Goal: Task Accomplishment & Management: Use online tool/utility

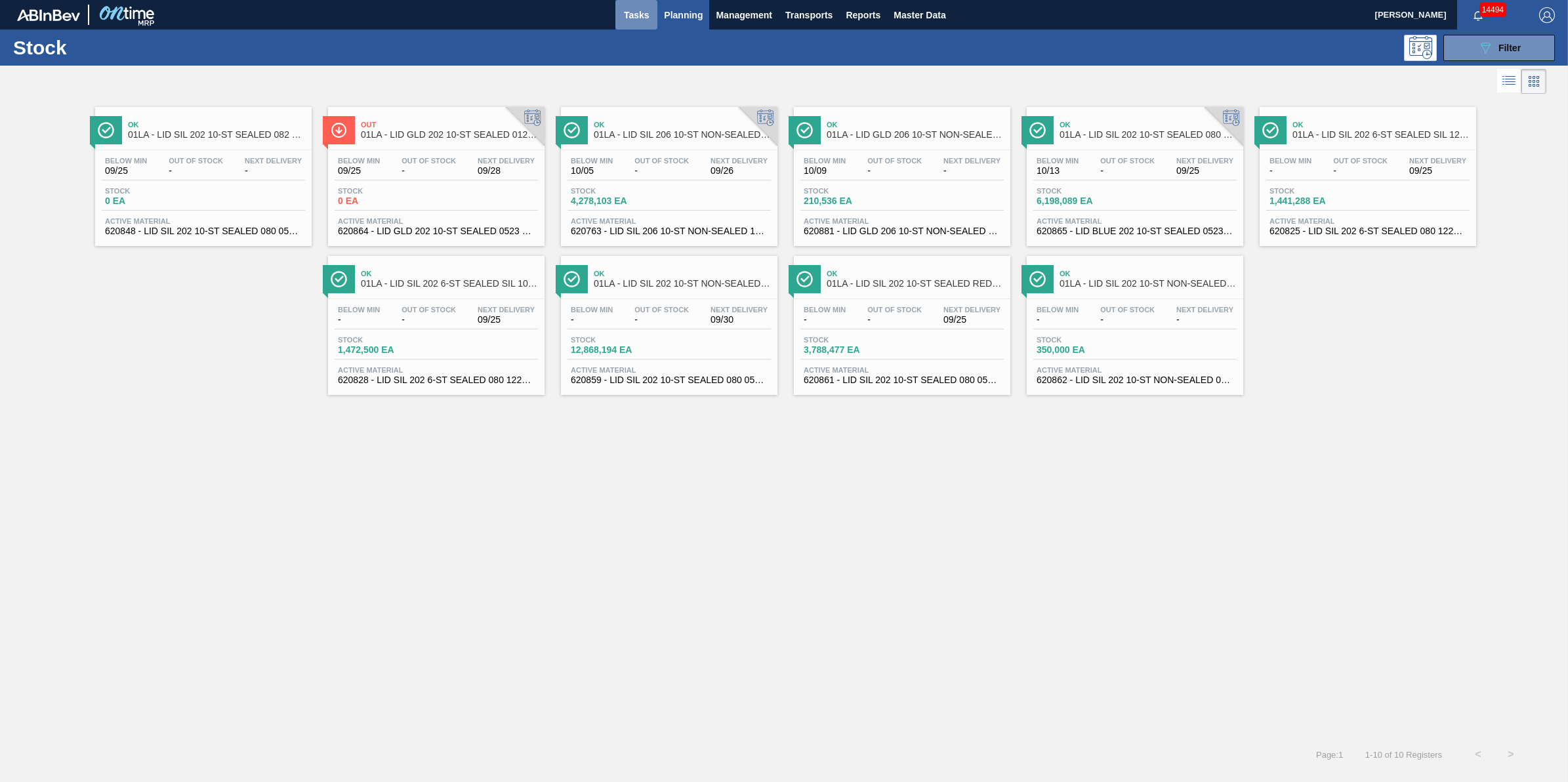
click at [624, 13] on span "Tasks" at bounding box center [637, 15] width 29 height 16
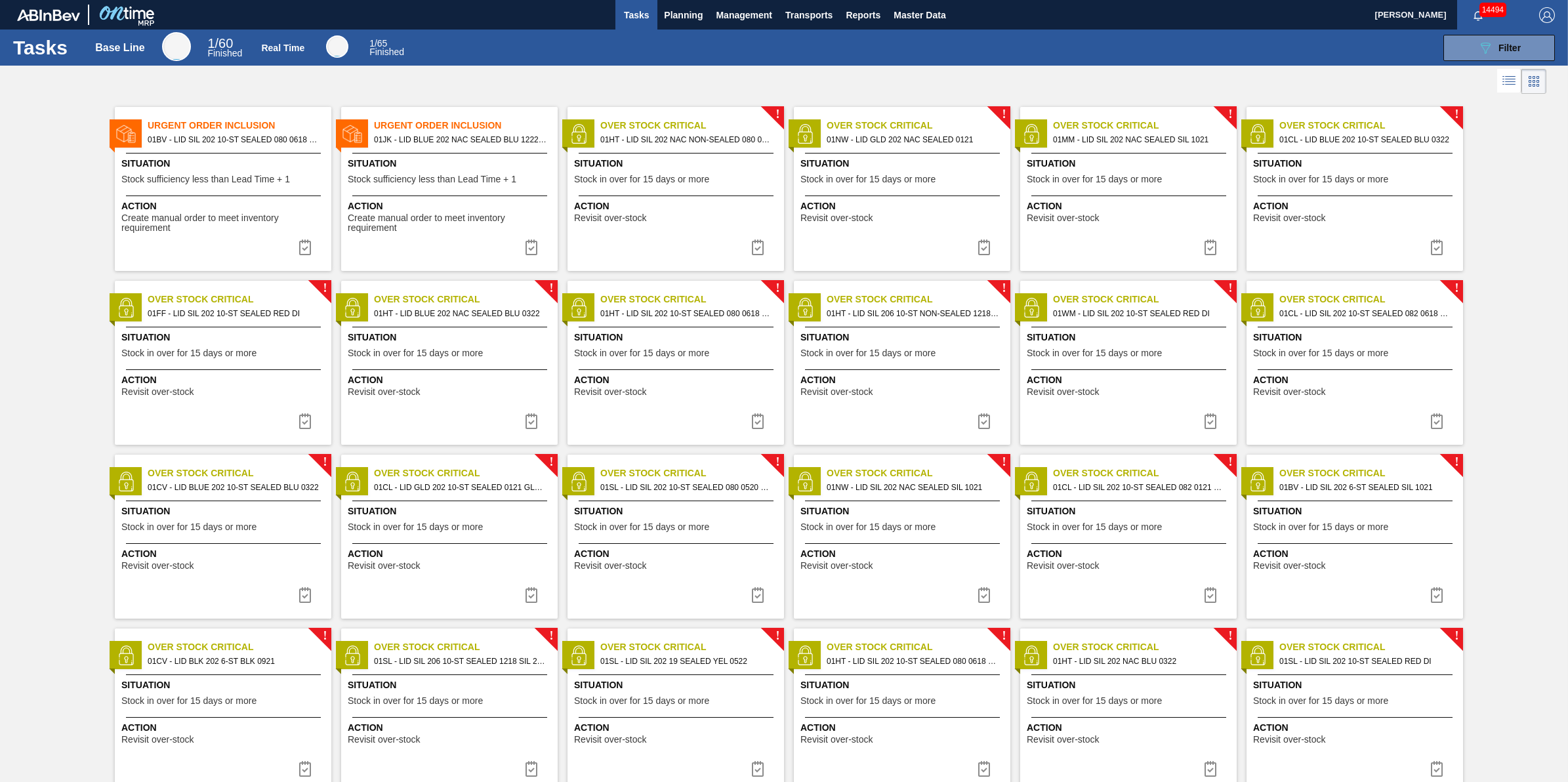
click at [263, 220] on span "Create manual order to meet inventory requirement" at bounding box center [224, 223] width 206 height 20
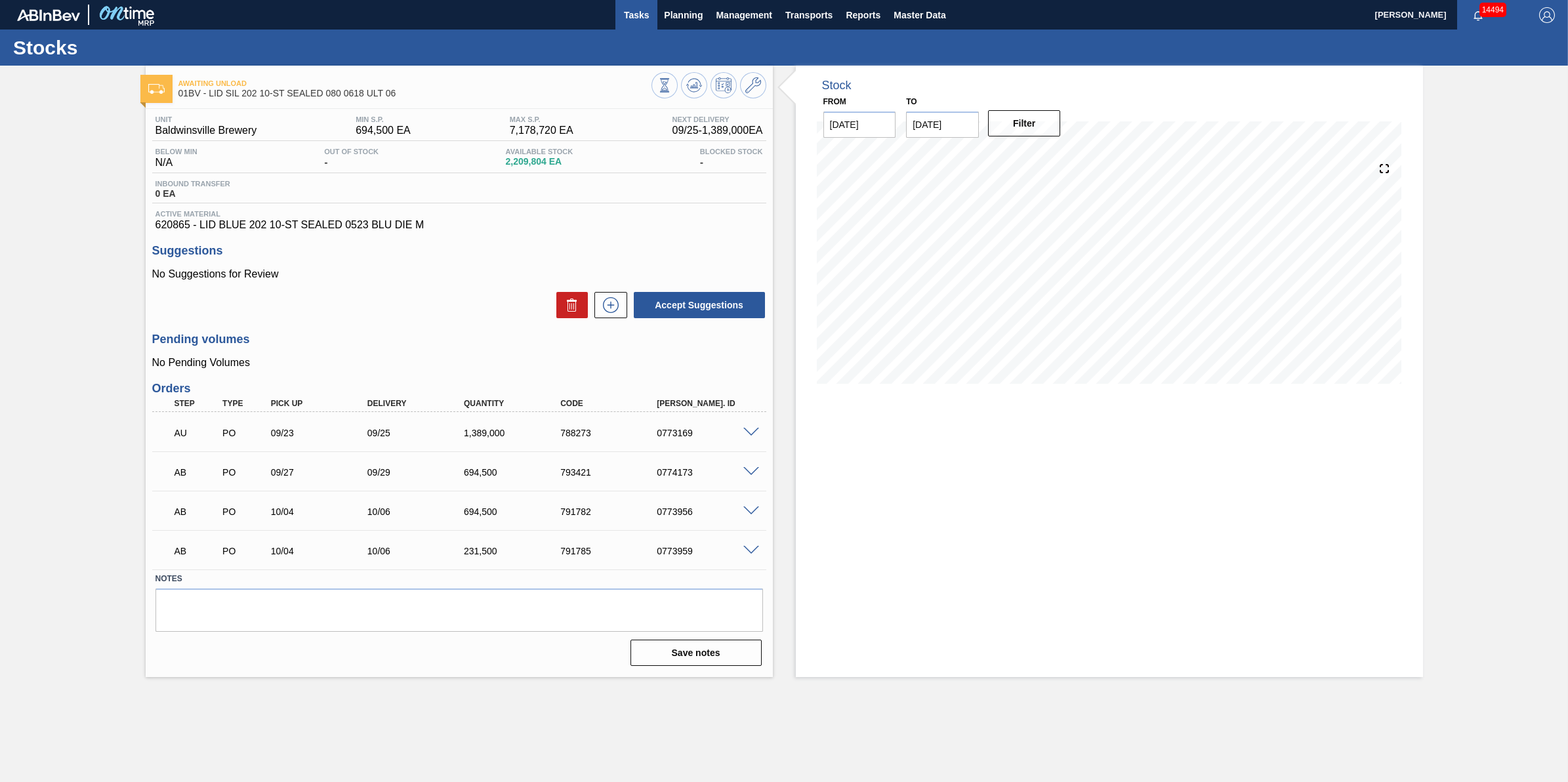
click at [625, 13] on span "Tasks" at bounding box center [637, 15] width 29 height 16
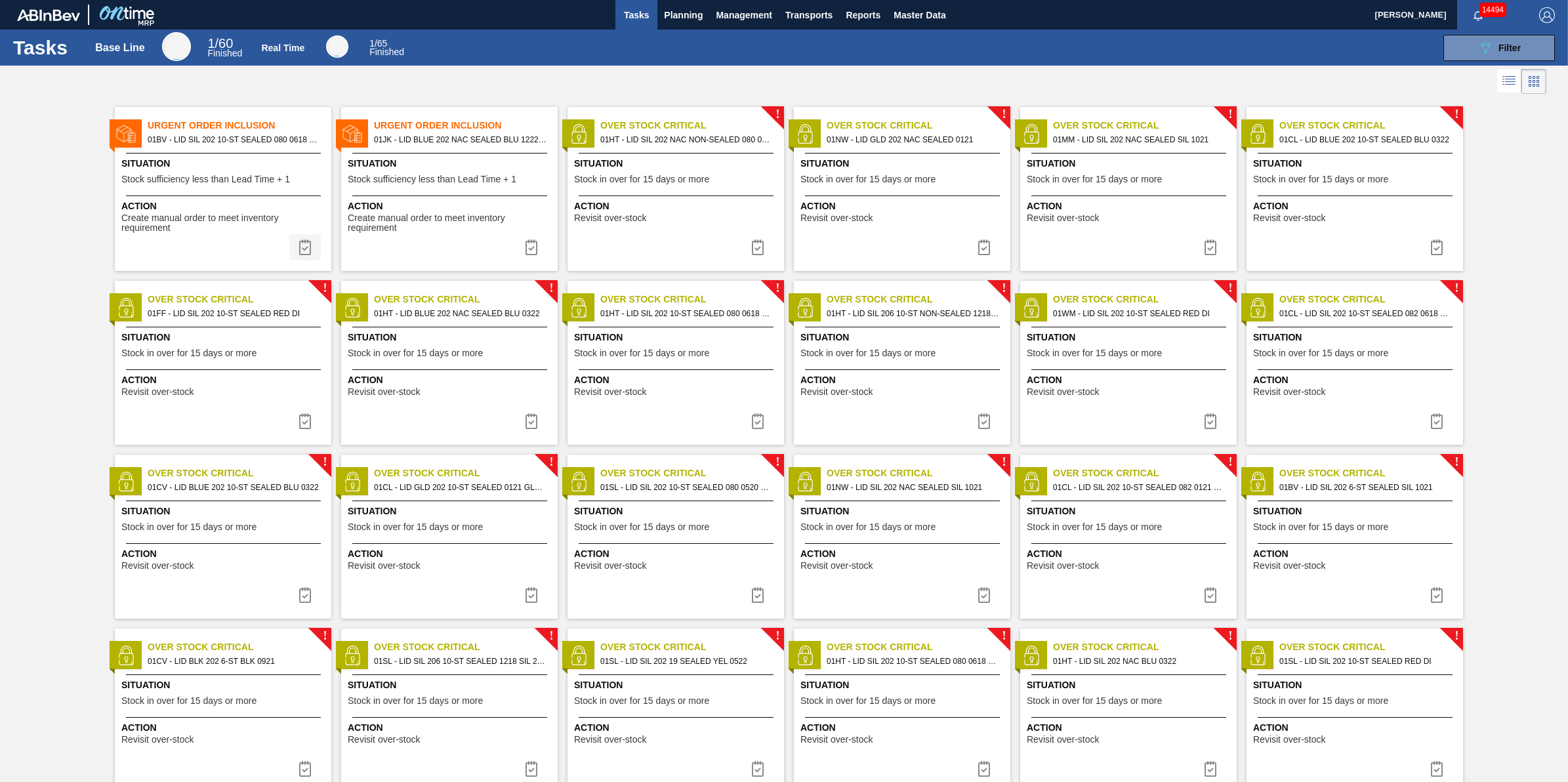
click at [296, 243] on button at bounding box center [305, 247] width 31 height 26
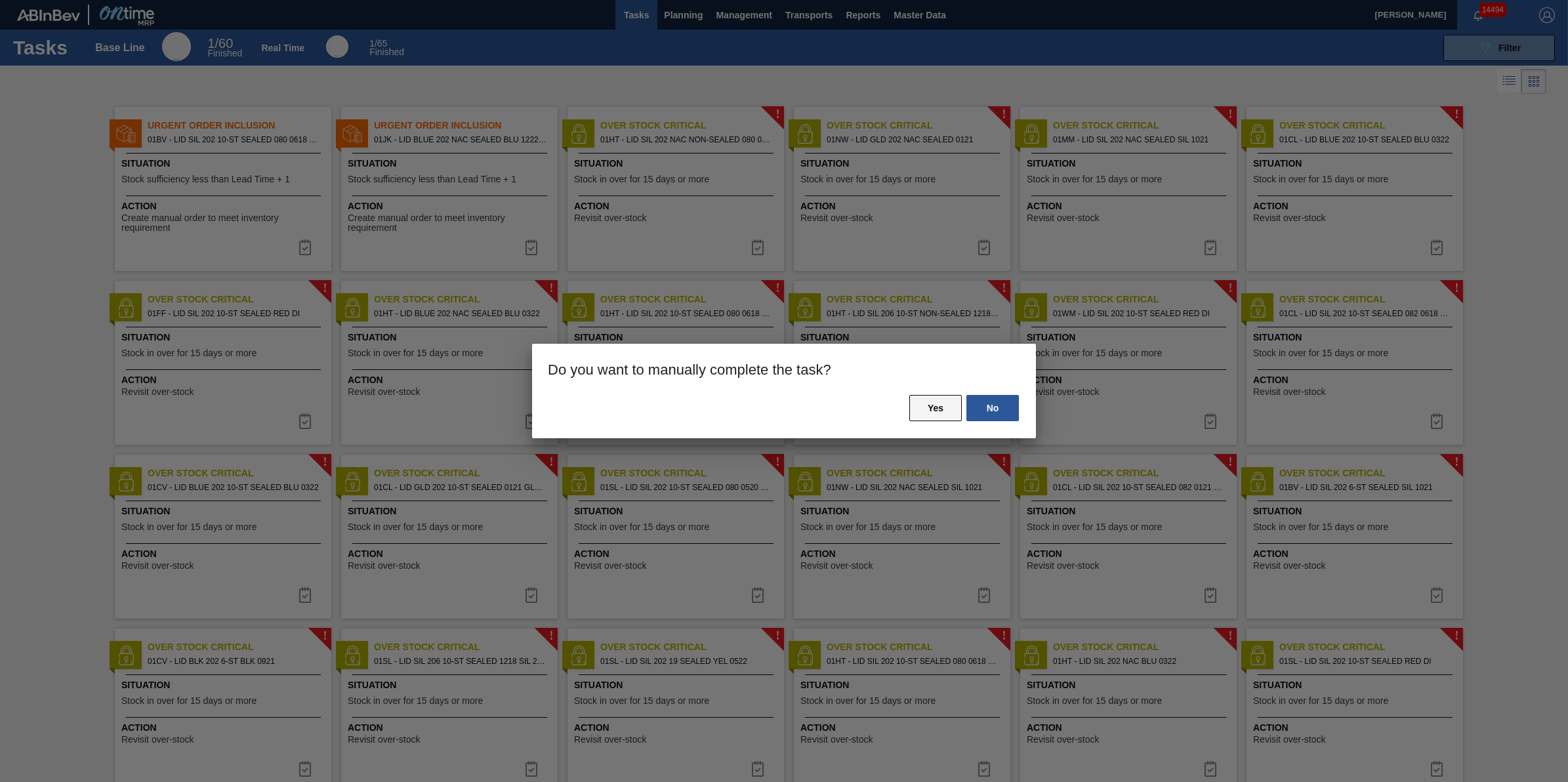
click at [948, 410] on button "Yes" at bounding box center [936, 407] width 52 height 26
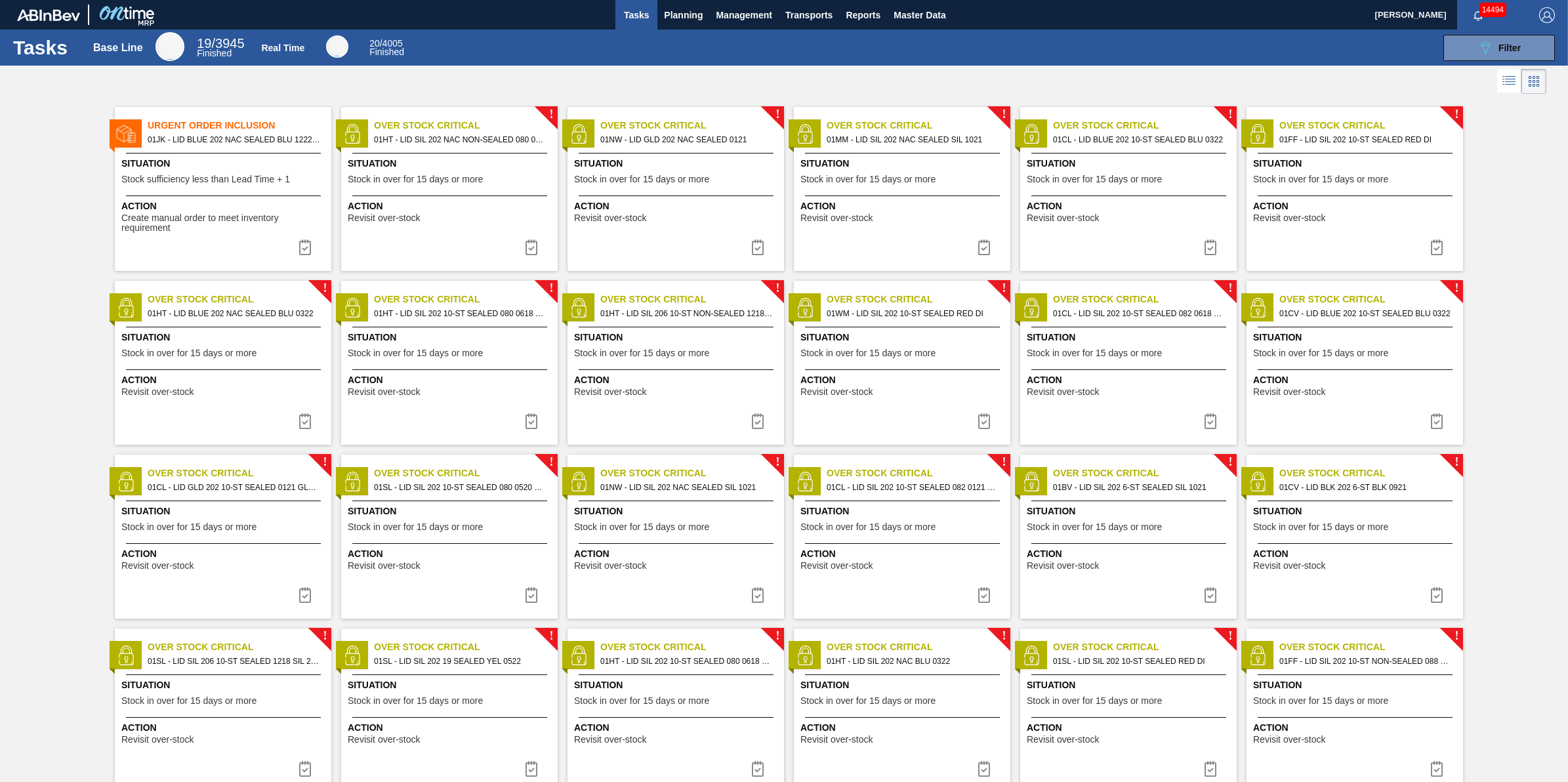
click at [290, 159] on span "Situation" at bounding box center [224, 163] width 206 height 13
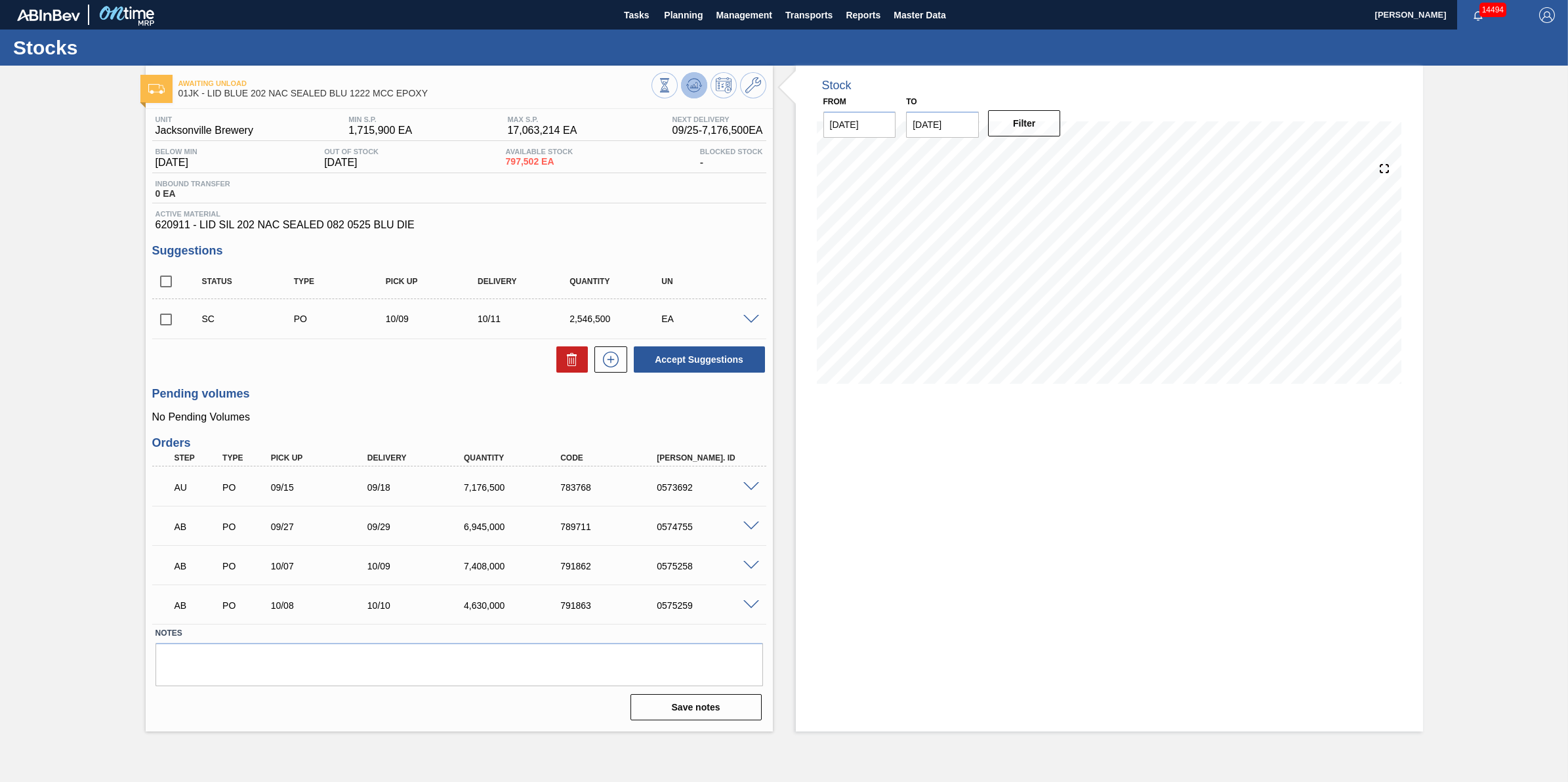
click at [702, 77] on button at bounding box center [694, 85] width 26 height 26
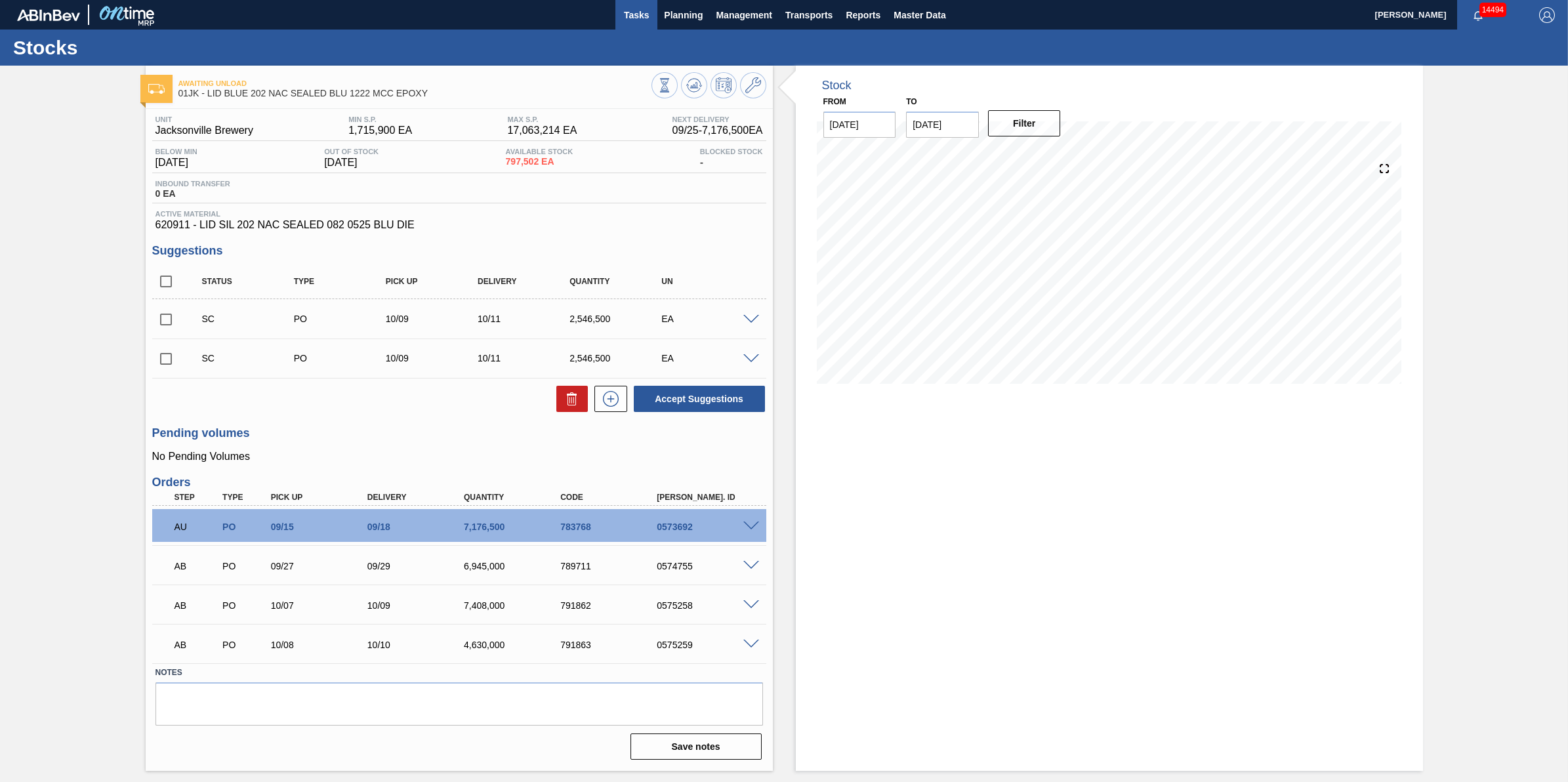
click at [641, 20] on span "Tasks" at bounding box center [637, 15] width 29 height 16
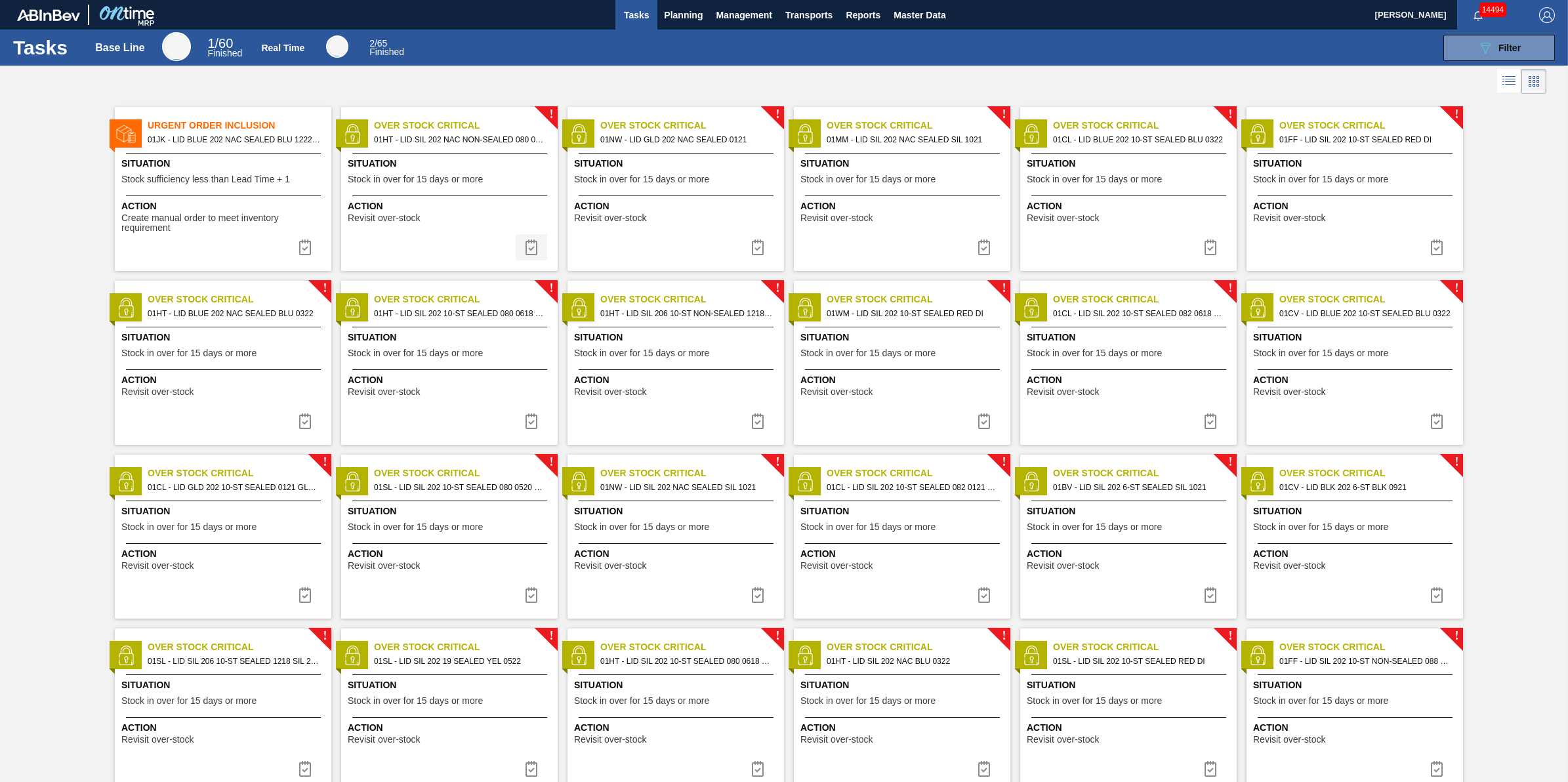
click at [533, 246] on img at bounding box center [531, 247] width 16 height 16
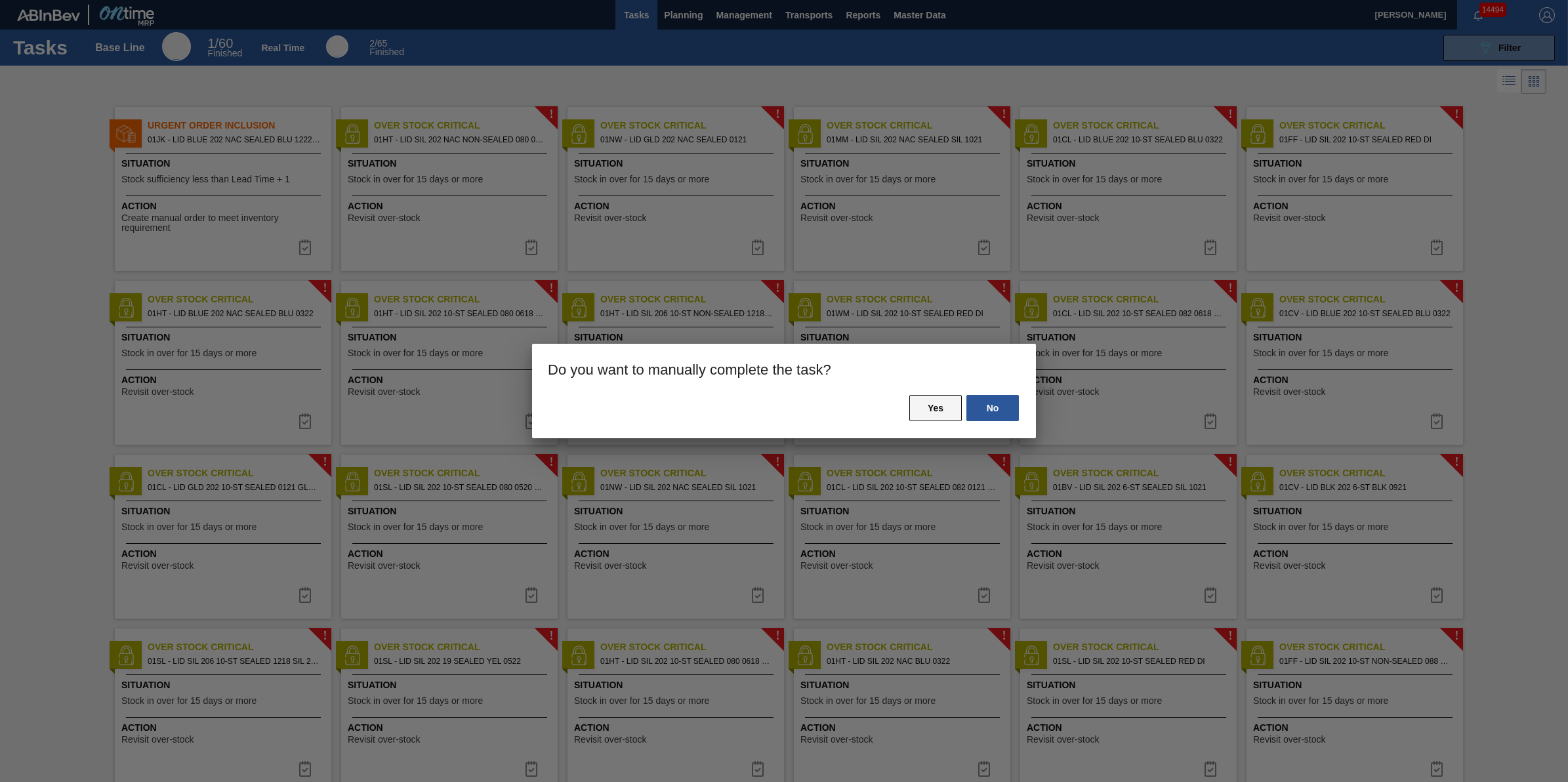
click at [941, 395] on button "Yes" at bounding box center [936, 407] width 52 height 26
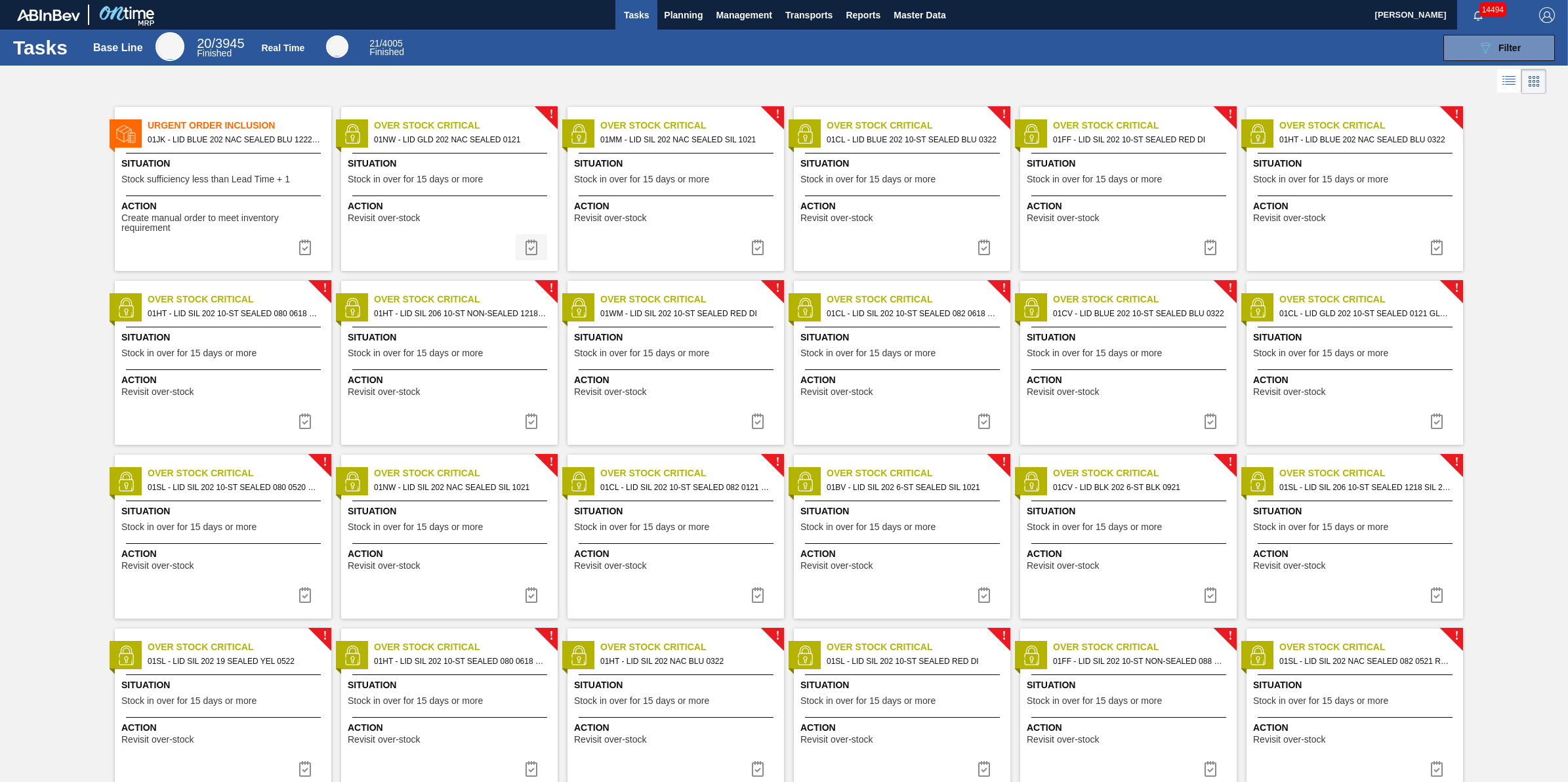
click at [533, 251] on img at bounding box center [531, 247] width 16 height 16
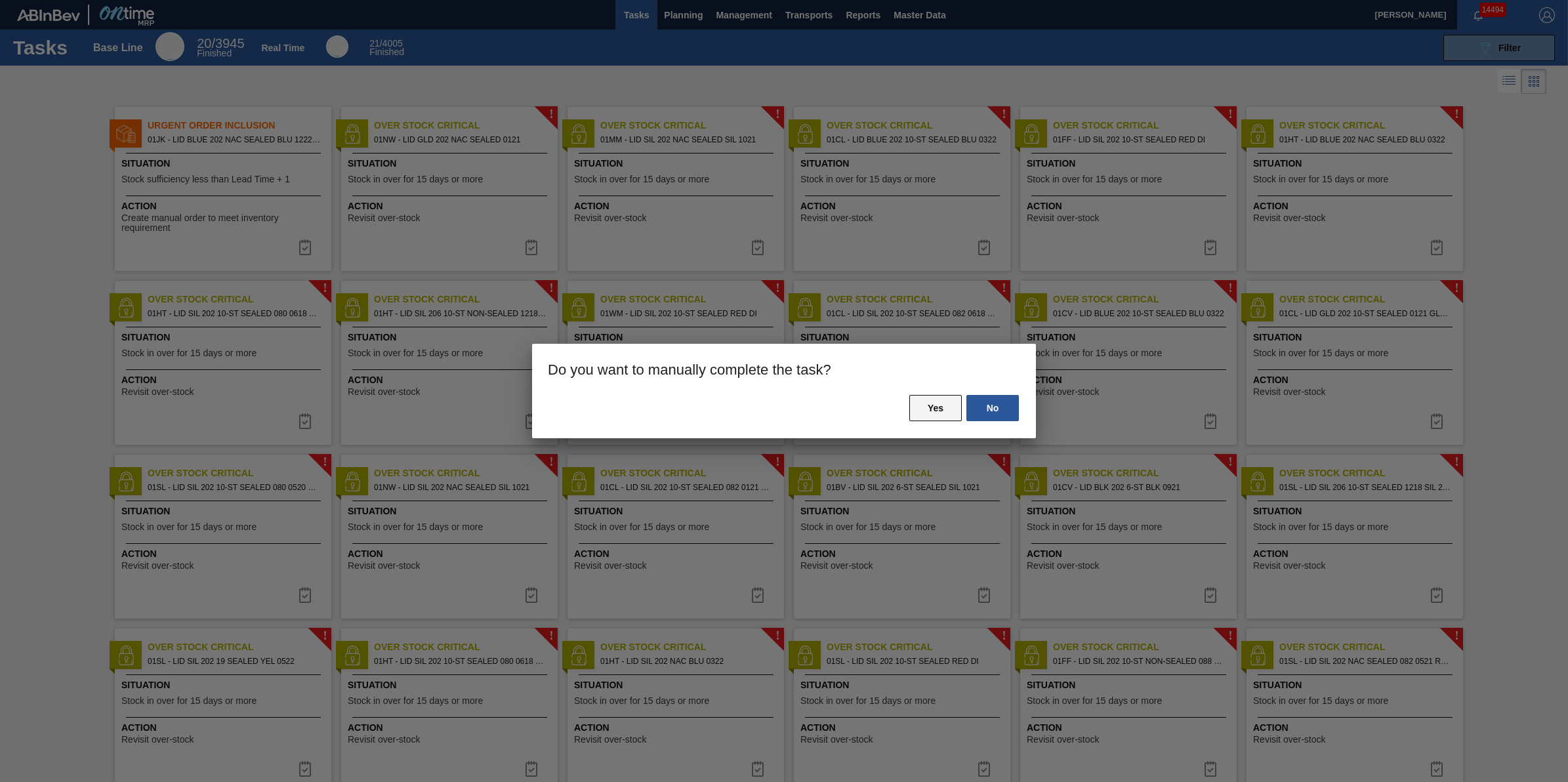
click at [920, 407] on button "Yes" at bounding box center [936, 407] width 52 height 26
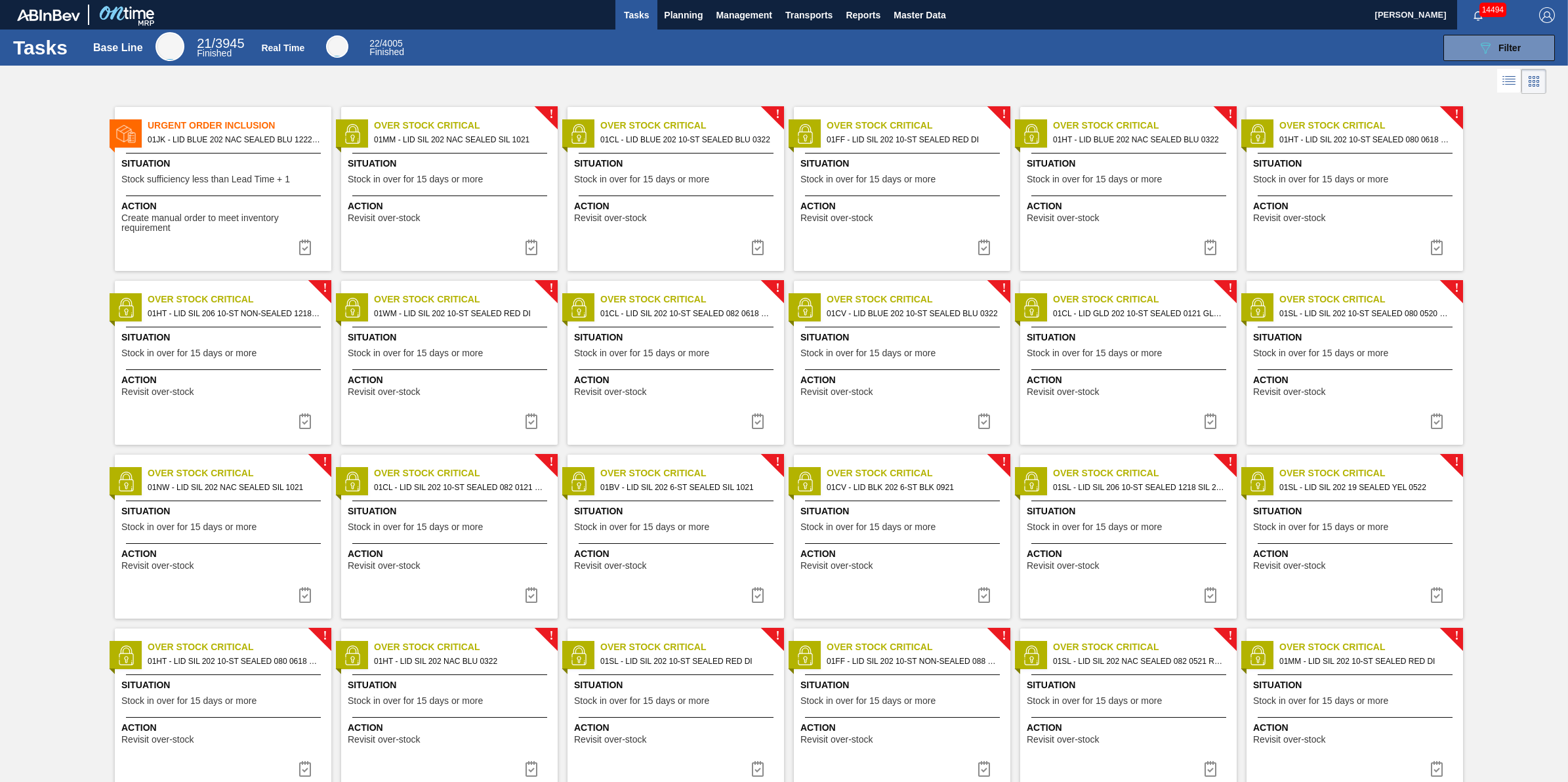
click at [525, 254] on img at bounding box center [531, 247] width 16 height 16
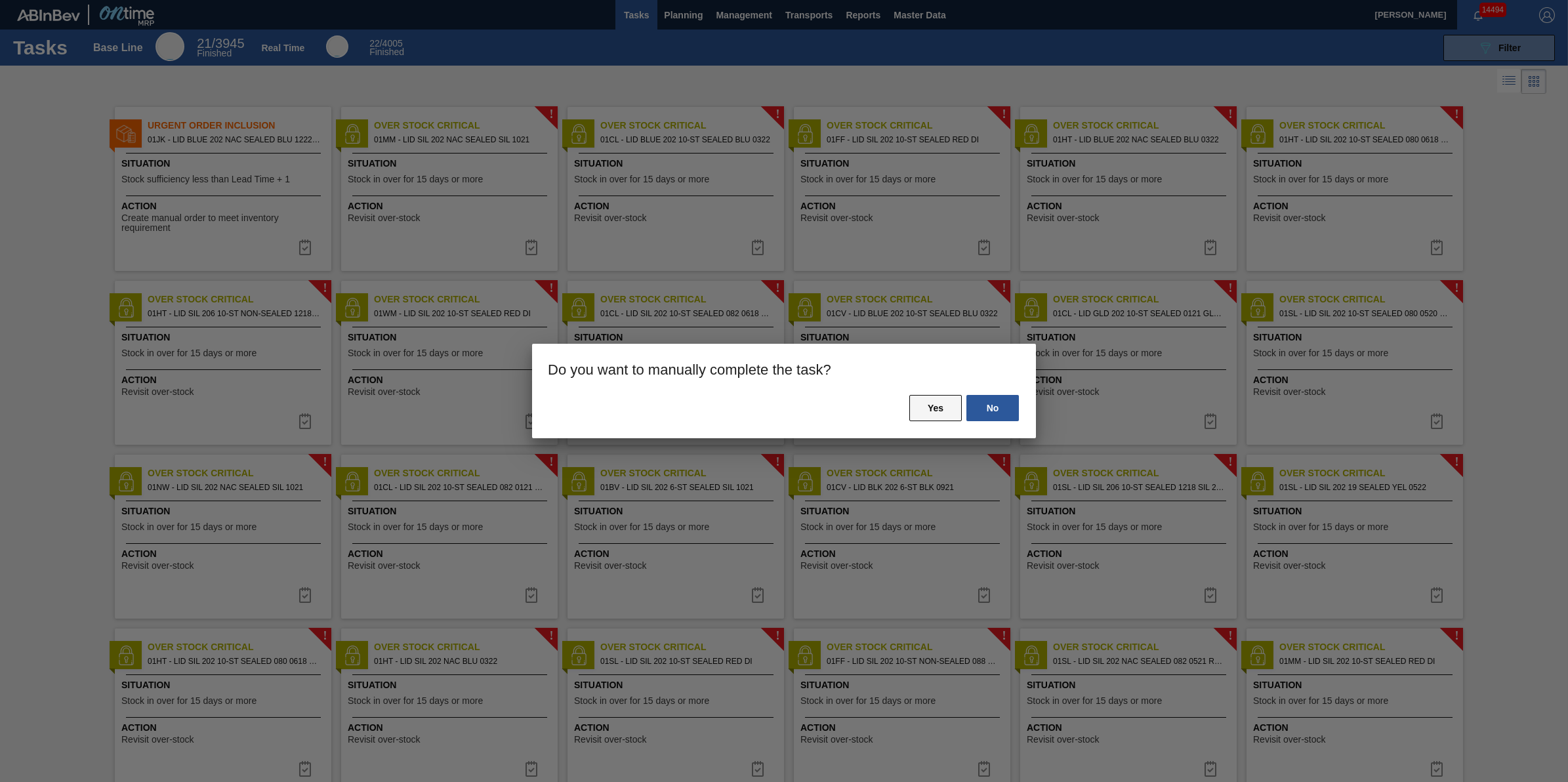
click at [919, 408] on button "Yes" at bounding box center [936, 407] width 52 height 26
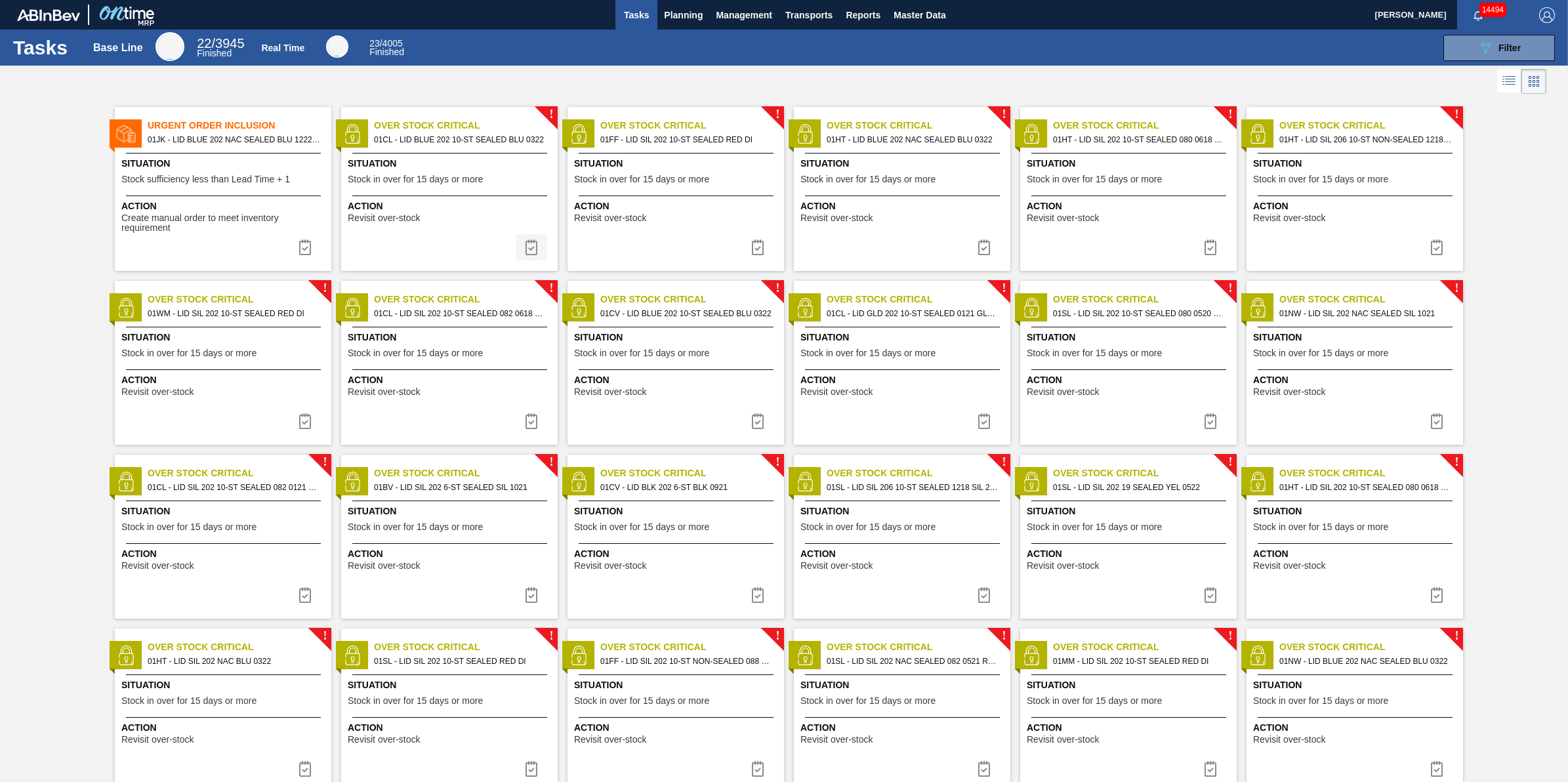
click at [533, 248] on img at bounding box center [531, 247] width 16 height 16
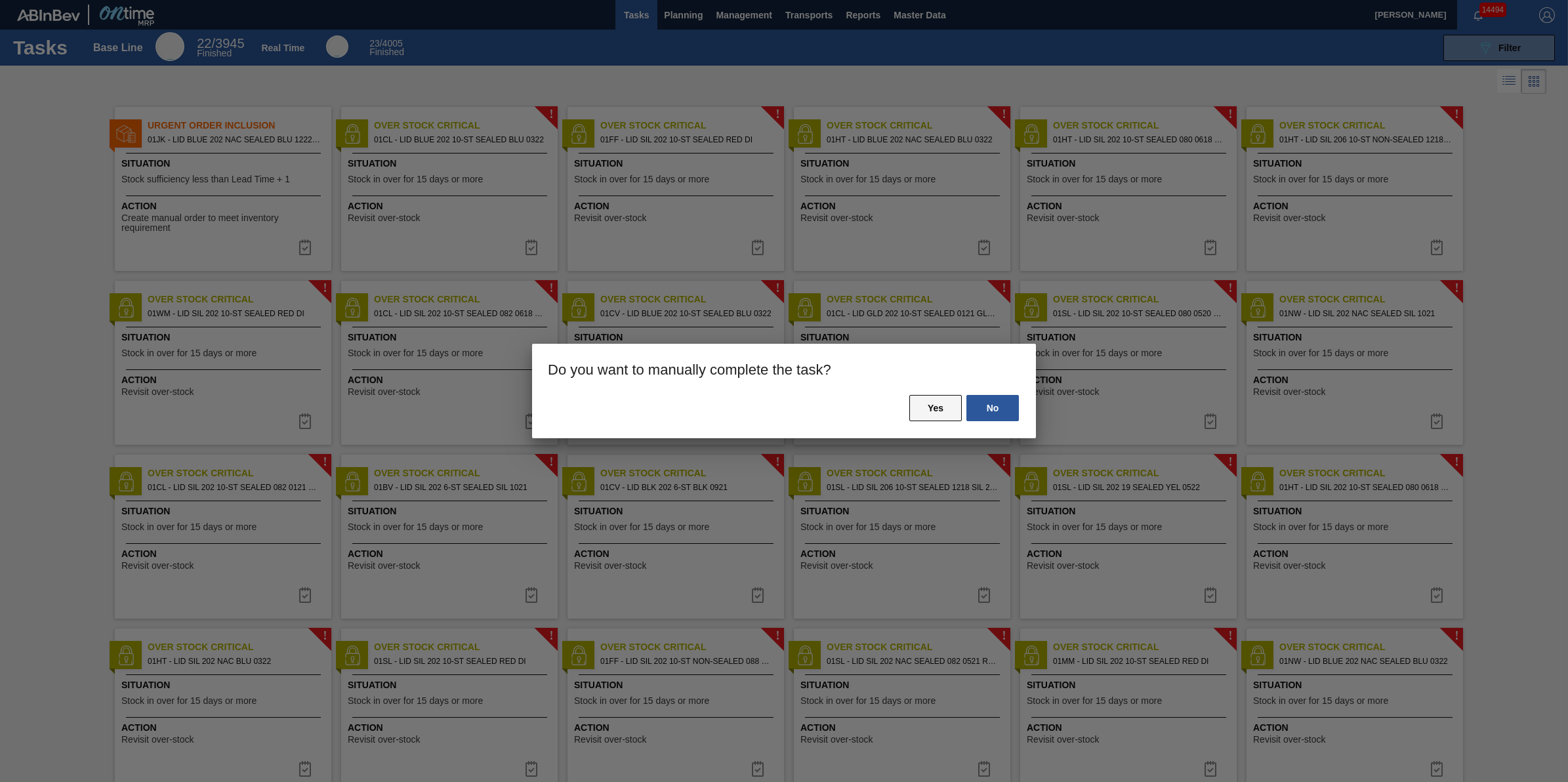
click at [913, 401] on button "Yes" at bounding box center [936, 407] width 52 height 26
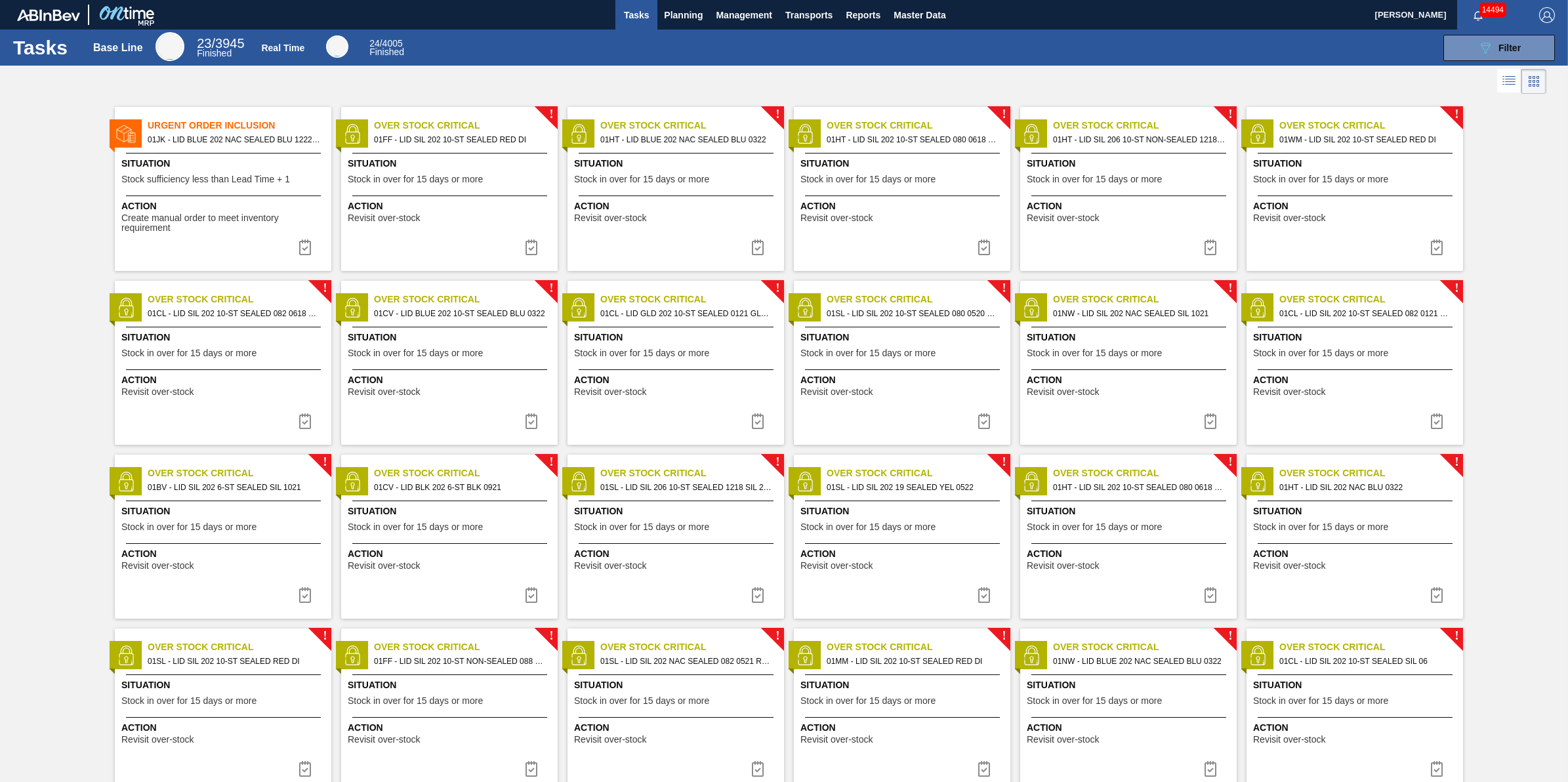
click at [524, 247] on img at bounding box center [531, 247] width 16 height 16
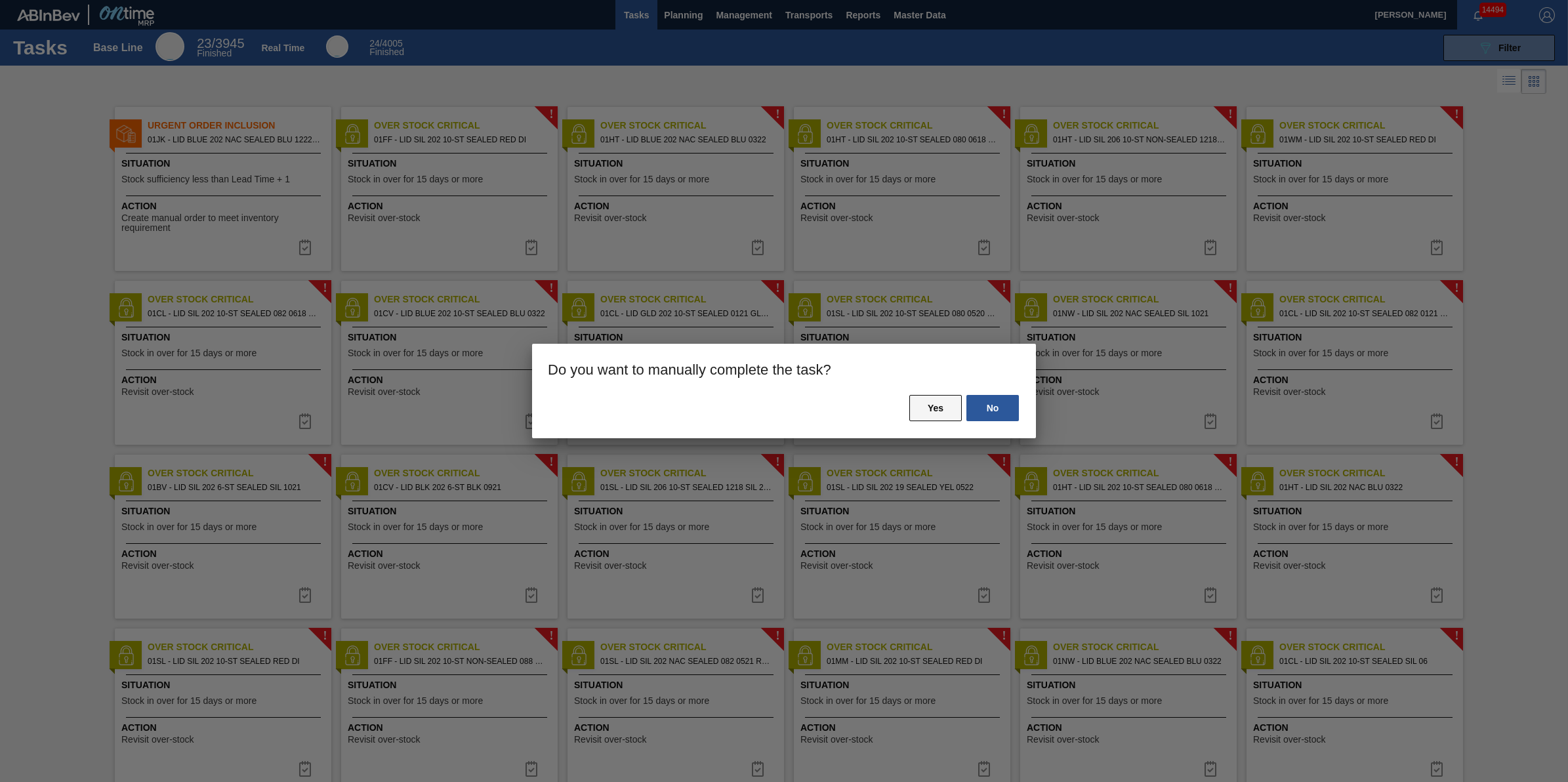
click at [919, 408] on button "Yes" at bounding box center [936, 407] width 52 height 26
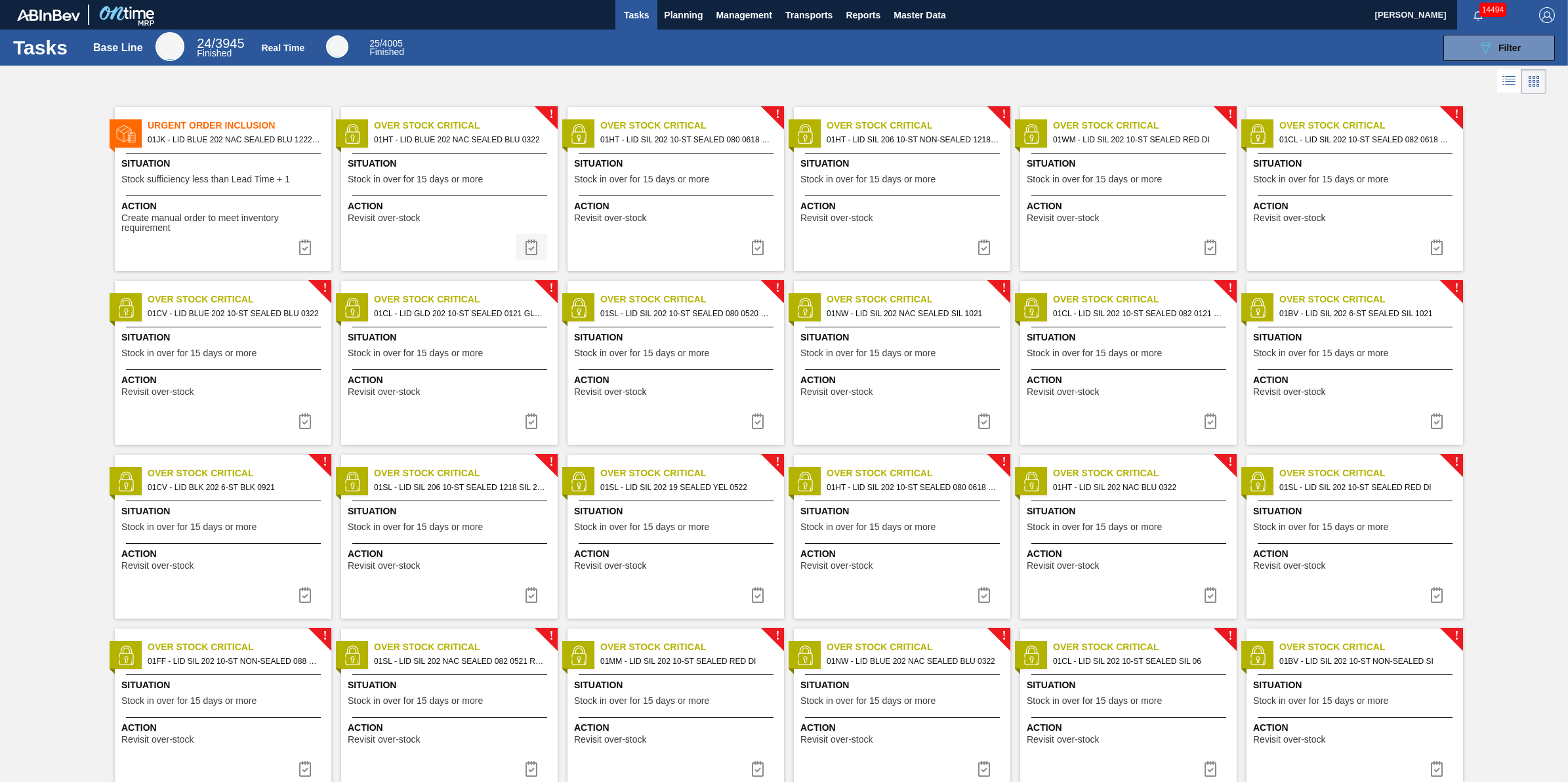
click at [526, 251] on img at bounding box center [531, 247] width 16 height 16
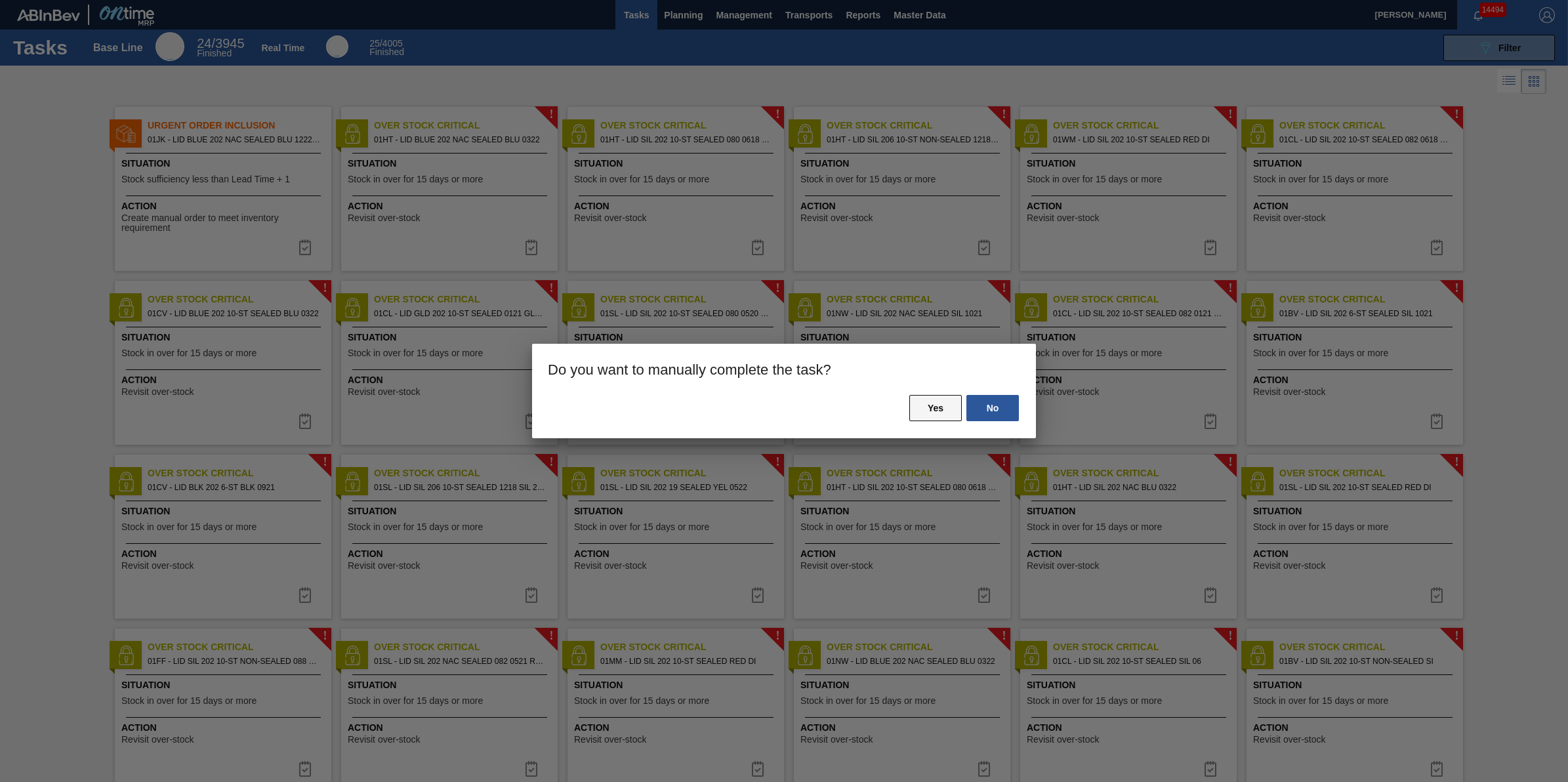
click at [925, 408] on button "Yes" at bounding box center [936, 407] width 52 height 26
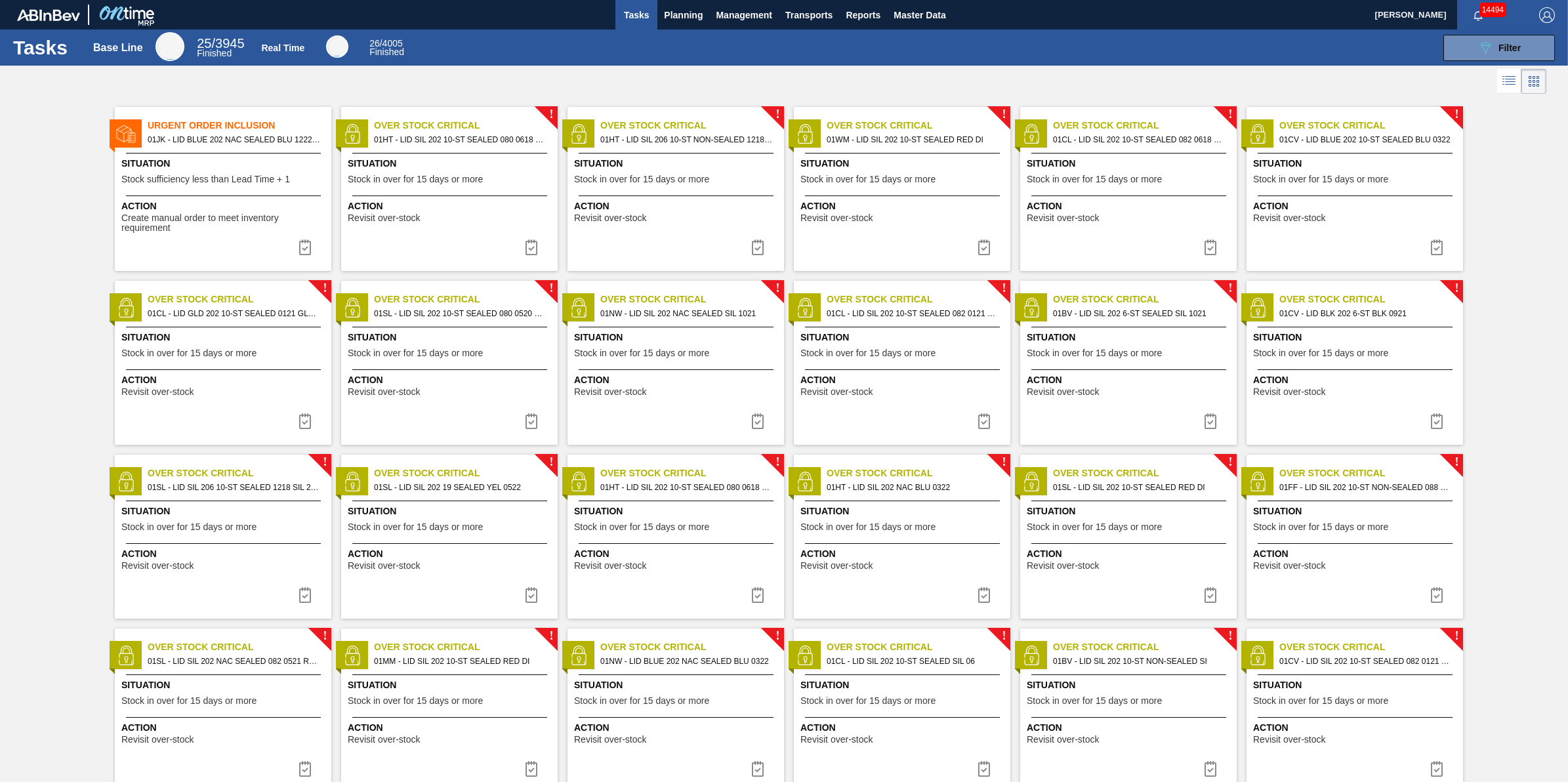
drag, startPoint x: 538, startPoint y: 253, endPoint x: 627, endPoint y: 266, distance: 89.9
click at [538, 253] on img at bounding box center [531, 247] width 16 height 16
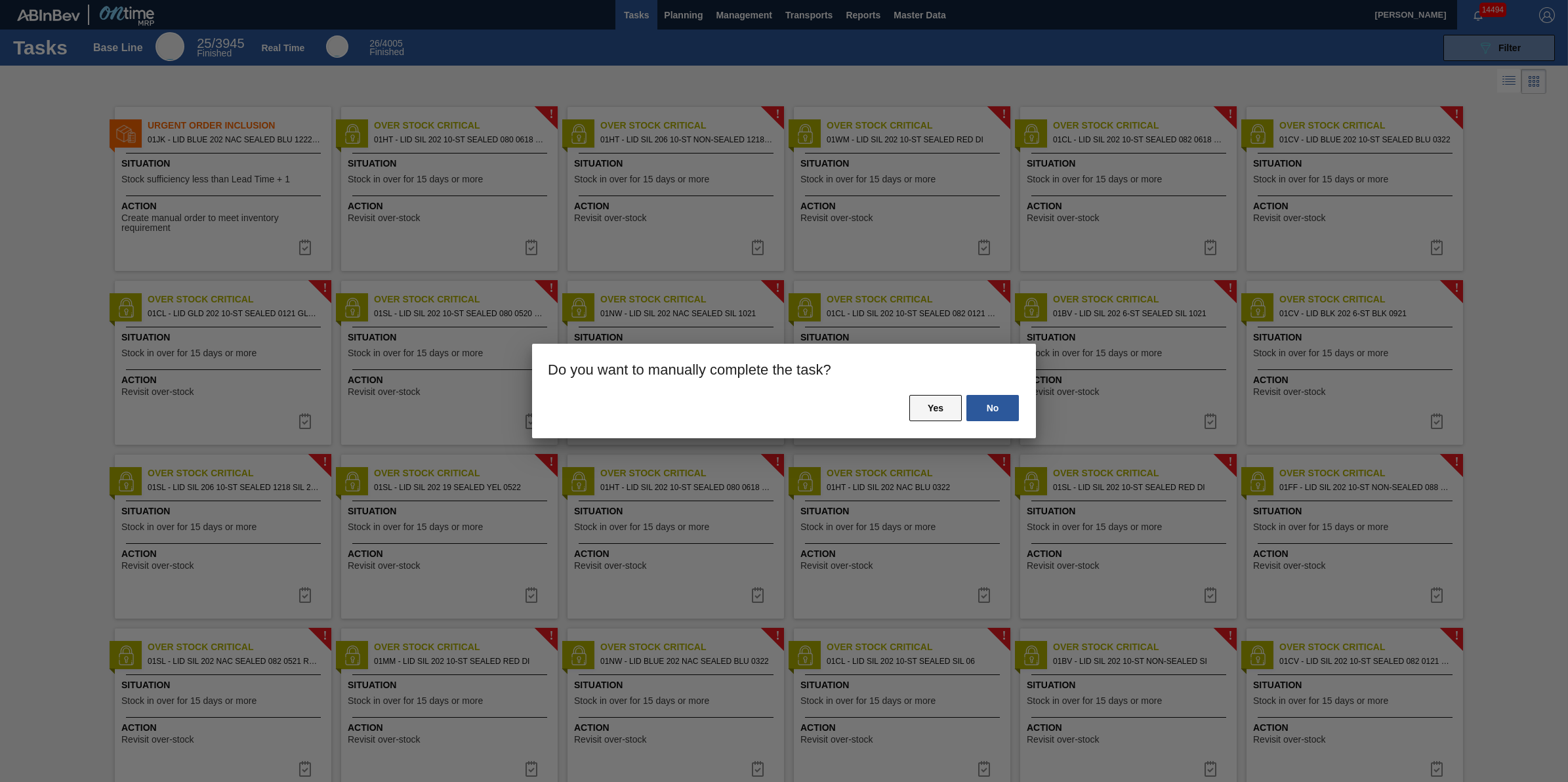
click at [941, 405] on button "Yes" at bounding box center [936, 407] width 52 height 26
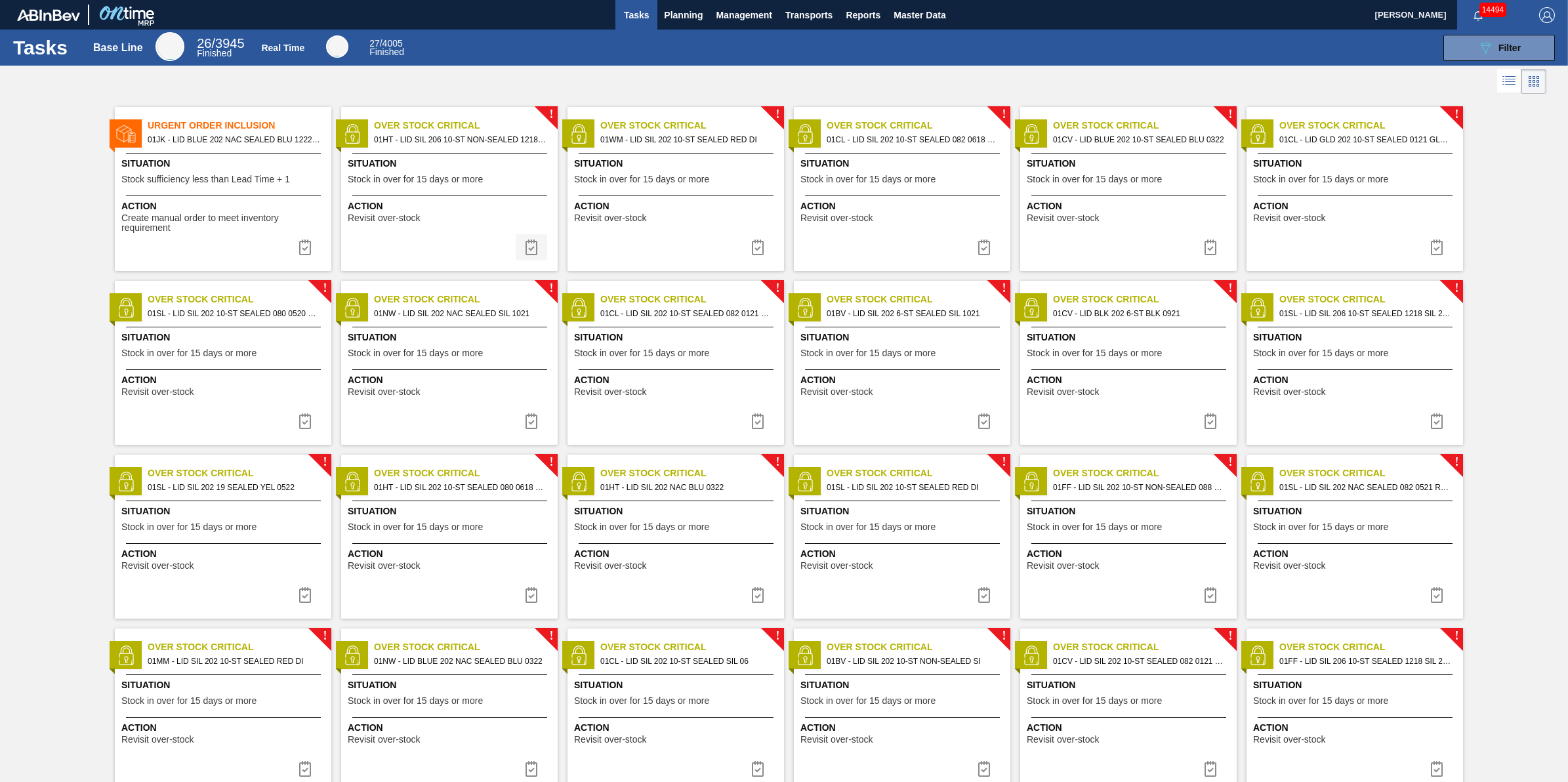
click at [527, 240] on img at bounding box center [531, 247] width 16 height 16
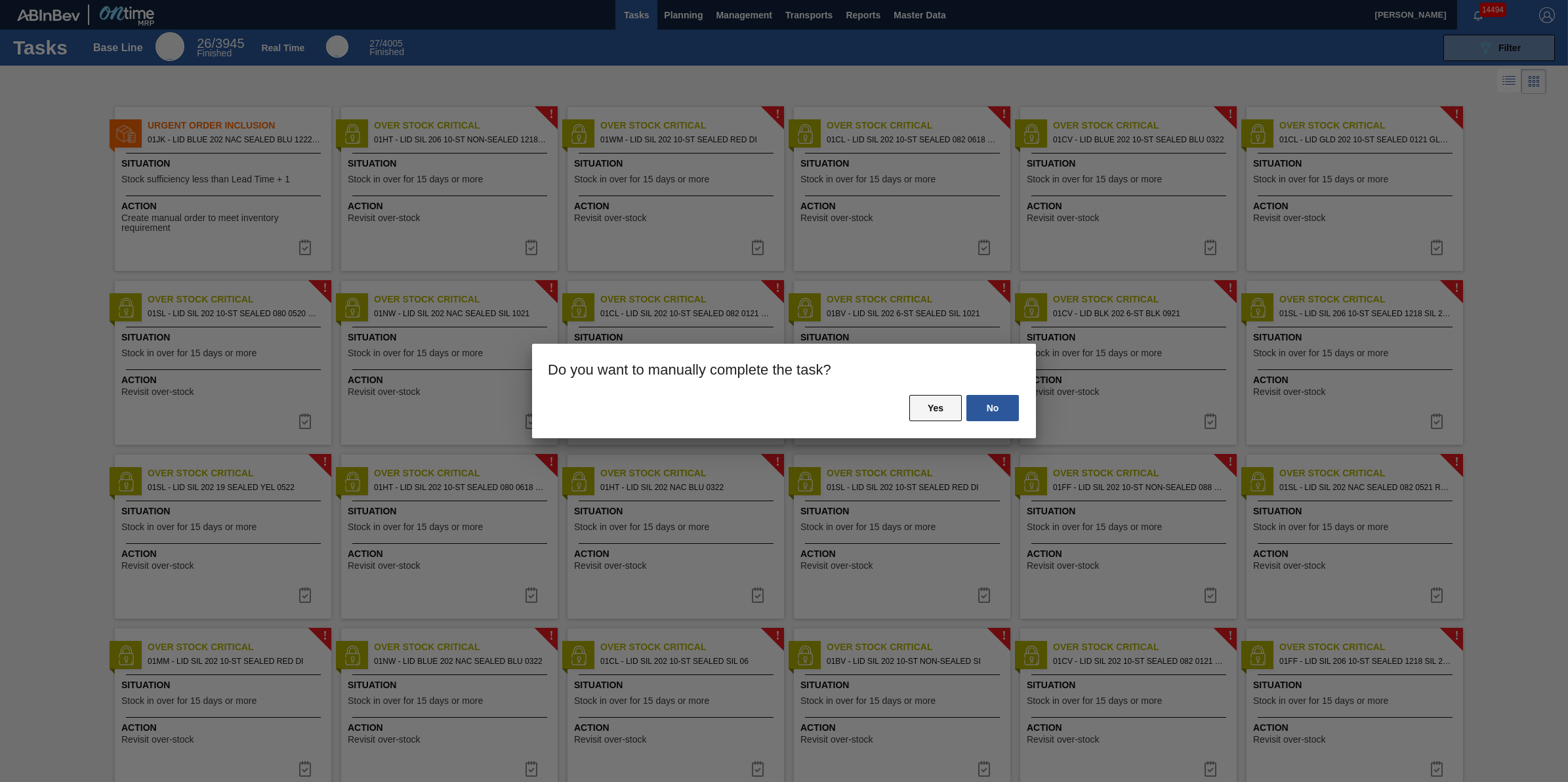
click at [947, 413] on button "Yes" at bounding box center [936, 407] width 52 height 26
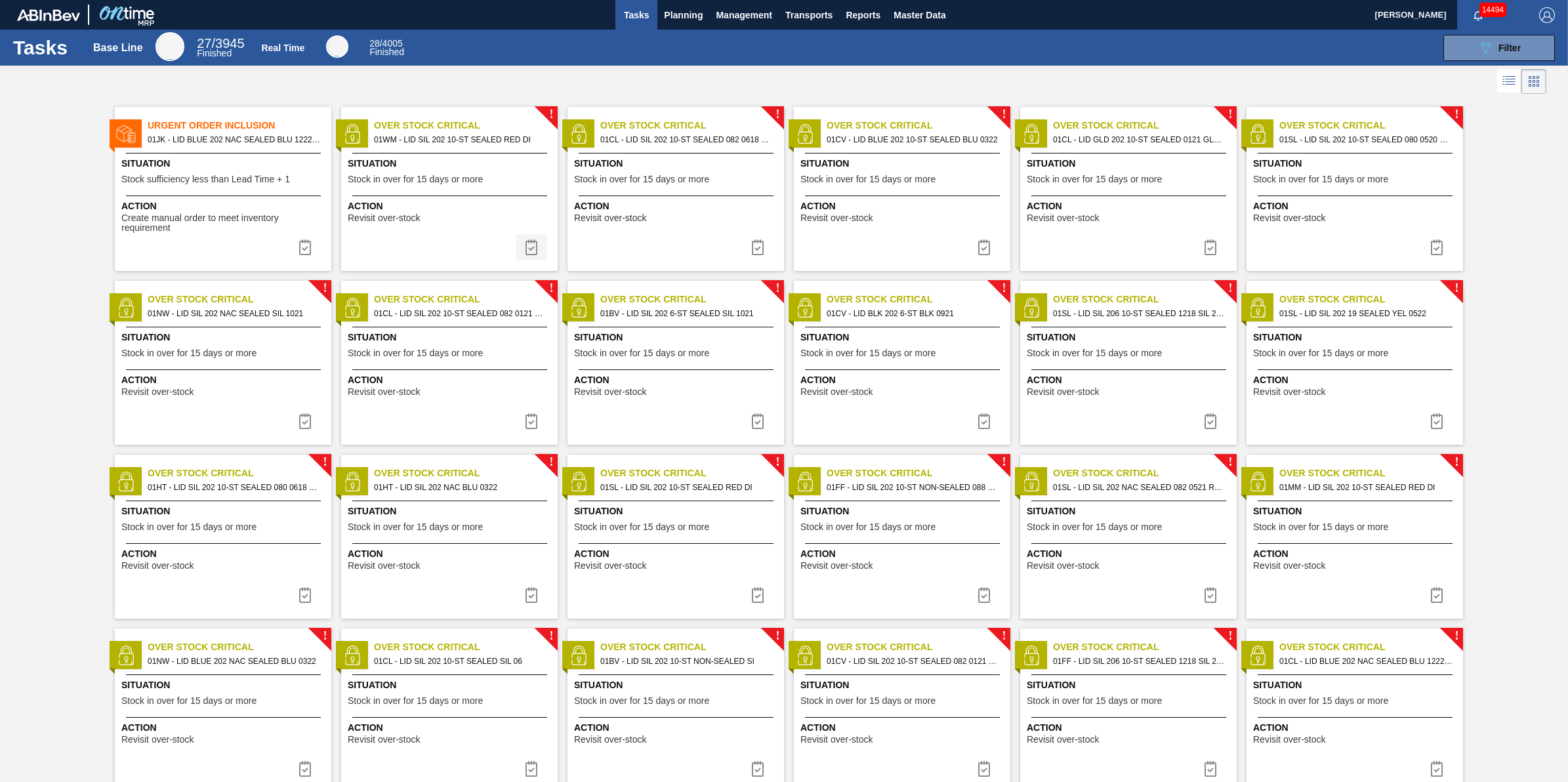
click at [533, 247] on img at bounding box center [531, 247] width 16 height 16
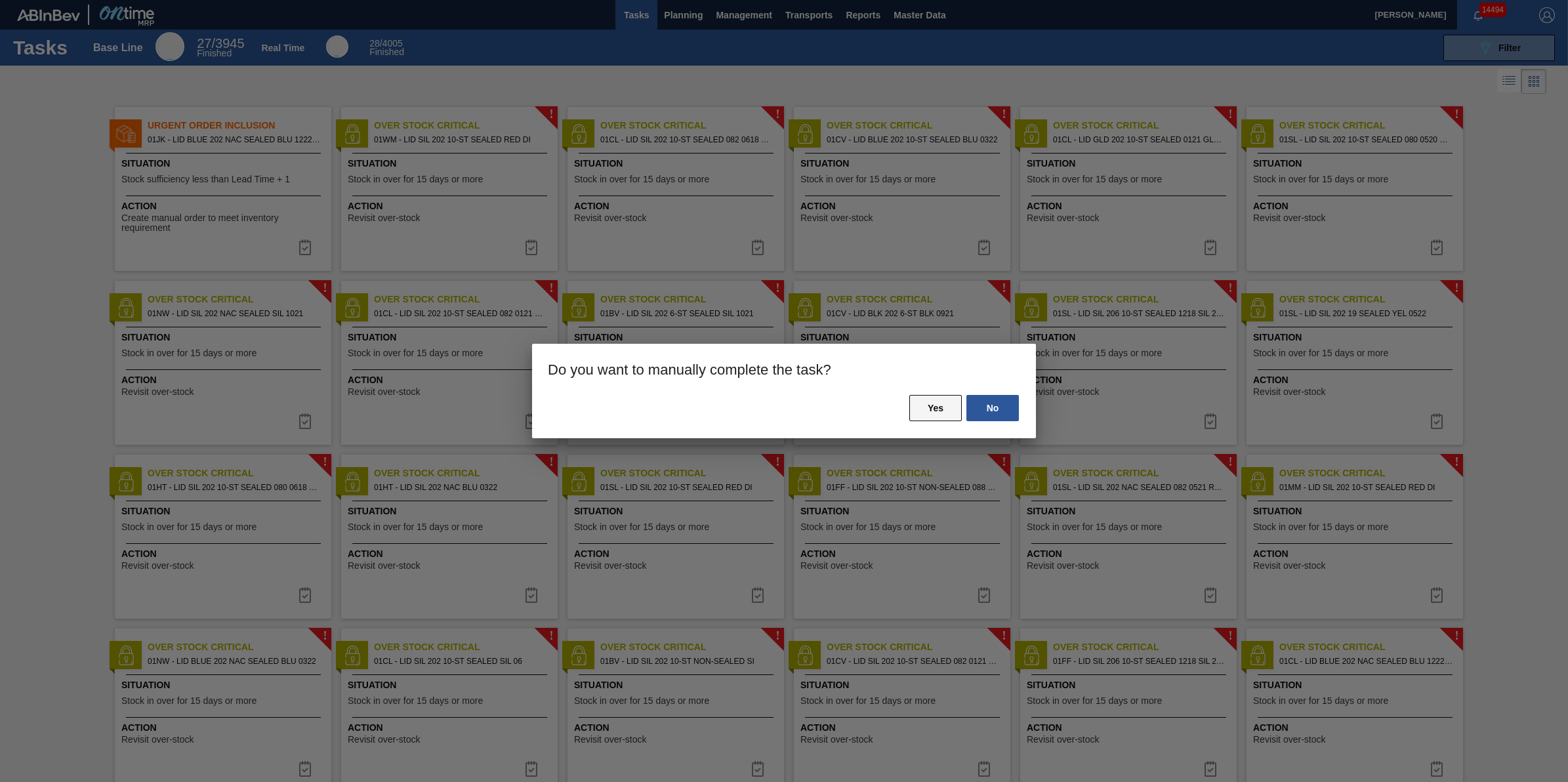
click at [932, 417] on button "Yes" at bounding box center [936, 407] width 52 height 26
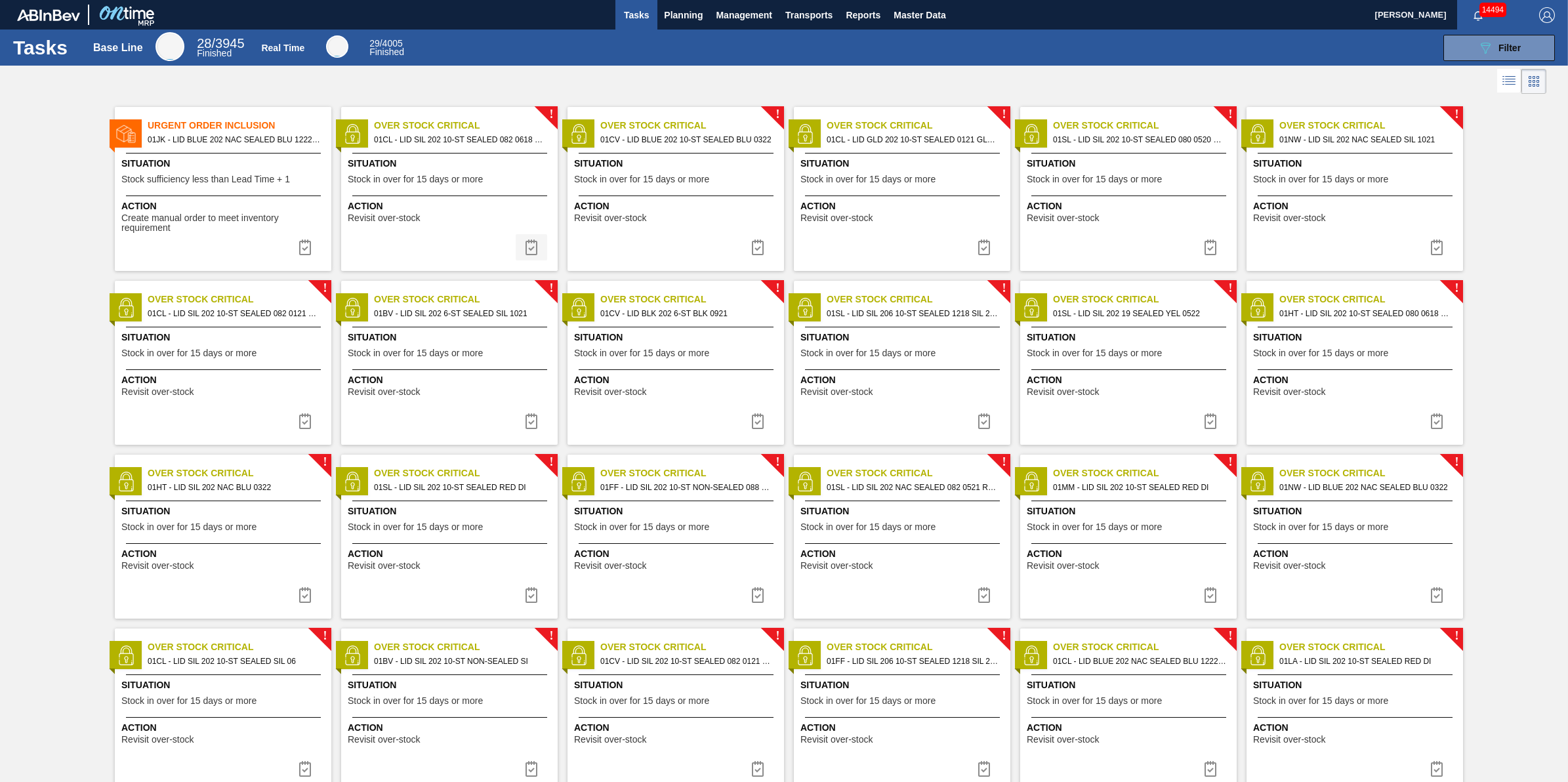
click at [539, 251] on button at bounding box center [531, 247] width 31 height 26
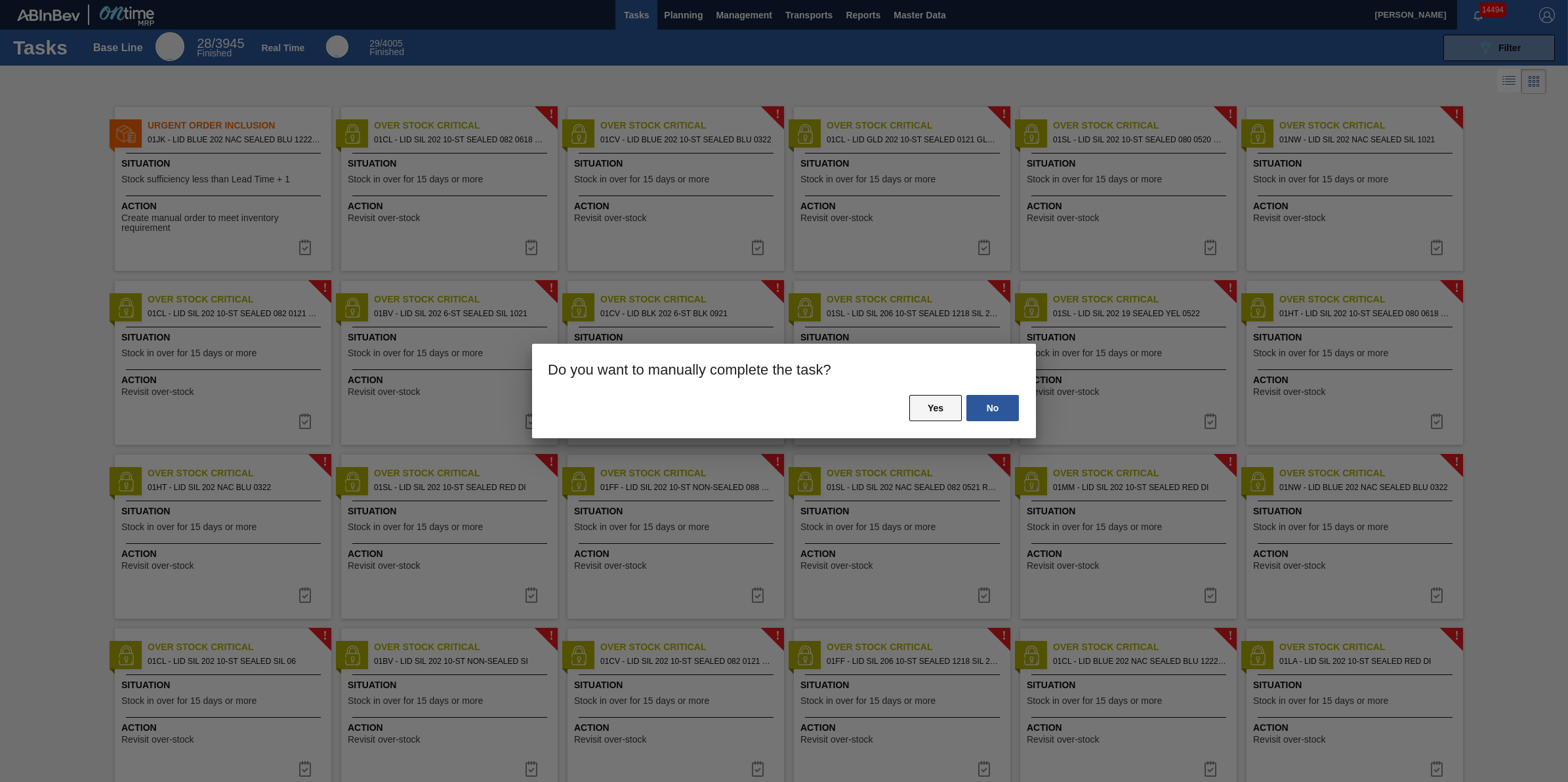
click at [920, 403] on button "Yes" at bounding box center [936, 407] width 52 height 26
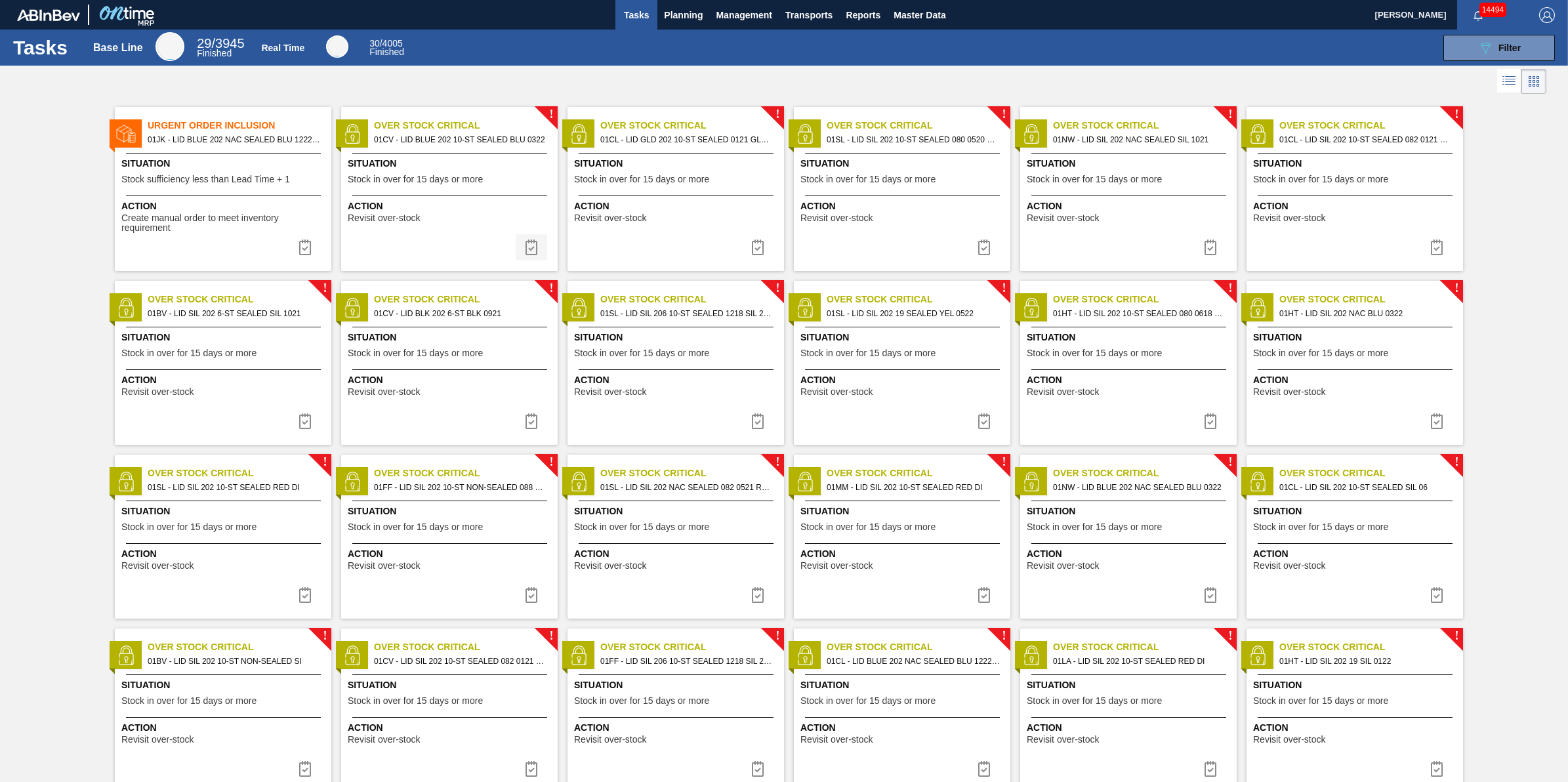
click at [527, 251] on img at bounding box center [531, 247] width 16 height 16
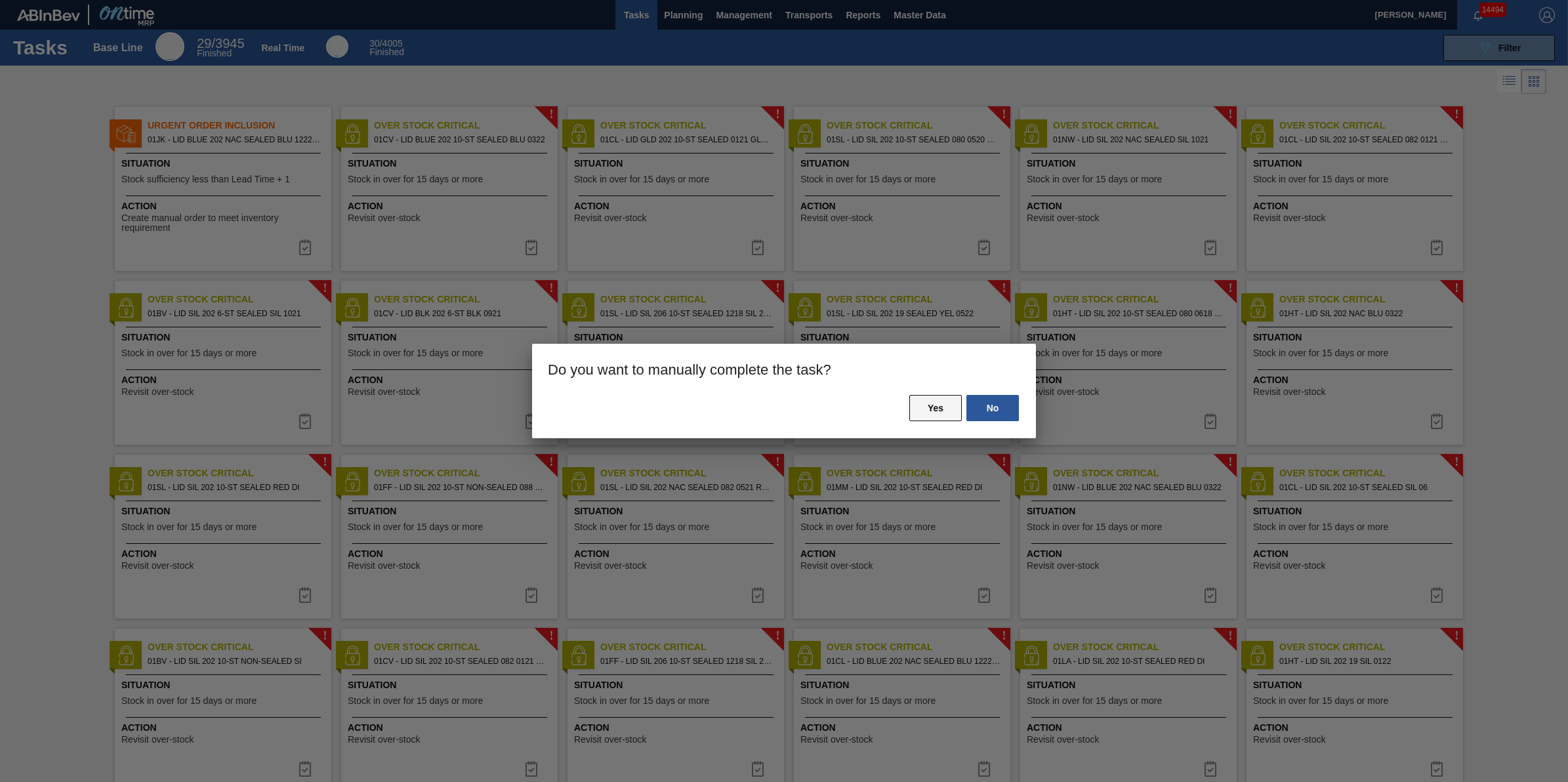
click at [947, 408] on button "Yes" at bounding box center [936, 407] width 52 height 26
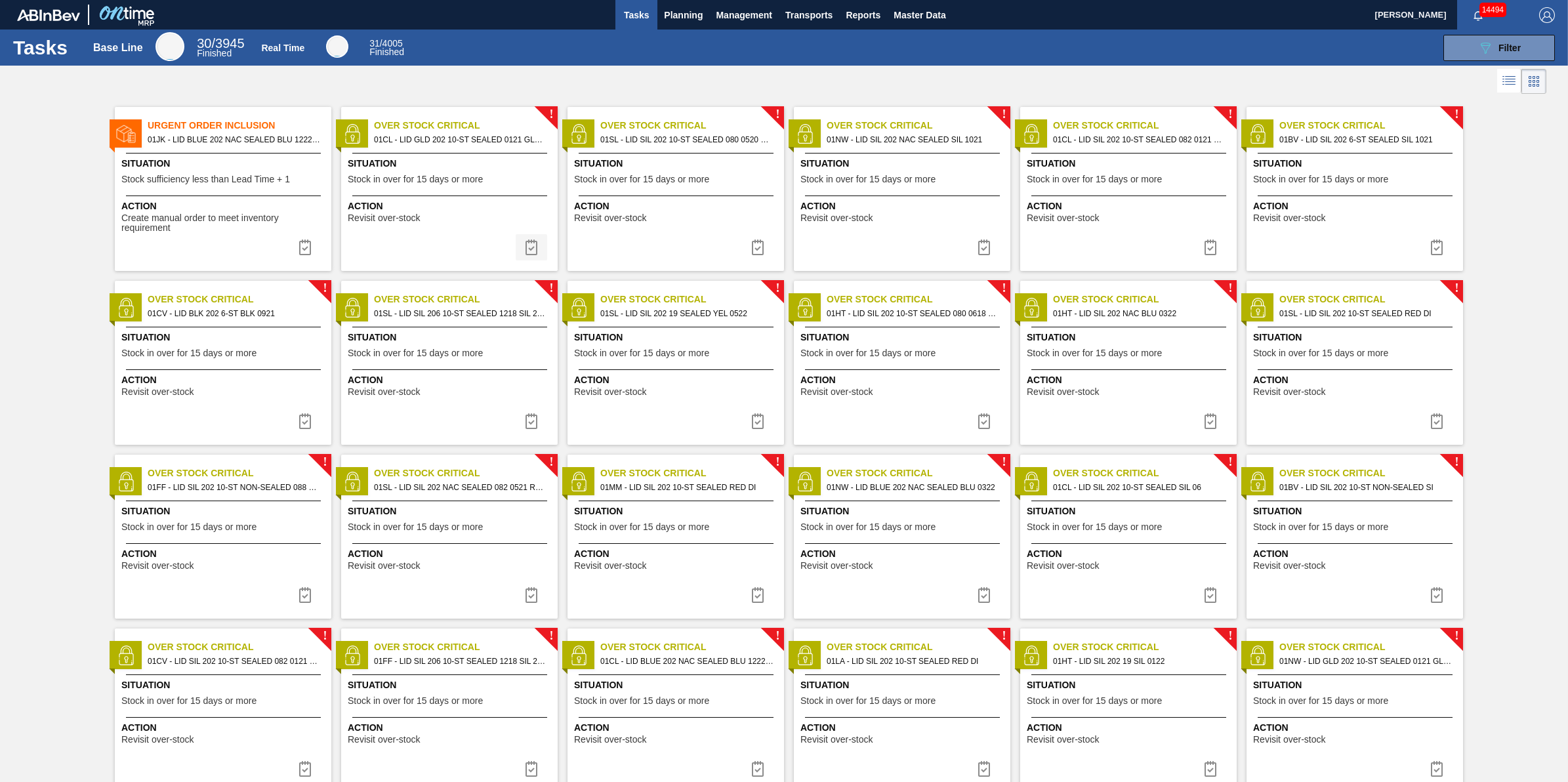
click at [526, 253] on img at bounding box center [531, 247] width 16 height 16
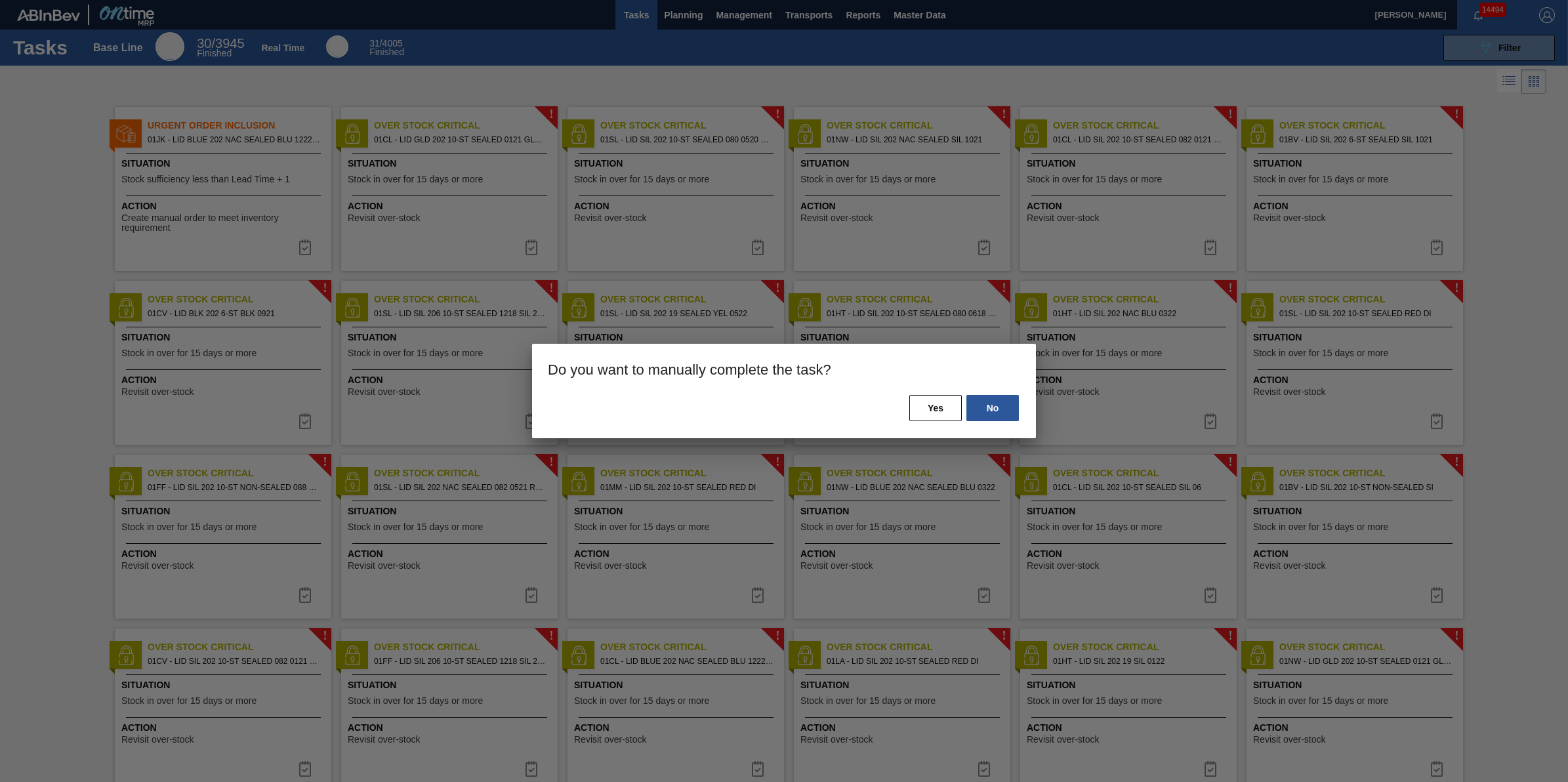
click at [903, 404] on div "No Yes" at bounding box center [784, 415] width 504 height 45
click at [917, 407] on button "Yes" at bounding box center [936, 407] width 52 height 26
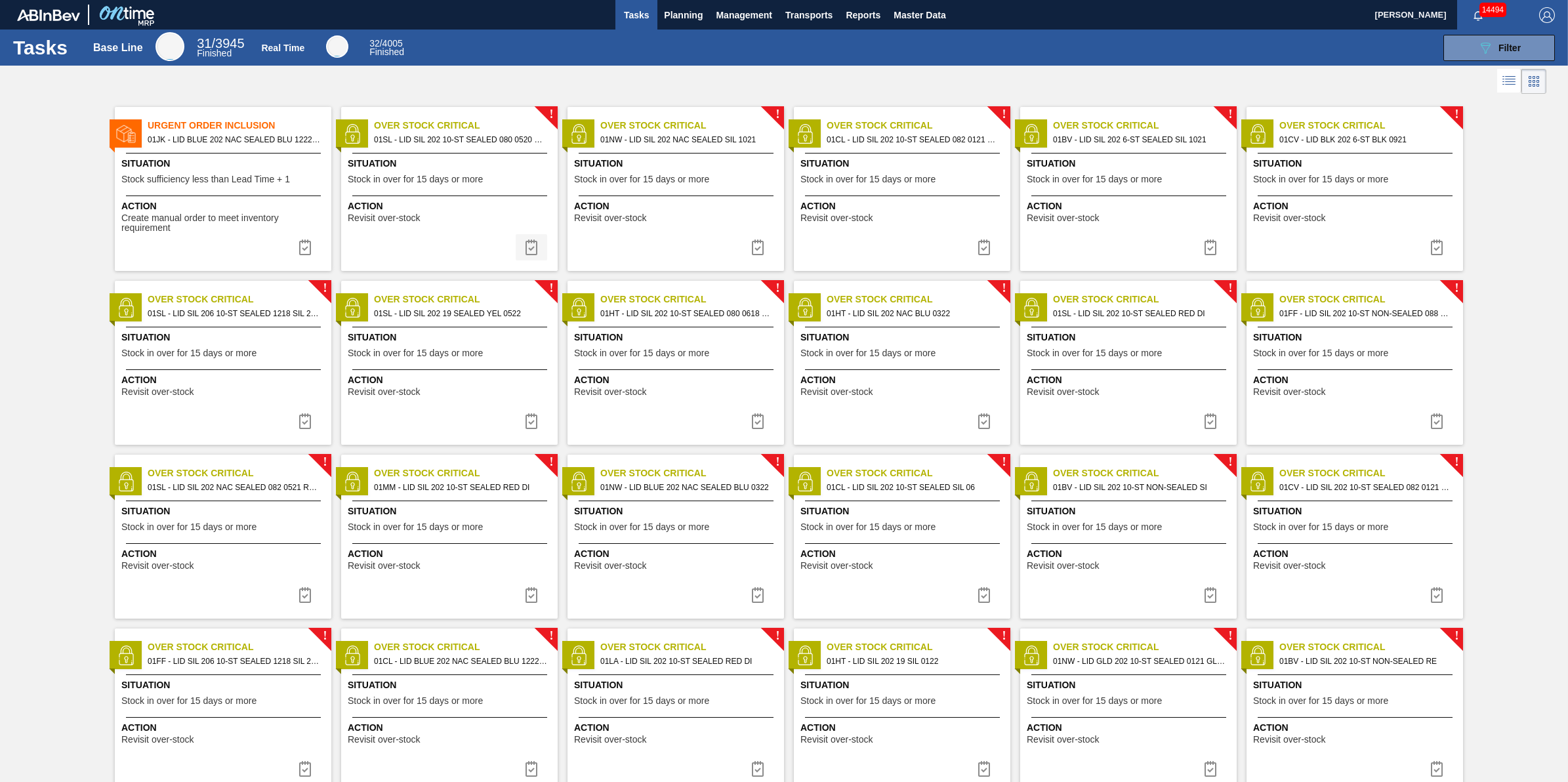
click at [539, 247] on button at bounding box center [531, 247] width 31 height 26
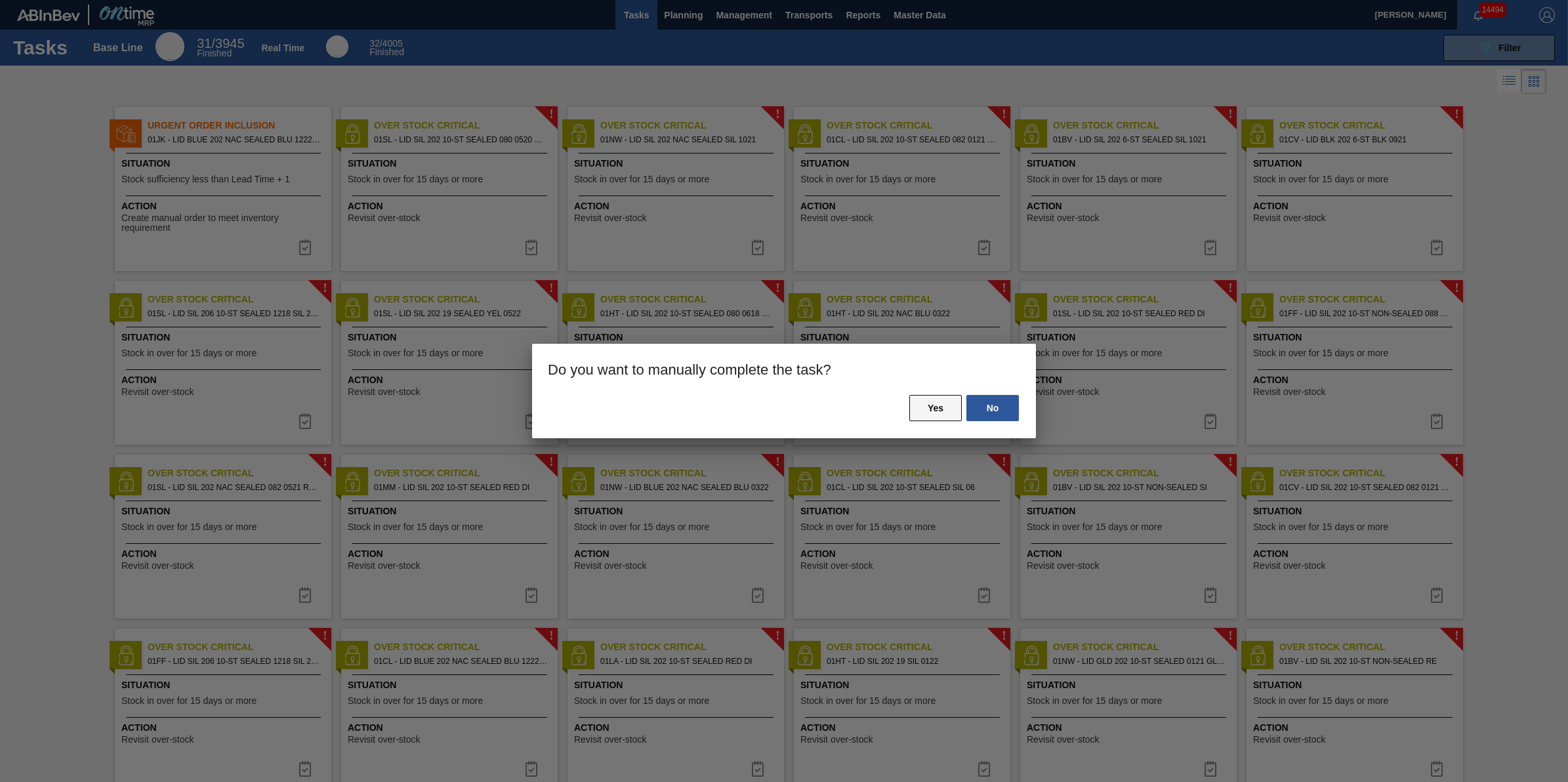
click at [924, 404] on button "Yes" at bounding box center [936, 407] width 52 height 26
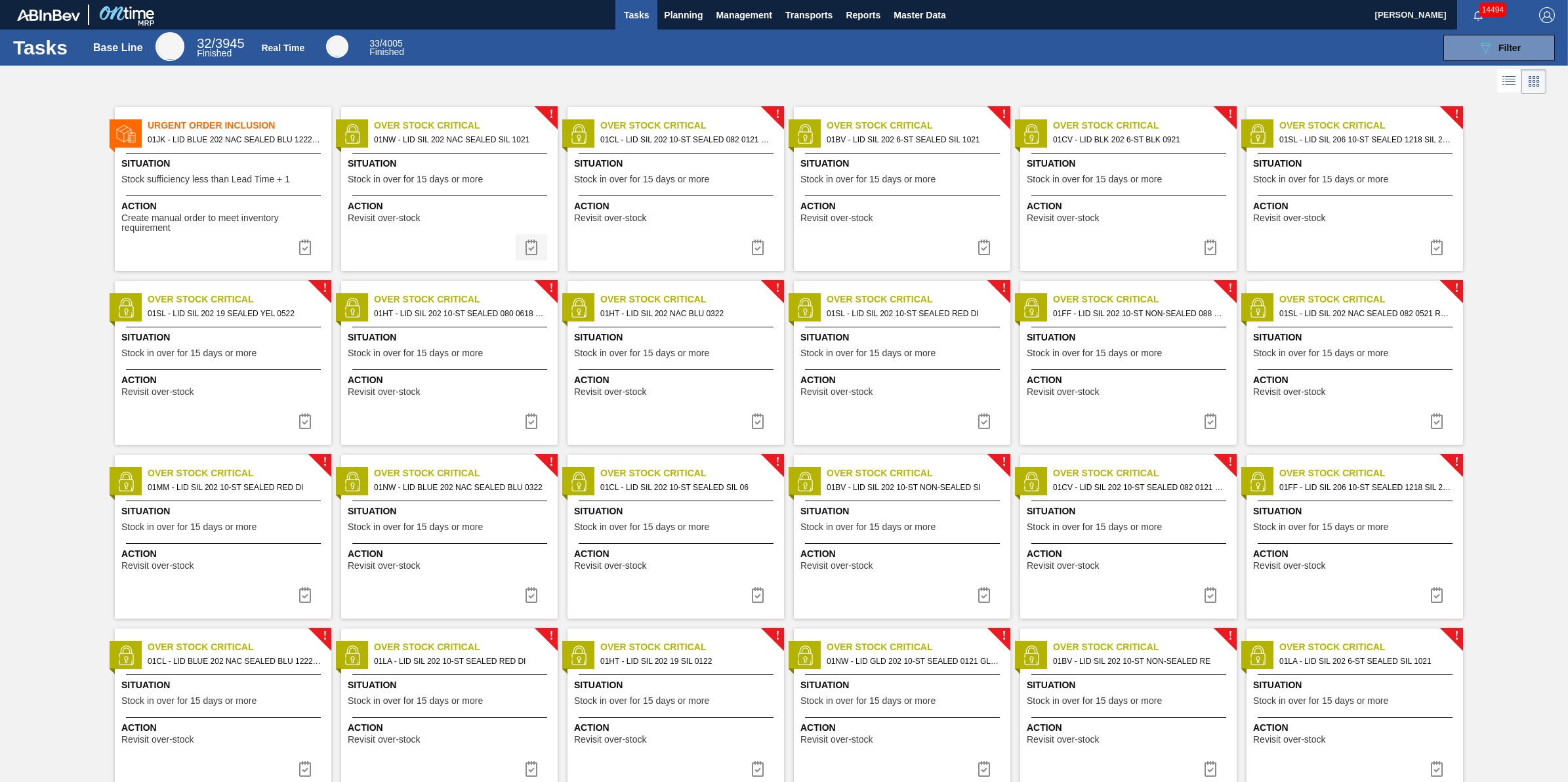
click at [535, 245] on img at bounding box center [531, 247] width 16 height 16
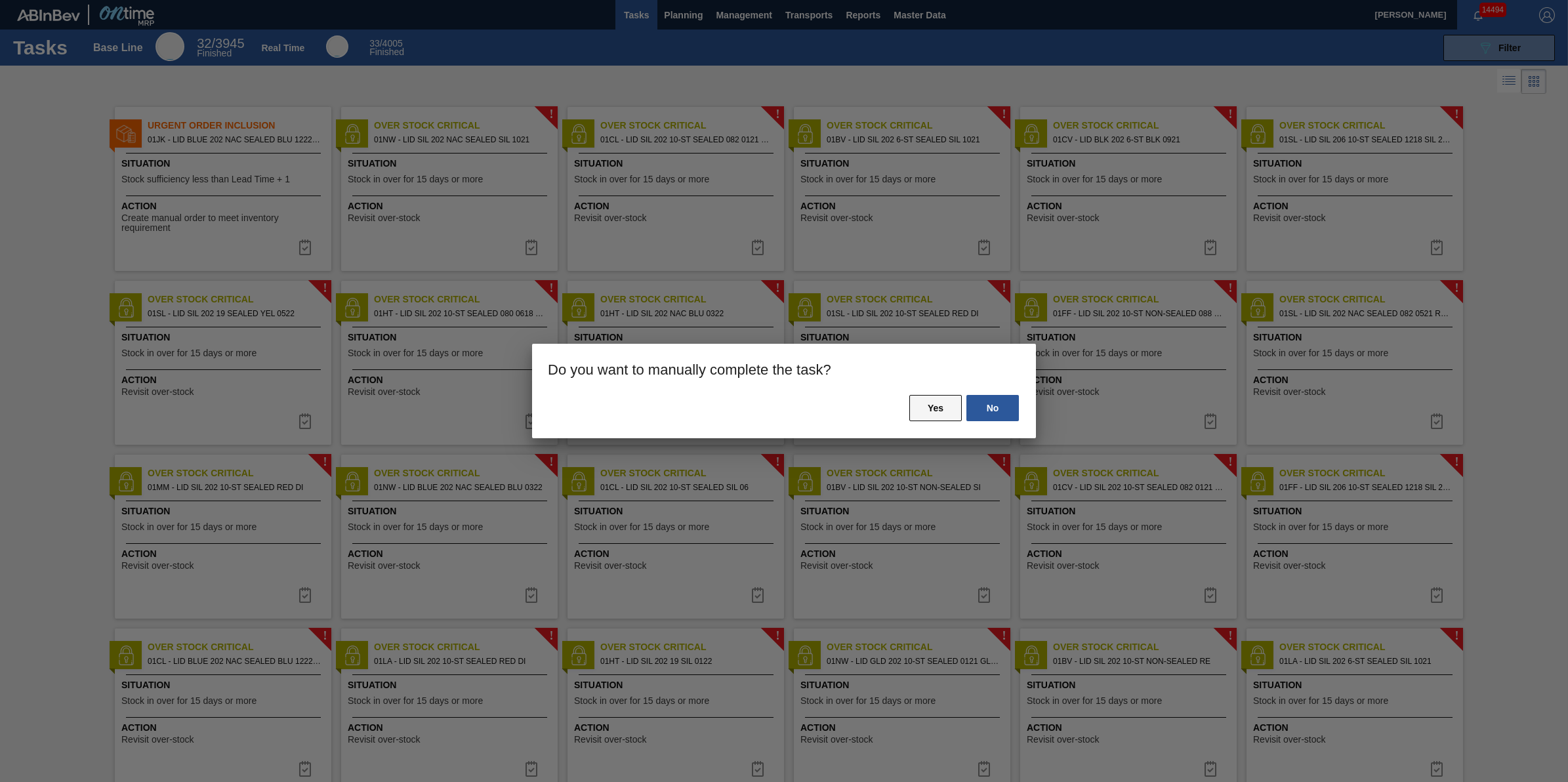
click at [933, 399] on button "Yes" at bounding box center [936, 407] width 52 height 26
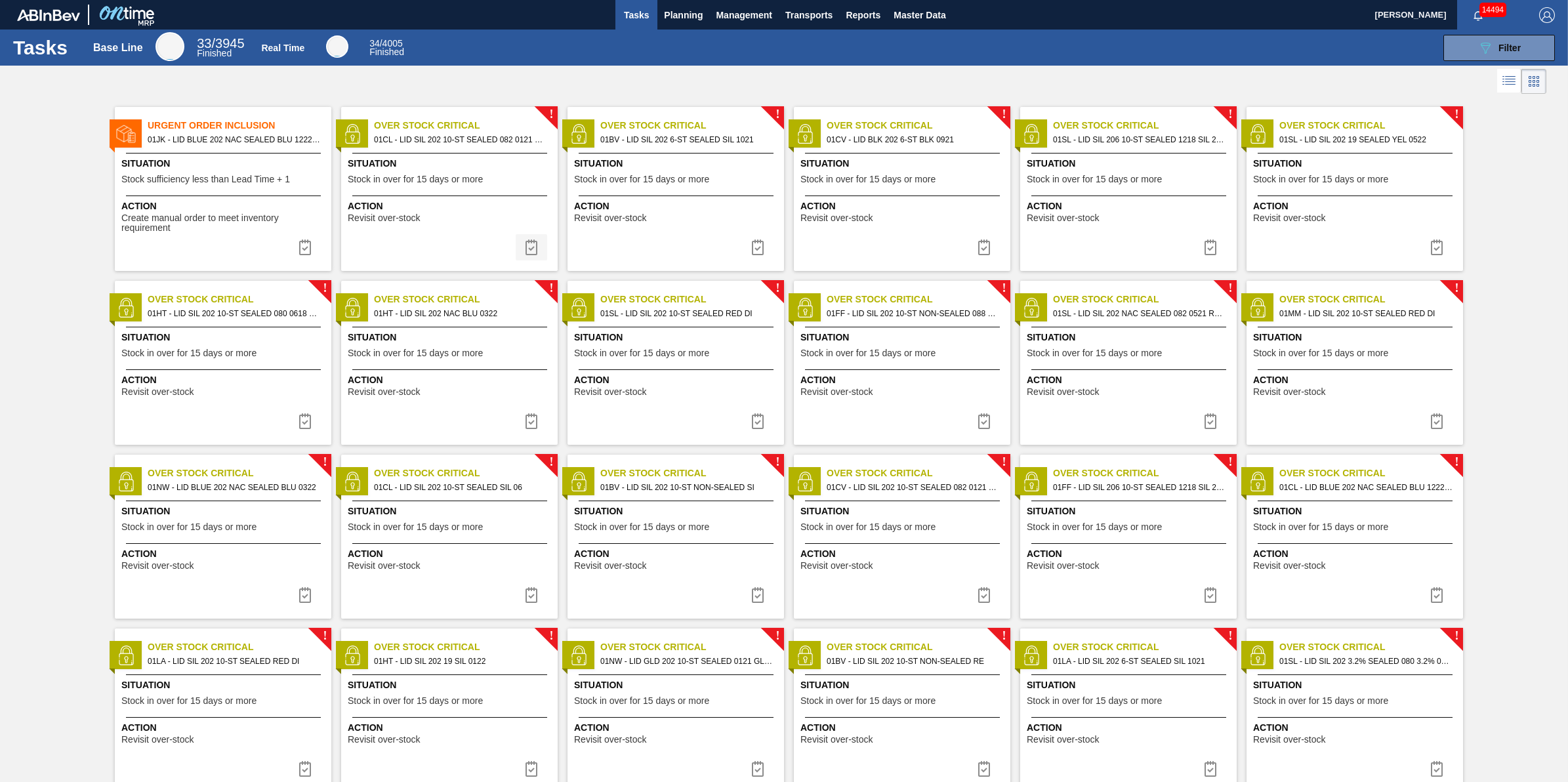
click at [529, 251] on img at bounding box center [531, 247] width 16 height 16
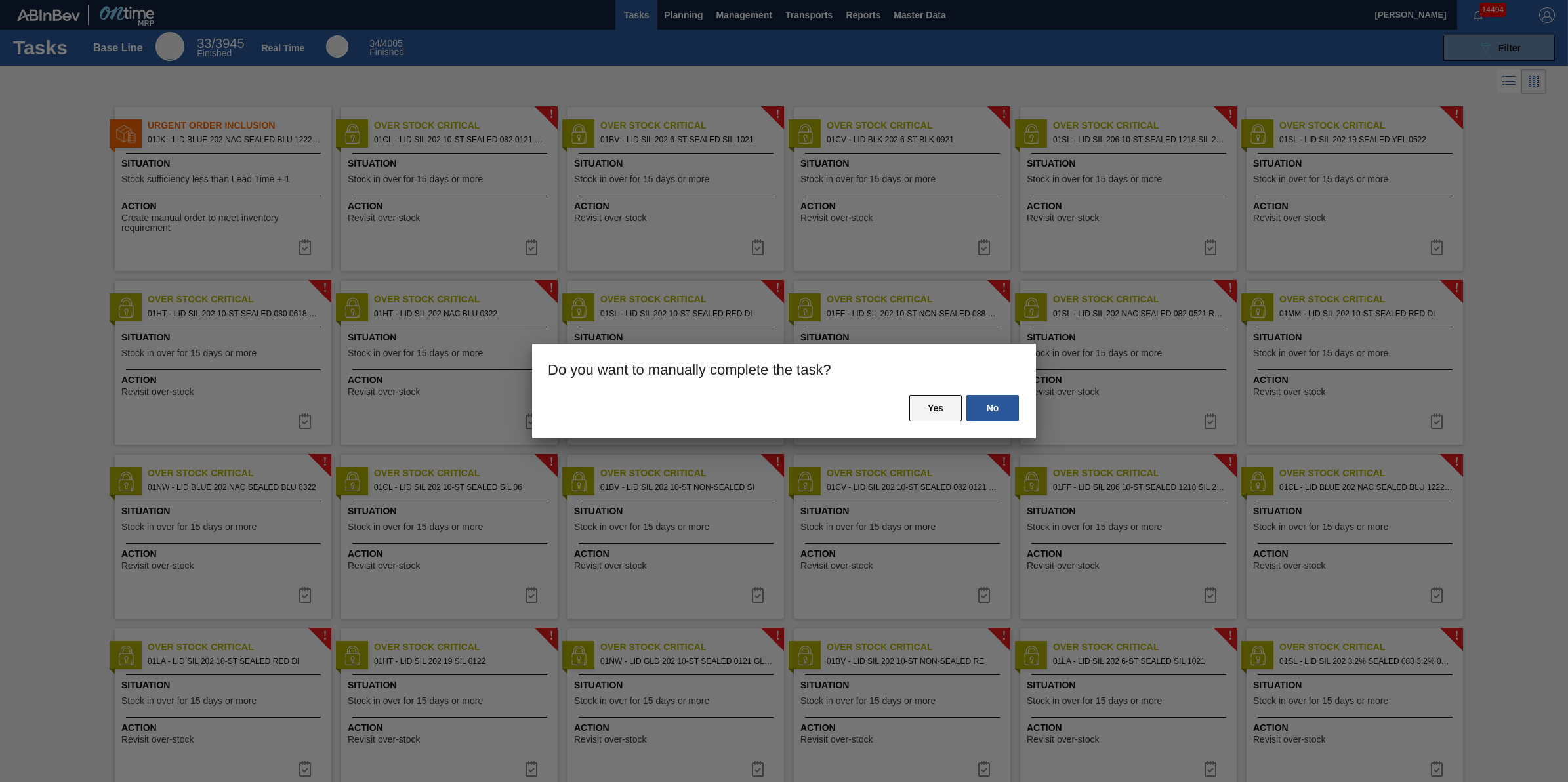
click at [937, 415] on button "Yes" at bounding box center [936, 407] width 52 height 26
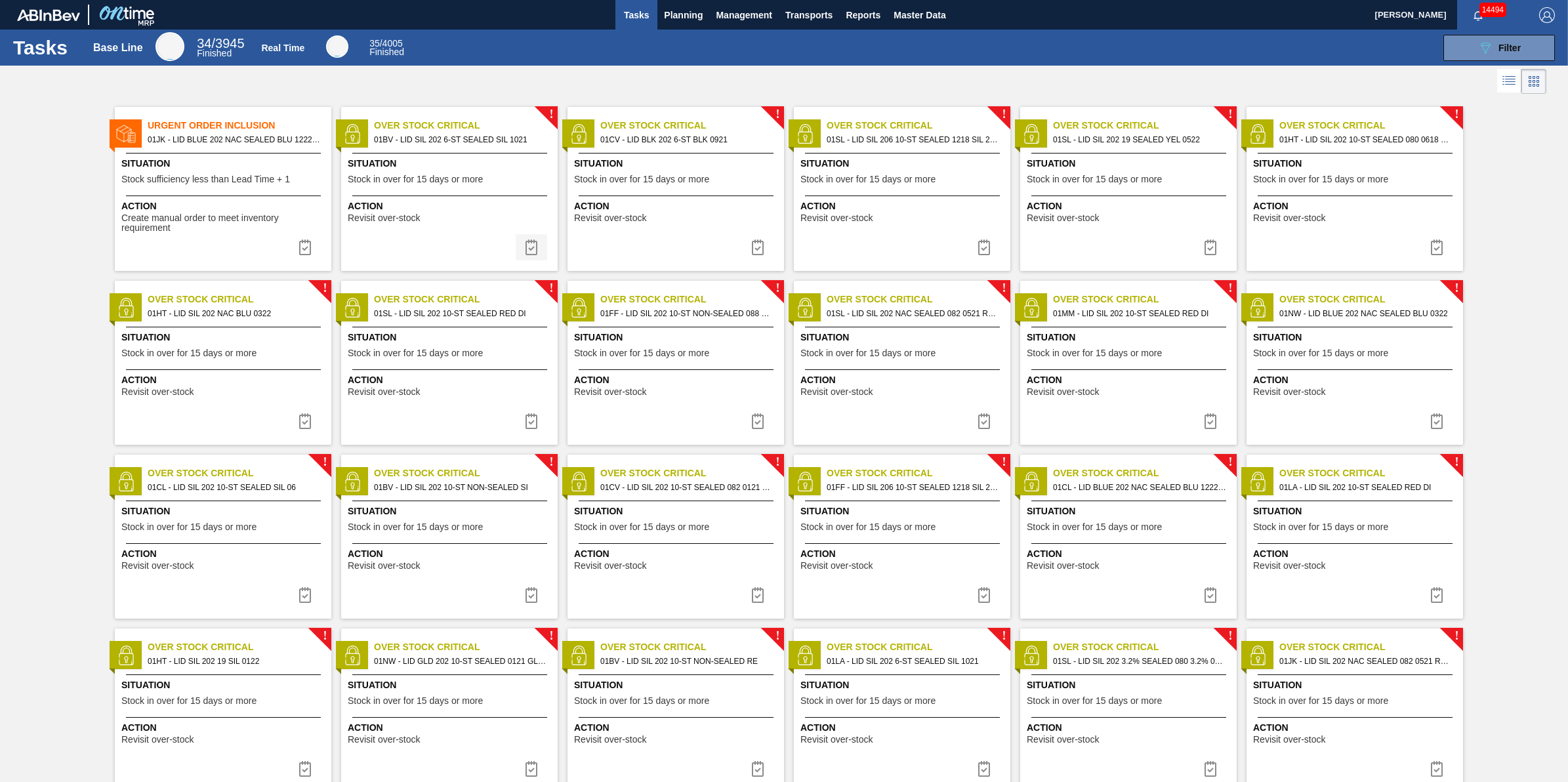
click at [533, 250] on img at bounding box center [531, 247] width 16 height 16
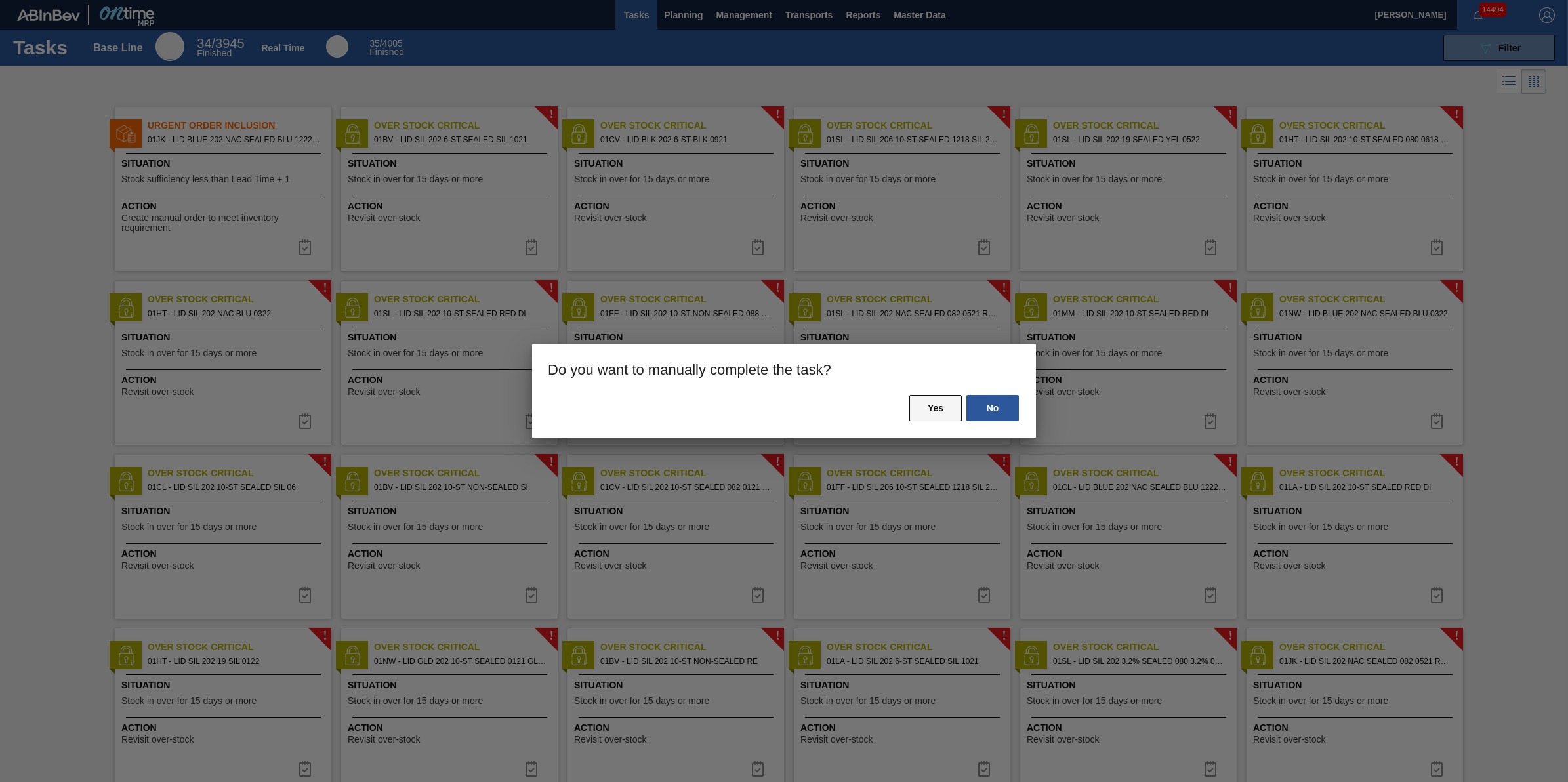
click at [915, 405] on button "Yes" at bounding box center [936, 407] width 52 height 26
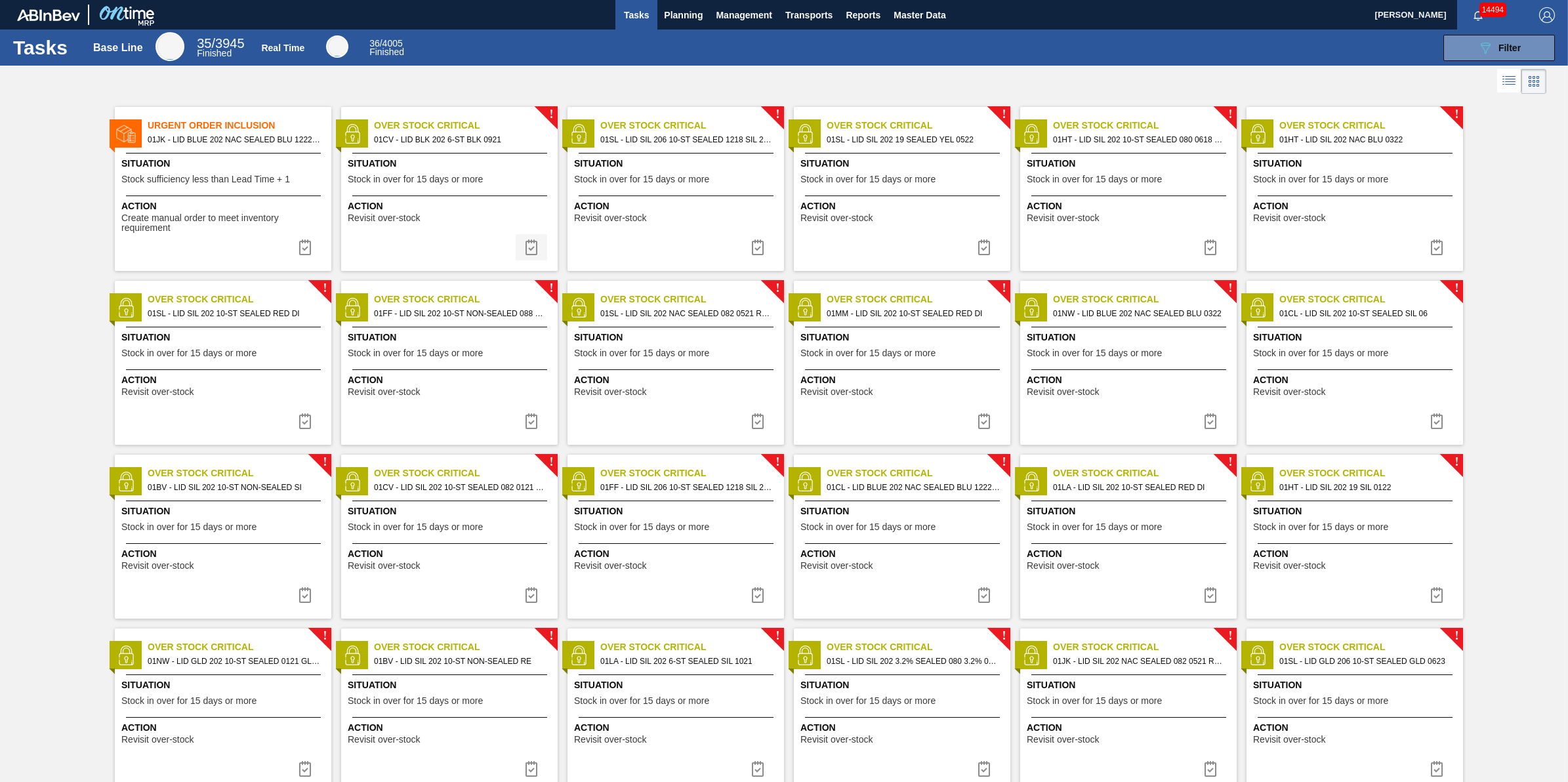
click at [538, 247] on img at bounding box center [531, 247] width 16 height 16
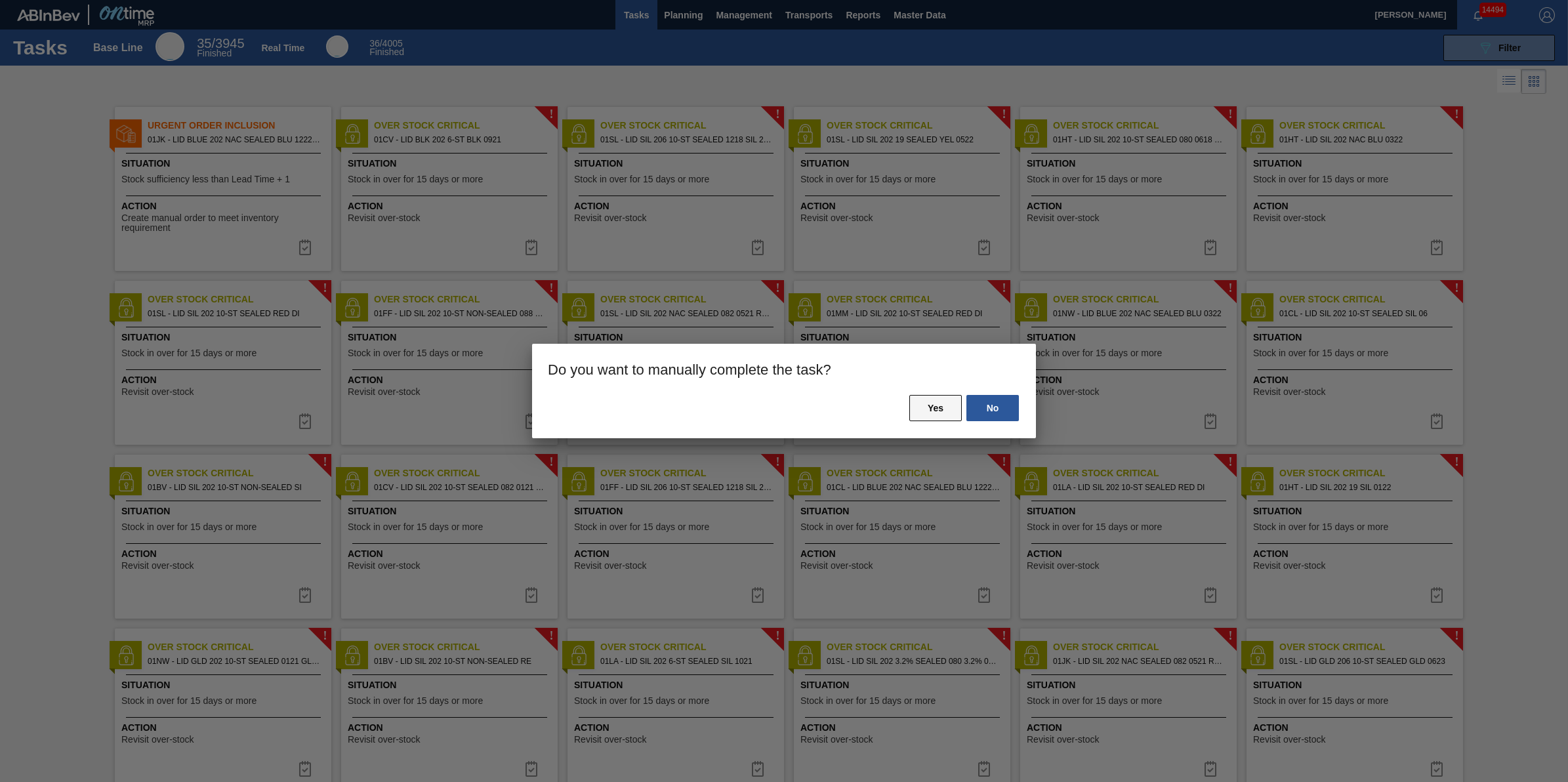
click at [920, 402] on button "Yes" at bounding box center [936, 407] width 52 height 26
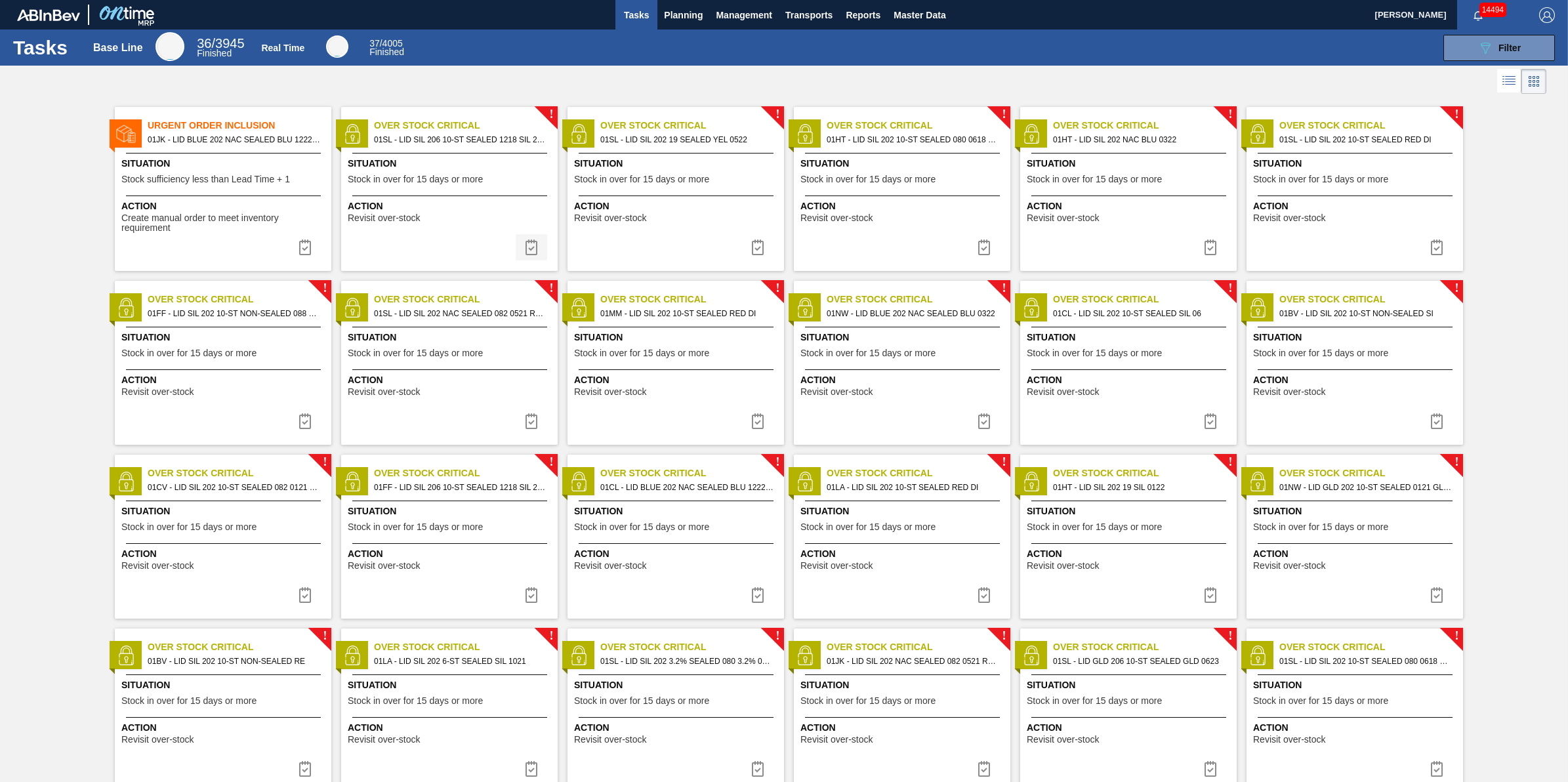
click at [521, 247] on button at bounding box center [531, 247] width 31 height 26
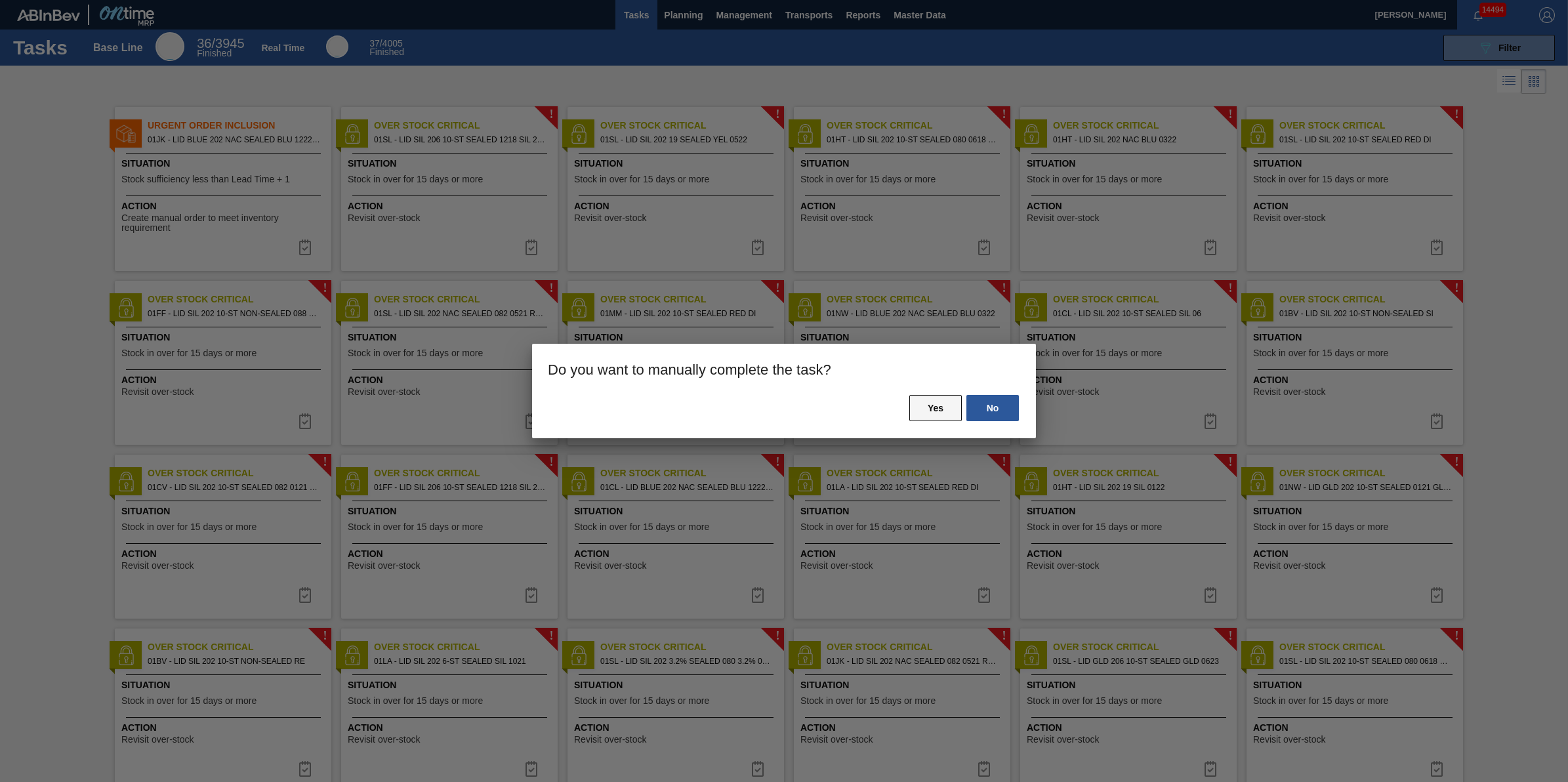
click at [936, 420] on button "Yes" at bounding box center [936, 407] width 52 height 26
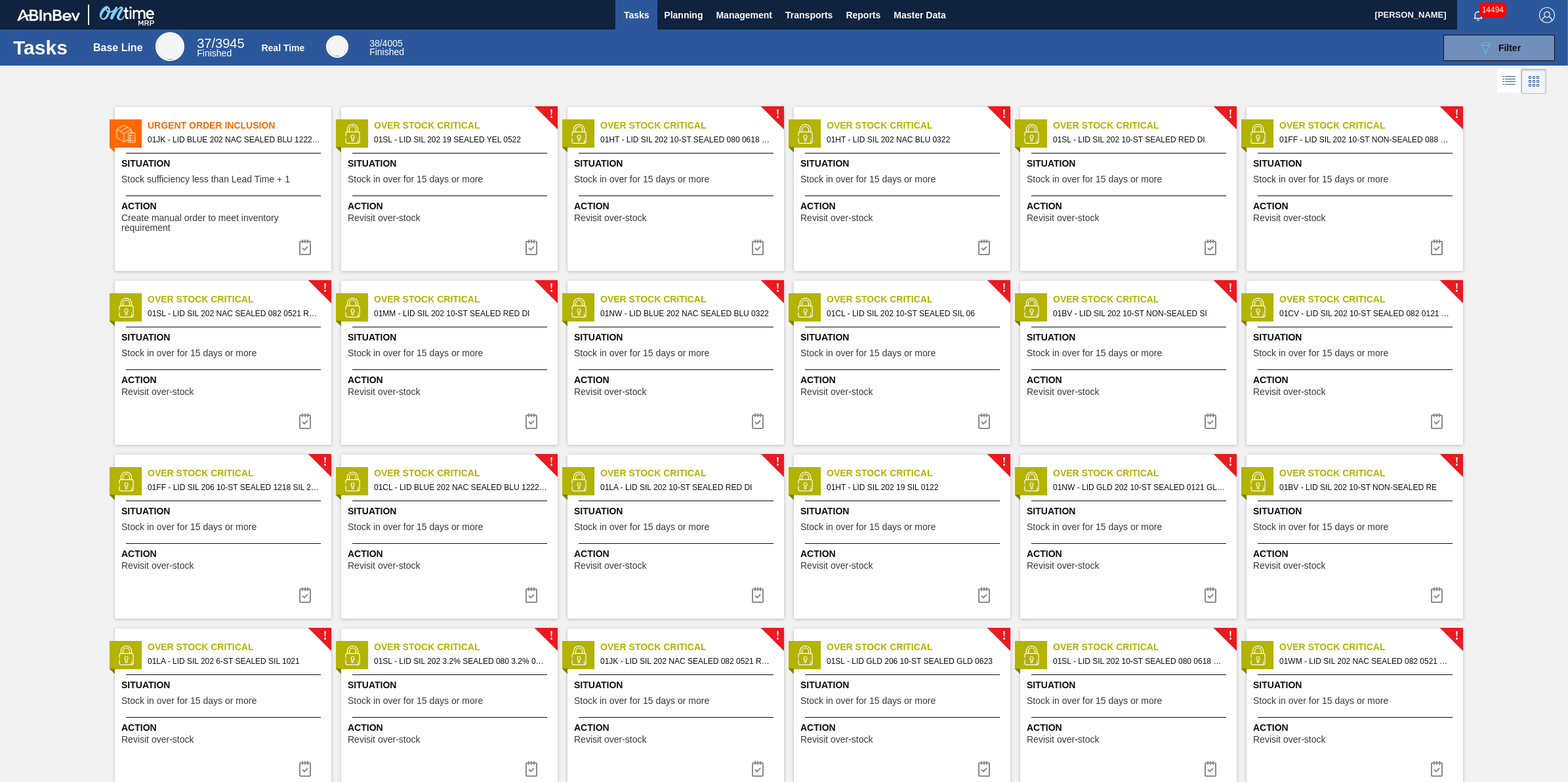
drag, startPoint x: 527, startPoint y: 247, endPoint x: 566, endPoint y: 247, distance: 39.0
click at [528, 247] on img at bounding box center [531, 247] width 16 height 16
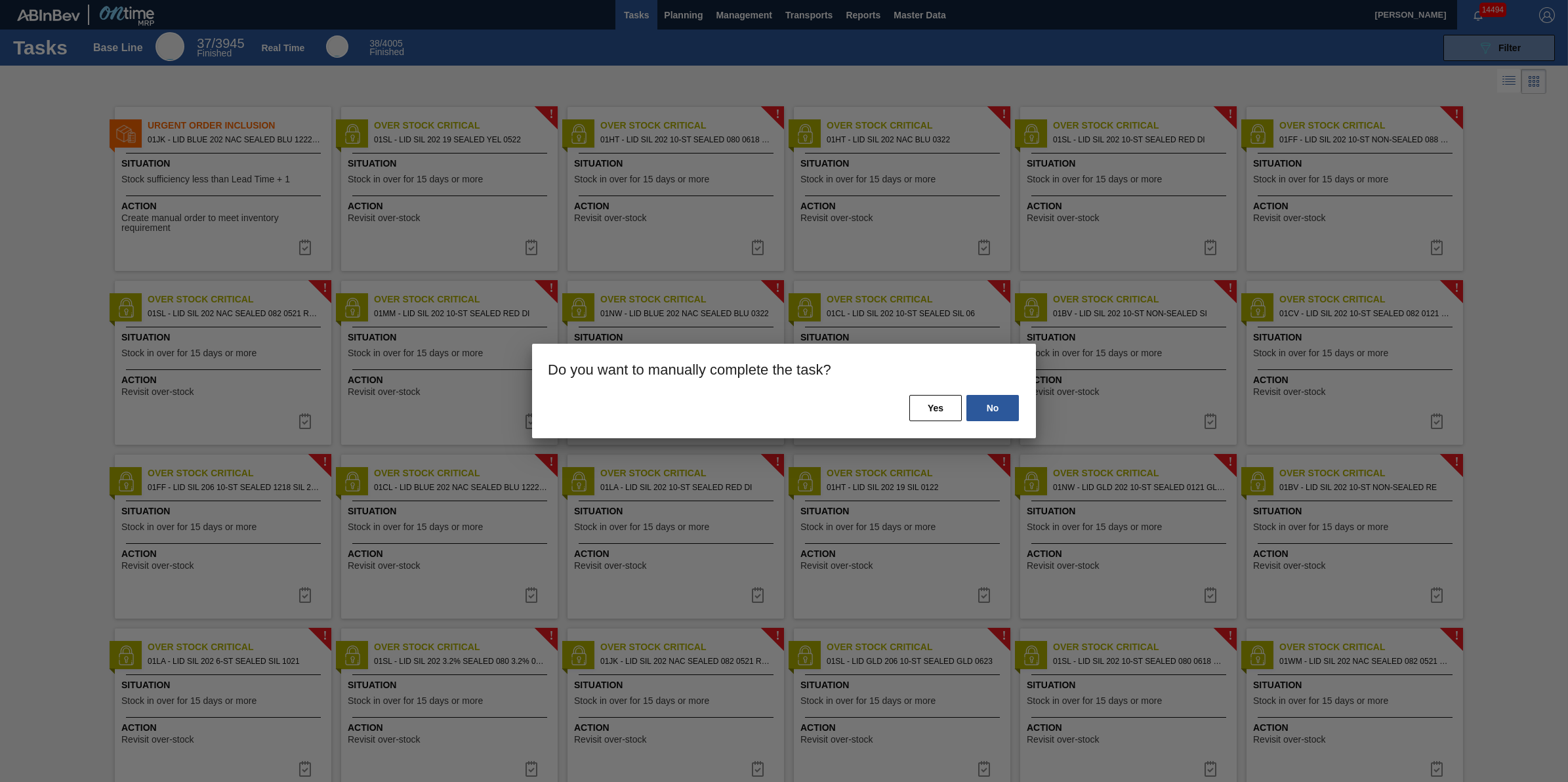
drag, startPoint x: 926, startPoint y: 403, endPoint x: 855, endPoint y: 379, distance: 74.9
click at [926, 404] on button "Yes" at bounding box center [936, 407] width 52 height 26
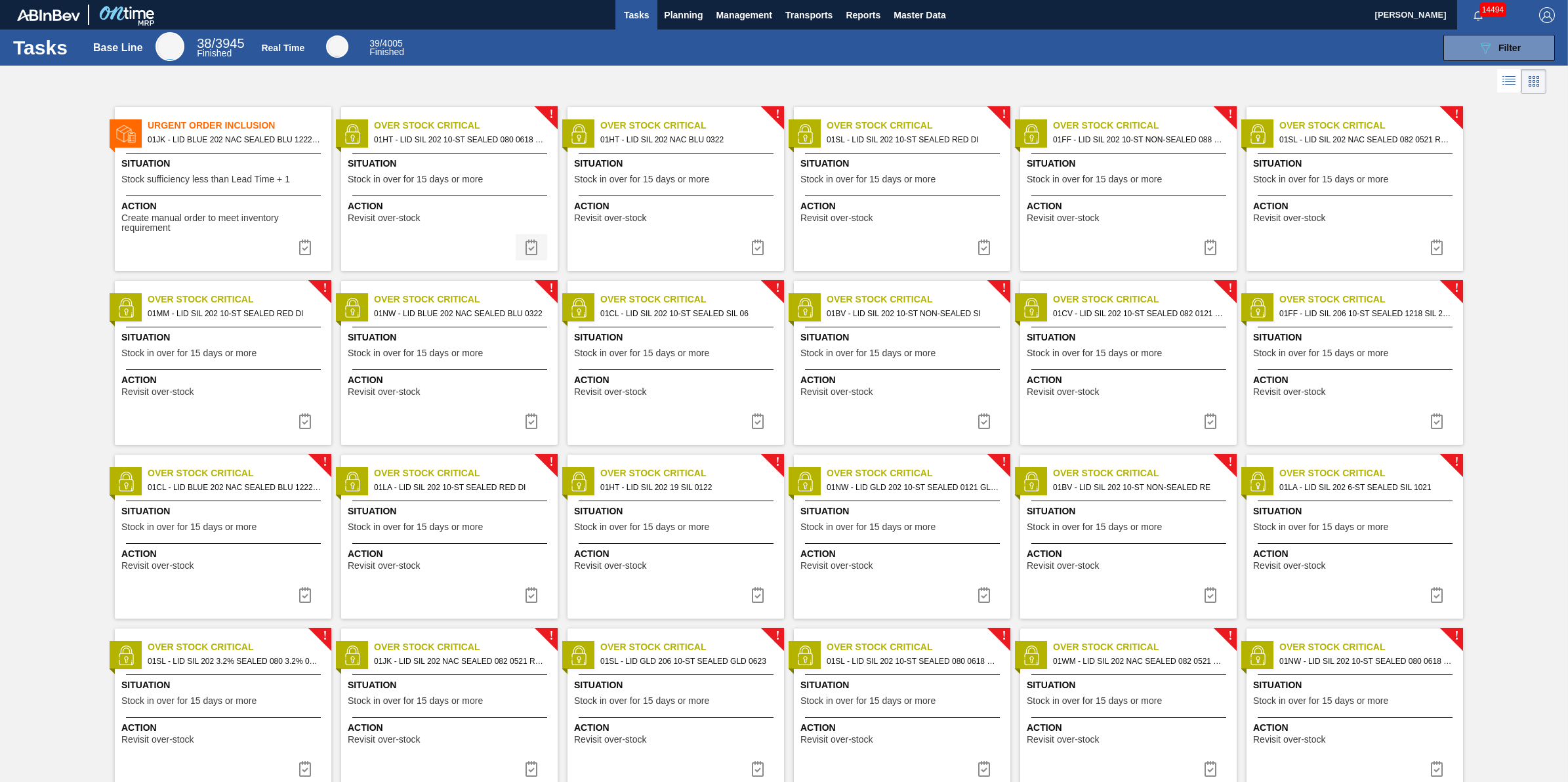
click at [531, 245] on img at bounding box center [531, 247] width 16 height 16
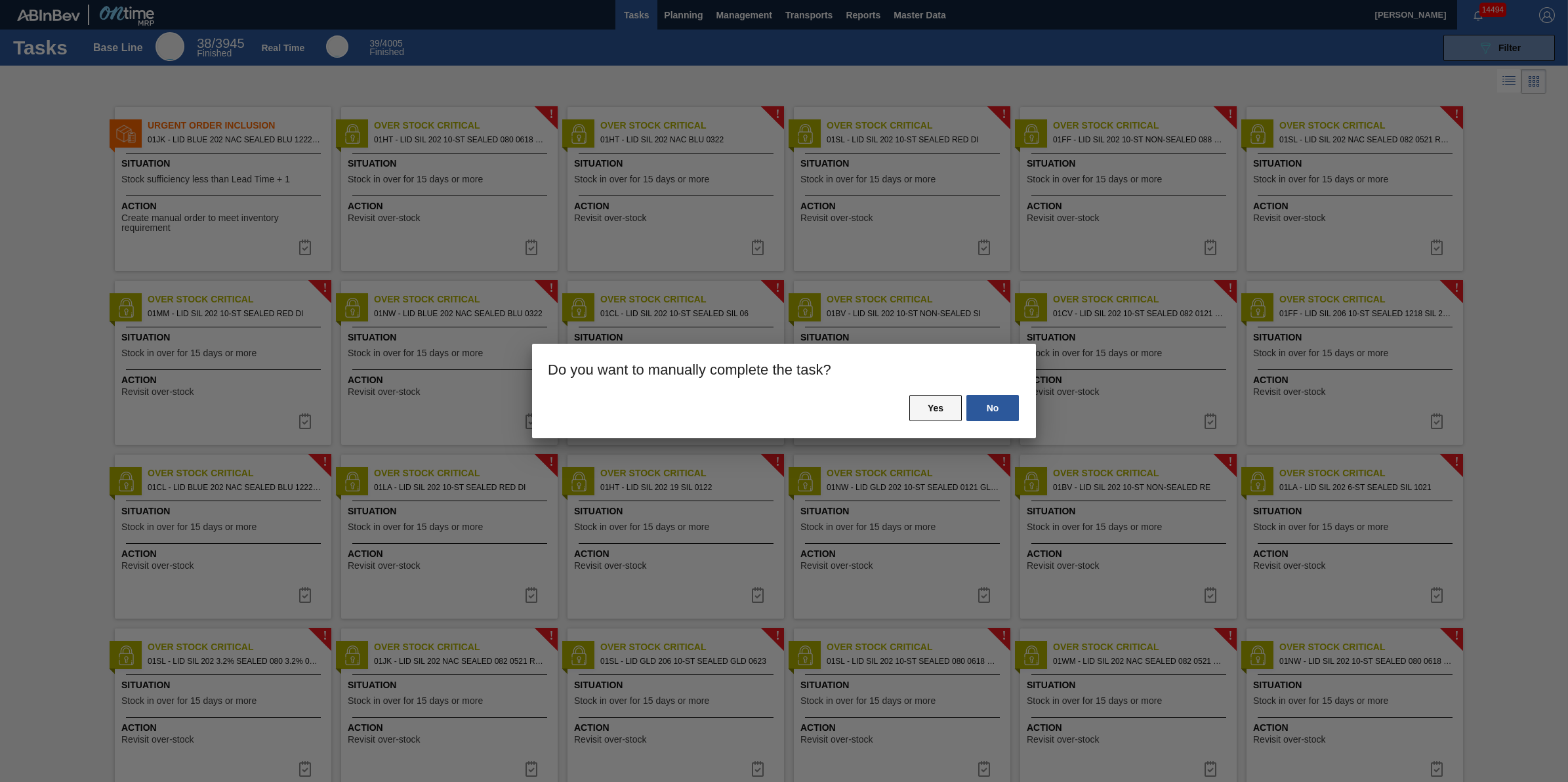
click at [925, 396] on button "Yes" at bounding box center [936, 407] width 52 height 26
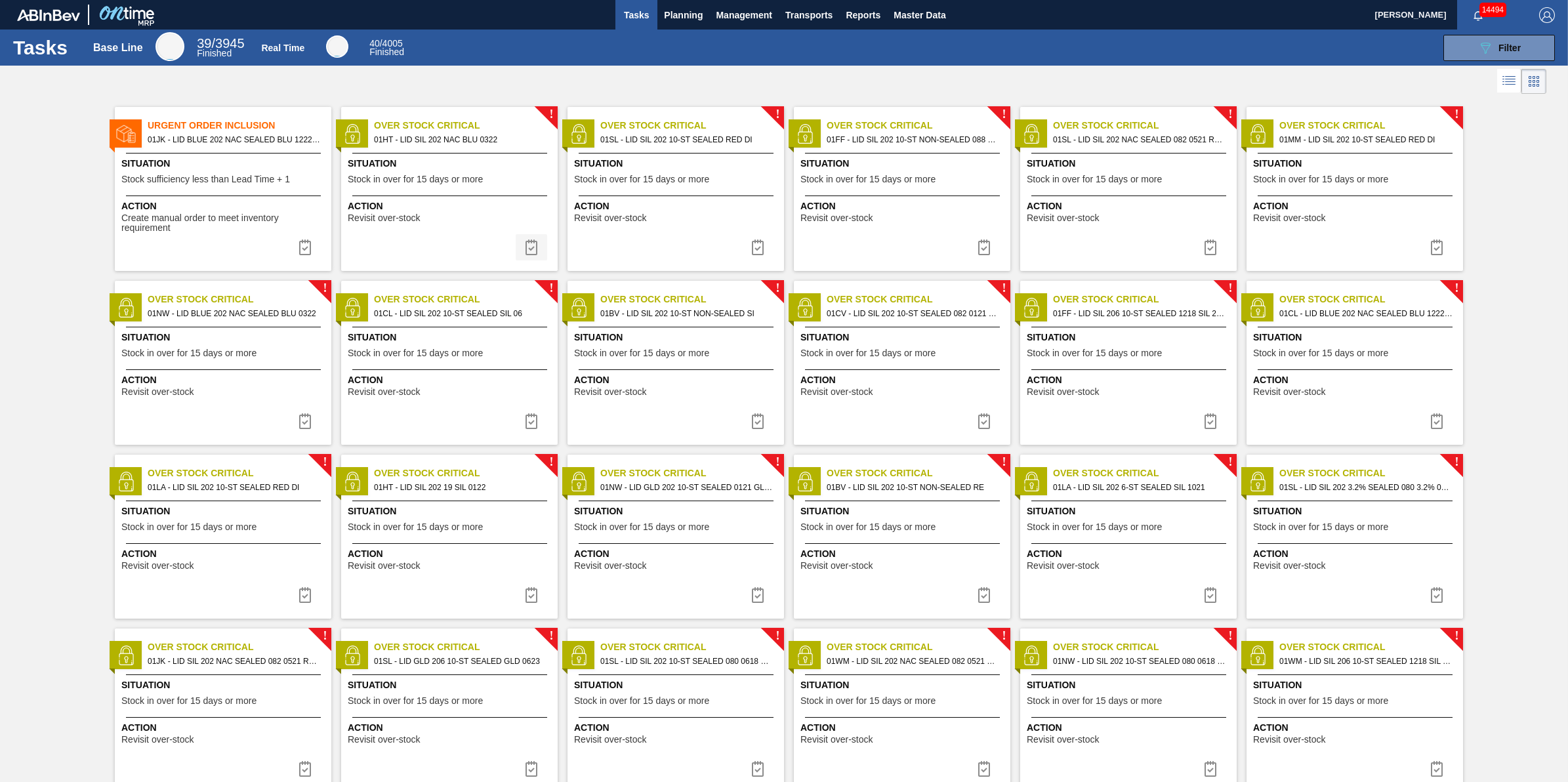
click at [529, 253] on img at bounding box center [531, 247] width 16 height 16
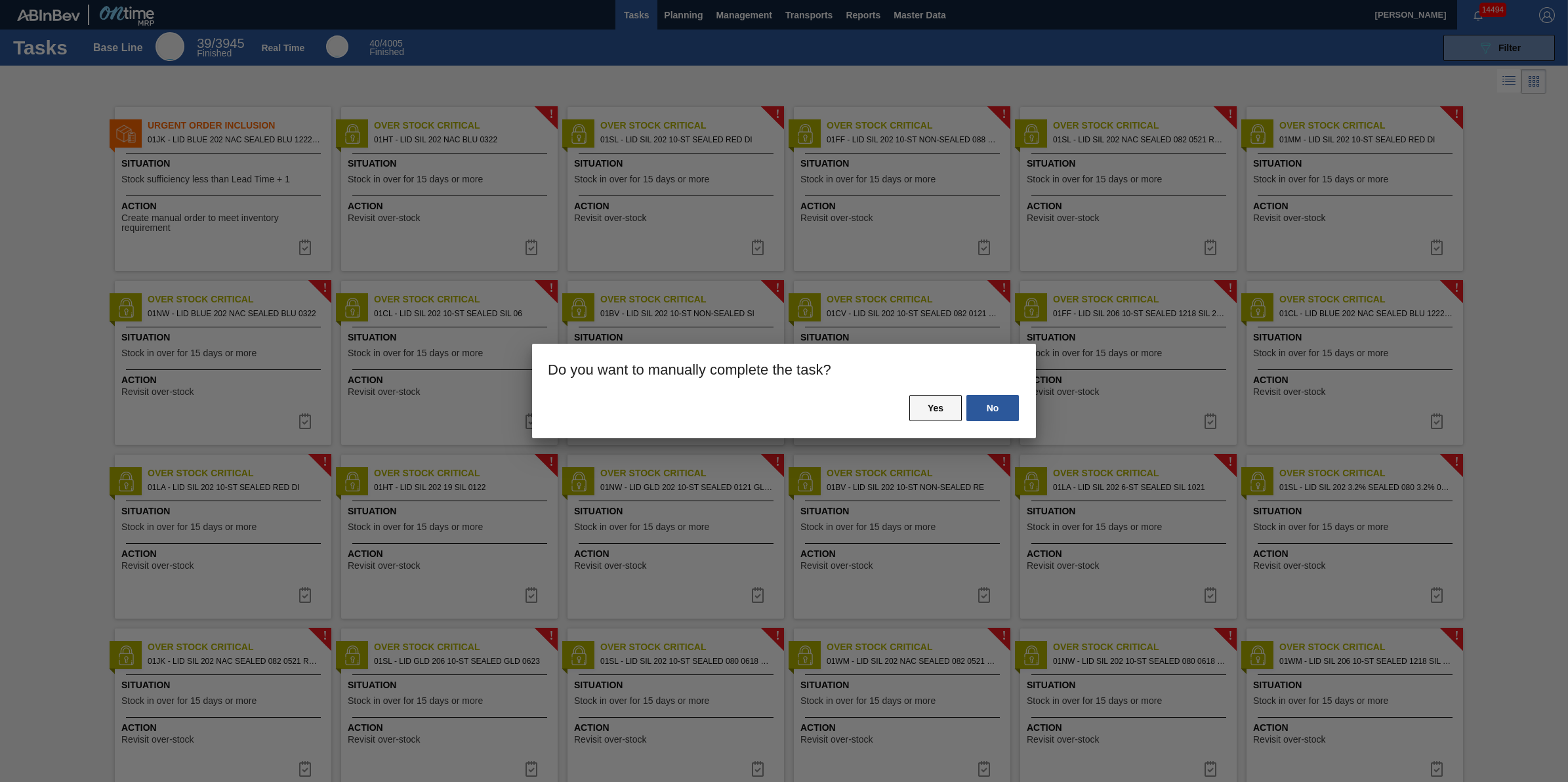
click at [922, 402] on button "Yes" at bounding box center [936, 407] width 52 height 26
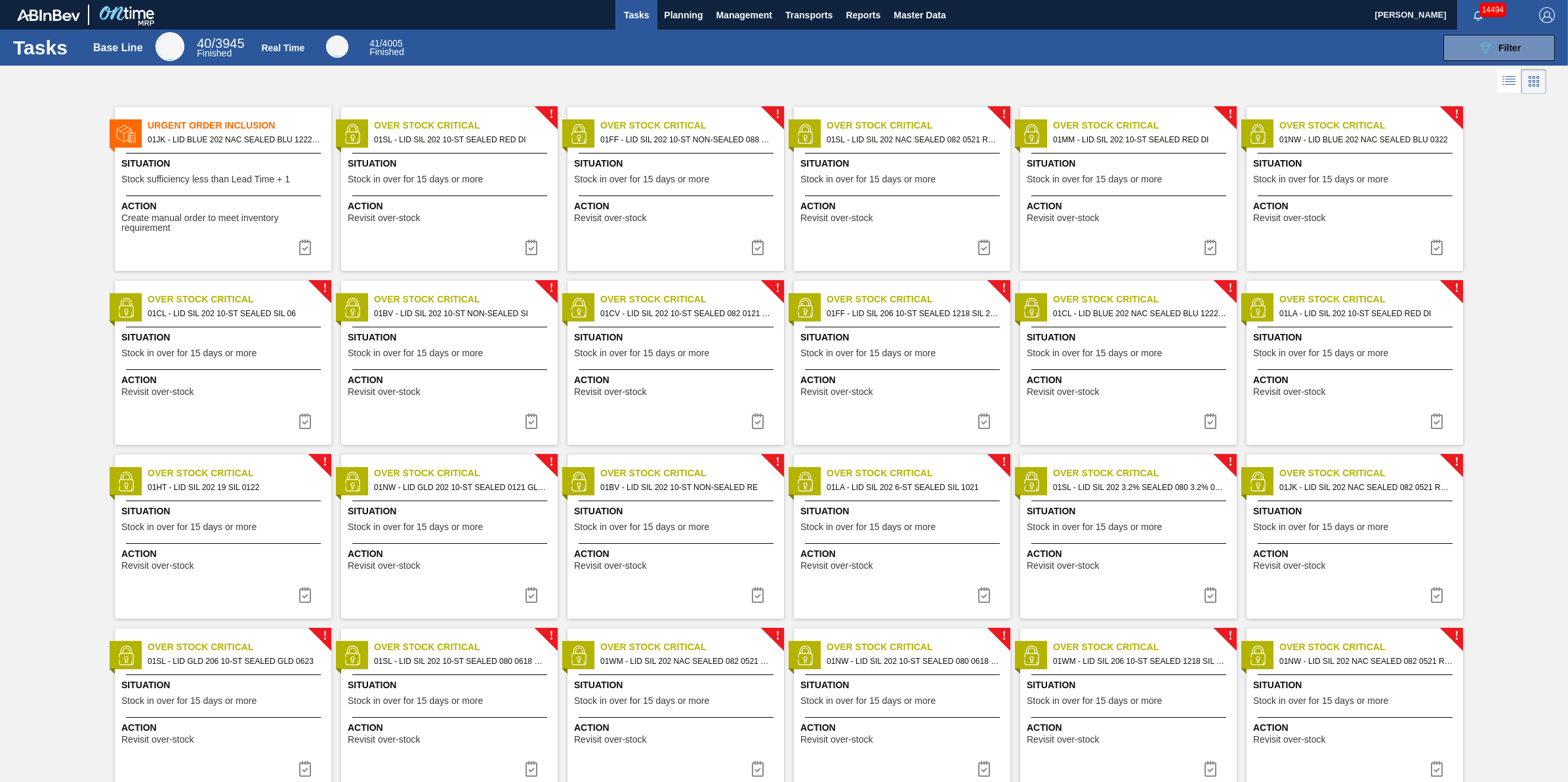
click at [531, 251] on img at bounding box center [531, 247] width 16 height 16
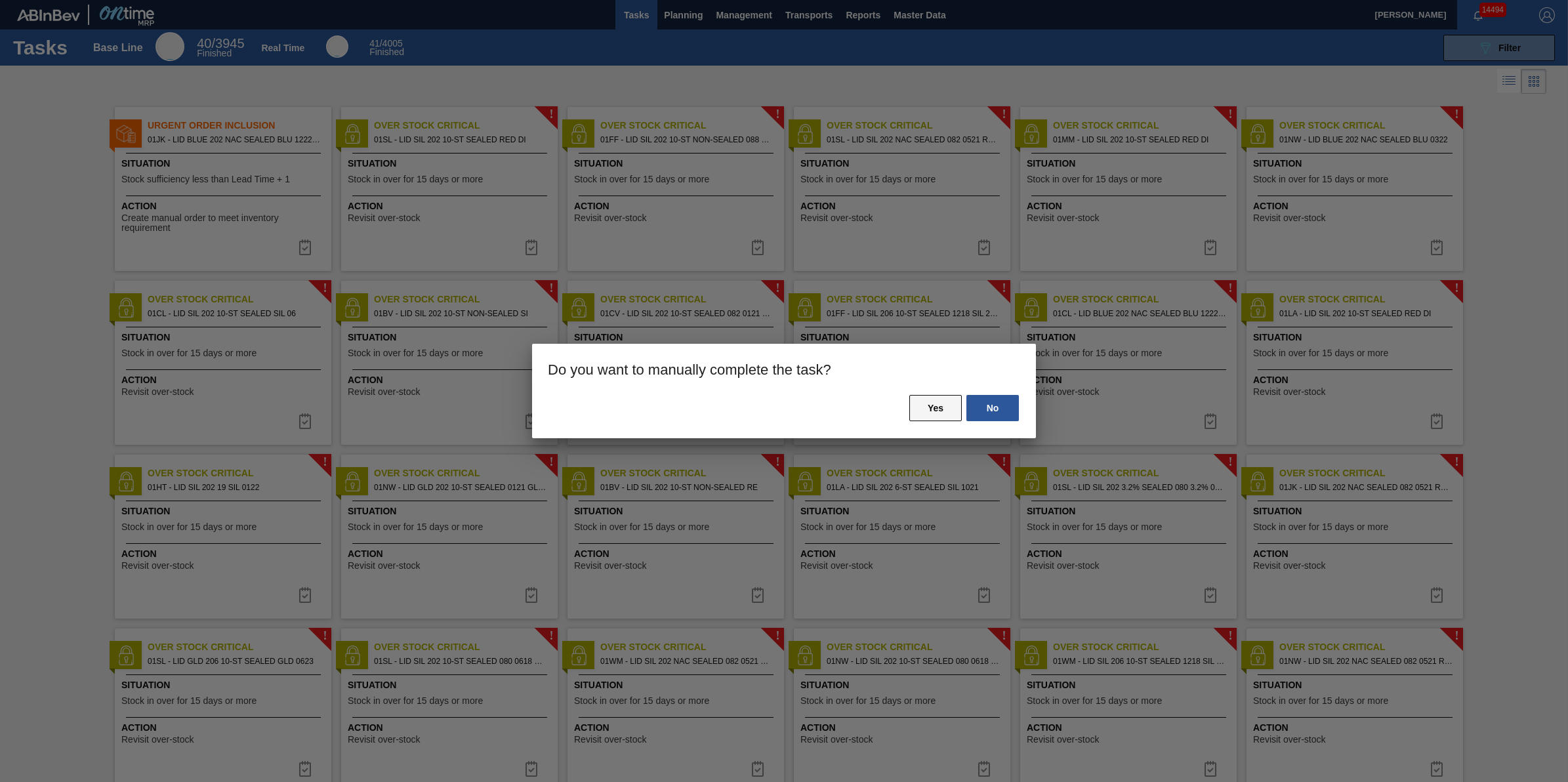
click at [909, 399] on button "Yes" at bounding box center [936, 407] width 52 height 26
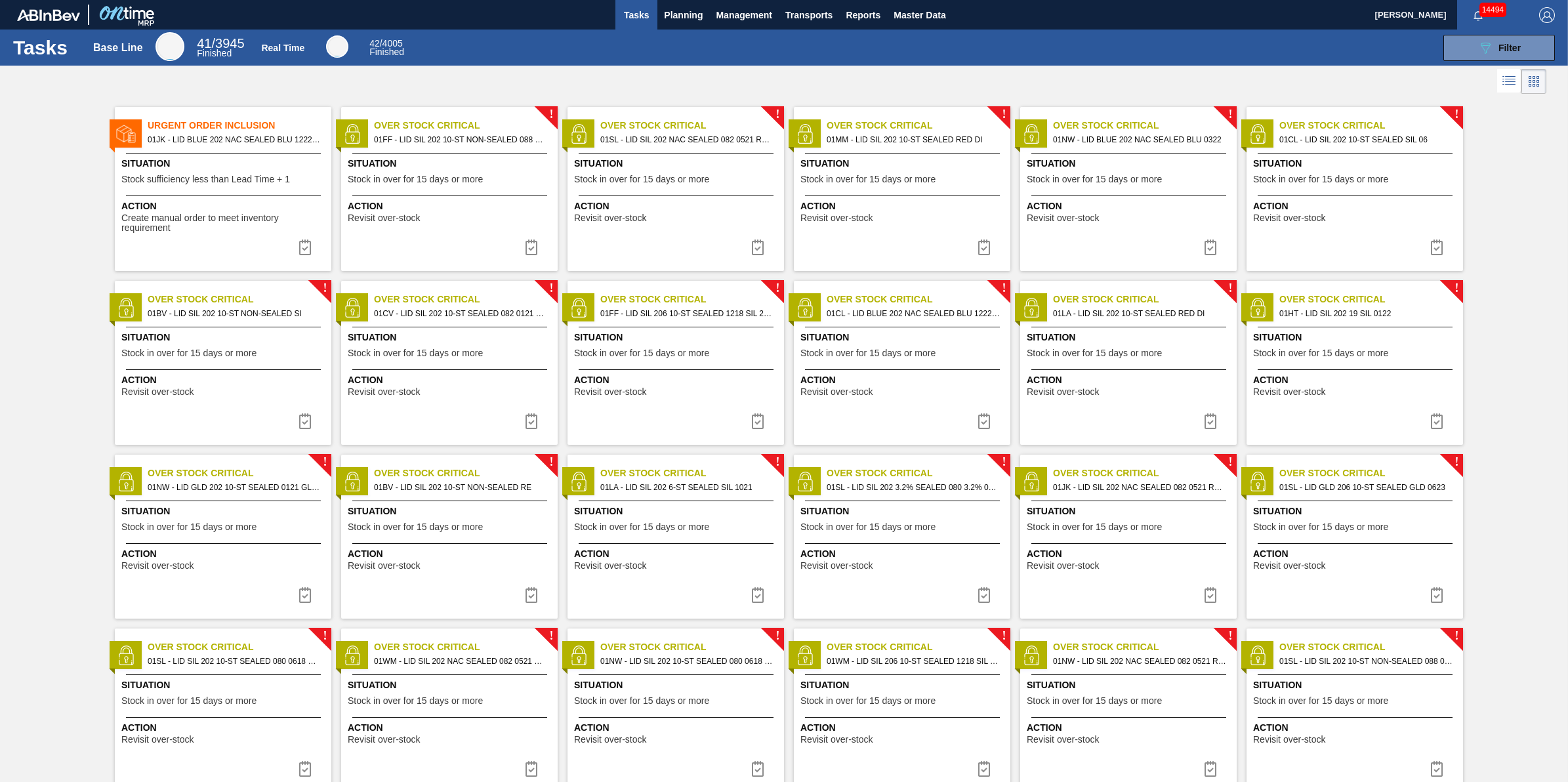
click at [539, 253] on button at bounding box center [531, 247] width 31 height 26
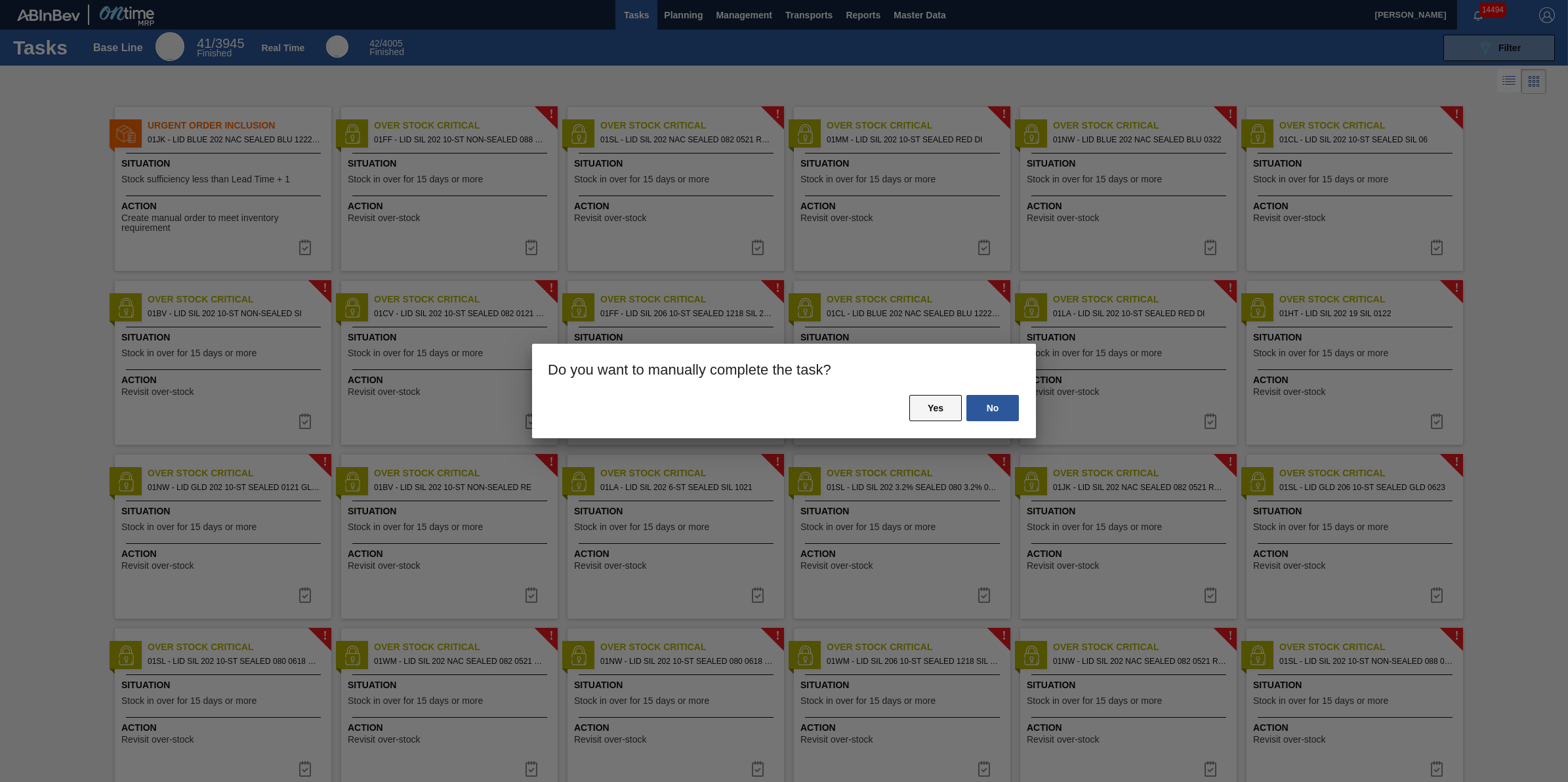
click at [937, 405] on button "Yes" at bounding box center [936, 407] width 52 height 26
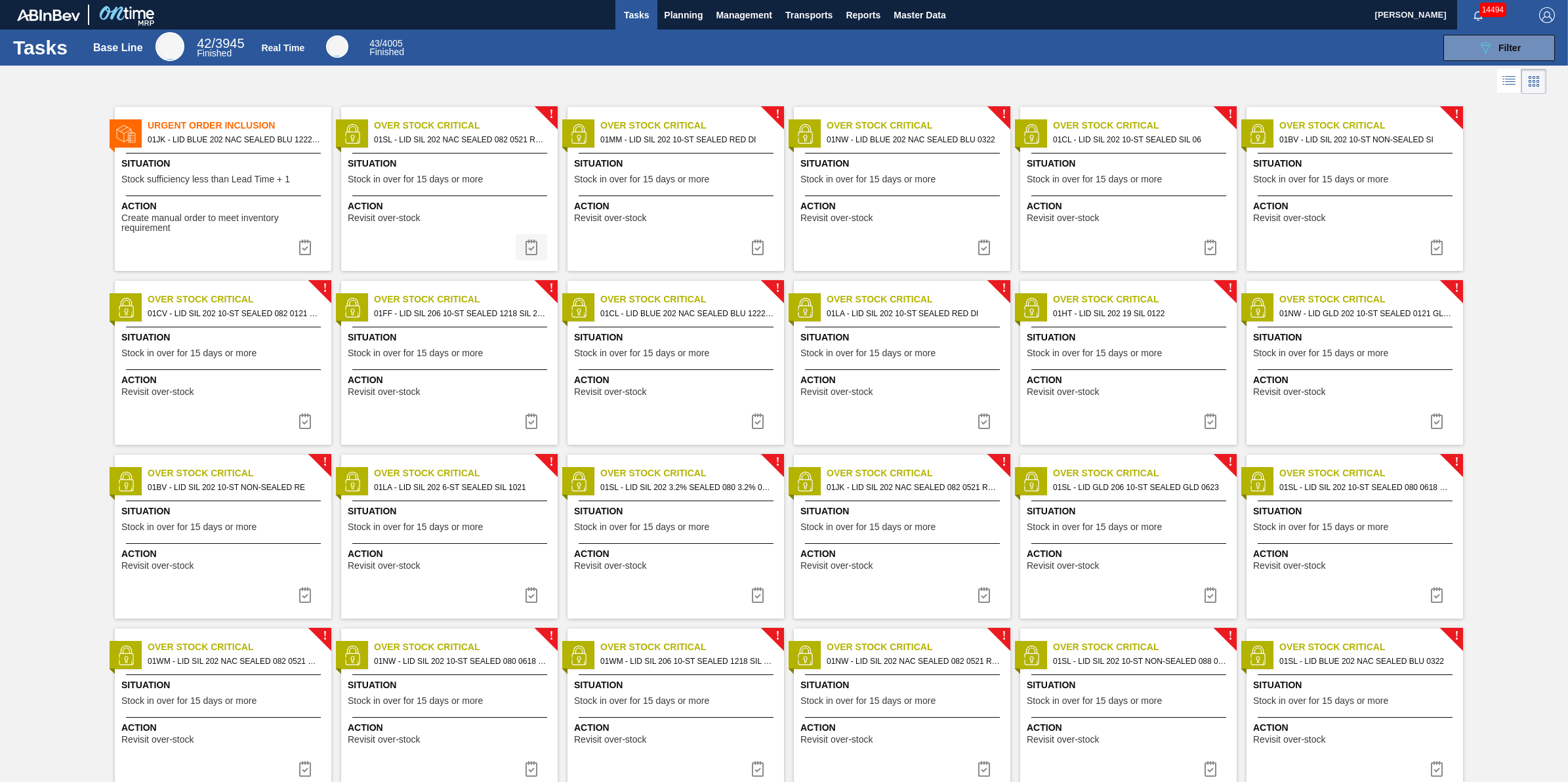
click at [536, 254] on img at bounding box center [531, 247] width 16 height 16
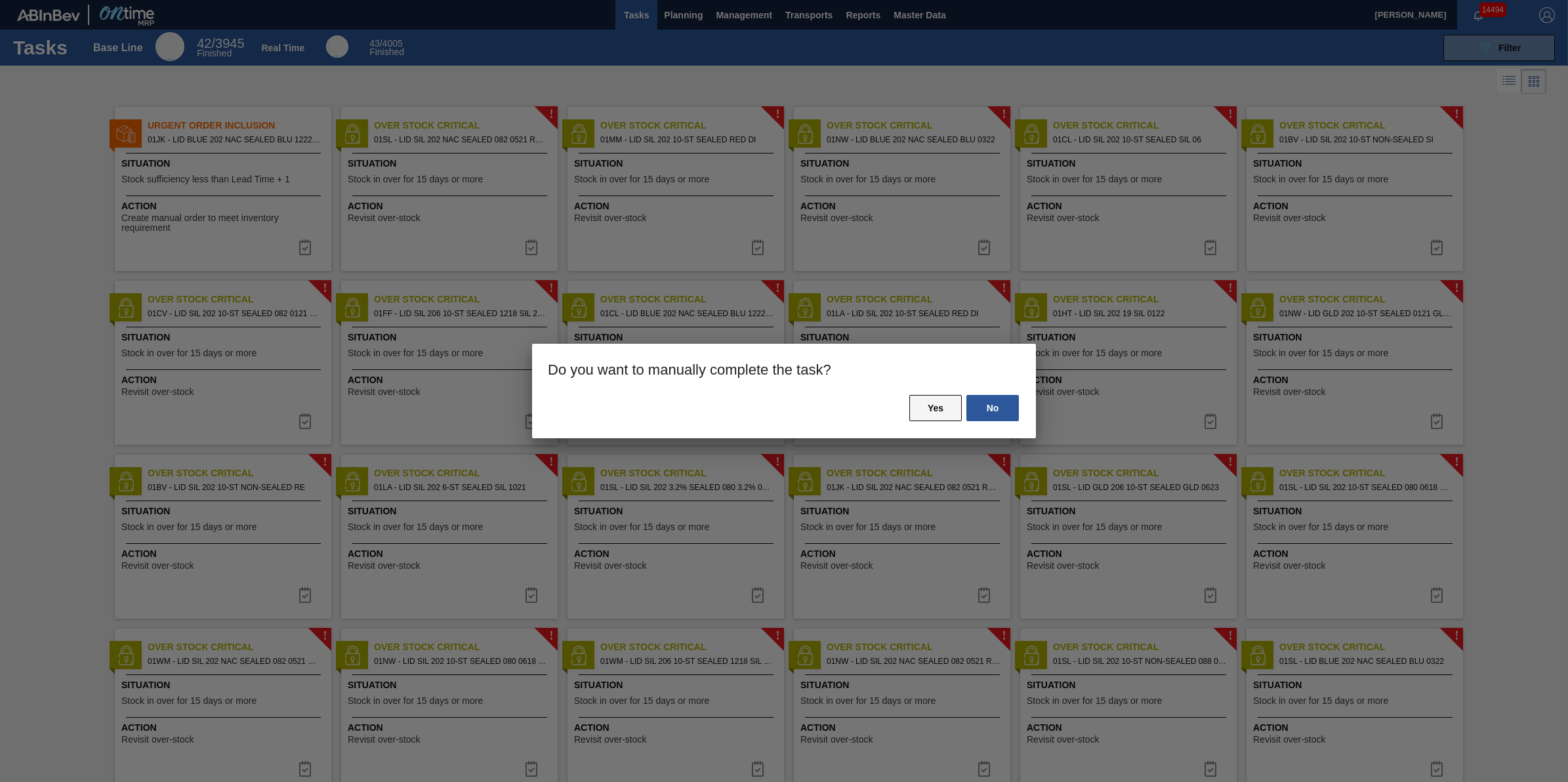
click at [935, 408] on button "Yes" at bounding box center [936, 407] width 52 height 26
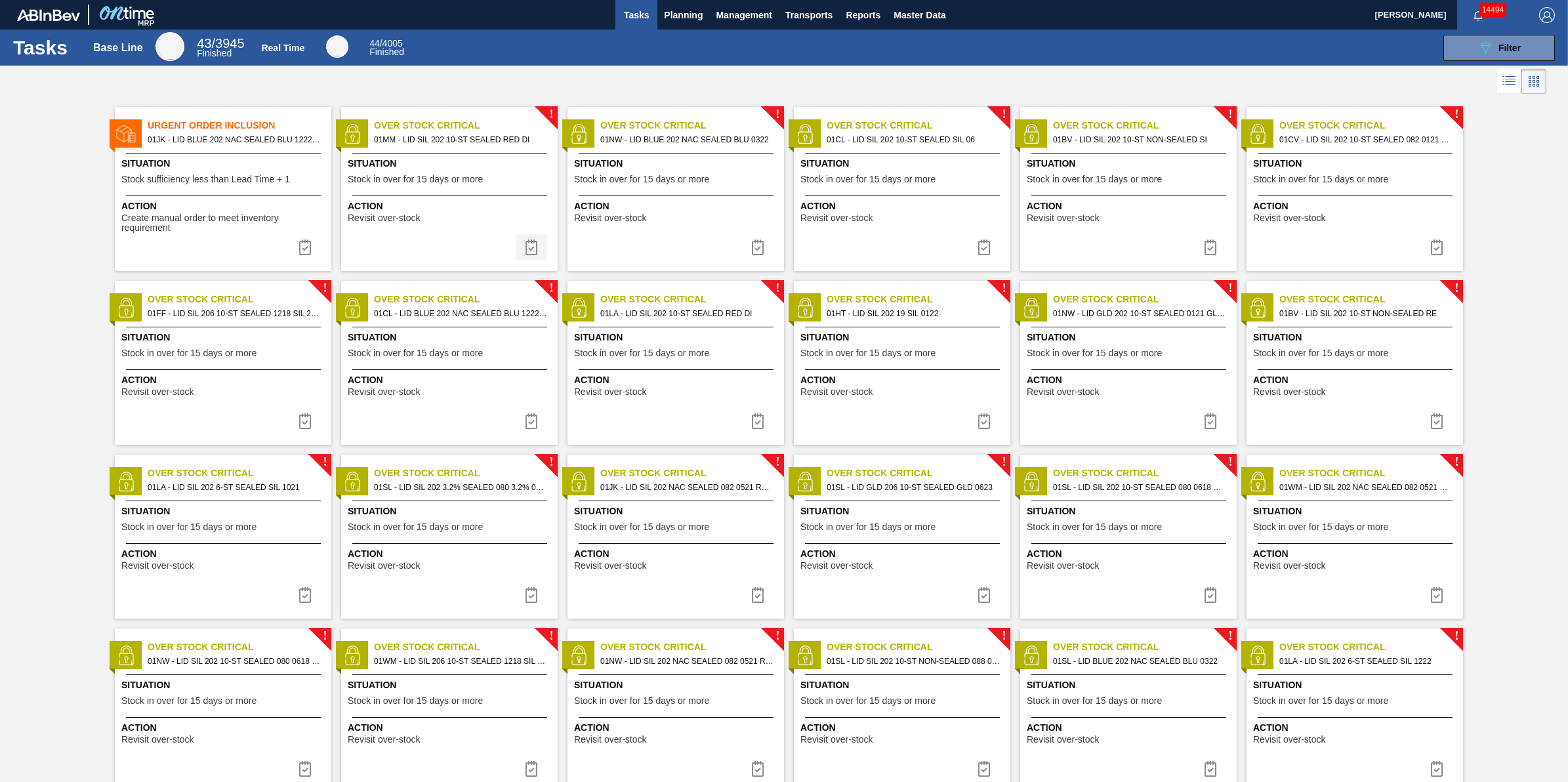
click at [525, 244] on img at bounding box center [531, 247] width 16 height 16
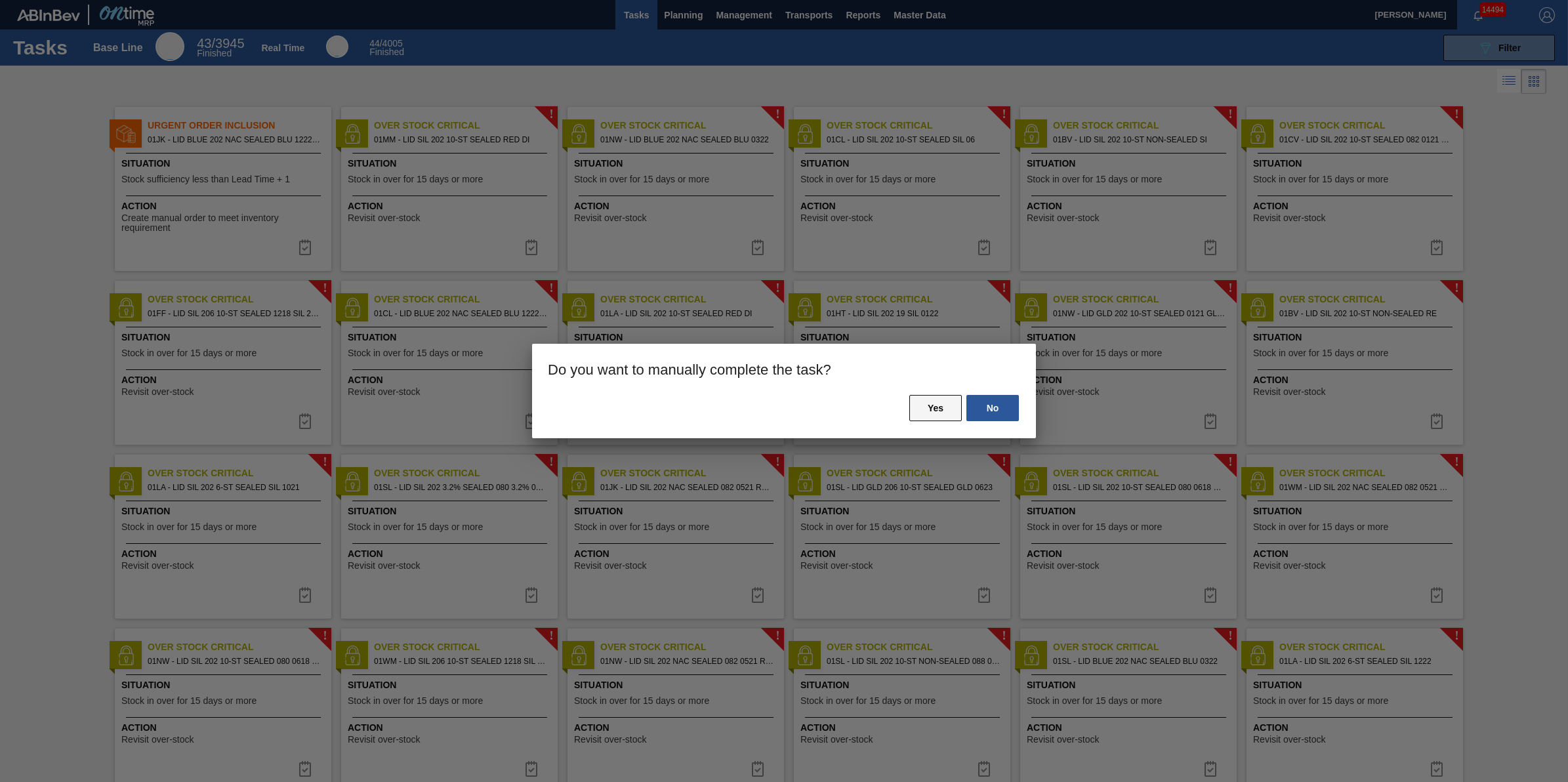
click at [946, 414] on button "Yes" at bounding box center [936, 407] width 52 height 26
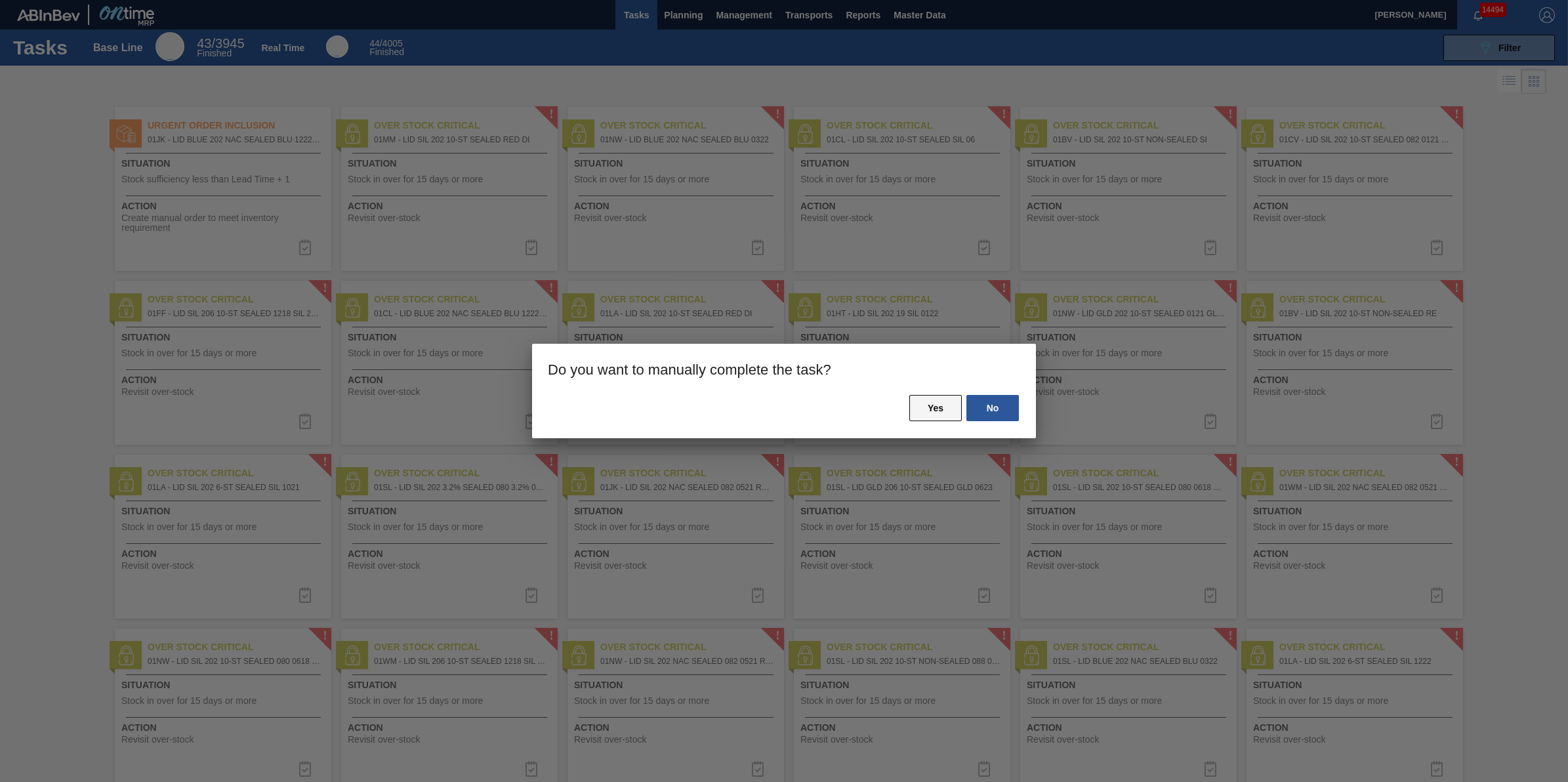
click at [936, 408] on button "Yes" at bounding box center [936, 407] width 52 height 26
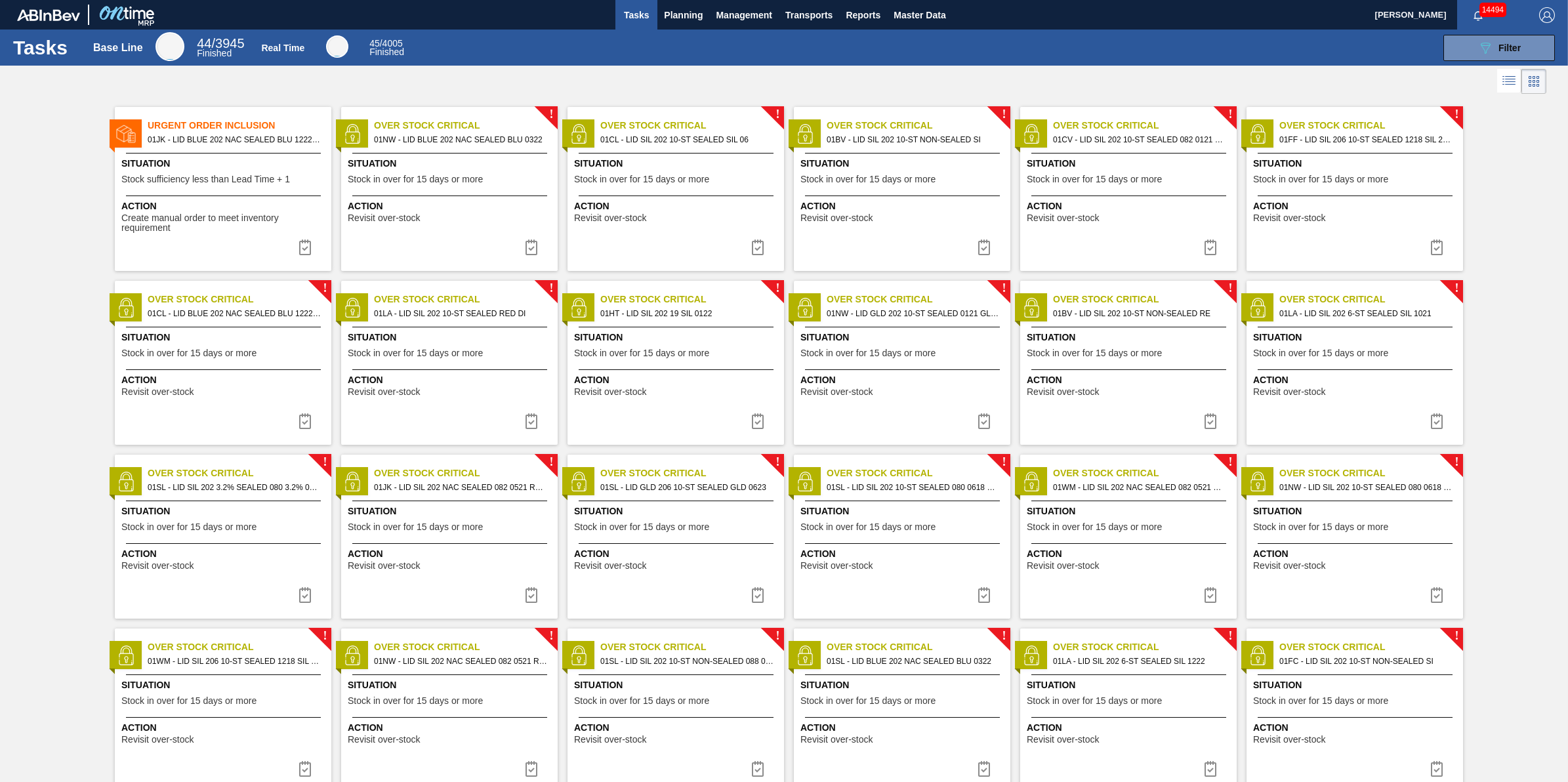
click at [529, 254] on img at bounding box center [531, 247] width 16 height 16
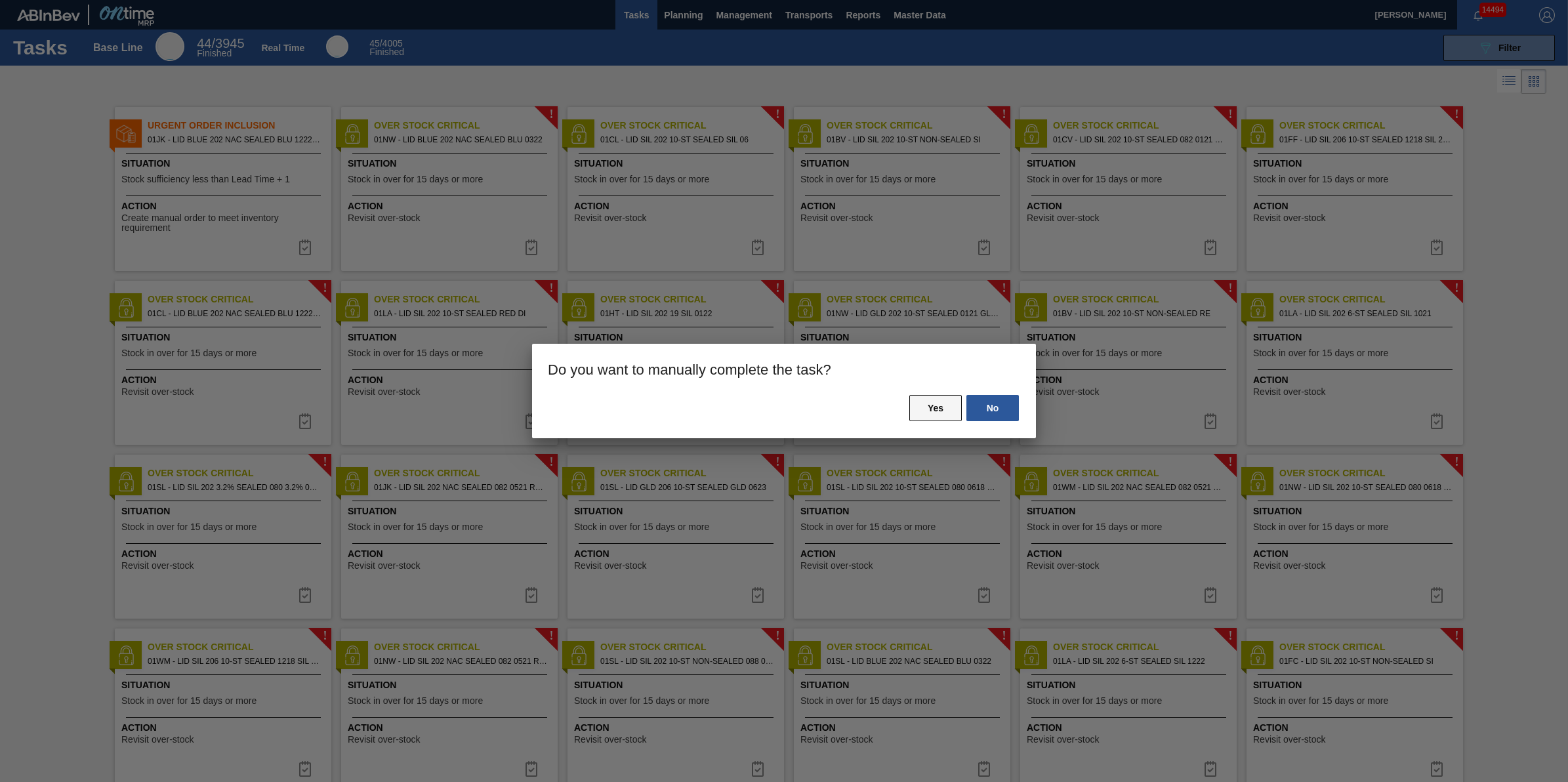
click at [915, 407] on button "Yes" at bounding box center [936, 407] width 52 height 26
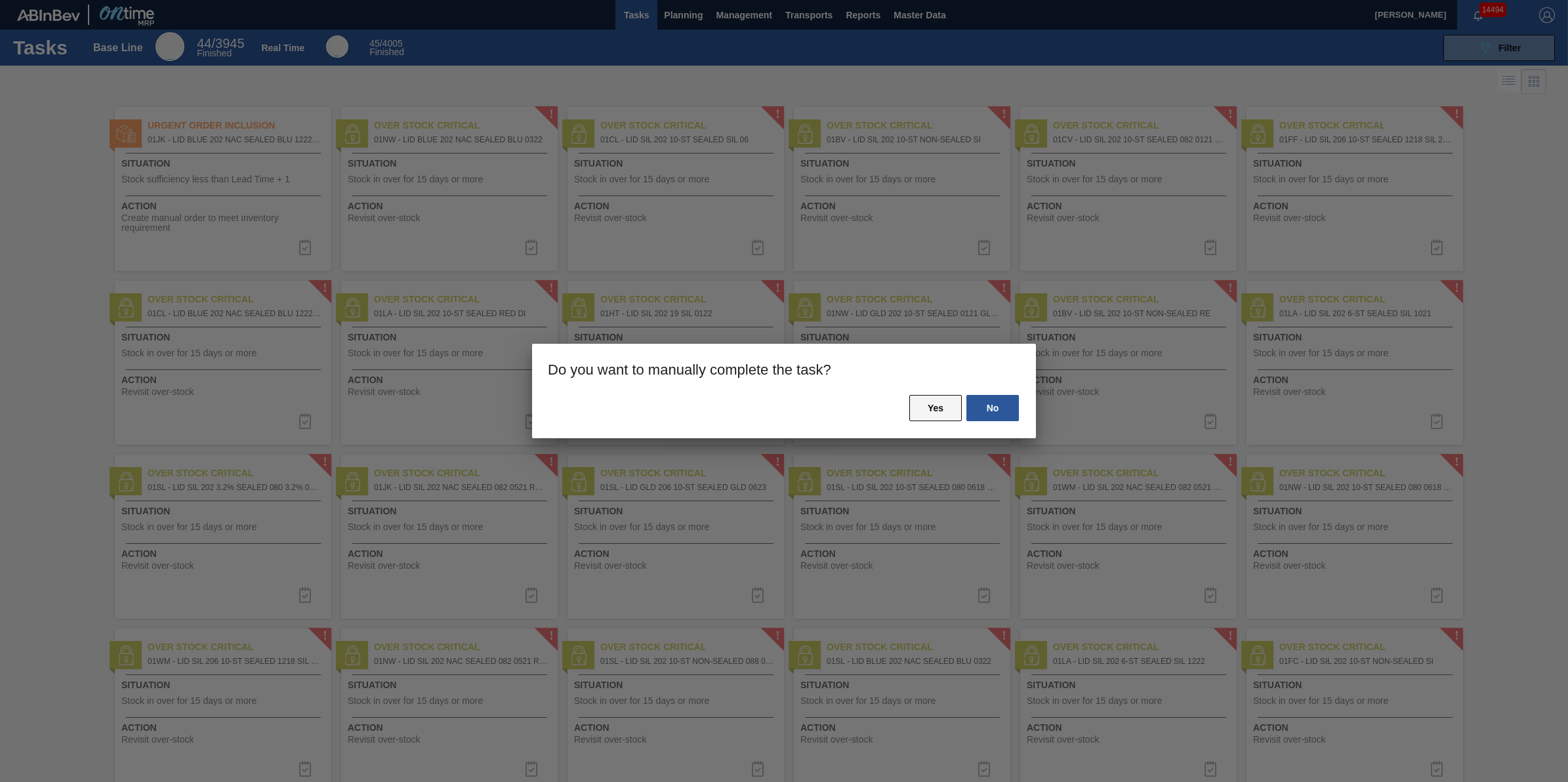
click at [935, 402] on button "Yes" at bounding box center [936, 407] width 52 height 26
click at [893, 543] on div at bounding box center [784, 391] width 1568 height 782
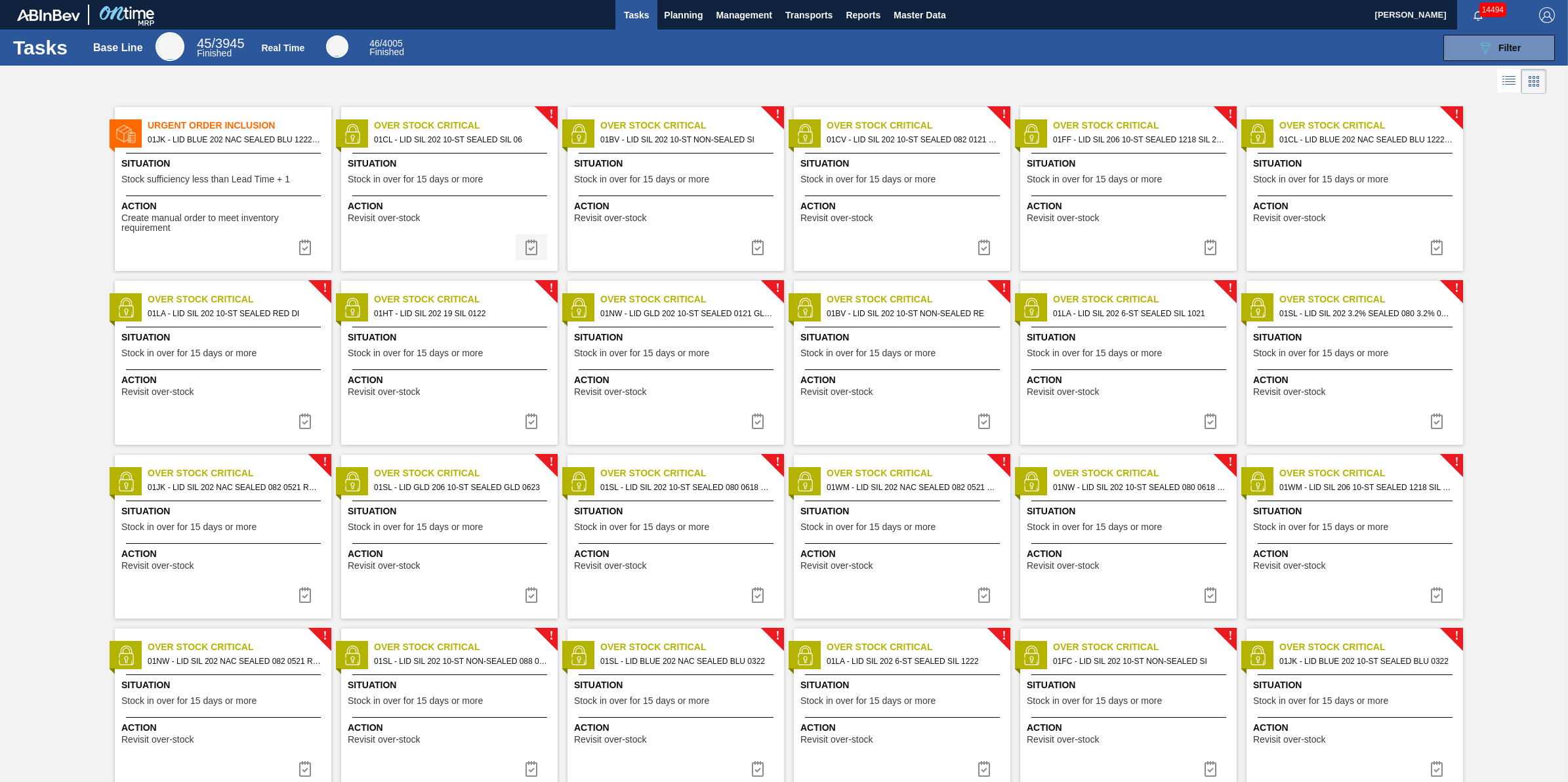
click at [527, 254] on img at bounding box center [531, 247] width 16 height 16
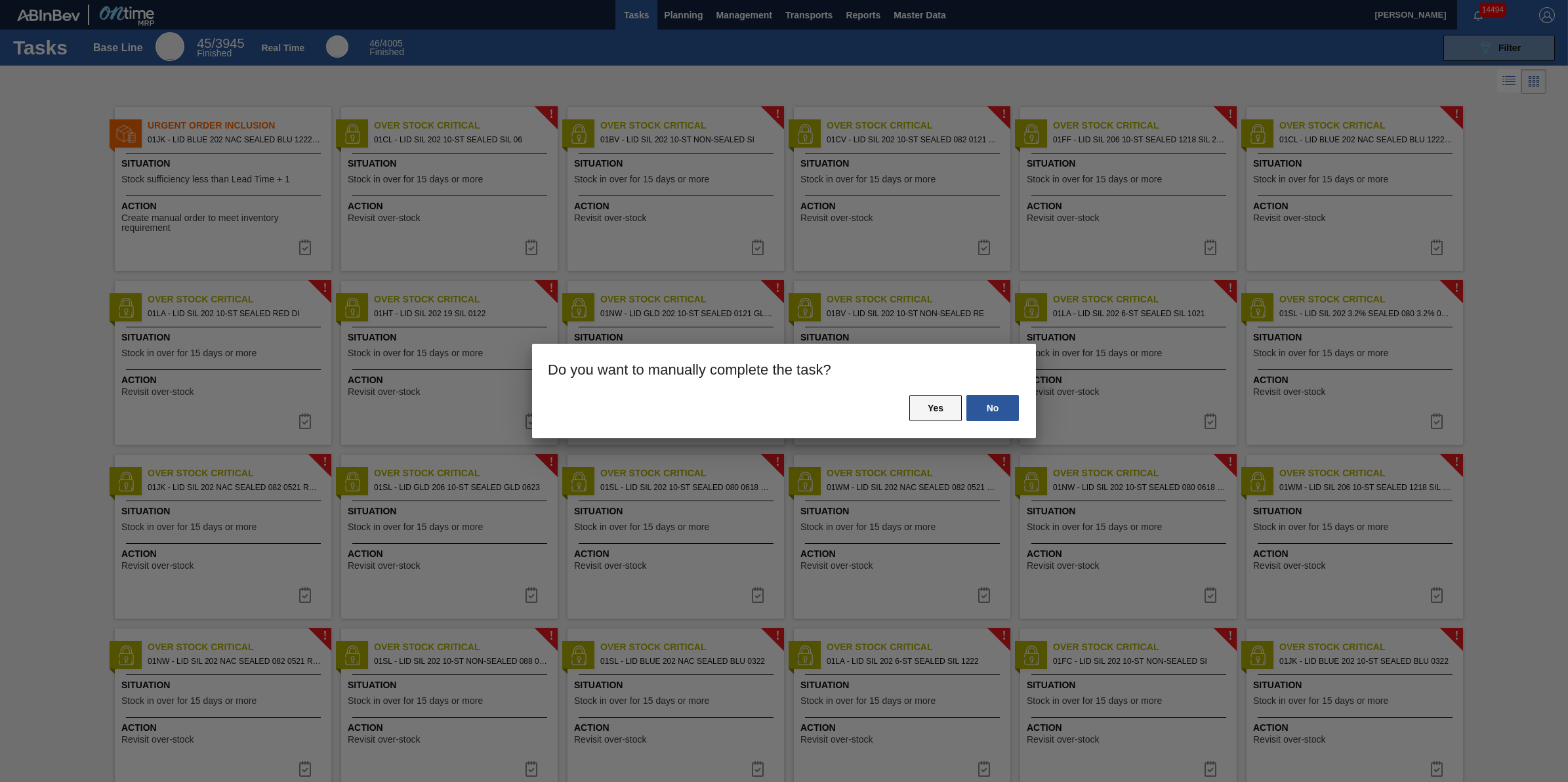
click at [938, 412] on button "Yes" at bounding box center [936, 407] width 52 height 26
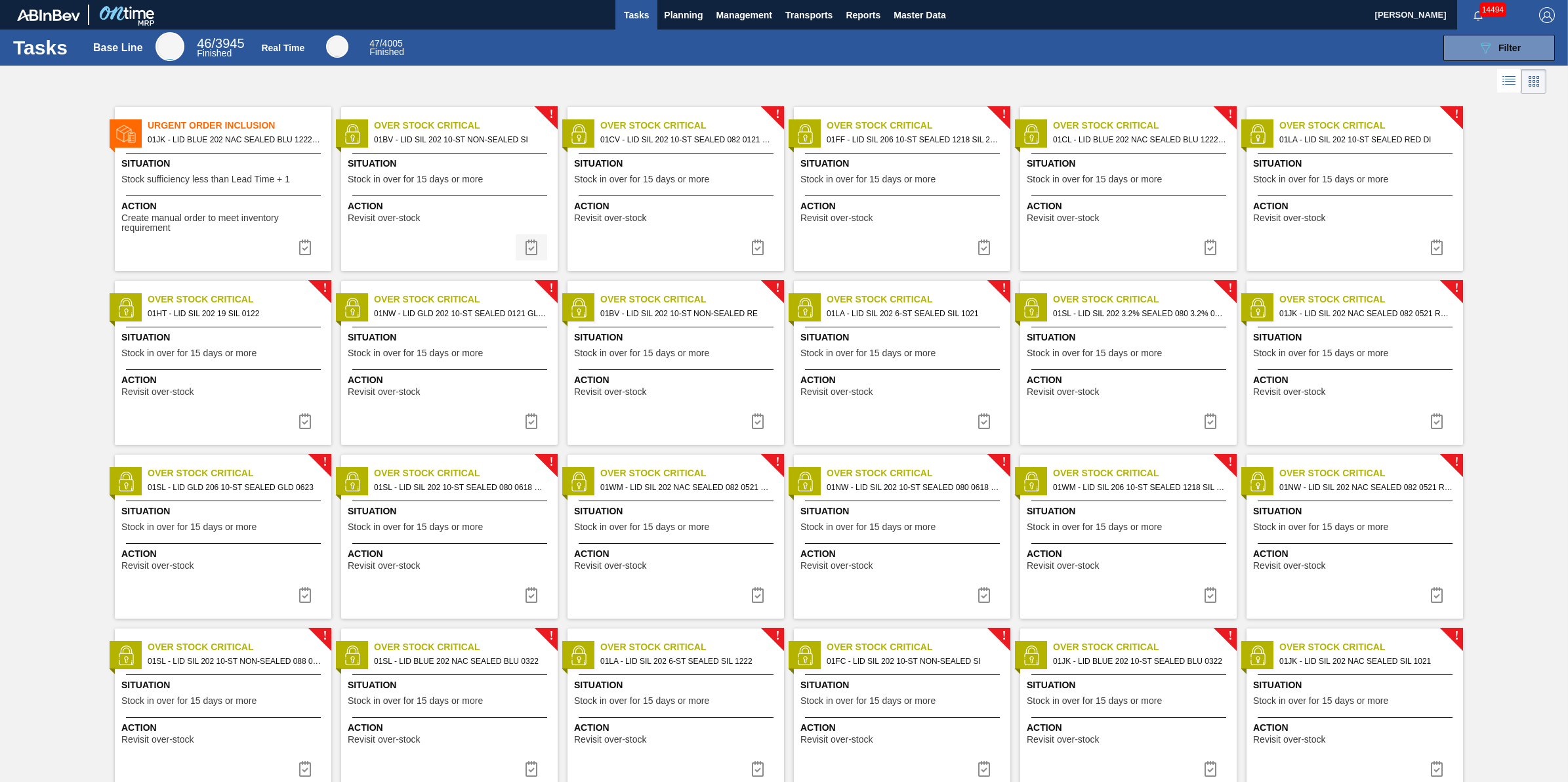
click at [535, 257] on button at bounding box center [531, 247] width 31 height 26
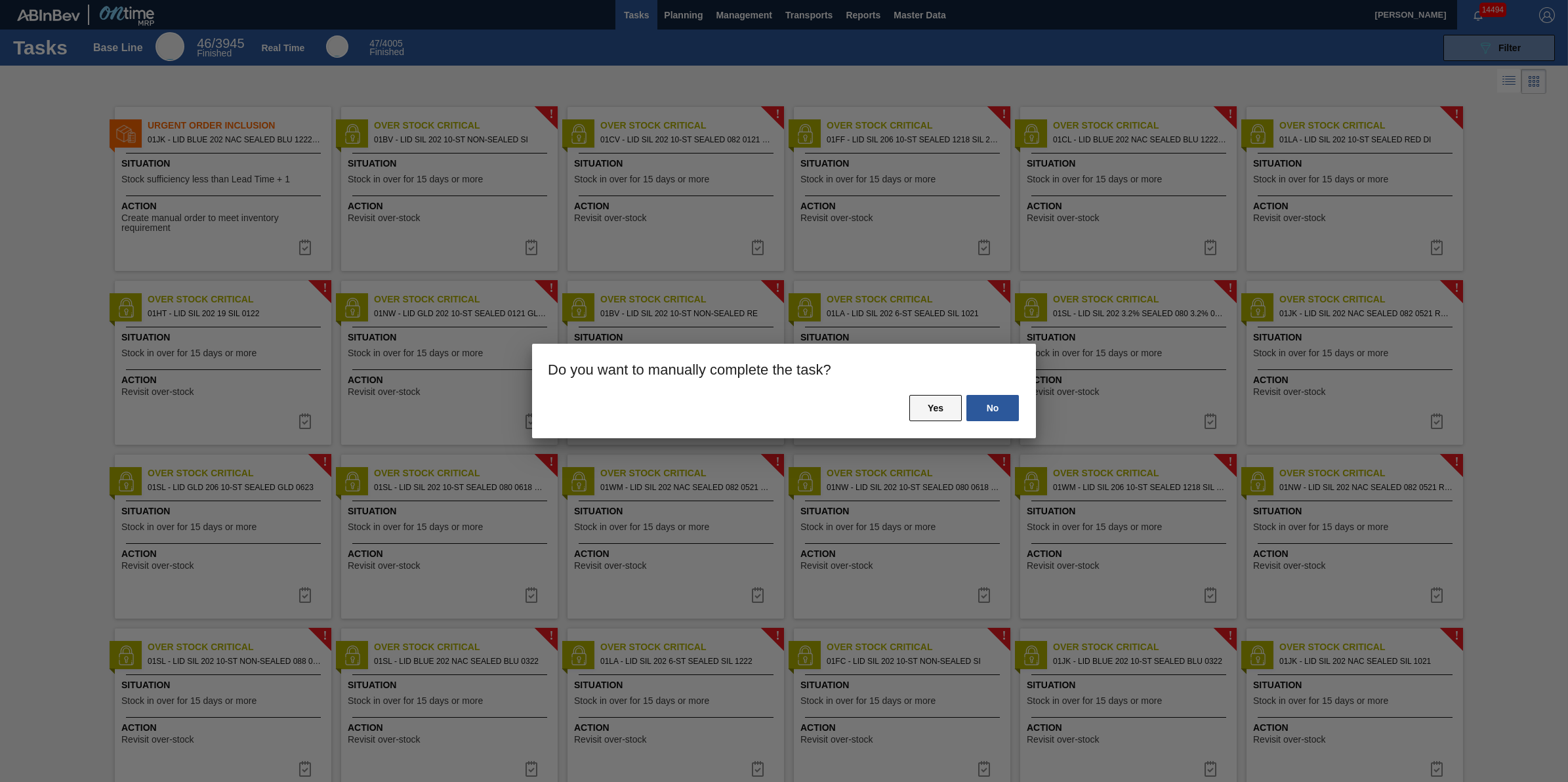
click at [929, 407] on button "Yes" at bounding box center [936, 407] width 52 height 26
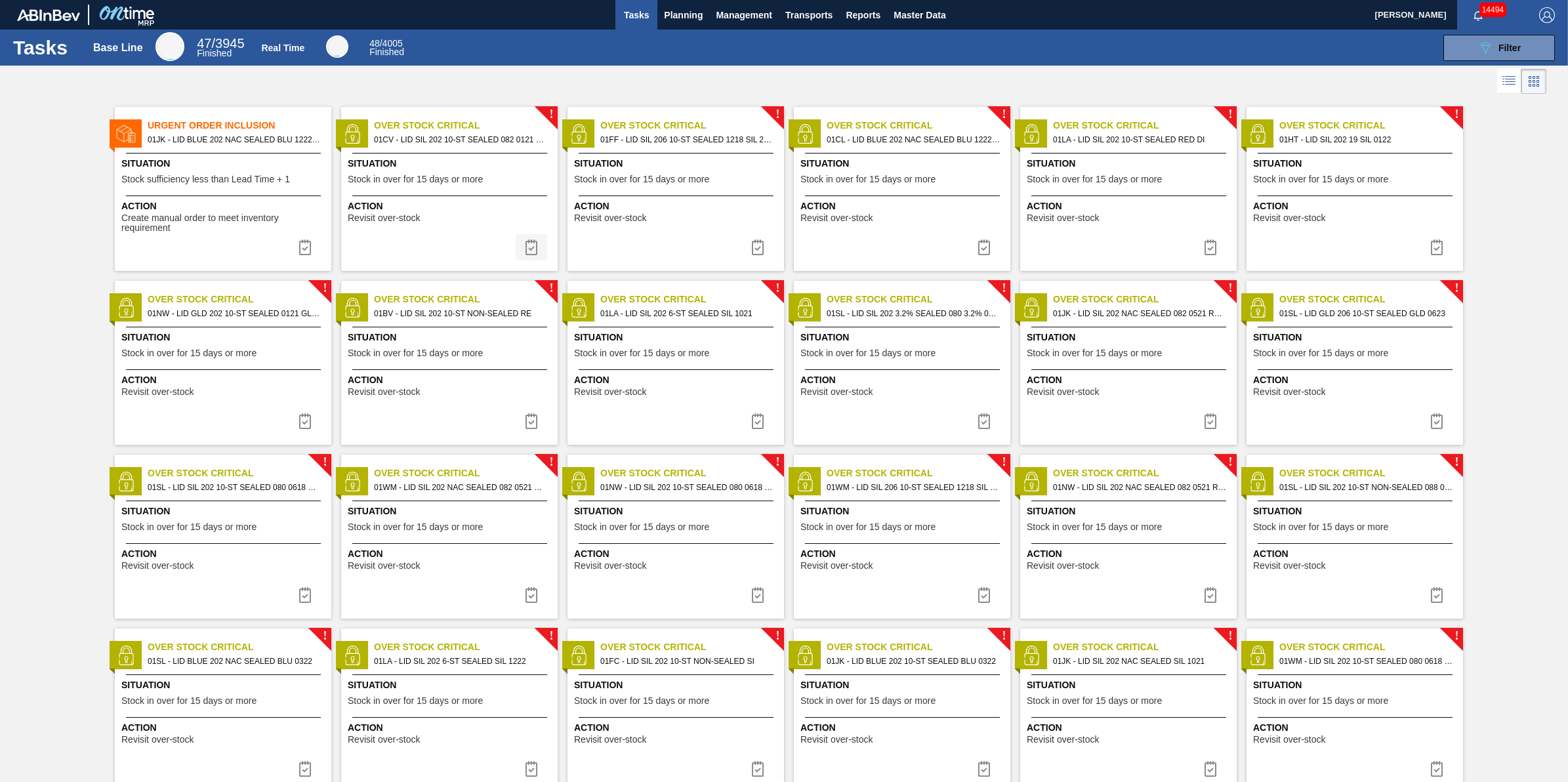
click at [531, 245] on img at bounding box center [531, 247] width 16 height 16
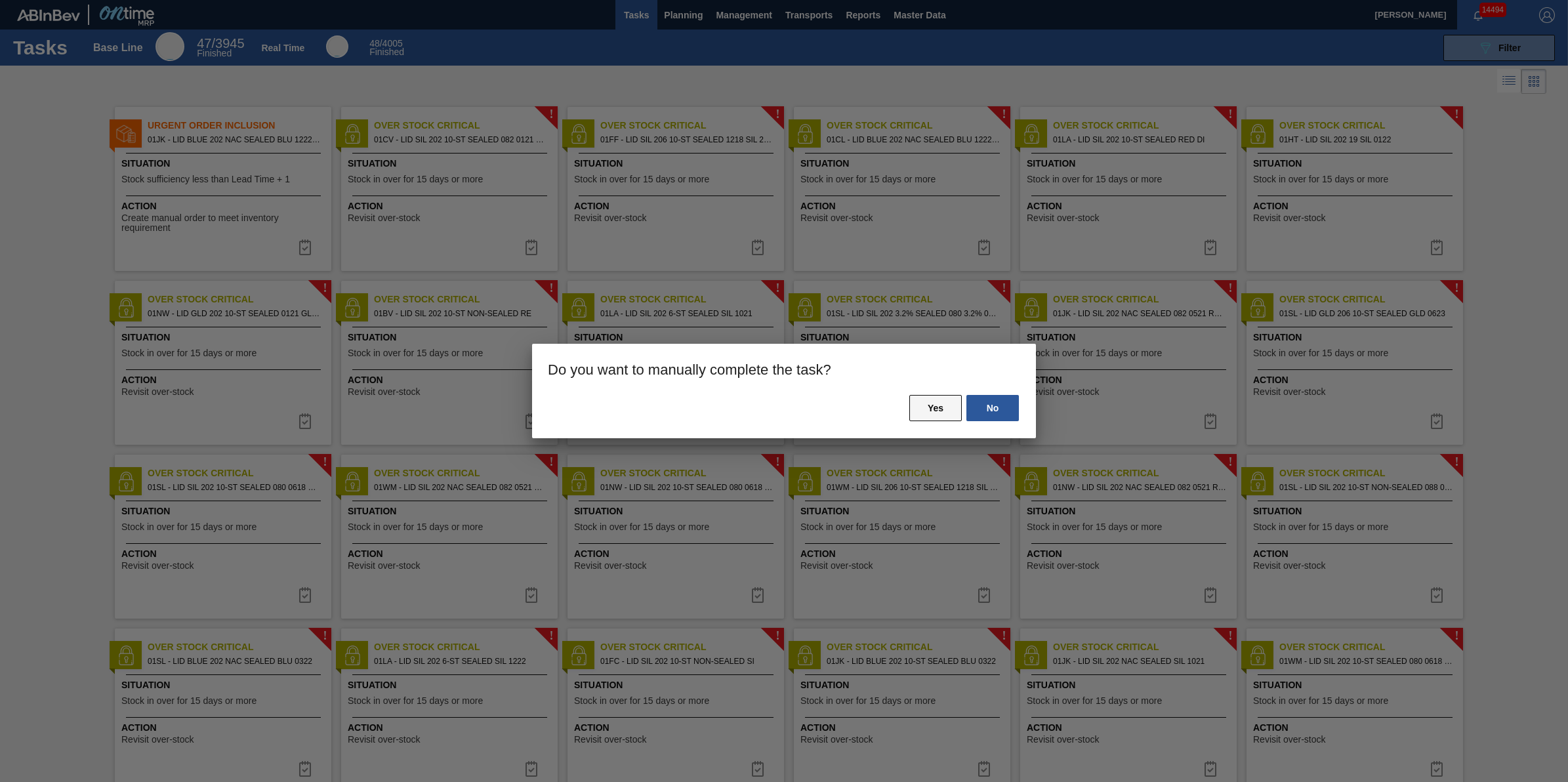
click at [925, 408] on button "Yes" at bounding box center [936, 407] width 52 height 26
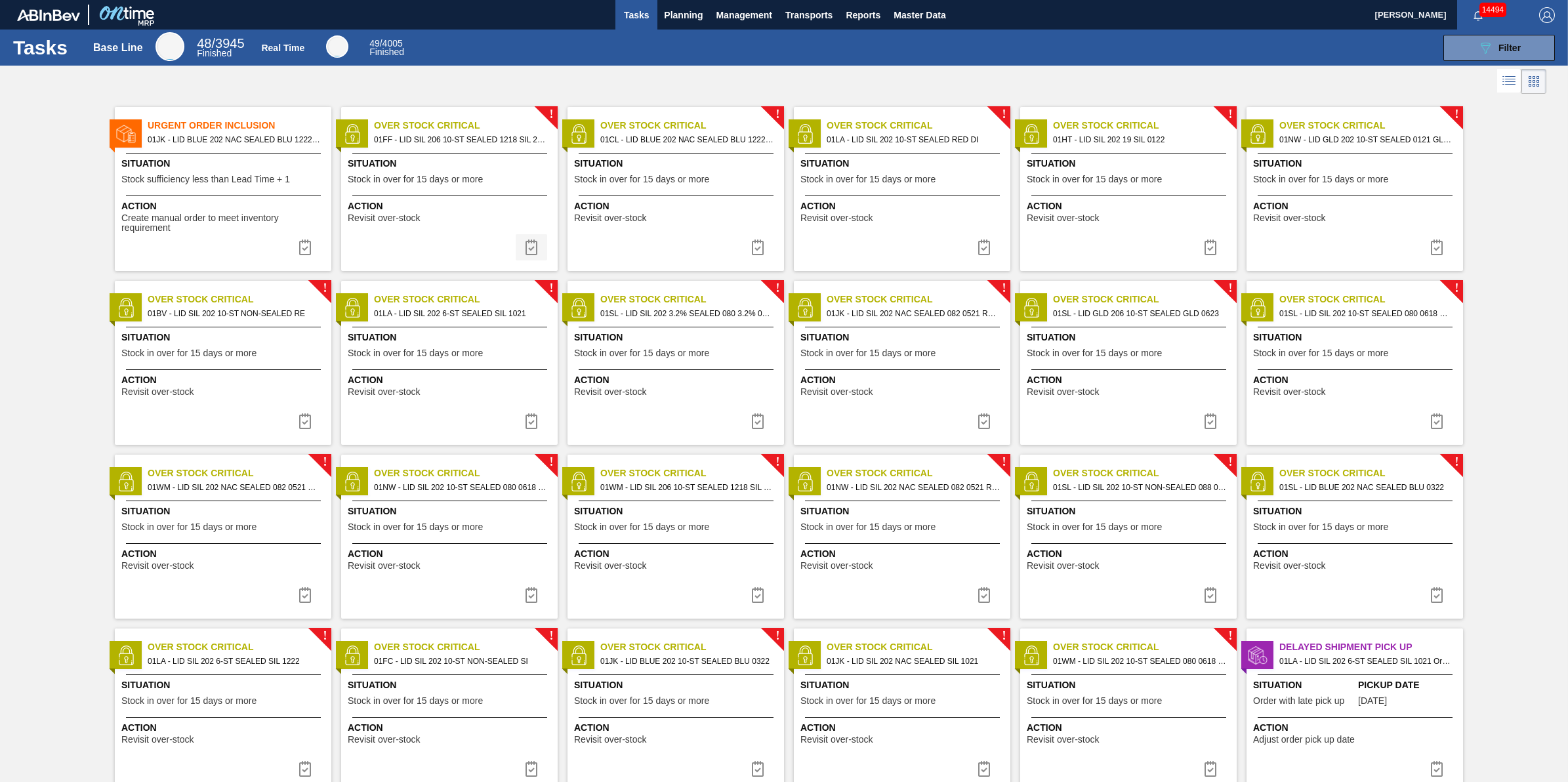
click at [531, 251] on img at bounding box center [531, 247] width 16 height 16
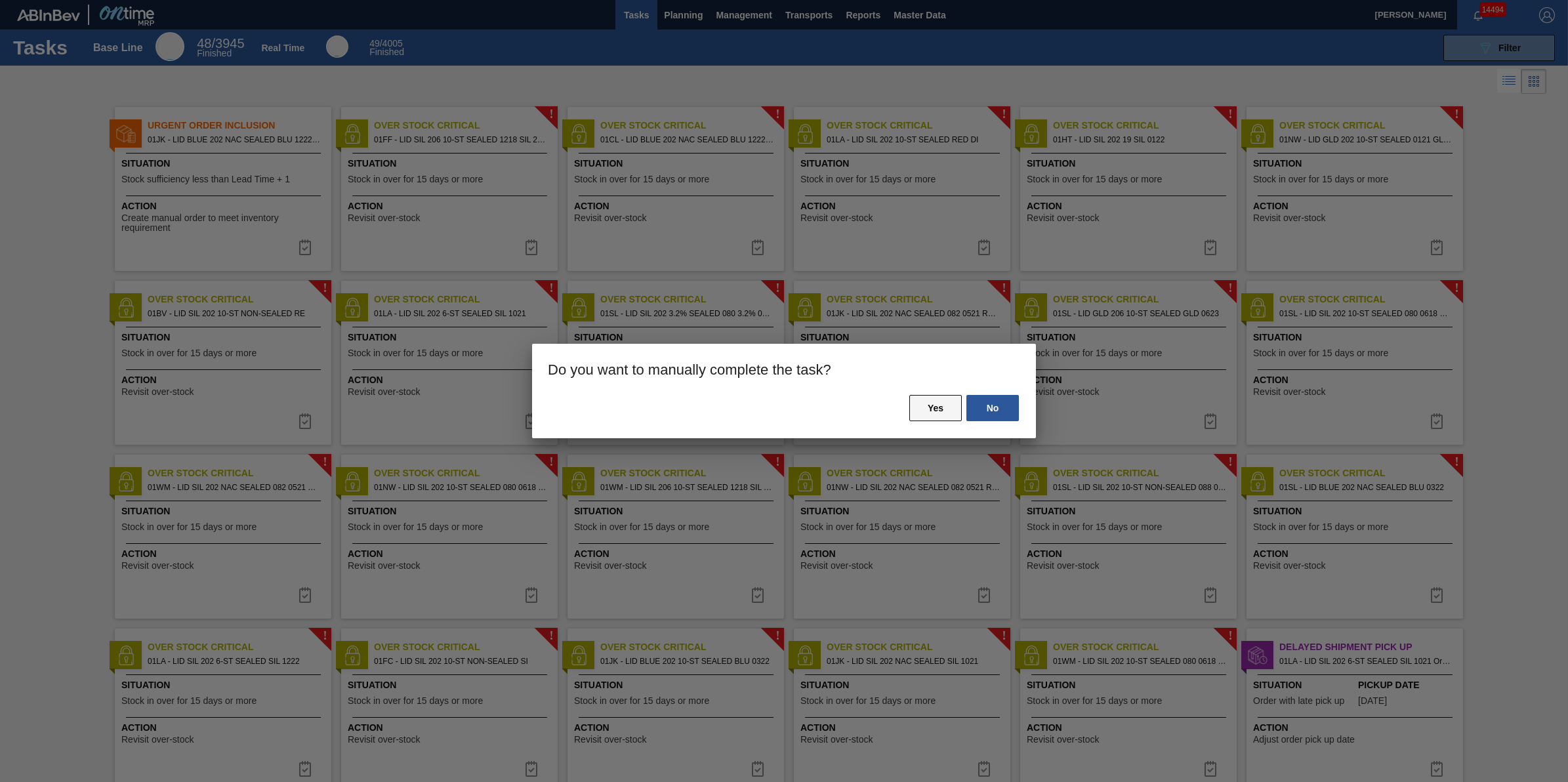
click at [926, 408] on button "Yes" at bounding box center [936, 407] width 52 height 26
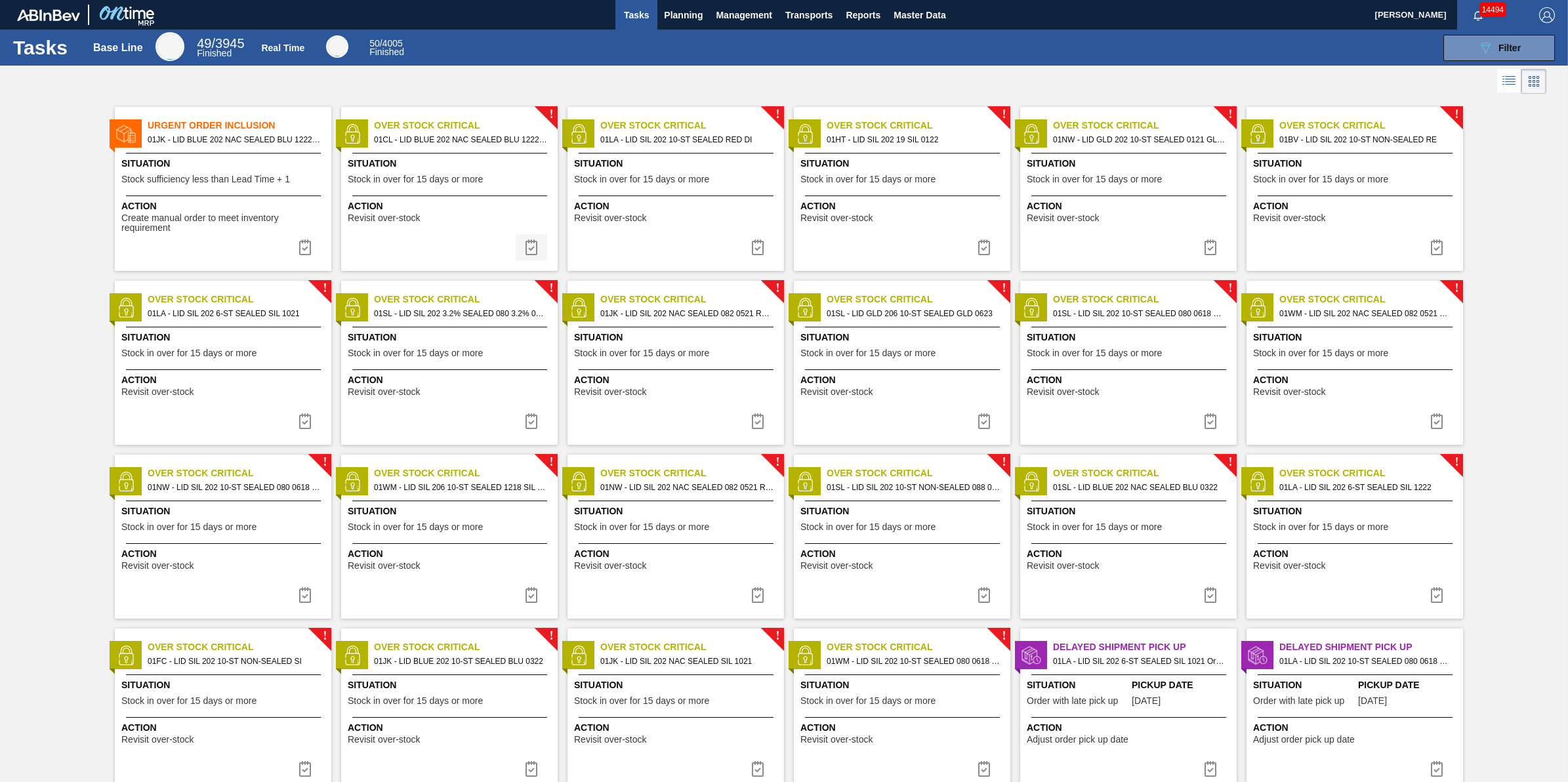
click at [519, 249] on button at bounding box center [531, 247] width 31 height 26
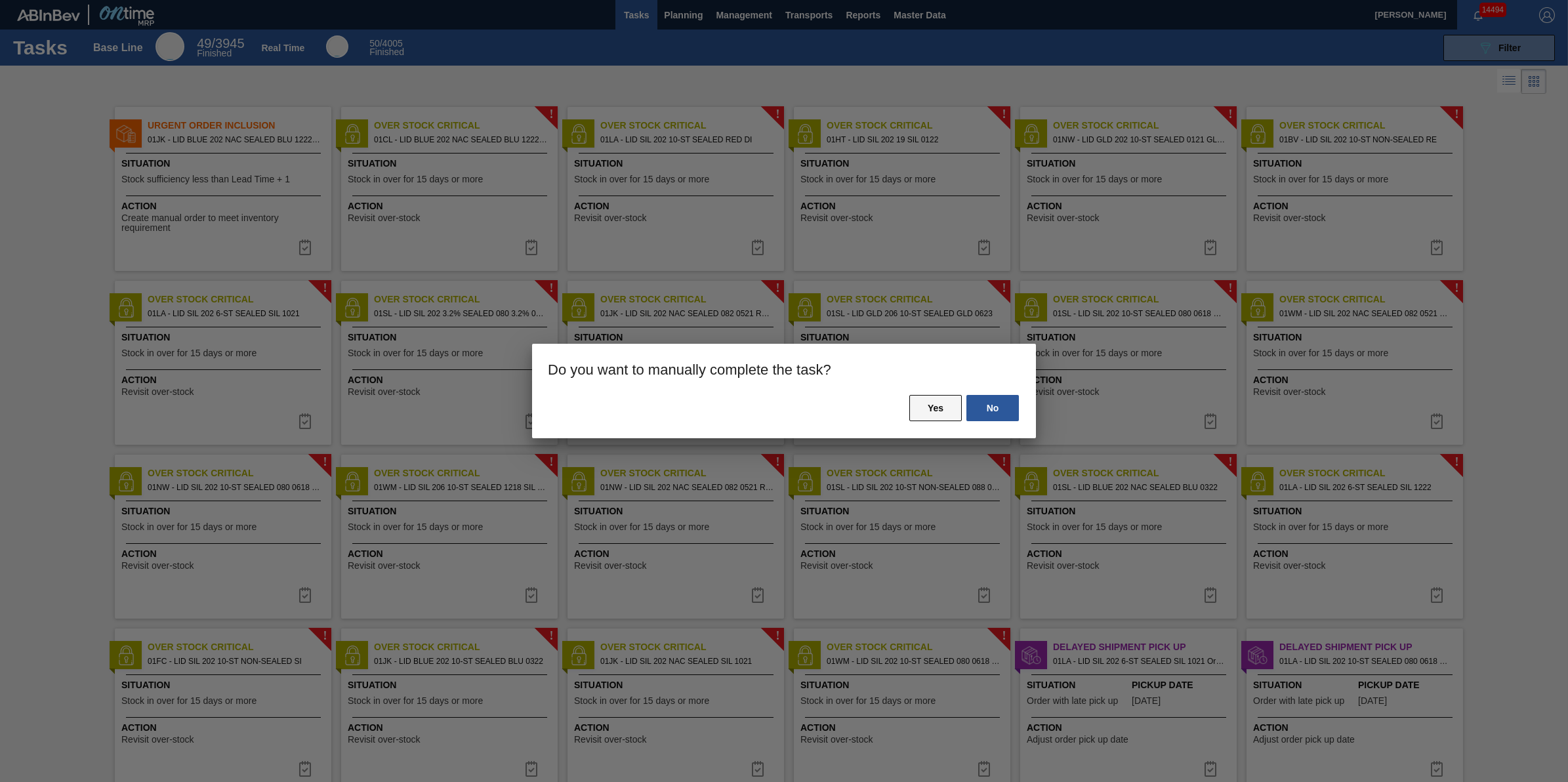
click at [933, 415] on button "Yes" at bounding box center [936, 407] width 52 height 26
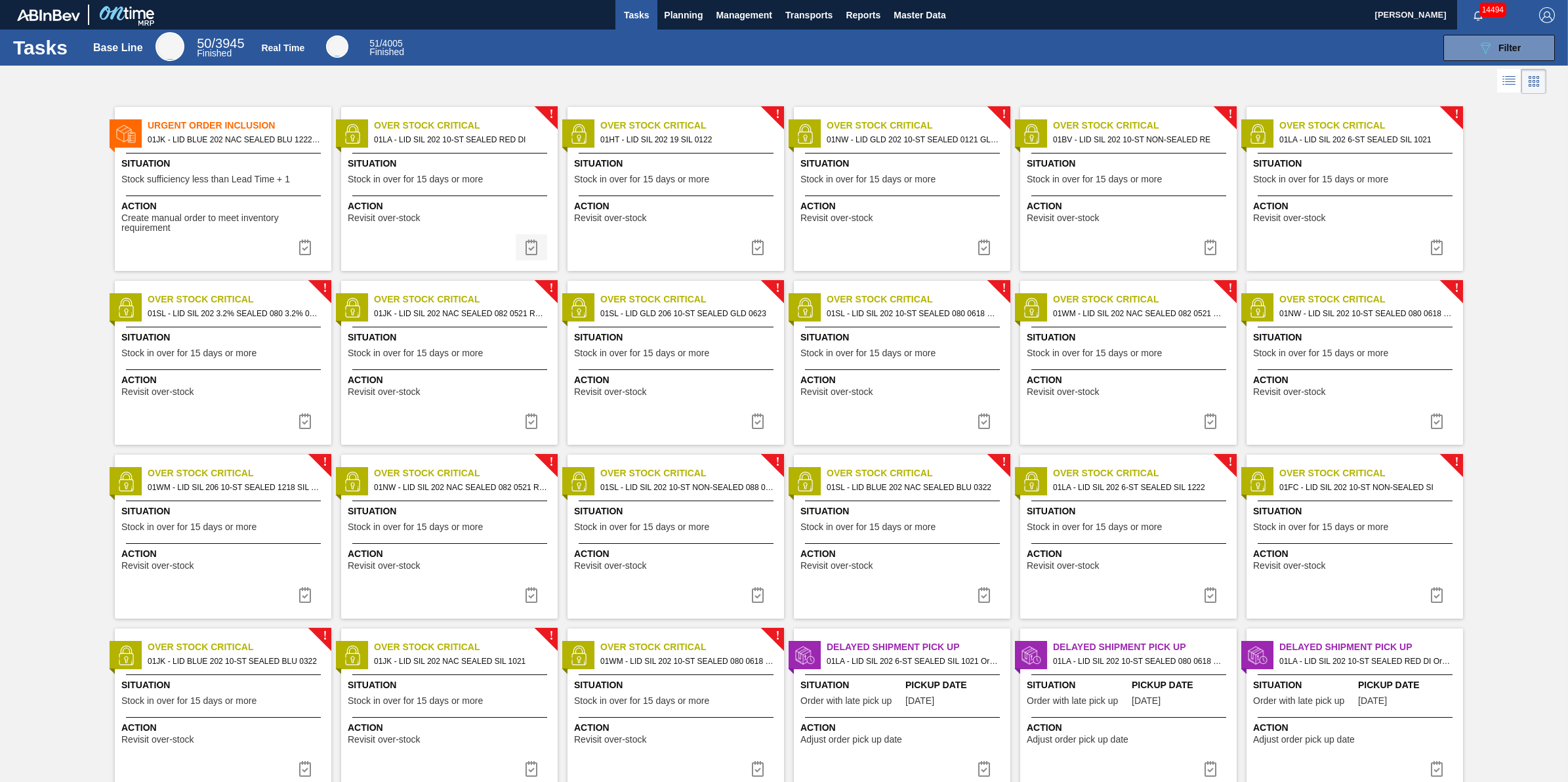
click at [536, 254] on img at bounding box center [531, 247] width 16 height 16
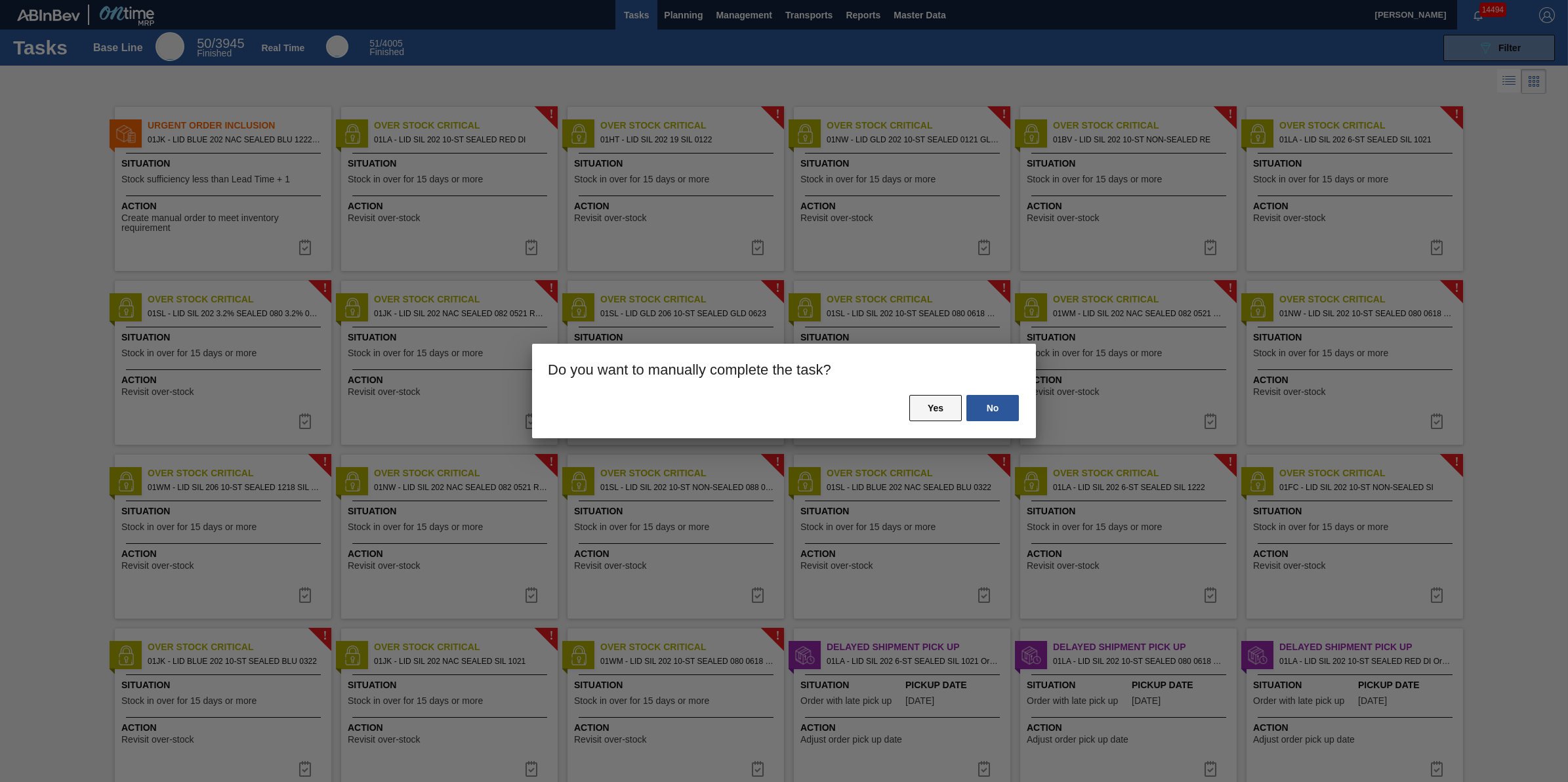
click at [929, 403] on button "Yes" at bounding box center [936, 407] width 52 height 26
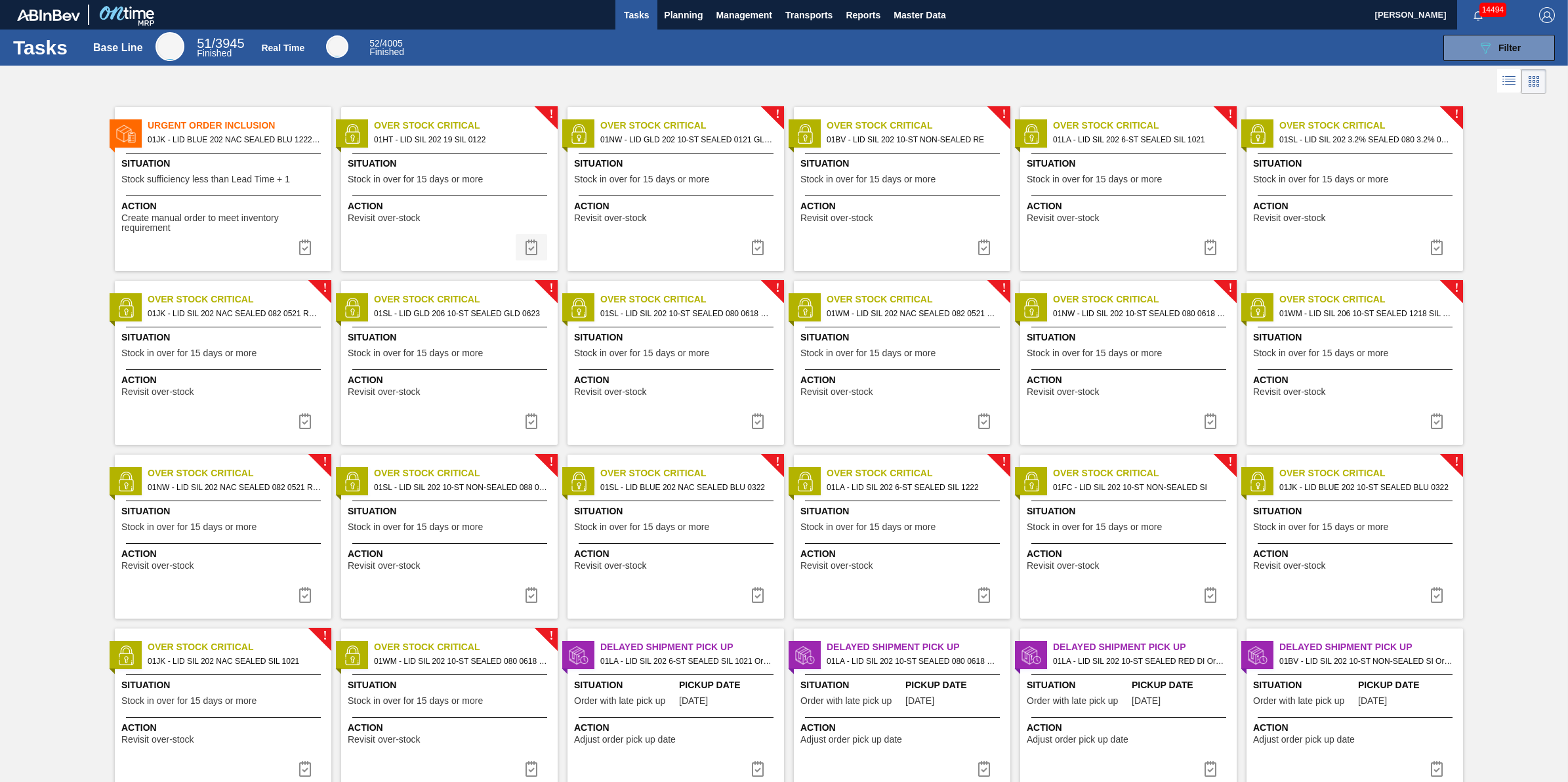
click at [529, 245] on img at bounding box center [531, 247] width 16 height 16
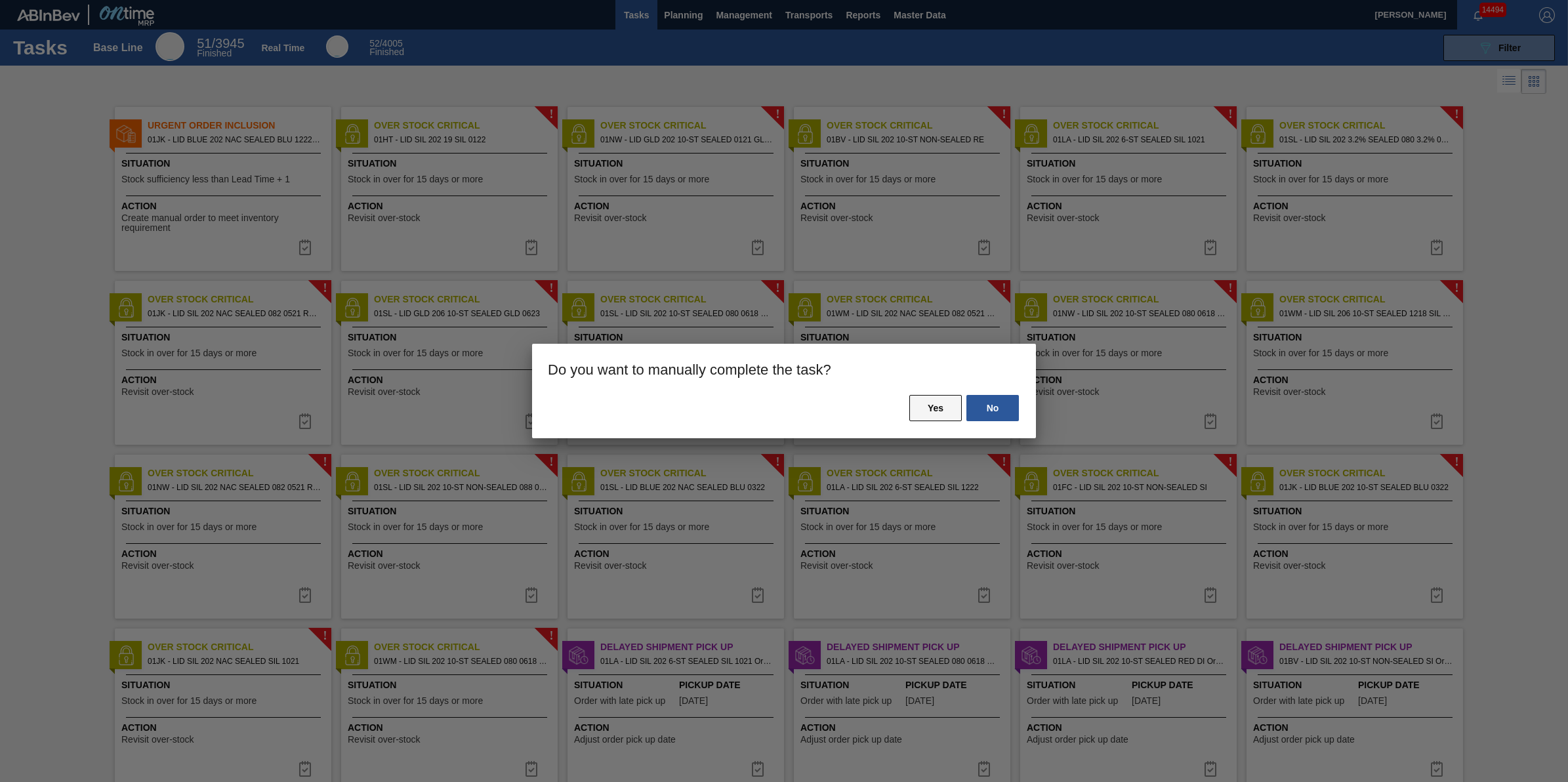
click at [919, 401] on button "Yes" at bounding box center [936, 407] width 52 height 26
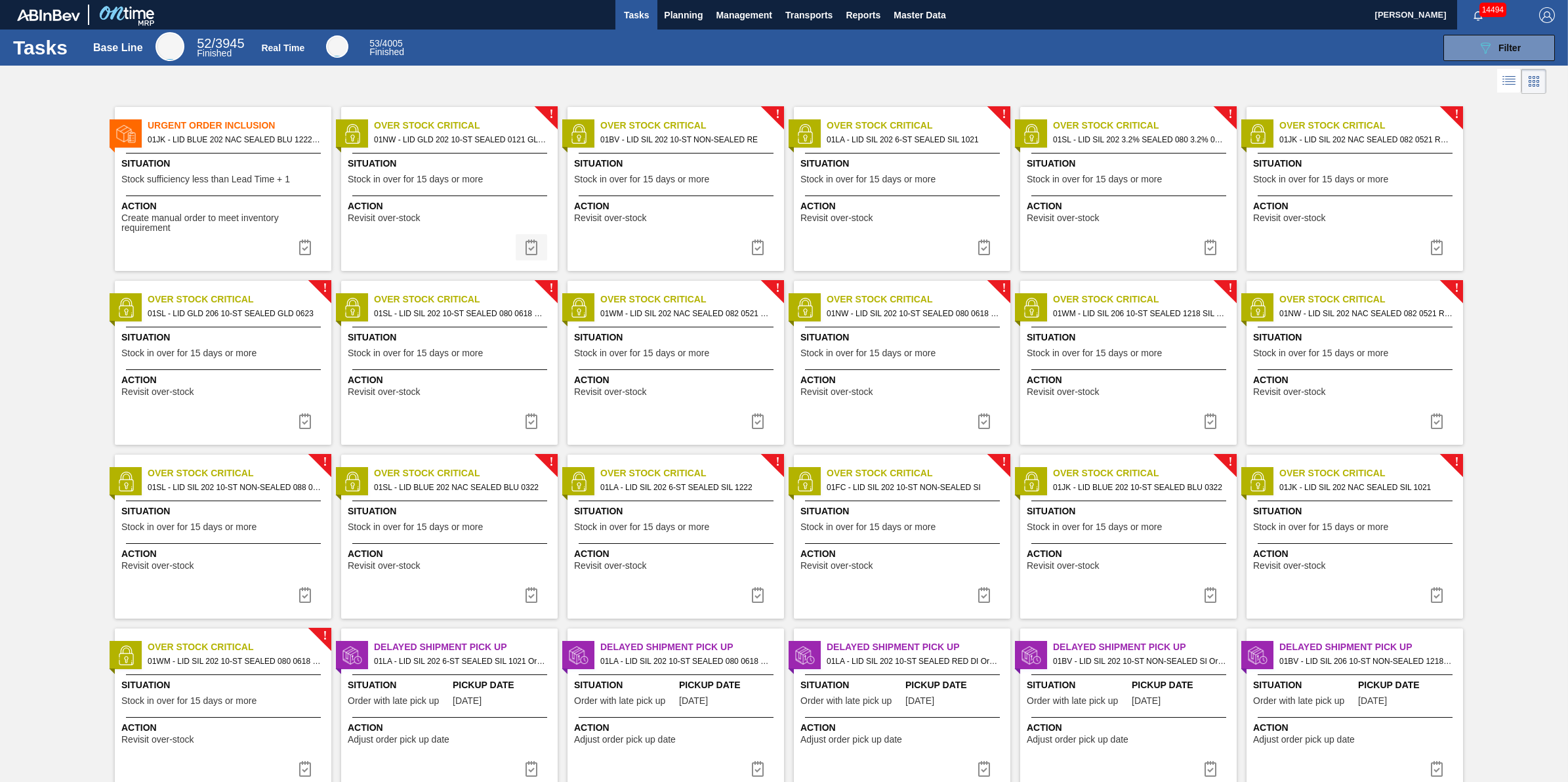
click at [536, 251] on img at bounding box center [531, 247] width 16 height 16
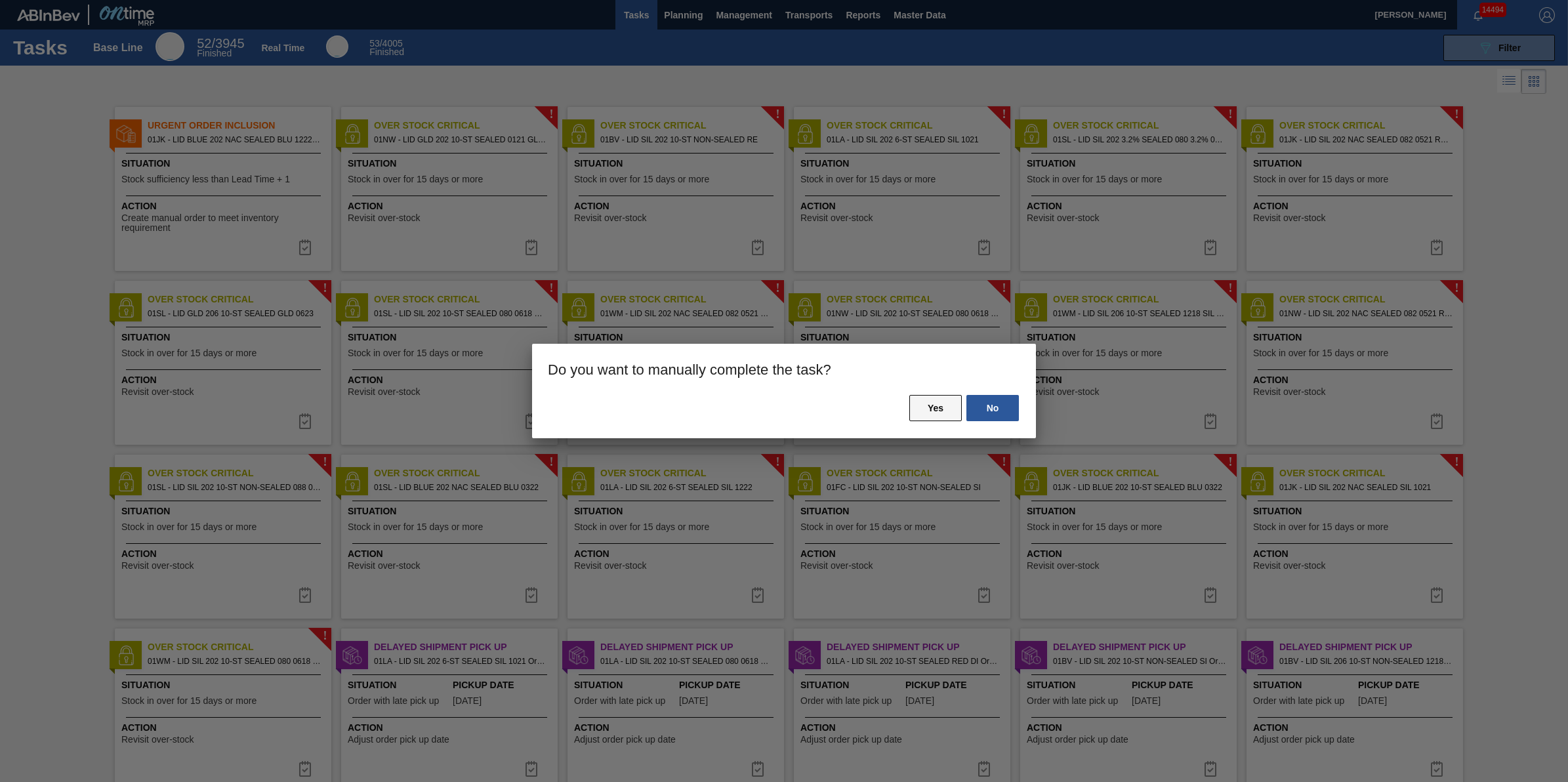
click at [925, 413] on button "Yes" at bounding box center [936, 407] width 52 height 26
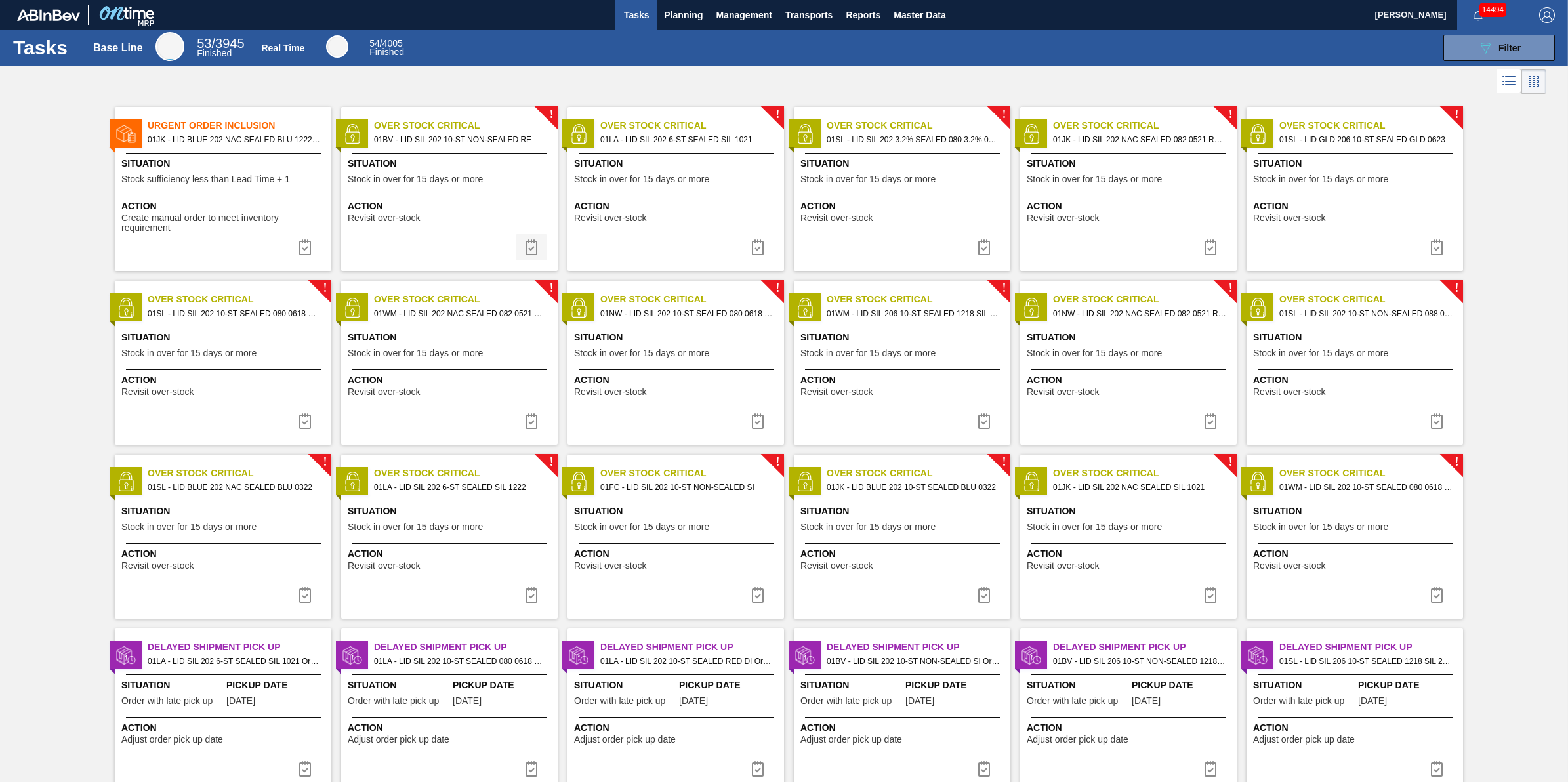
click at [536, 256] on button at bounding box center [531, 247] width 31 height 26
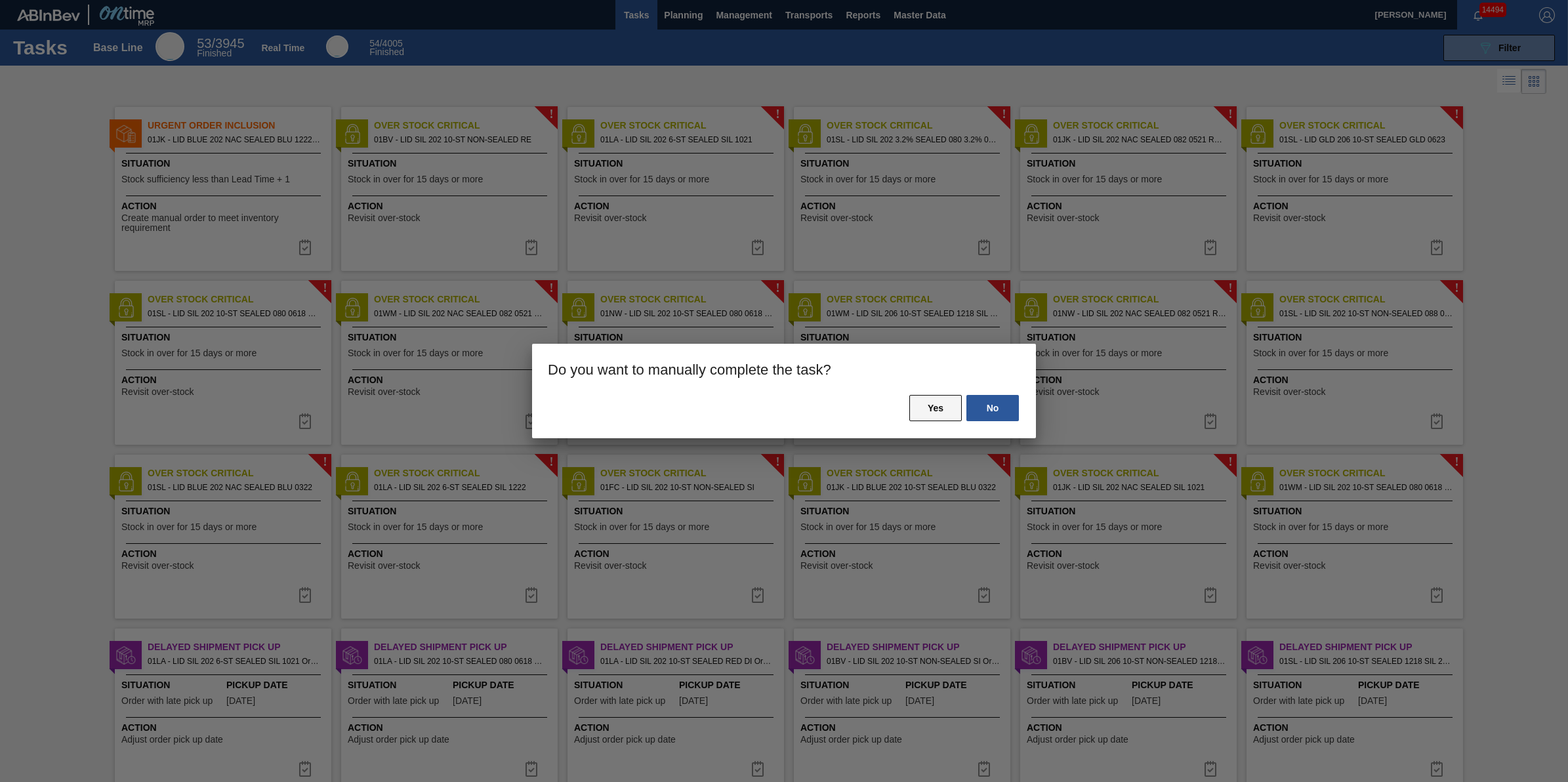
click at [925, 407] on button "Yes" at bounding box center [936, 407] width 52 height 26
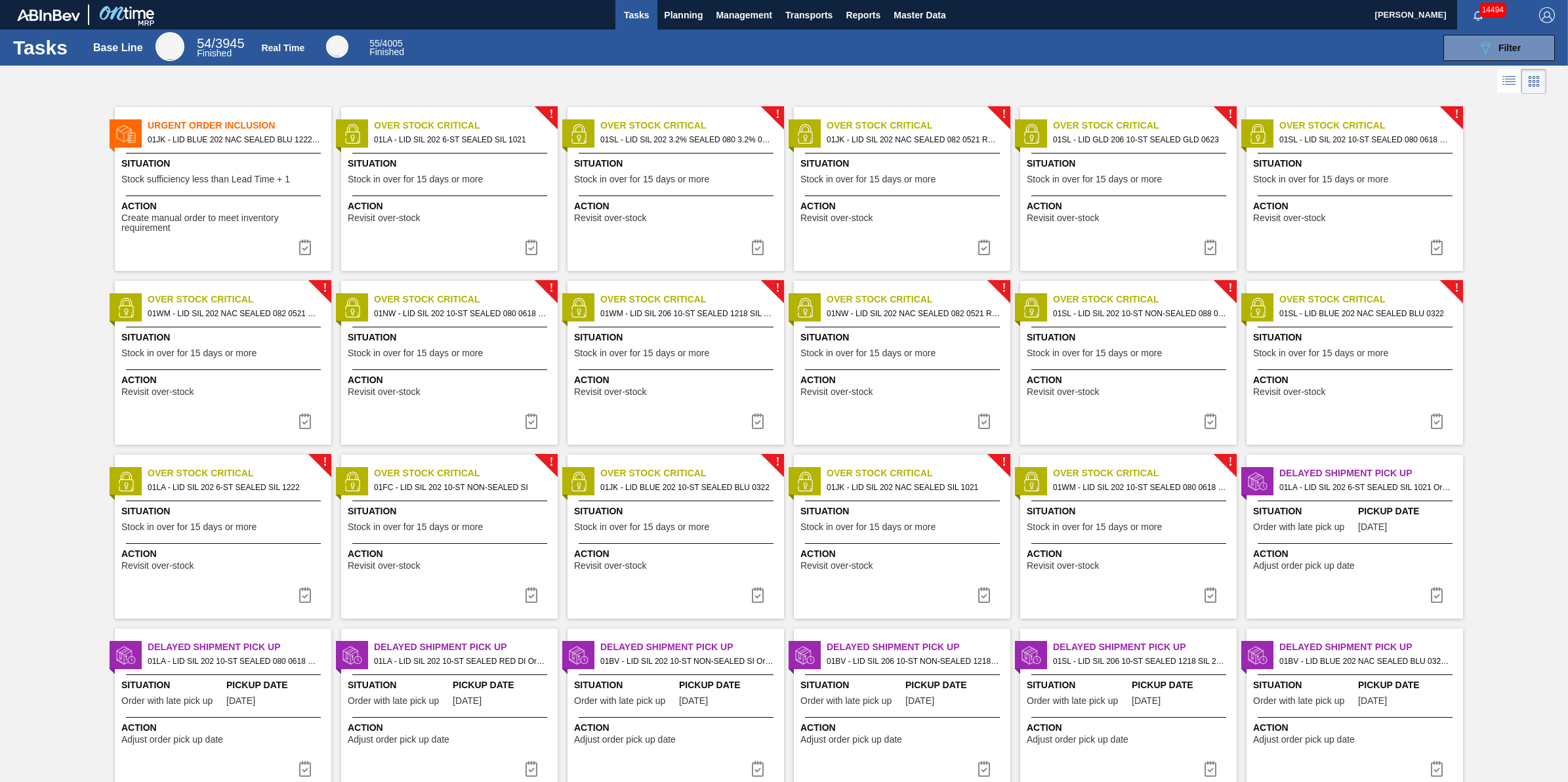
click at [545, 257] on button at bounding box center [531, 247] width 31 height 26
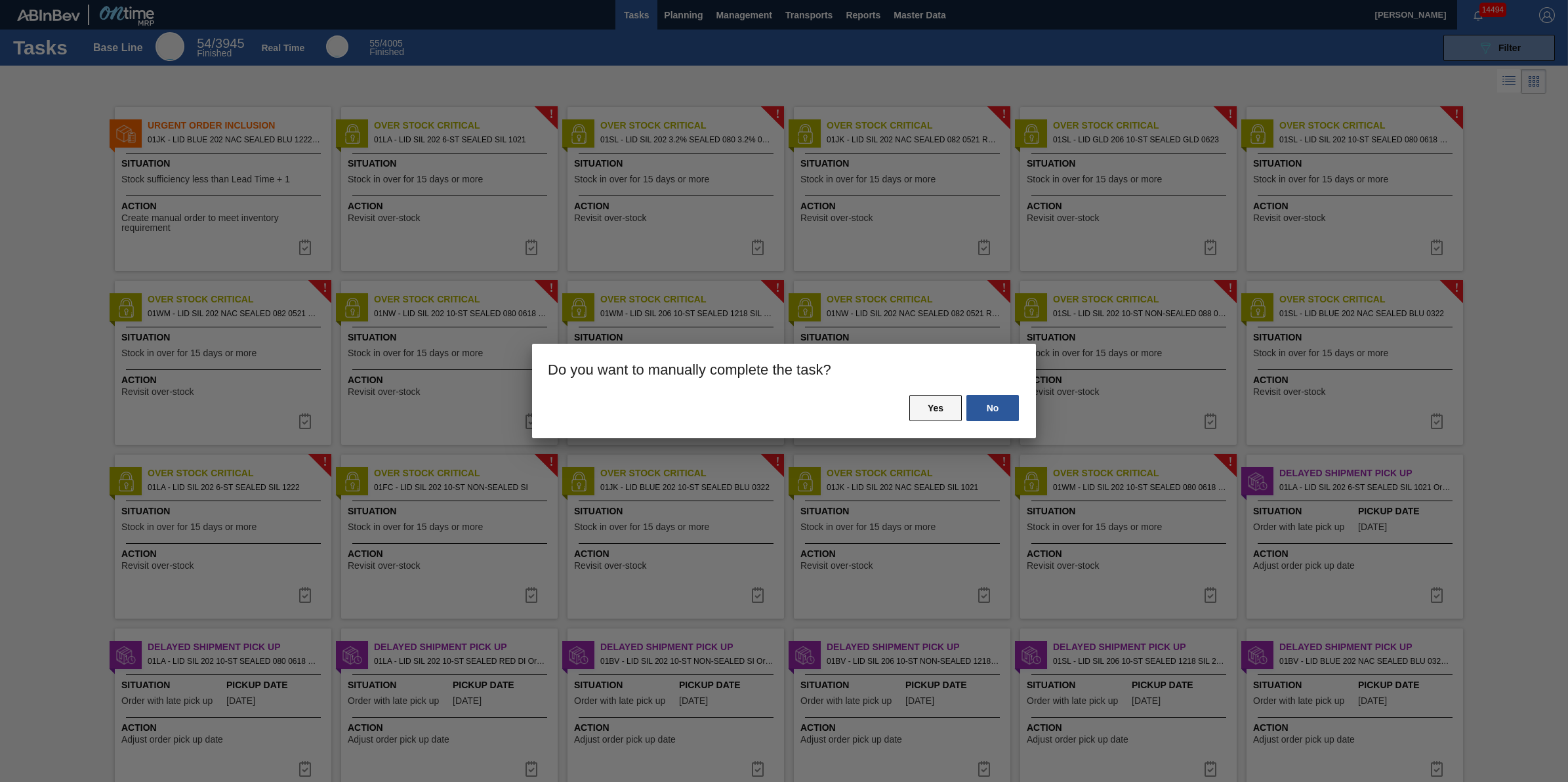
click at [936, 410] on button "Yes" at bounding box center [936, 407] width 52 height 26
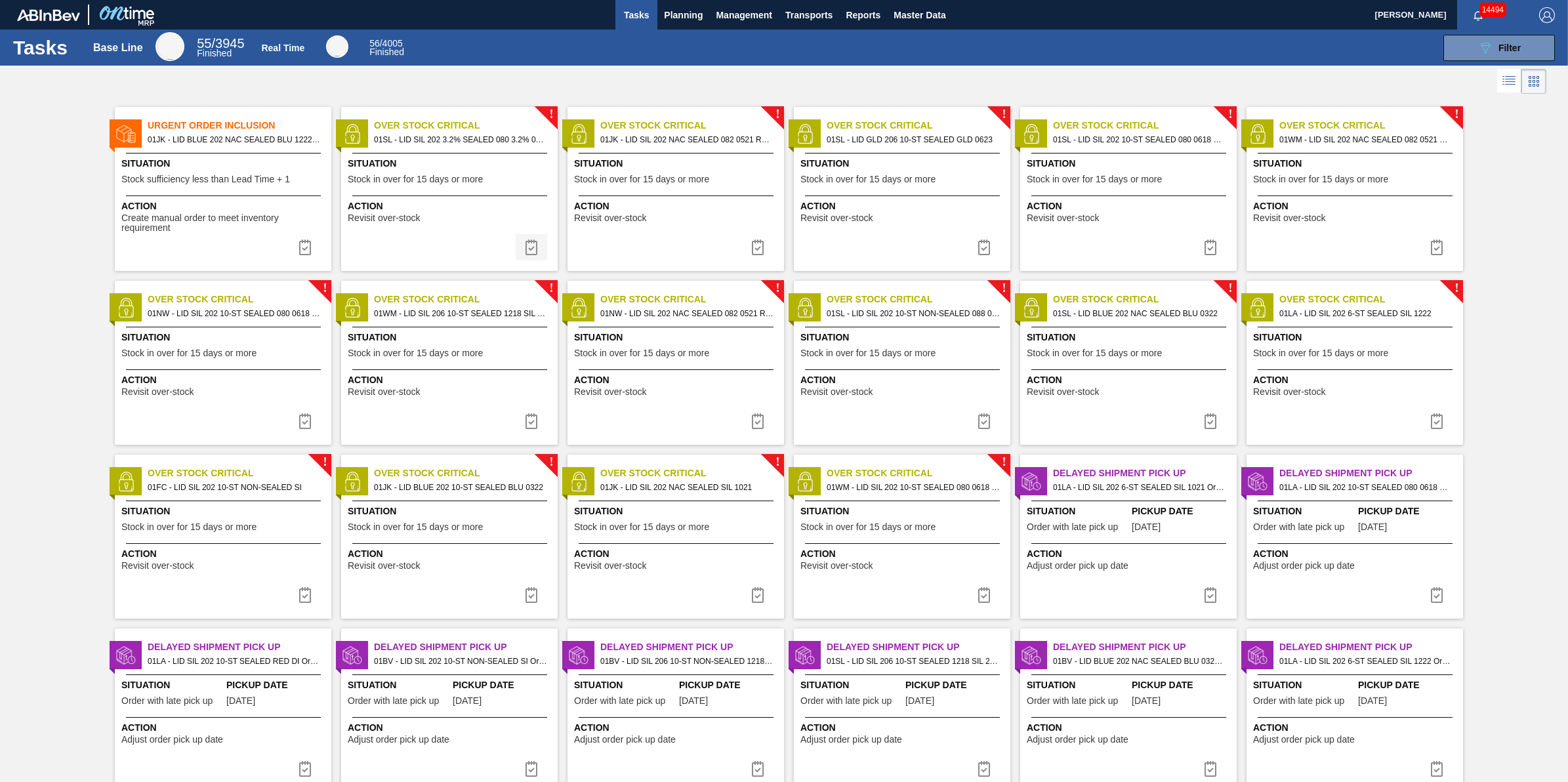
click at [526, 242] on img at bounding box center [531, 247] width 16 height 16
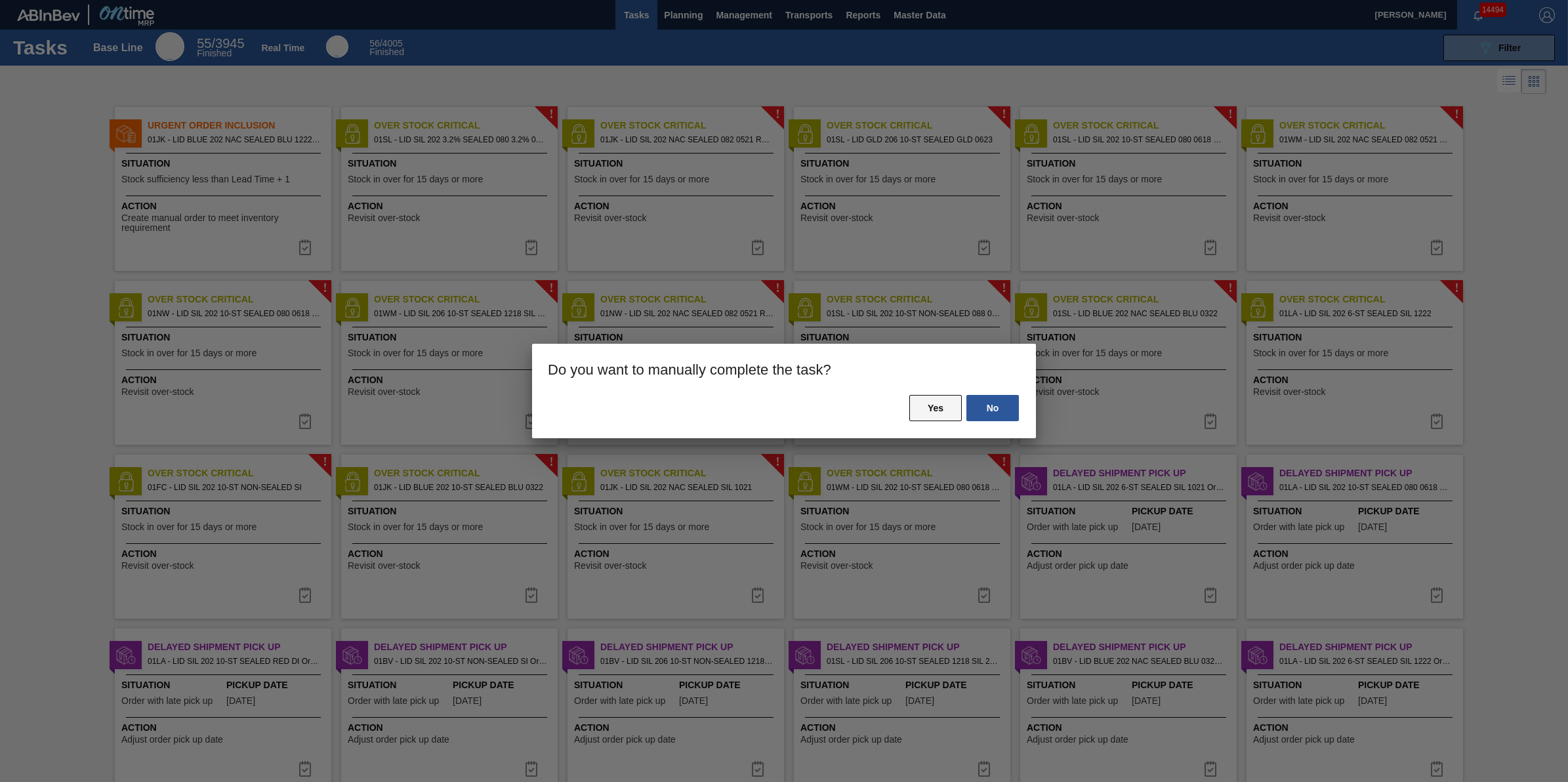
click at [940, 399] on button "Yes" at bounding box center [936, 407] width 52 height 26
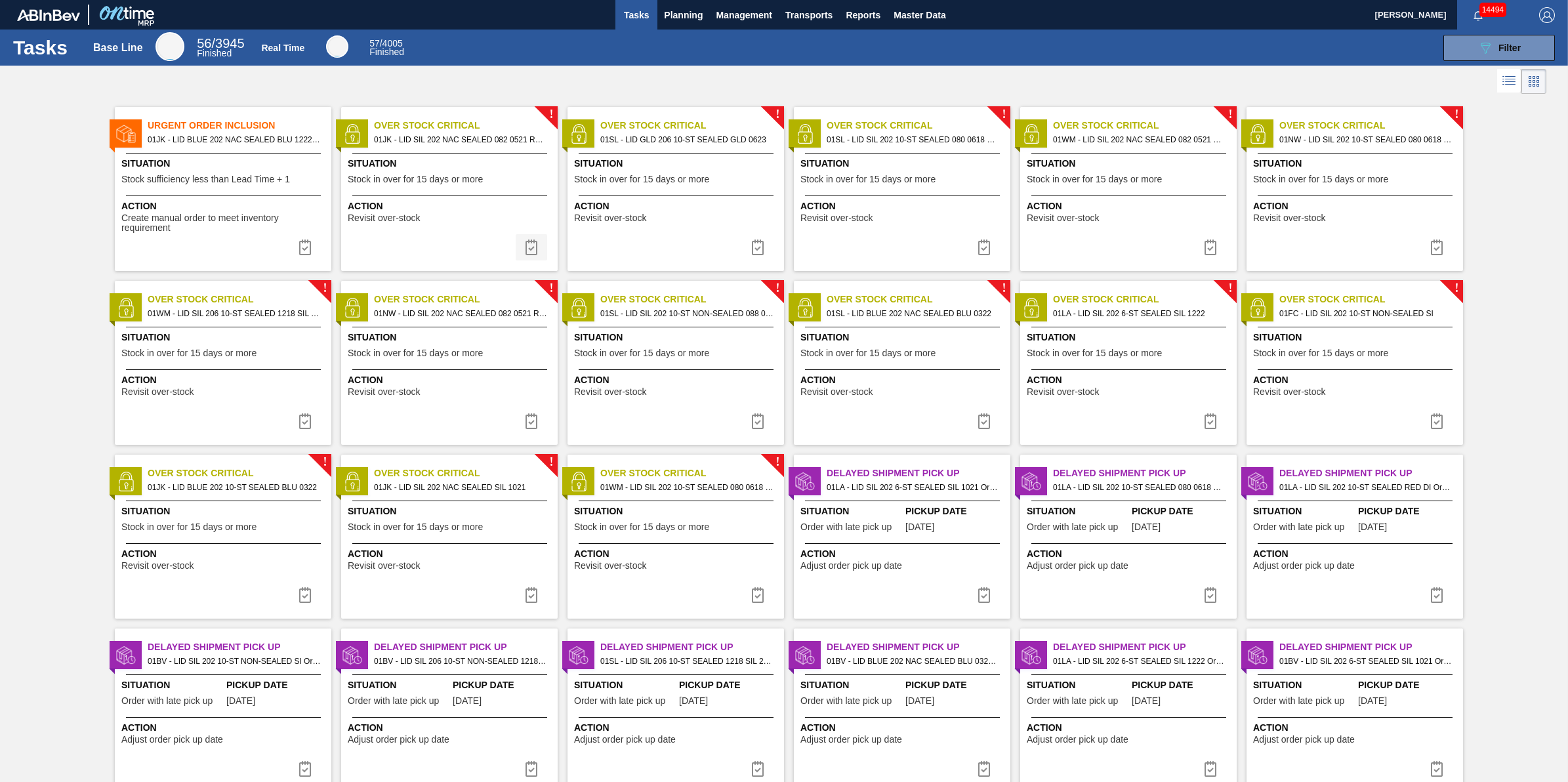
click at [531, 251] on img at bounding box center [531, 247] width 16 height 16
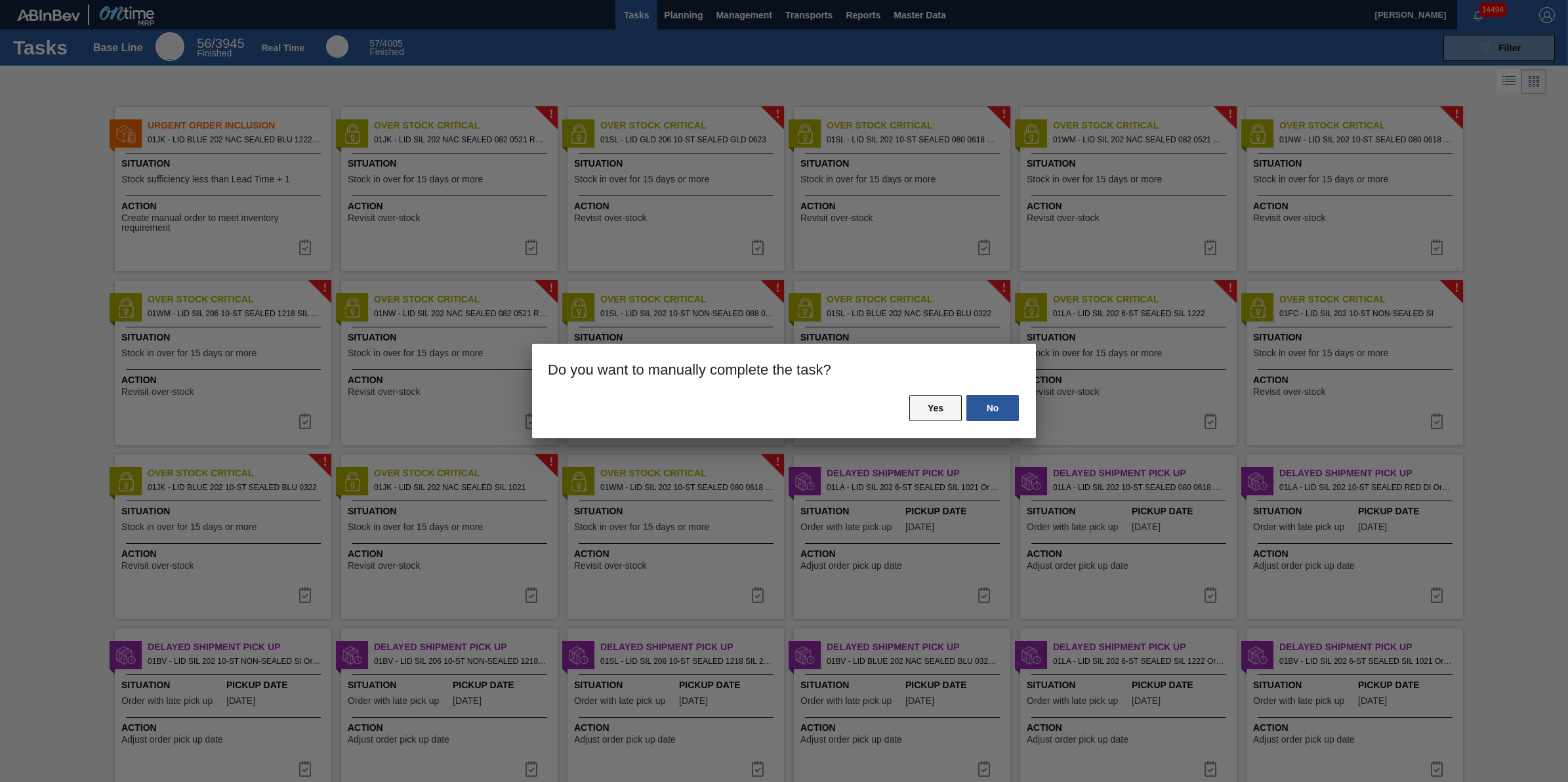
click at [925, 404] on button "Yes" at bounding box center [936, 407] width 52 height 26
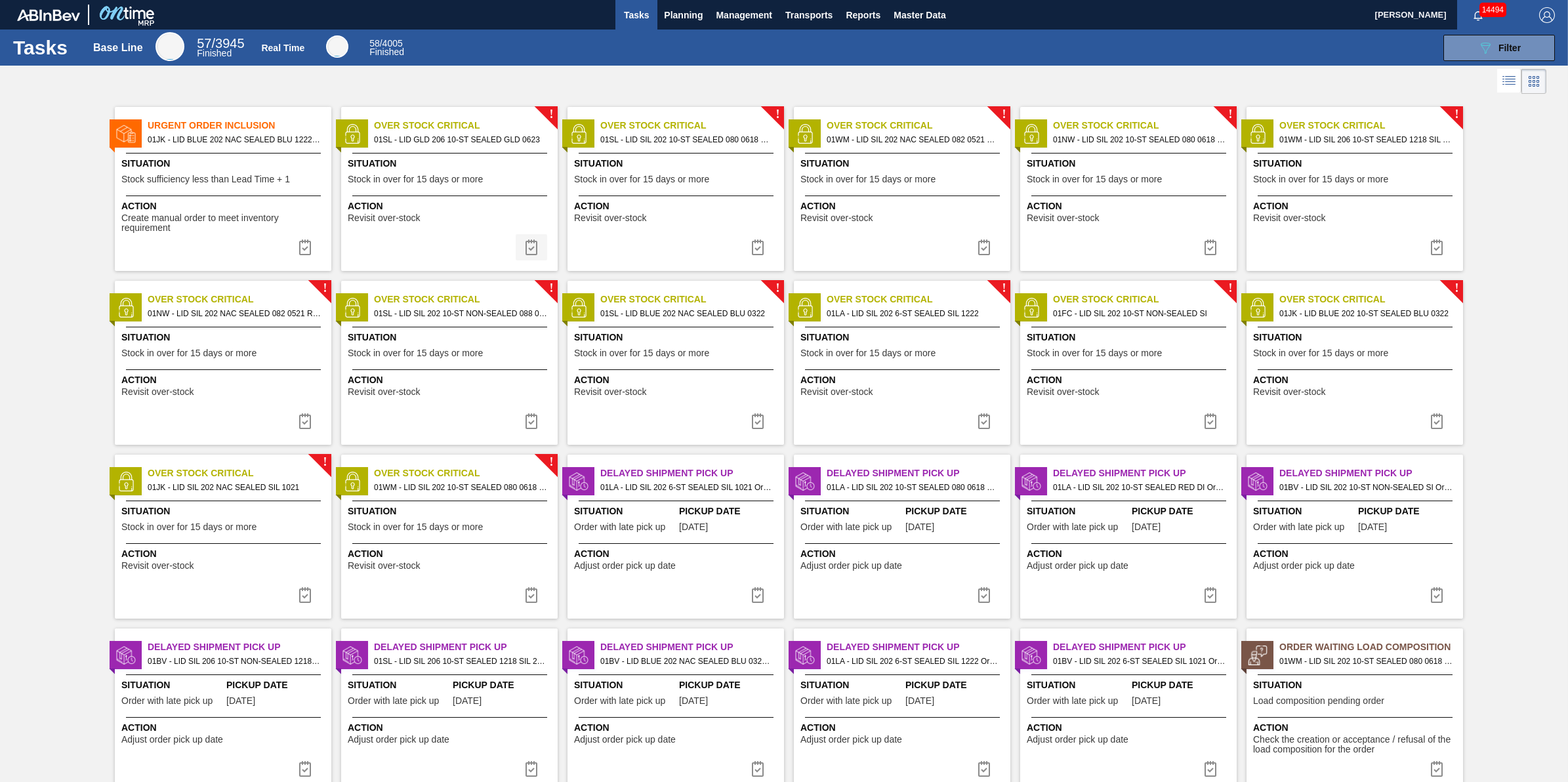
click at [538, 246] on img at bounding box center [531, 247] width 16 height 16
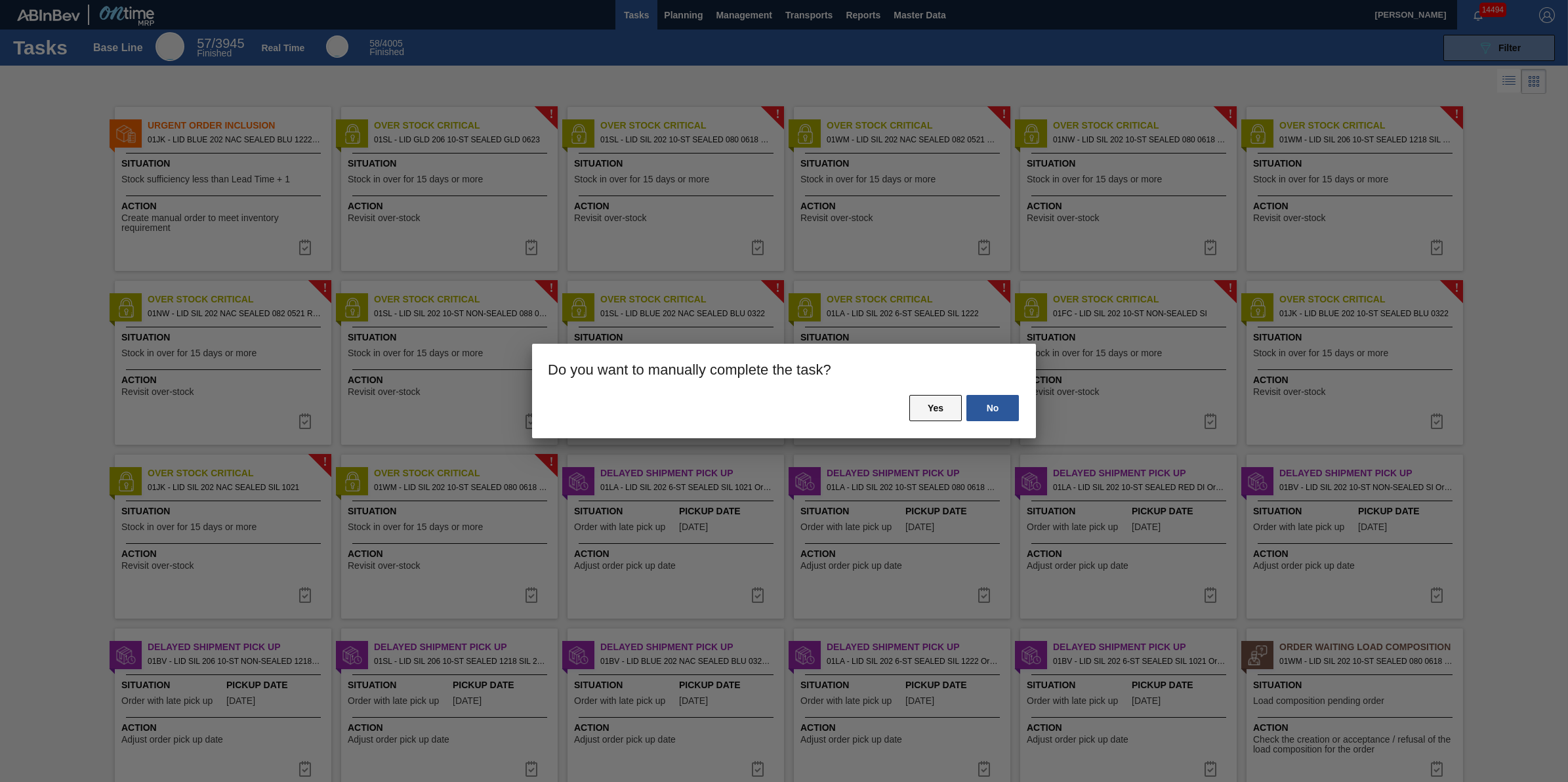
click at [930, 396] on button "Yes" at bounding box center [936, 407] width 52 height 26
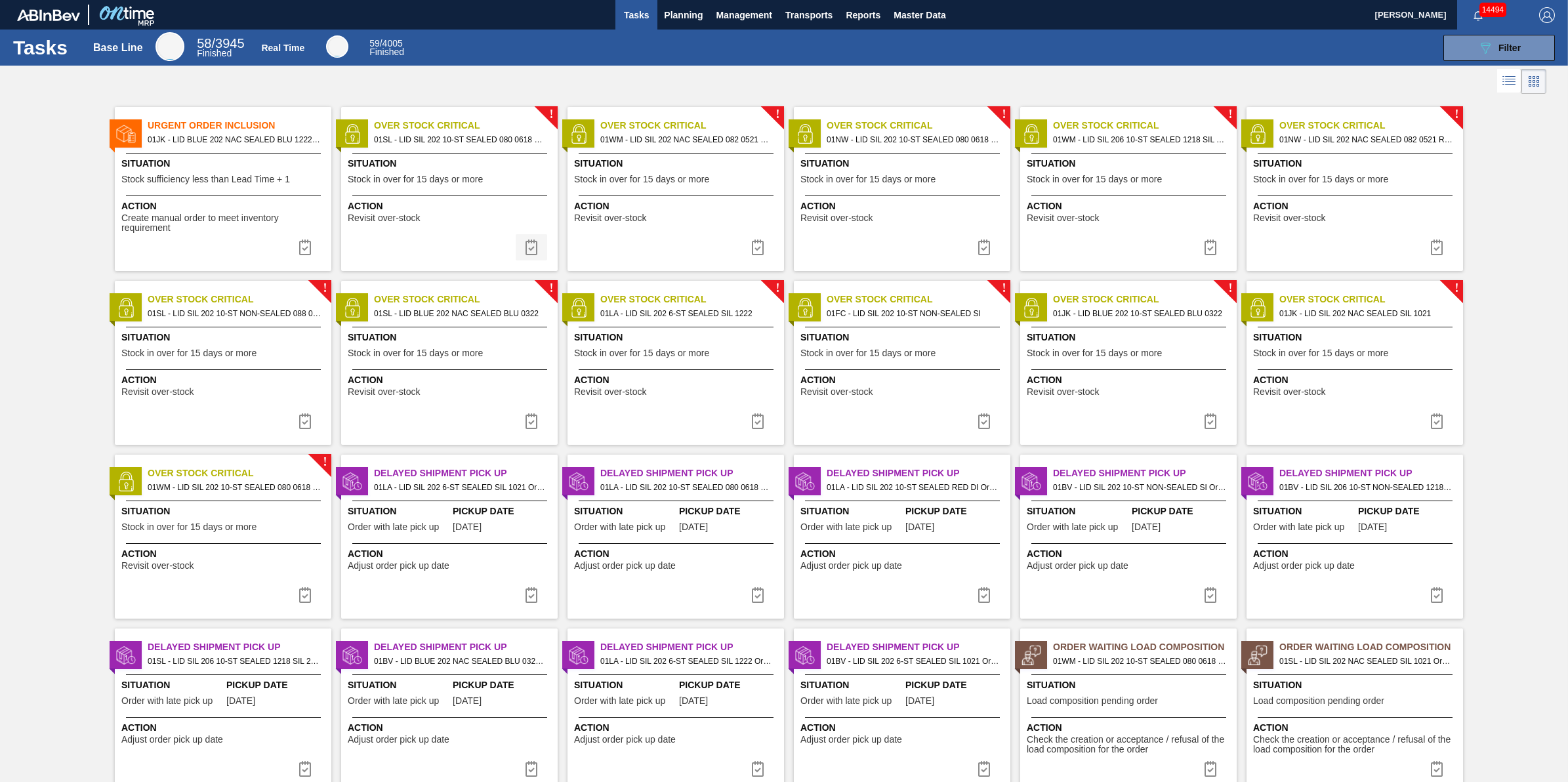
click at [533, 248] on img at bounding box center [531, 247] width 16 height 16
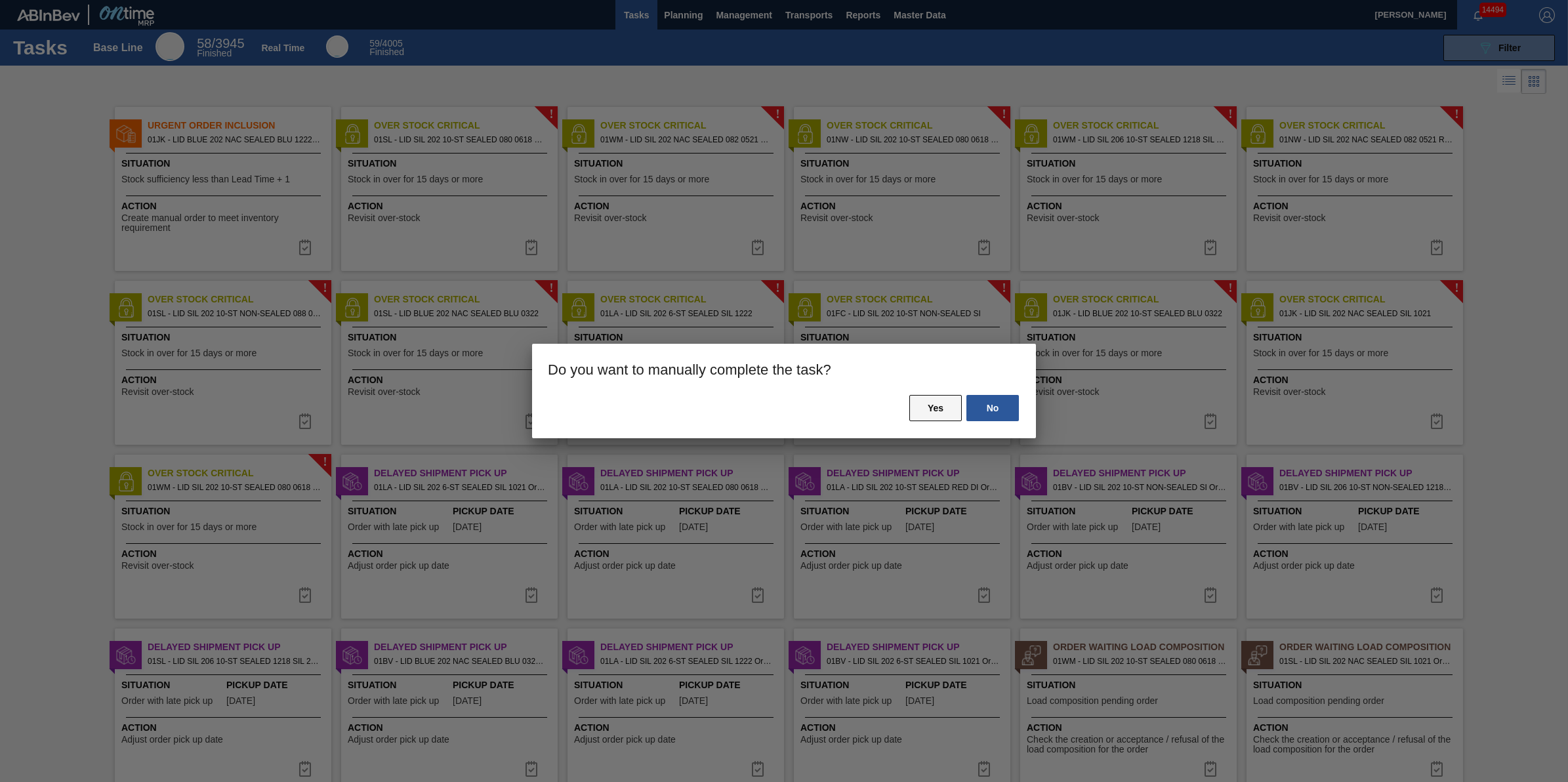
click at [916, 402] on button "Yes" at bounding box center [936, 407] width 52 height 26
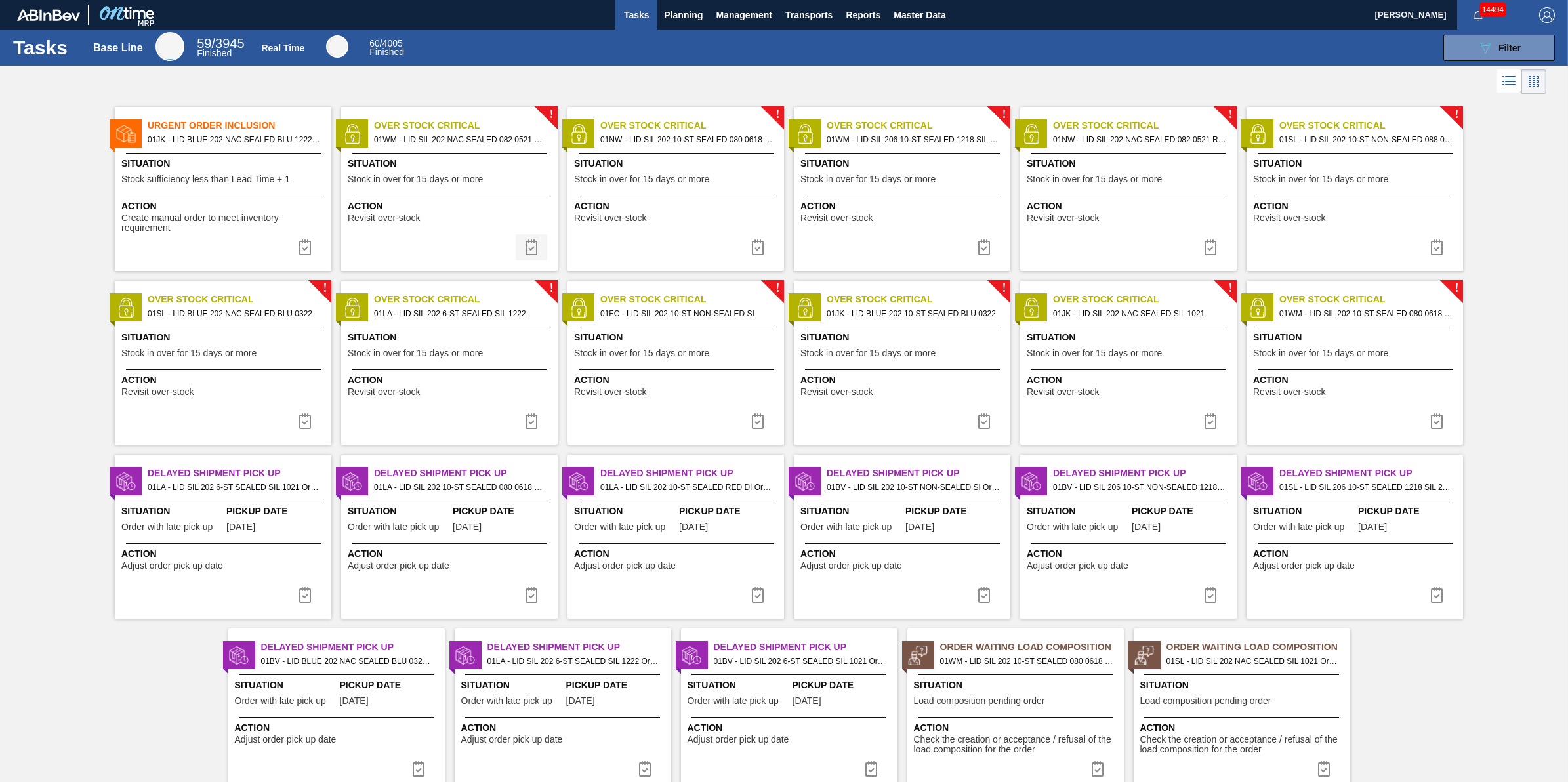
click at [536, 254] on img at bounding box center [531, 247] width 16 height 16
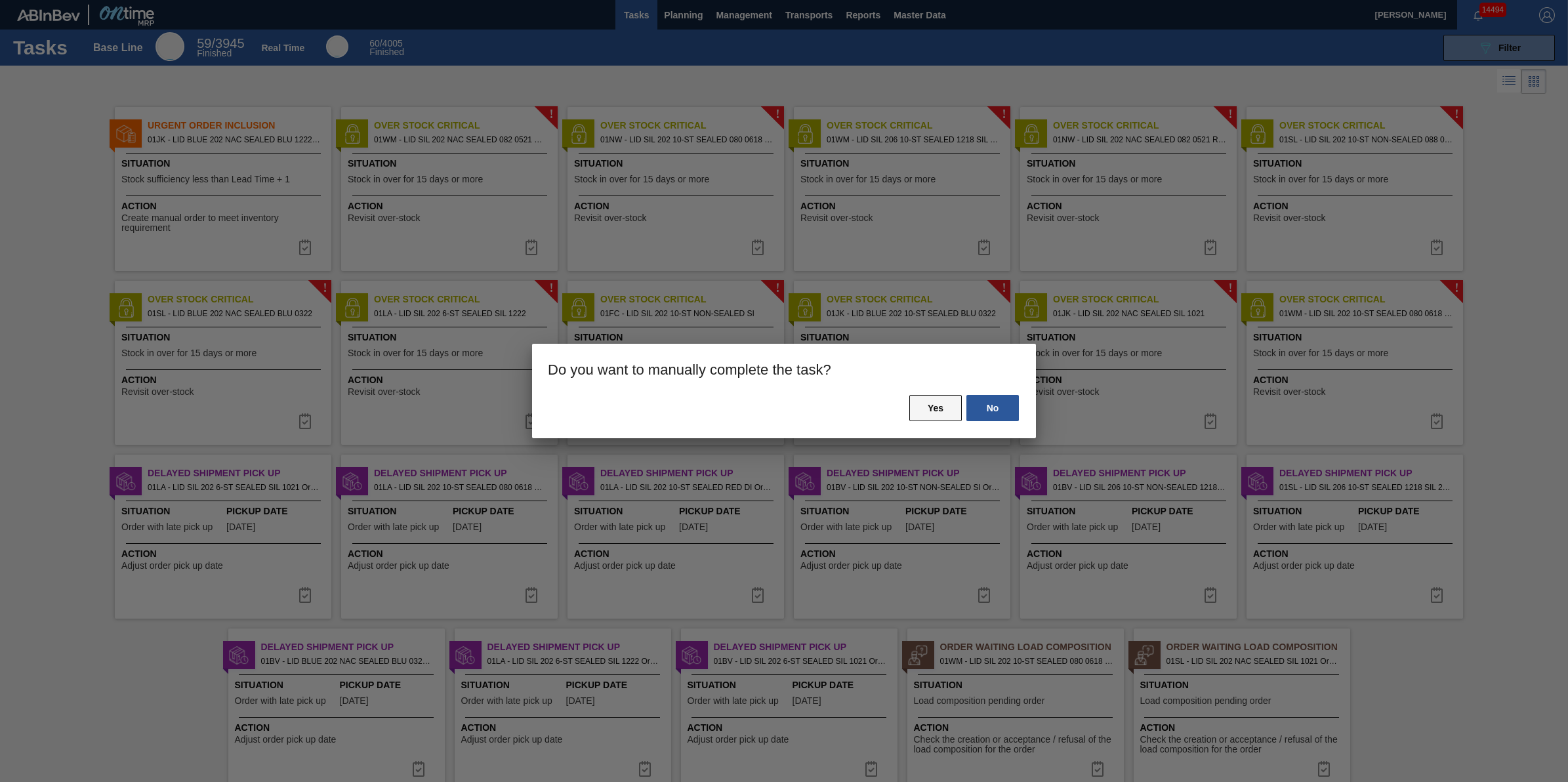
click at [936, 414] on button "Yes" at bounding box center [936, 407] width 52 height 26
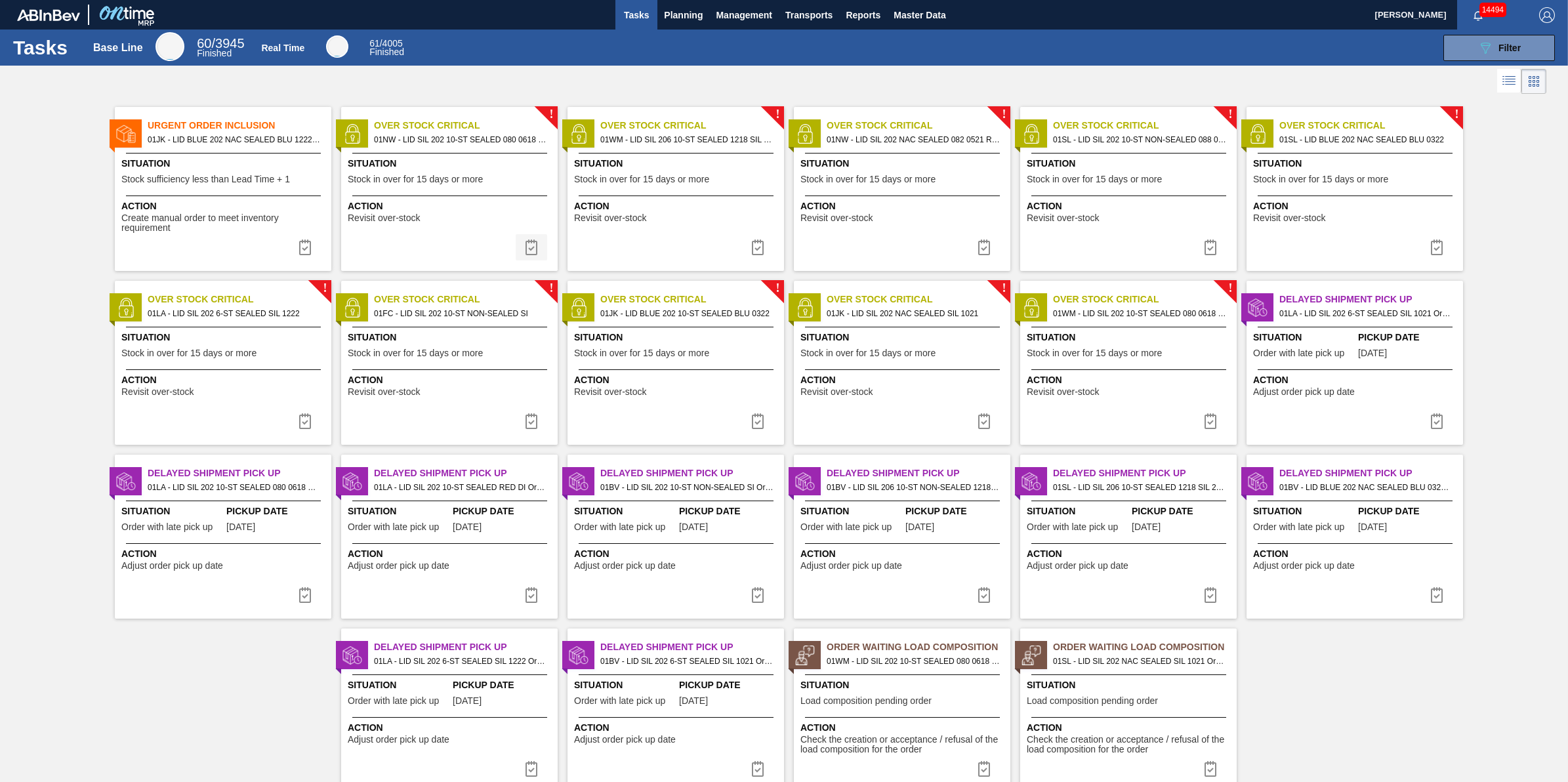
click at [528, 250] on img at bounding box center [531, 247] width 16 height 16
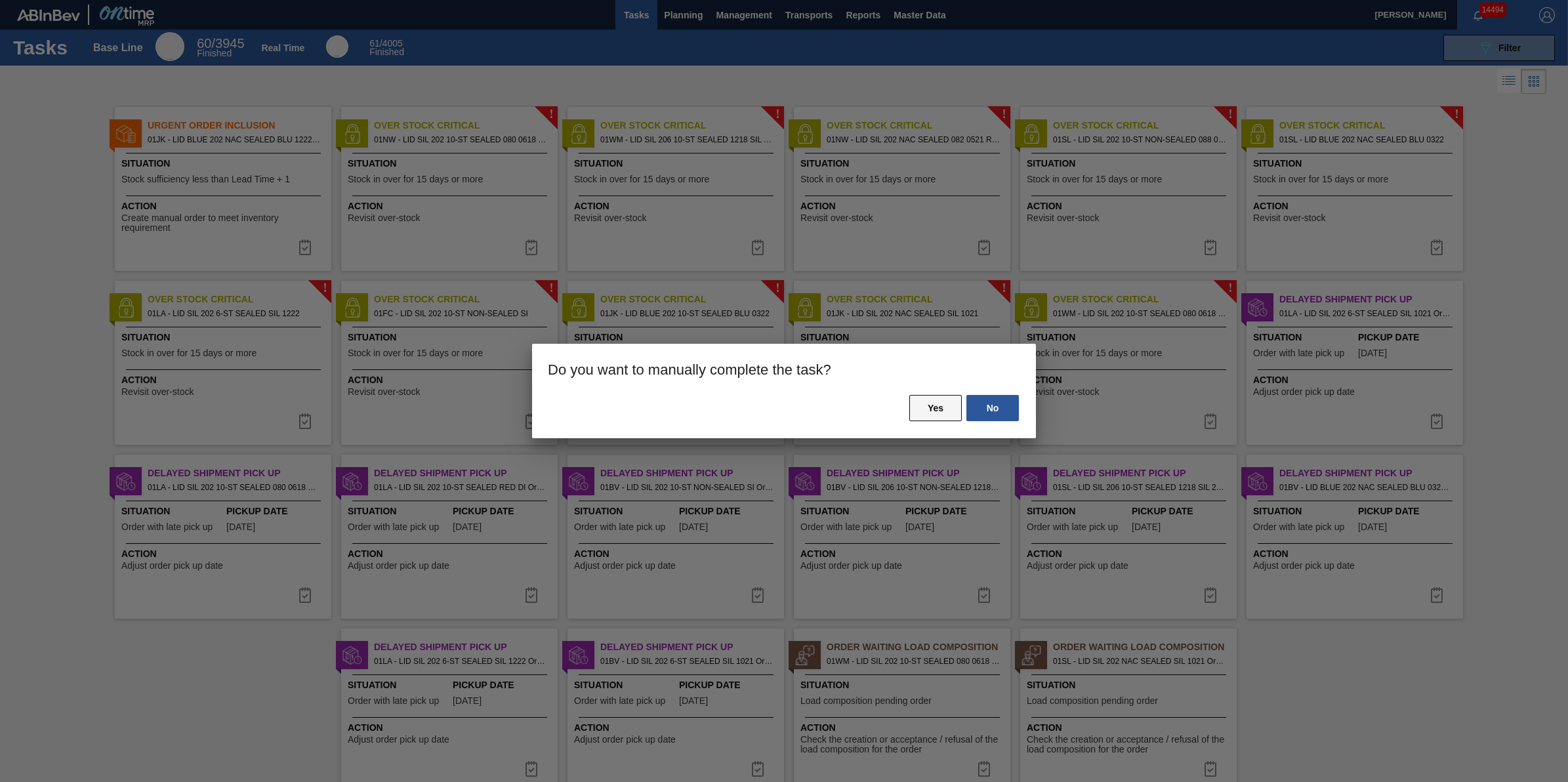
click at [922, 408] on button "Yes" at bounding box center [936, 407] width 52 height 26
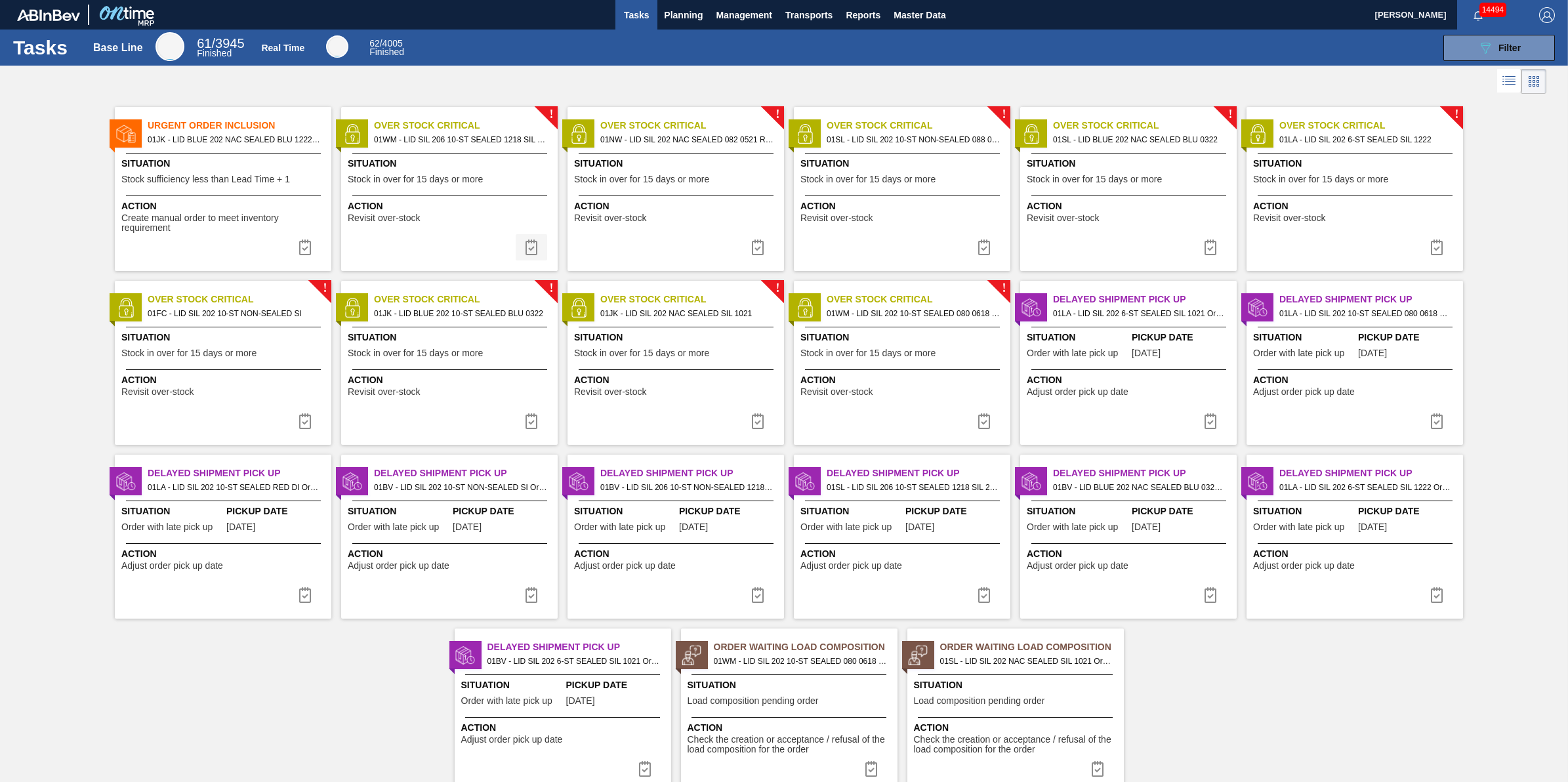
click at [526, 242] on img at bounding box center [531, 247] width 16 height 16
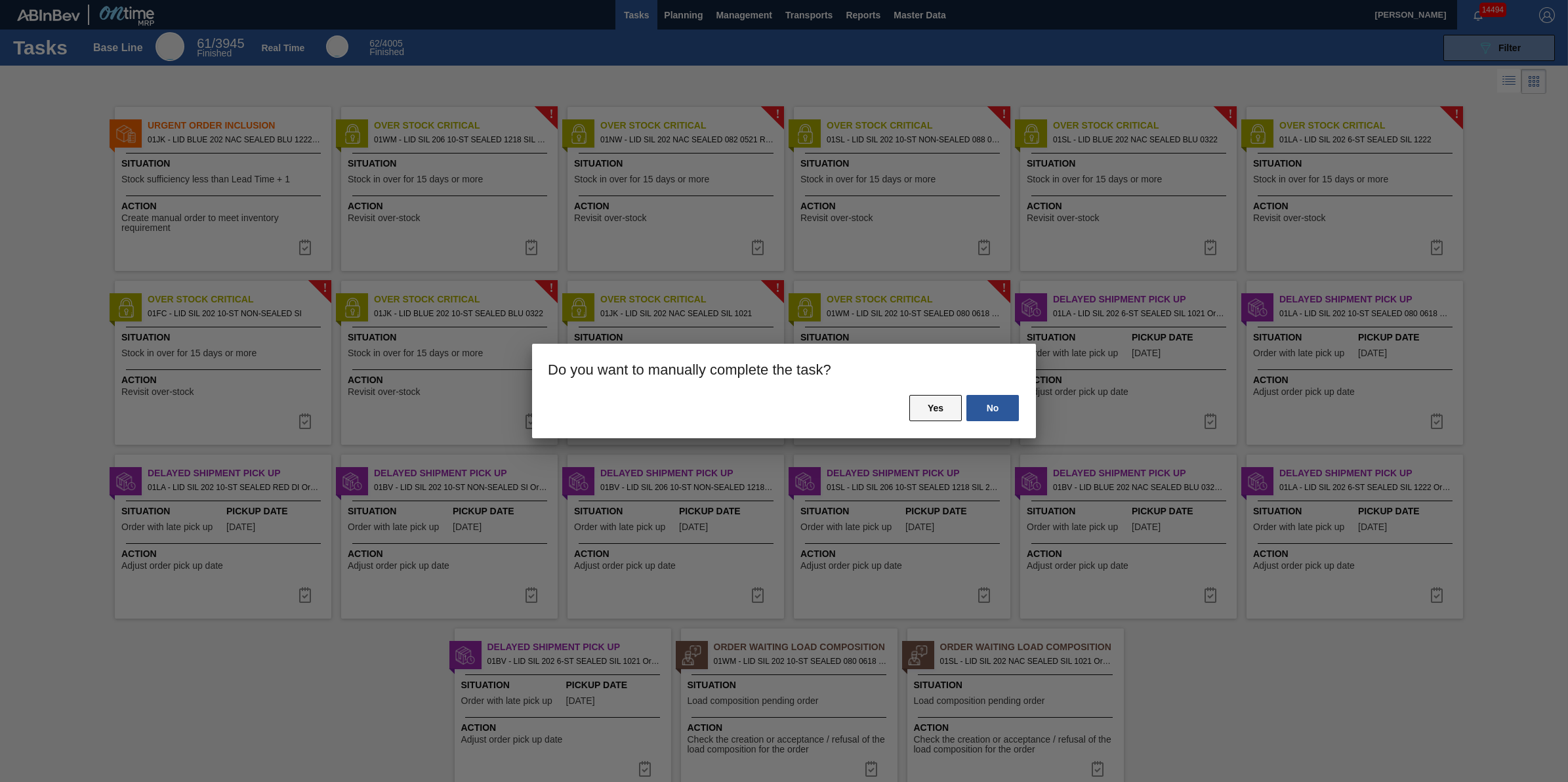
click at [925, 404] on button "Yes" at bounding box center [936, 407] width 52 height 26
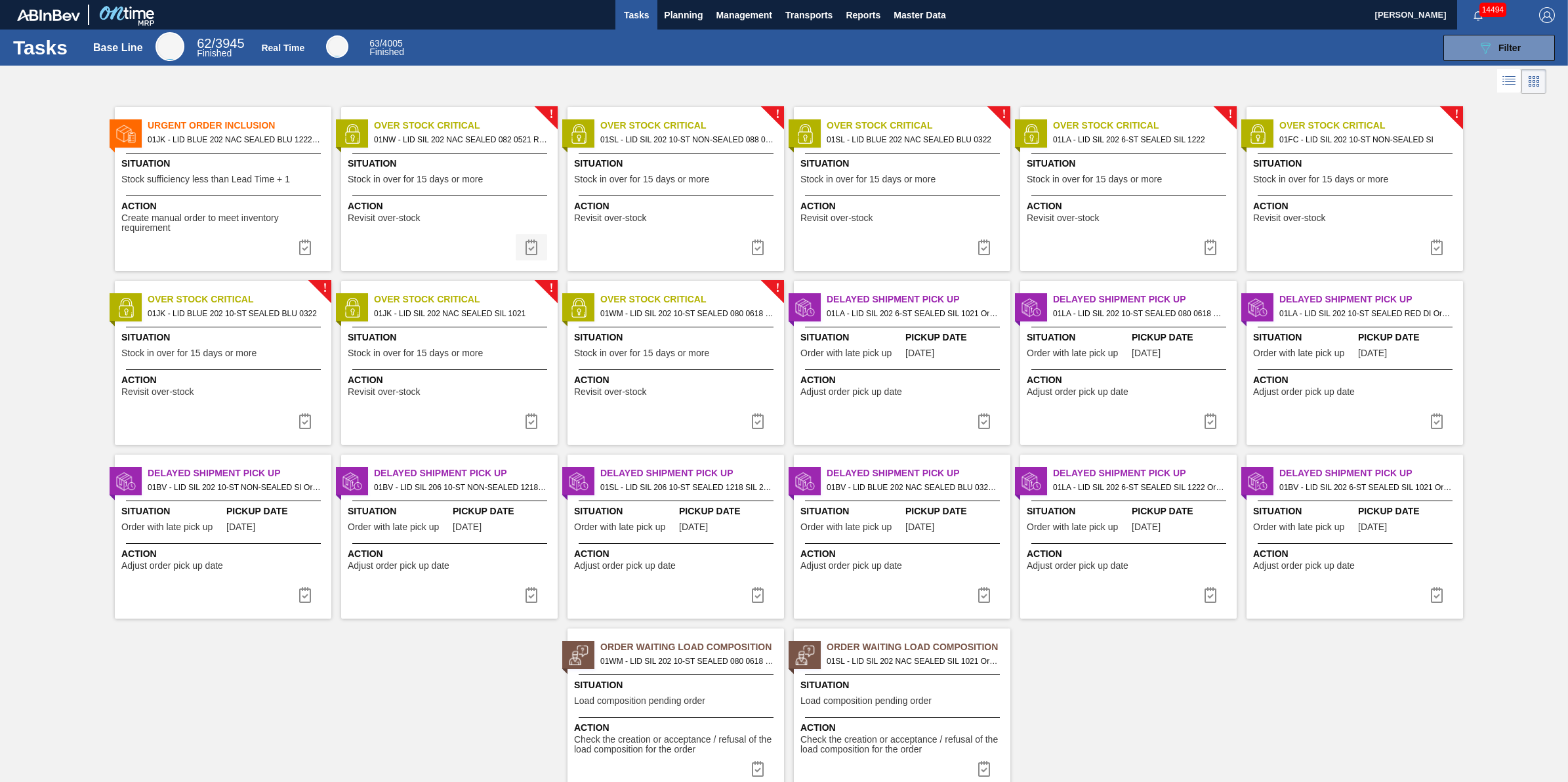
click at [533, 253] on img at bounding box center [531, 247] width 16 height 16
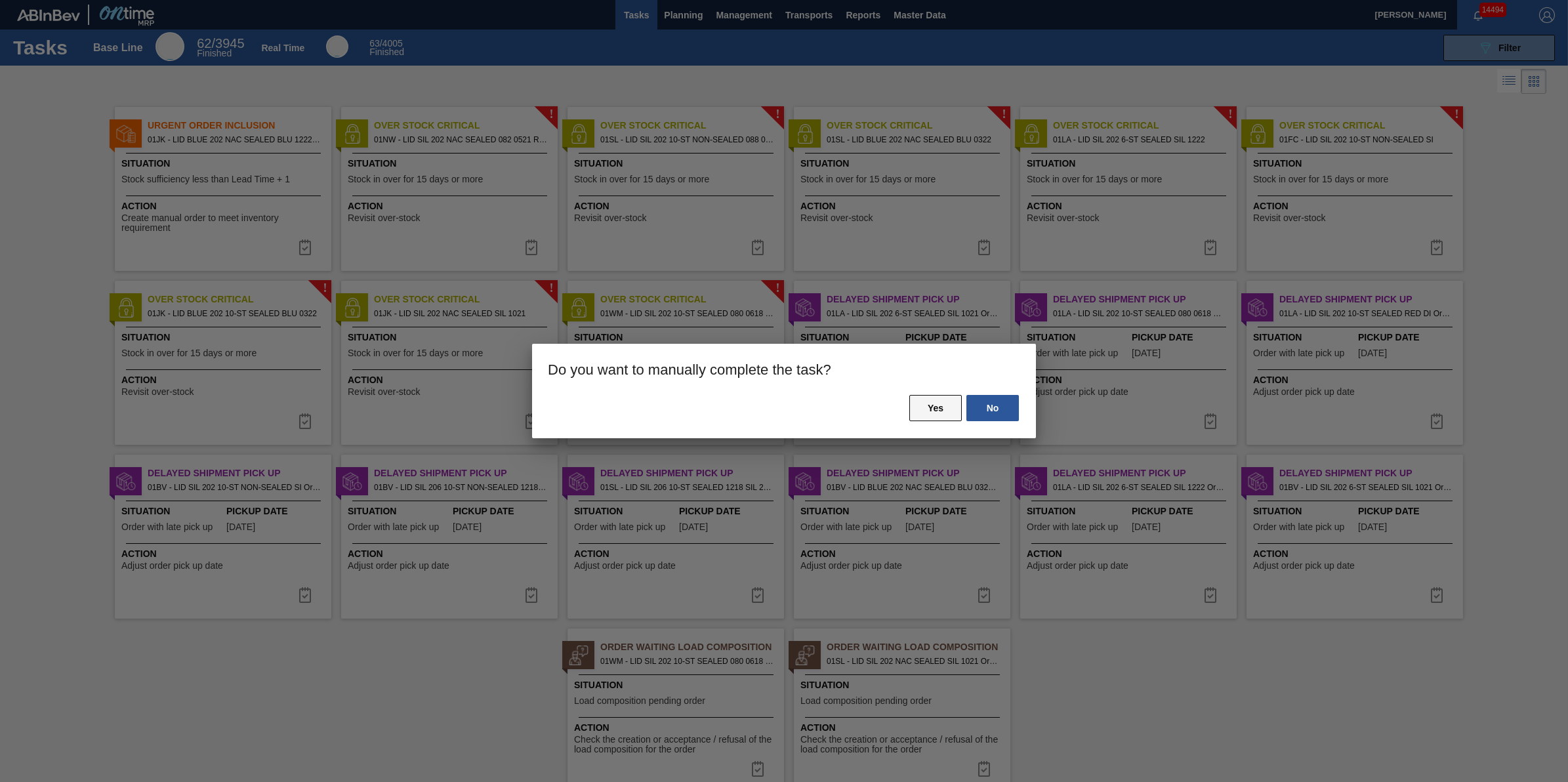
click at [915, 410] on button "Yes" at bounding box center [936, 407] width 52 height 26
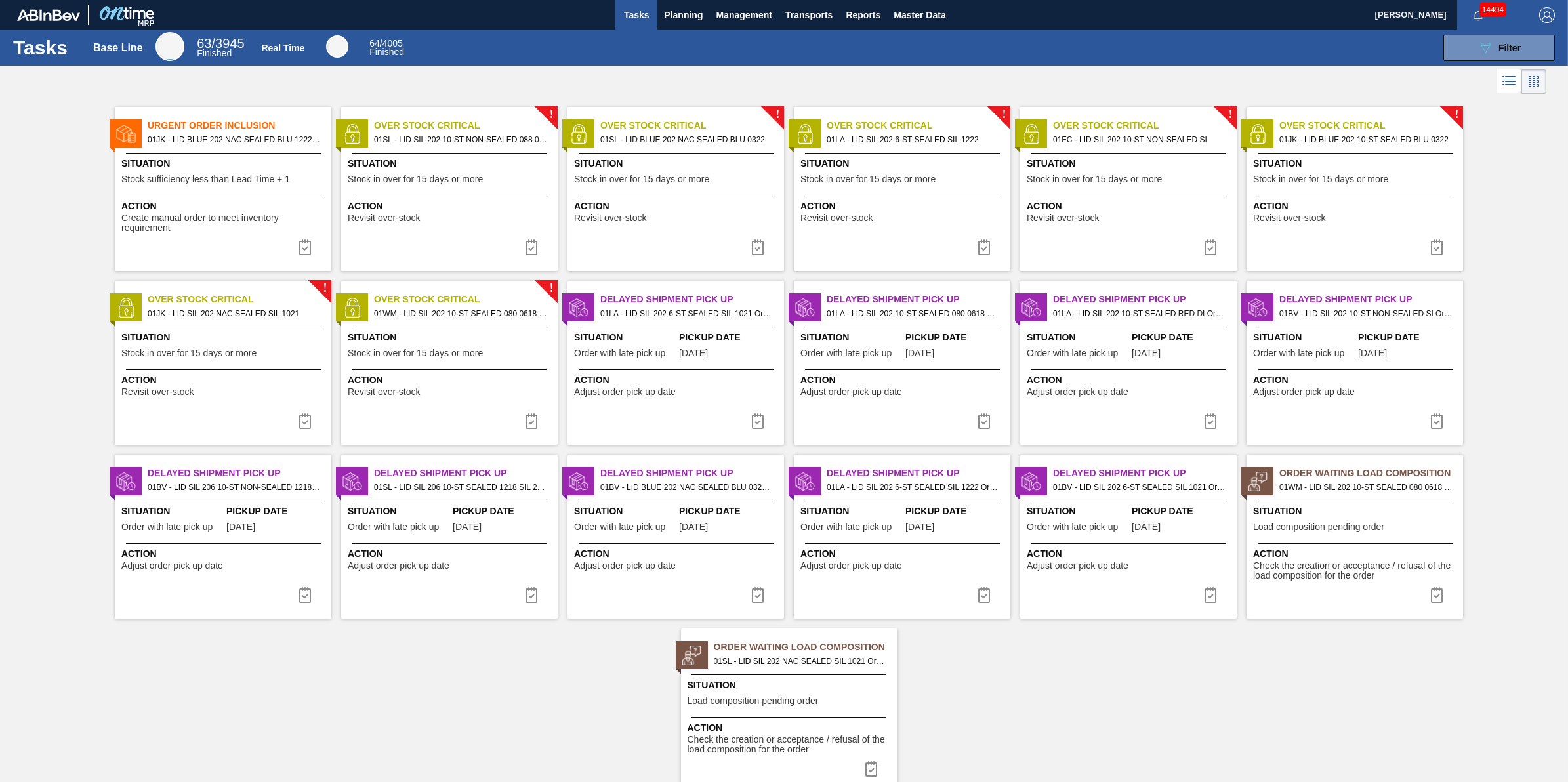
drag, startPoint x: 533, startPoint y: 246, endPoint x: 545, endPoint y: 247, distance: 12.0
click at [535, 247] on img at bounding box center [531, 247] width 16 height 16
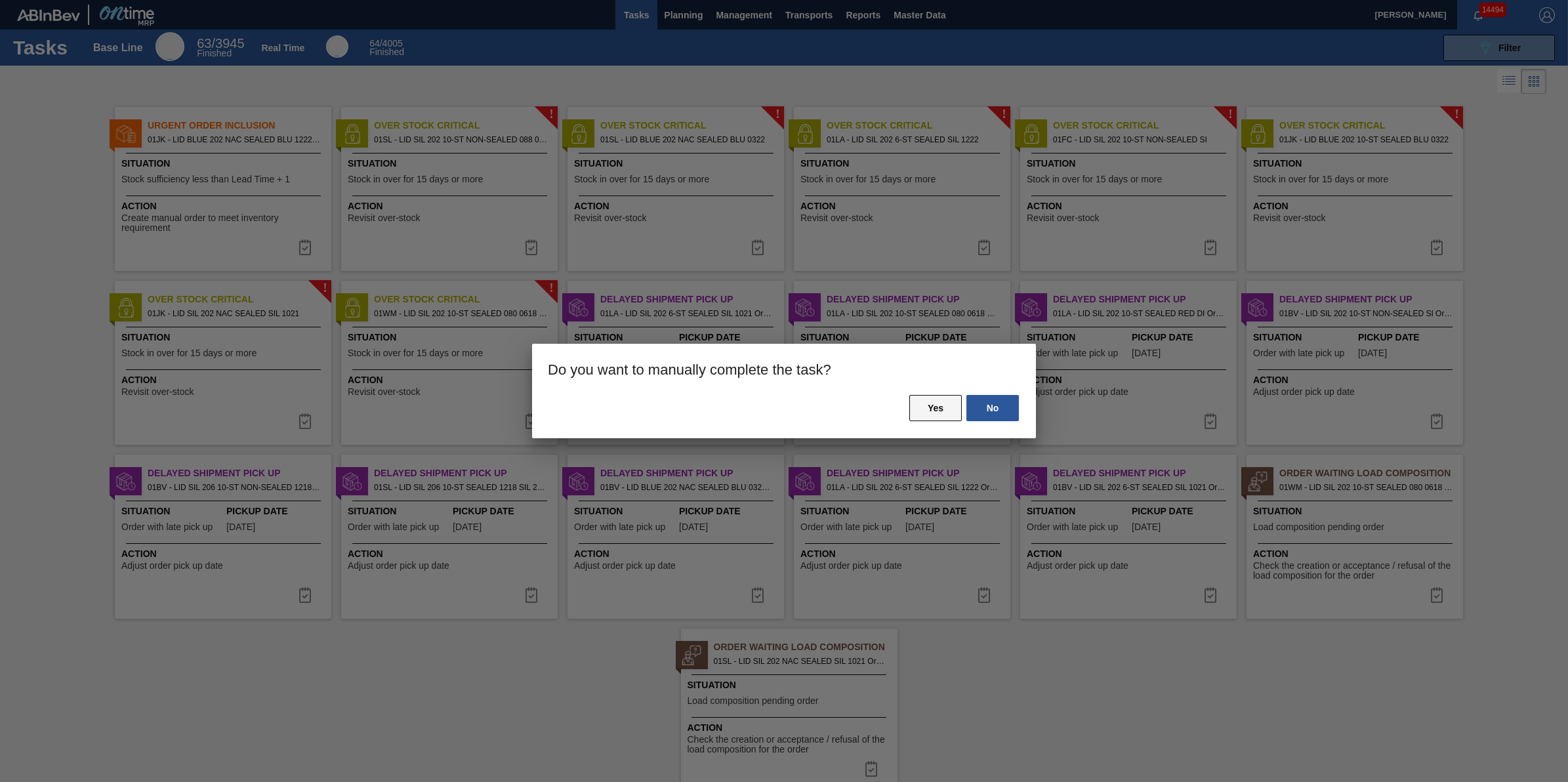
click at [940, 410] on button "Yes" at bounding box center [936, 407] width 52 height 26
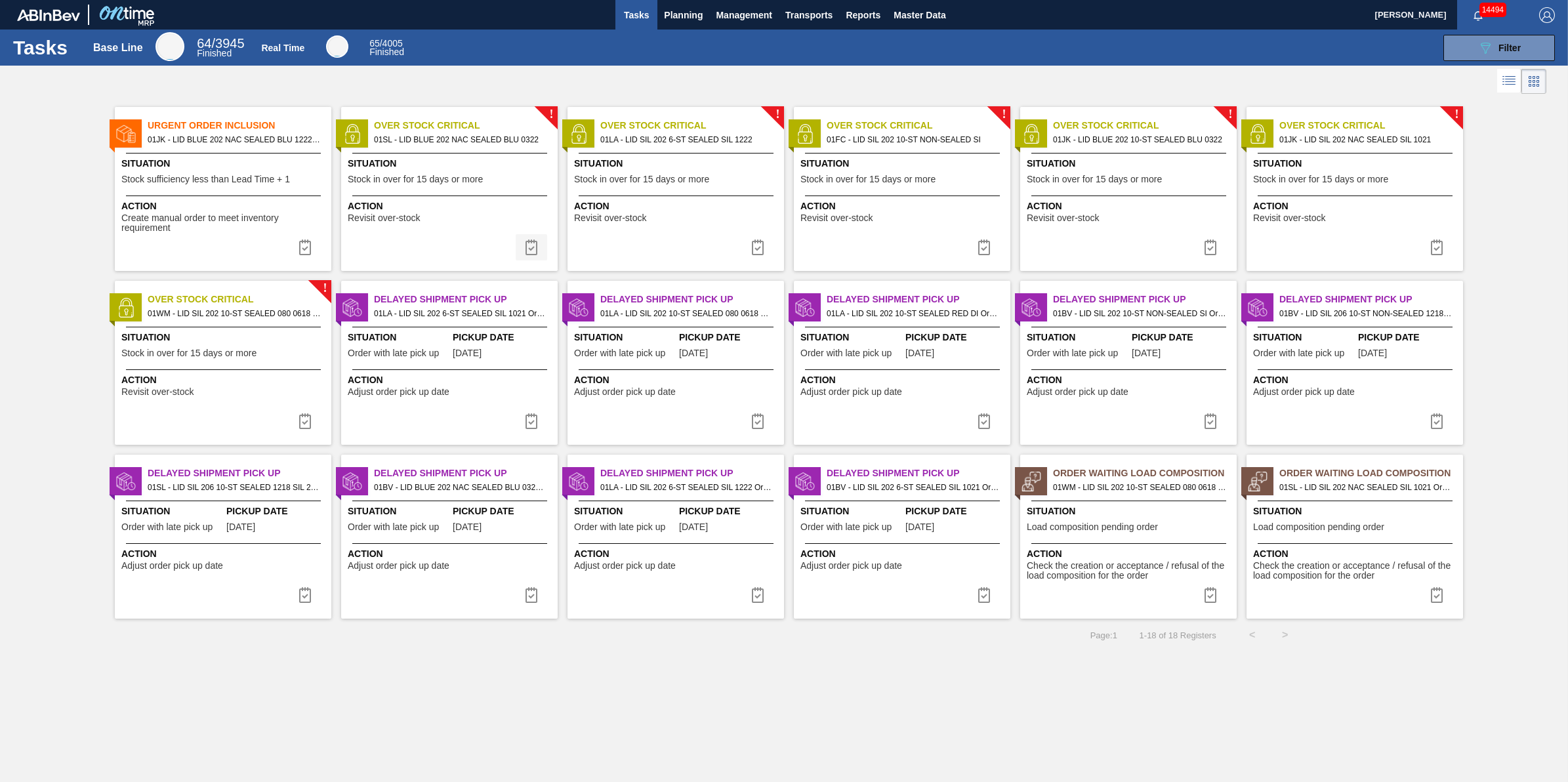
click at [539, 245] on img at bounding box center [531, 247] width 16 height 16
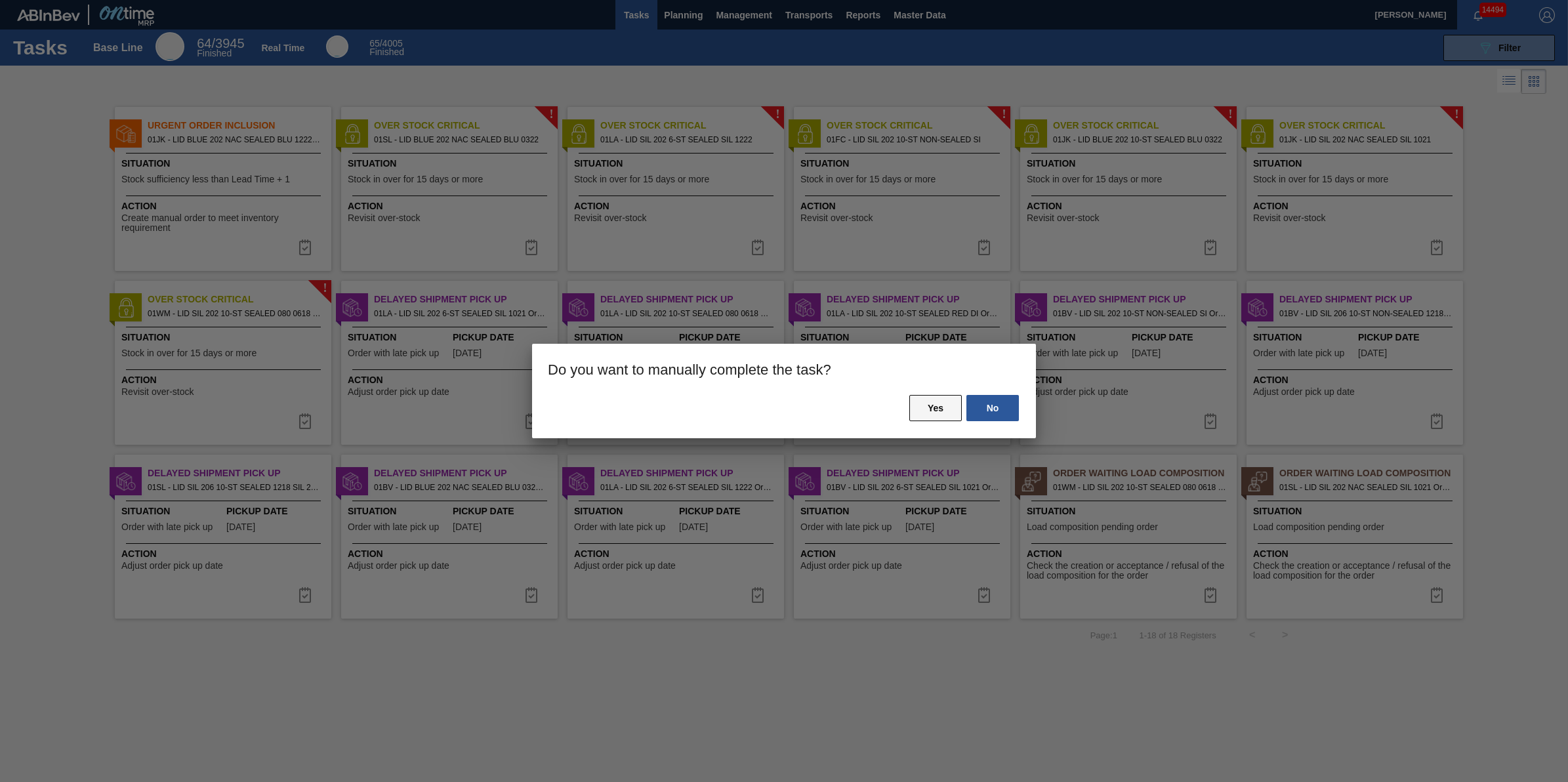
click at [950, 412] on button "Yes" at bounding box center [936, 407] width 52 height 26
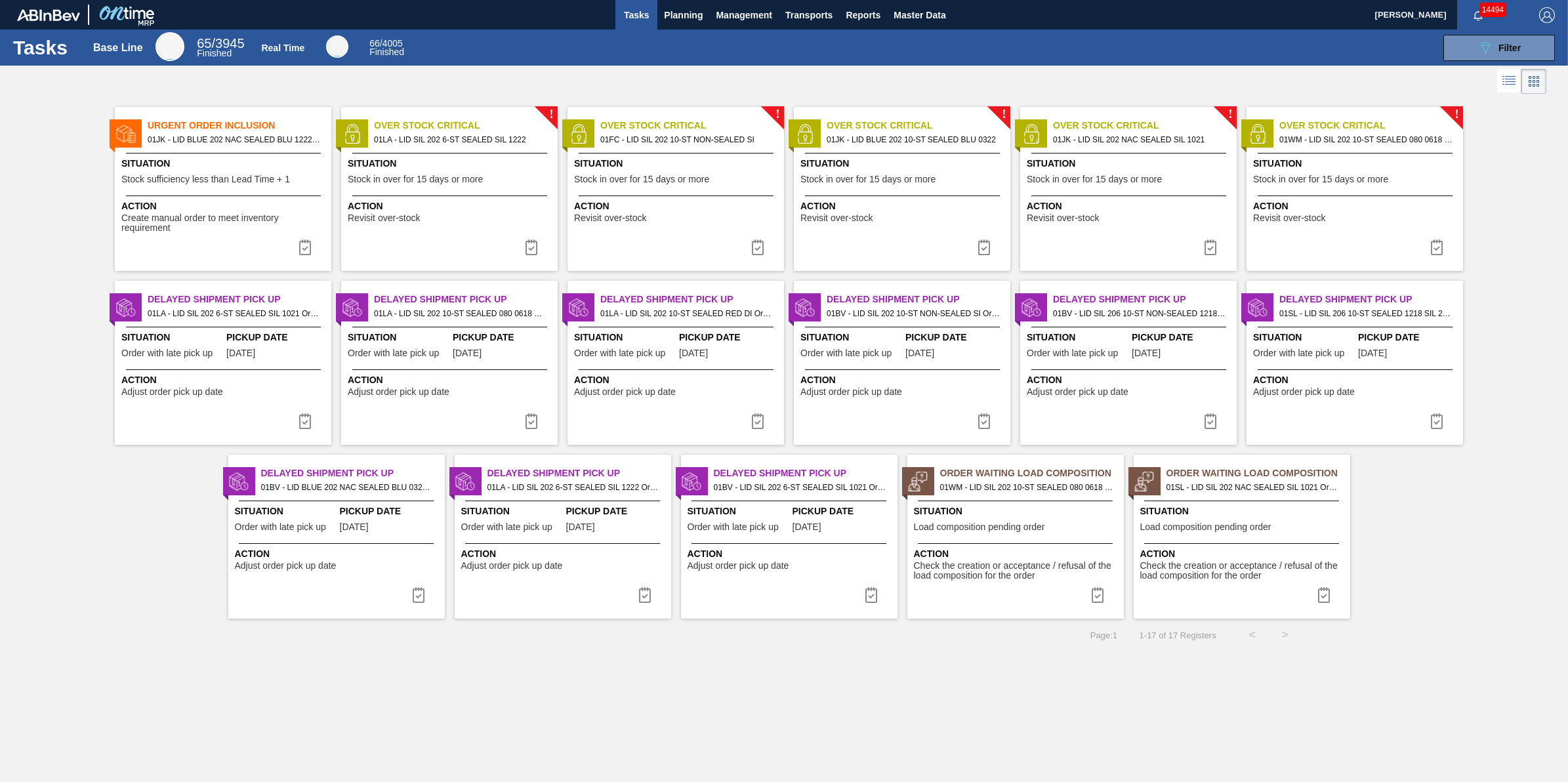
click at [548, 247] on div "! Over Stock Critical 01LA - LID SIL 202 6-ST SEALED SIL 1222 Situation Stock i…" at bounding box center [449, 189] width 216 height 164
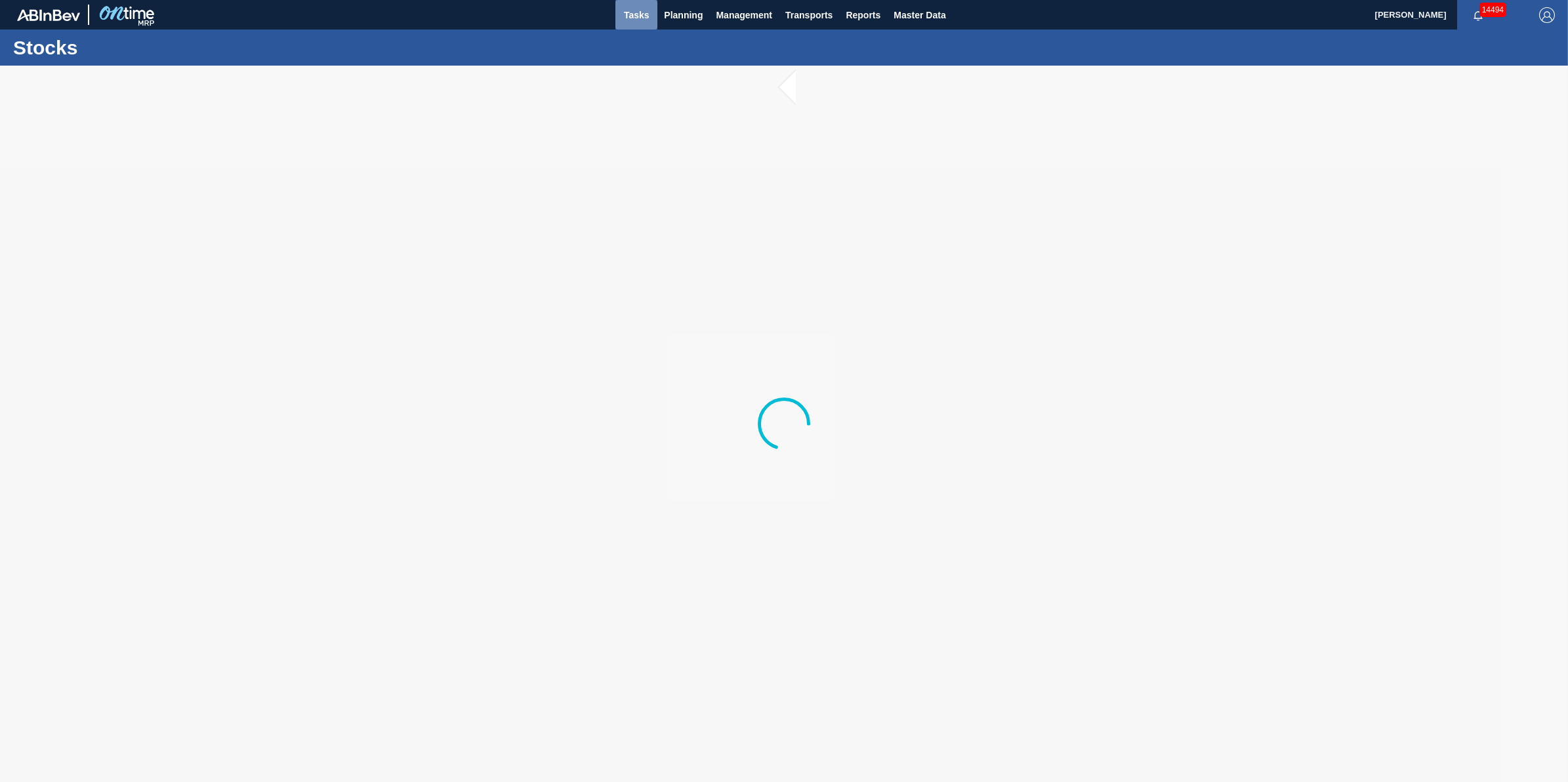
click at [634, 23] on button "Tasks" at bounding box center [637, 14] width 42 height 29
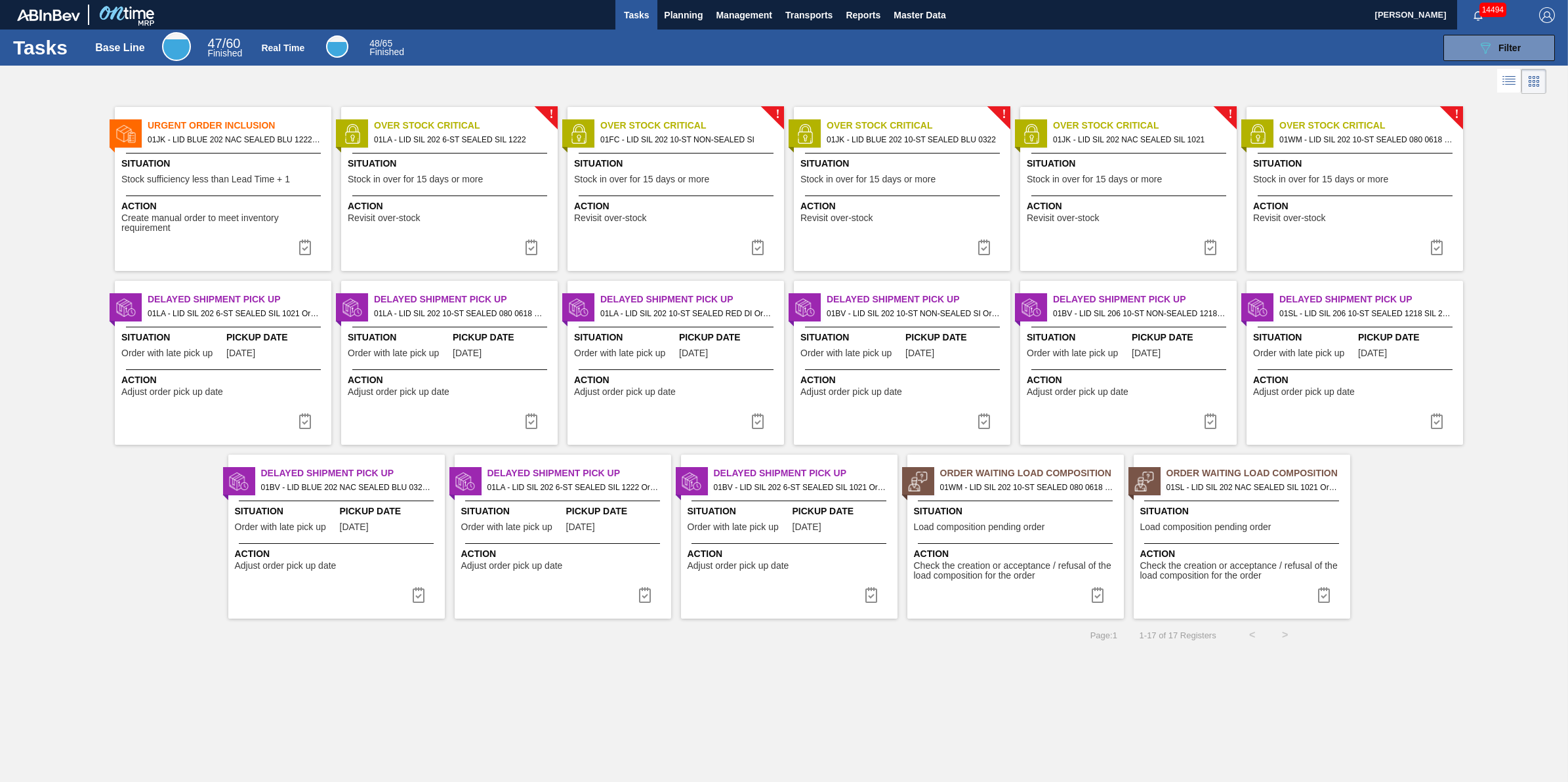
click at [535, 242] on img at bounding box center [531, 247] width 16 height 16
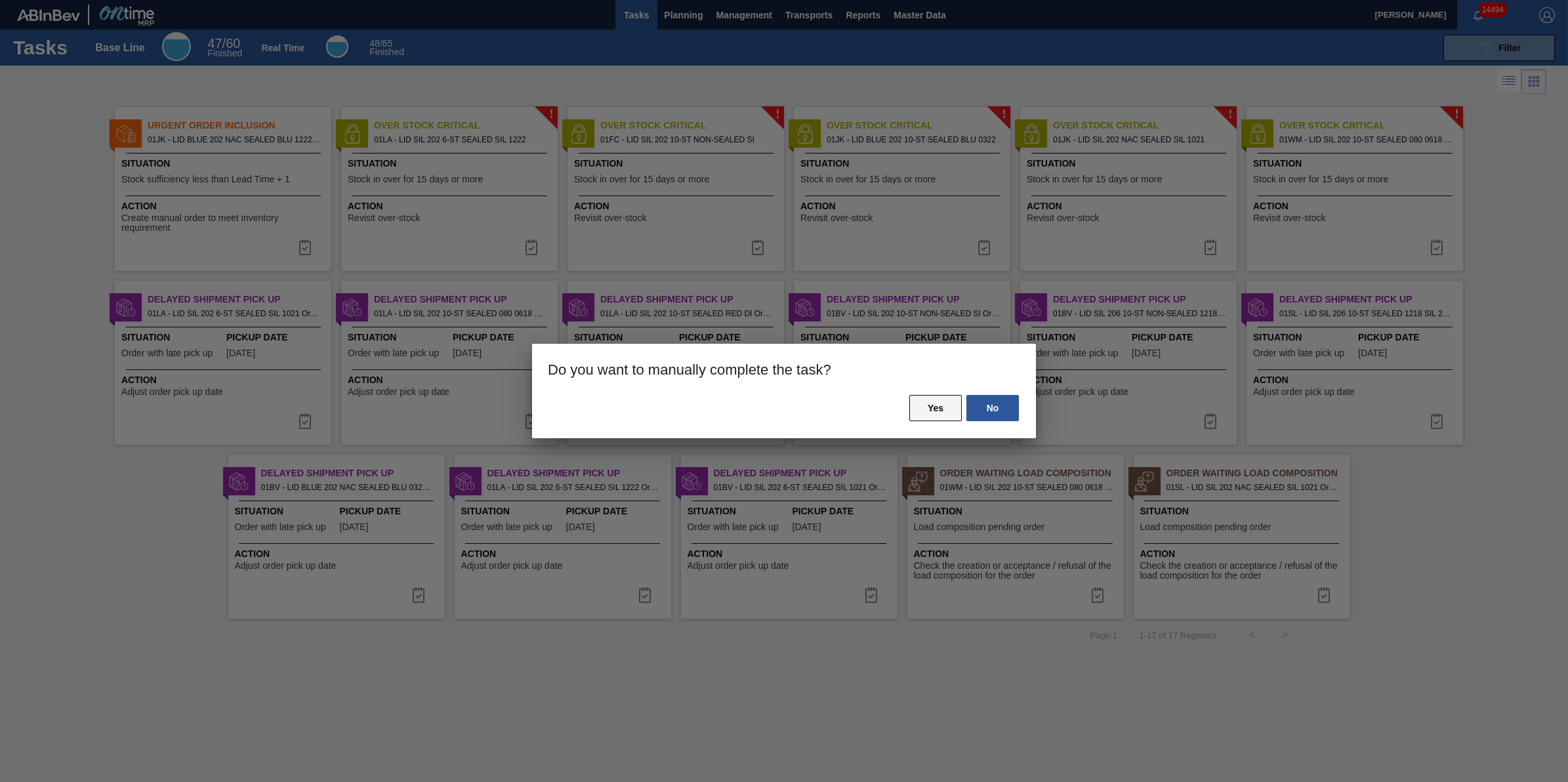
click at [916, 395] on button "Yes" at bounding box center [936, 407] width 52 height 26
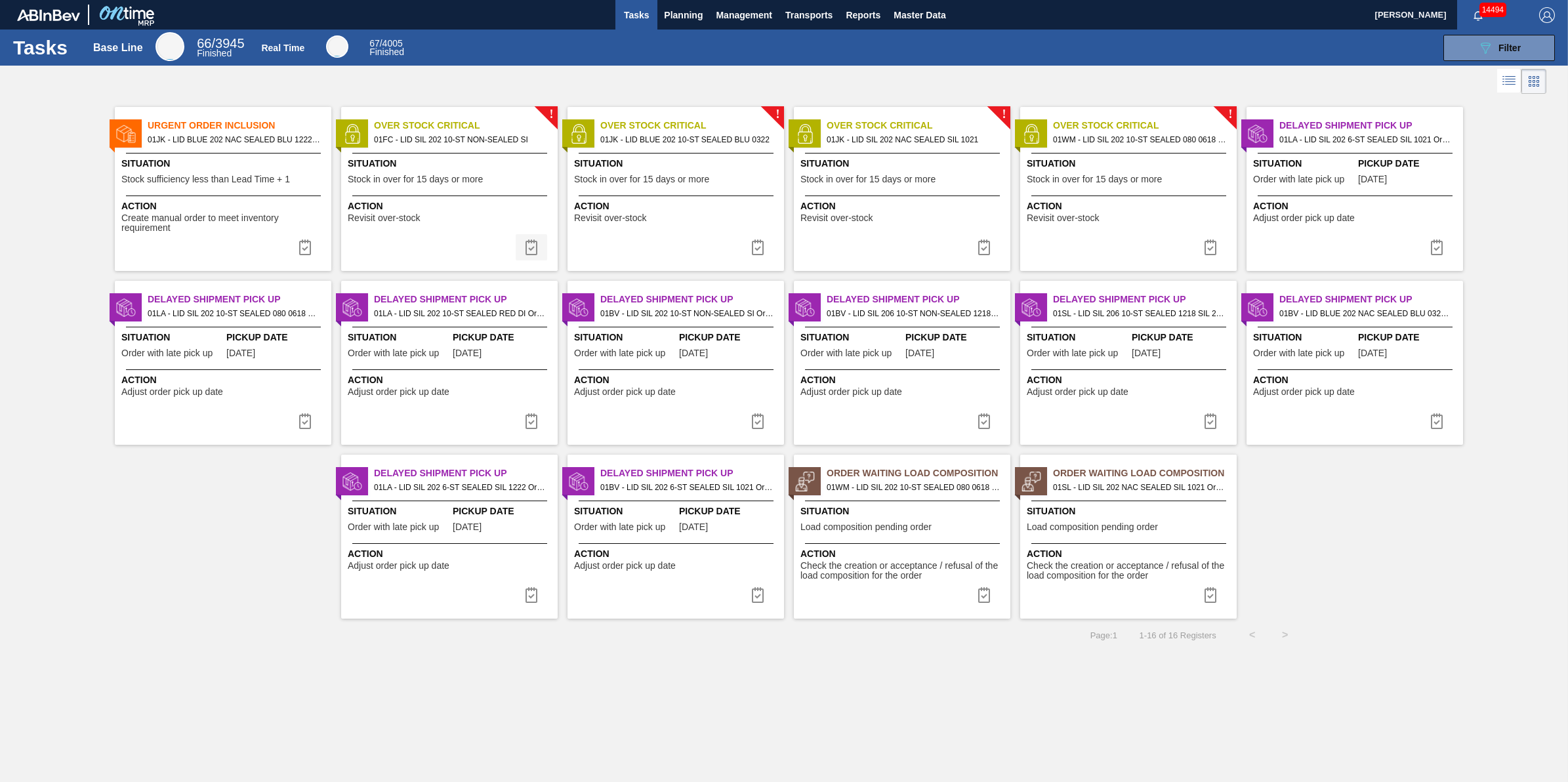
click at [532, 253] on img at bounding box center [531, 247] width 16 height 16
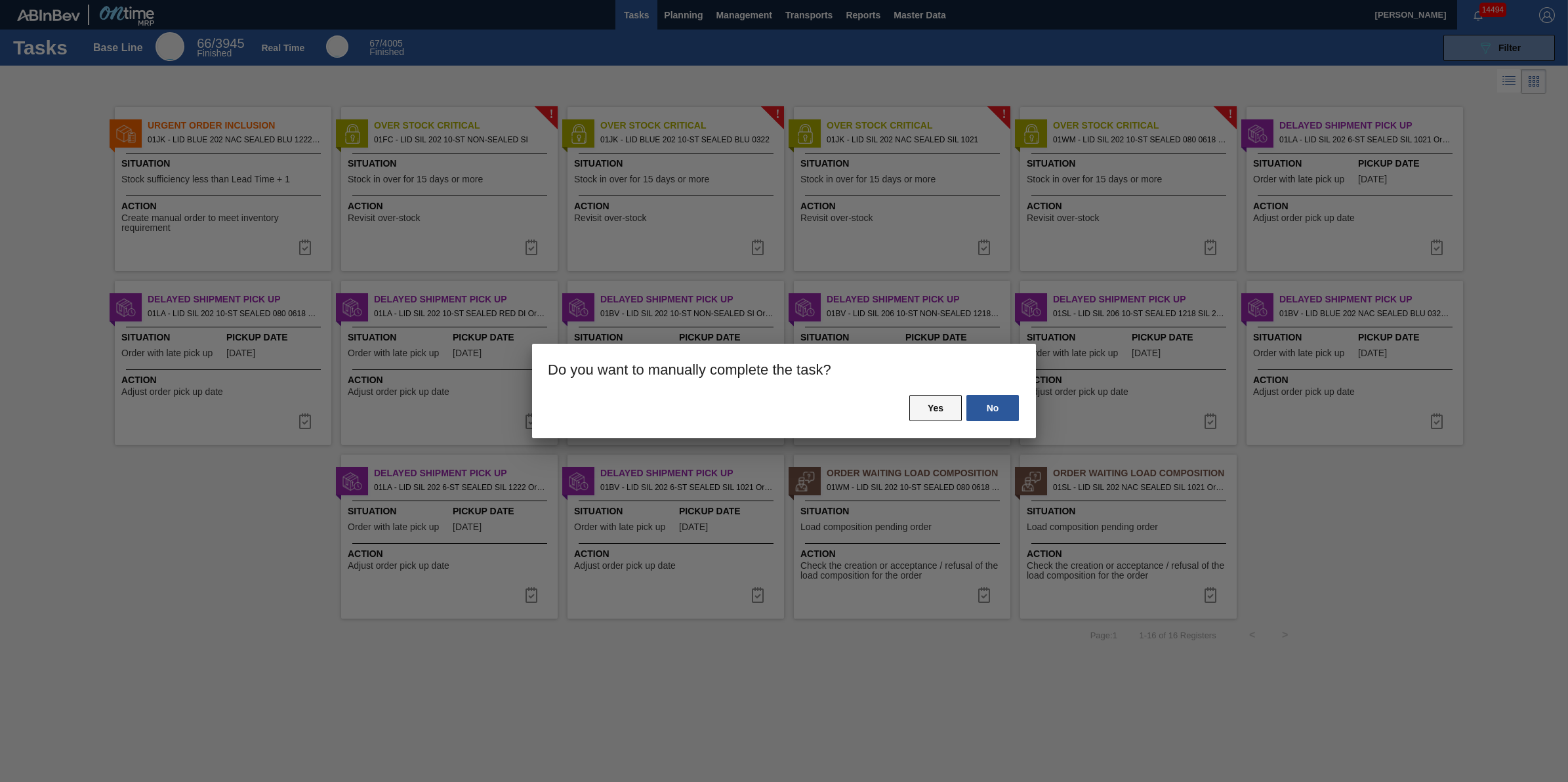
click at [912, 400] on button "Yes" at bounding box center [936, 407] width 52 height 26
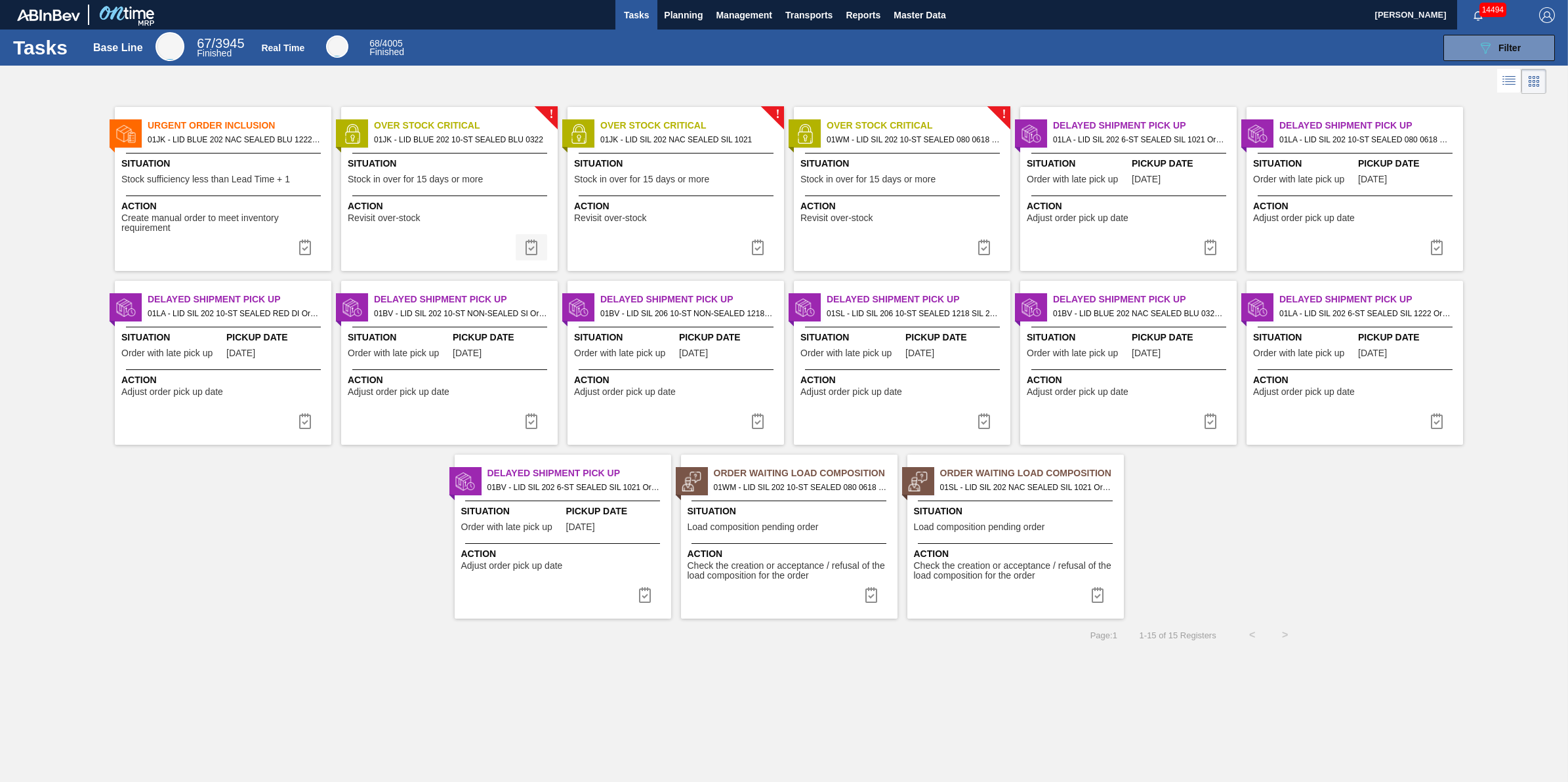
click at [531, 250] on img at bounding box center [531, 247] width 16 height 16
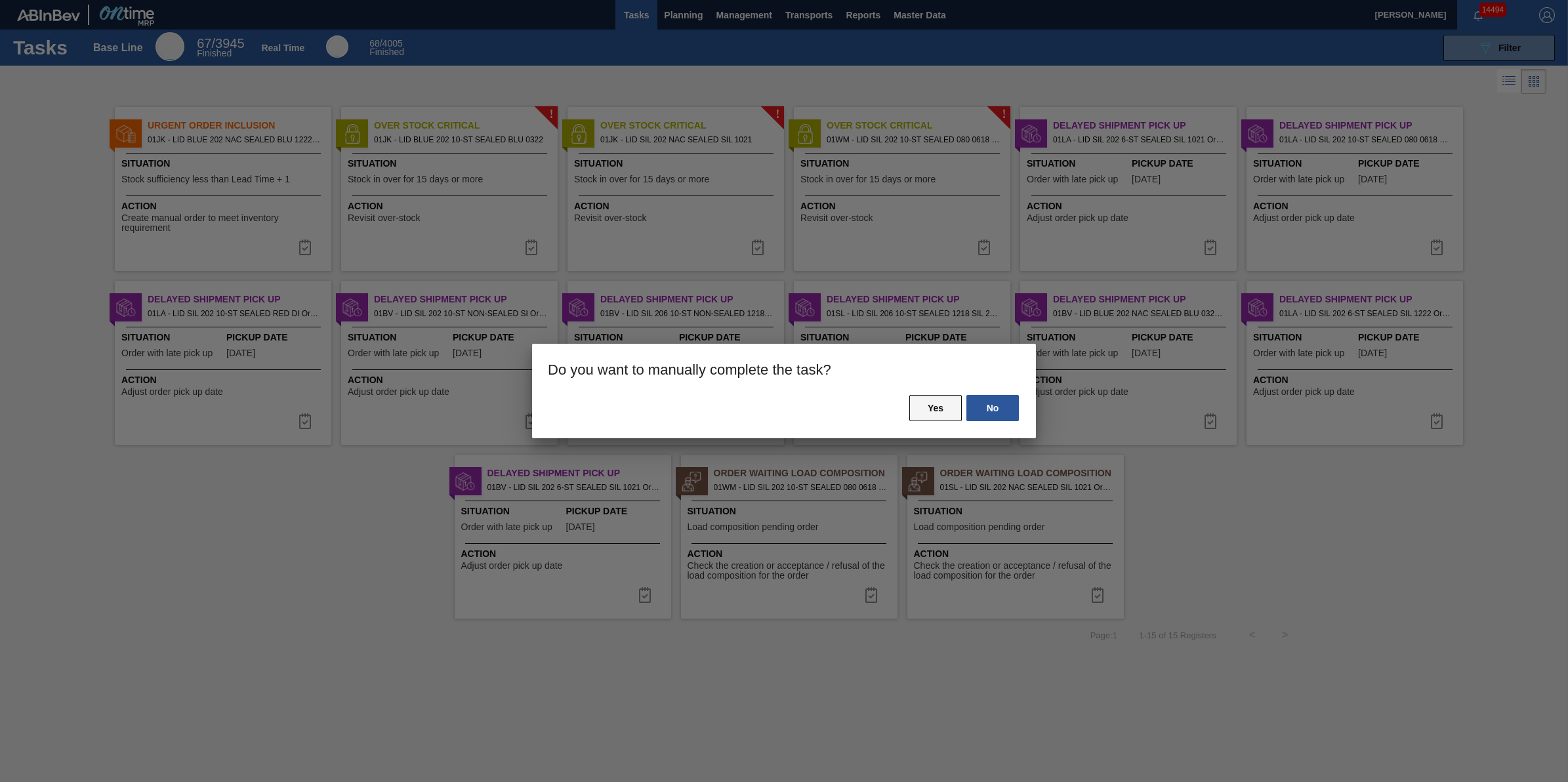
click at [924, 412] on button "Yes" at bounding box center [936, 407] width 52 height 26
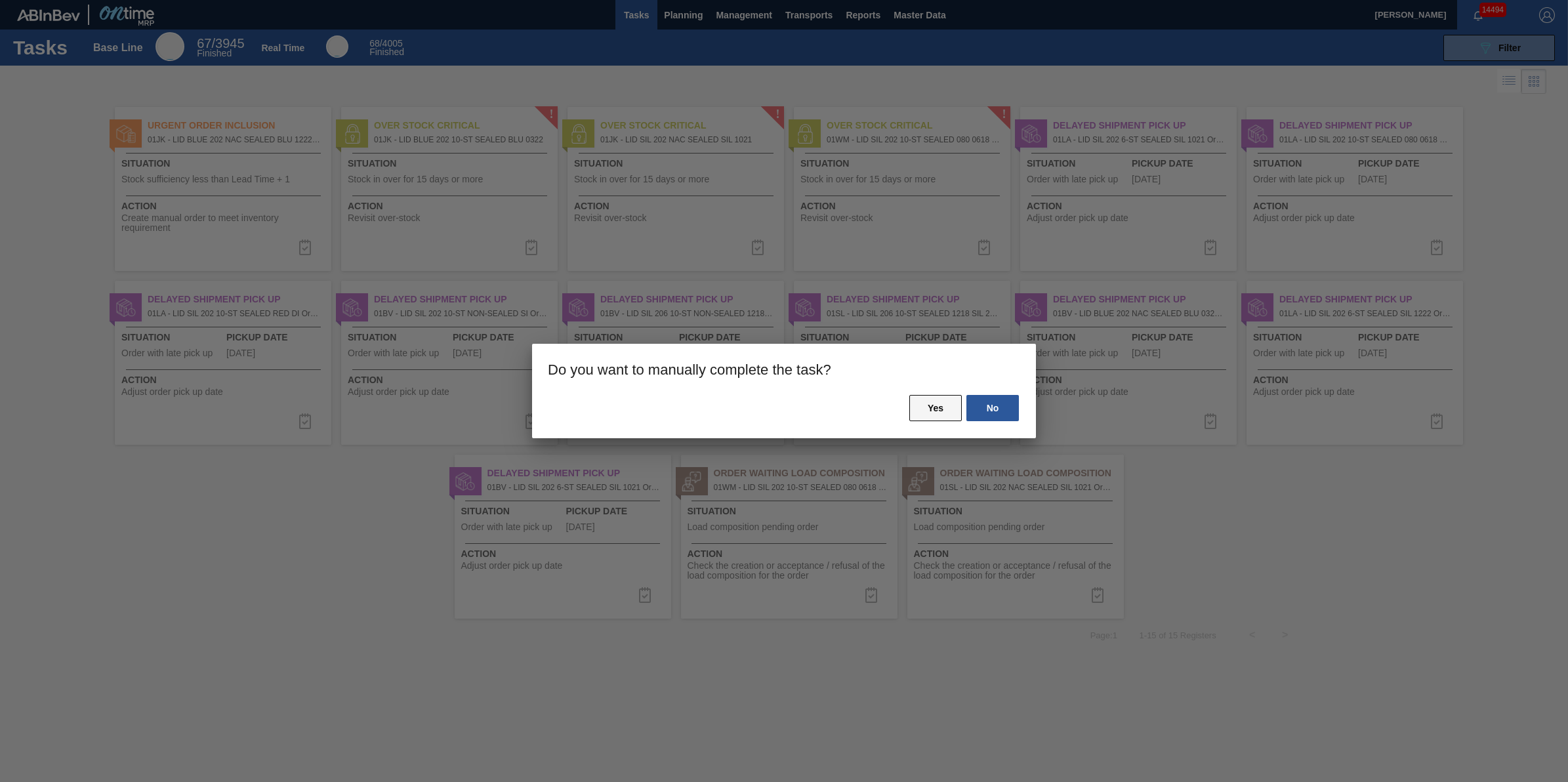
click at [922, 399] on button "Yes" at bounding box center [936, 407] width 52 height 26
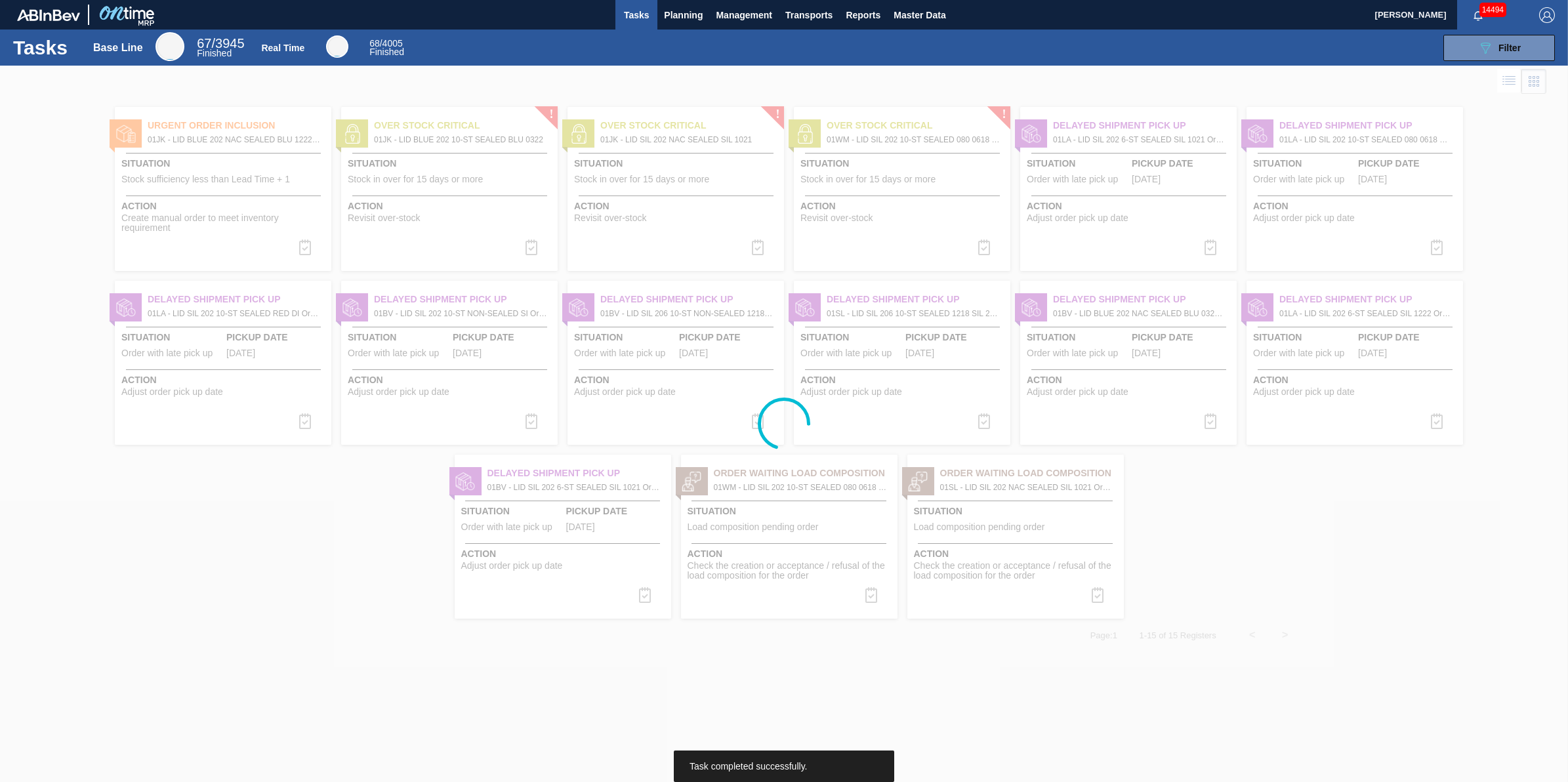
click at [533, 243] on div at bounding box center [784, 423] width 1568 height 716
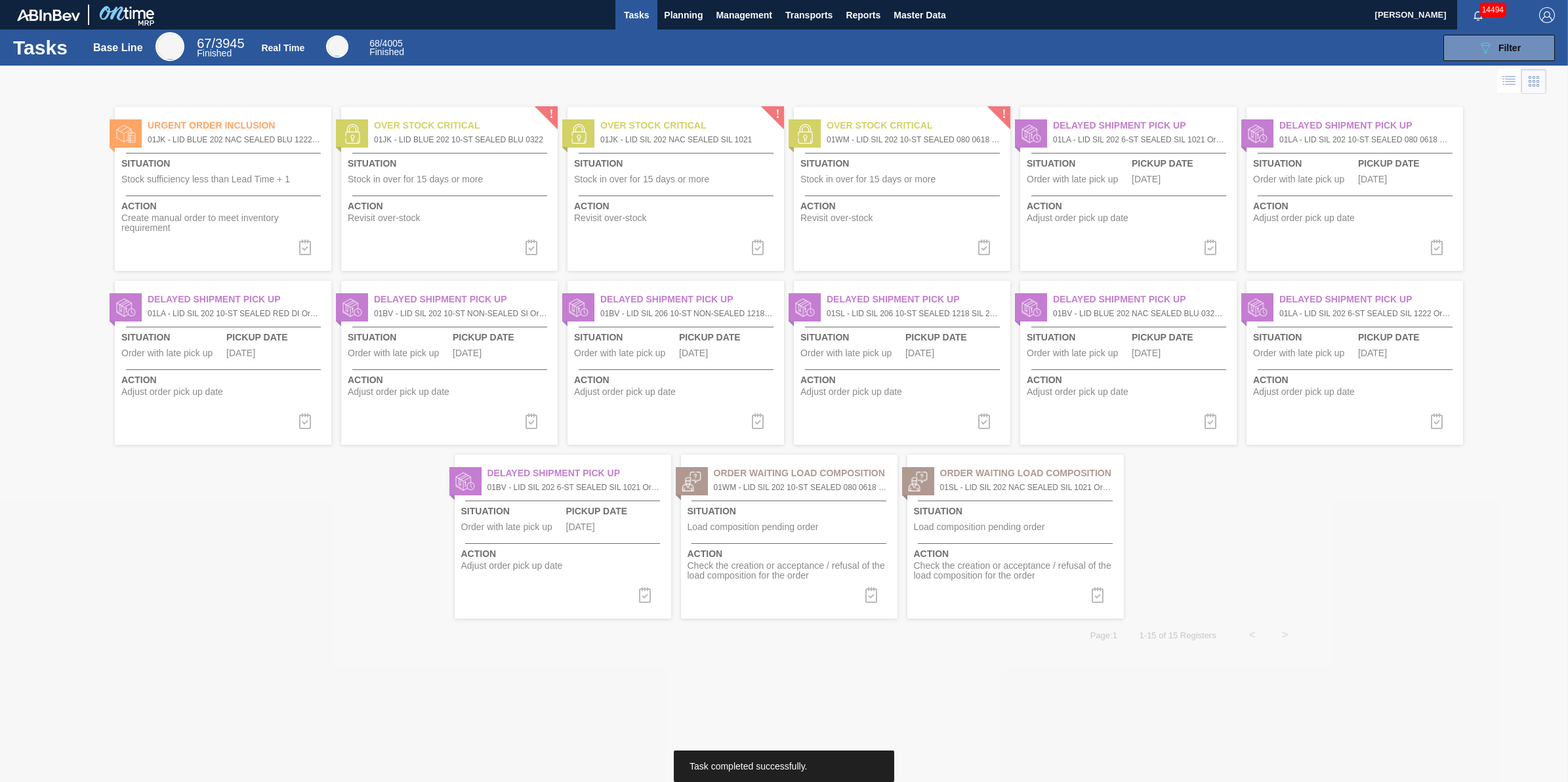
click at [533, 243] on div at bounding box center [784, 423] width 1568 height 716
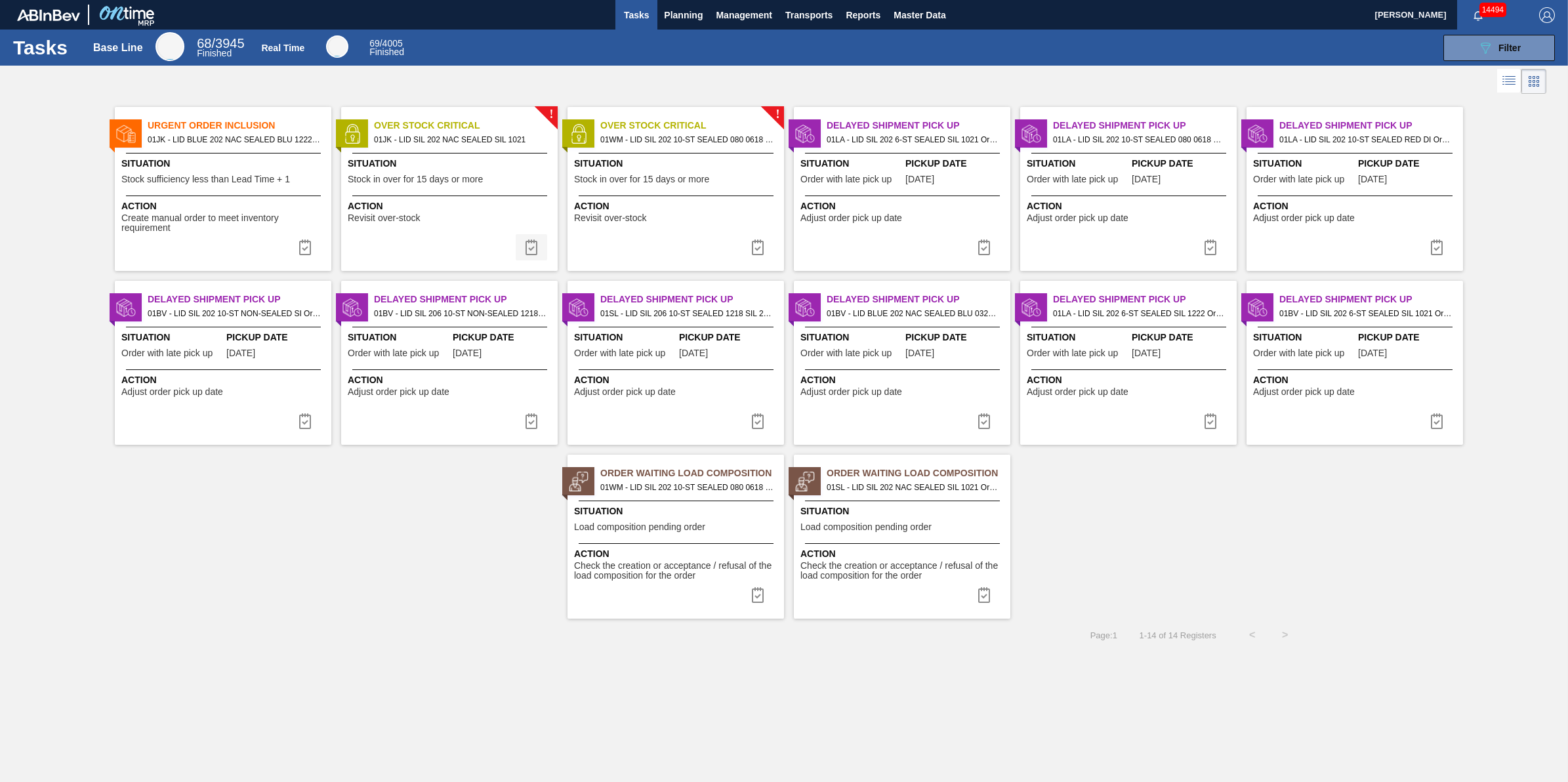
click at [527, 247] on img at bounding box center [531, 247] width 16 height 16
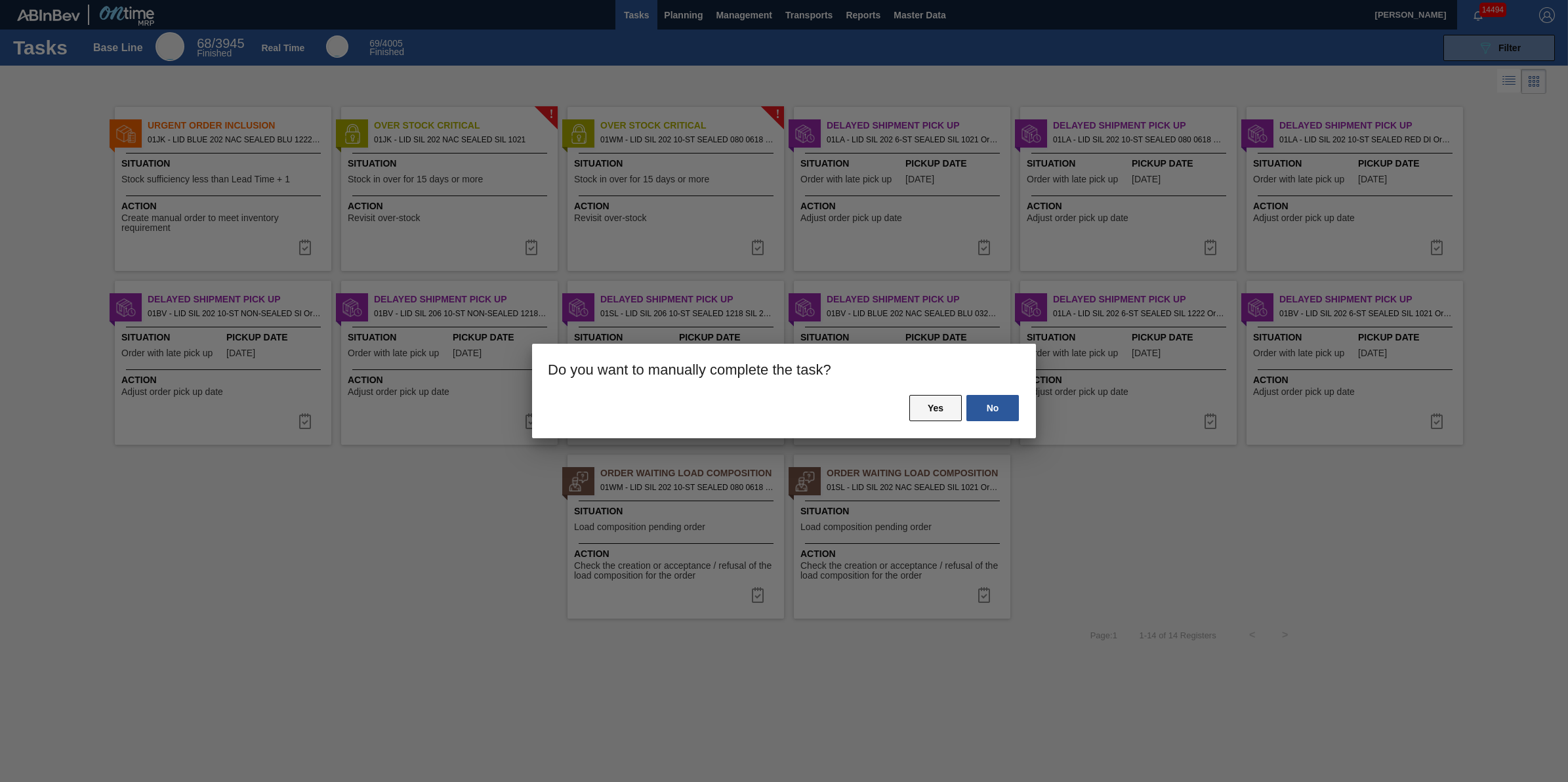
click at [941, 410] on button "Yes" at bounding box center [936, 407] width 52 height 26
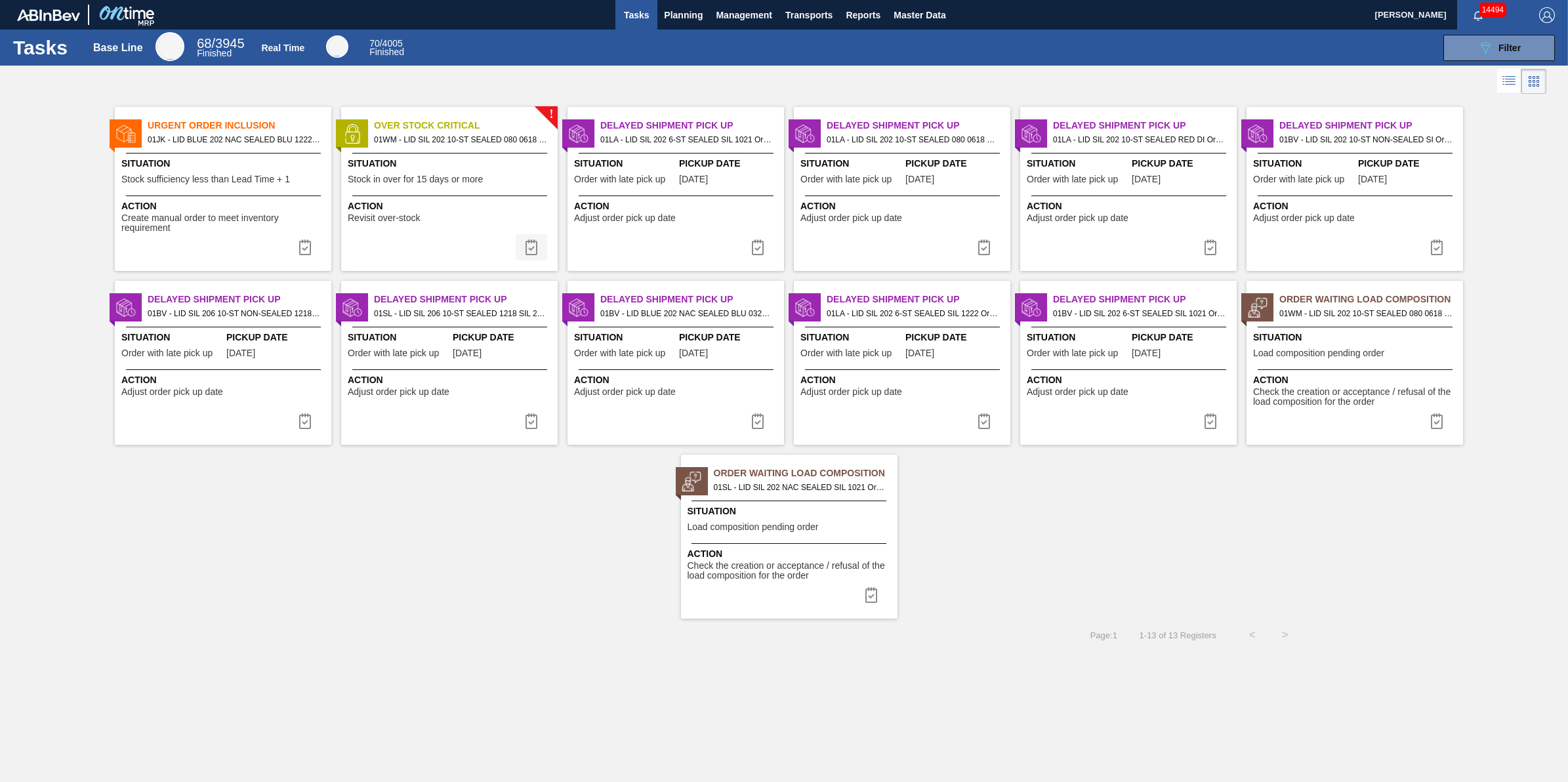
click at [533, 251] on img at bounding box center [531, 247] width 16 height 16
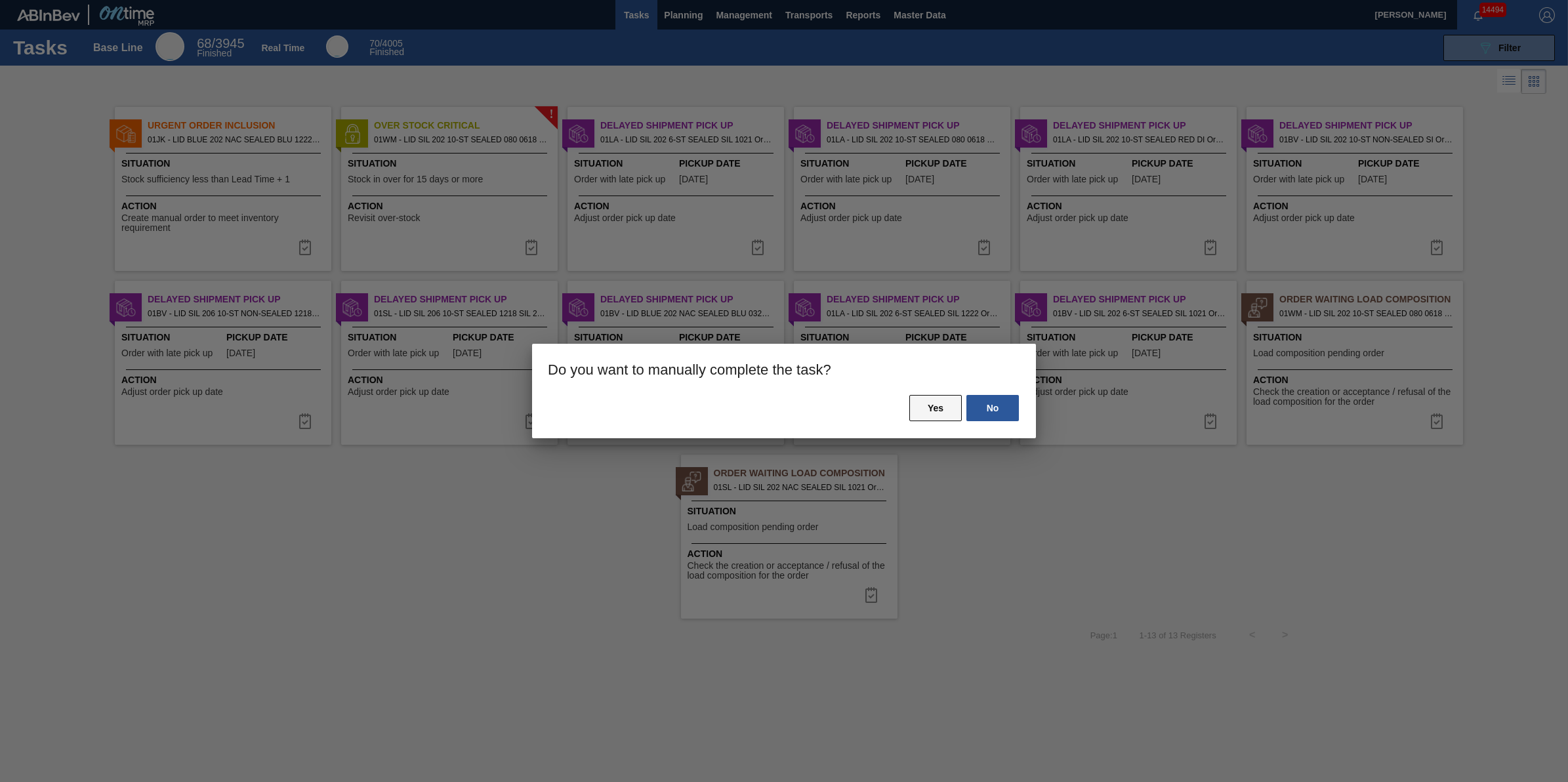
click at [932, 403] on button "Yes" at bounding box center [936, 407] width 52 height 26
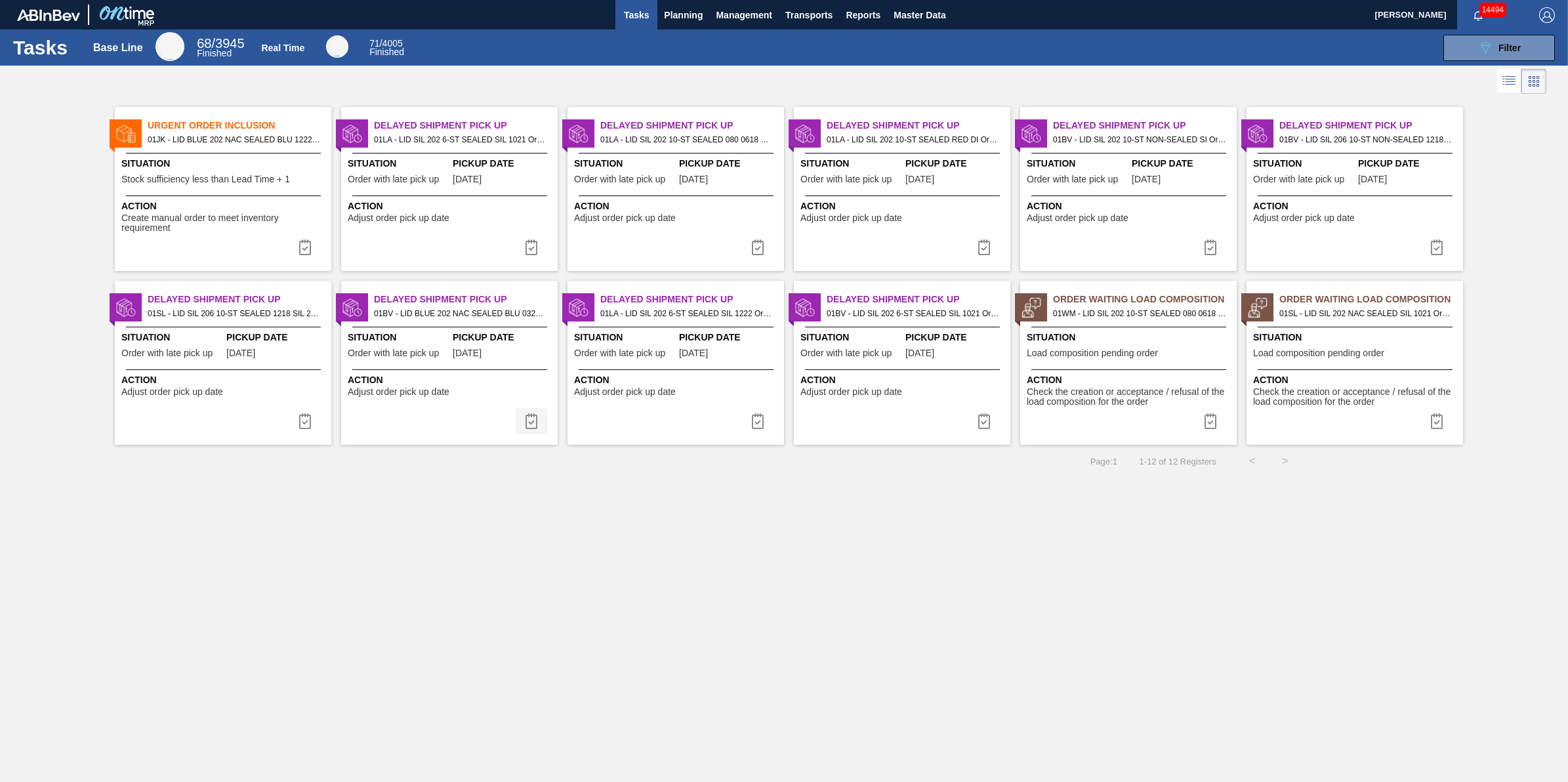
click at [528, 420] on img at bounding box center [531, 421] width 16 height 16
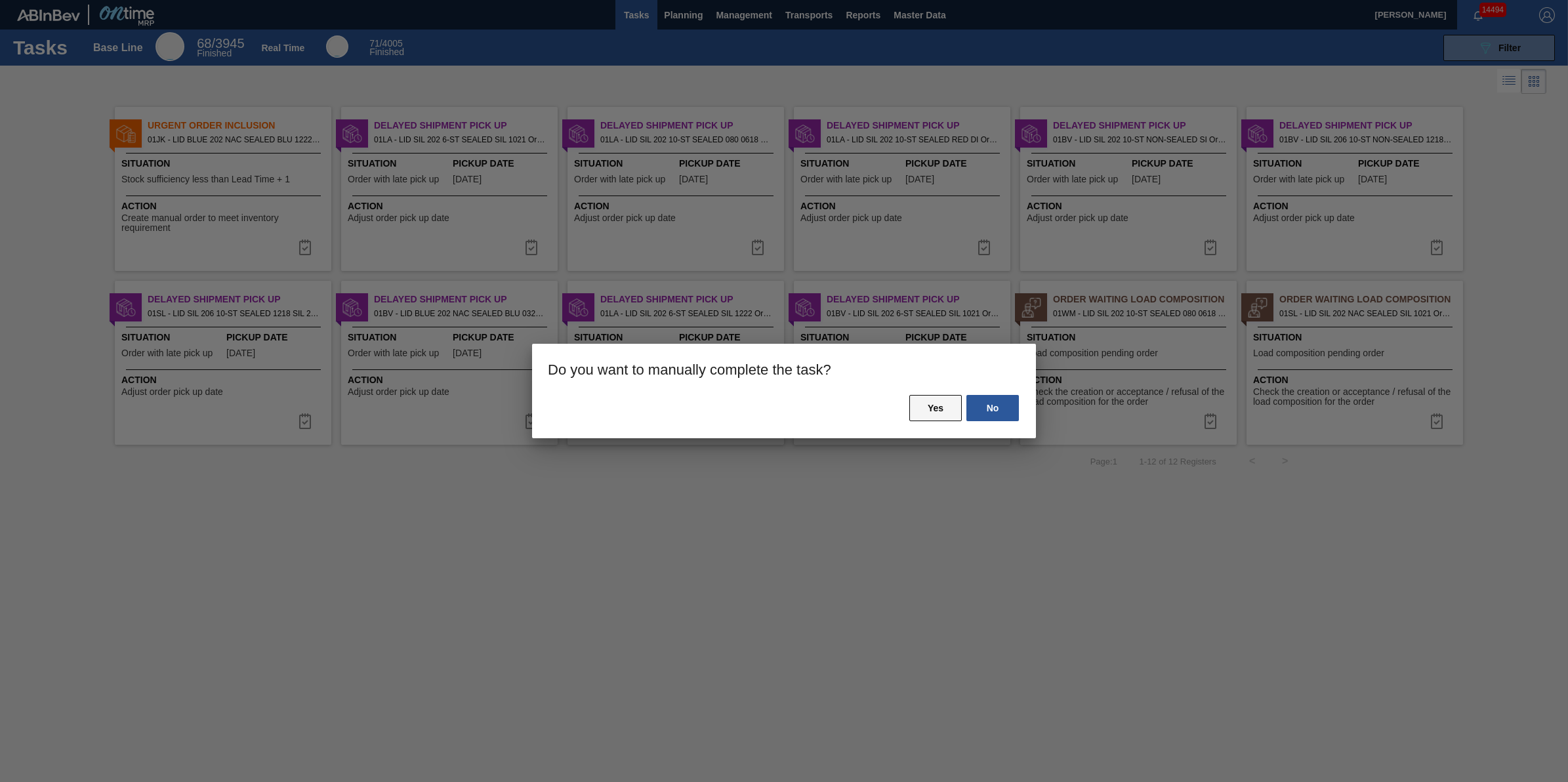
click at [931, 407] on button "Yes" at bounding box center [936, 407] width 52 height 26
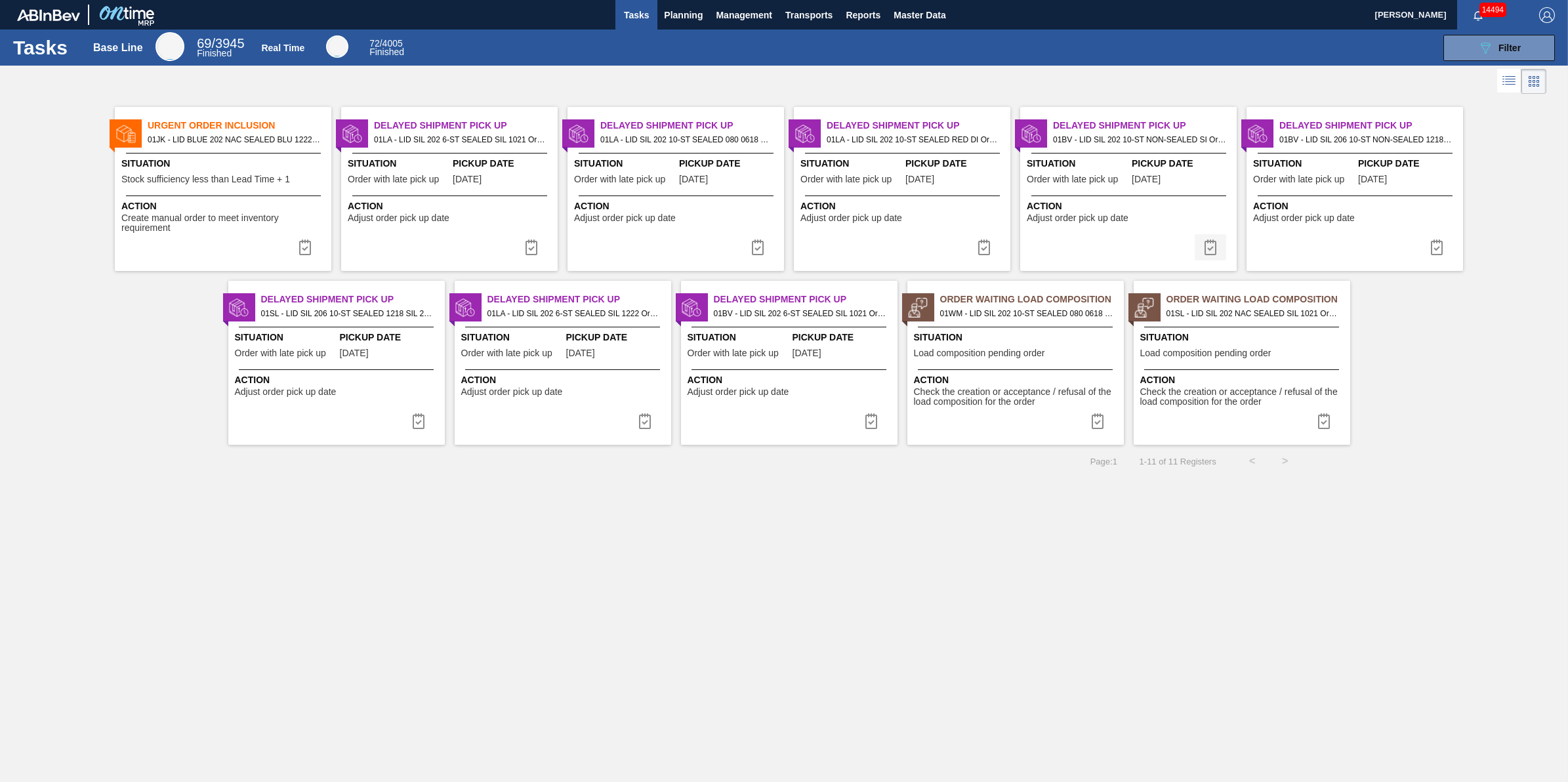
click at [1205, 245] on img at bounding box center [1210, 247] width 16 height 16
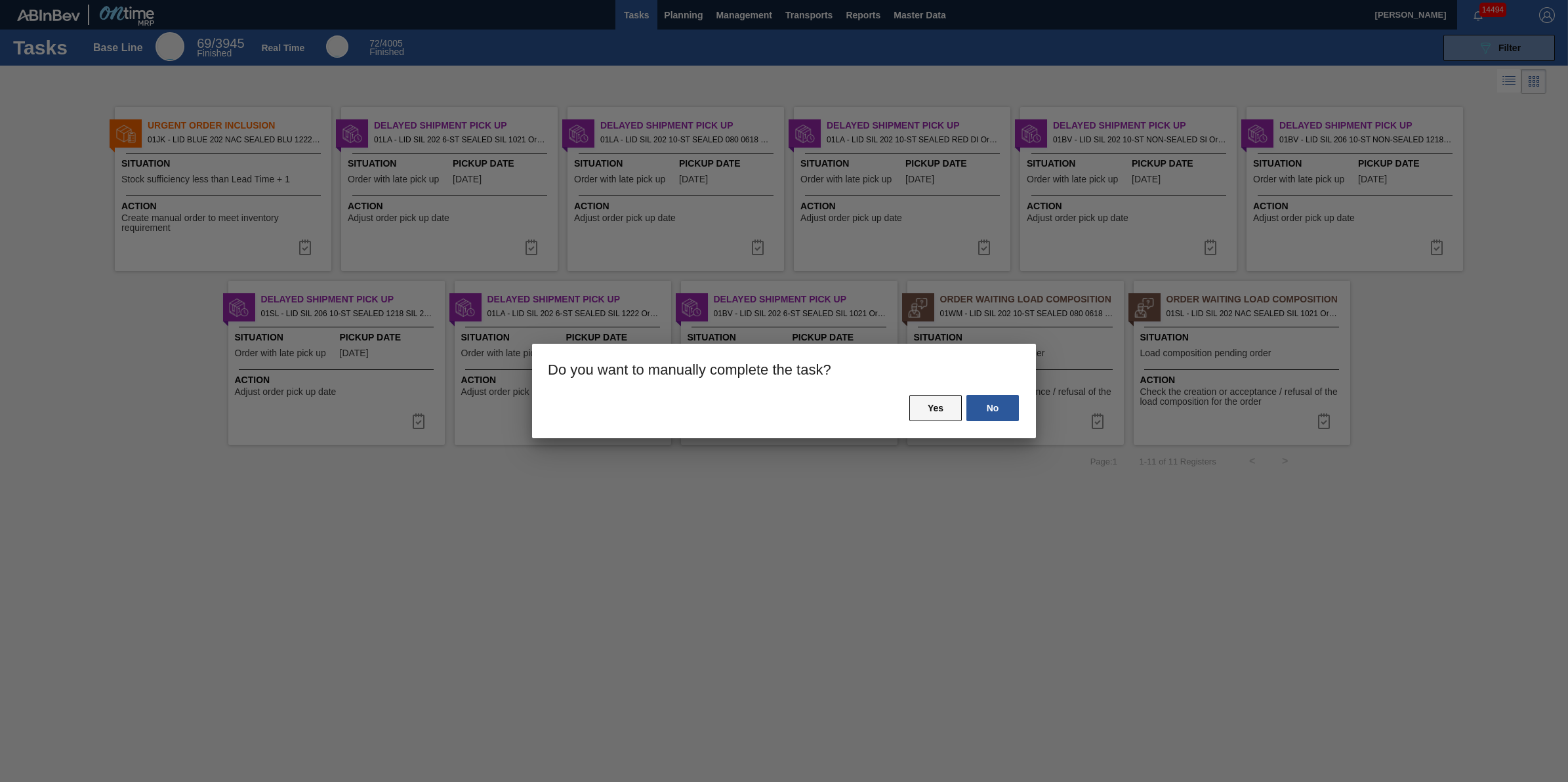
click at [940, 407] on button "Yes" at bounding box center [936, 407] width 52 height 26
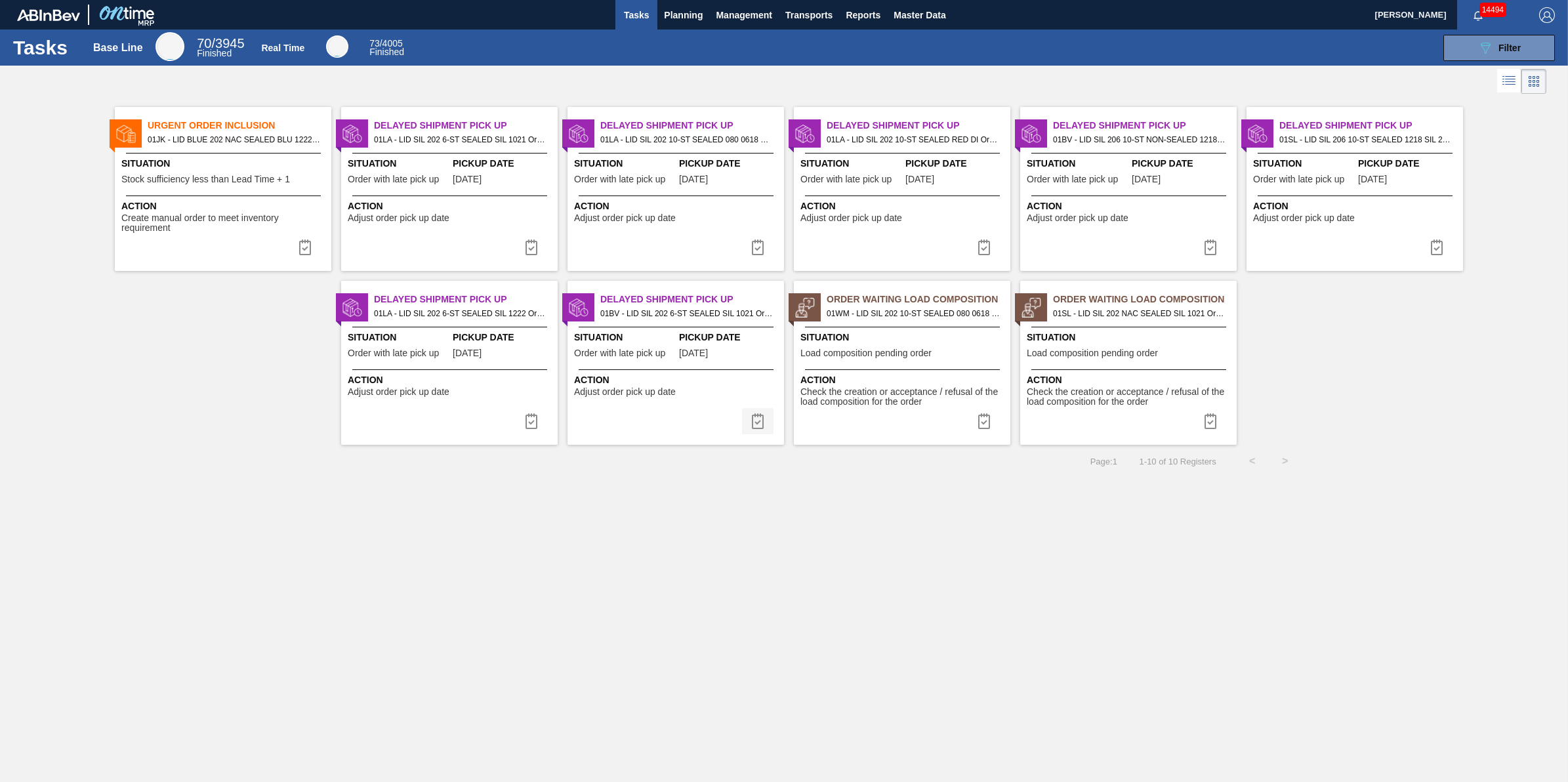
click at [762, 418] on img at bounding box center [758, 421] width 16 height 16
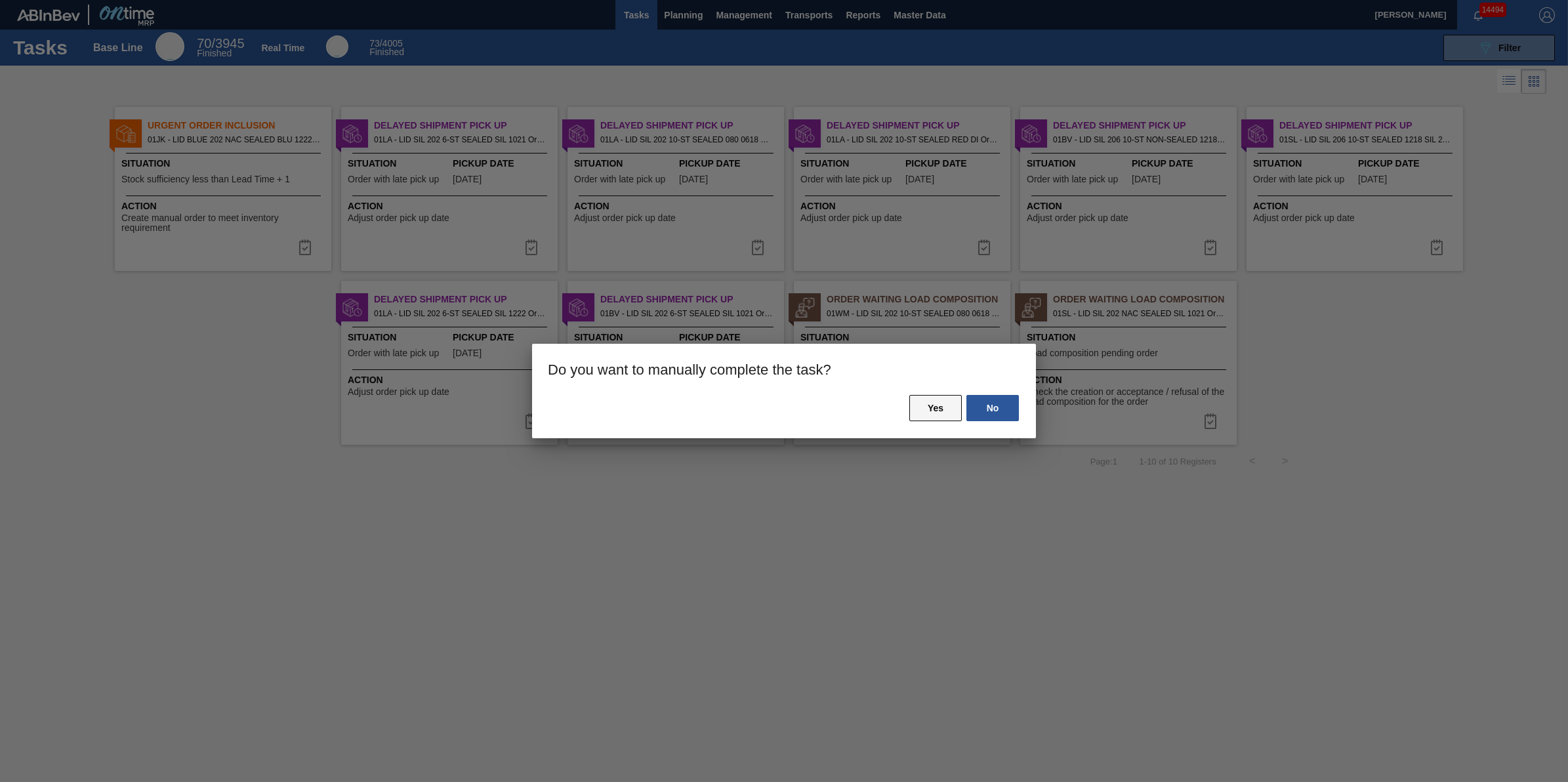
click at [925, 412] on button "Yes" at bounding box center [936, 407] width 52 height 26
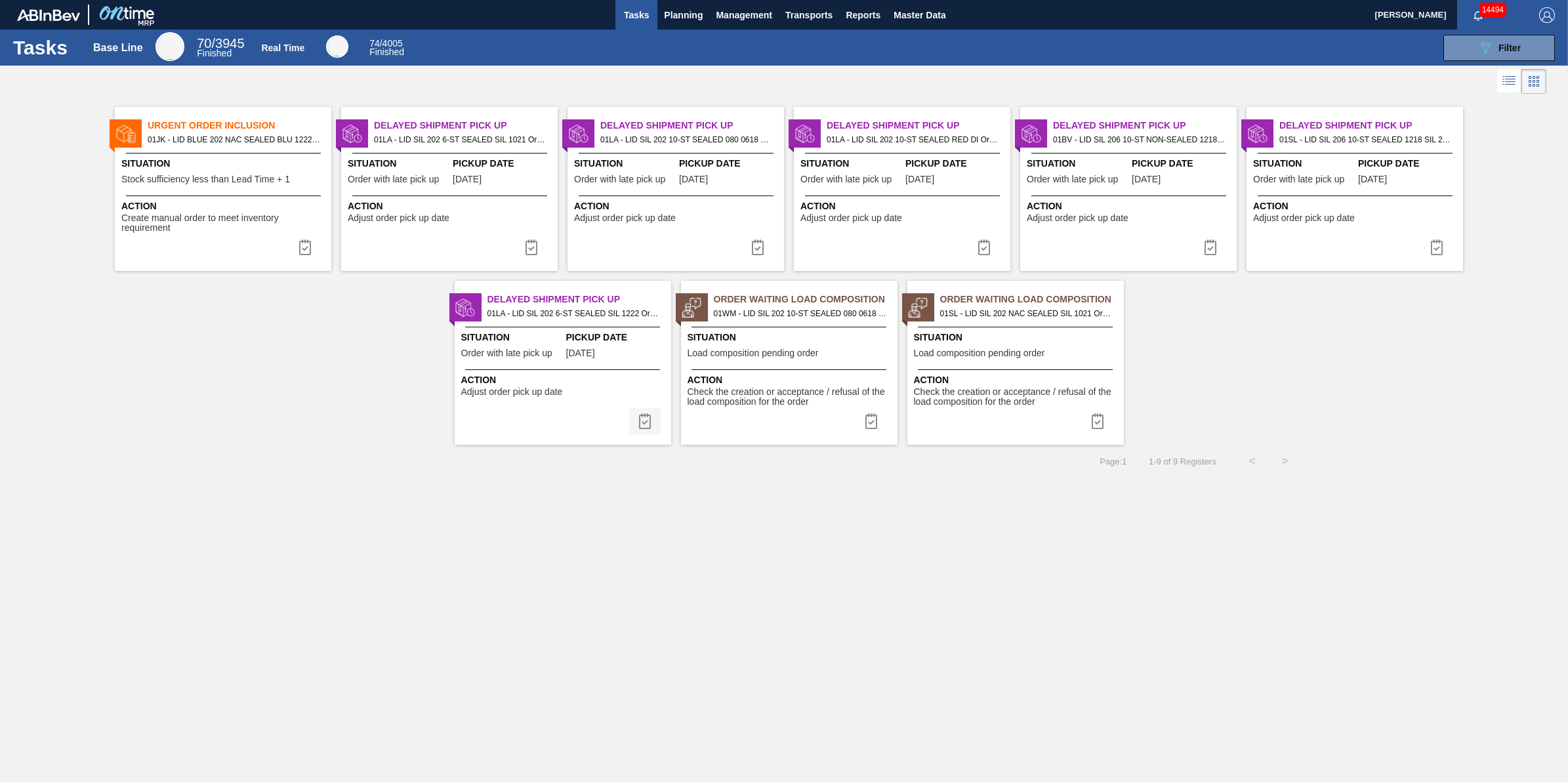
click at [648, 415] on img at bounding box center [645, 421] width 16 height 16
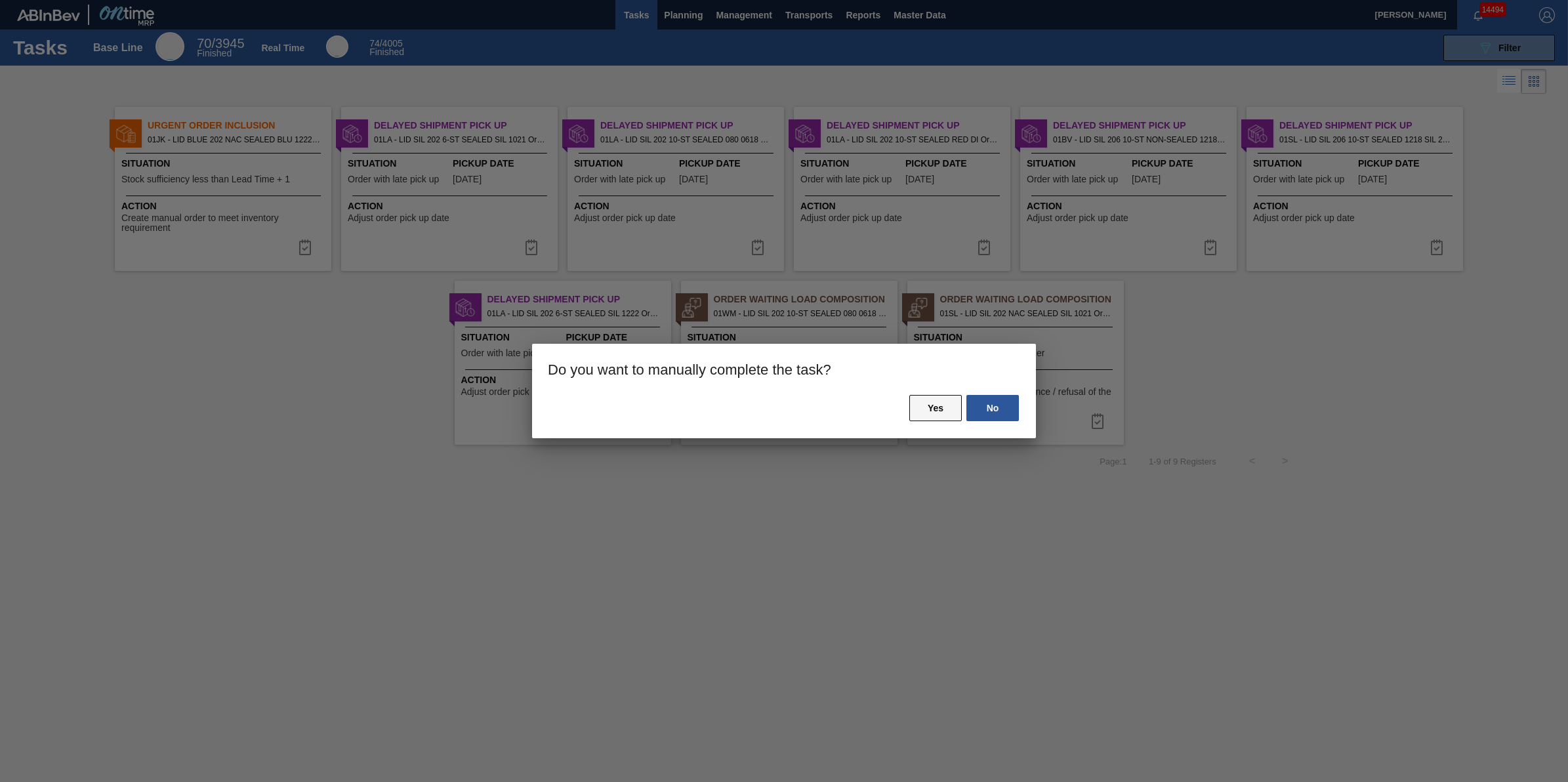
click at [922, 403] on button "Yes" at bounding box center [936, 407] width 52 height 26
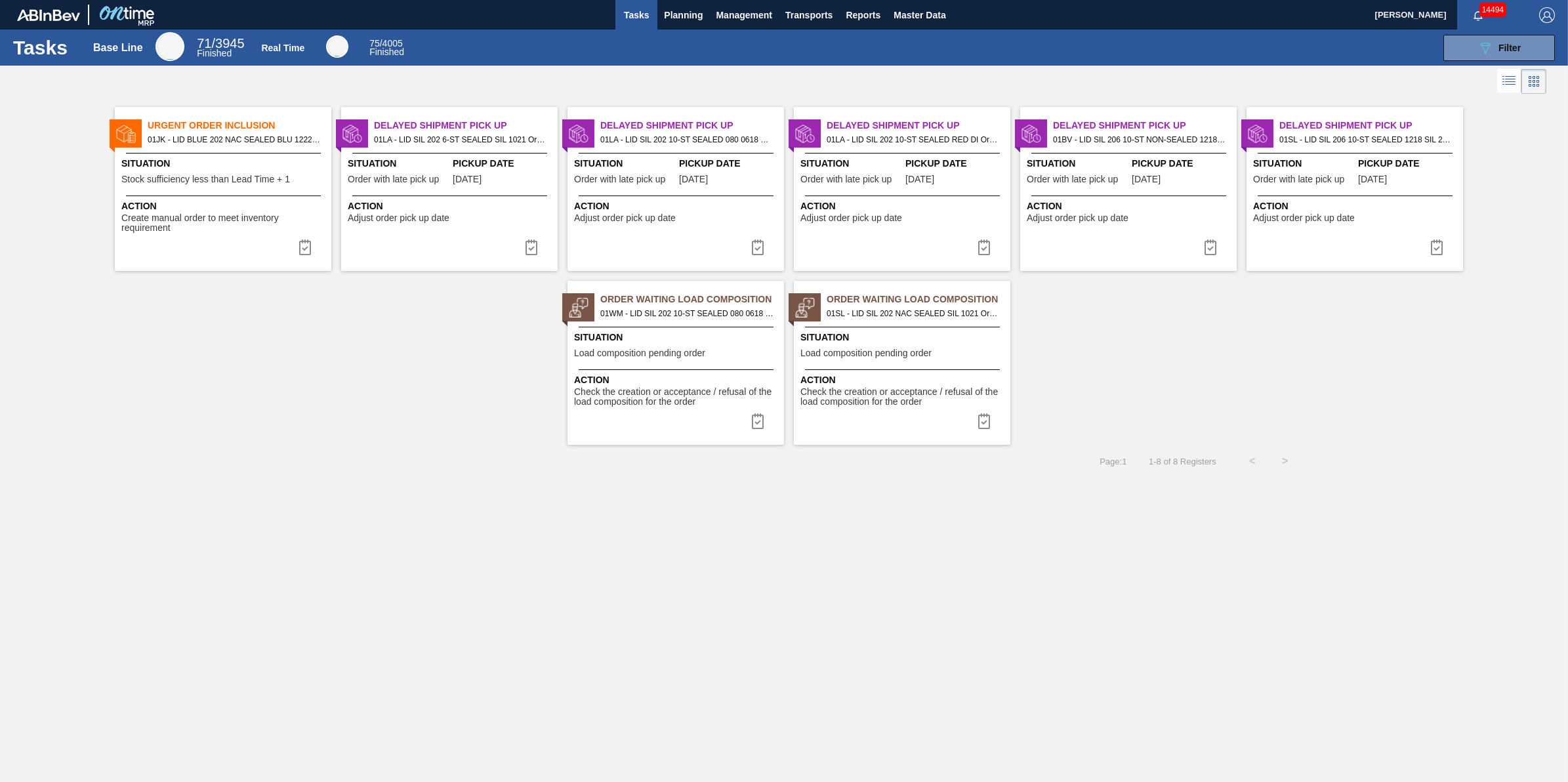
click at [460, 161] on span "Pickup Date" at bounding box center [504, 163] width 102 height 13
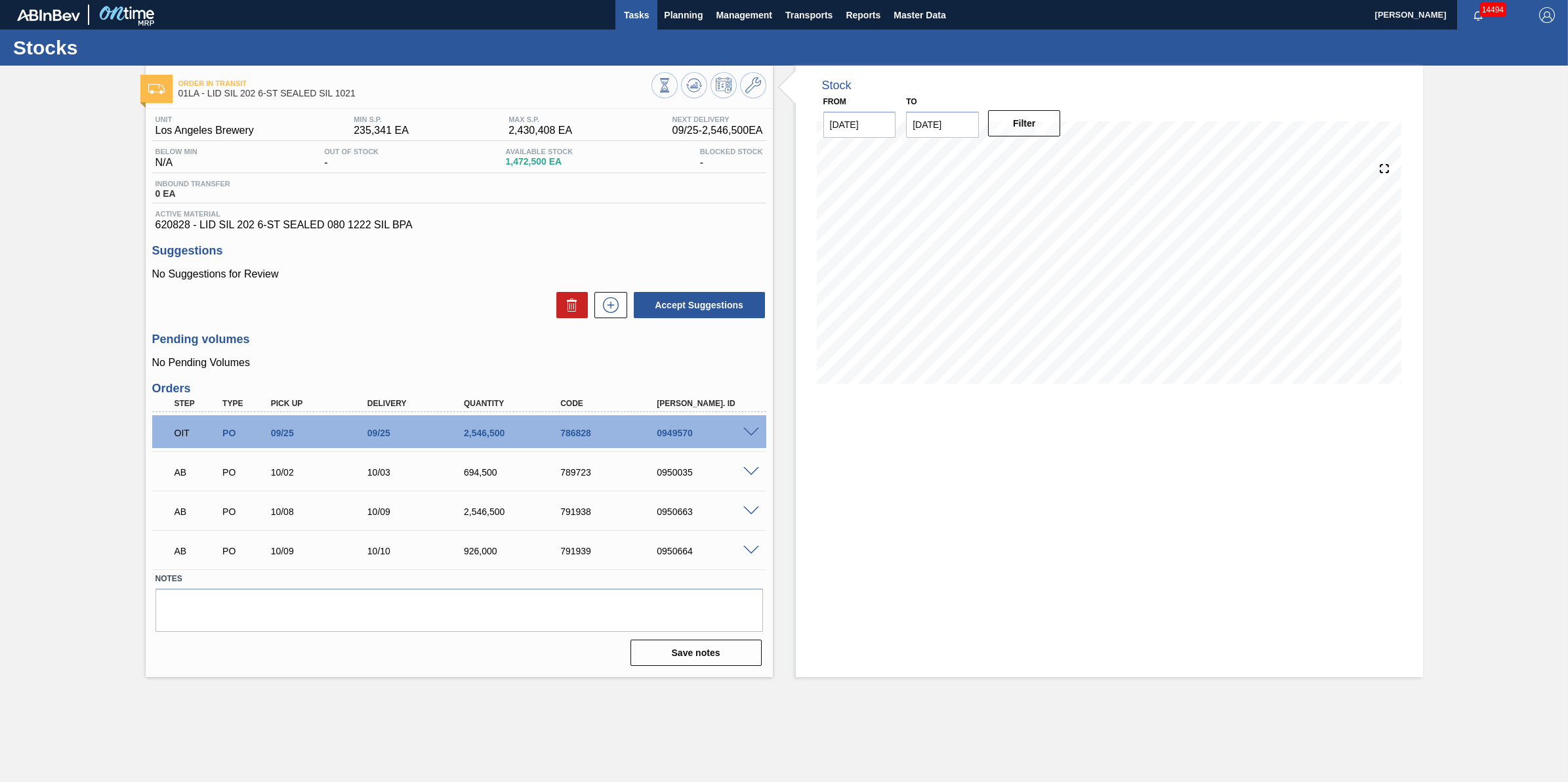
click at [648, 8] on span "Tasks" at bounding box center [637, 15] width 29 height 16
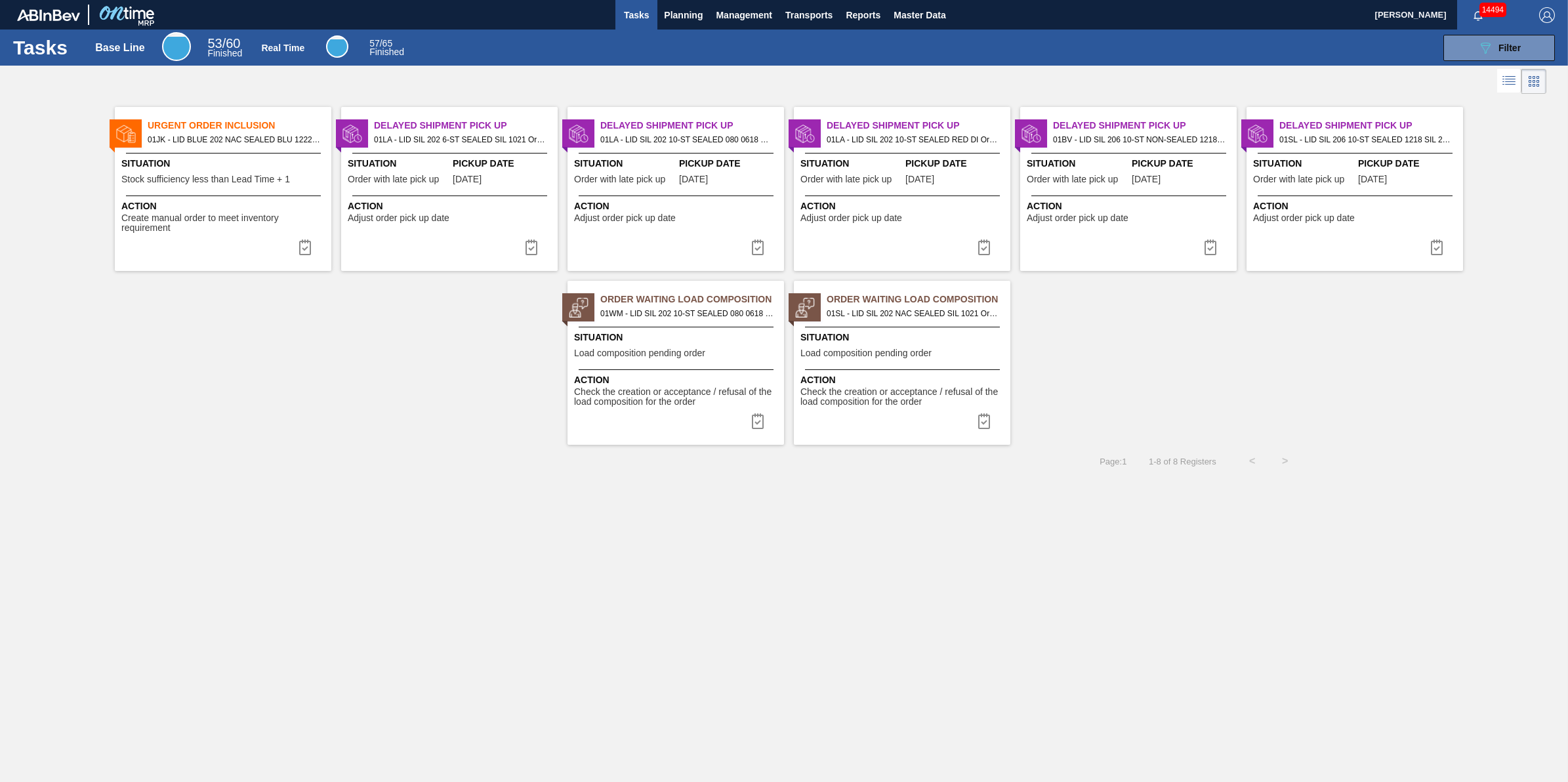
click at [624, 178] on span "Order with late pick up" at bounding box center [620, 179] width 91 height 10
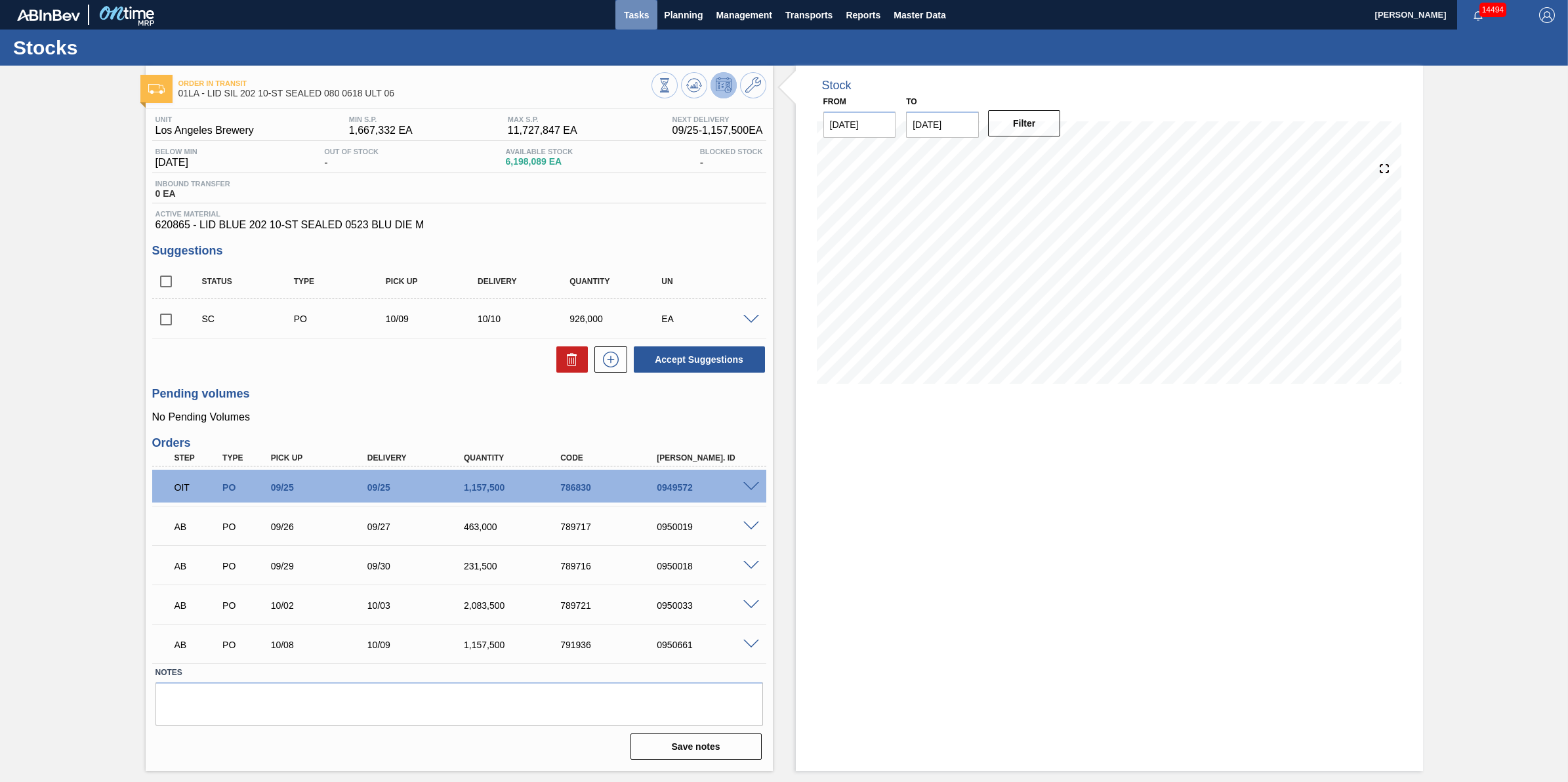
click at [642, 24] on button "Tasks" at bounding box center [637, 14] width 42 height 29
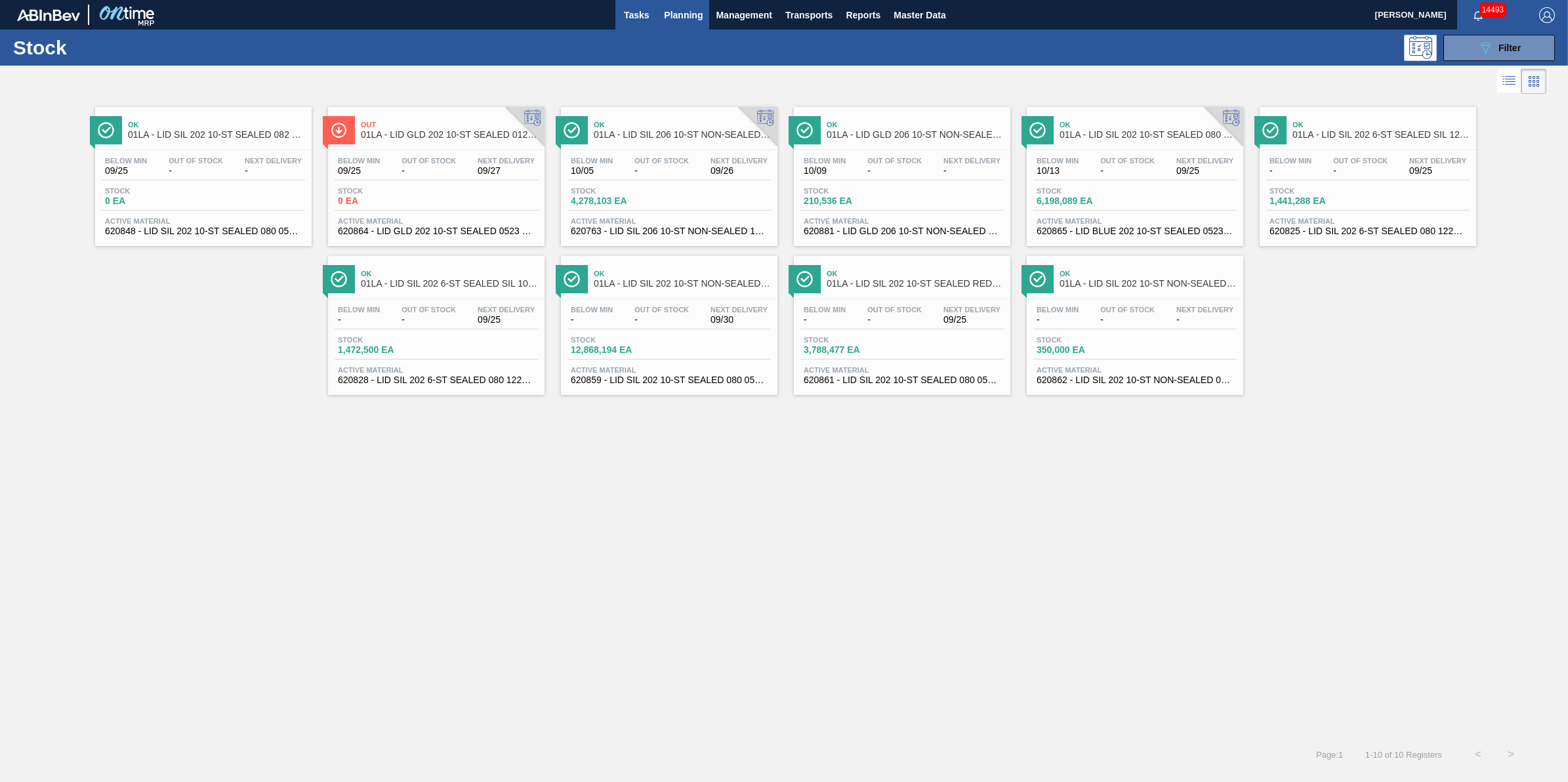
click at [652, 21] on button "Tasks" at bounding box center [637, 14] width 42 height 29
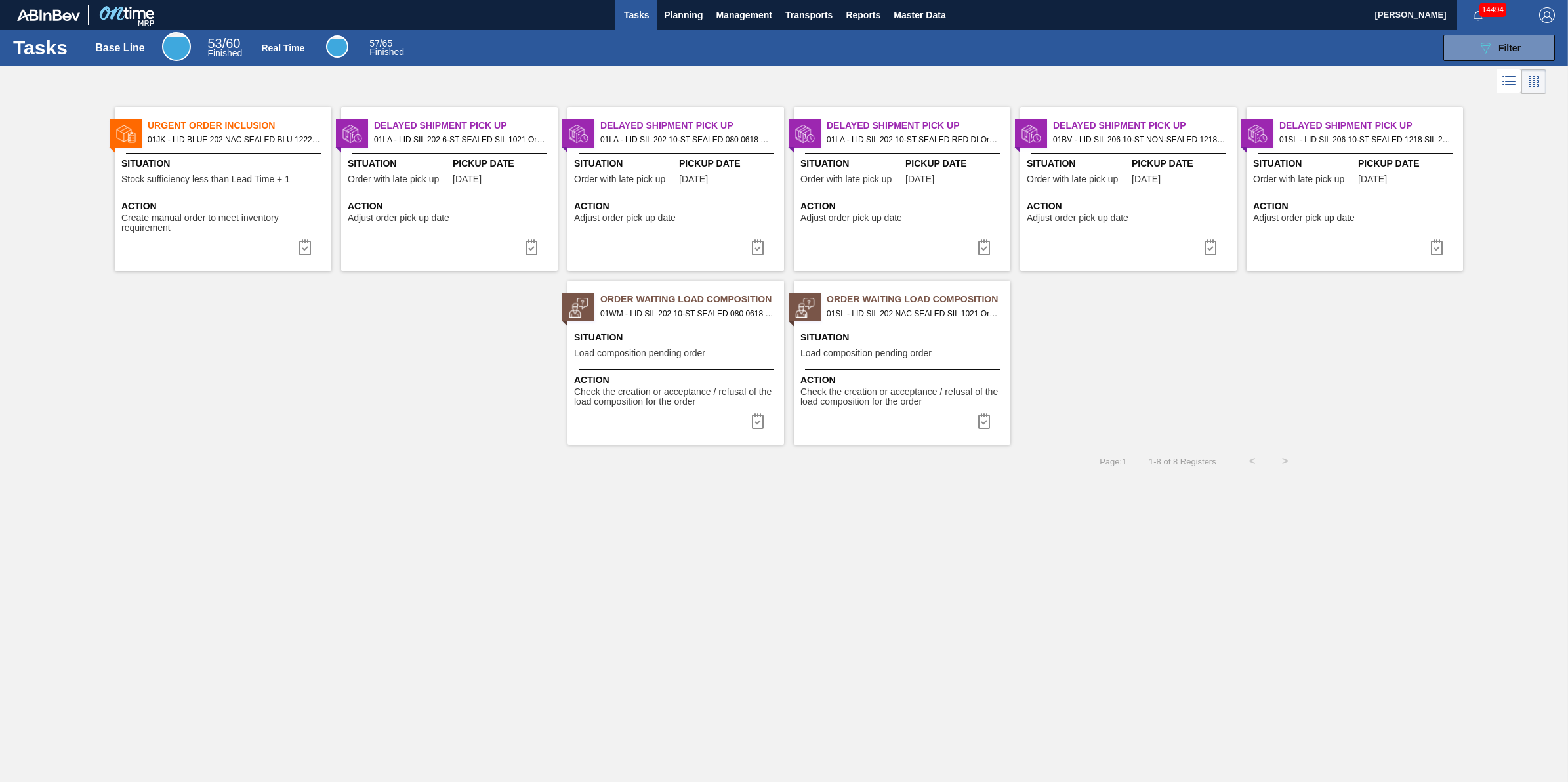
drag, startPoint x: 680, startPoint y: 19, endPoint x: 680, endPoint y: 35, distance: 16.0
click at [681, 19] on span "Planning" at bounding box center [683, 15] width 39 height 16
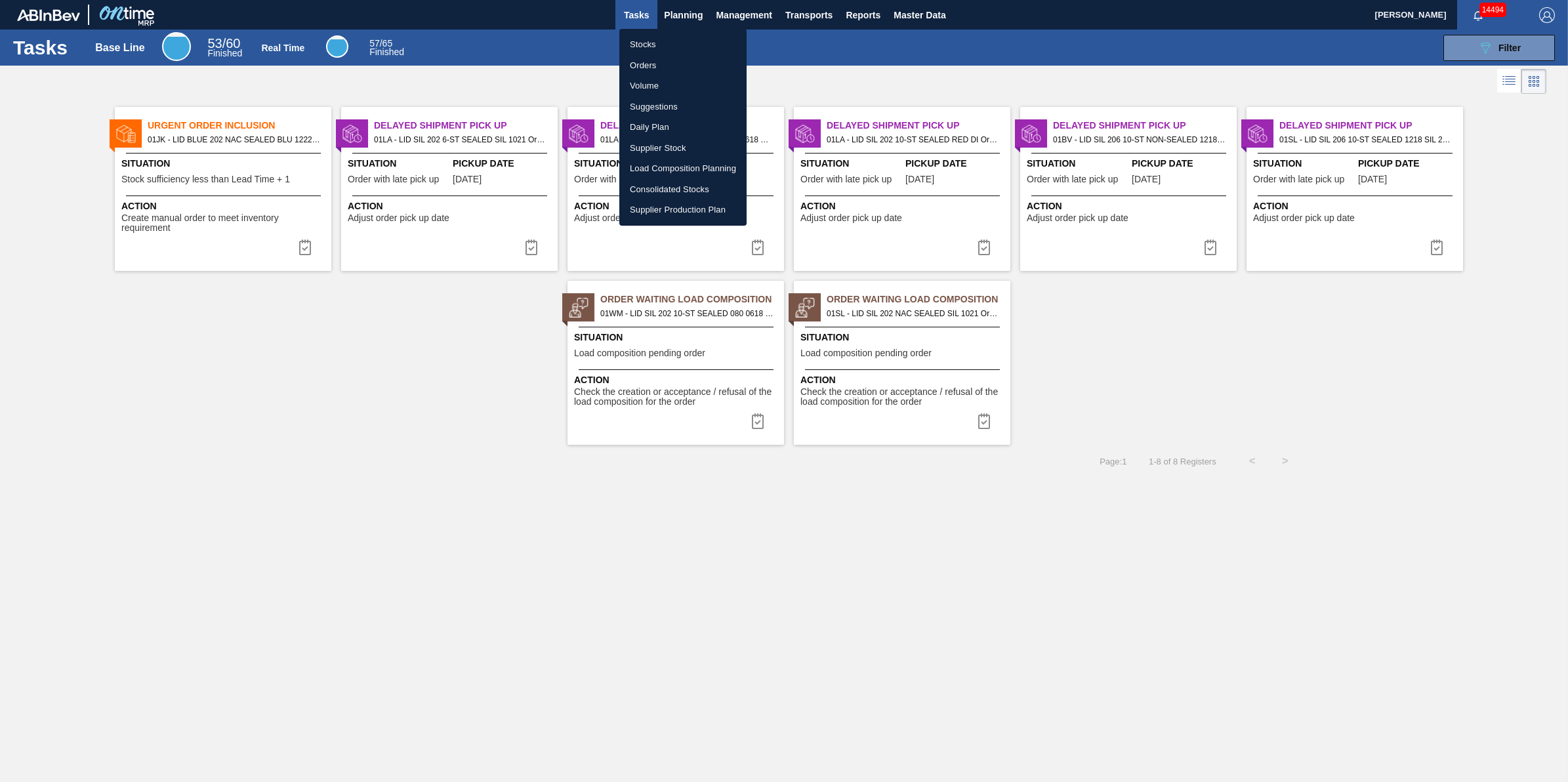
click at [680, 41] on li "Stocks" at bounding box center [683, 45] width 127 height 21
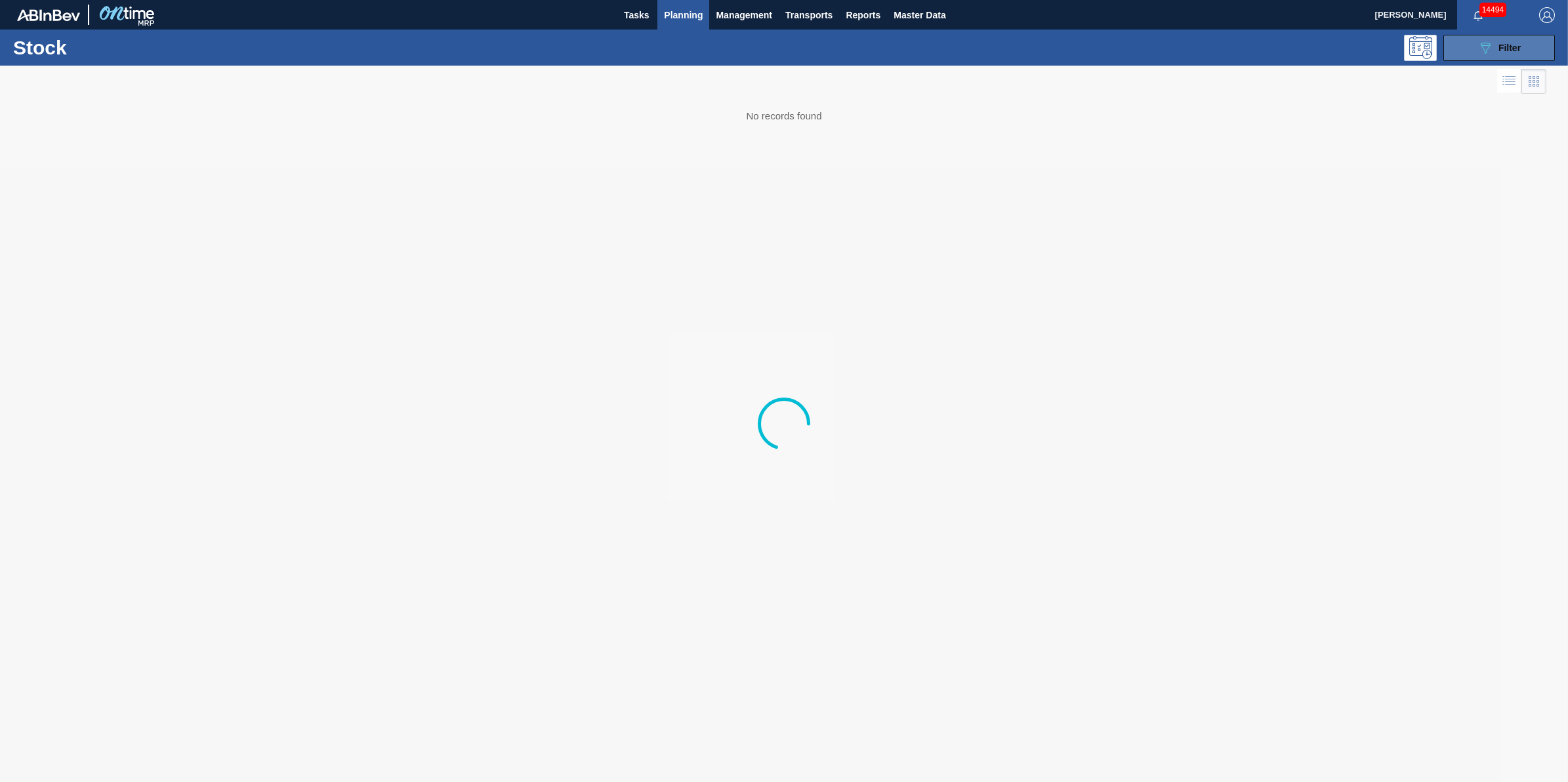
click at [1501, 52] on div "089F7B8B-B2A5-4AFE-B5C0-19BA573D28AC Filter" at bounding box center [1499, 48] width 43 height 16
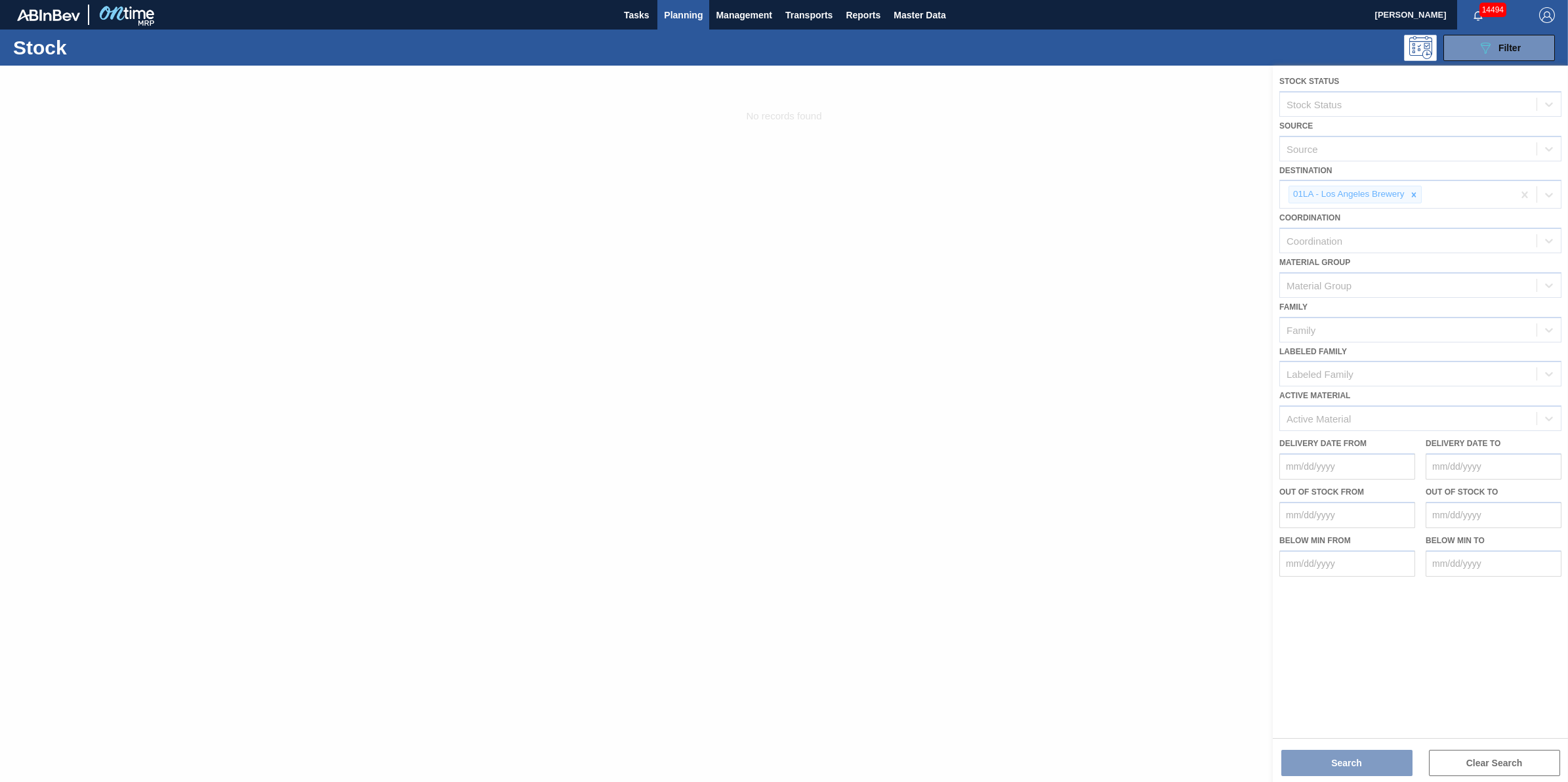
click at [1421, 190] on div at bounding box center [784, 423] width 1568 height 716
click at [1209, 224] on div at bounding box center [784, 423] width 1568 height 716
click at [1228, 45] on div "089F7B8B-B2A5-4AFE-B5C0-19BA573D28AC Filter" at bounding box center [888, 47] width 1346 height 26
click at [1128, 215] on div at bounding box center [784, 423] width 1568 height 716
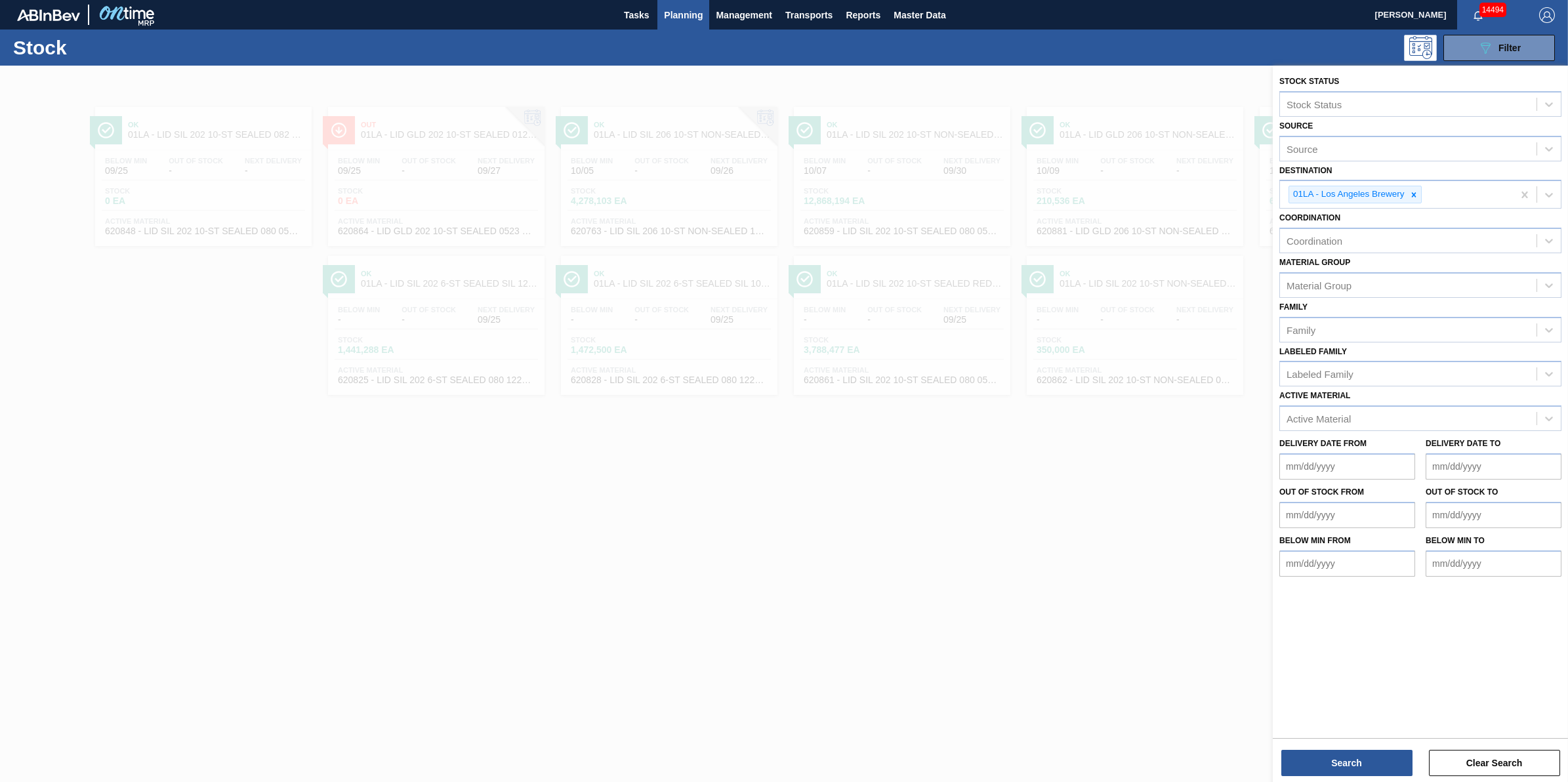
click at [824, 604] on div at bounding box center [784, 456] width 1568 height 782
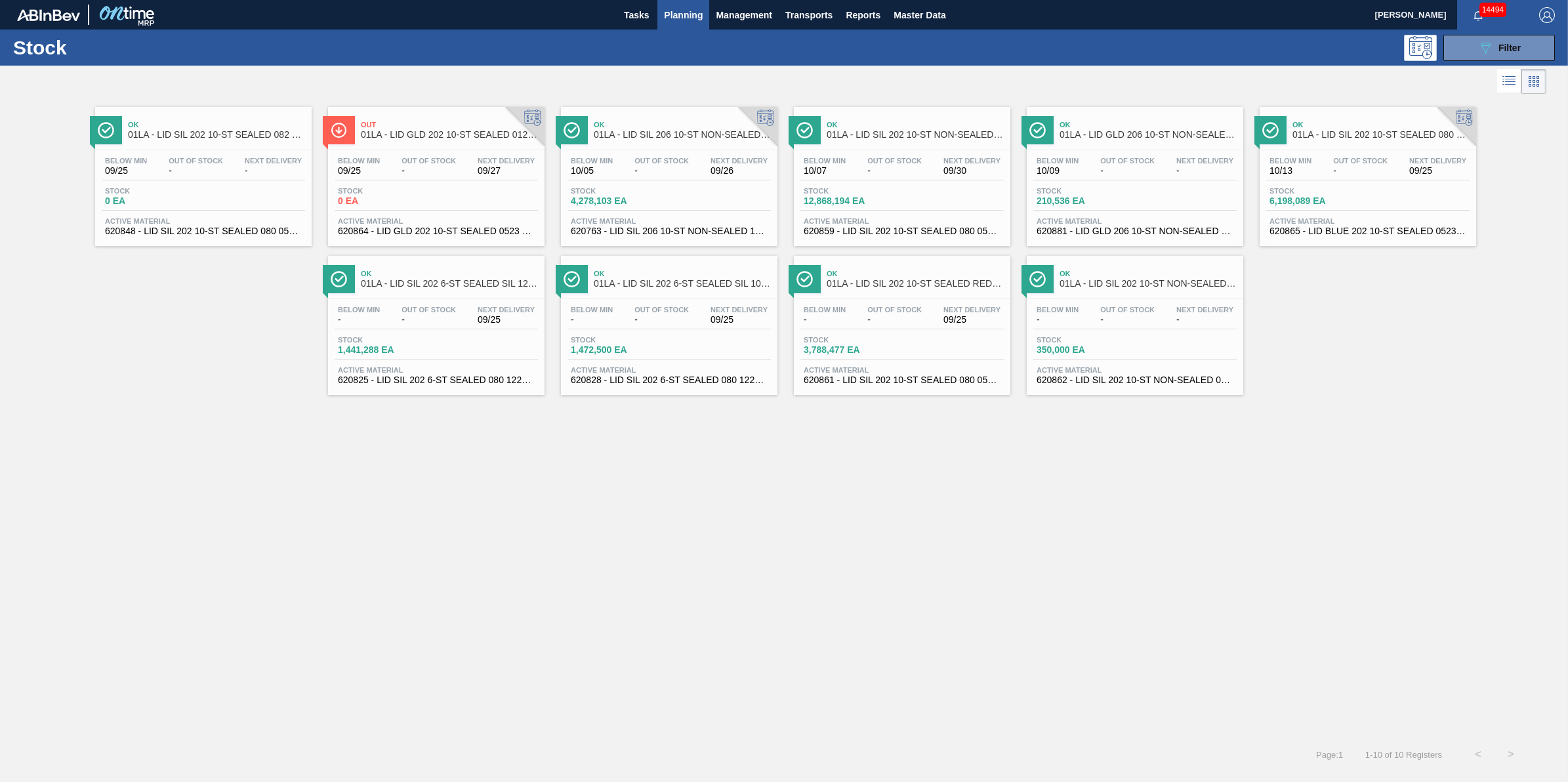
click at [445, 161] on span "Out Of Stock" at bounding box center [429, 160] width 55 height 8
click at [848, 318] on div "Below Min -" at bounding box center [825, 315] width 49 height 19
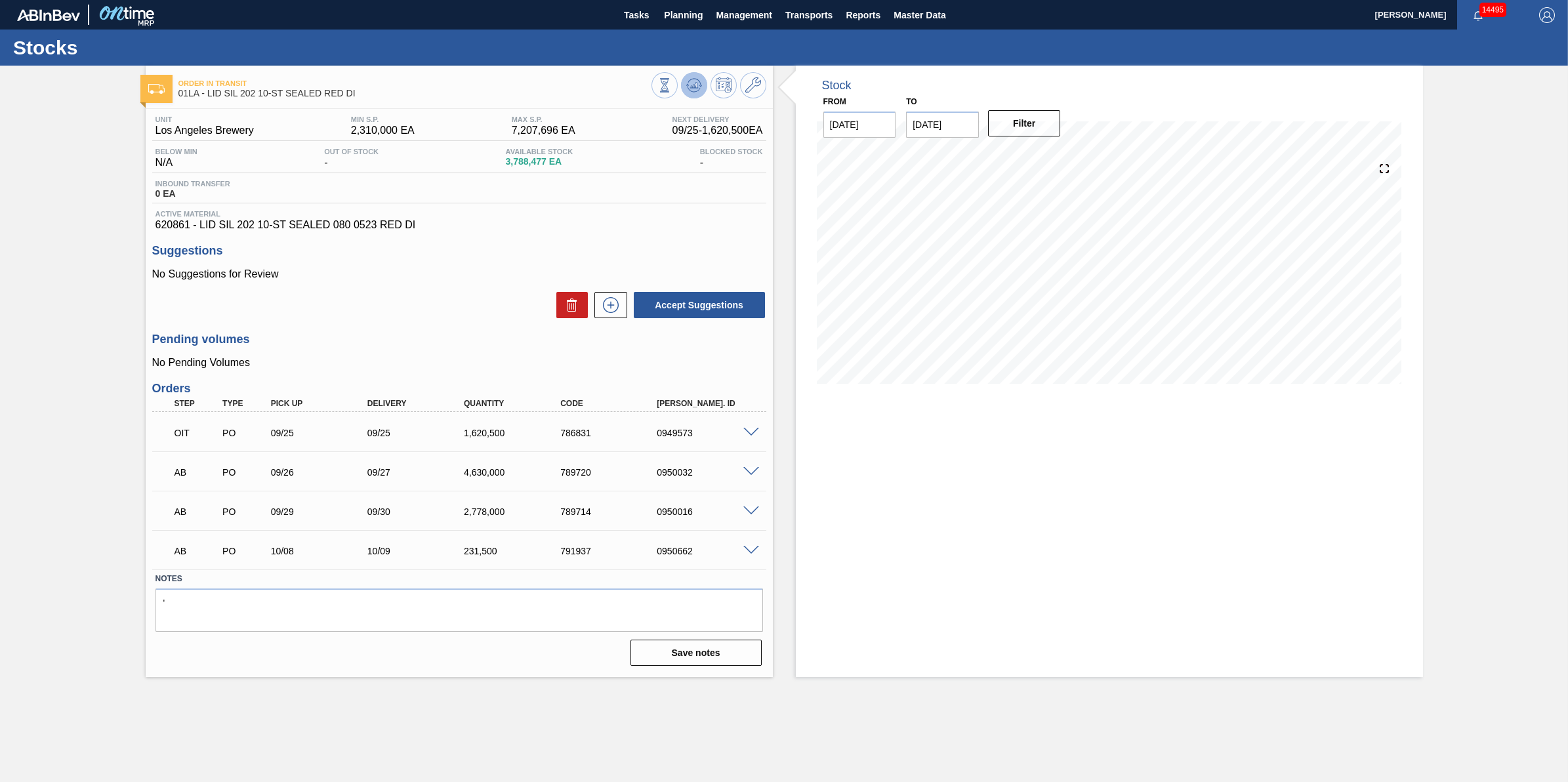
click at [684, 78] on button at bounding box center [694, 85] width 26 height 26
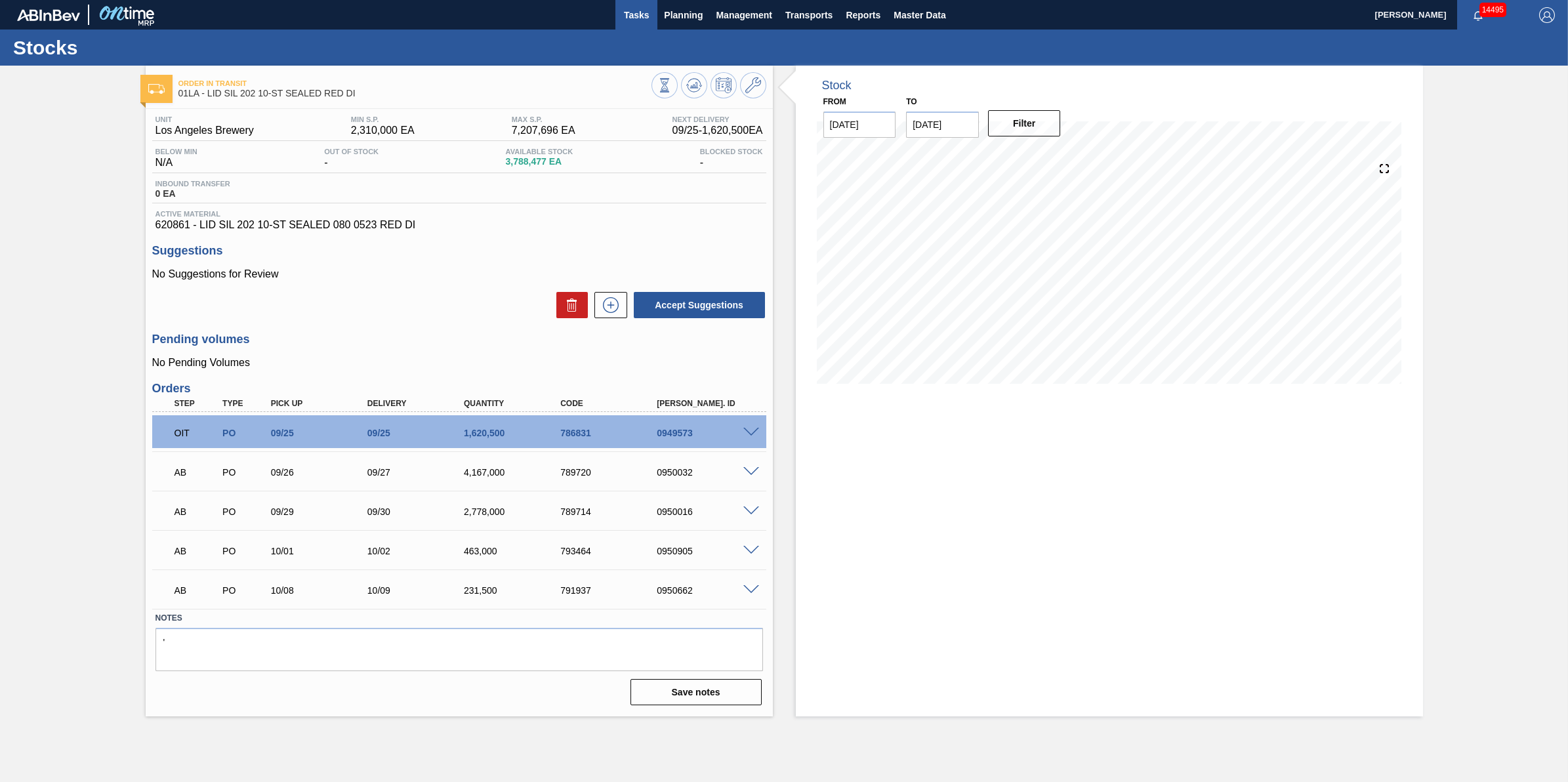
click at [642, 18] on span "Tasks" at bounding box center [637, 15] width 29 height 16
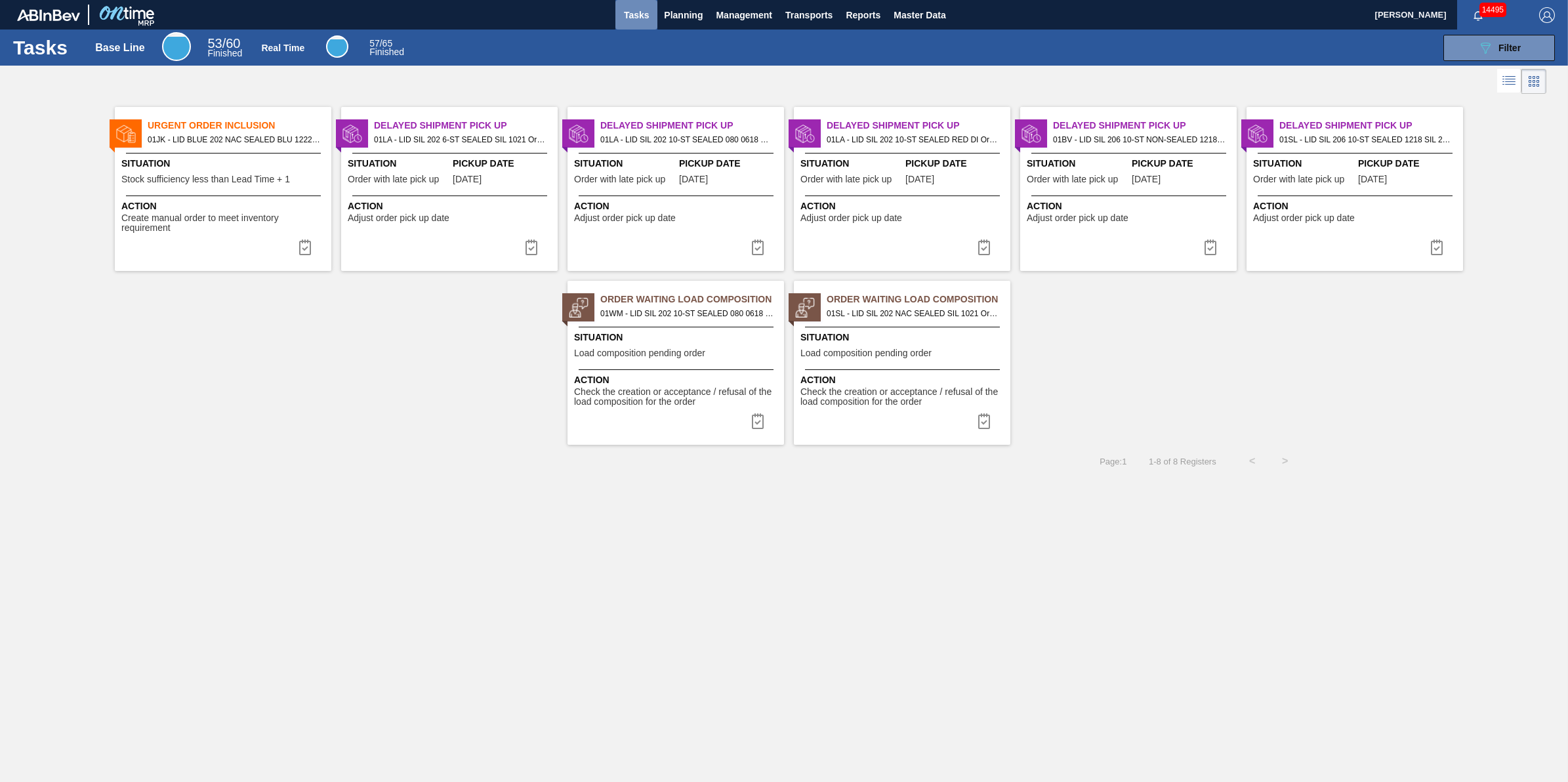
click at [635, 14] on span "Tasks" at bounding box center [637, 15] width 29 height 16
click at [644, 14] on span "Tasks" at bounding box center [637, 15] width 29 height 16
click at [640, 24] on button "Tasks" at bounding box center [637, 14] width 42 height 29
click at [625, 20] on span "Tasks" at bounding box center [637, 15] width 29 height 16
click at [671, 19] on span "Planning" at bounding box center [683, 15] width 39 height 16
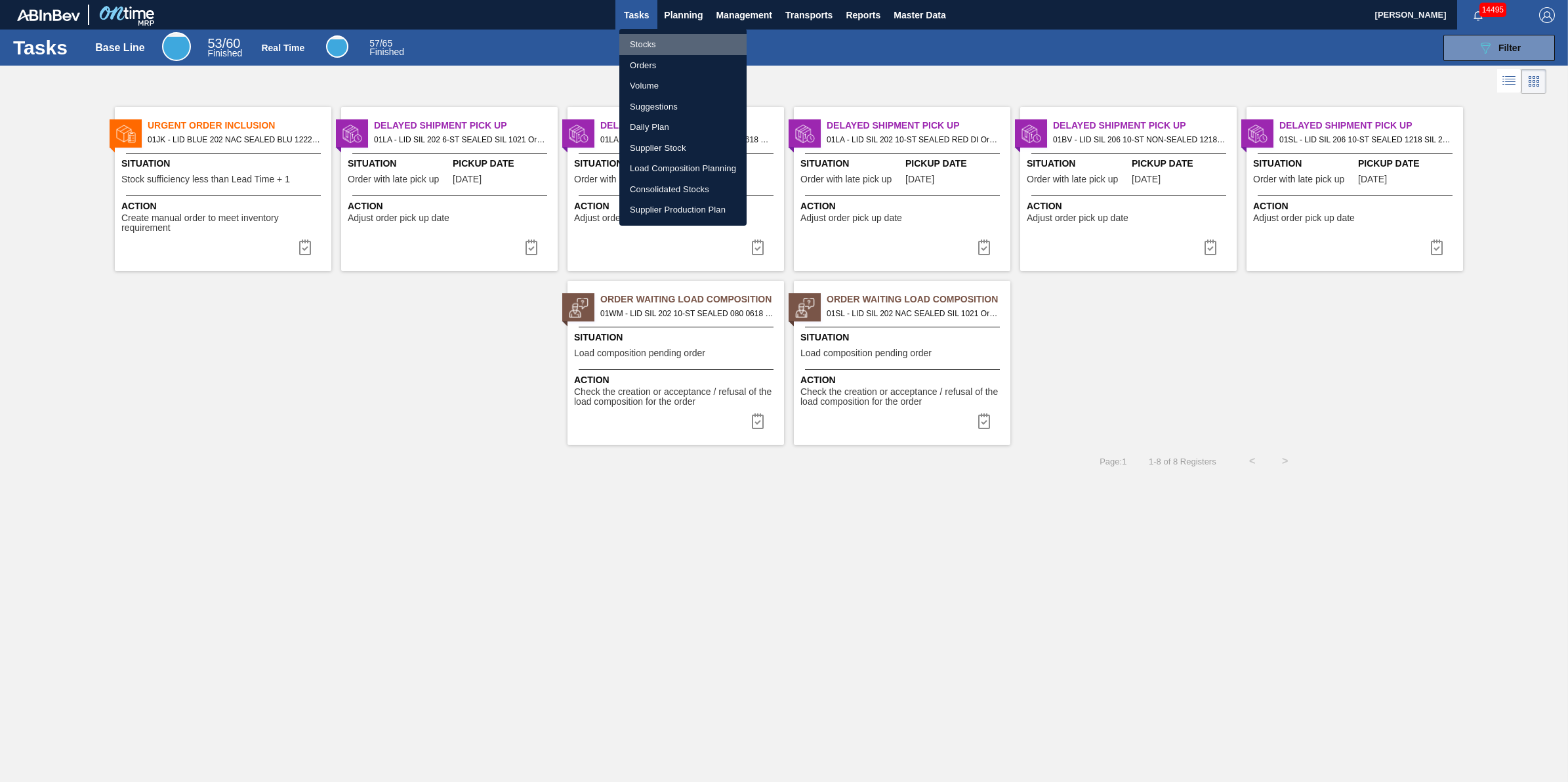
click at [670, 40] on li "Stocks" at bounding box center [683, 45] width 127 height 21
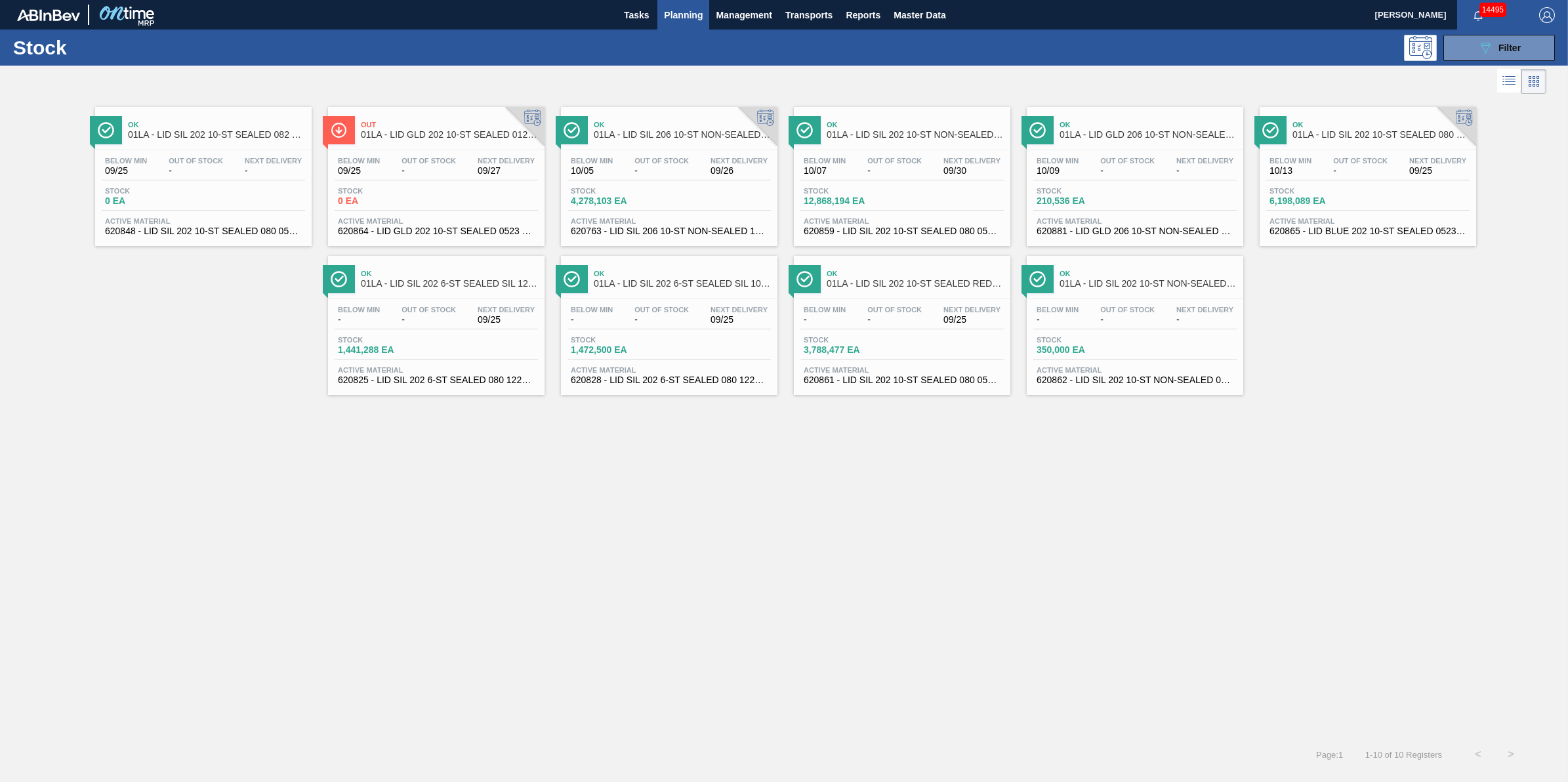
click at [694, 19] on span "Planning" at bounding box center [683, 15] width 39 height 16
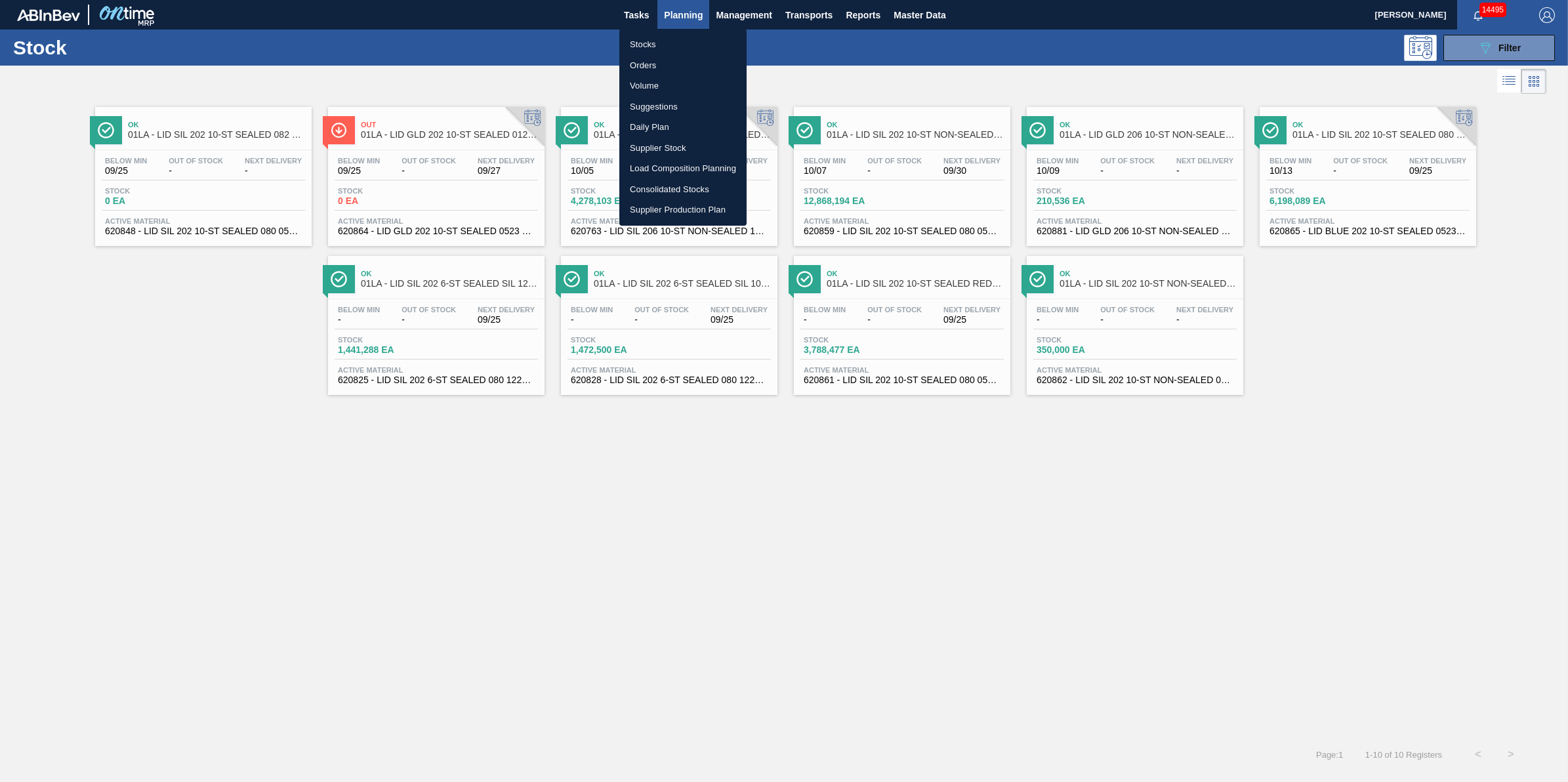
click at [692, 41] on li "Stocks" at bounding box center [683, 45] width 127 height 21
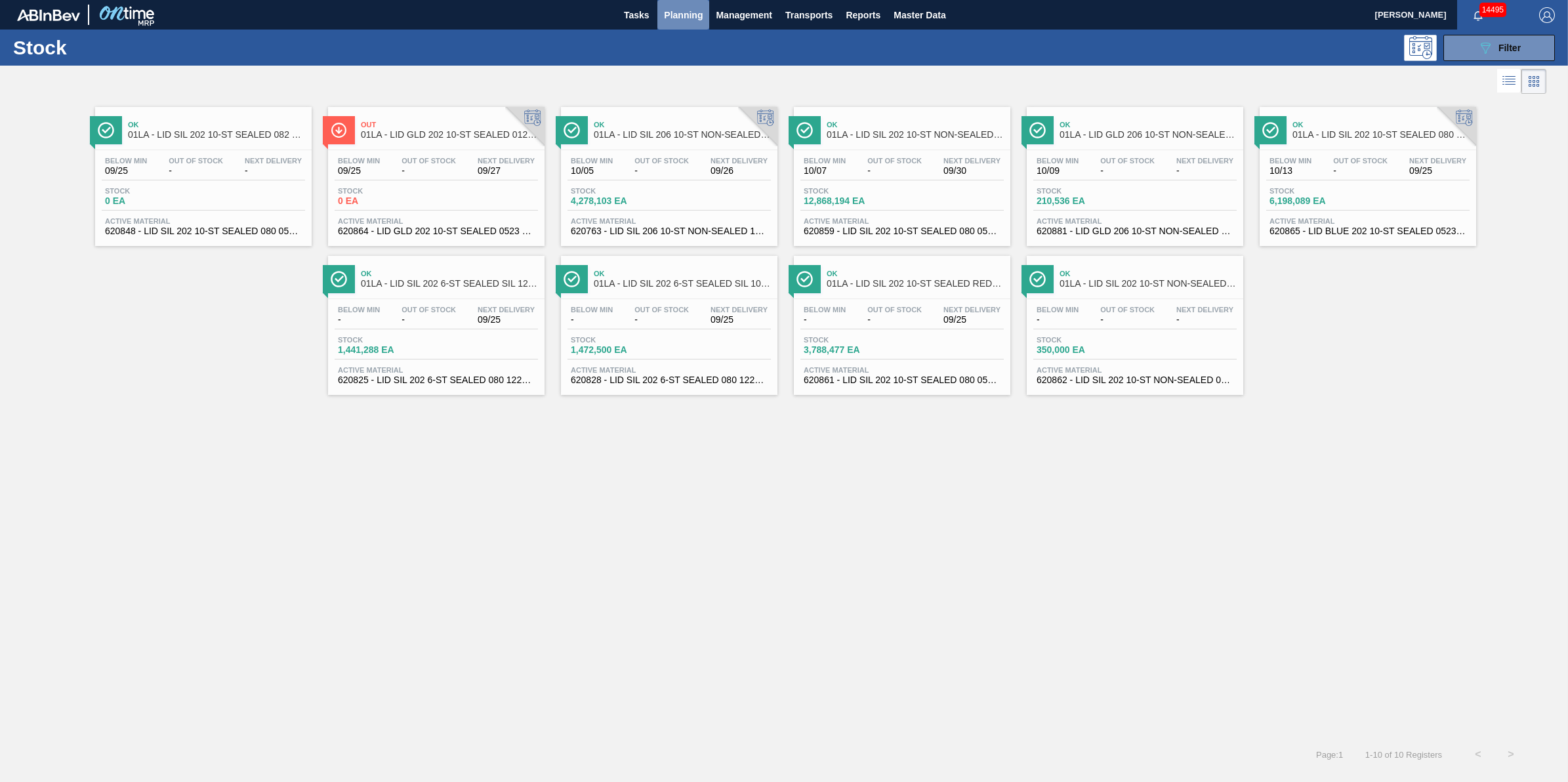
click at [690, 15] on span "Planning" at bounding box center [683, 15] width 39 height 16
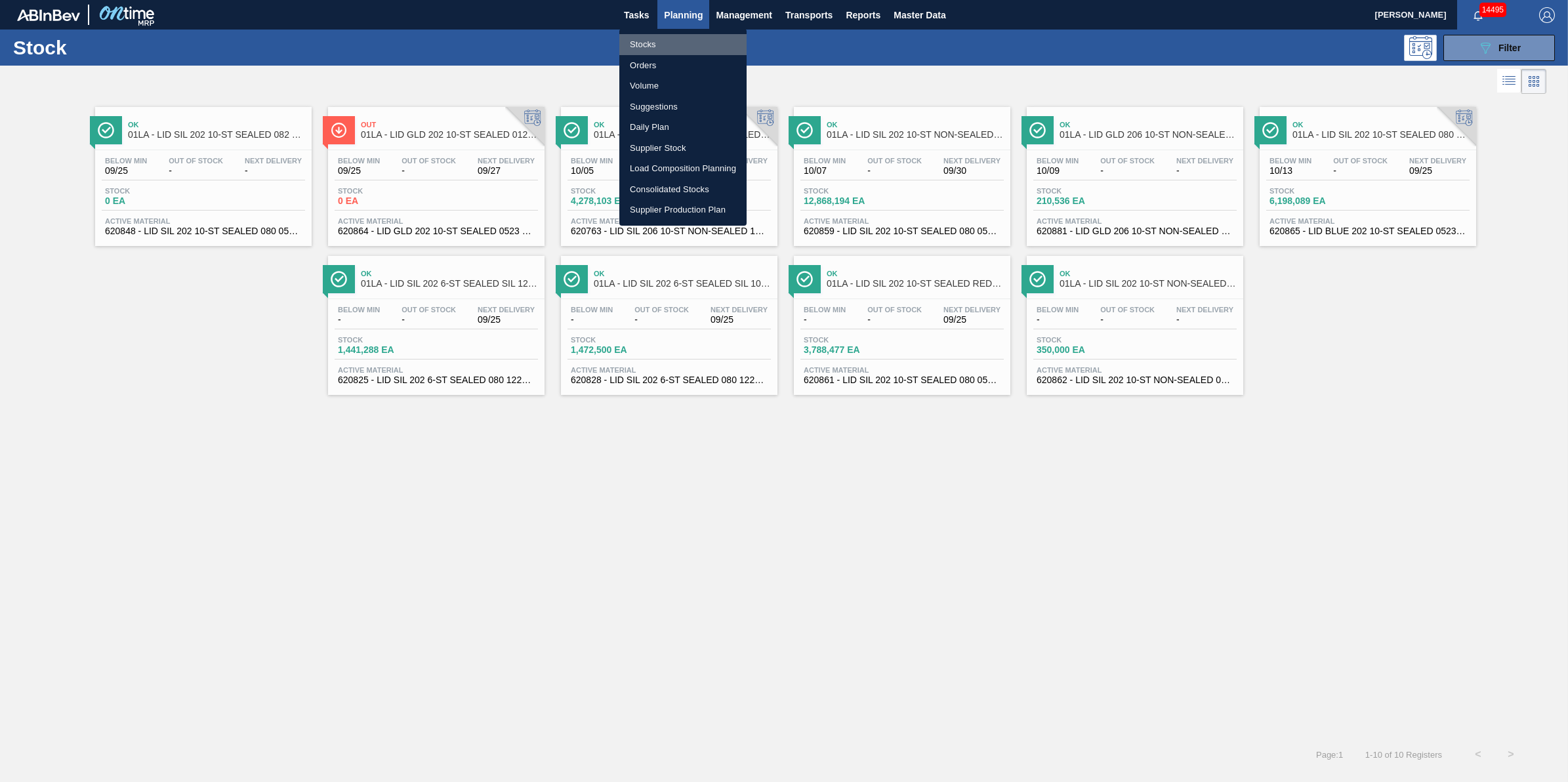
drag, startPoint x: 668, startPoint y: 46, endPoint x: 1194, endPoint y: 51, distance: 526.0
click at [669, 48] on li "Stocks" at bounding box center [683, 45] width 127 height 21
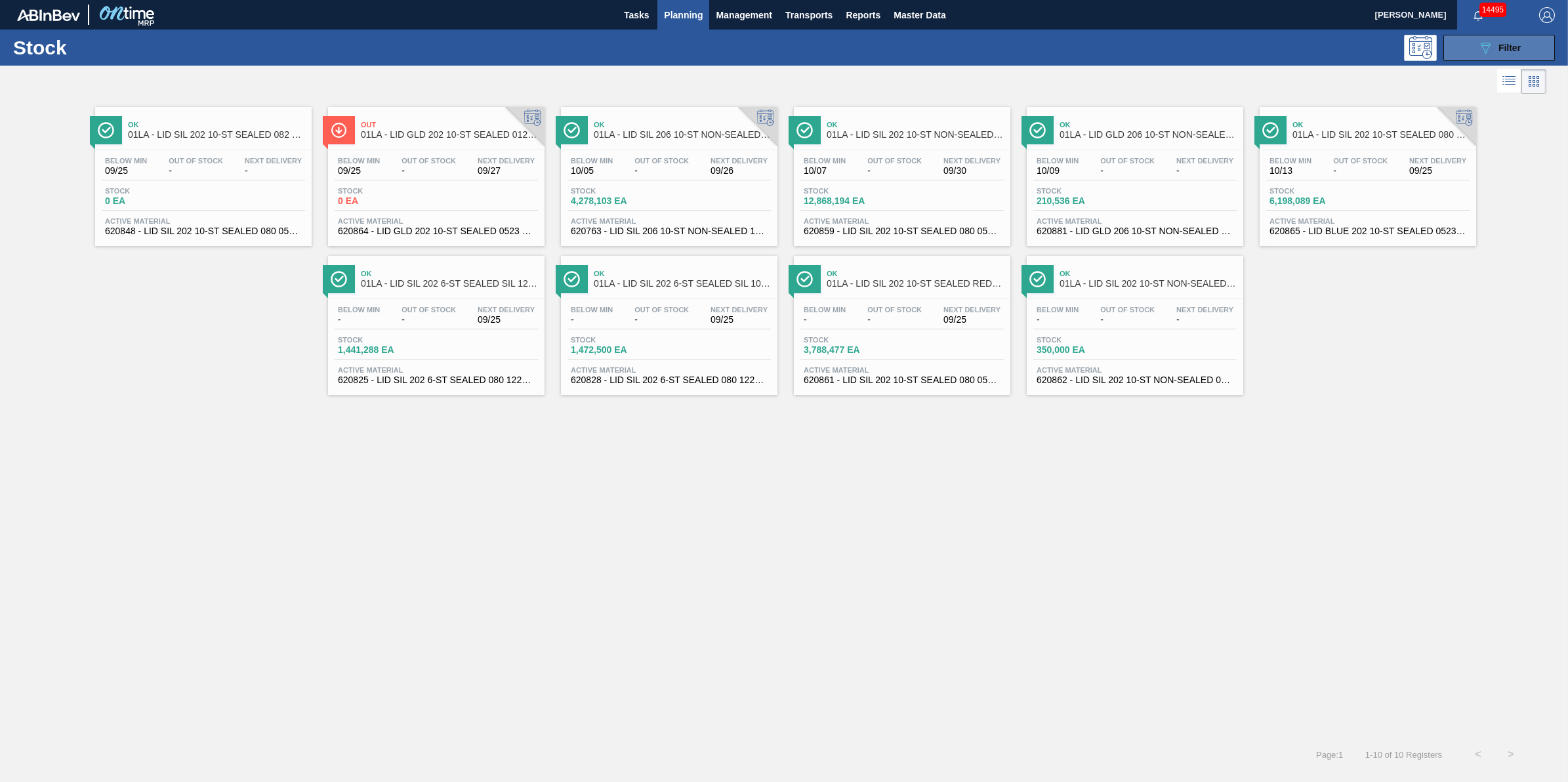
click at [1470, 37] on button "089F7B8B-B2A5-4AFE-B5C0-19BA573D28AC Filter" at bounding box center [1499, 47] width 111 height 26
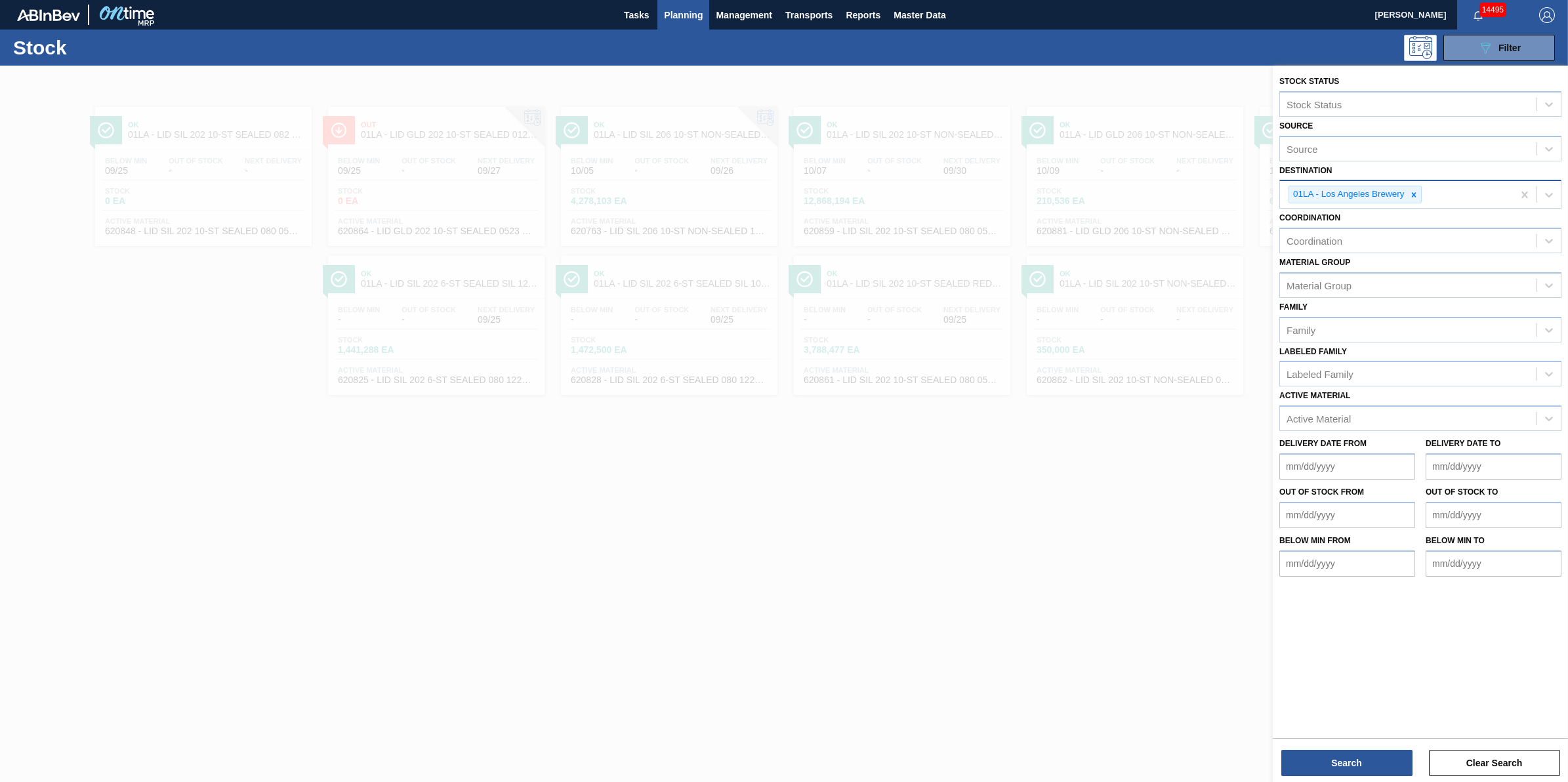
click at [1421, 191] on div "01LA - Los Angeles Brewery" at bounding box center [1396, 194] width 233 height 27
click at [1411, 192] on icon at bounding box center [1414, 194] width 9 height 9
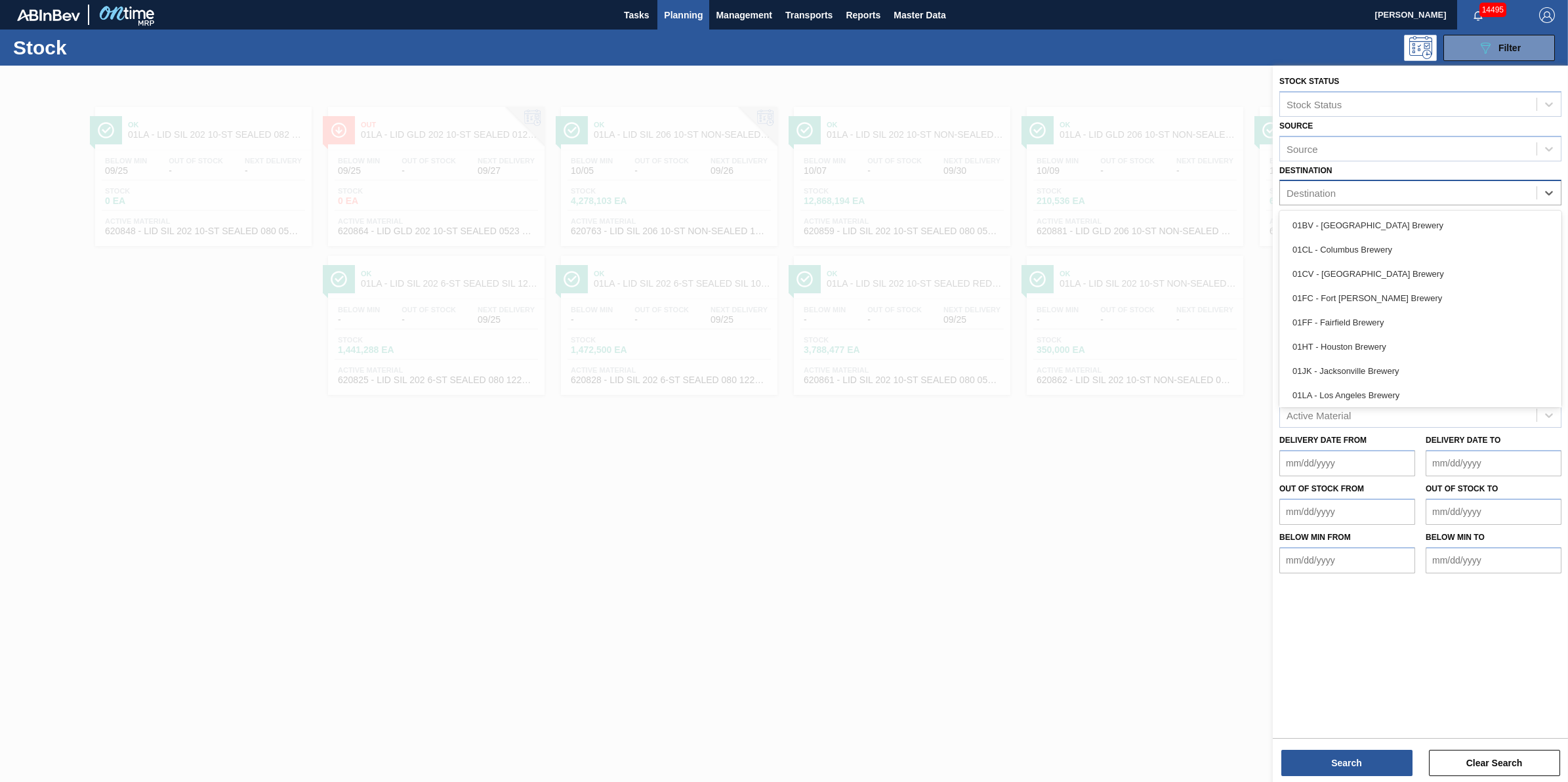
click at [1411, 192] on div "Destination" at bounding box center [1408, 193] width 257 height 19
click at [1408, 274] on div "01JK - Jacksonville Brewery" at bounding box center [1420, 272] width 282 height 24
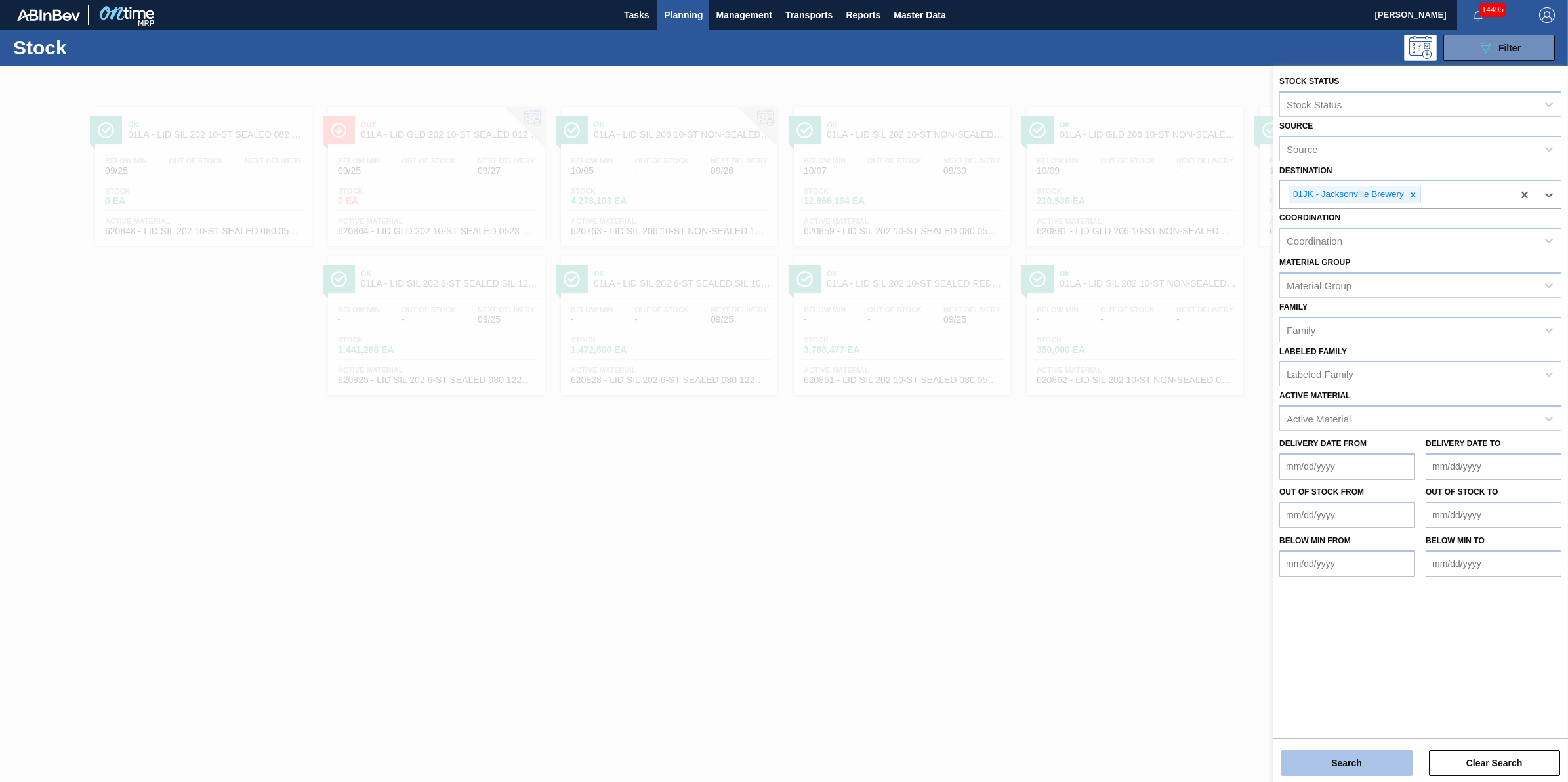
click at [1317, 759] on button "Search" at bounding box center [1347, 763] width 131 height 26
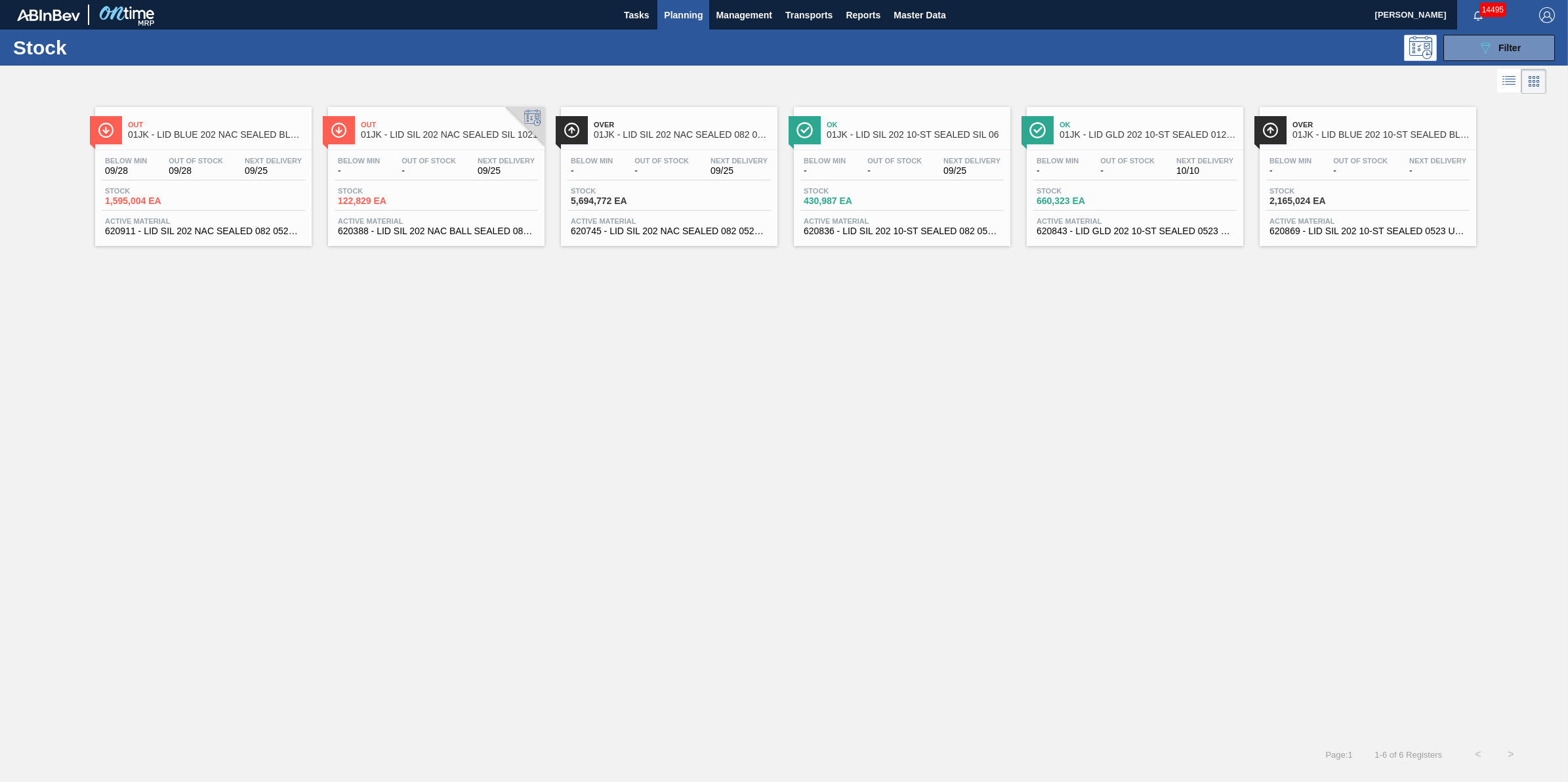
click at [259, 200] on div "Stock 1,595,004 EA" at bounding box center [204, 199] width 204 height 24
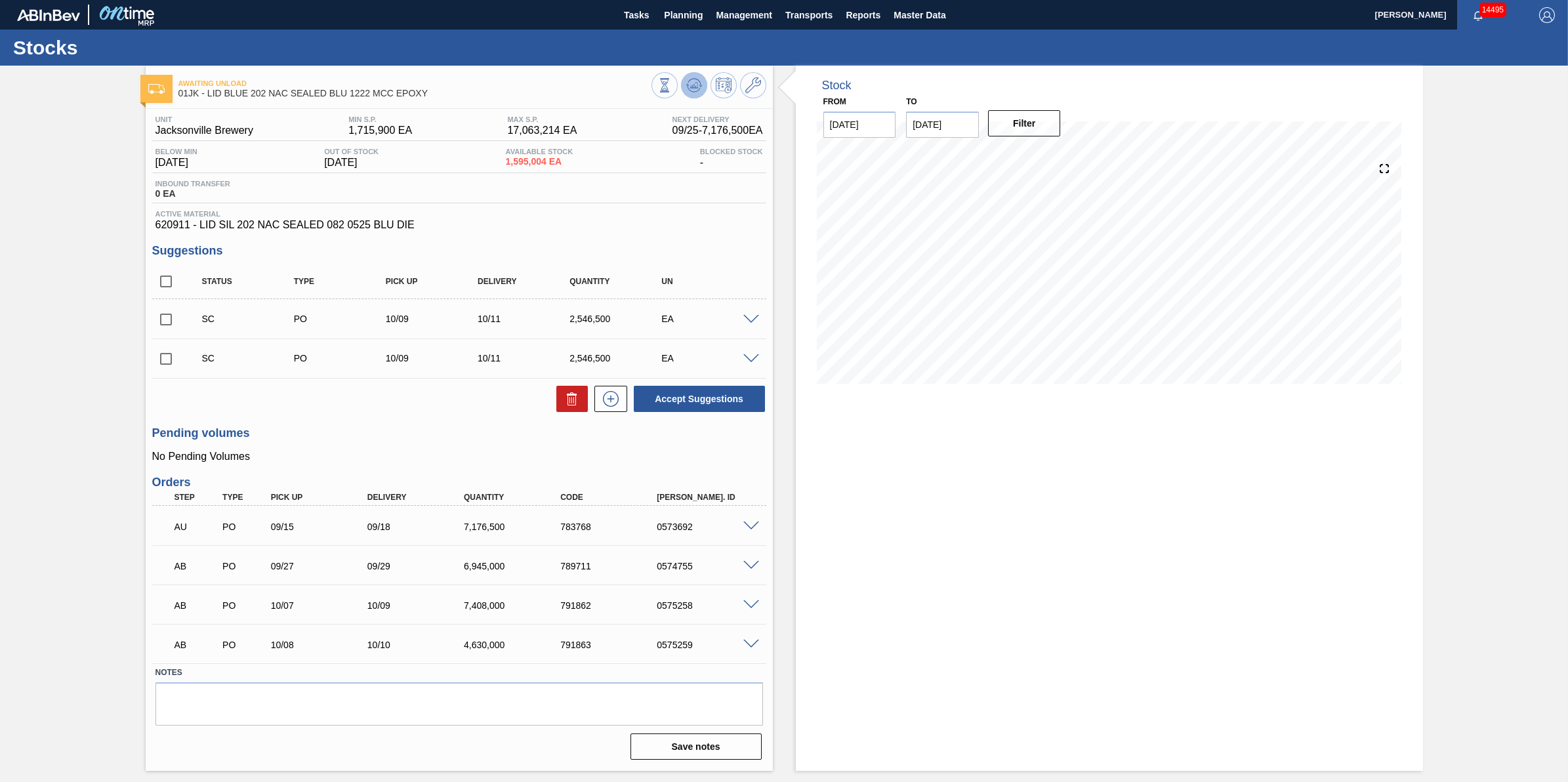
click at [700, 84] on icon at bounding box center [694, 85] width 16 height 16
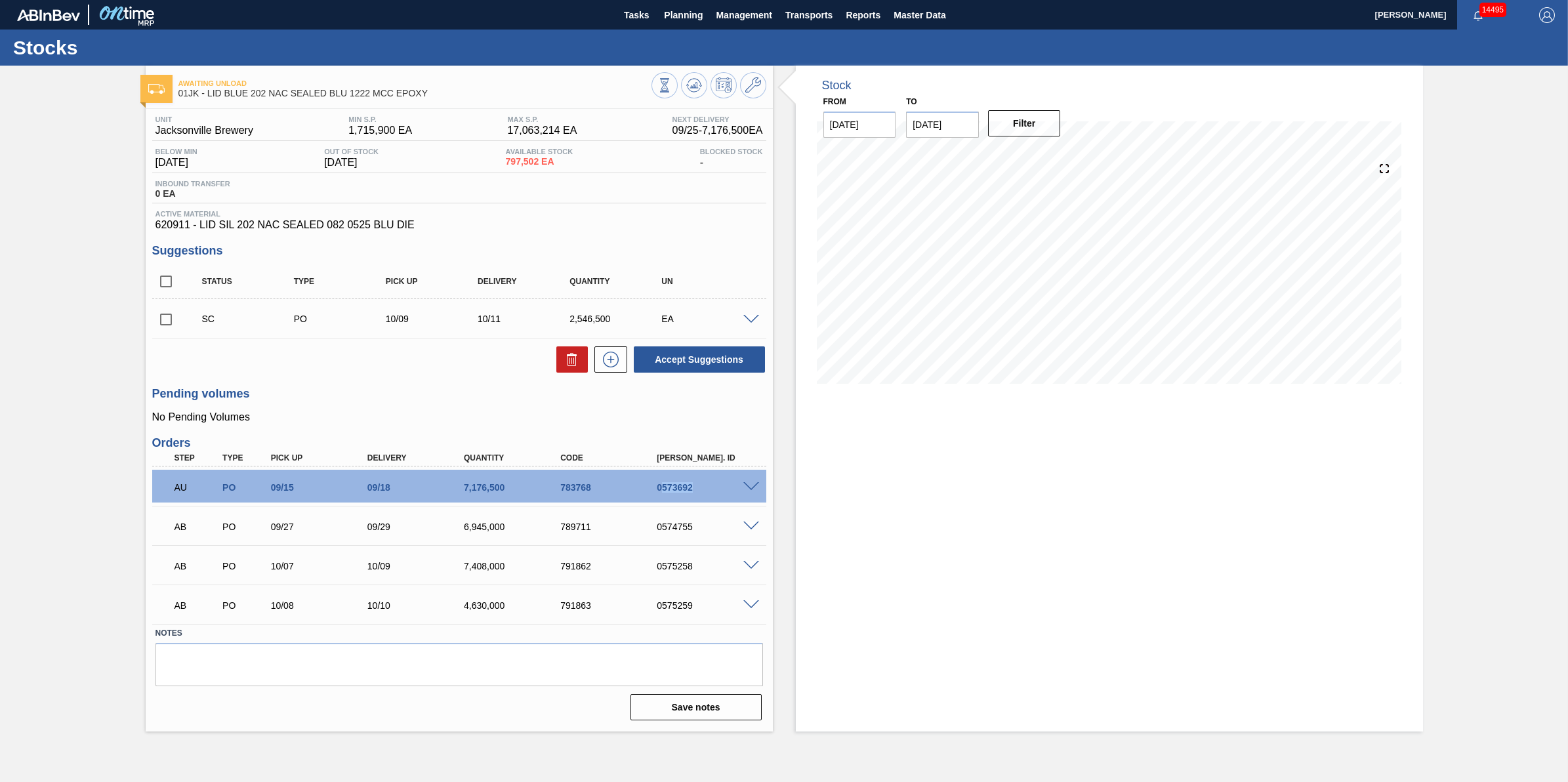
drag, startPoint x: 683, startPoint y: 494, endPoint x: 660, endPoint y: 494, distance: 23.0
click at [660, 494] on div "AU PO 09/15 09/18 7,176,500 783768 0573692" at bounding box center [456, 486] width 579 height 26
copy div "573692"
click at [687, 19] on span "Planning" at bounding box center [683, 15] width 39 height 16
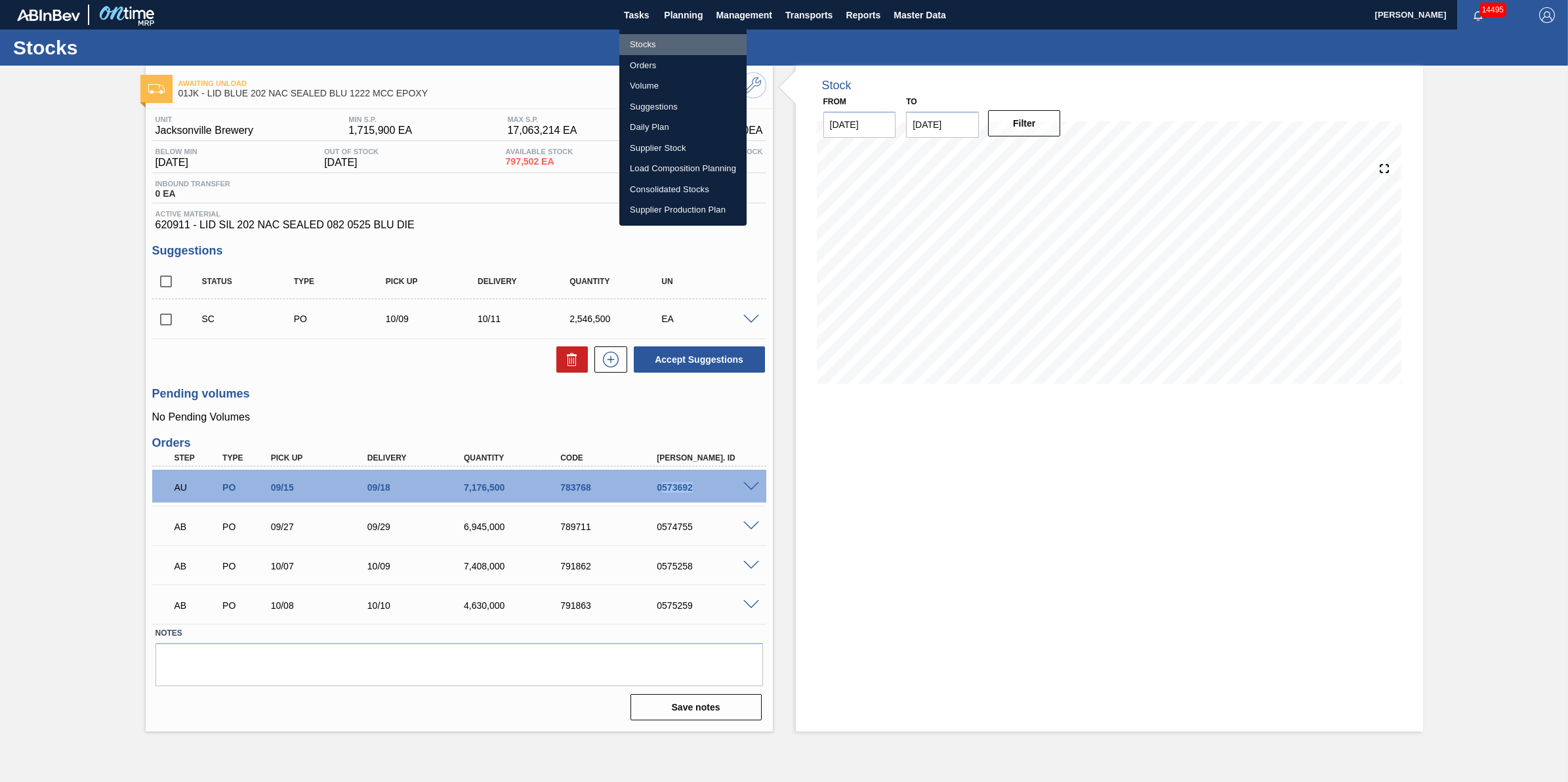
click at [682, 37] on li "Stocks" at bounding box center [683, 45] width 127 height 21
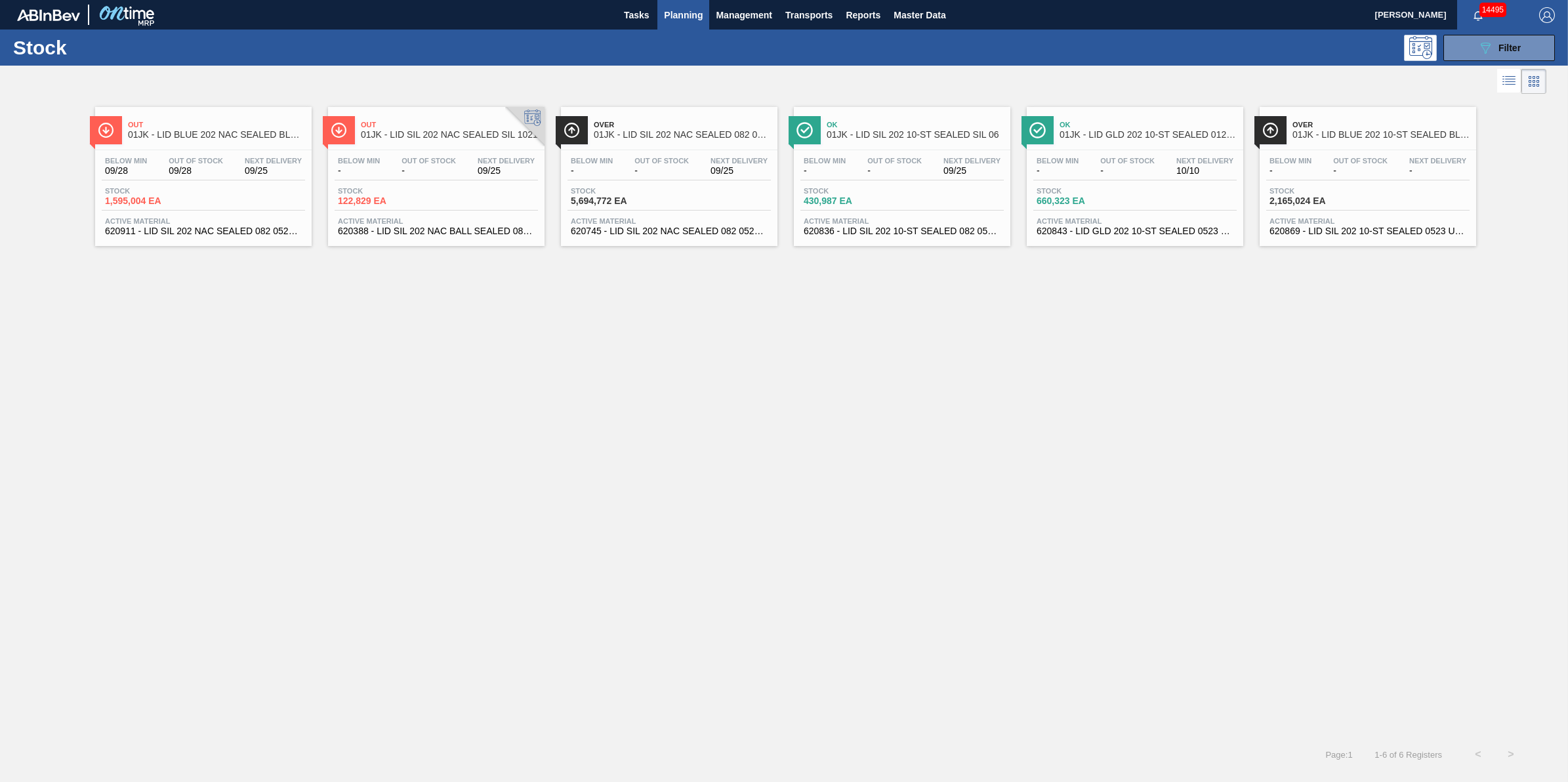
click at [198, 184] on div "Below Min 09/28 Out Of Stock 09/28 Next Delivery 09/25 Stock 1,595,004 EA Activ…" at bounding box center [203, 194] width 216 height 89
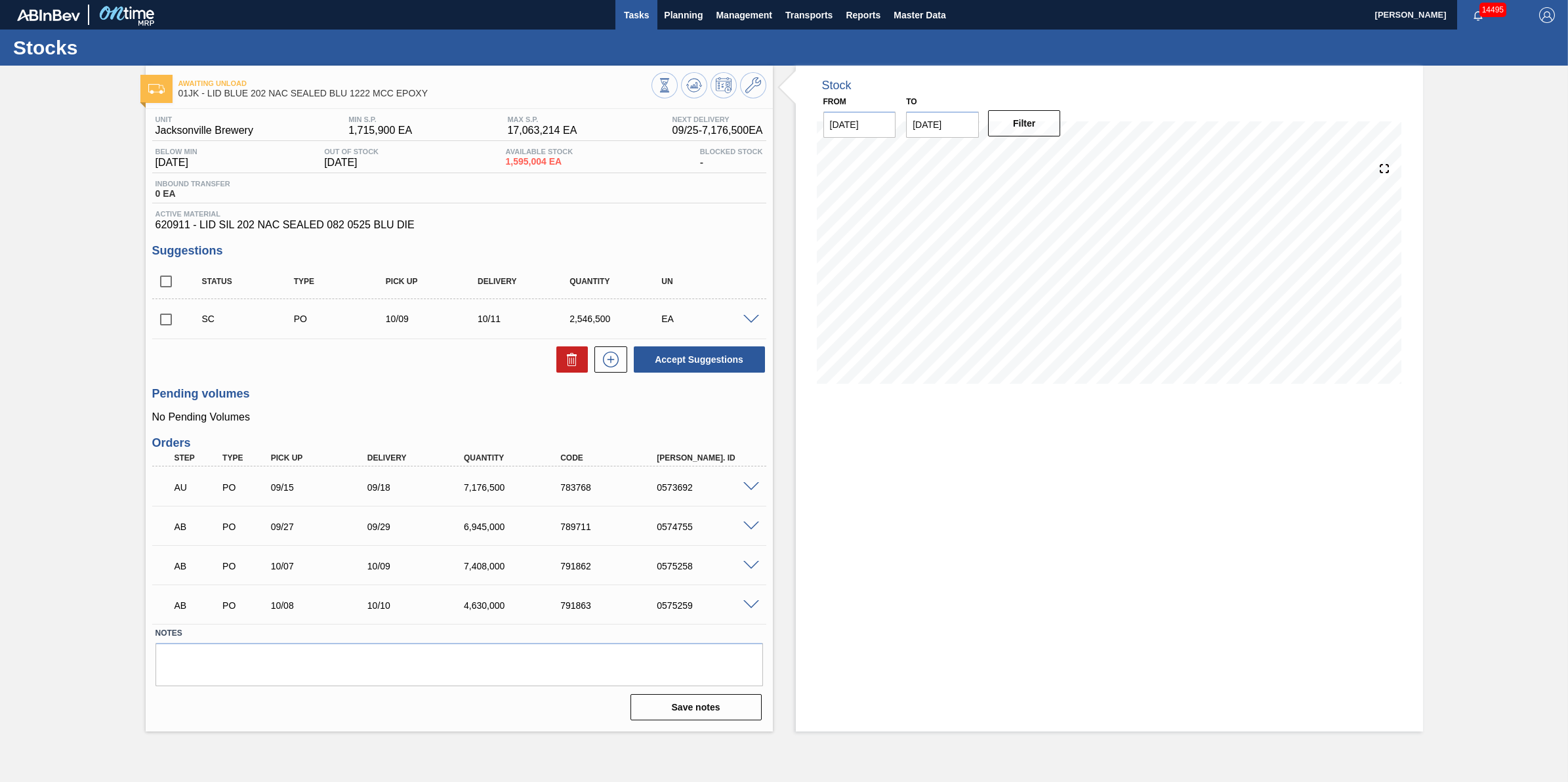
click at [643, 25] on button "Tasks" at bounding box center [637, 14] width 42 height 29
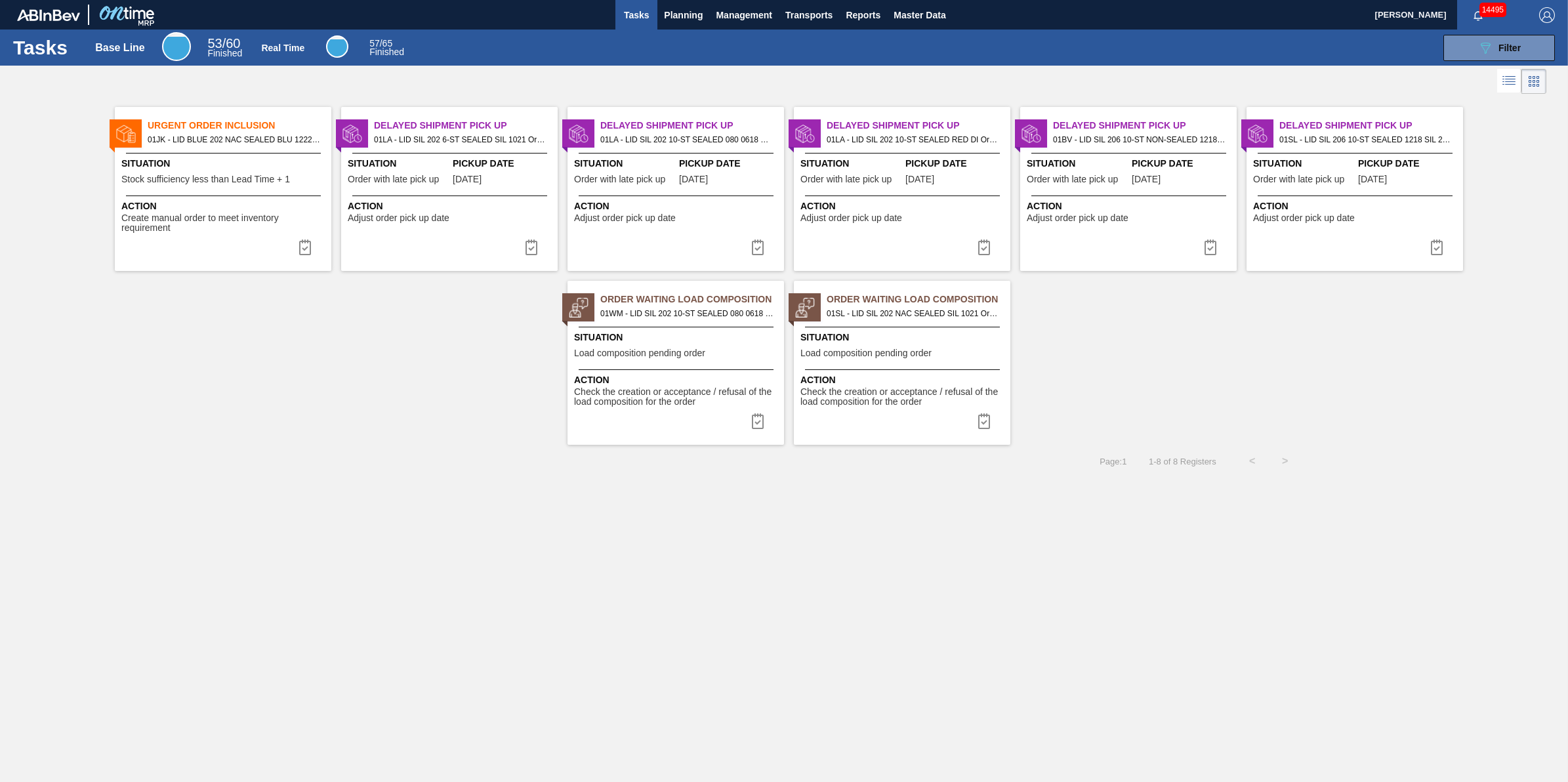
click at [627, 16] on span "Tasks" at bounding box center [637, 15] width 29 height 16
click at [668, 14] on span "Planning" at bounding box center [683, 15] width 39 height 16
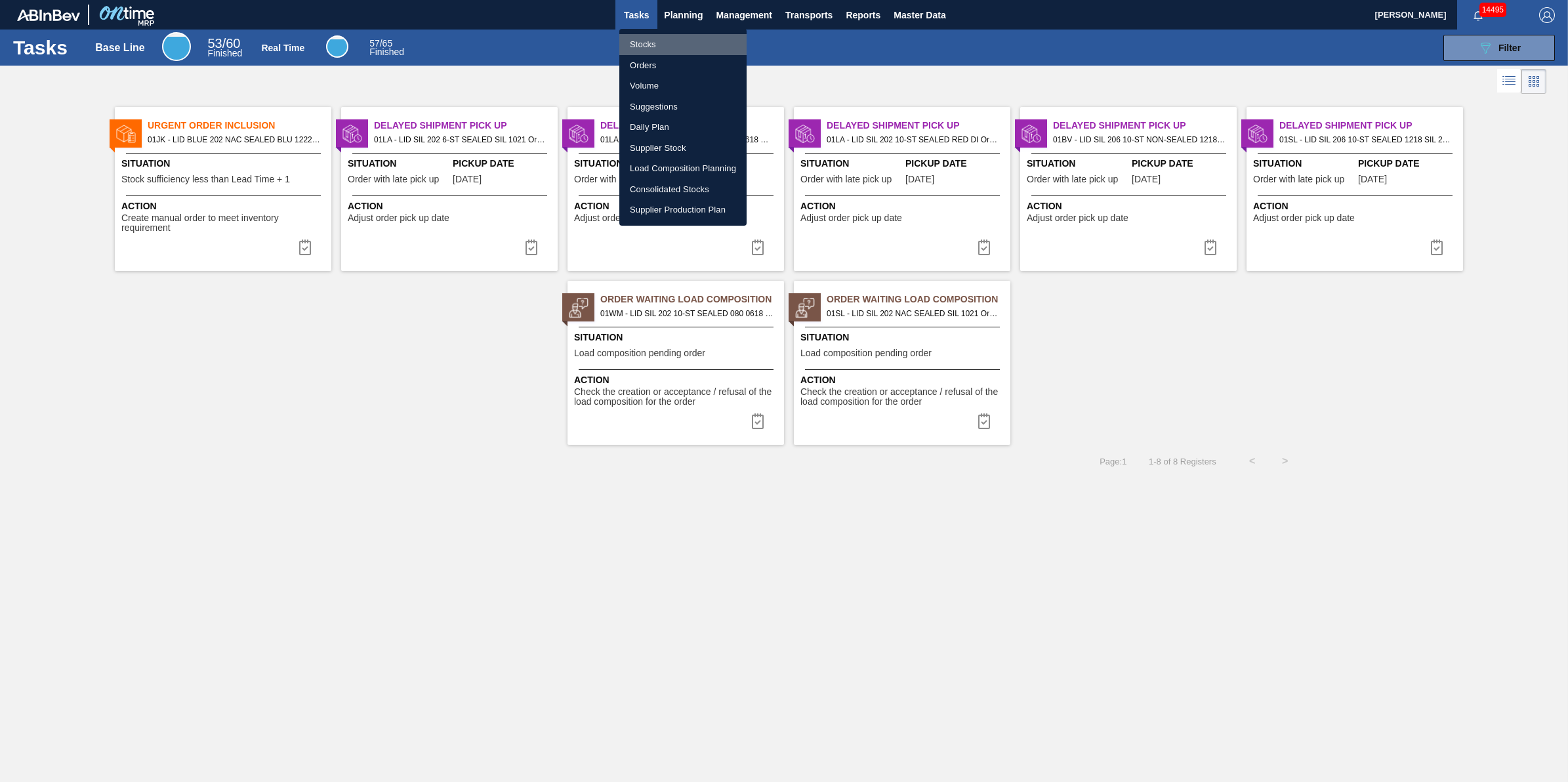
click at [653, 43] on li "Stocks" at bounding box center [683, 45] width 127 height 21
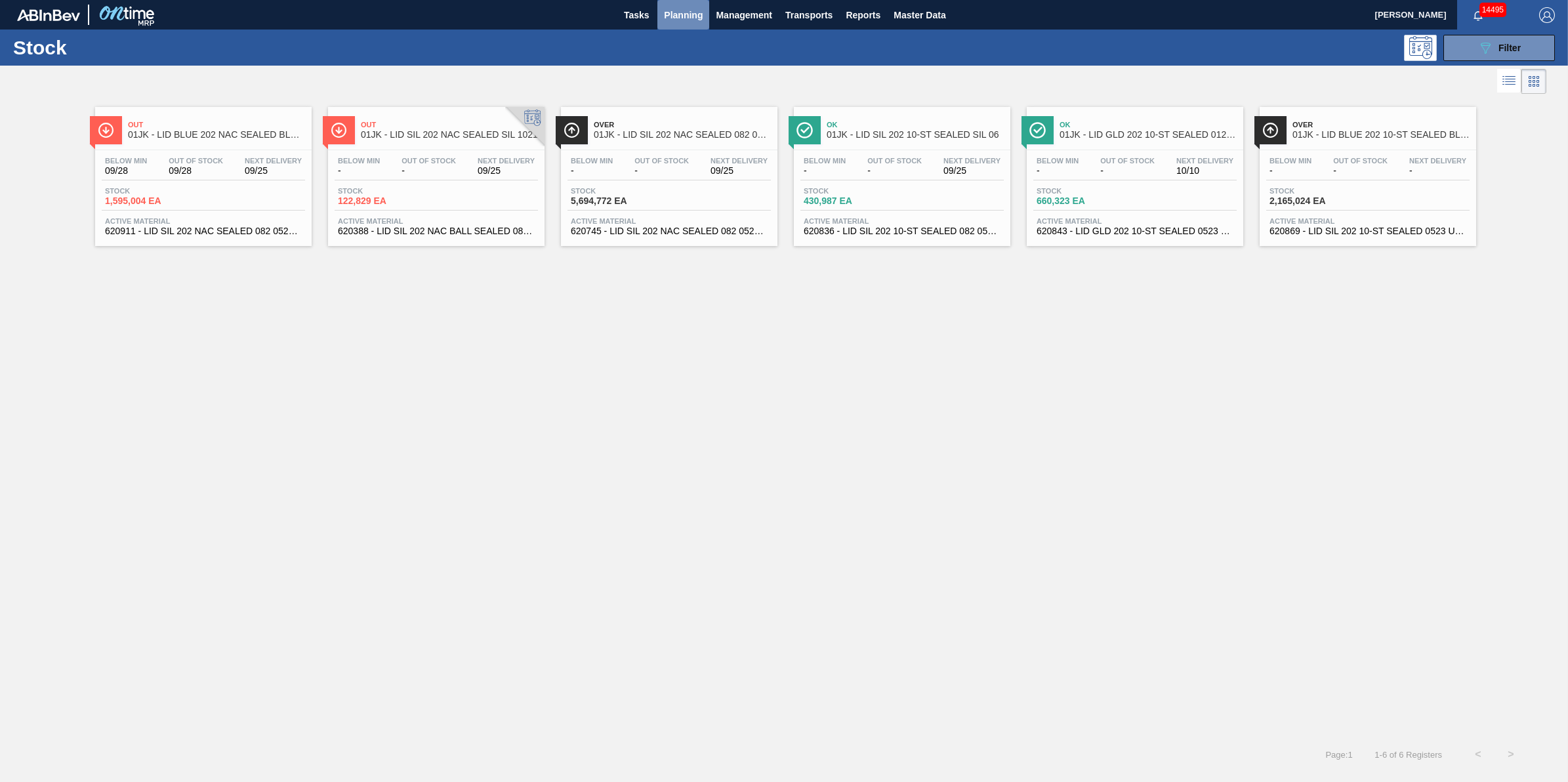
click at [690, 22] on span "Planning" at bounding box center [683, 15] width 39 height 16
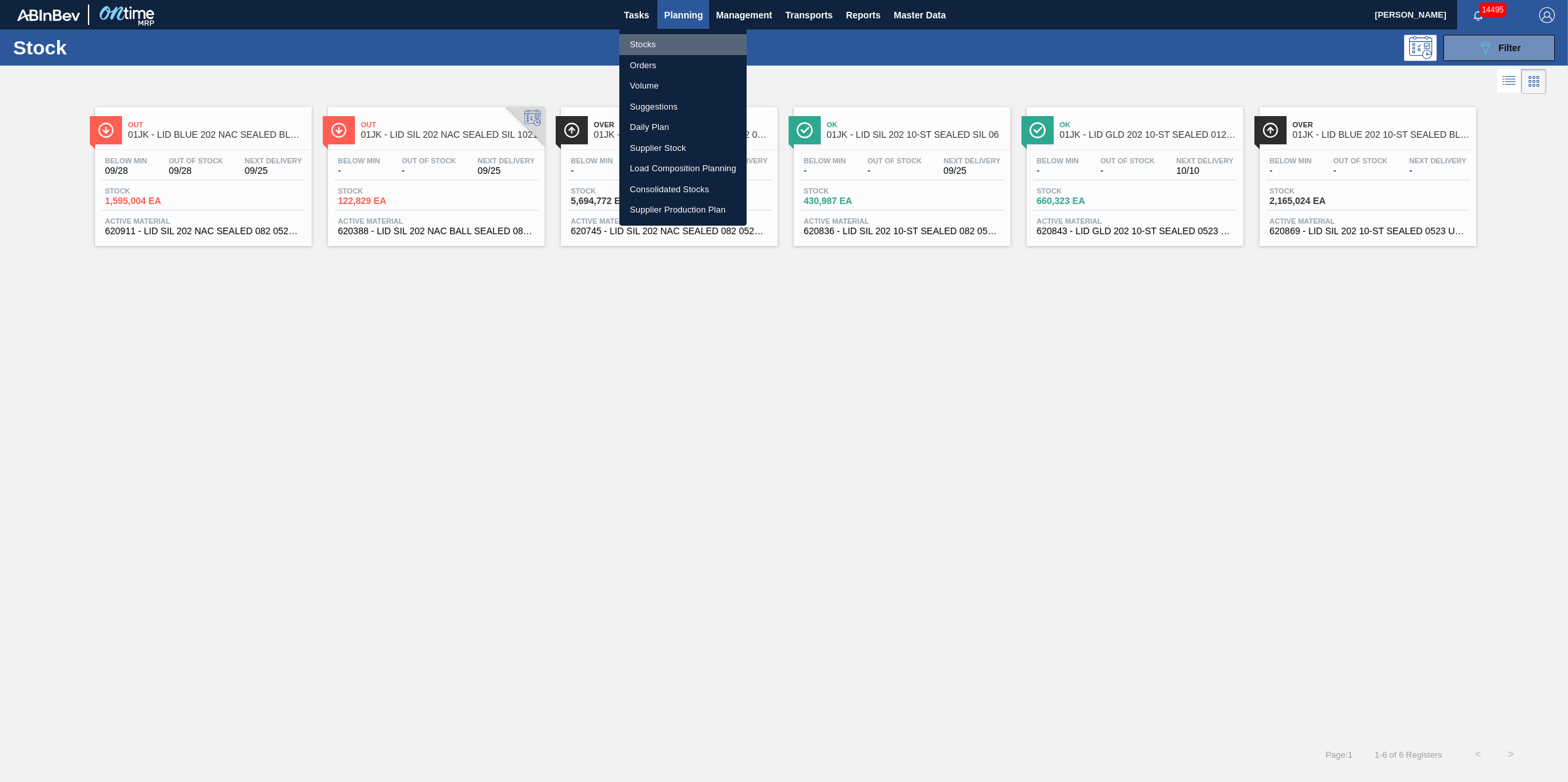
click at [680, 40] on li "Stocks" at bounding box center [683, 45] width 127 height 21
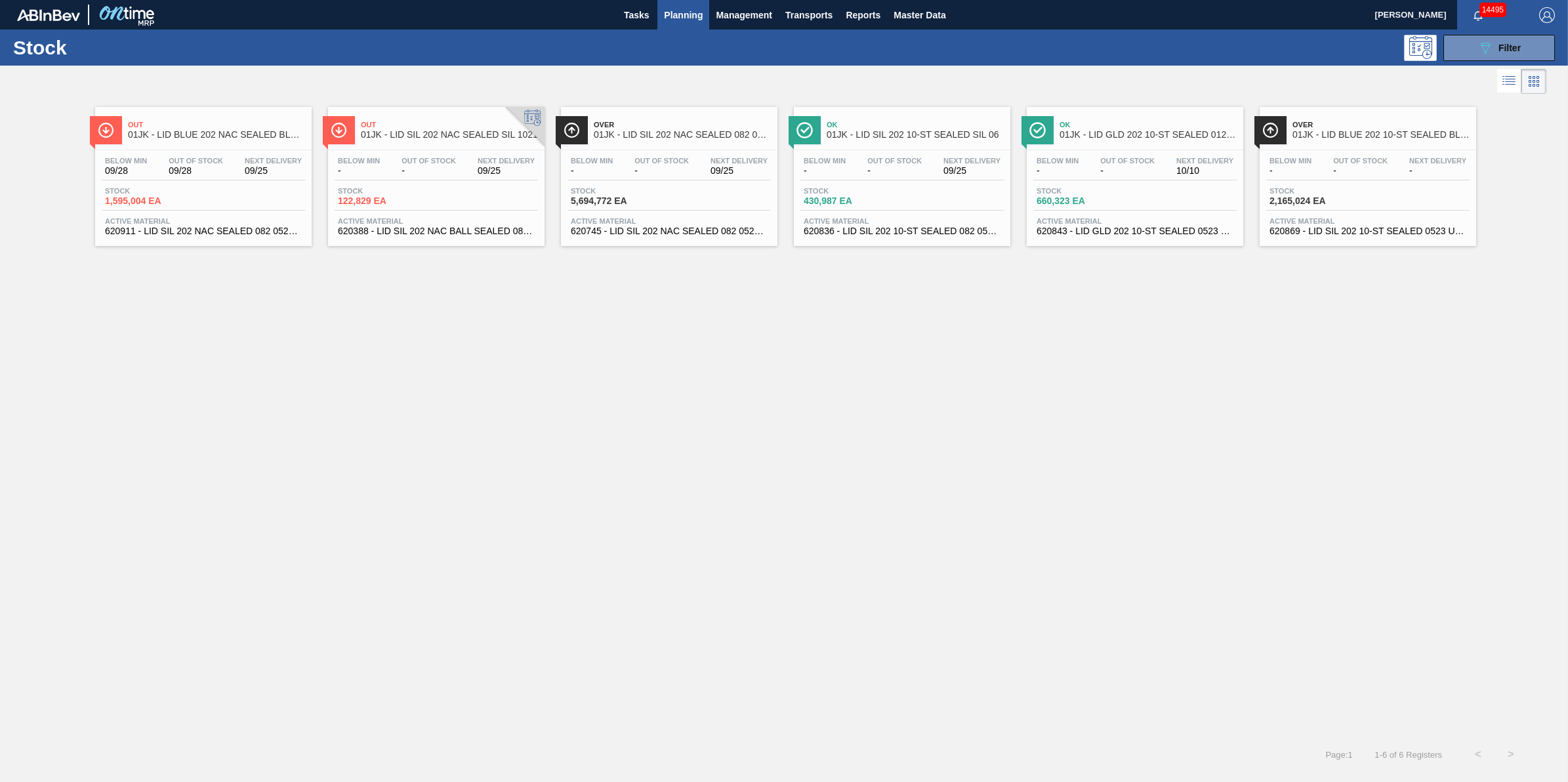
click at [685, 19] on span "Planning" at bounding box center [683, 15] width 39 height 16
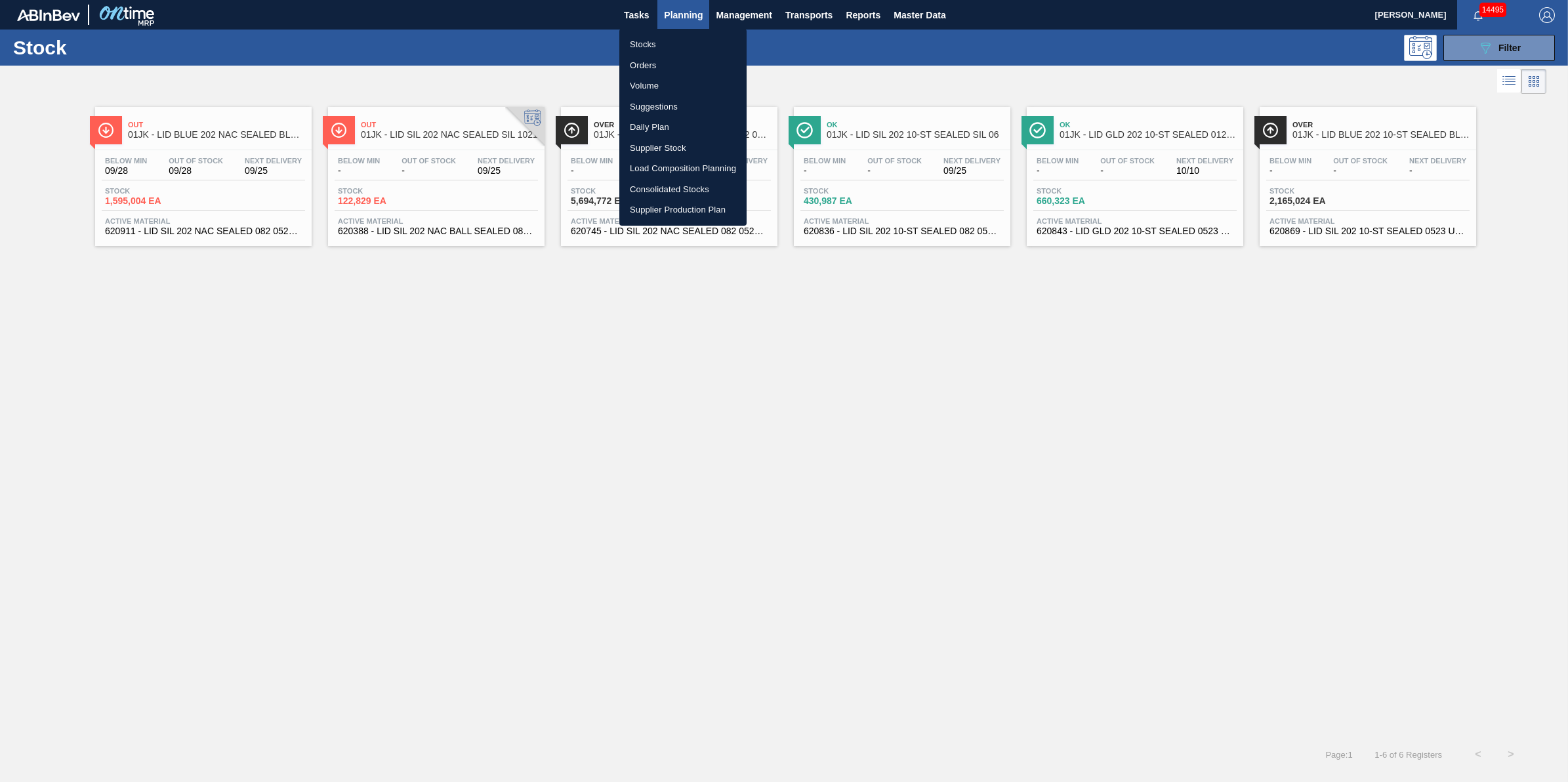
click at [686, 43] on li "Stocks" at bounding box center [683, 45] width 127 height 21
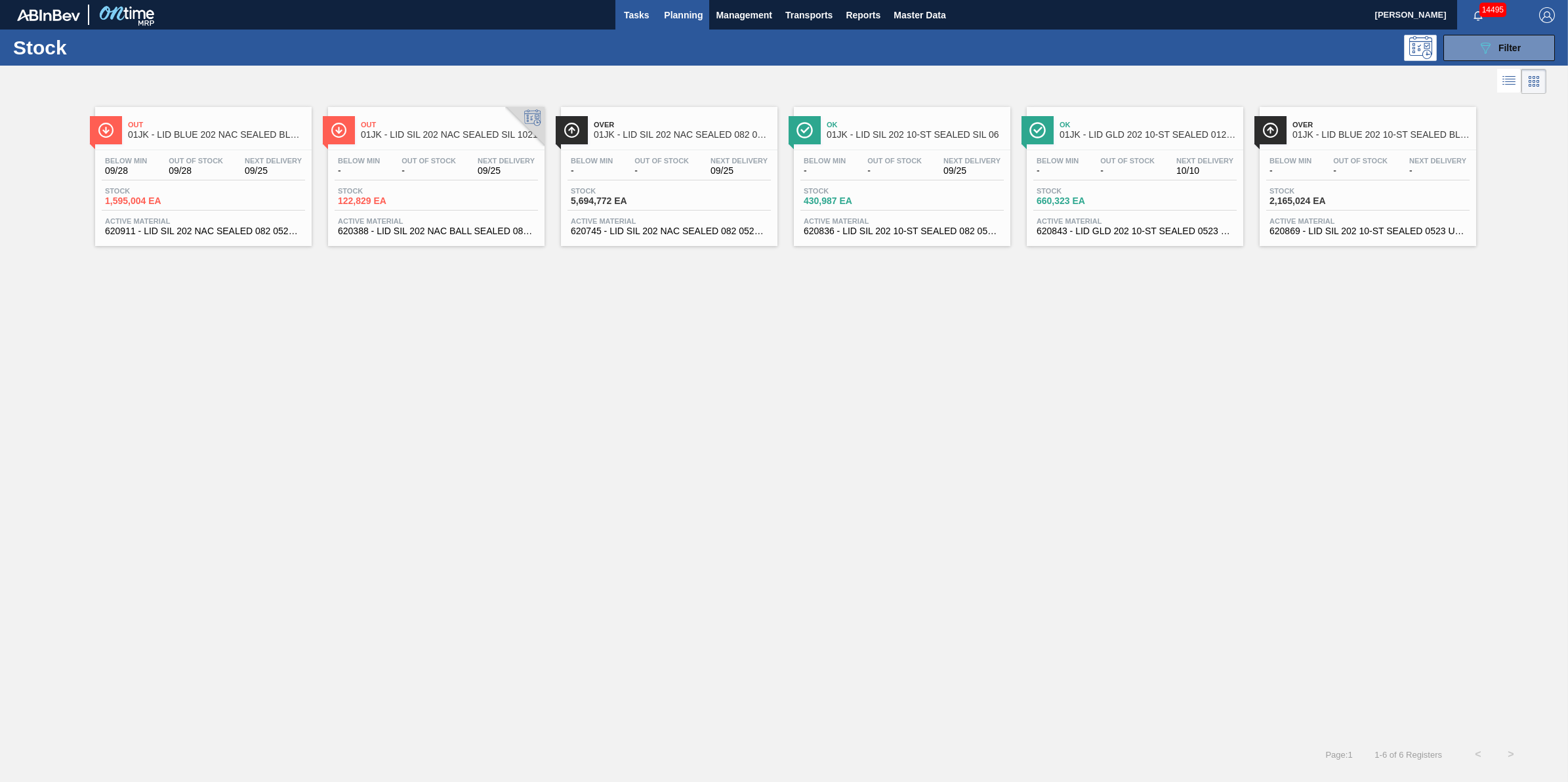
click at [652, 17] on button "Tasks" at bounding box center [637, 14] width 42 height 29
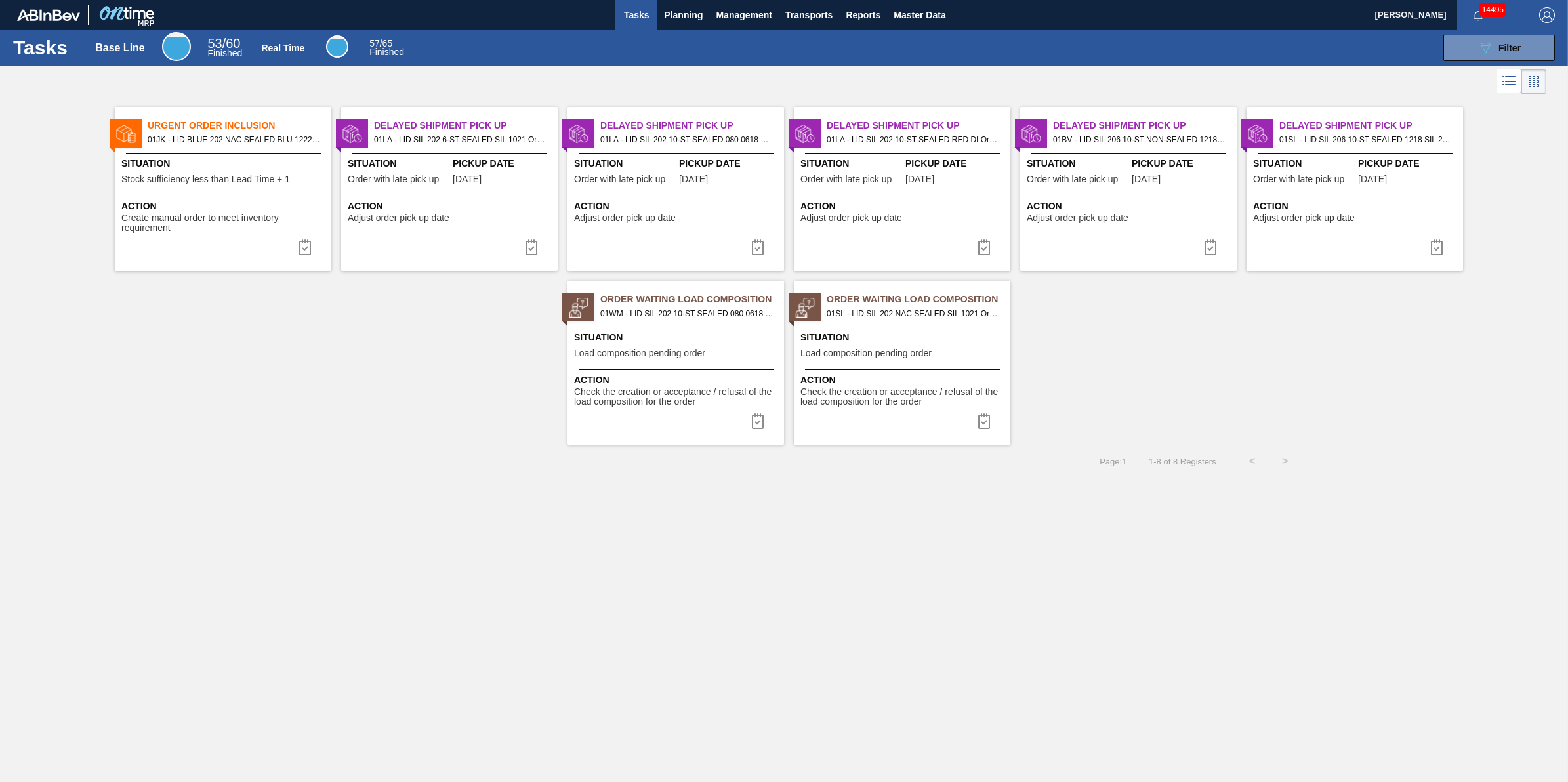
click at [233, 140] on span "01JK - LID BLUE 202 NAC SEALED BLU 1222 MCC EPOXY" at bounding box center [234, 139] width 173 height 14
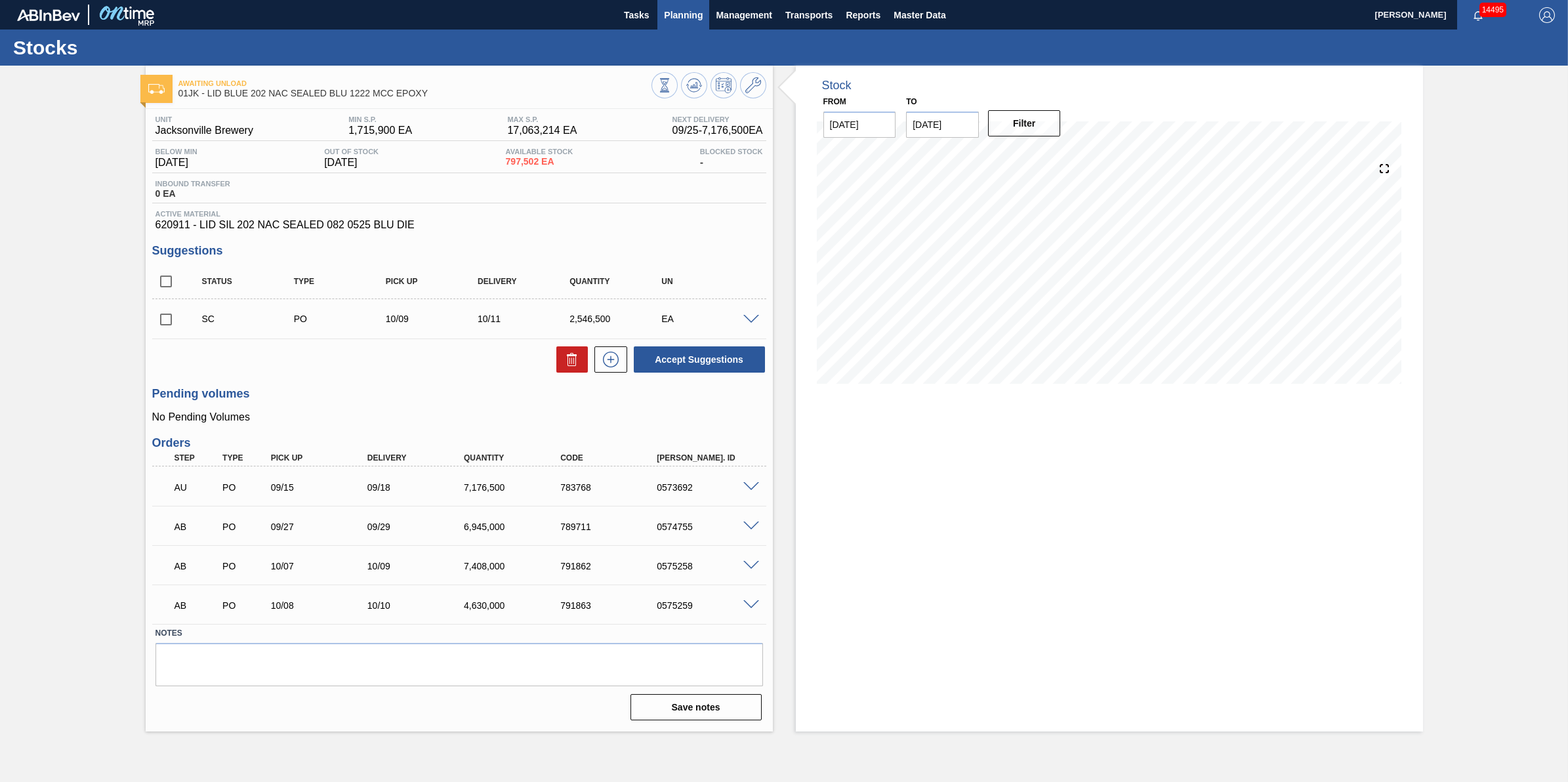
click at [694, 11] on span "Planning" at bounding box center [683, 15] width 39 height 16
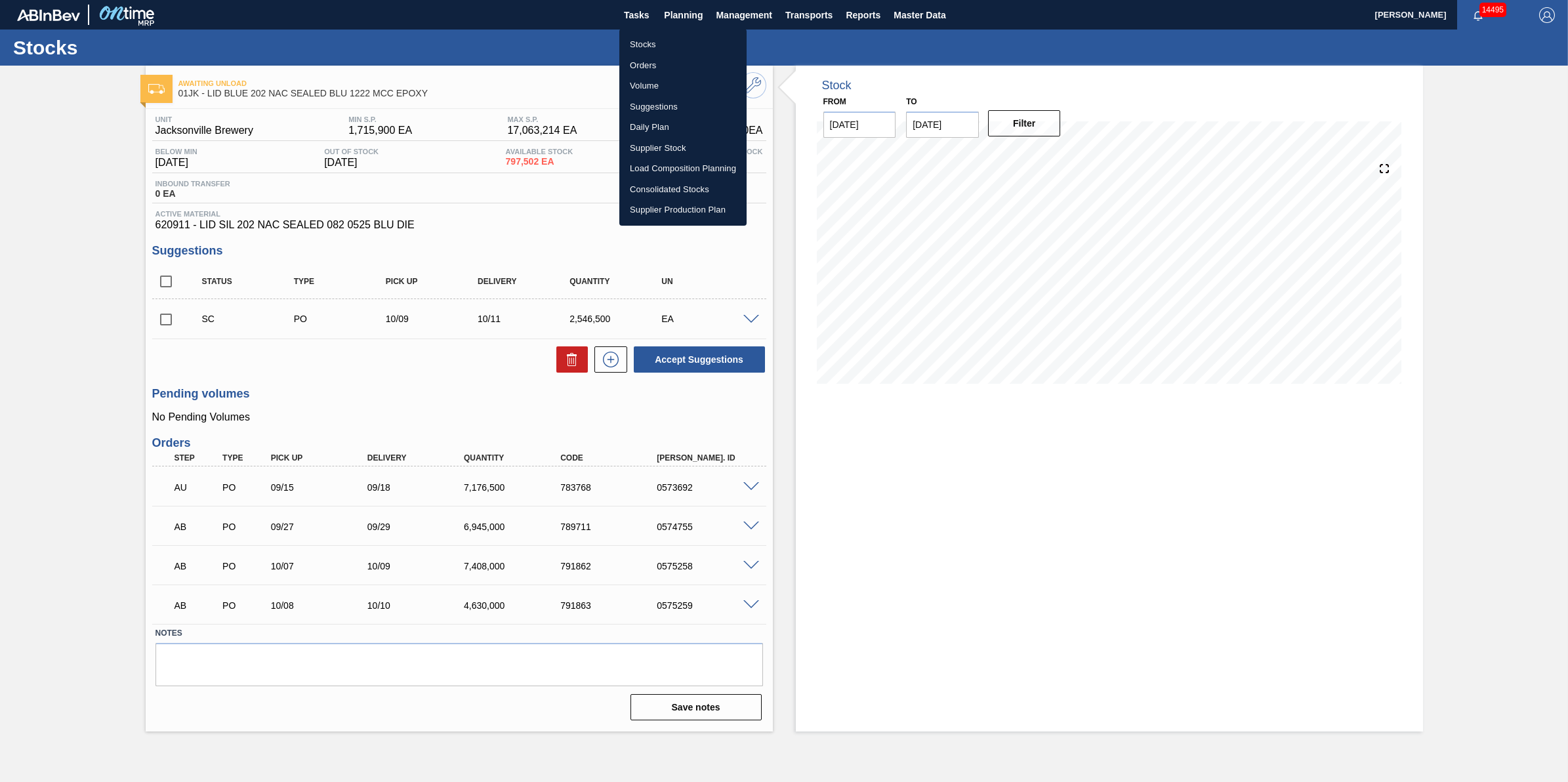
click at [700, 38] on li "Stocks" at bounding box center [683, 45] width 127 height 21
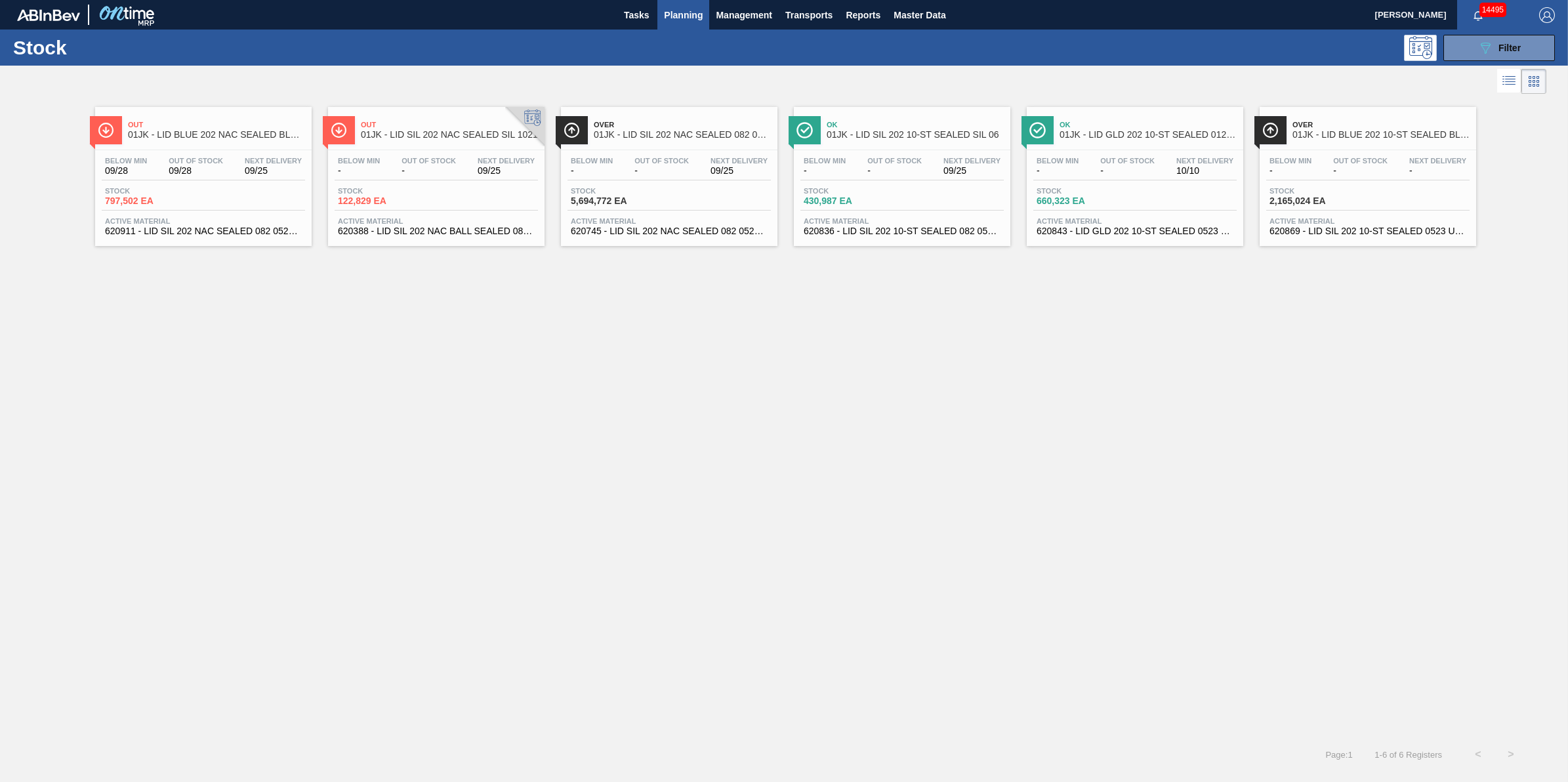
click at [691, 21] on span "Planning" at bounding box center [683, 15] width 39 height 16
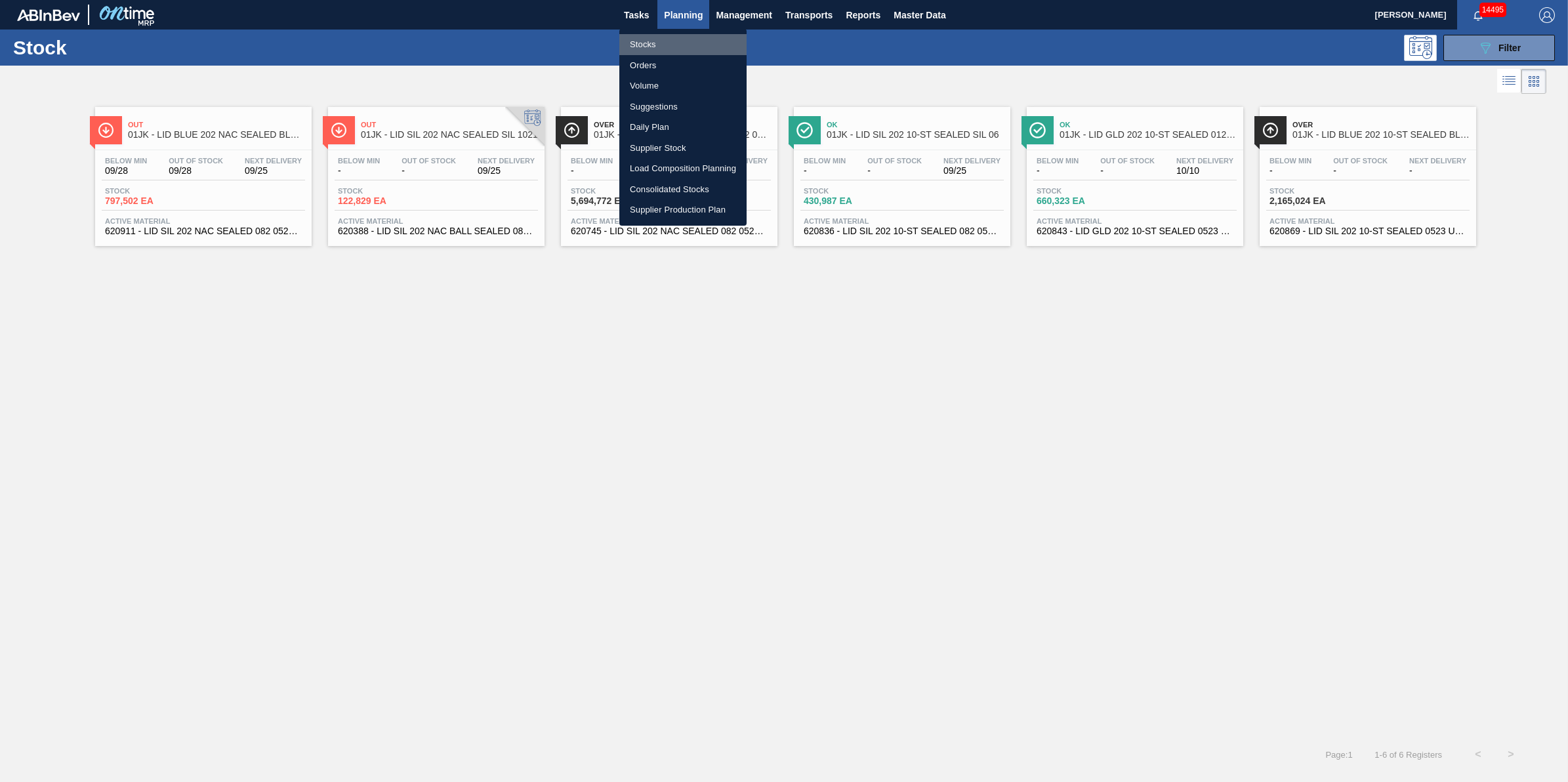
click at [692, 48] on li "Stocks" at bounding box center [683, 45] width 127 height 21
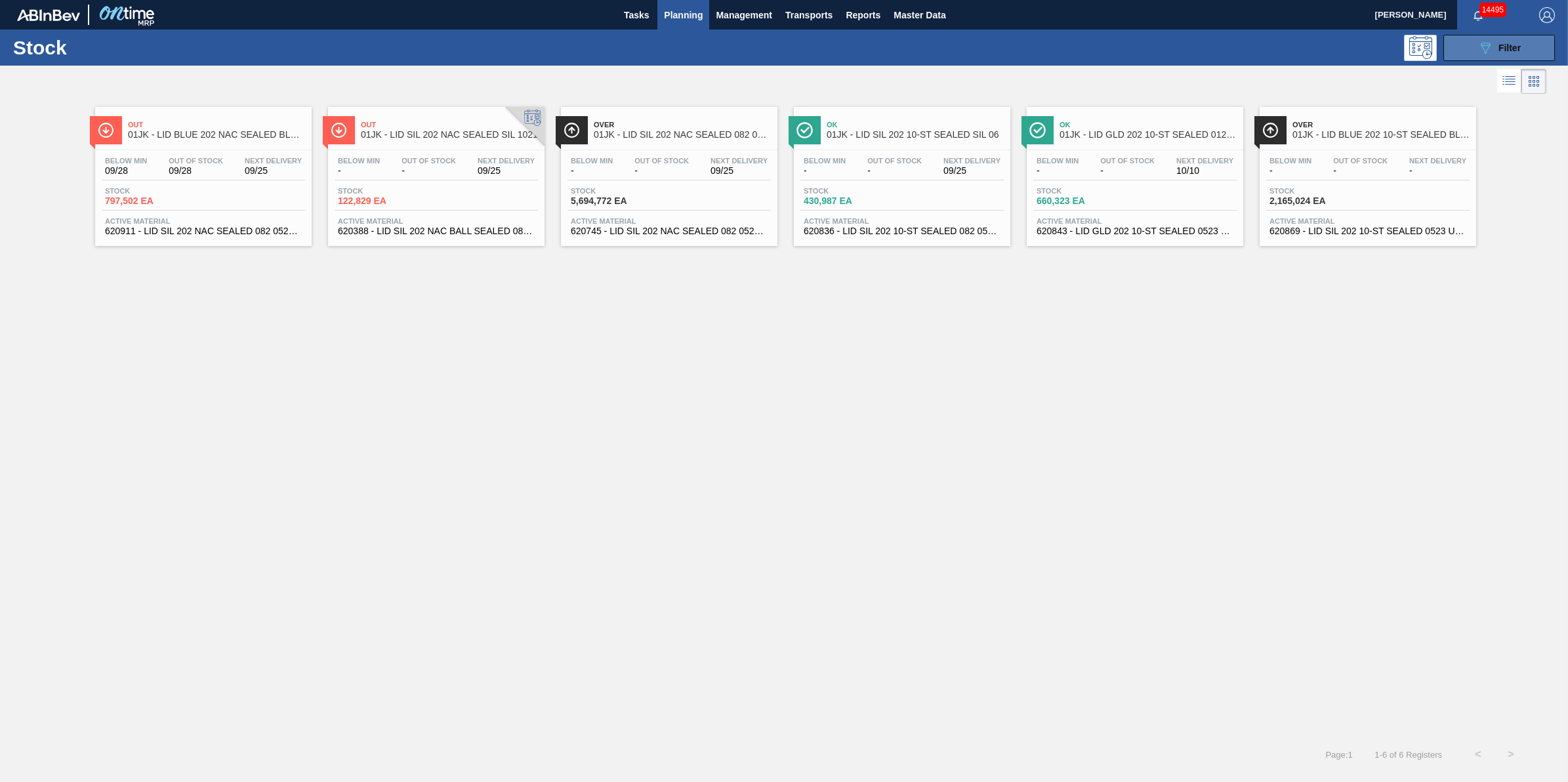
click at [1497, 59] on button "089F7B8B-B2A5-4AFE-B5C0-19BA573D28AC Filter" at bounding box center [1499, 47] width 111 height 26
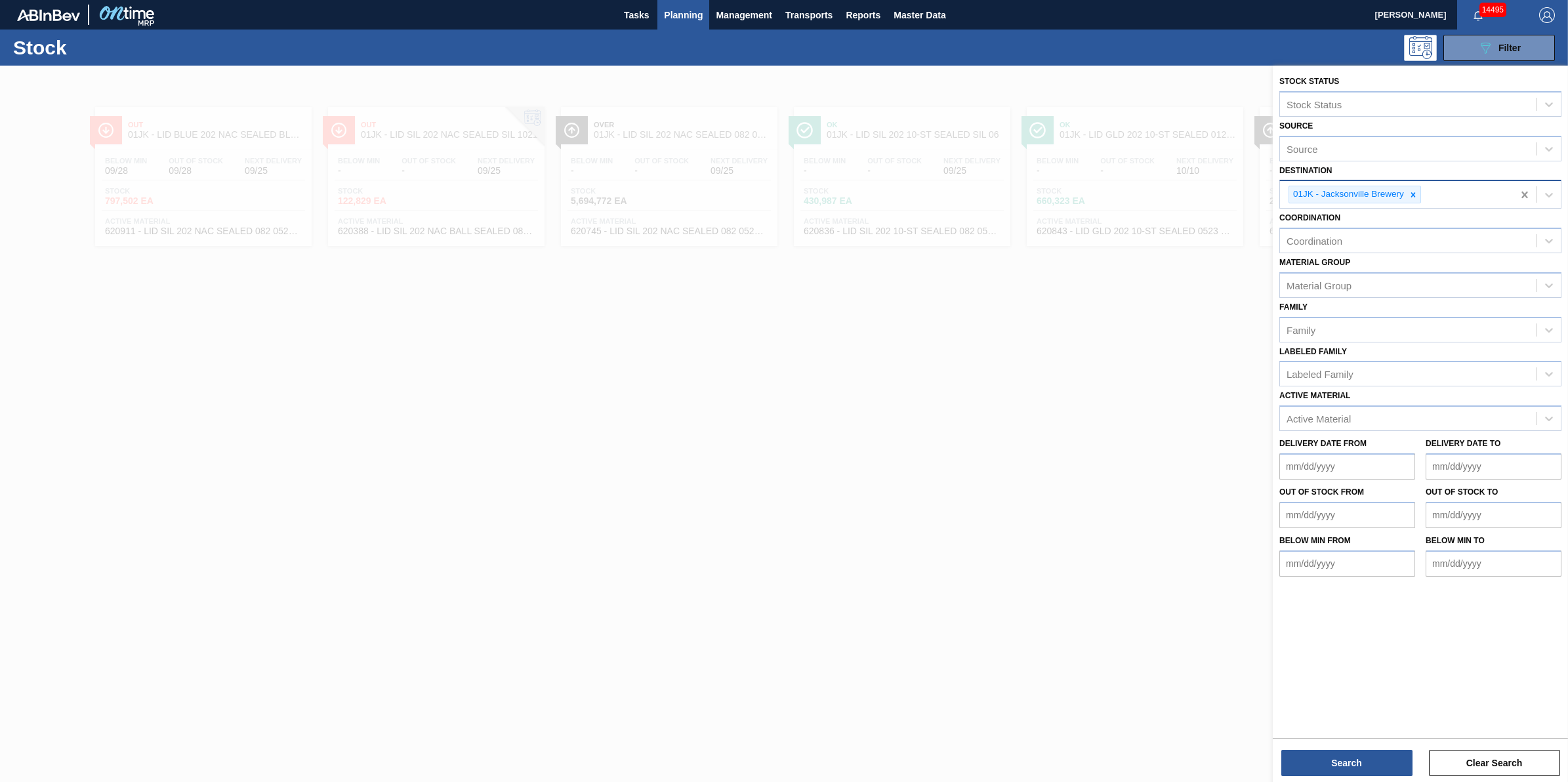
drag, startPoint x: 1521, startPoint y: 194, endPoint x: 1438, endPoint y: 415, distance: 236.1
click at [1363, 762] on button "Search" at bounding box center [1347, 763] width 131 height 26
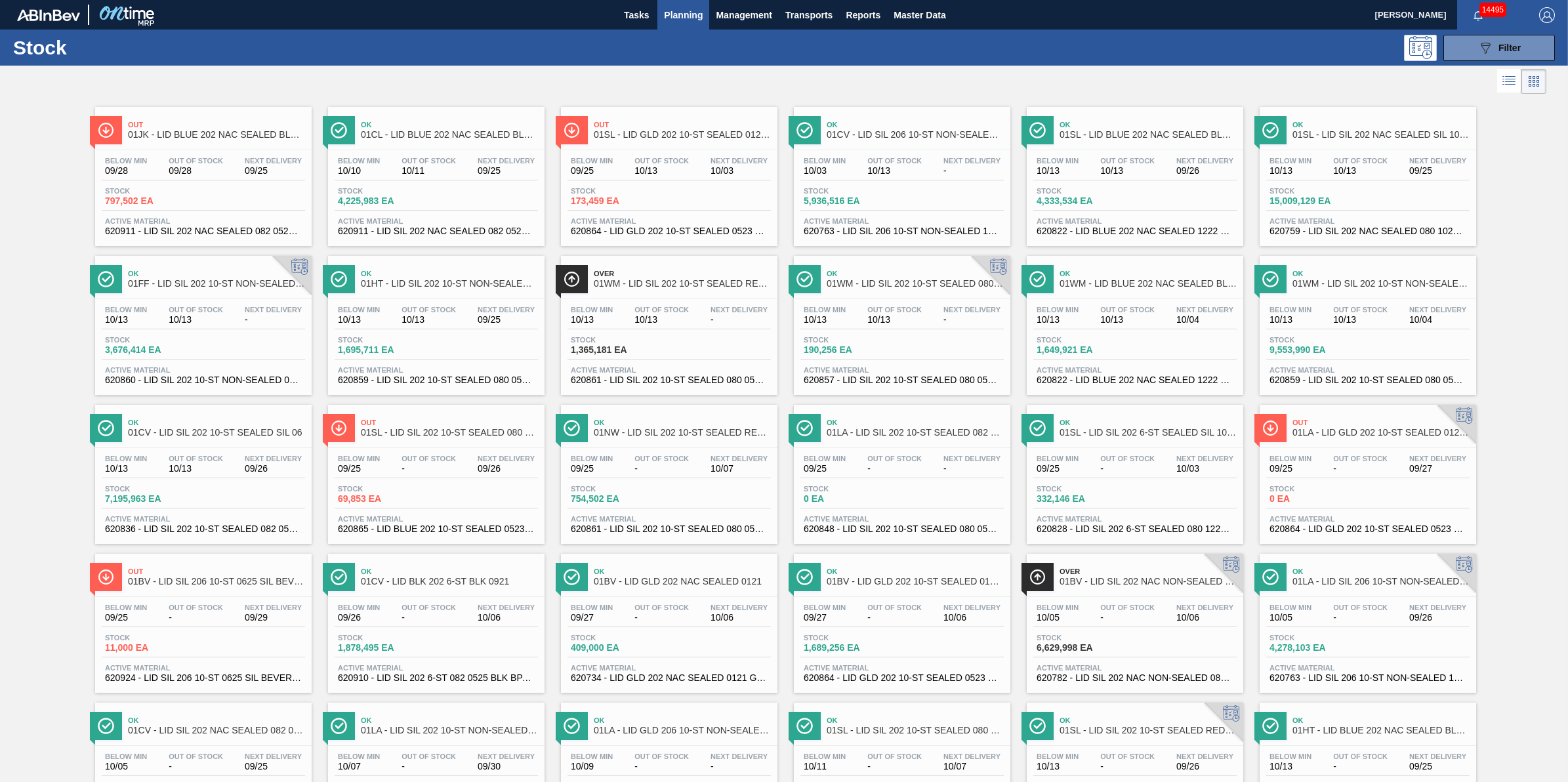
click at [464, 148] on div "Ok 01CL - LID BLUE 202 NAC SEALED BLU 1222 MCC EPOXY Below Min 10/10 Out Of Sto…" at bounding box center [436, 176] width 216 height 139
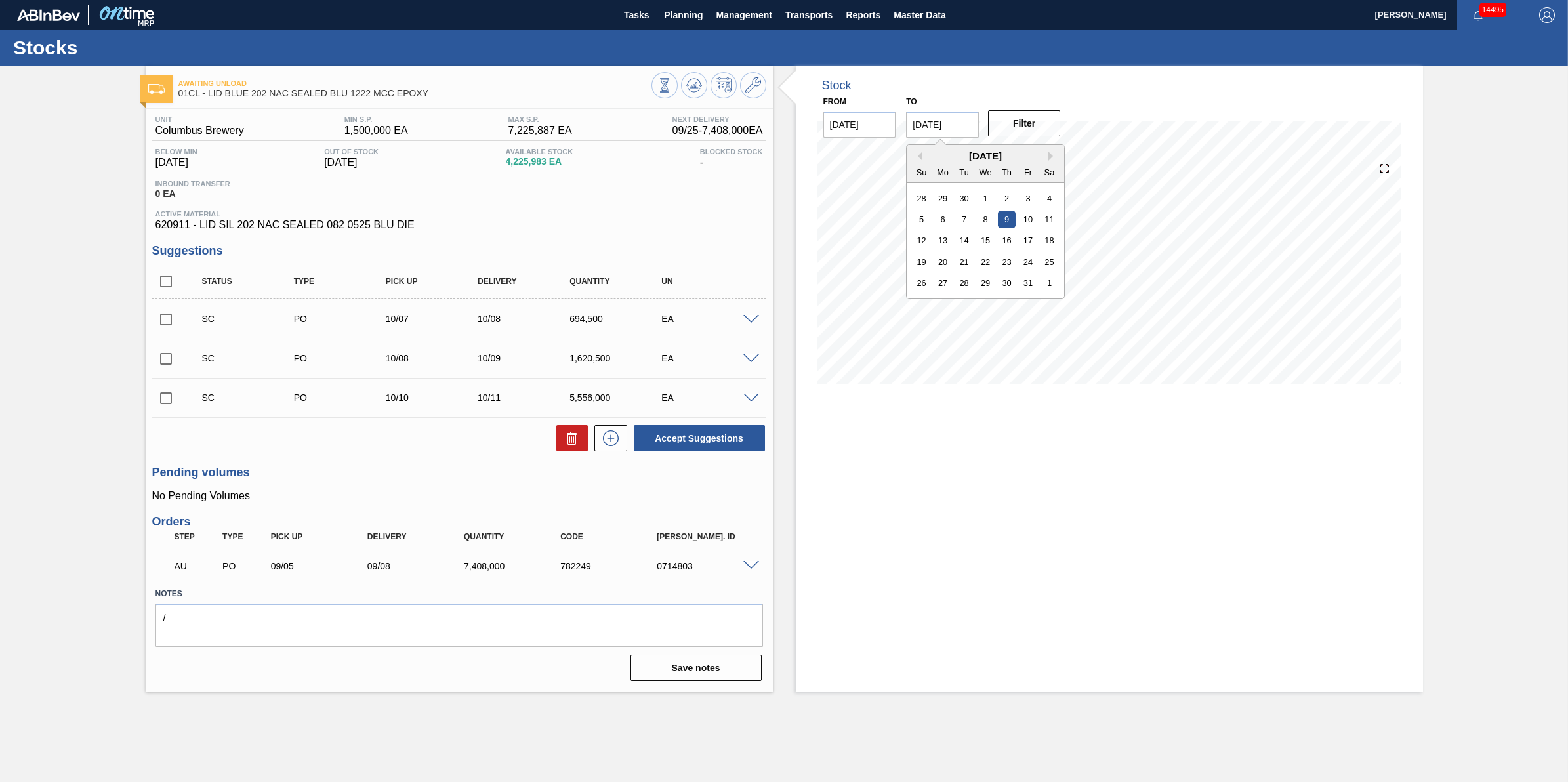
click at [971, 126] on input "[DATE]" at bounding box center [942, 124] width 72 height 26
click at [1048, 287] on div "1" at bounding box center [1049, 283] width 18 height 18
type input "[DATE]"
click at [1044, 125] on button "Filter" at bounding box center [1024, 123] width 72 height 26
click at [169, 315] on input "checkbox" at bounding box center [166, 319] width 28 height 28
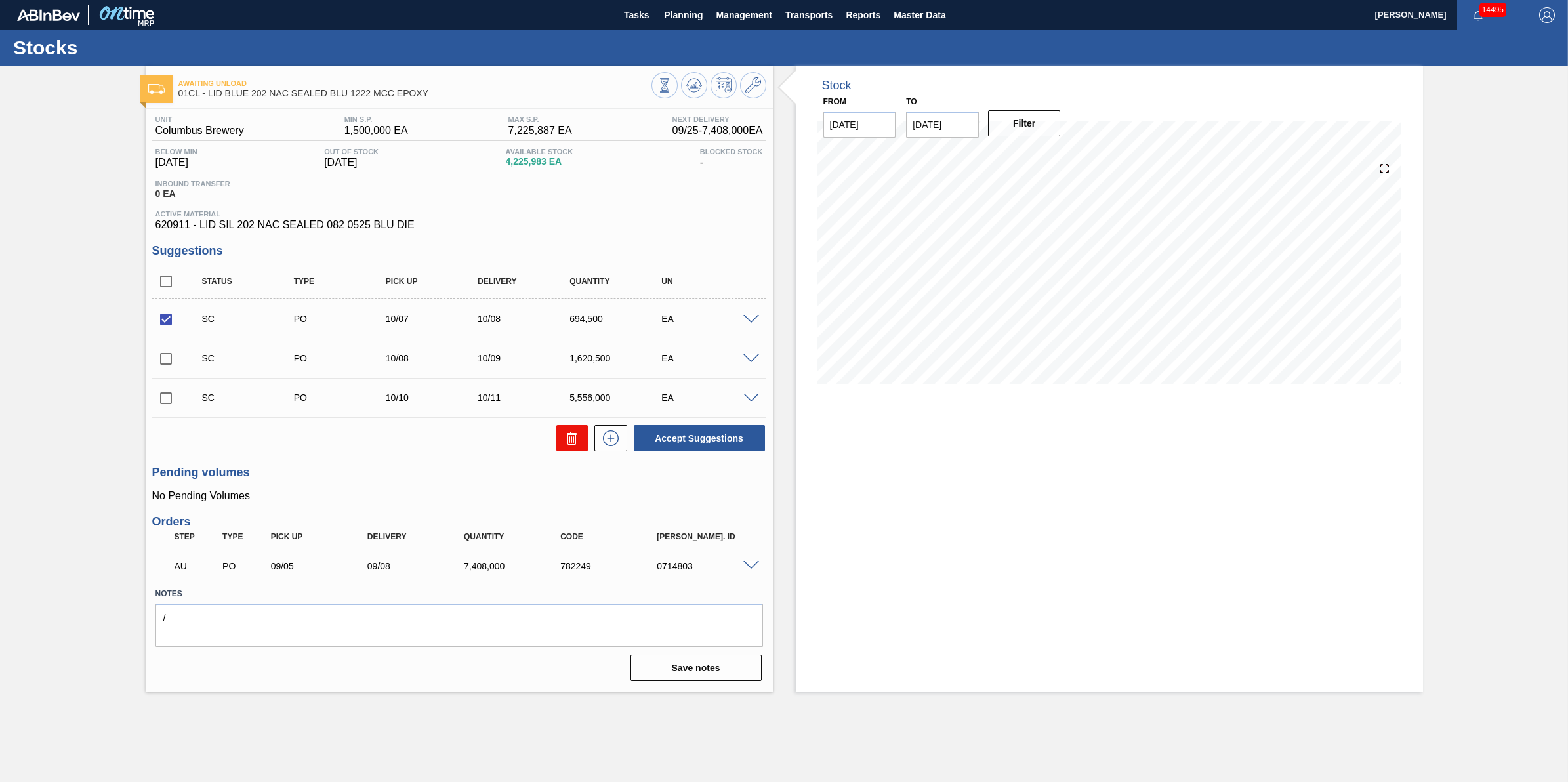
click at [566, 432] on button at bounding box center [572, 438] width 31 height 26
checkbox input "false"
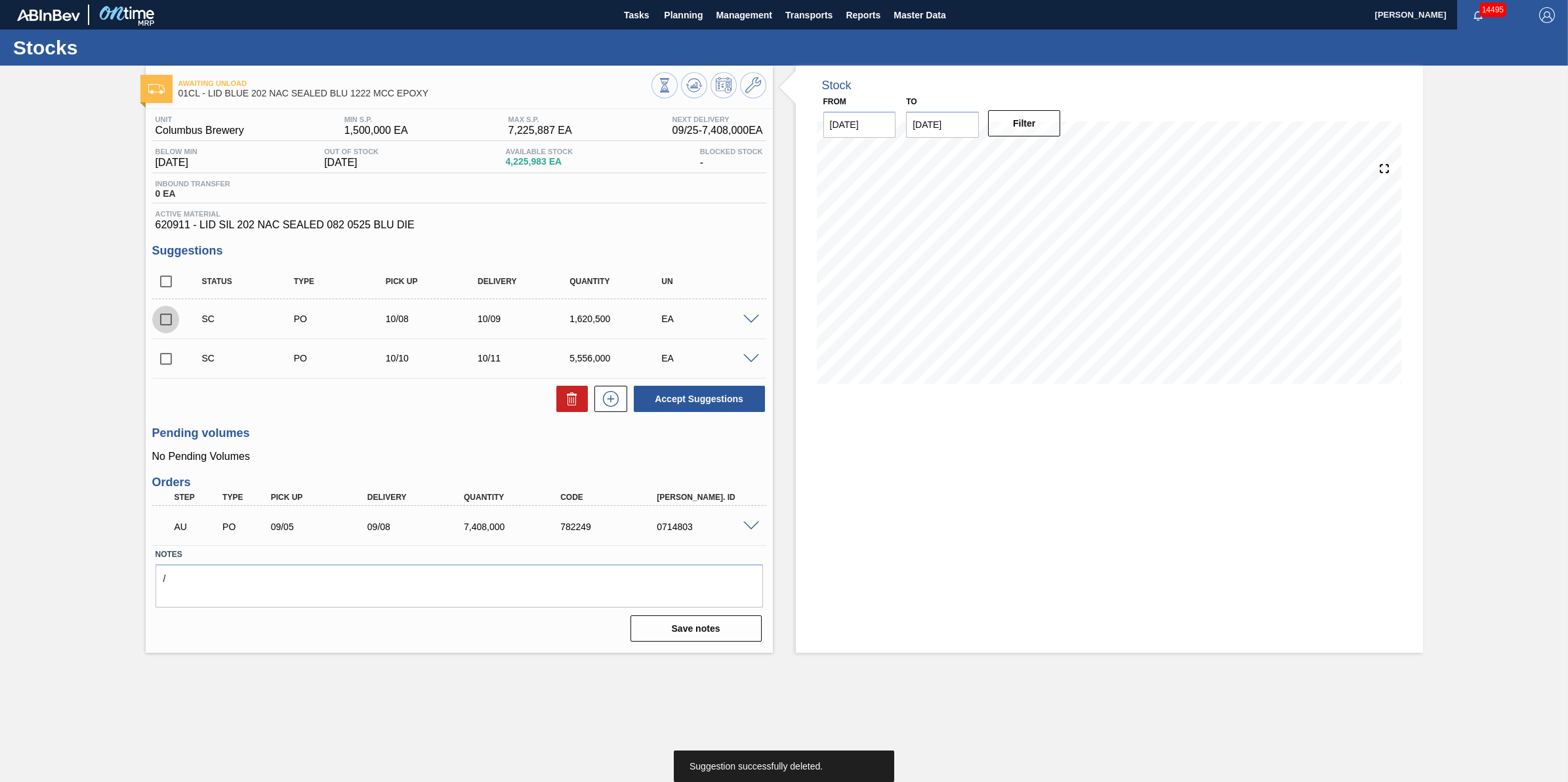
click at [172, 322] on input "checkbox" at bounding box center [166, 319] width 28 height 28
checkbox input "true"
click at [574, 402] on icon at bounding box center [572, 398] width 16 height 16
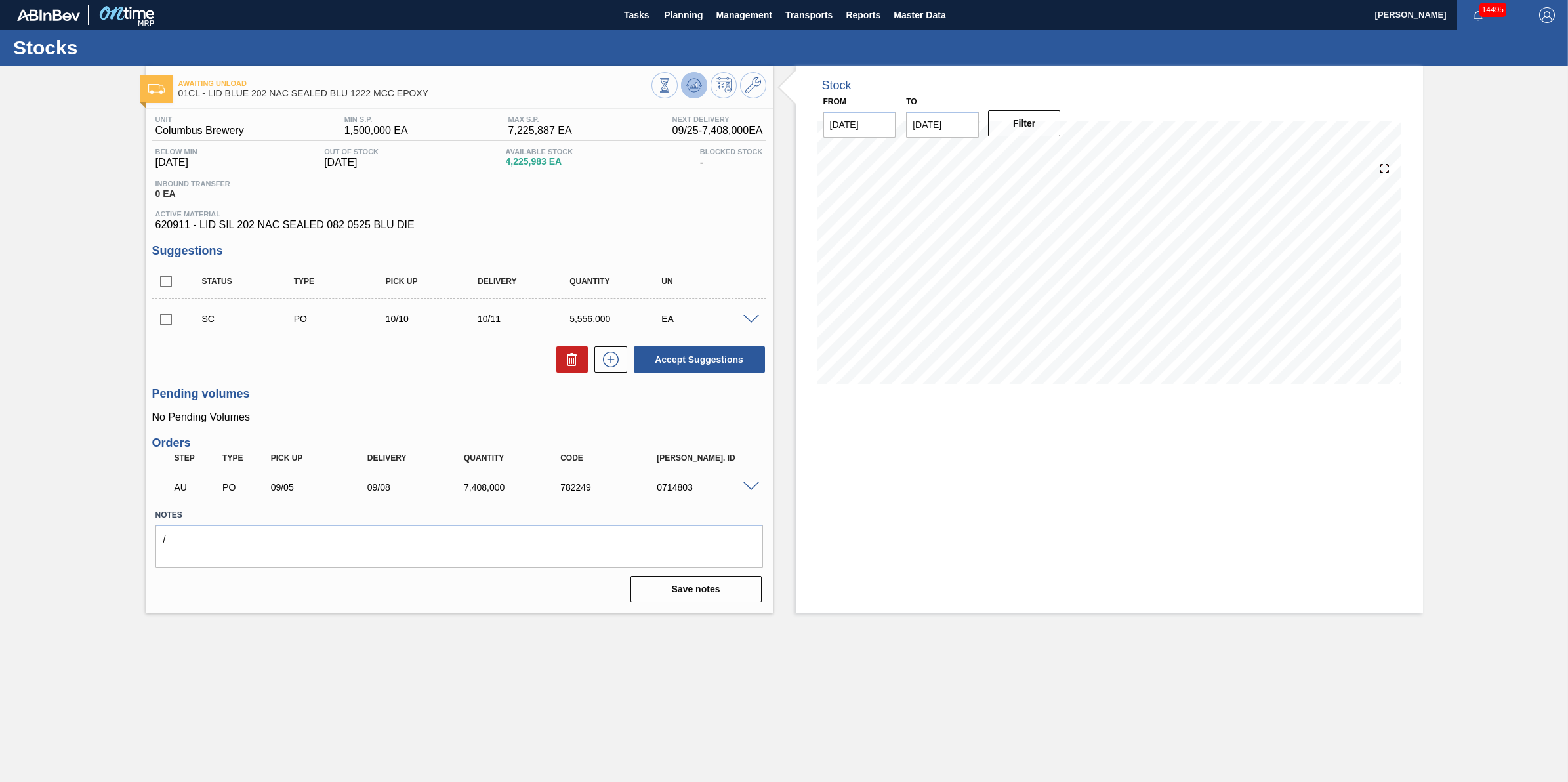
click at [690, 88] on icon at bounding box center [694, 85] width 16 height 16
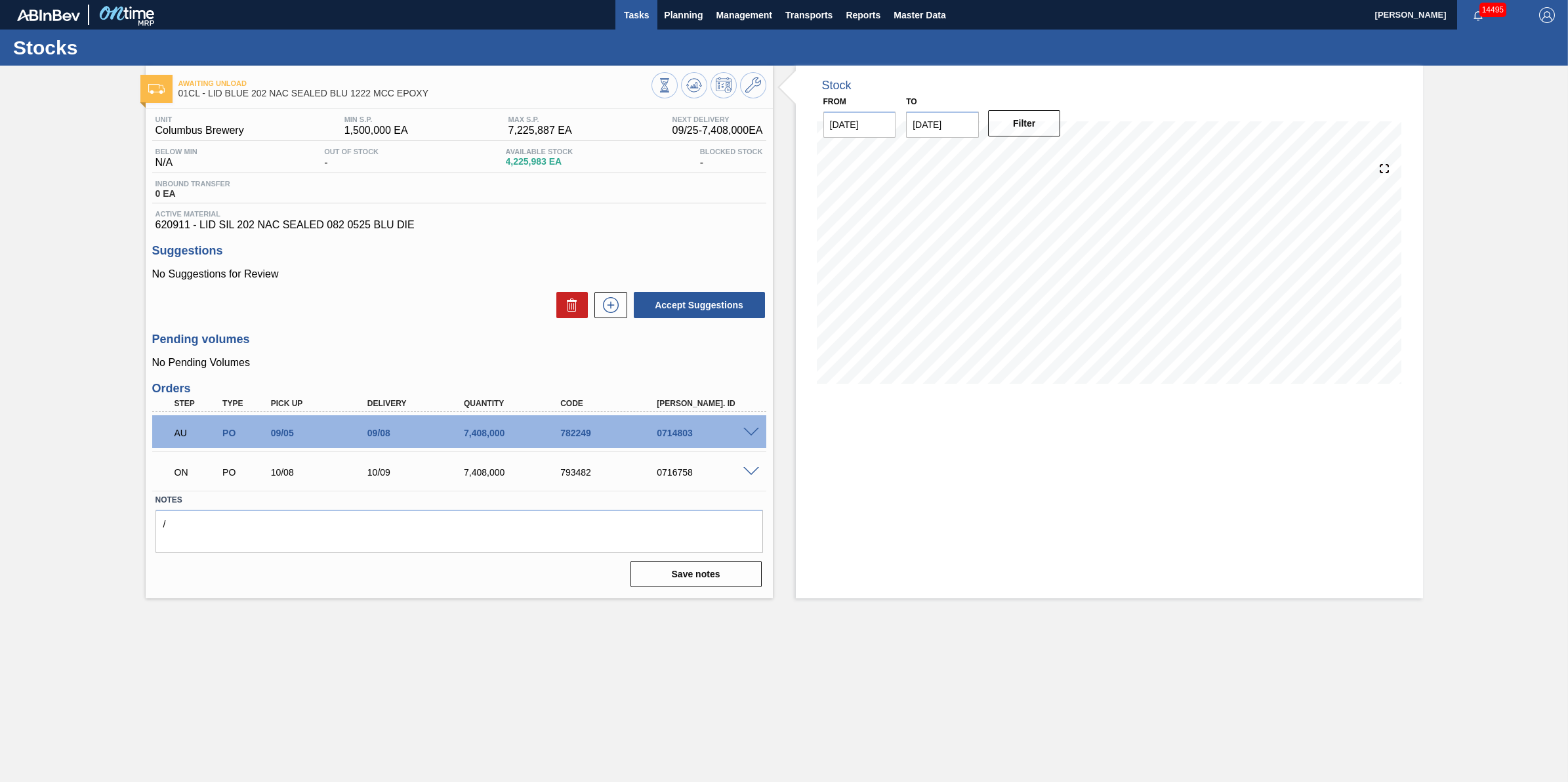
click at [622, 19] on span "Tasks" at bounding box center [637, 15] width 29 height 16
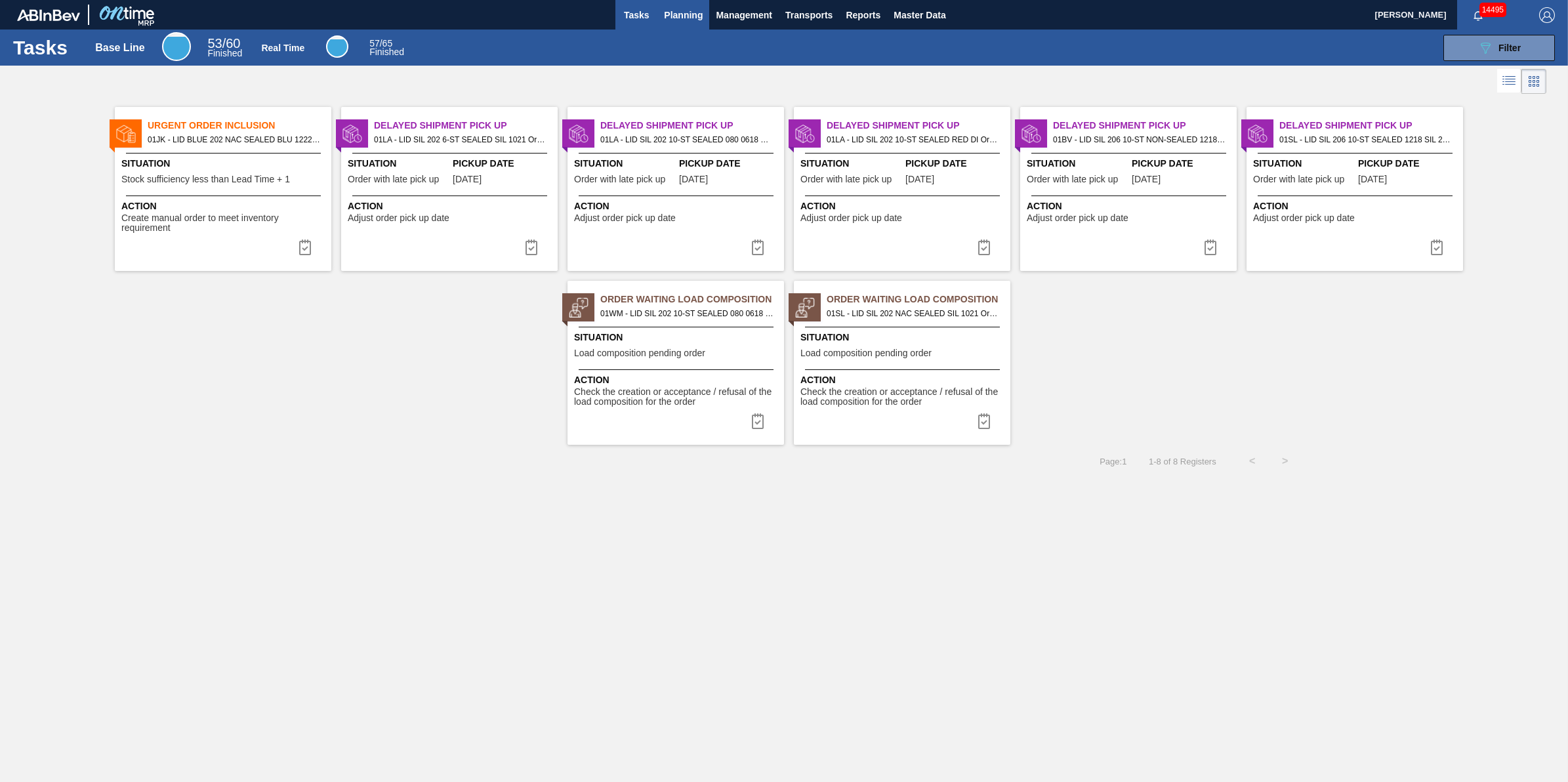
click at [685, 15] on span "Planning" at bounding box center [683, 15] width 39 height 16
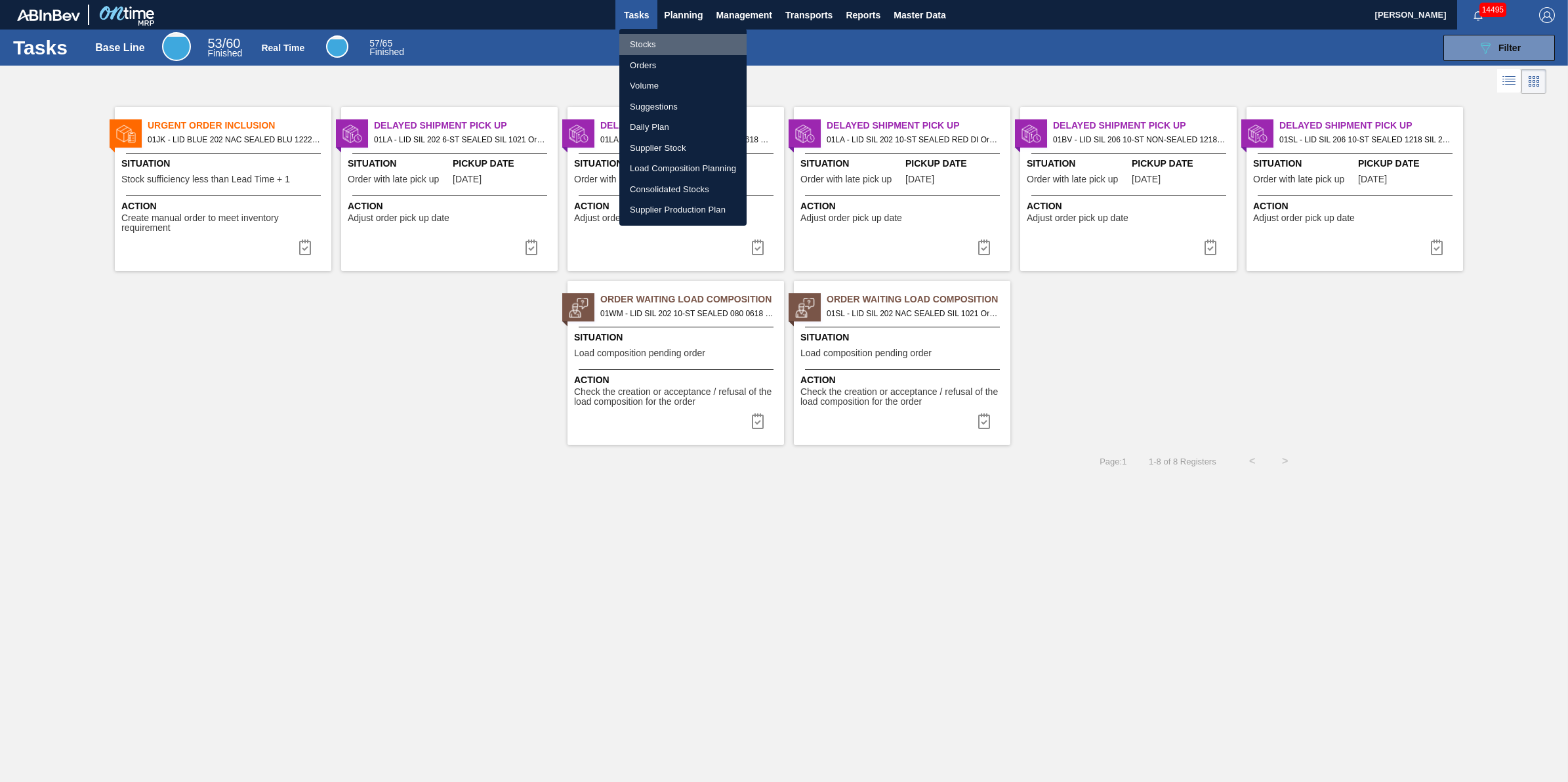
click at [682, 44] on li "Stocks" at bounding box center [683, 45] width 127 height 21
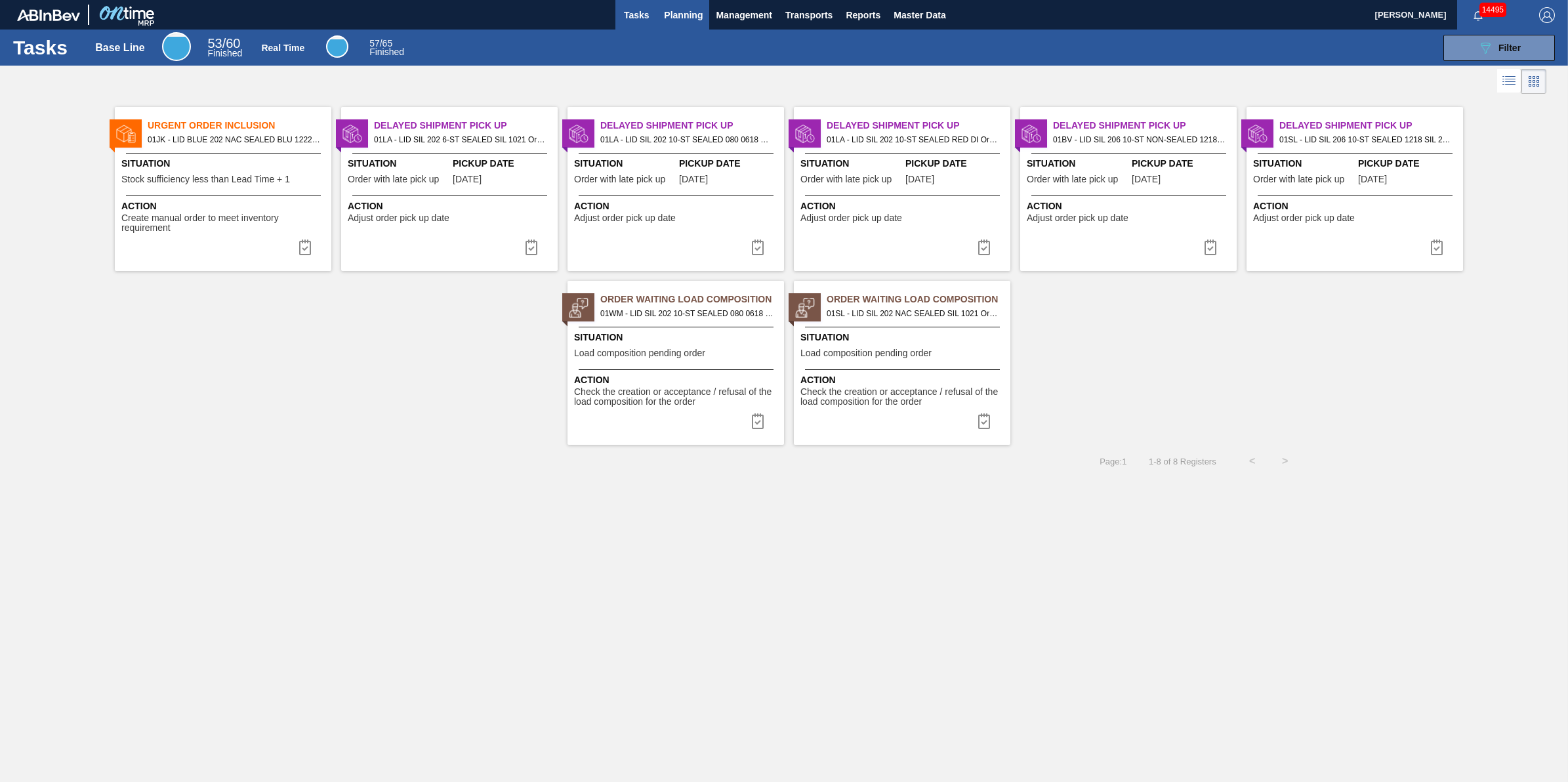
click at [706, 23] on button "Planning" at bounding box center [684, 14] width 52 height 29
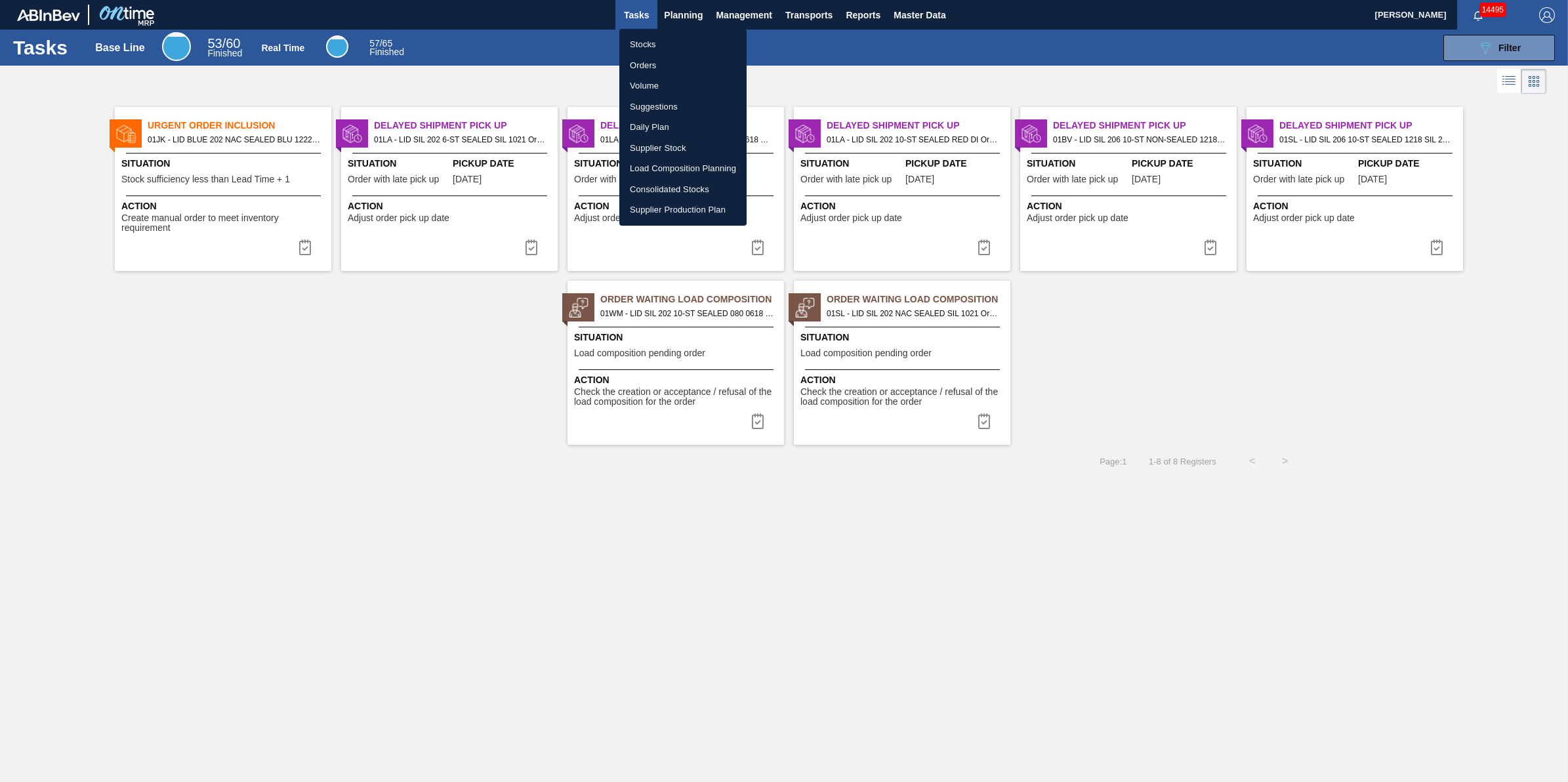
click at [667, 46] on li "Stocks" at bounding box center [683, 45] width 127 height 21
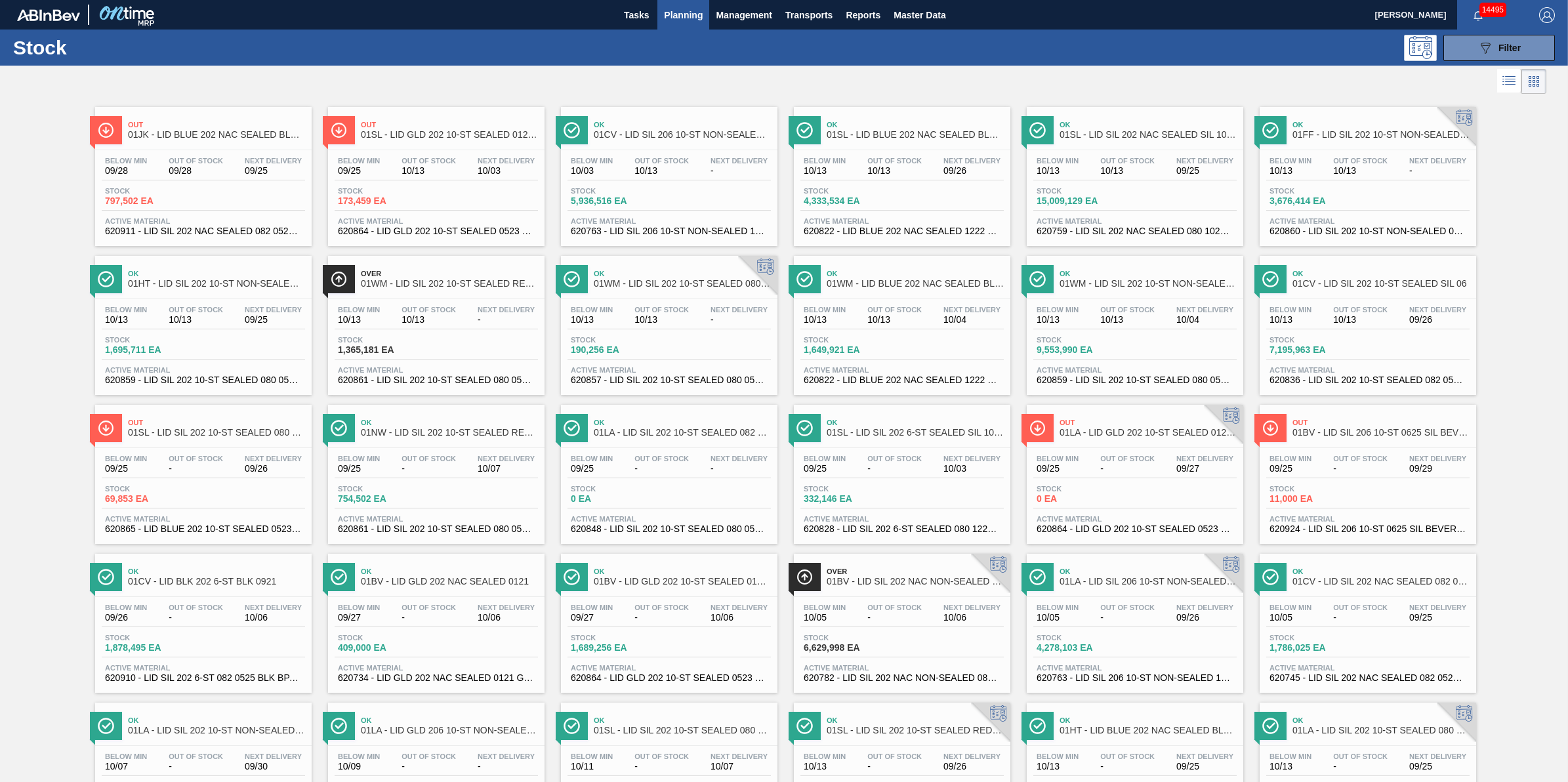
click at [460, 201] on div "Stock 173,459 EA" at bounding box center [436, 199] width 204 height 24
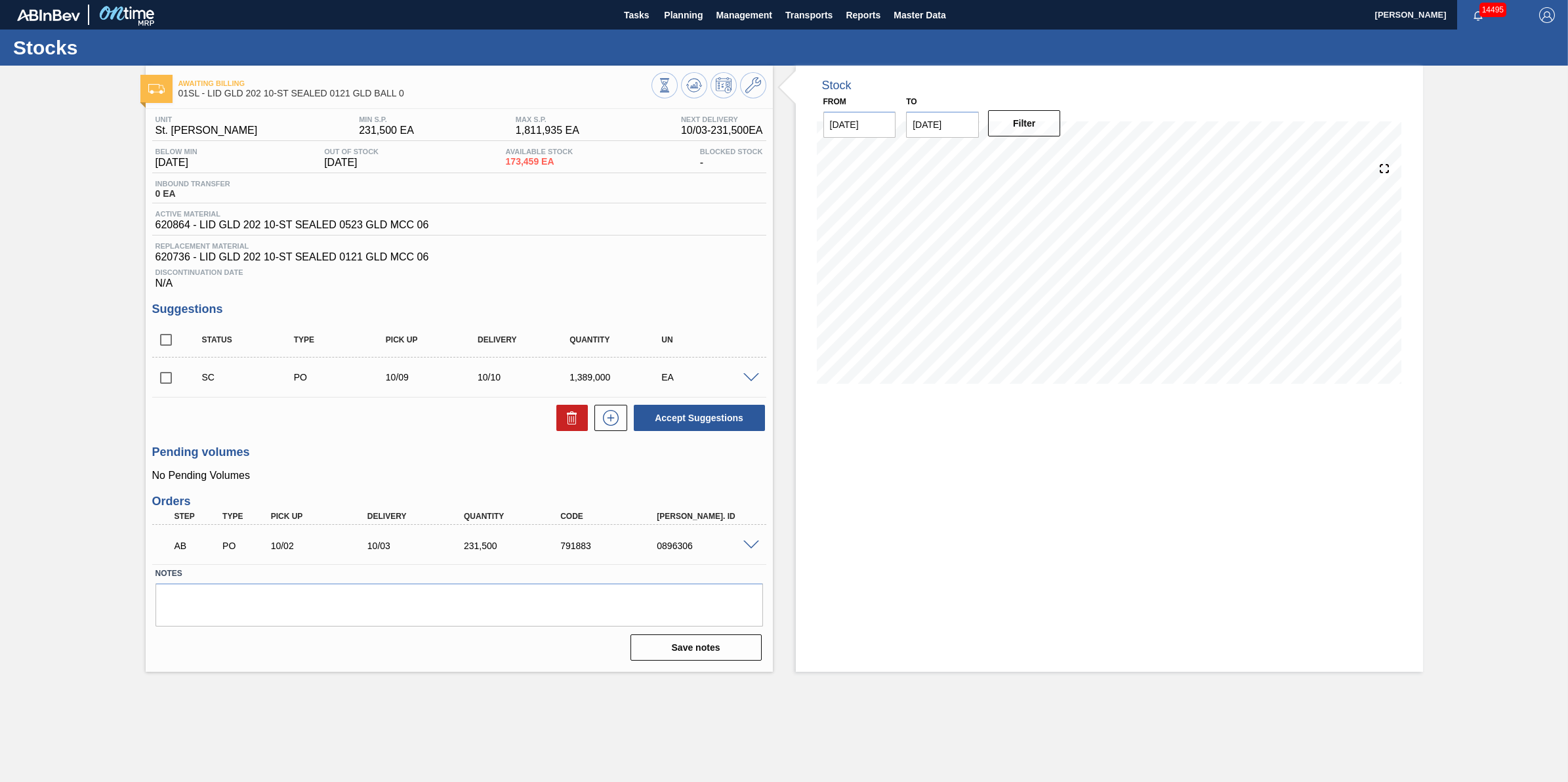
click at [740, 380] on div at bounding box center [753, 377] width 26 height 10
click at [752, 379] on span at bounding box center [751, 378] width 16 height 10
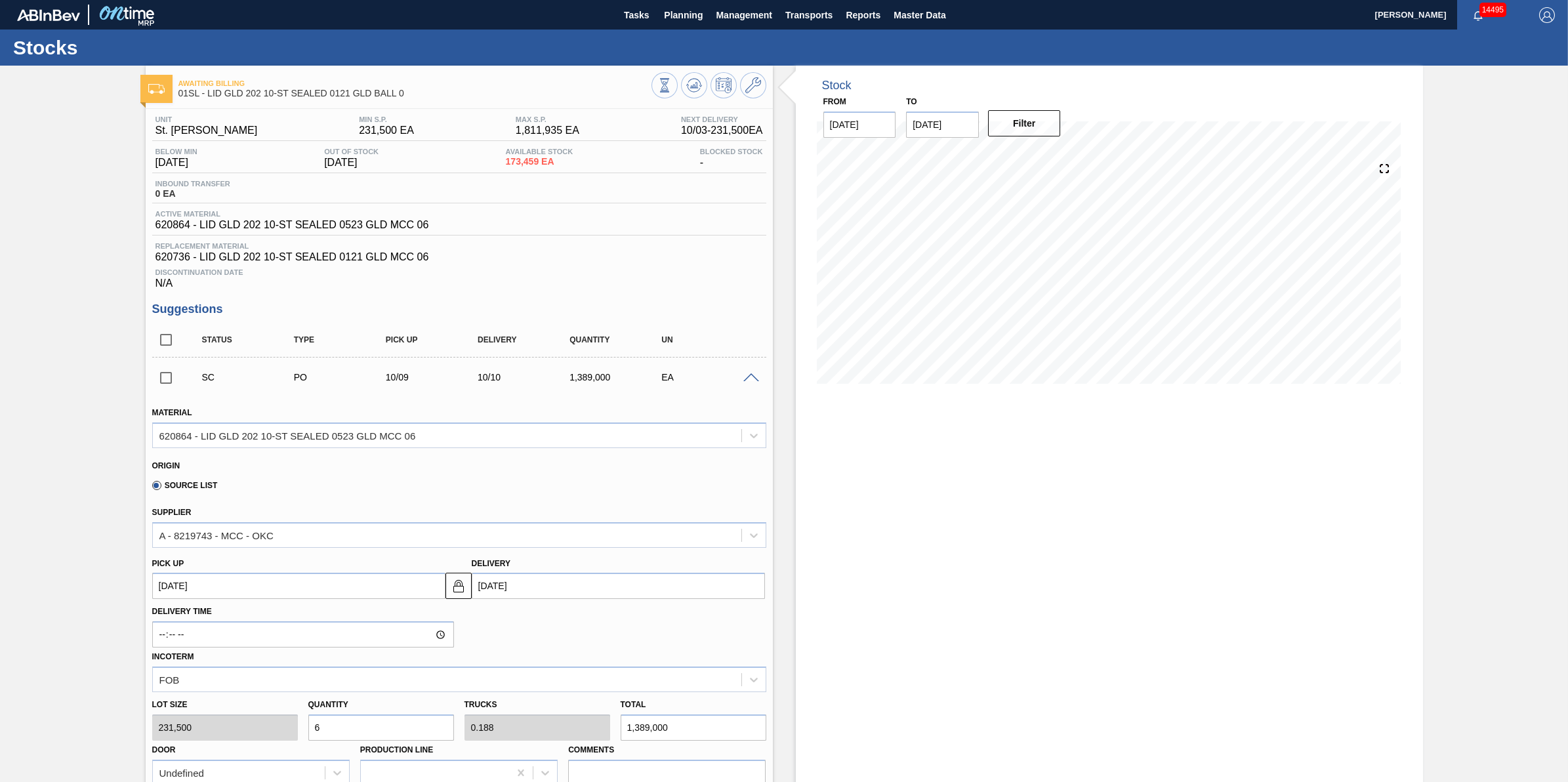
click at [744, 387] on div "SC PO 10/09 10/10 1,389,000 EA" at bounding box center [459, 377] width 614 height 33
click at [751, 378] on span at bounding box center [751, 378] width 16 height 10
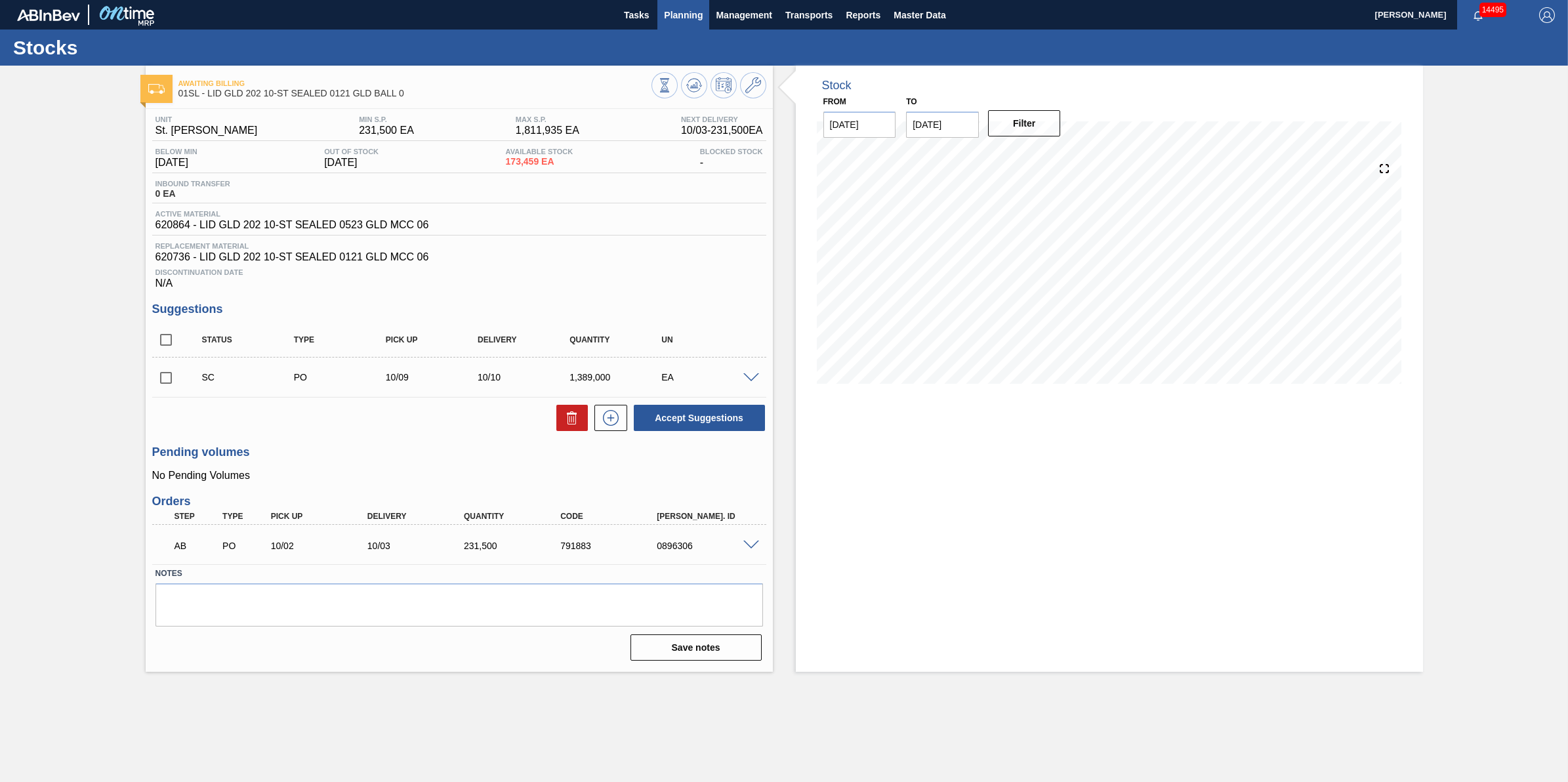
click at [689, 13] on span "Planning" at bounding box center [683, 15] width 39 height 16
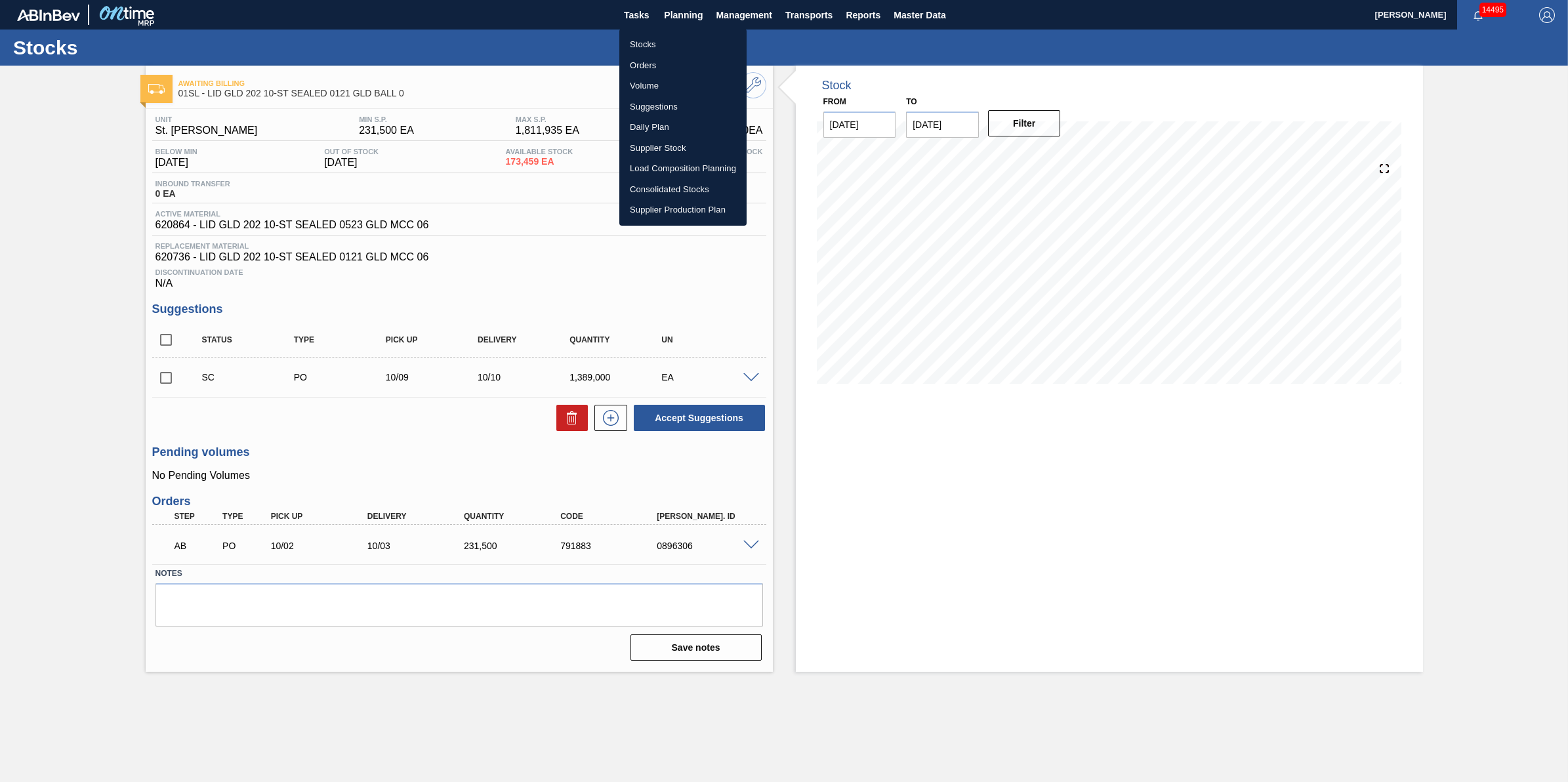
click at [683, 38] on li "Stocks" at bounding box center [683, 45] width 127 height 21
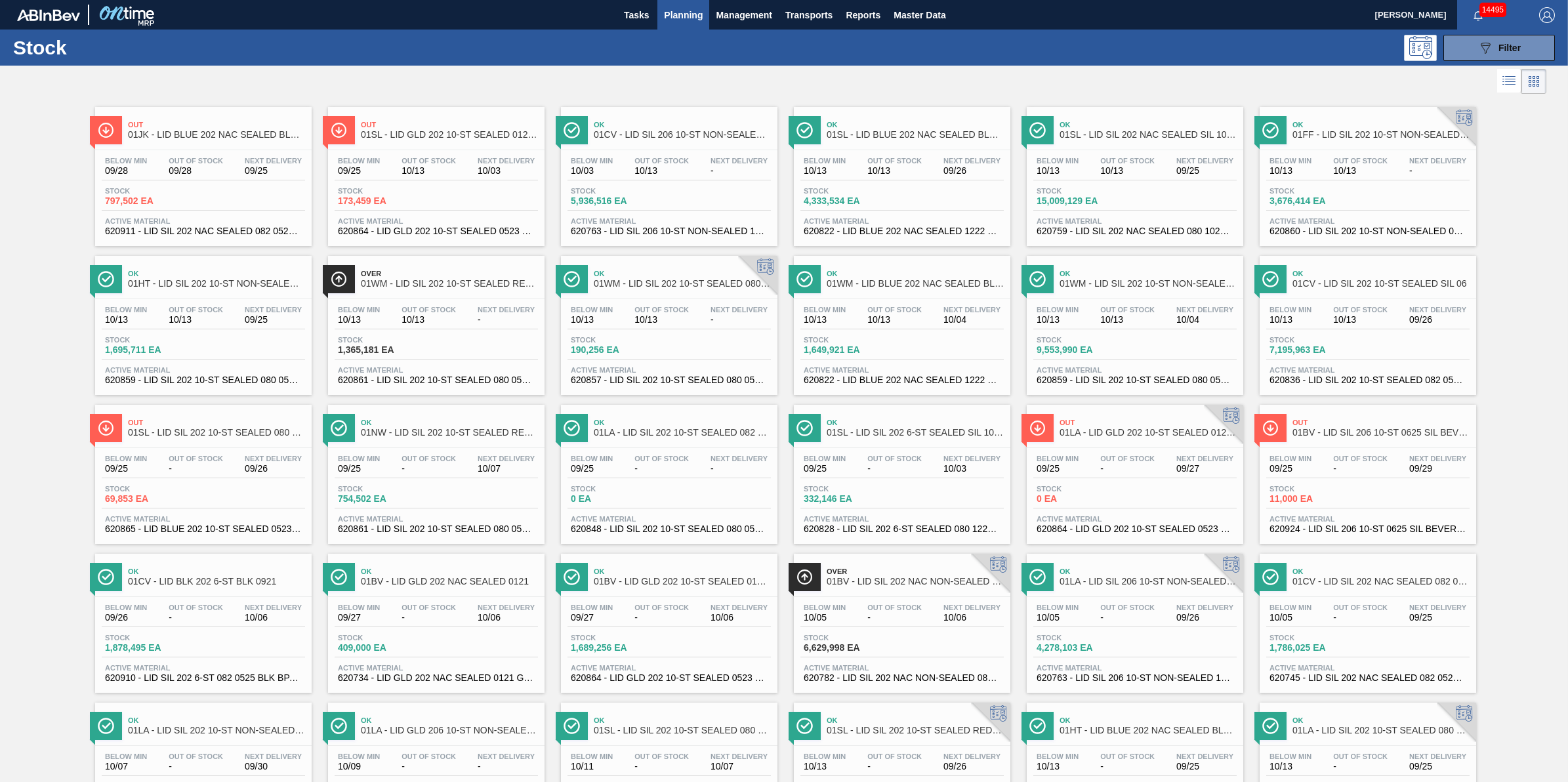
click at [681, 19] on span "Planning" at bounding box center [683, 15] width 39 height 16
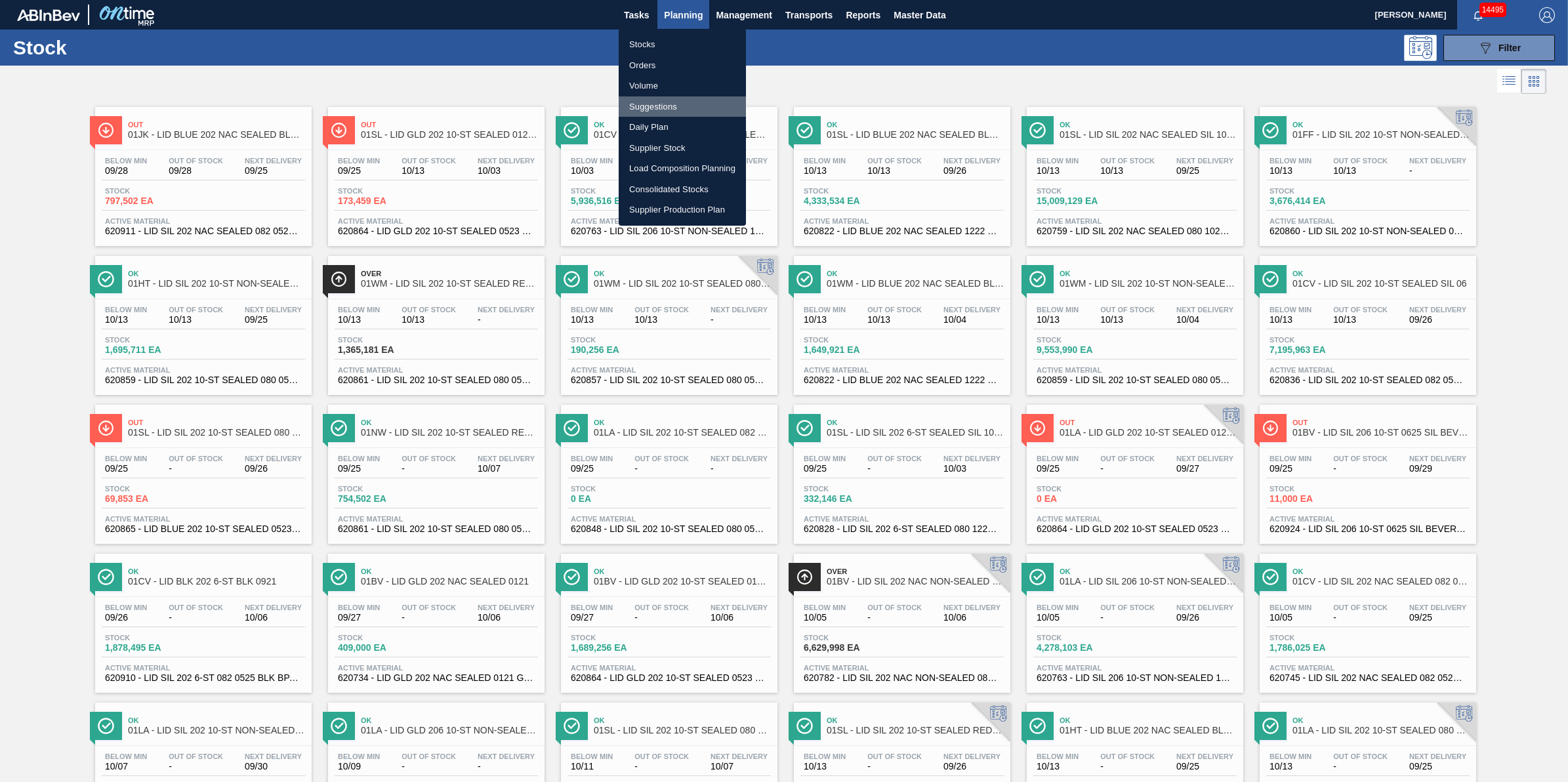
click at [697, 109] on li "Suggestions" at bounding box center [682, 107] width 127 height 21
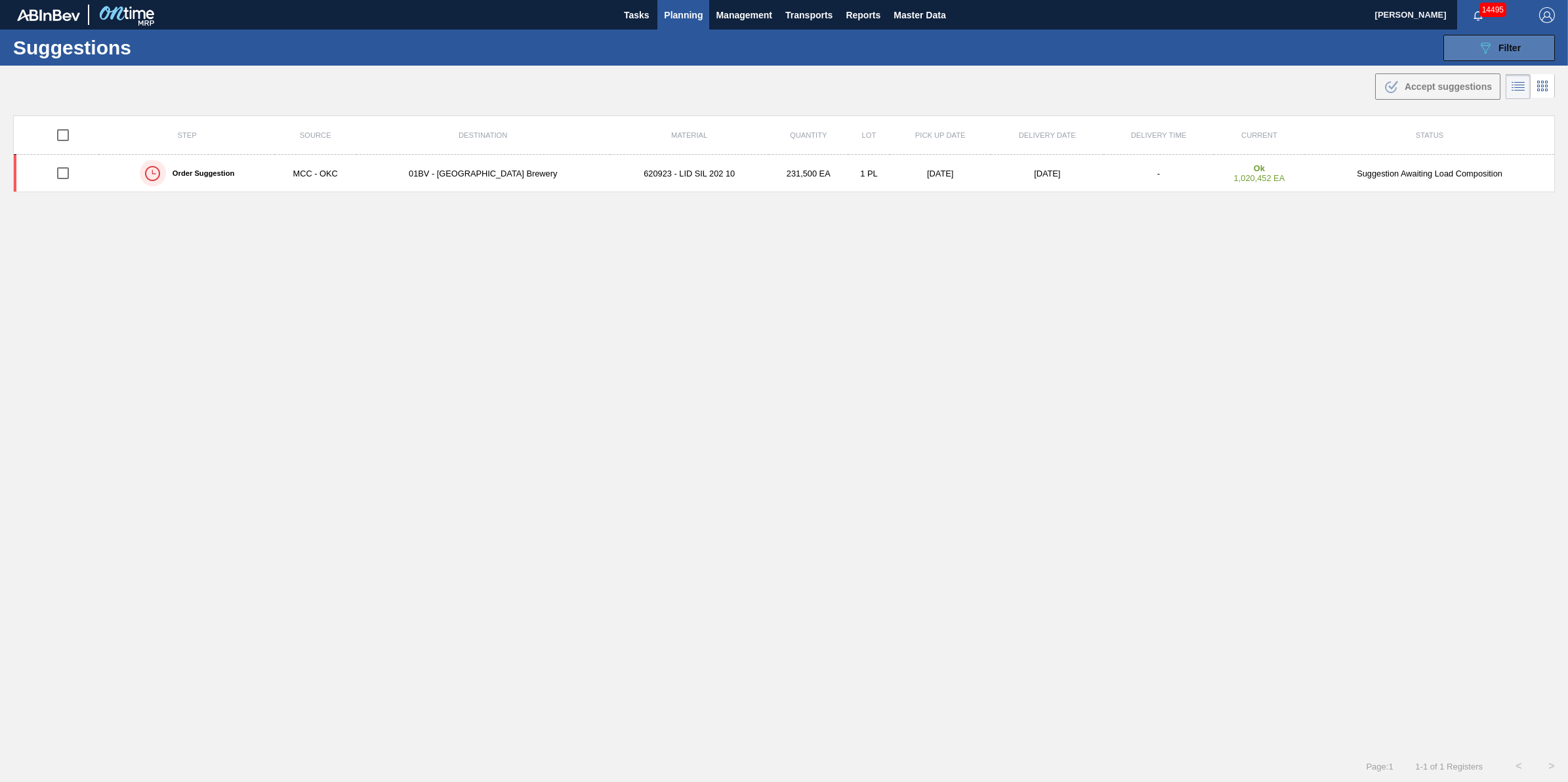
click at [1497, 53] on div "089F7B8B-B2A5-4AFE-B5C0-19BA573D28AC Filter" at bounding box center [1499, 48] width 43 height 16
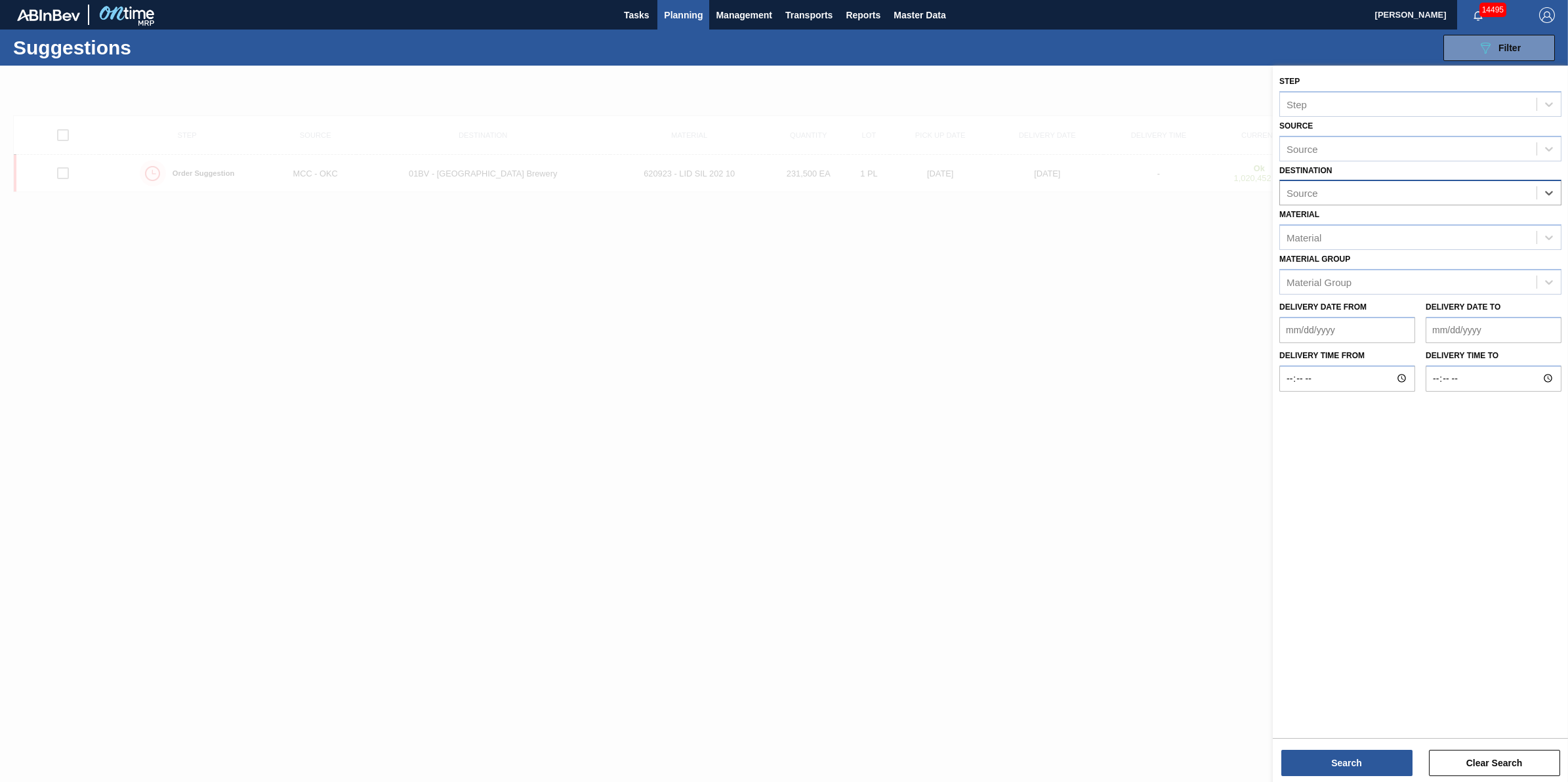
drag, startPoint x: 1519, startPoint y: 194, endPoint x: 1505, endPoint y: 191, distance: 14.3
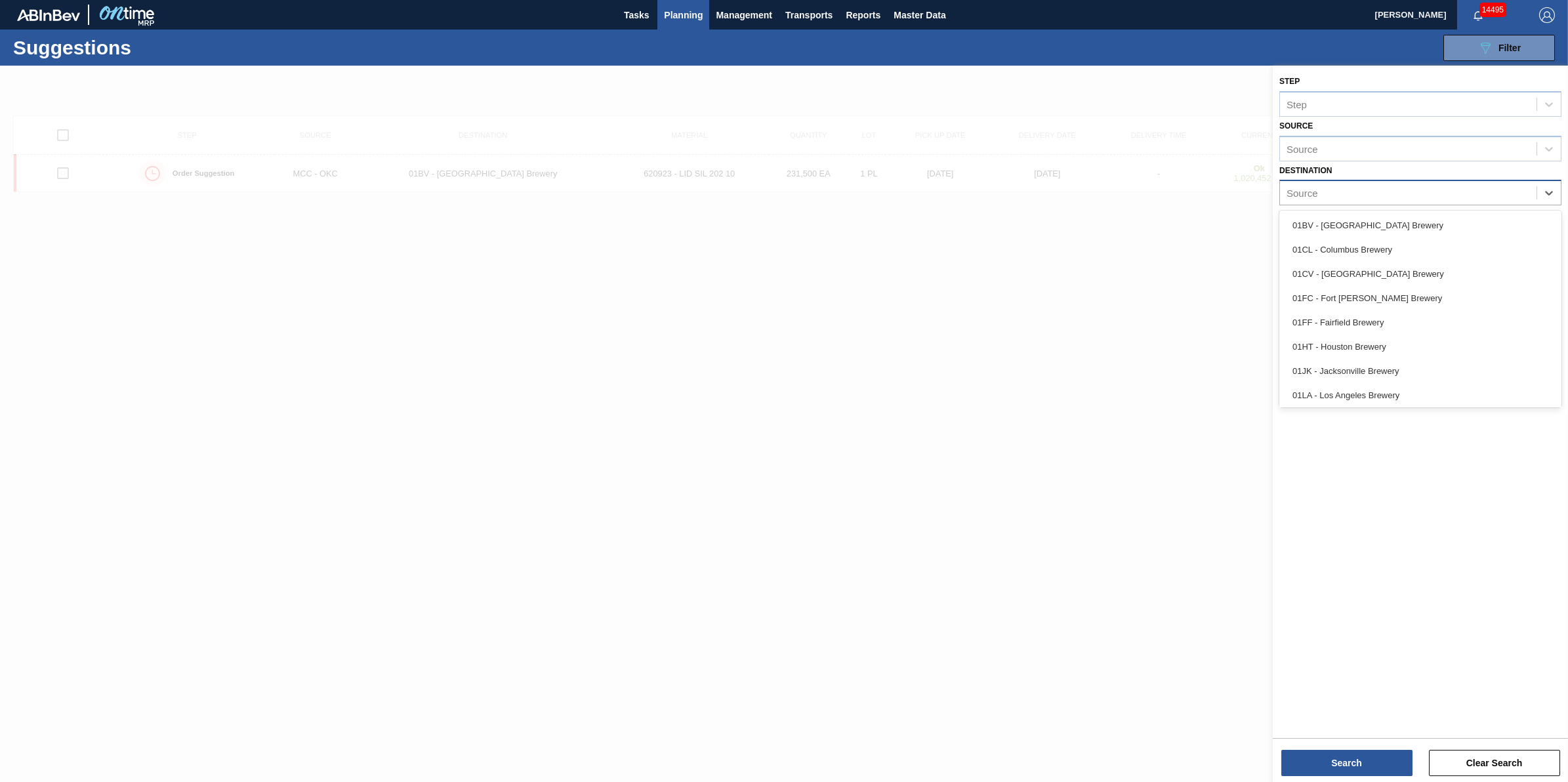
drag, startPoint x: 1505, startPoint y: 191, endPoint x: 1468, endPoint y: 200, distance: 38.1
click at [1503, 189] on div "Source" at bounding box center [1408, 193] width 257 height 19
click at [1392, 364] on div "01SL - St. [PERSON_NAME]" at bounding box center [1420, 369] width 282 height 24
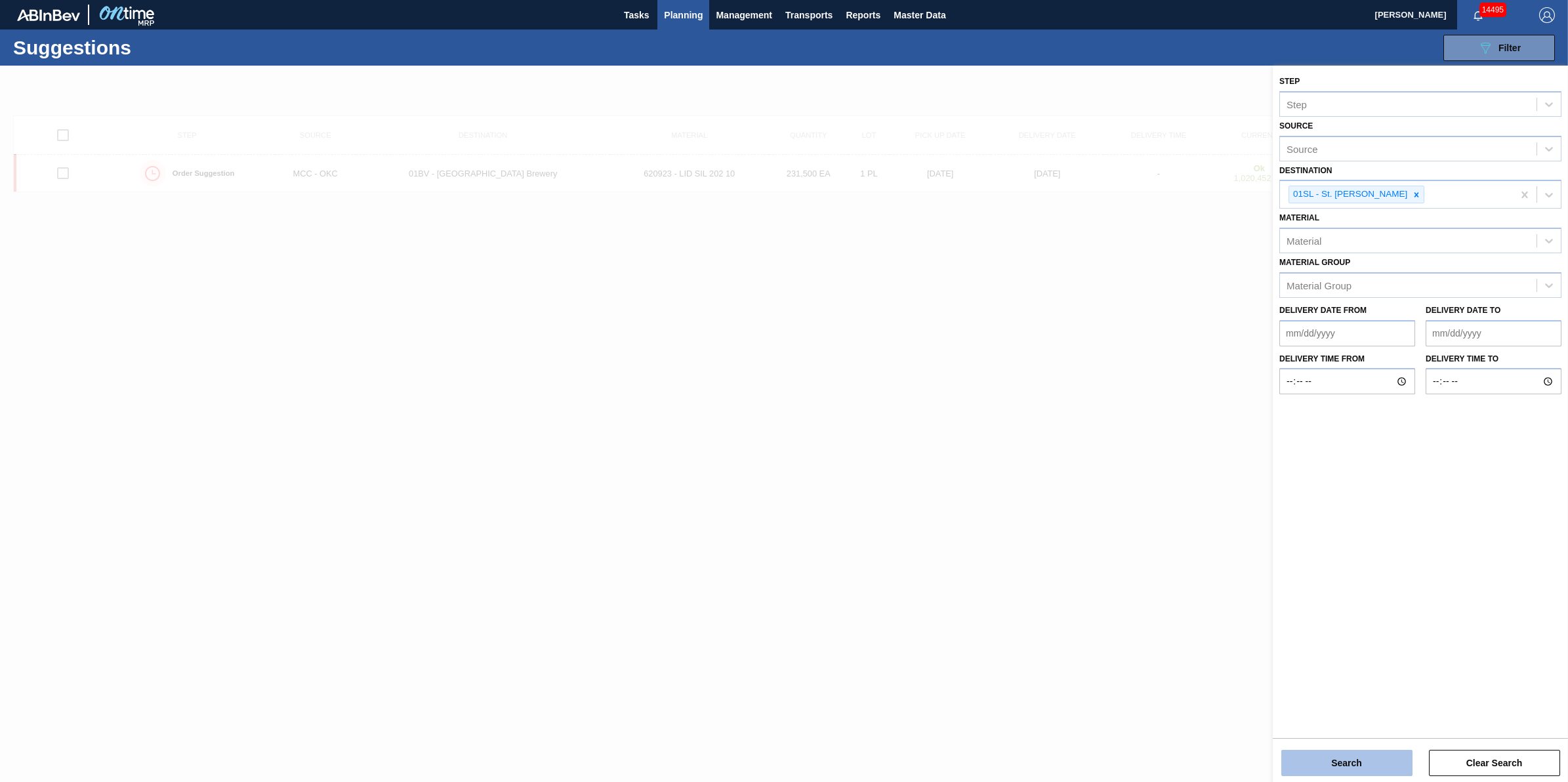
click at [1347, 762] on button "Search" at bounding box center [1347, 763] width 131 height 26
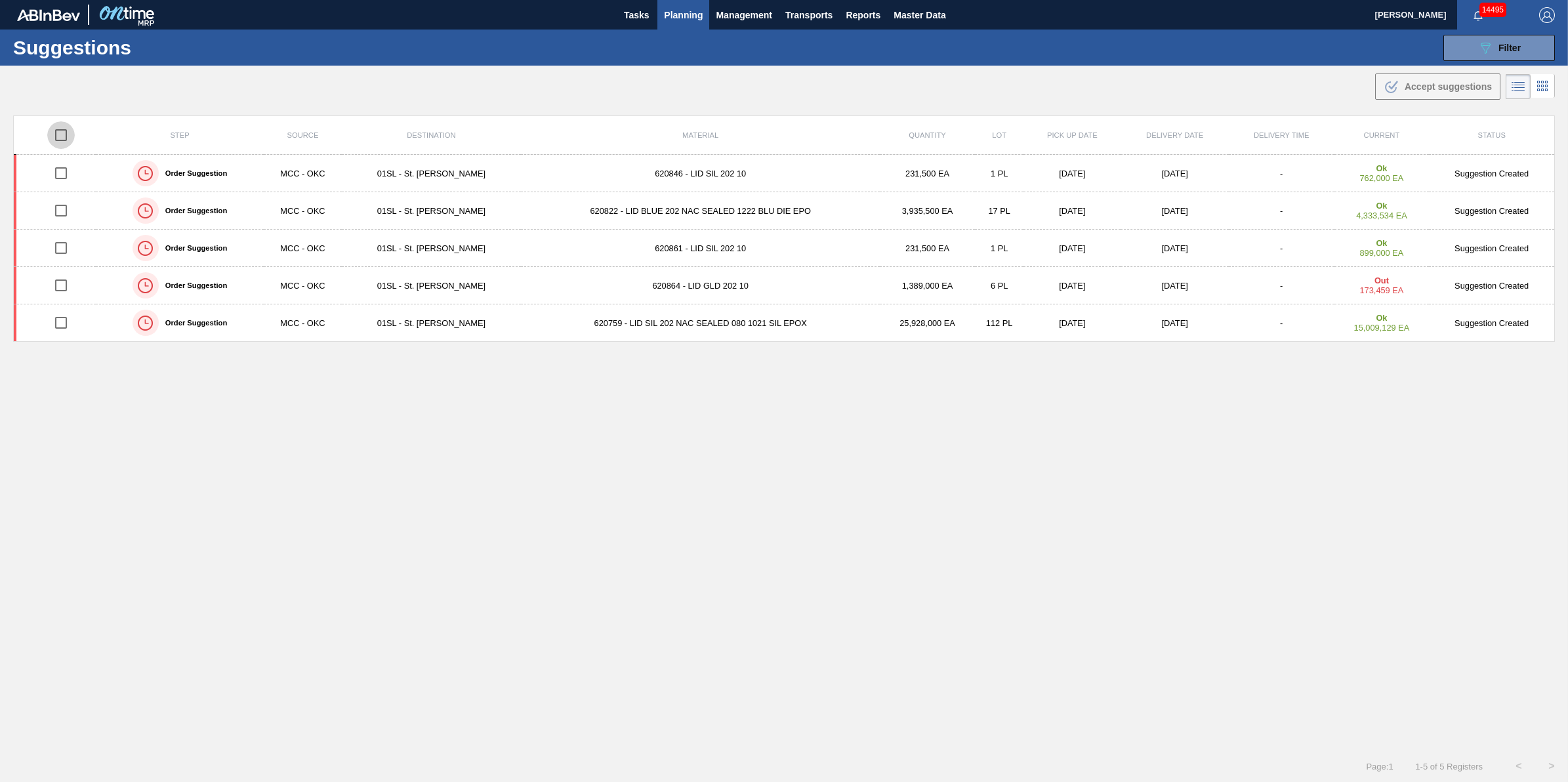
click at [55, 133] on input "checkbox" at bounding box center [61, 135] width 28 height 28
checkbox input "true"
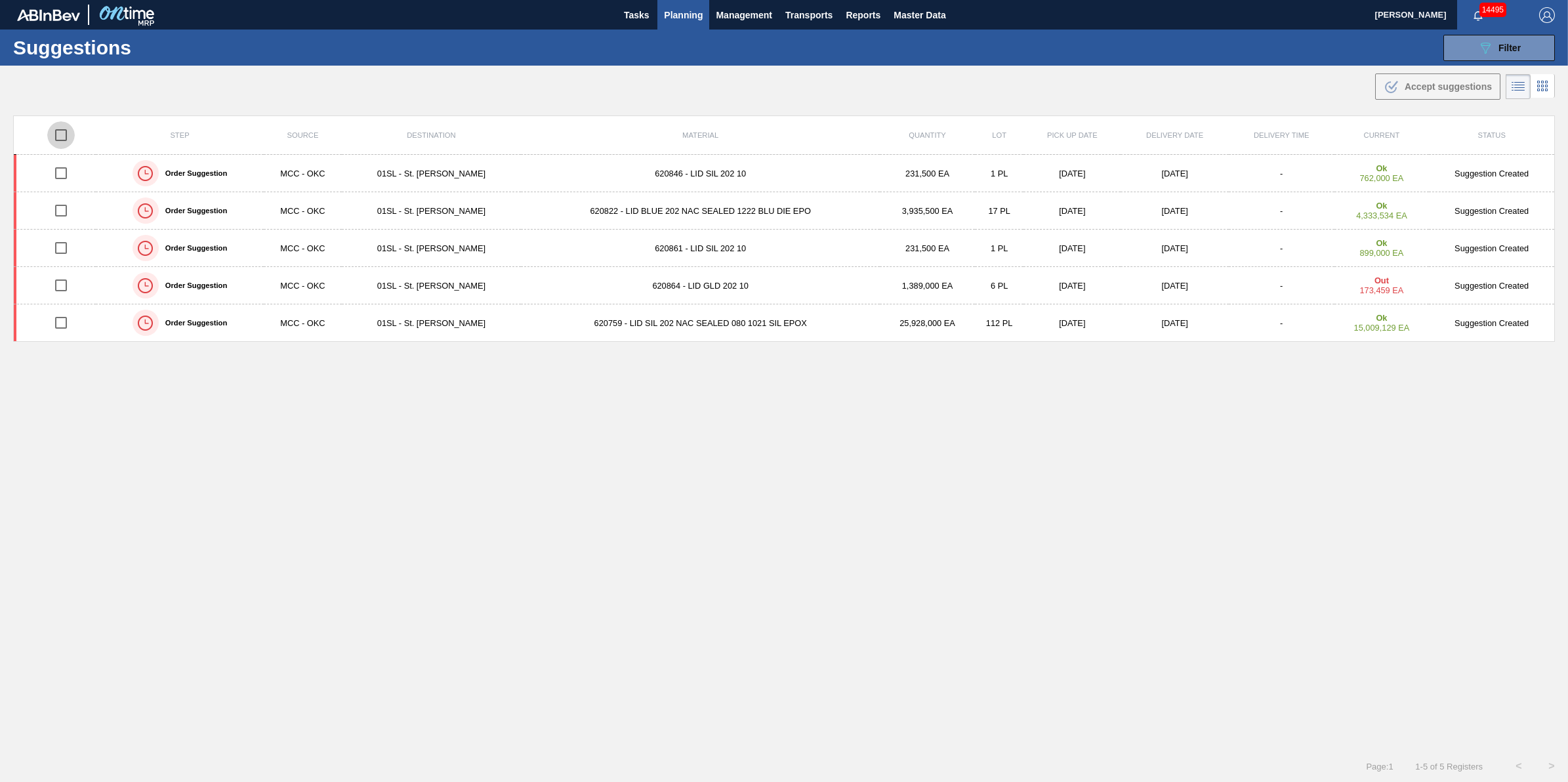
checkbox input "true"
click at [1405, 88] on span "Accept suggestions" at bounding box center [1448, 87] width 88 height 10
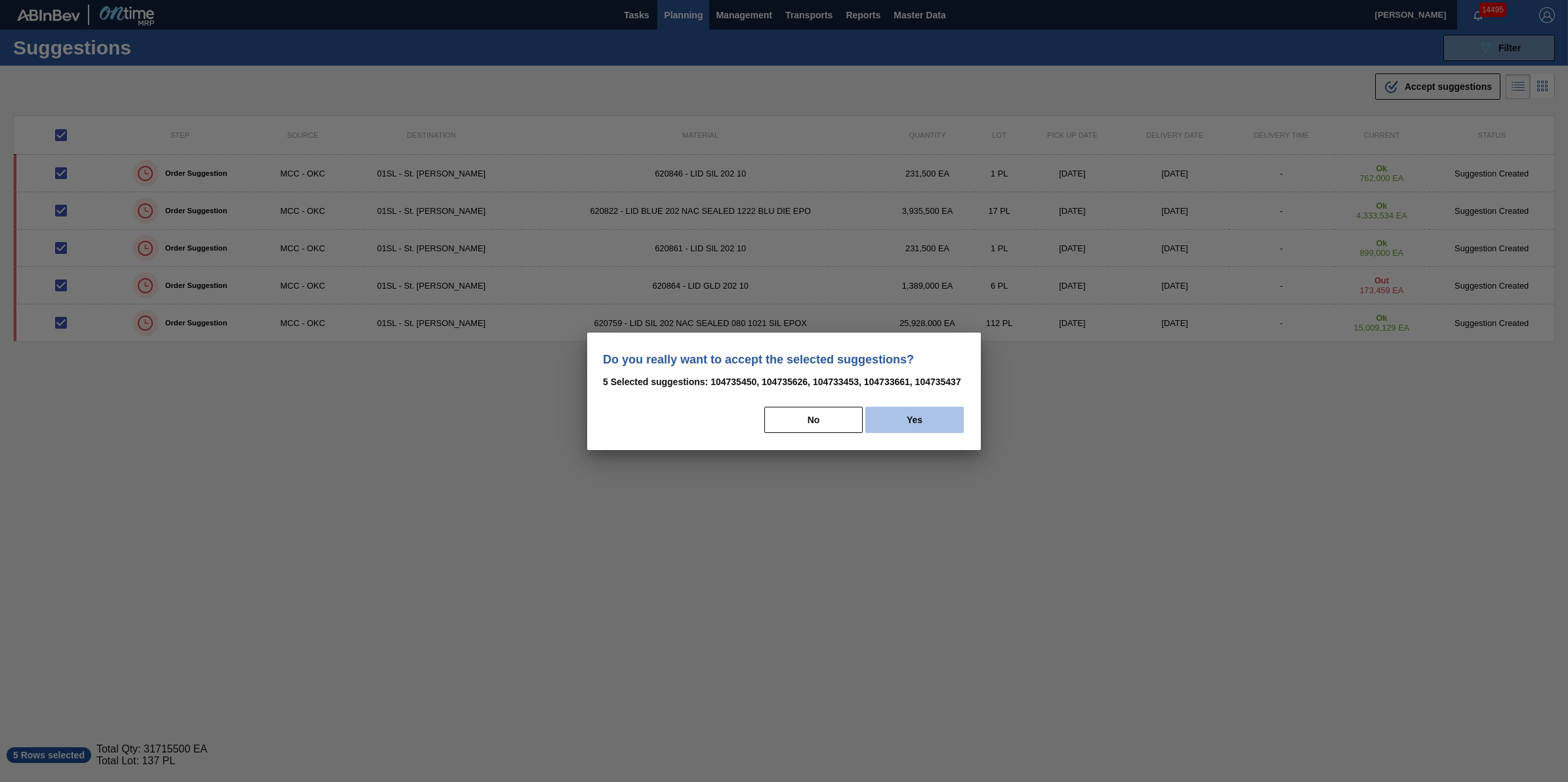
click at [903, 426] on button "Yes" at bounding box center [915, 419] width 99 height 26
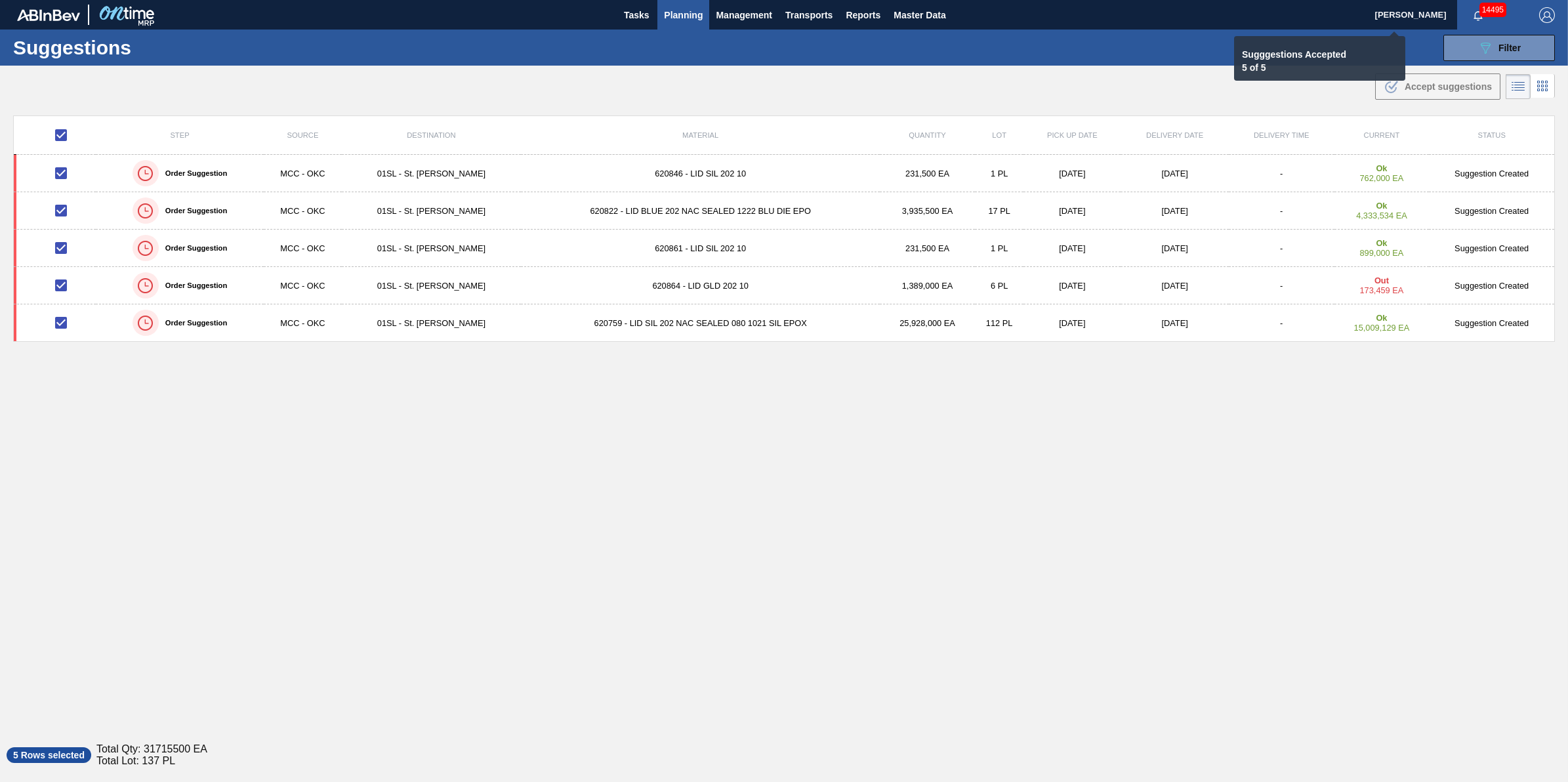
checkbox input "false"
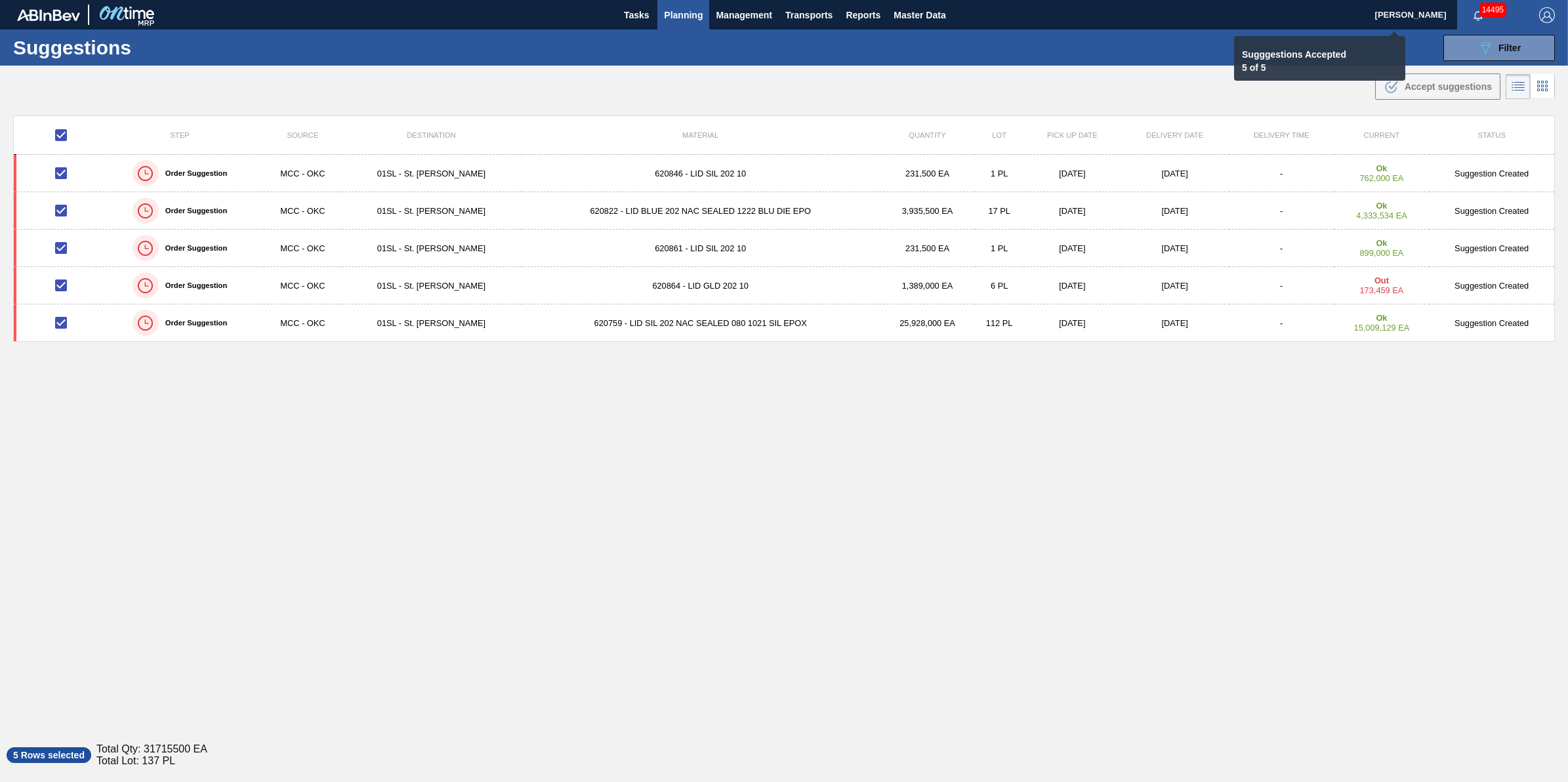
checkbox input "false"
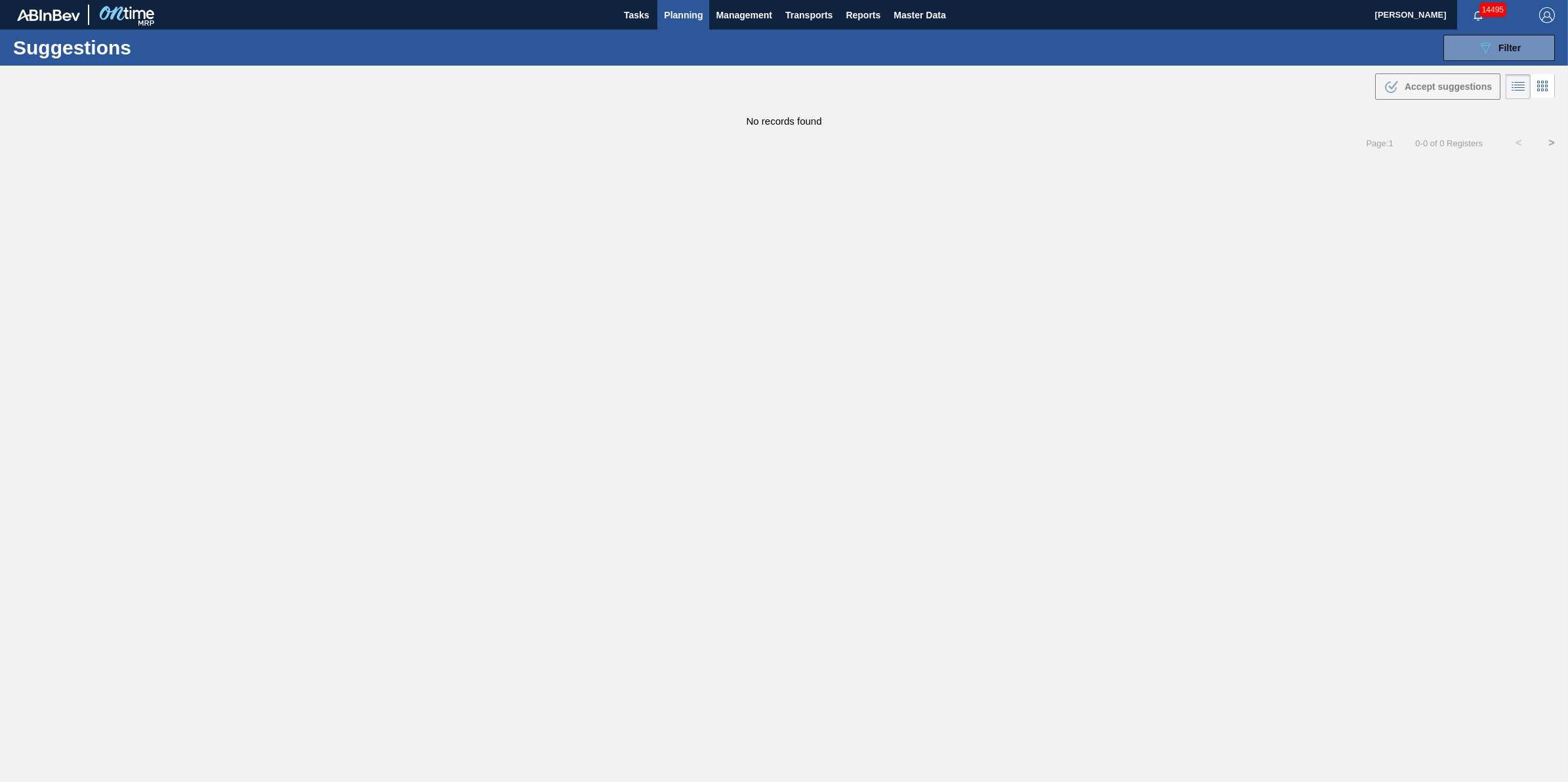
click at [682, 8] on span "Planning" at bounding box center [683, 15] width 39 height 16
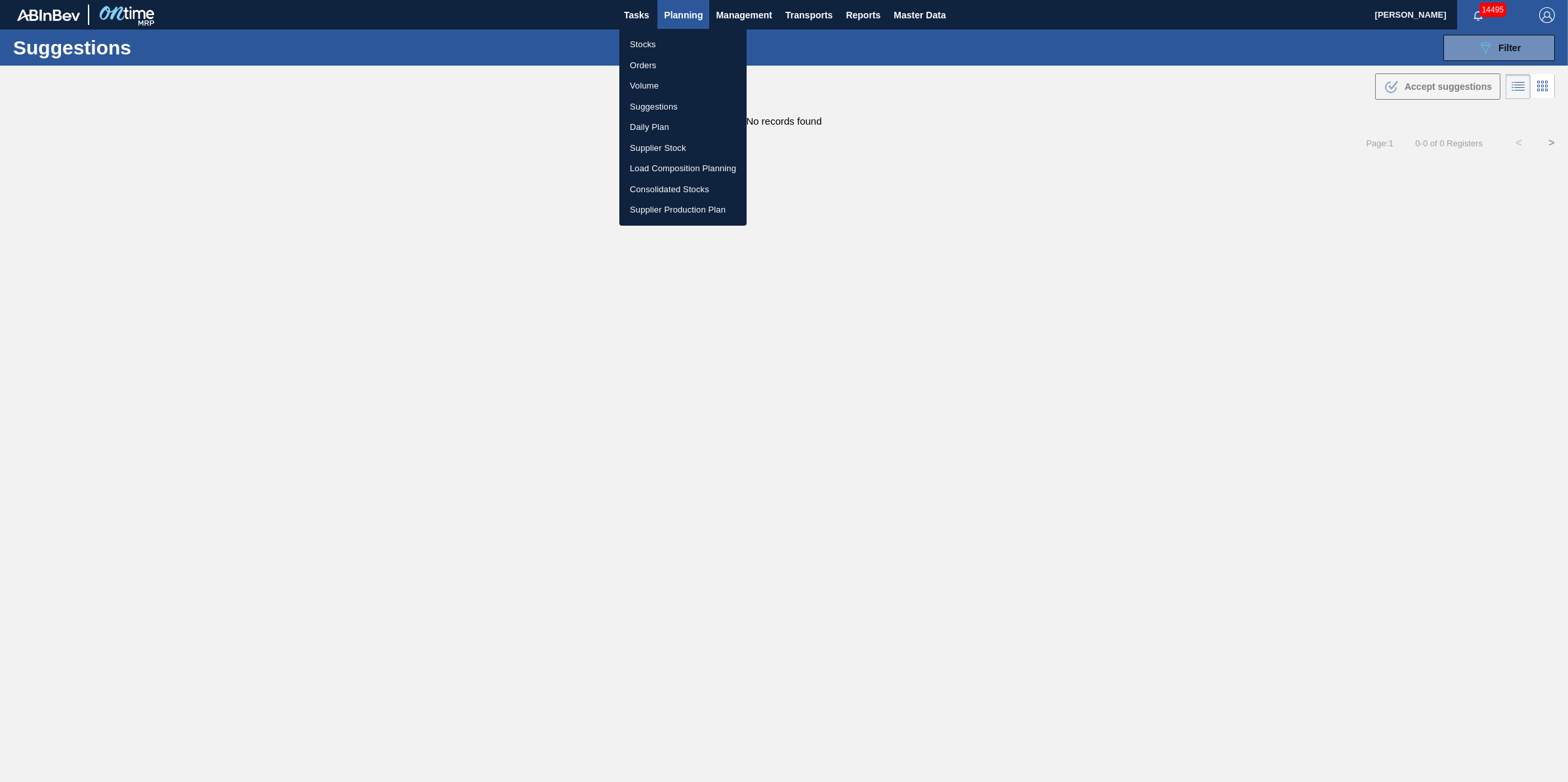
click at [673, 37] on li "Stocks" at bounding box center [683, 45] width 127 height 21
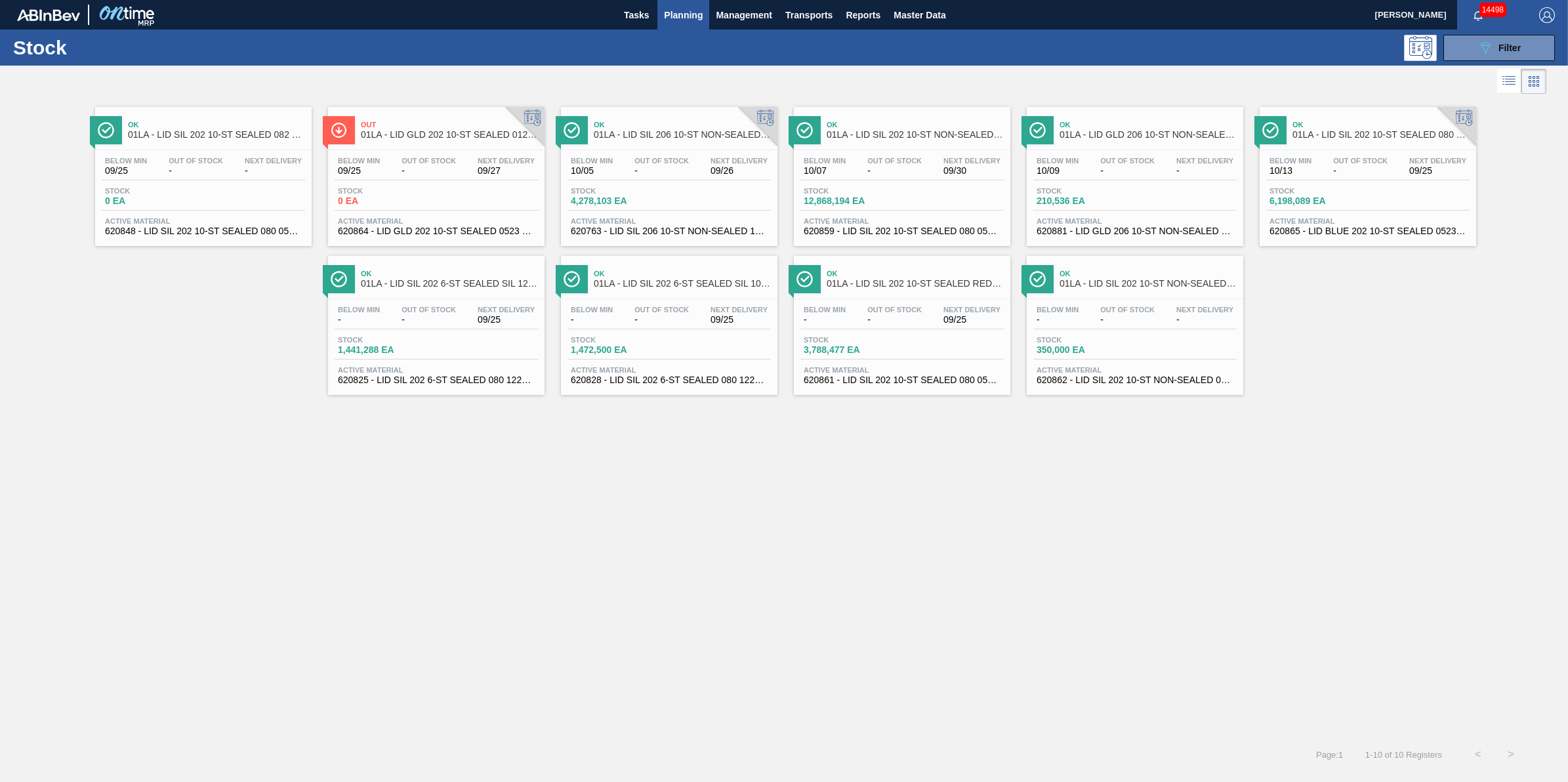
click at [694, 24] on button "Planning" at bounding box center [684, 14] width 52 height 29
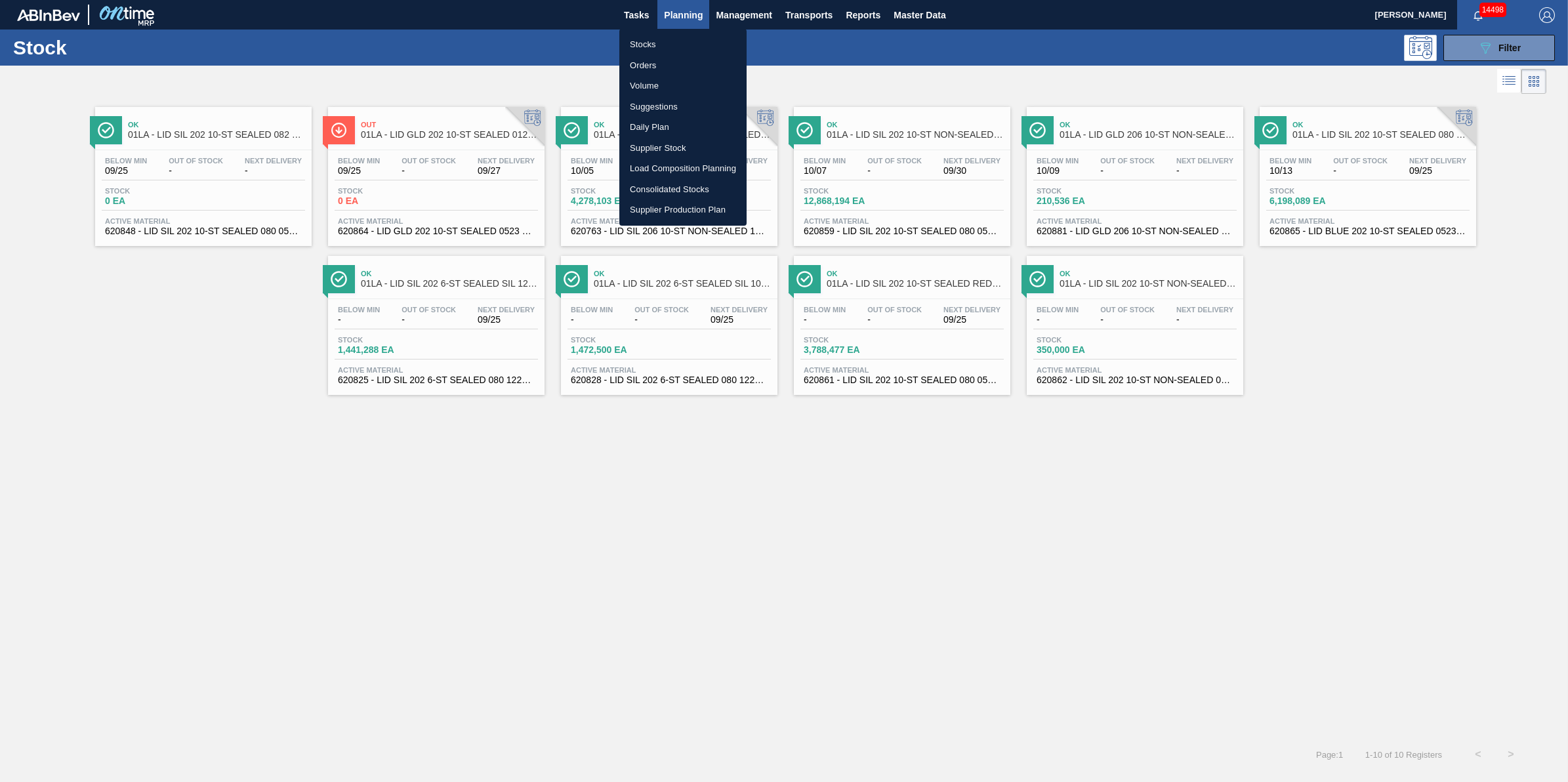
click at [699, 171] on li "Load Composition Planning" at bounding box center [683, 168] width 127 height 21
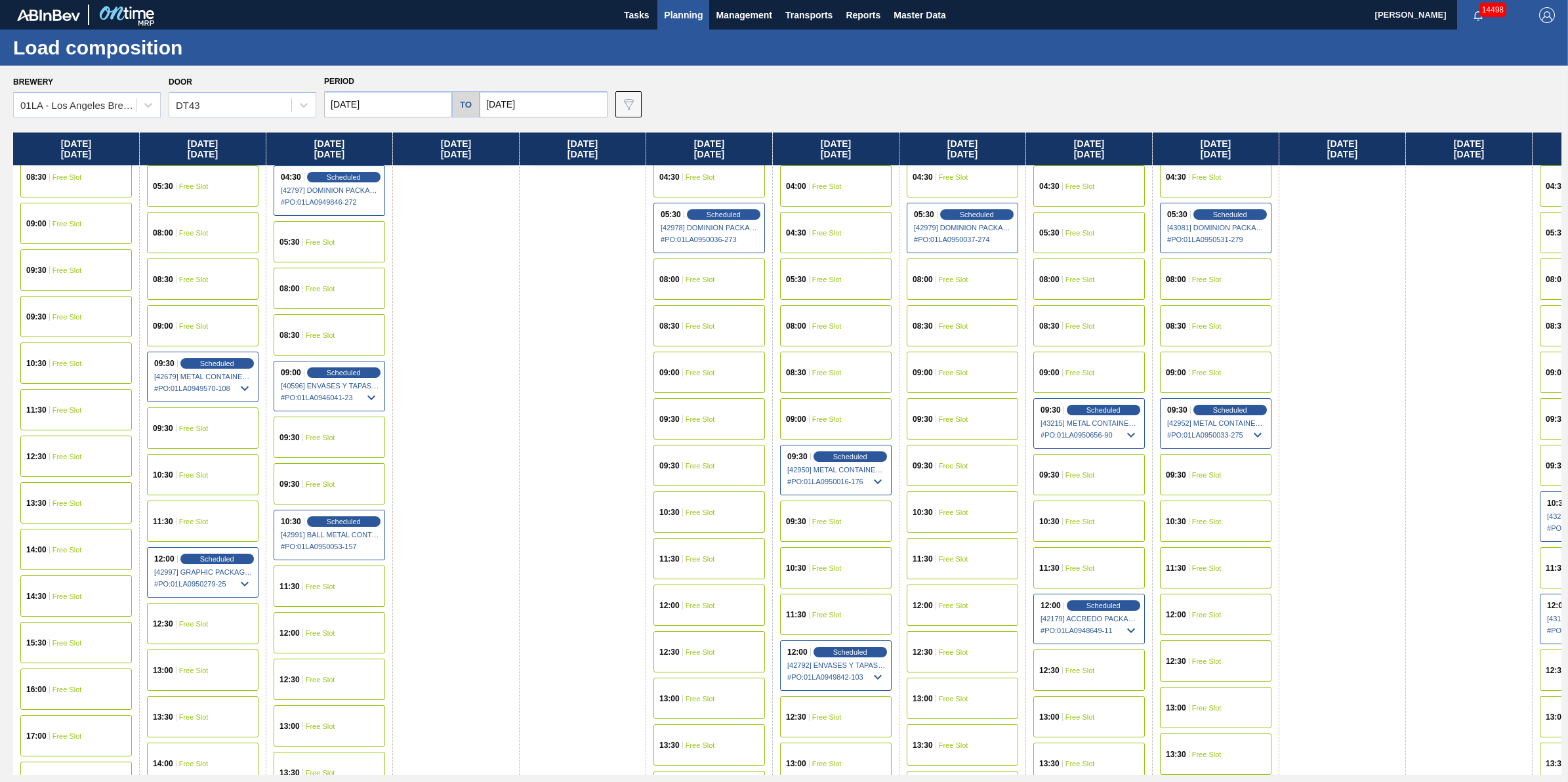
scroll to position [246, 0]
click at [1098, 406] on span "Scheduled" at bounding box center [1103, 408] width 37 height 8
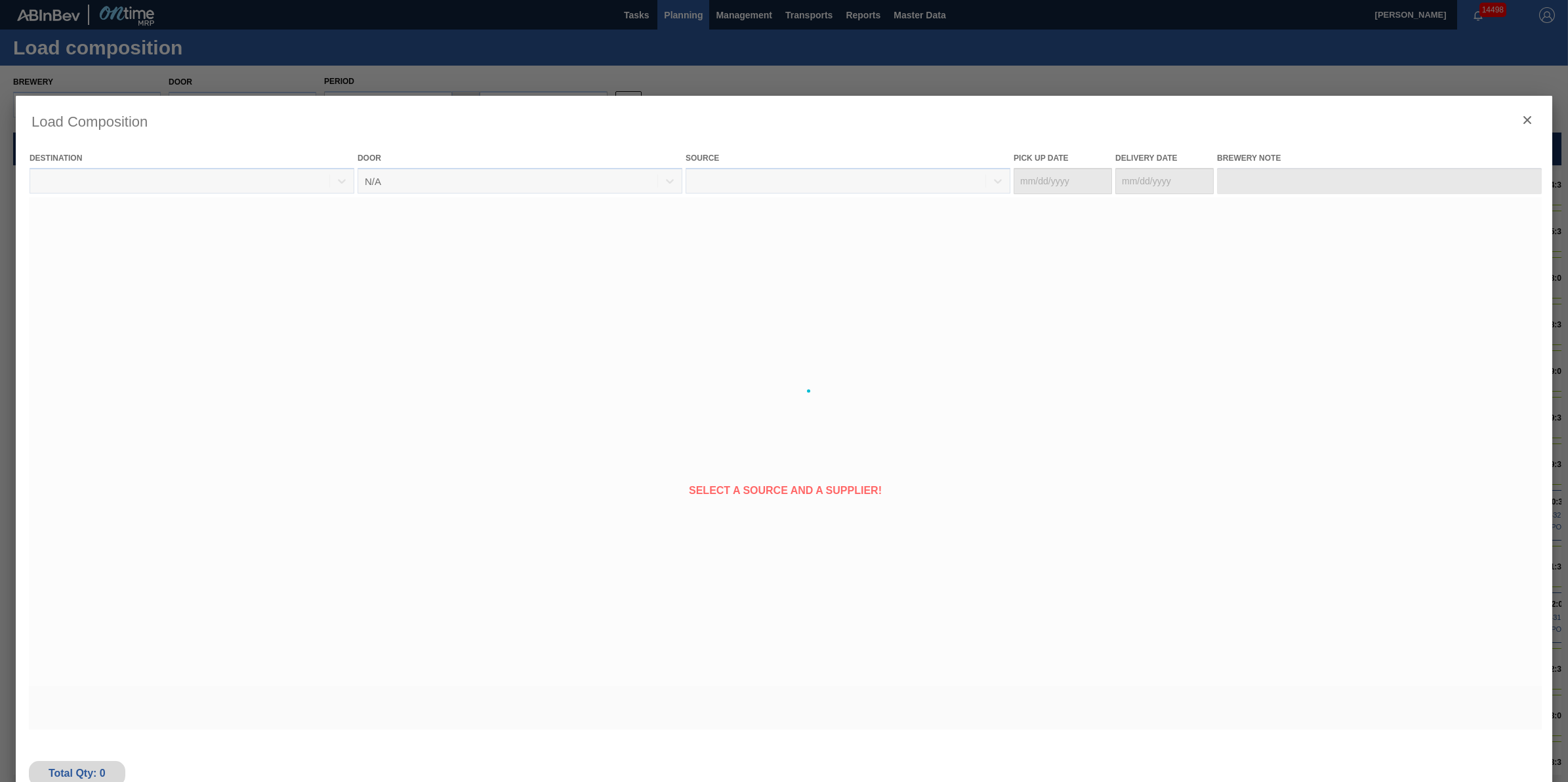
type Date "[DATE]"
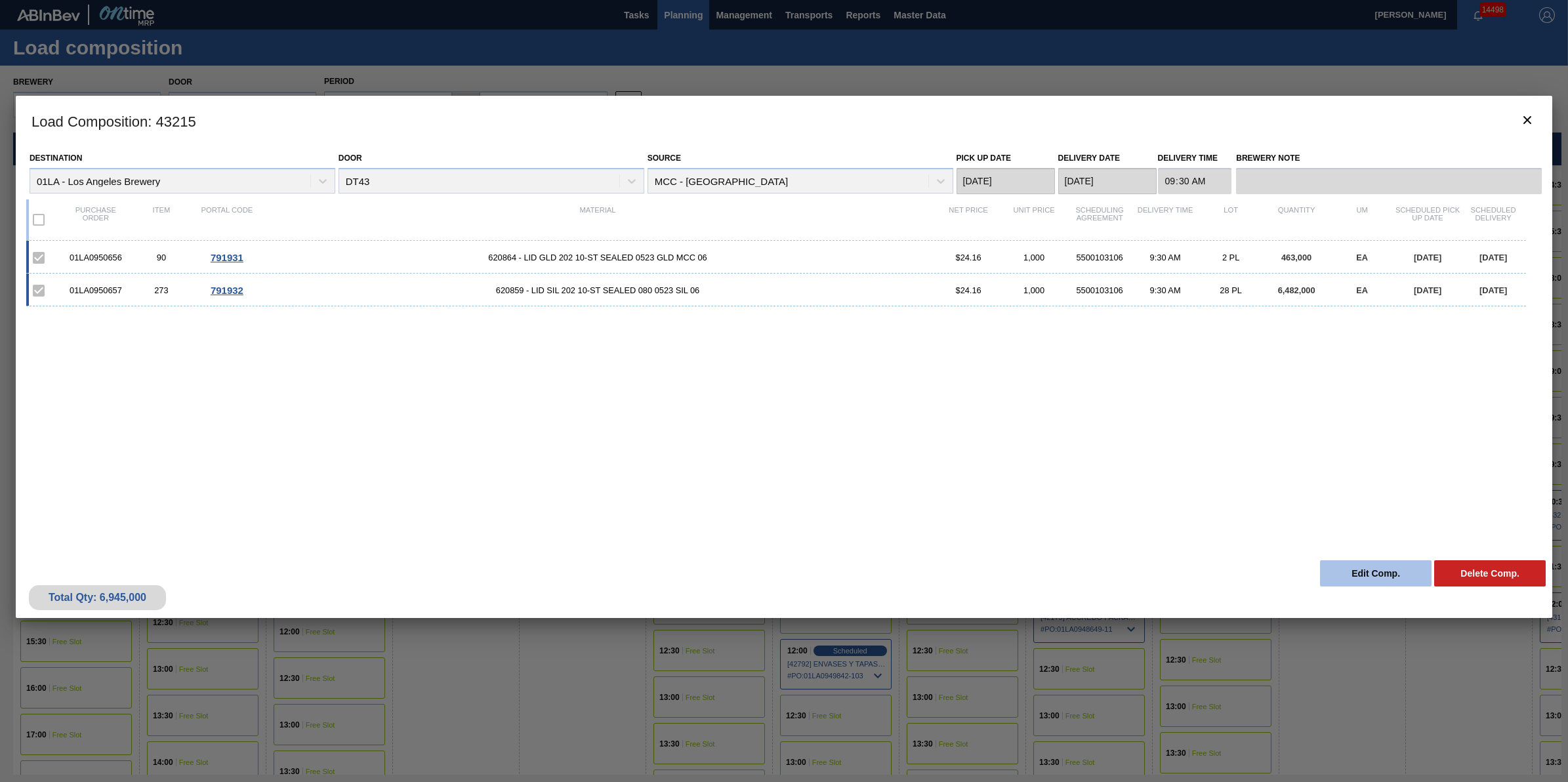
click at [1349, 568] on button "Edit Comp." at bounding box center [1376, 572] width 111 height 26
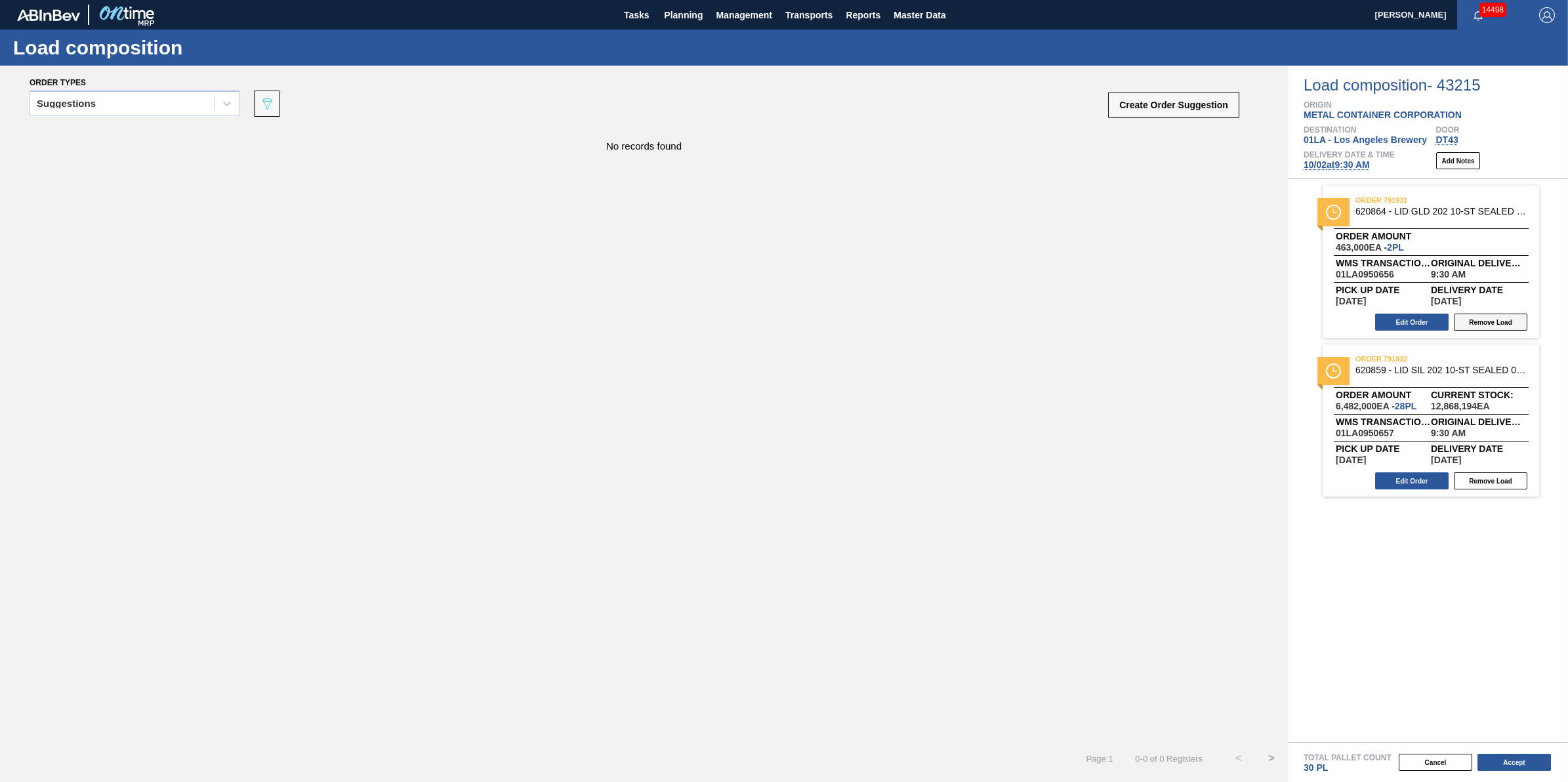
click at [1503, 322] on button "Remove Load" at bounding box center [1491, 322] width 73 height 17
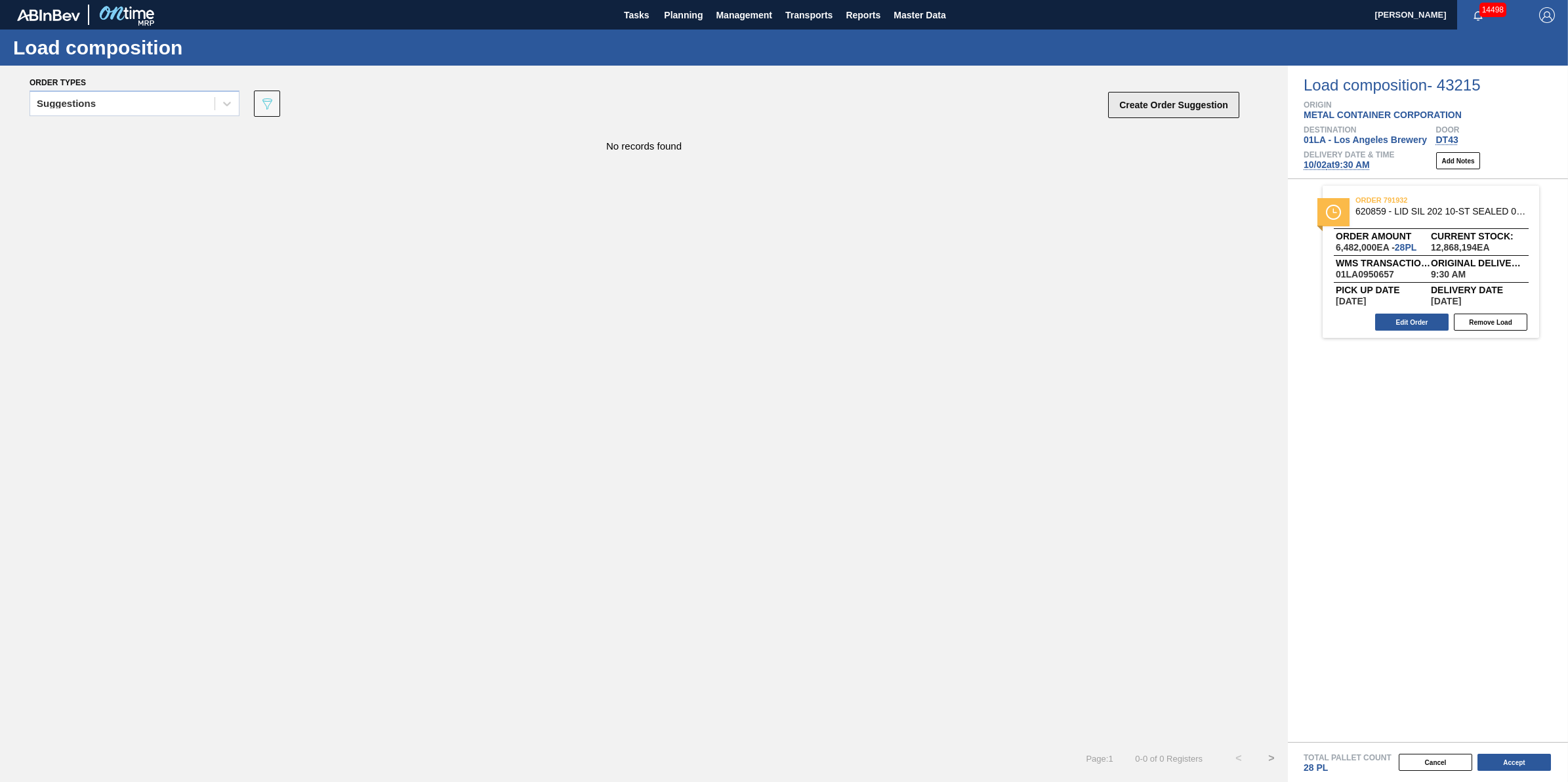
click at [1185, 110] on button "Create Order Suggestion" at bounding box center [1174, 104] width 131 height 26
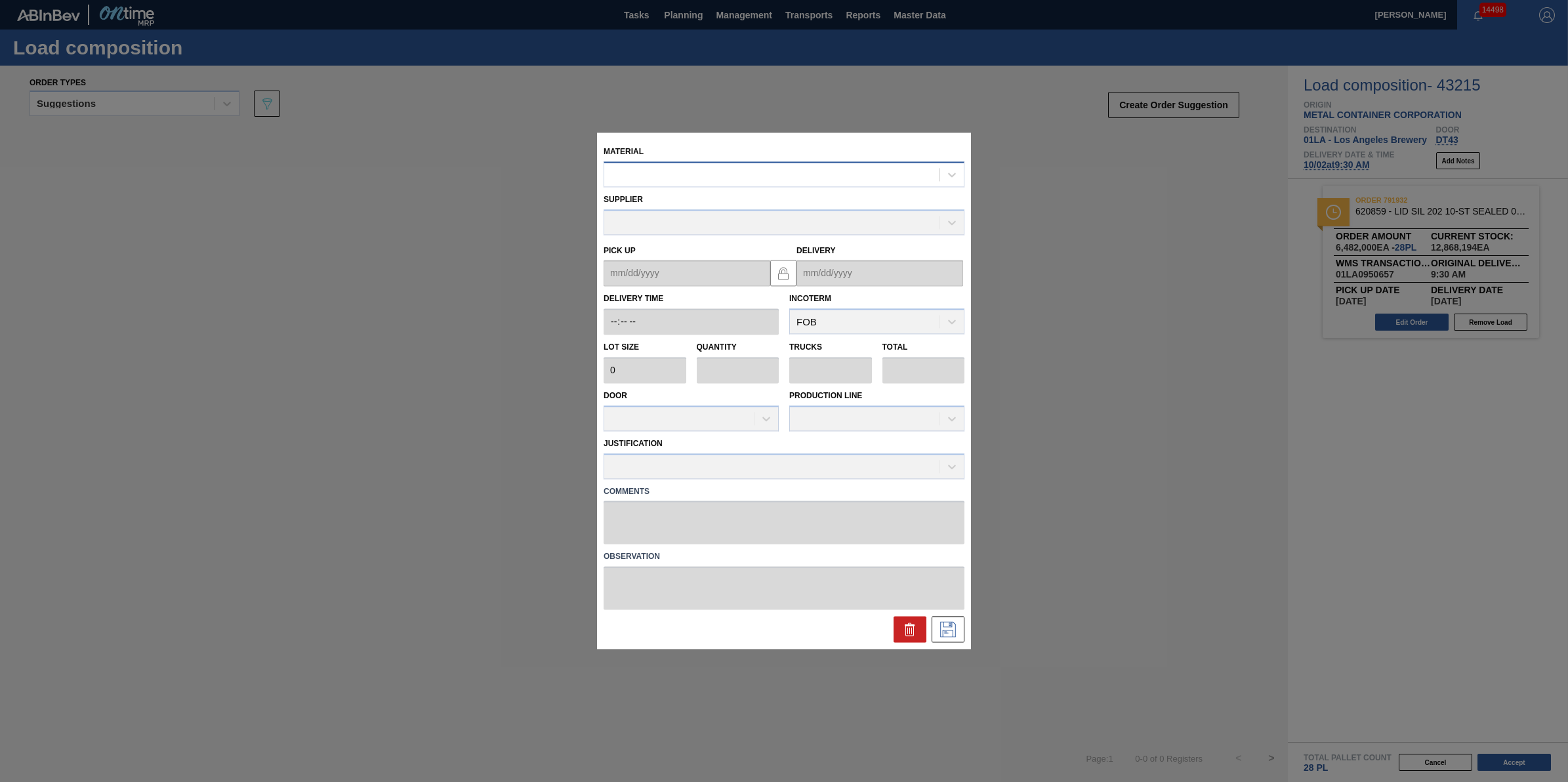
click at [813, 162] on div at bounding box center [784, 174] width 361 height 25
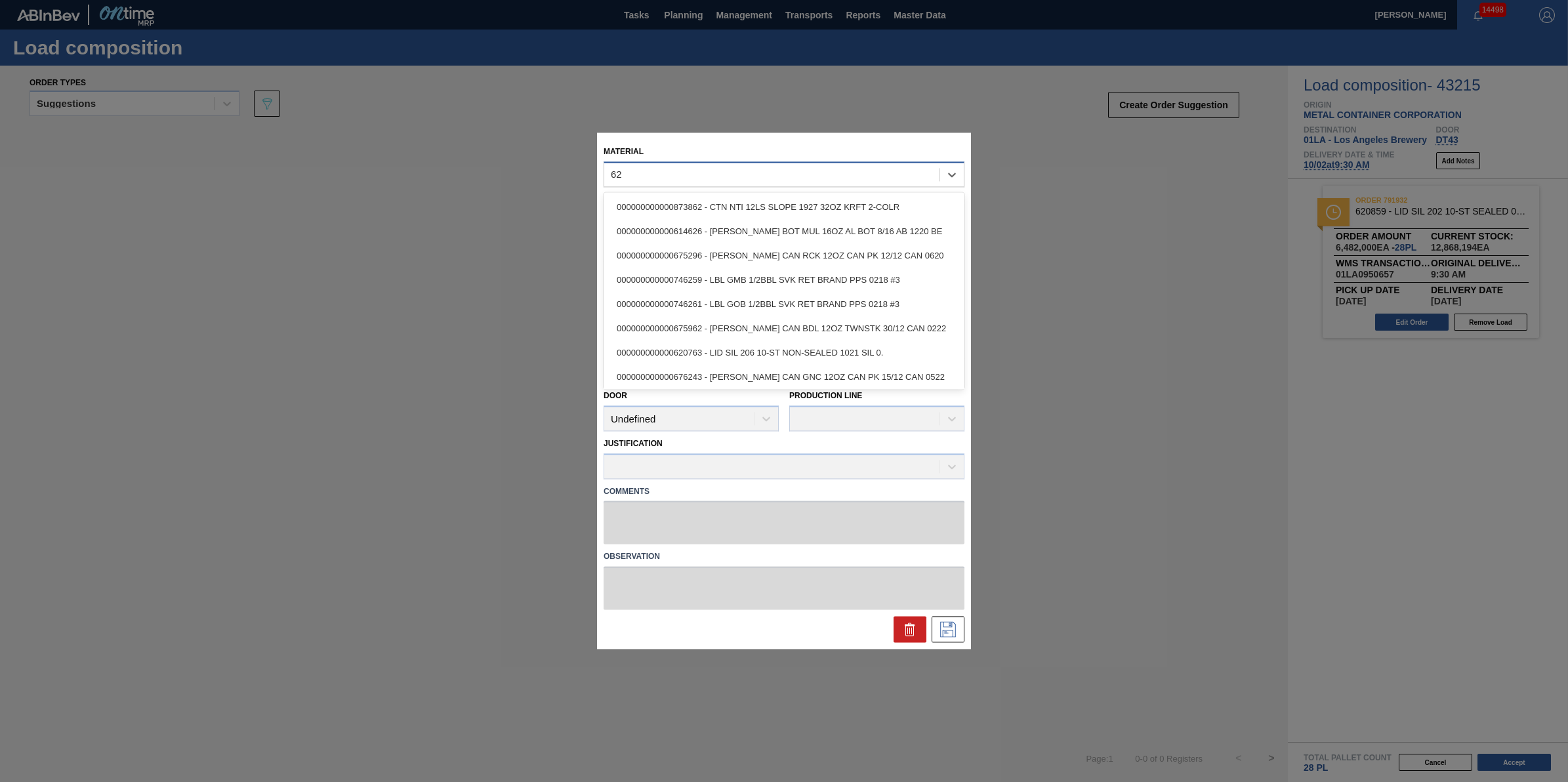
type input "6"
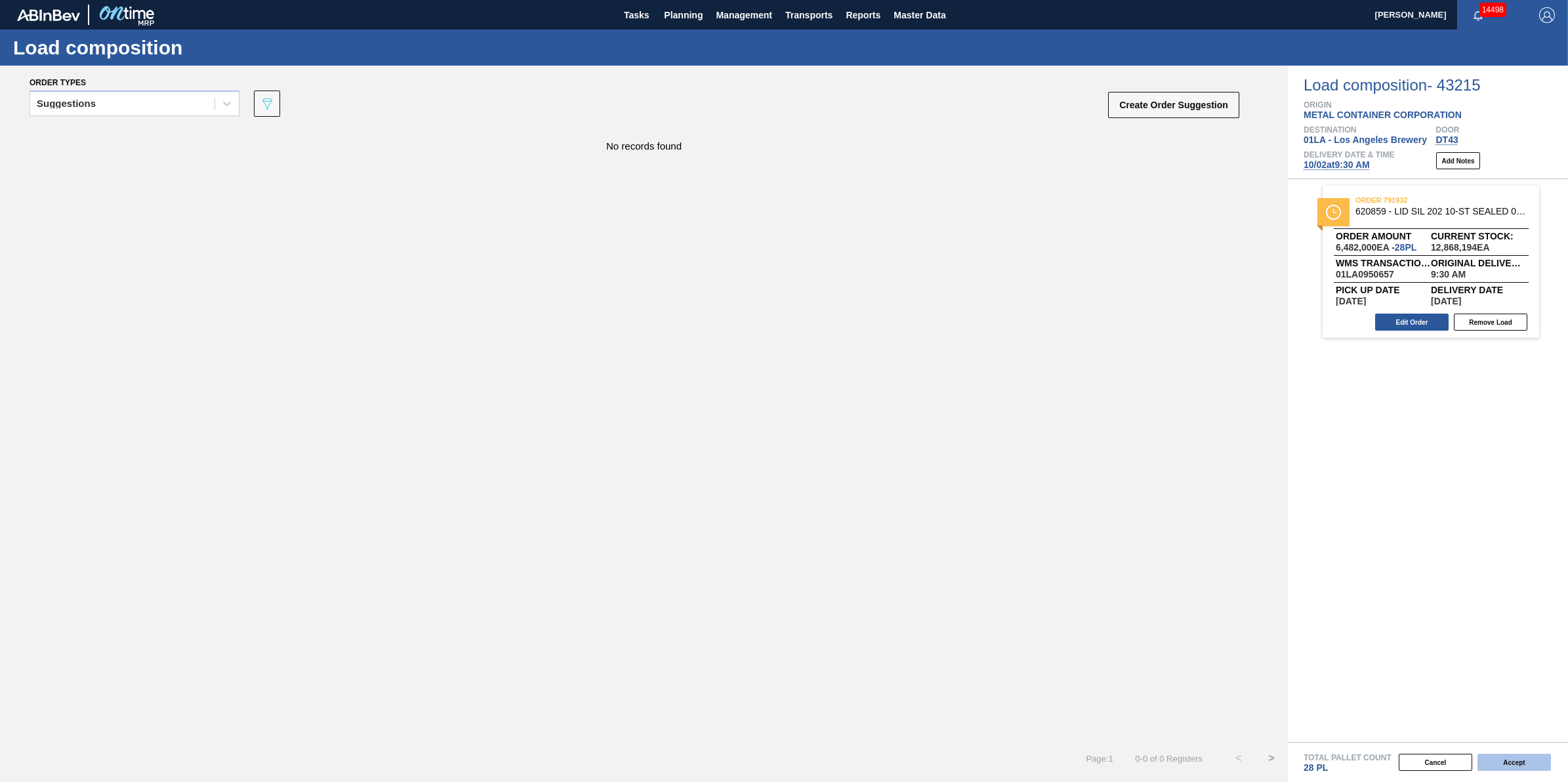
click at [1528, 758] on button "Accept" at bounding box center [1514, 762] width 73 height 17
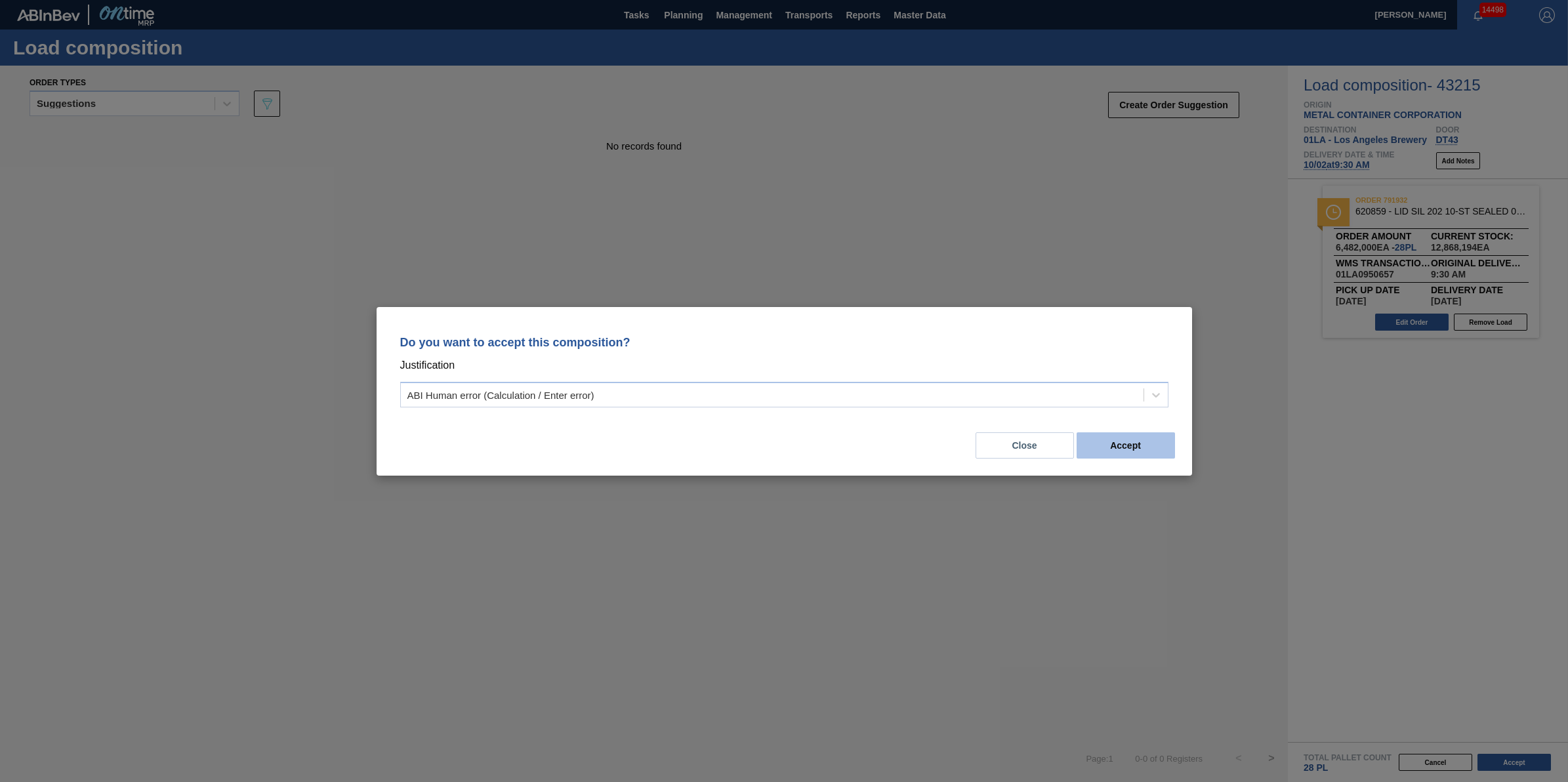
click at [1158, 447] on button "Accept" at bounding box center [1126, 444] width 99 height 26
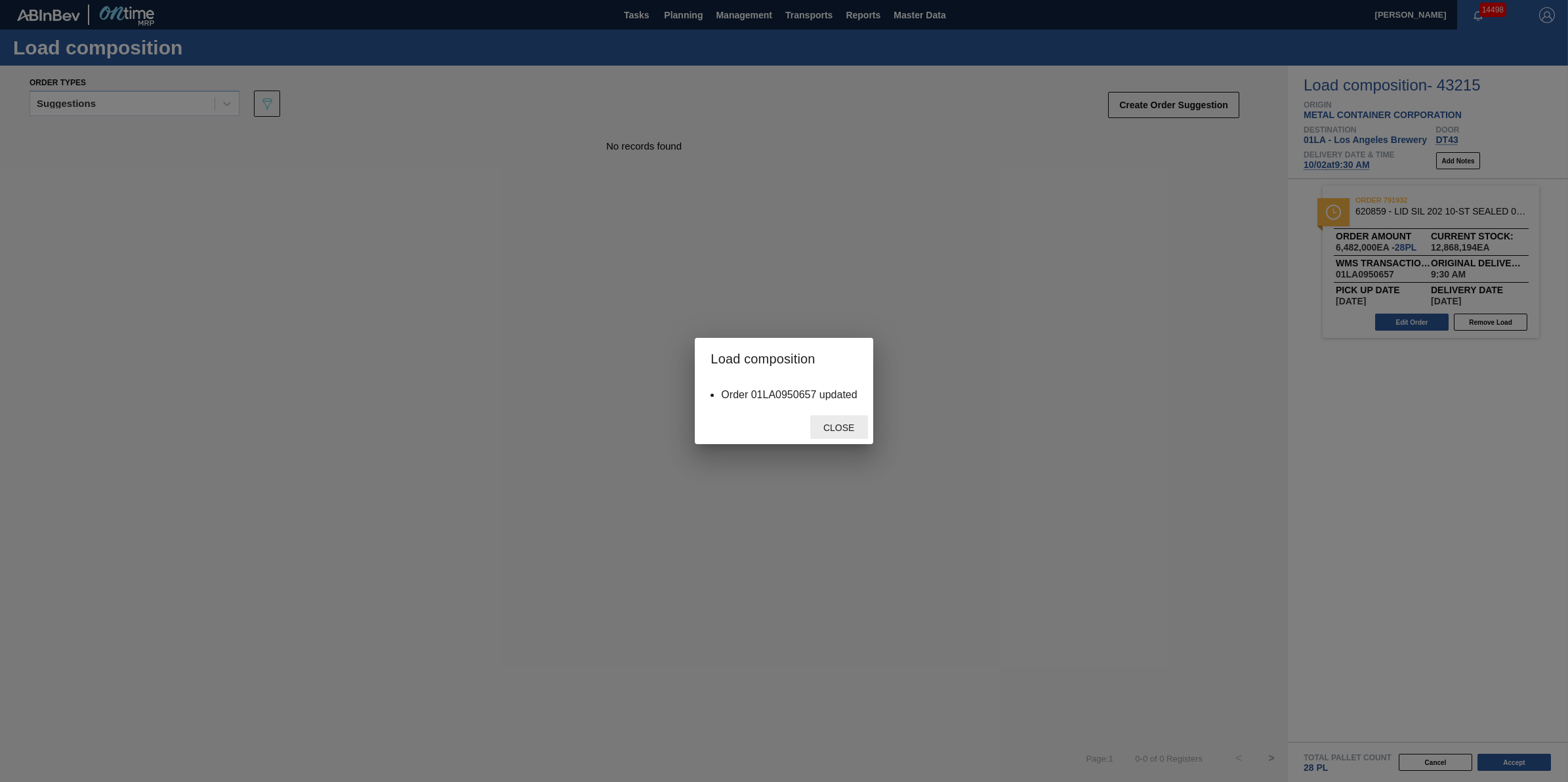
click at [867, 429] on div "Close" at bounding box center [839, 427] width 58 height 24
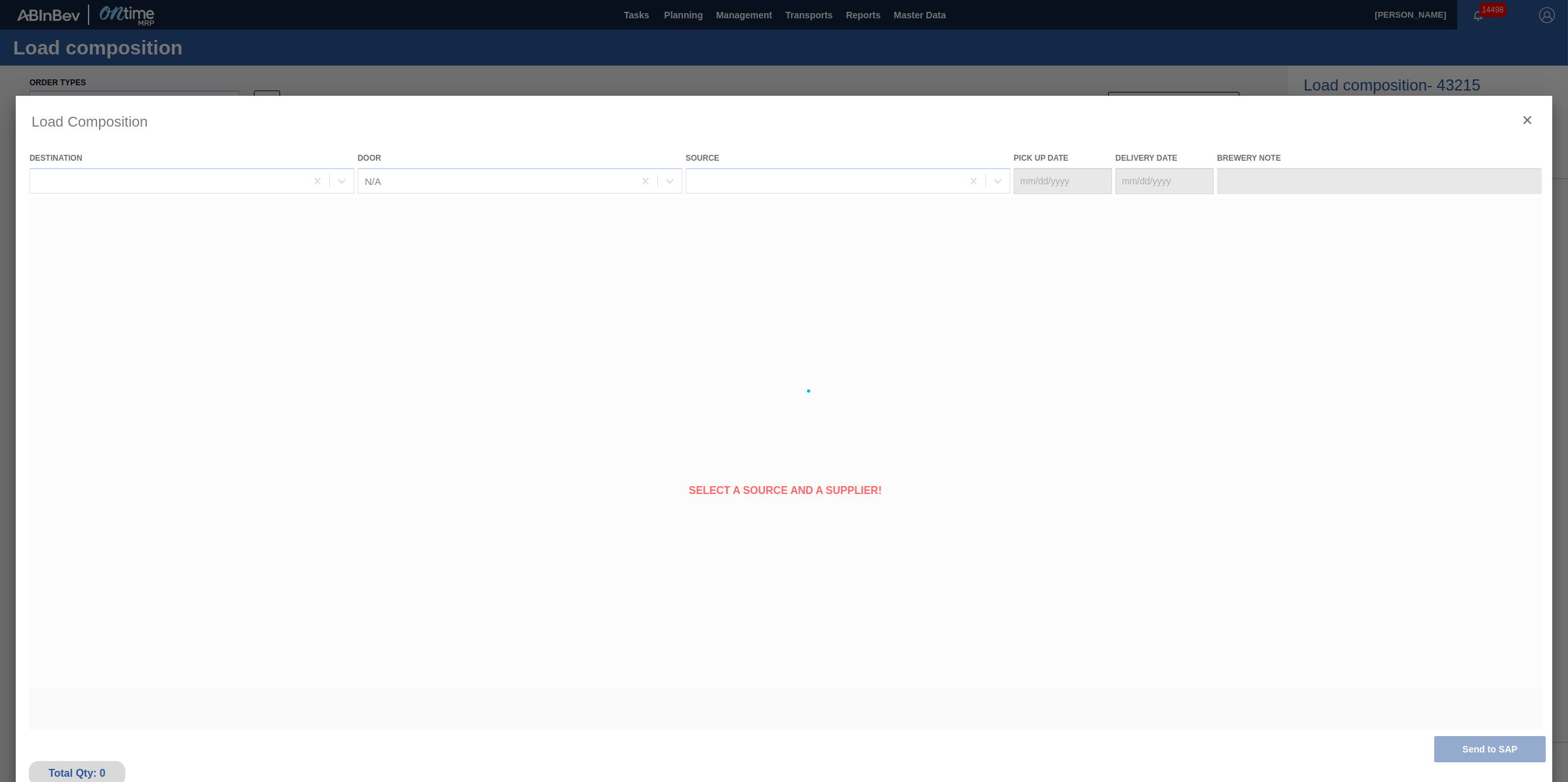
type Date "[DATE]"
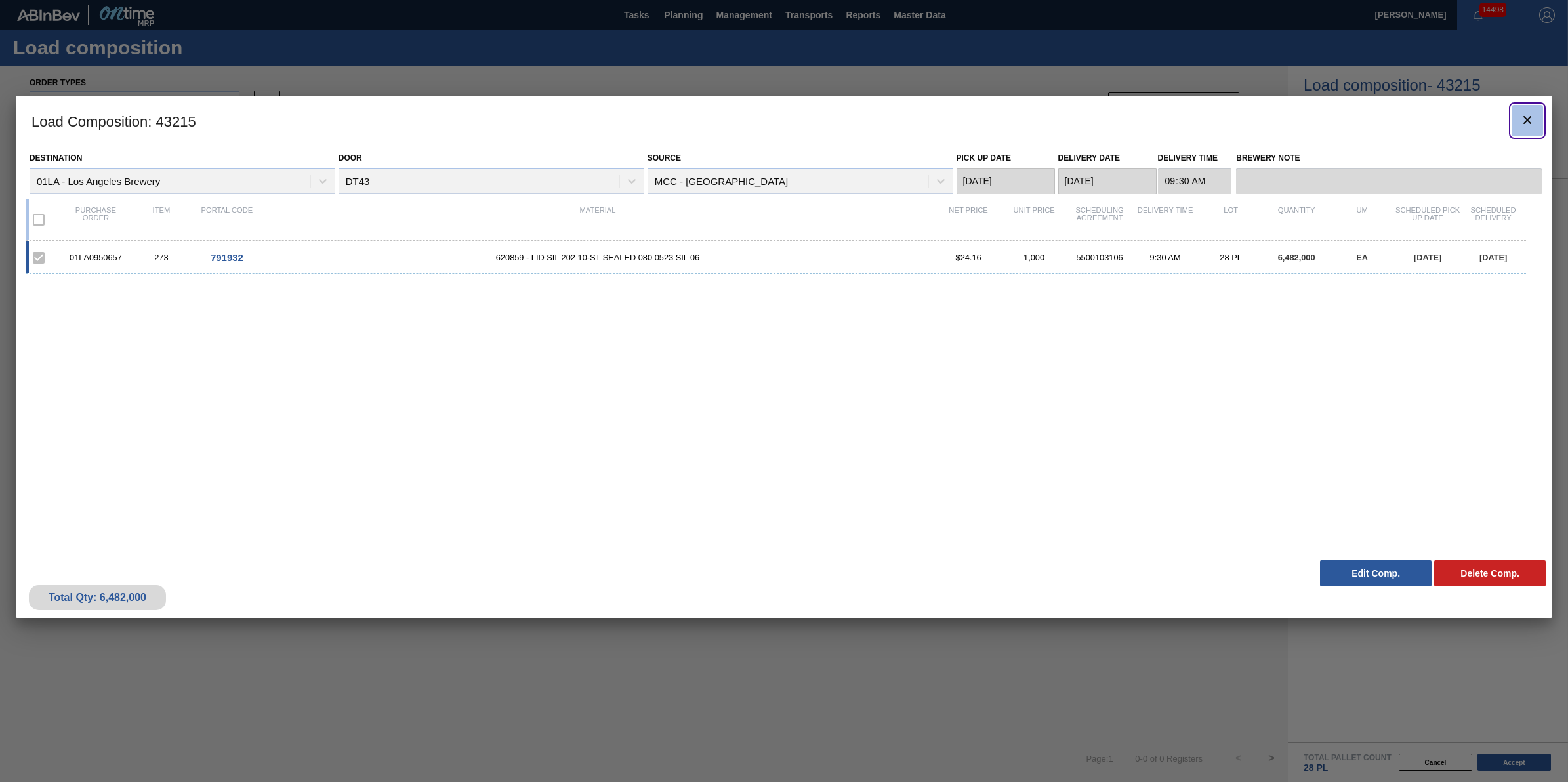
click at [1520, 114] on icon "botão de ícone" at bounding box center [1528, 120] width 16 height 16
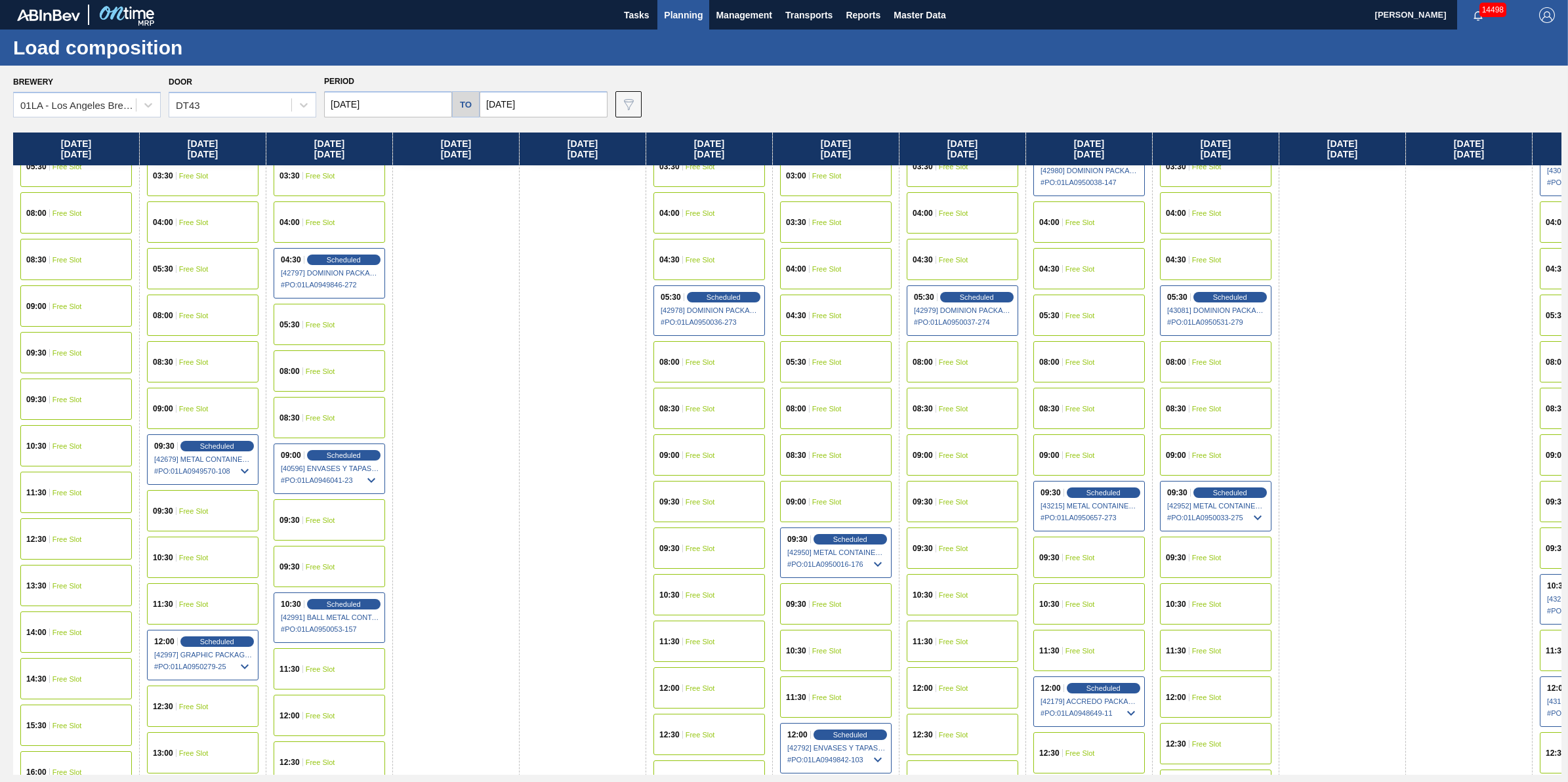
scroll to position [164, 0]
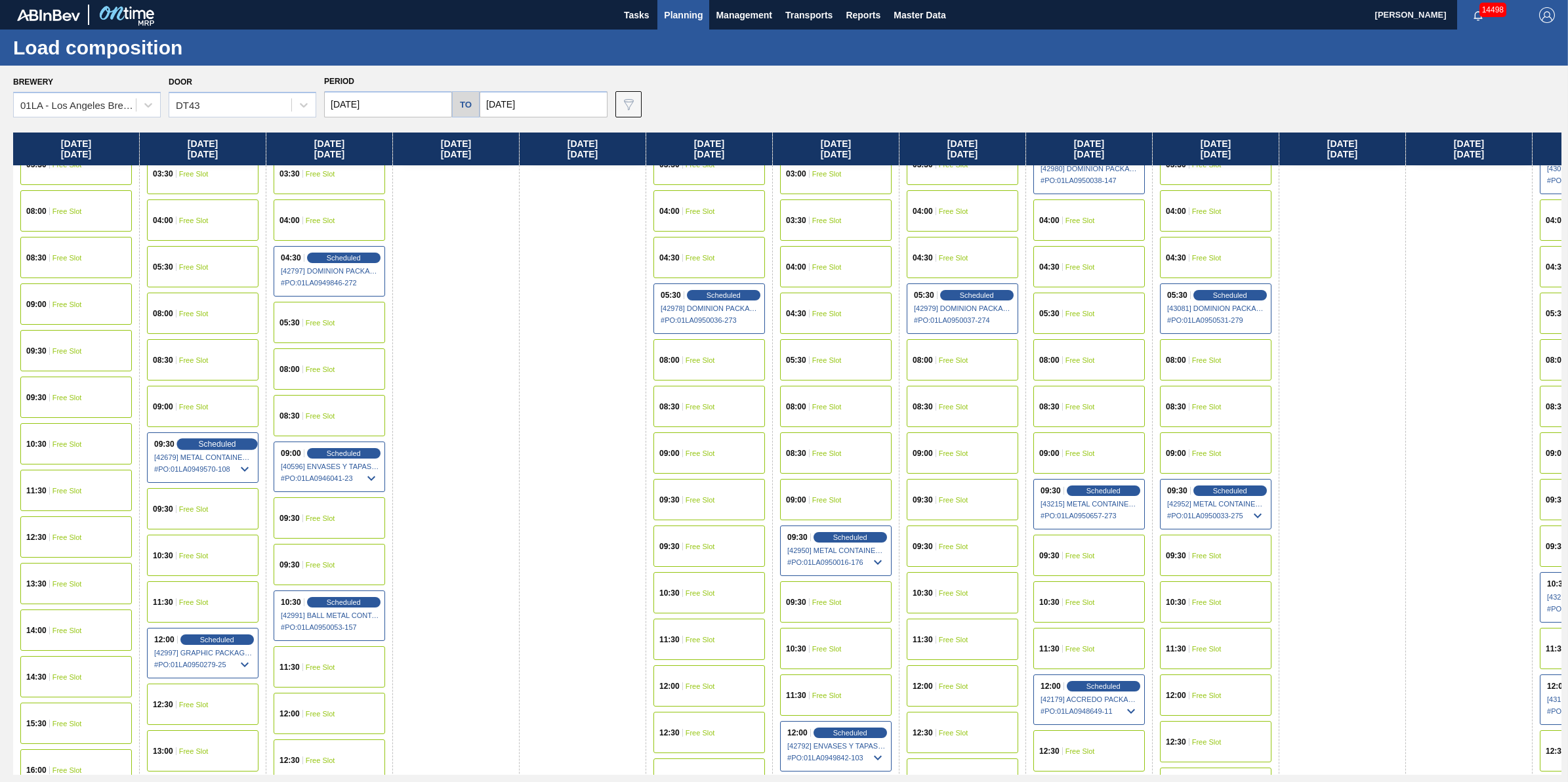
click at [216, 439] on span "Scheduled" at bounding box center [216, 444] width 37 height 8
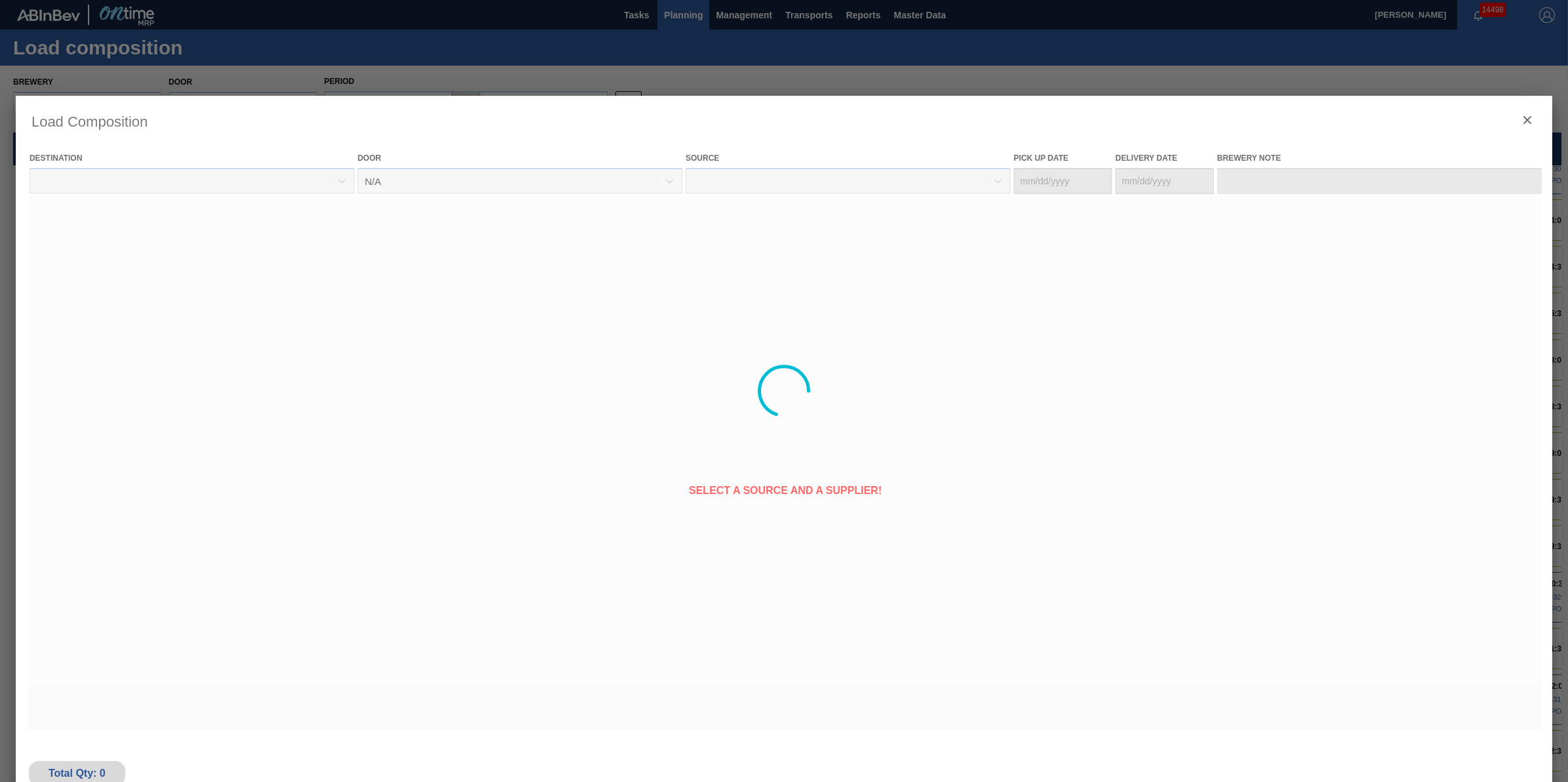
type Date "[DATE]"
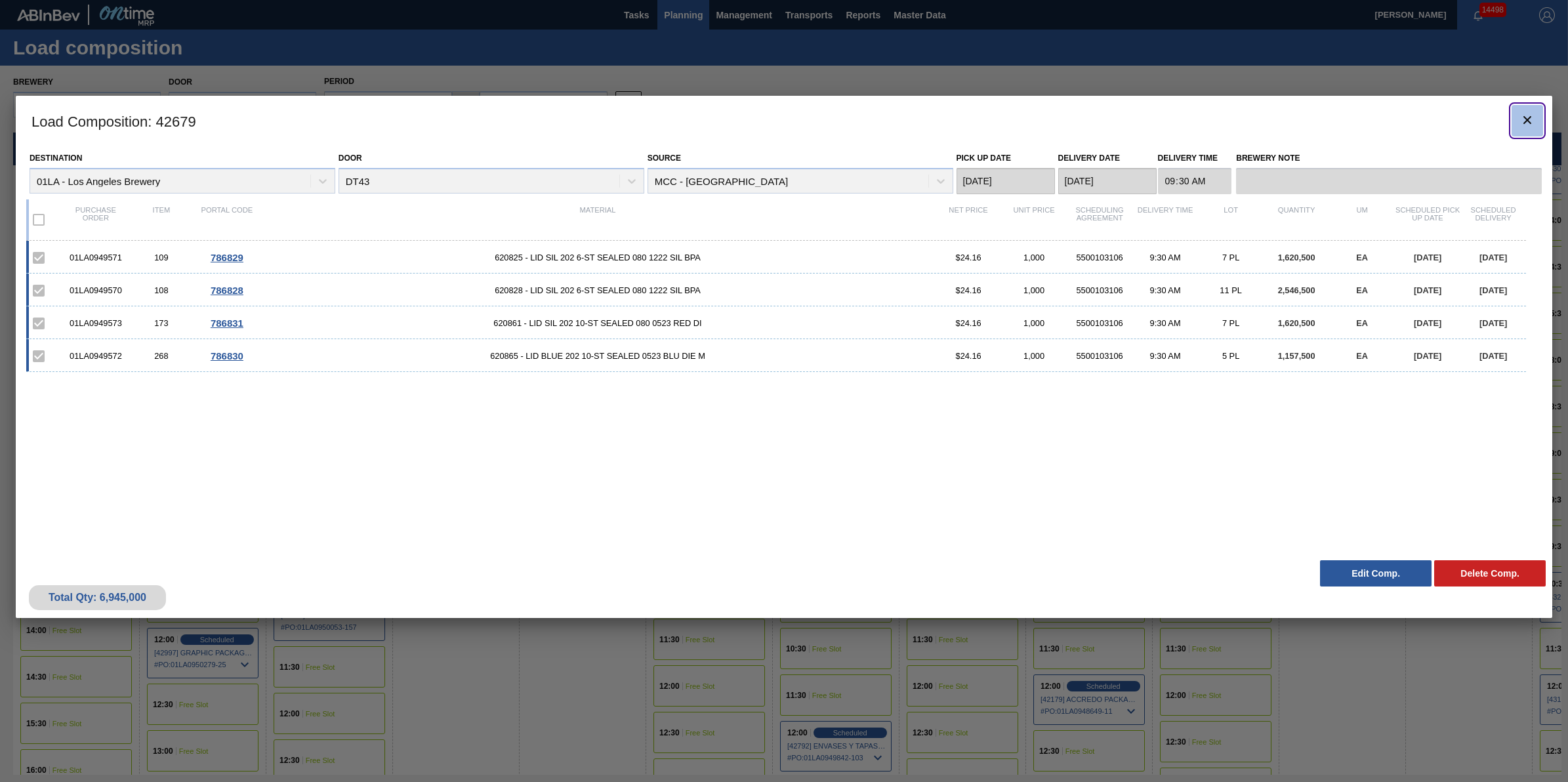
click at [1528, 115] on icon "botão de ícone" at bounding box center [1528, 120] width 16 height 16
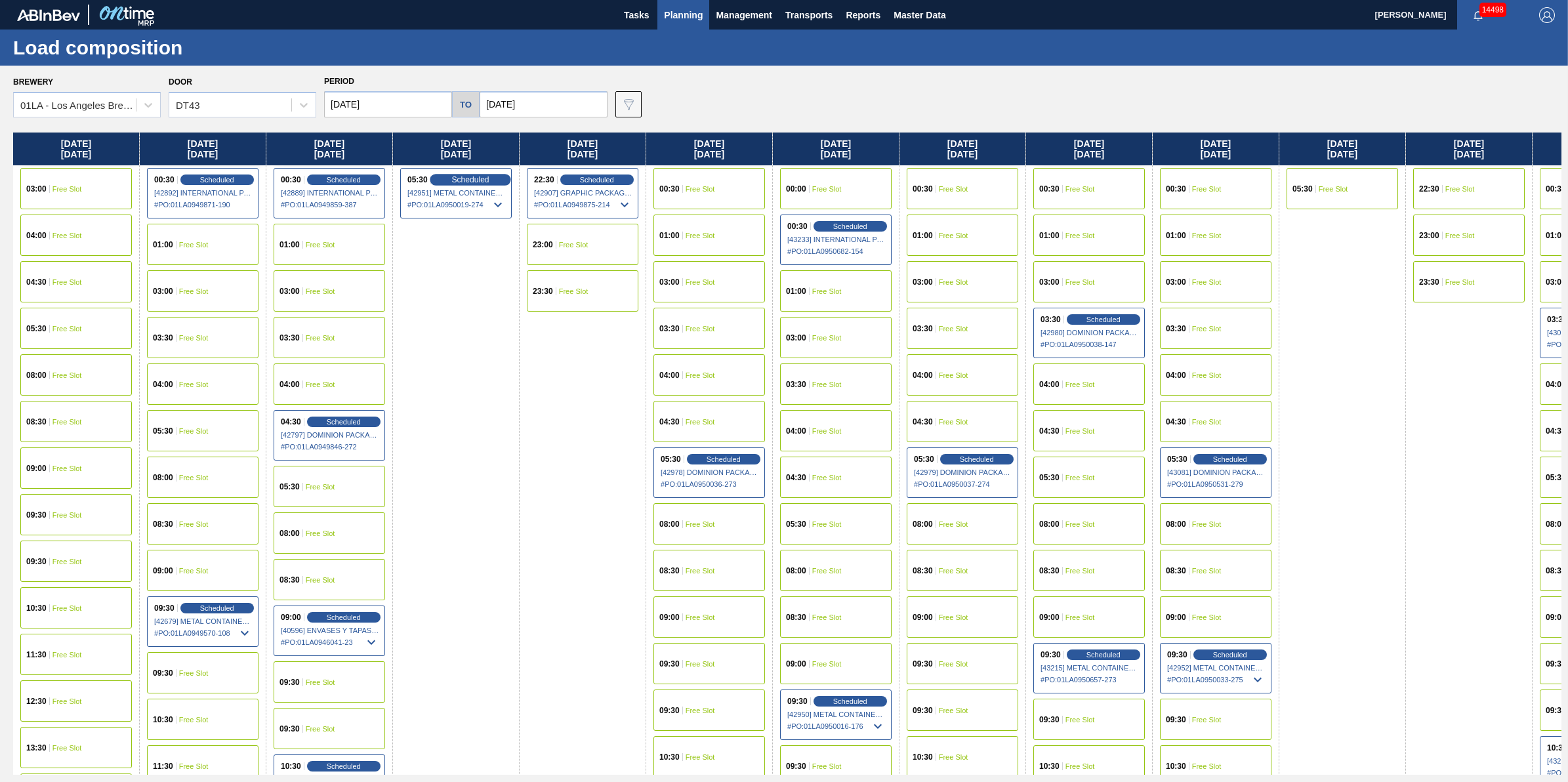
click at [464, 176] on span "Scheduled" at bounding box center [470, 179] width 37 height 8
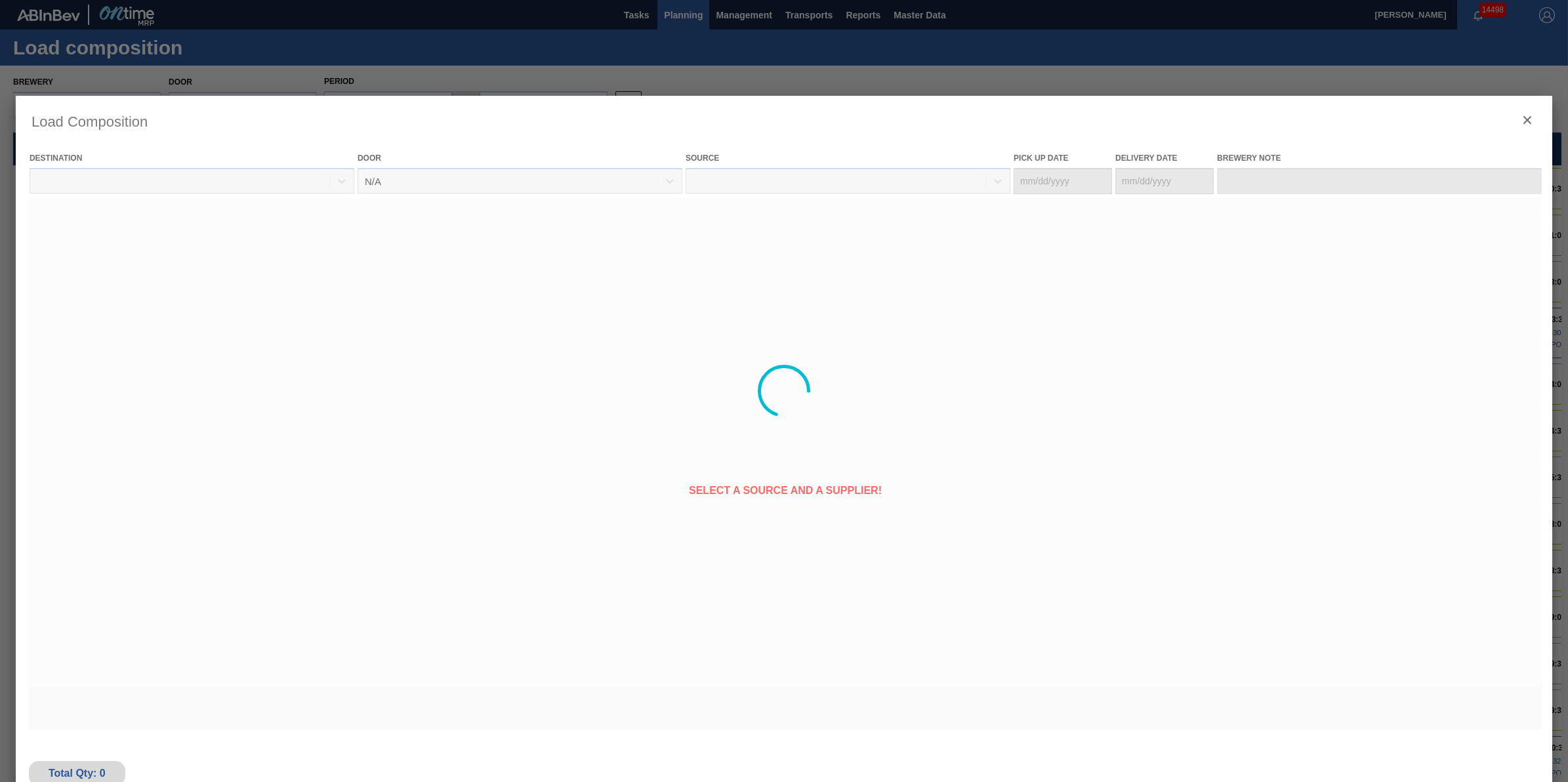
type Date "[DATE]"
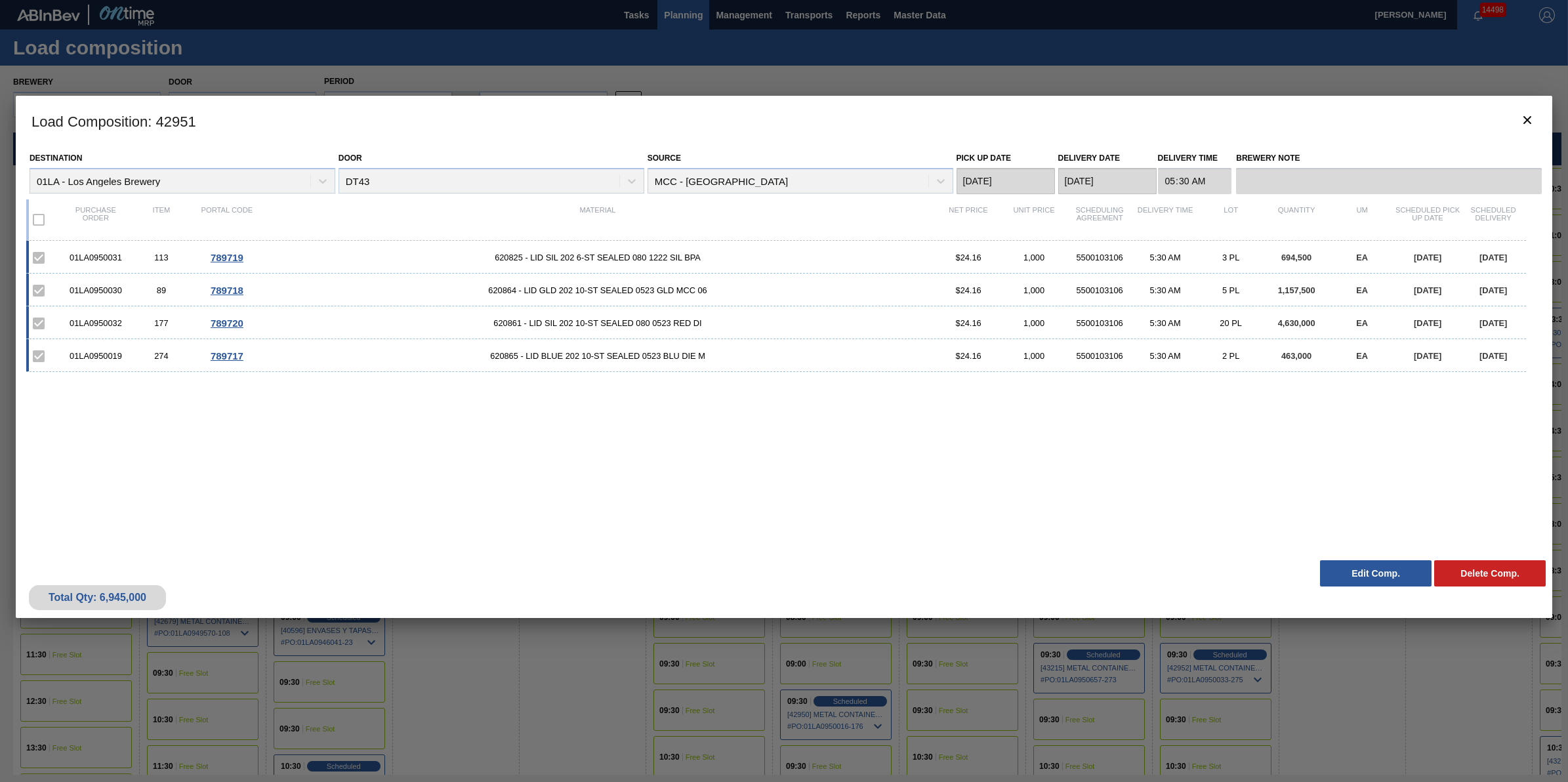
click at [1362, 562] on button "Edit Comp." at bounding box center [1376, 572] width 111 height 26
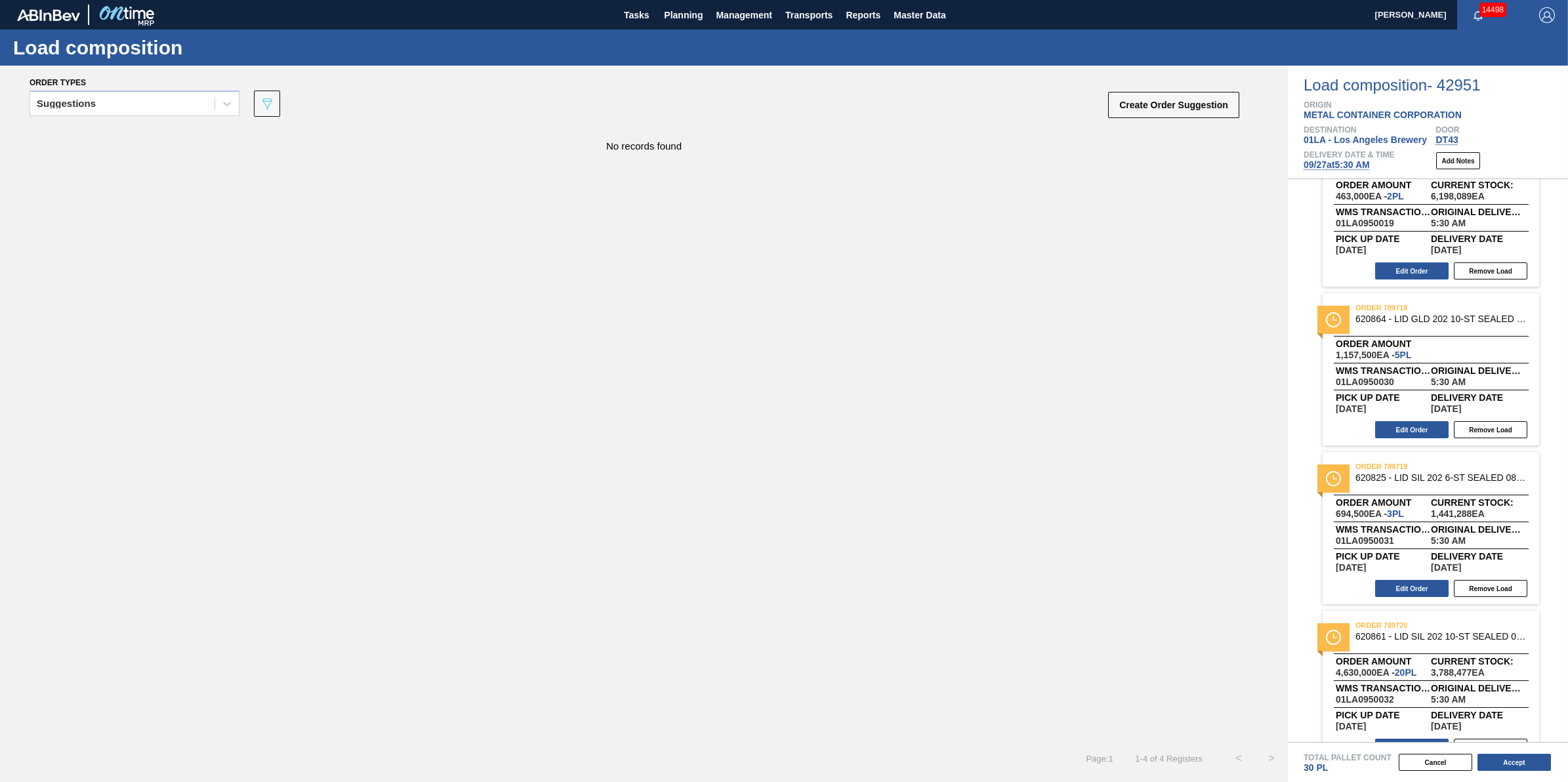
scroll to position [79, 0]
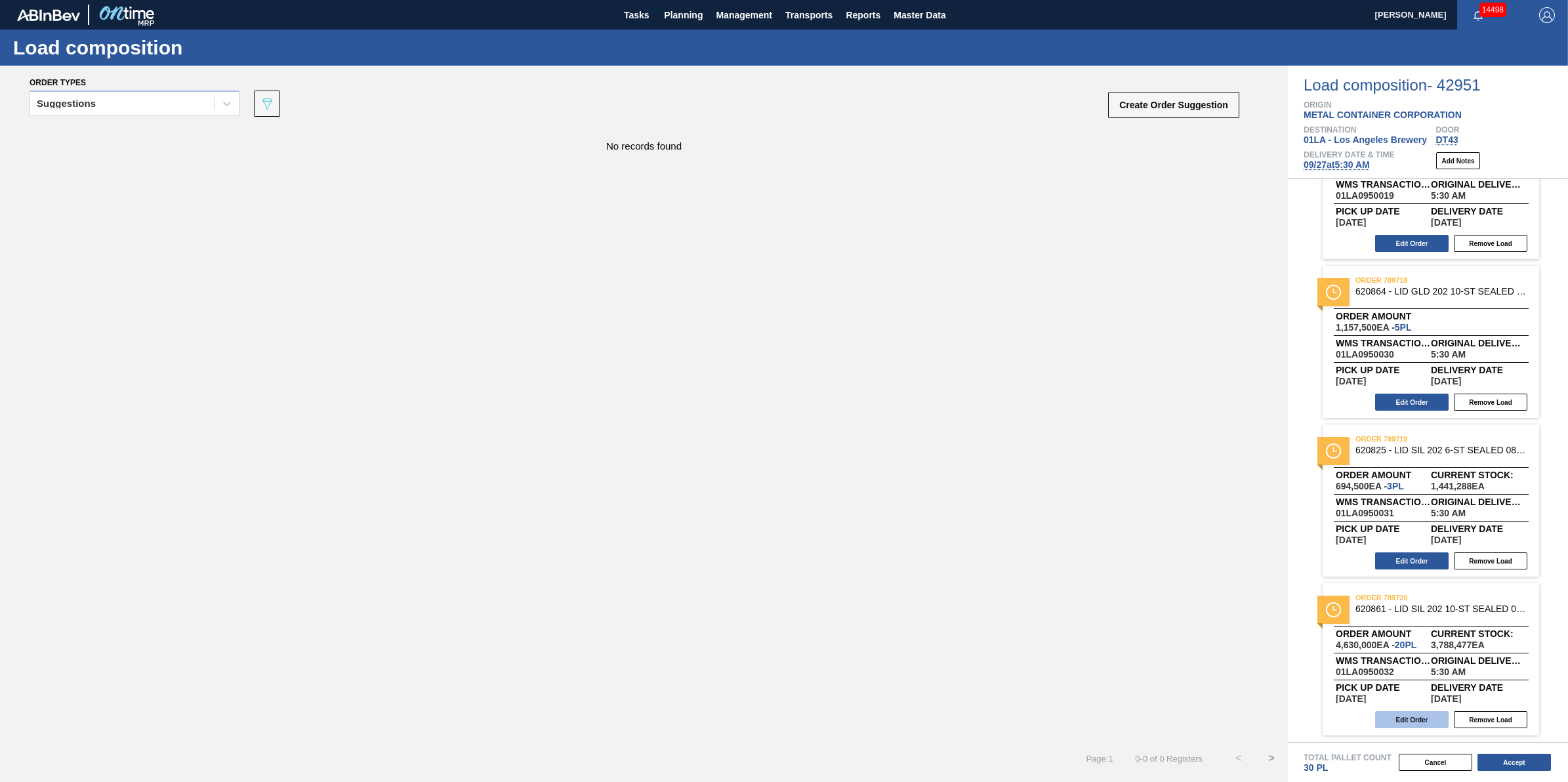
click at [1427, 717] on button "Edit Order" at bounding box center [1411, 720] width 73 height 17
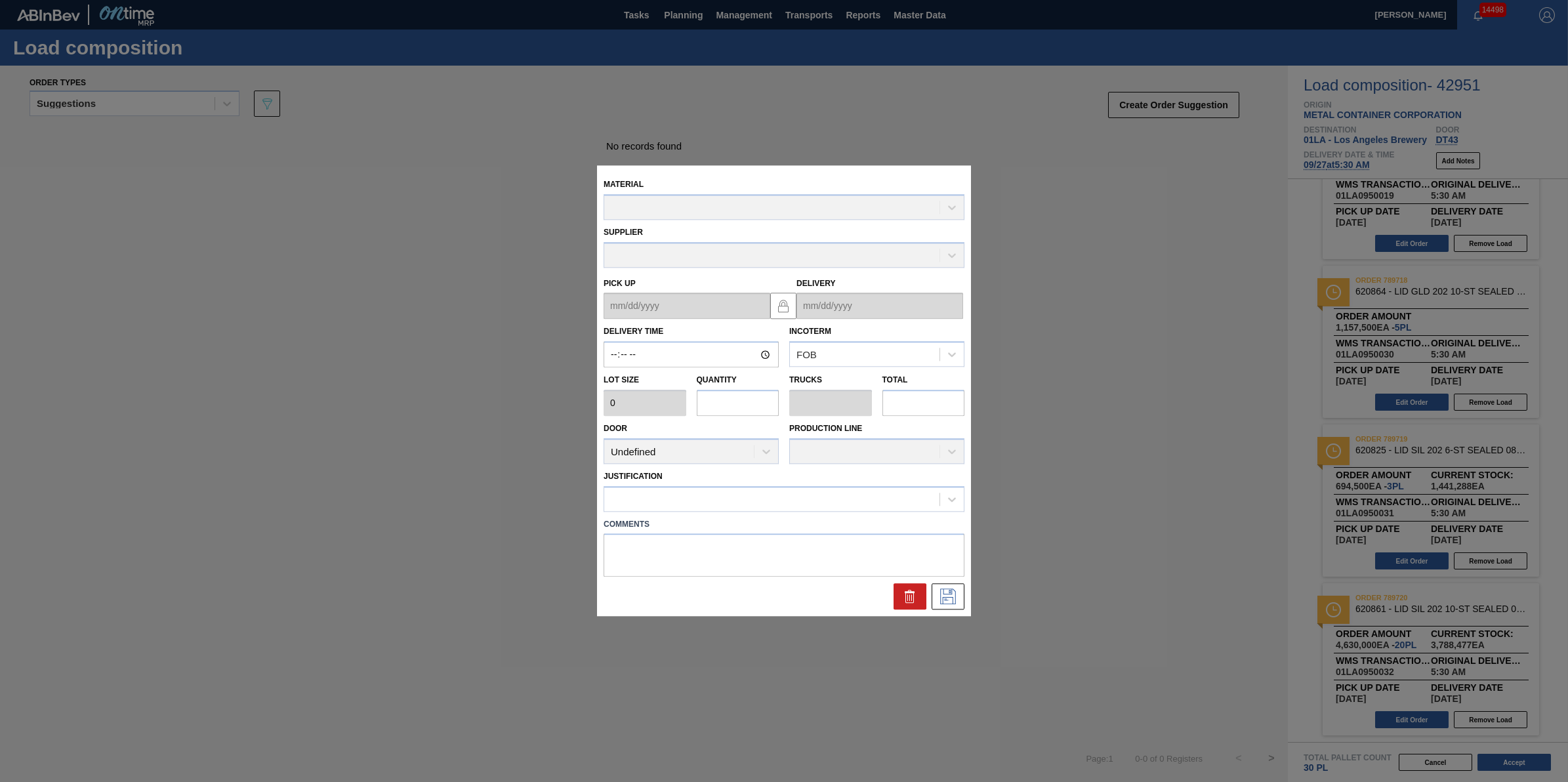
type input "05:30:00"
type input "231,500"
type input "20"
type input "0.667"
type input "4,630,000"
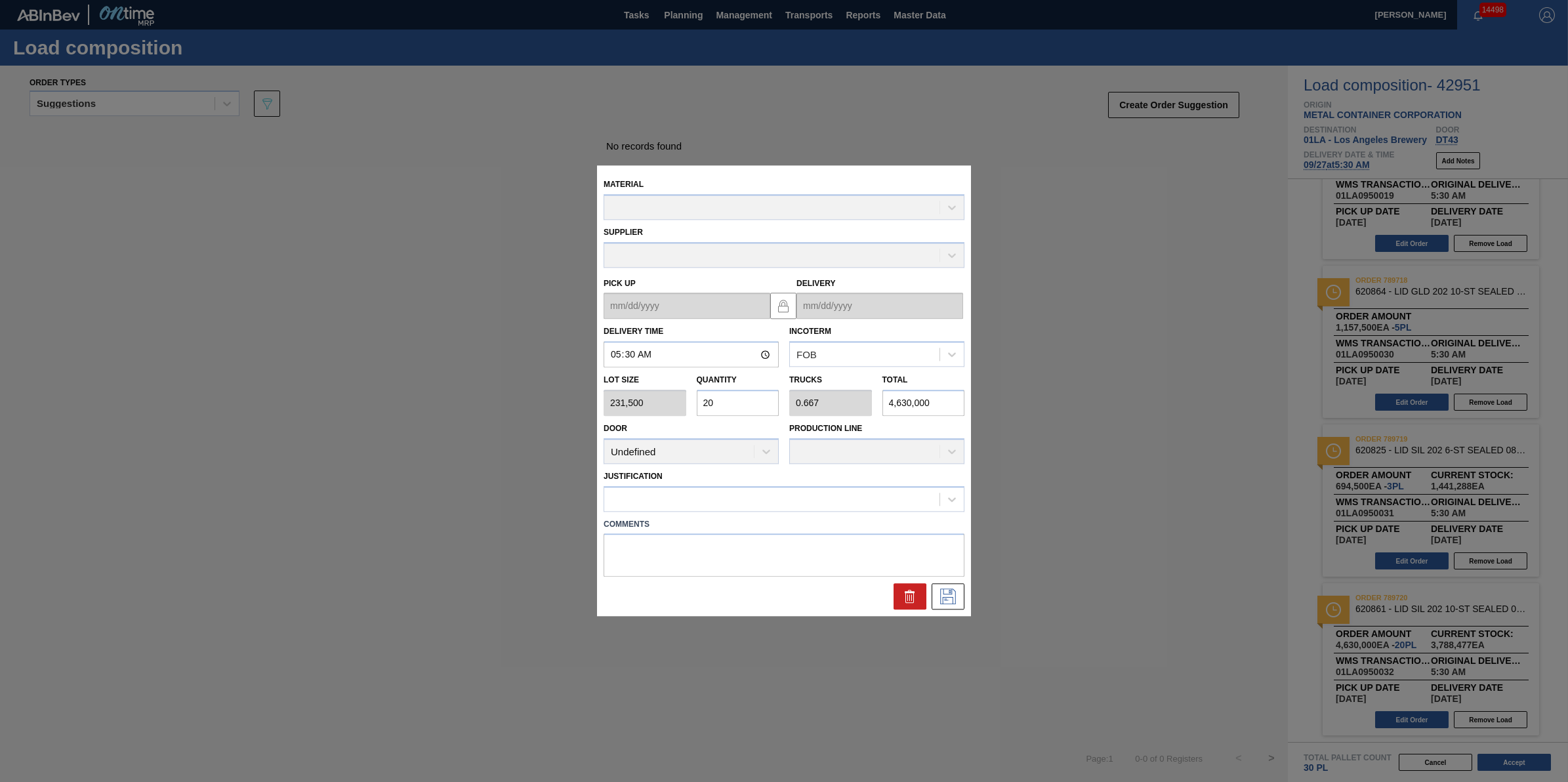
type up "[DATE]"
type input "[DATE]"
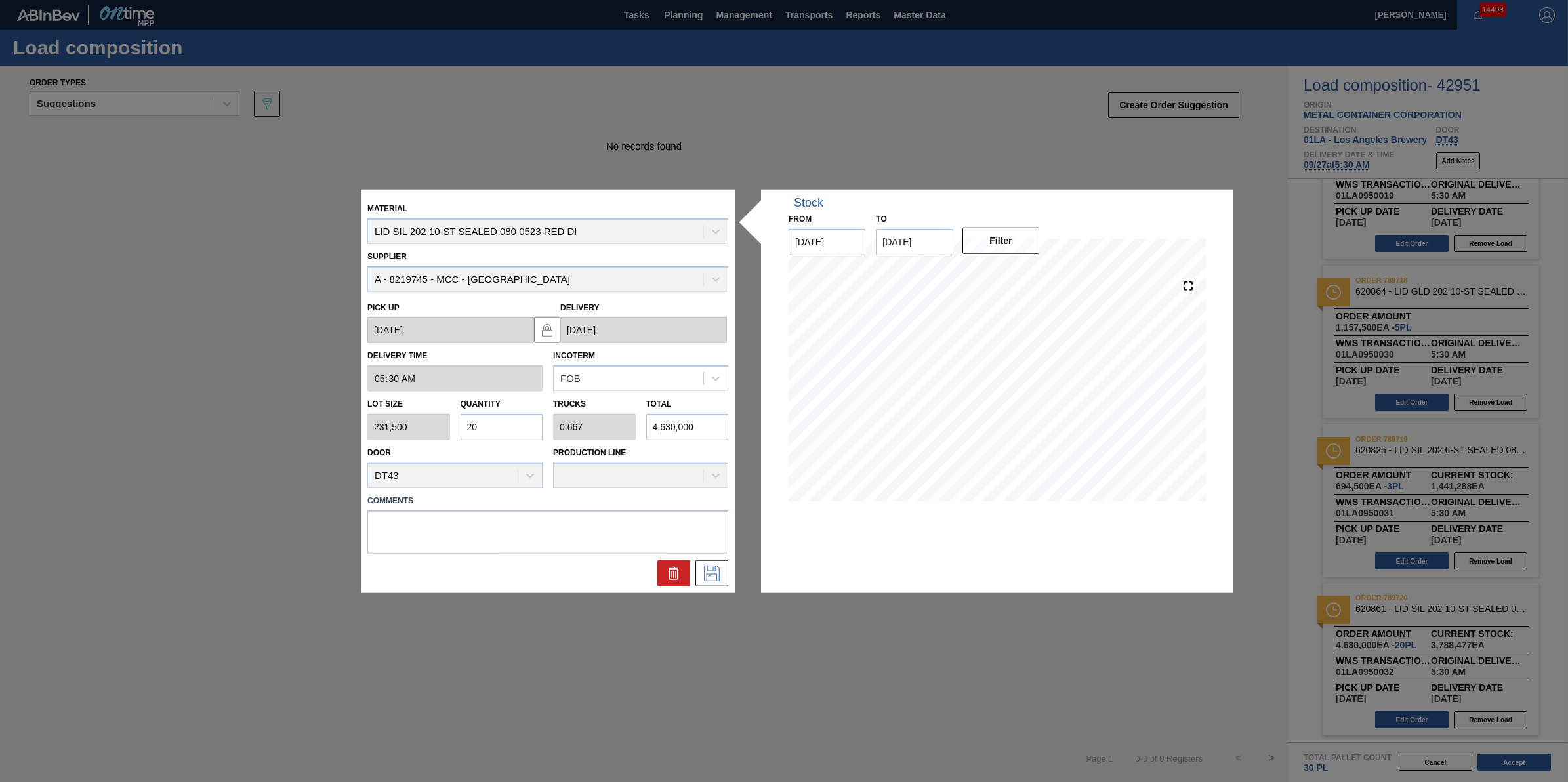
click at [509, 428] on input "20" at bounding box center [502, 427] width 83 height 26
type input "2"
type input "0.067"
type input "463,000"
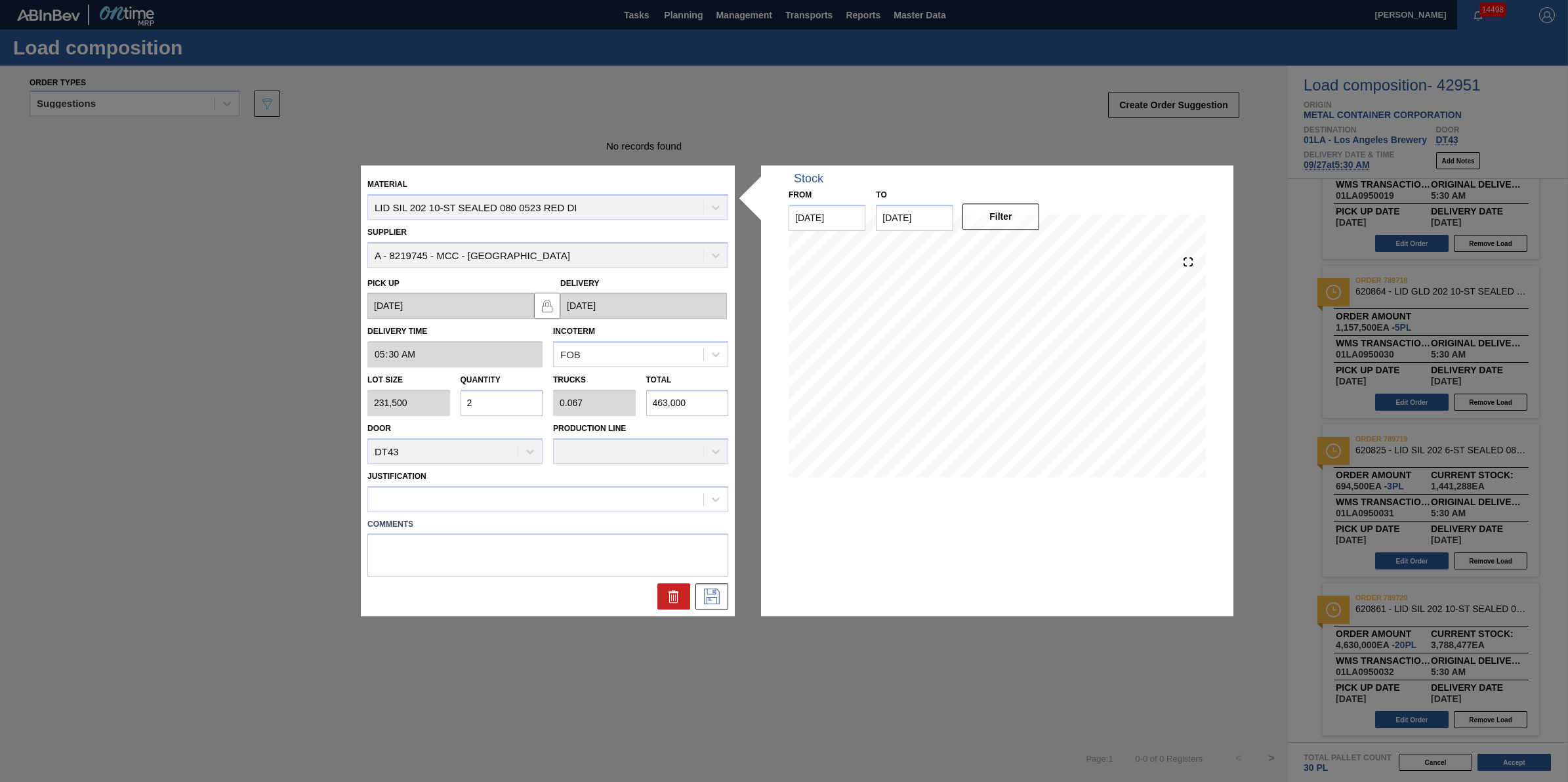
type input "0"
type input "1"
type input "0.033"
type input "231,500"
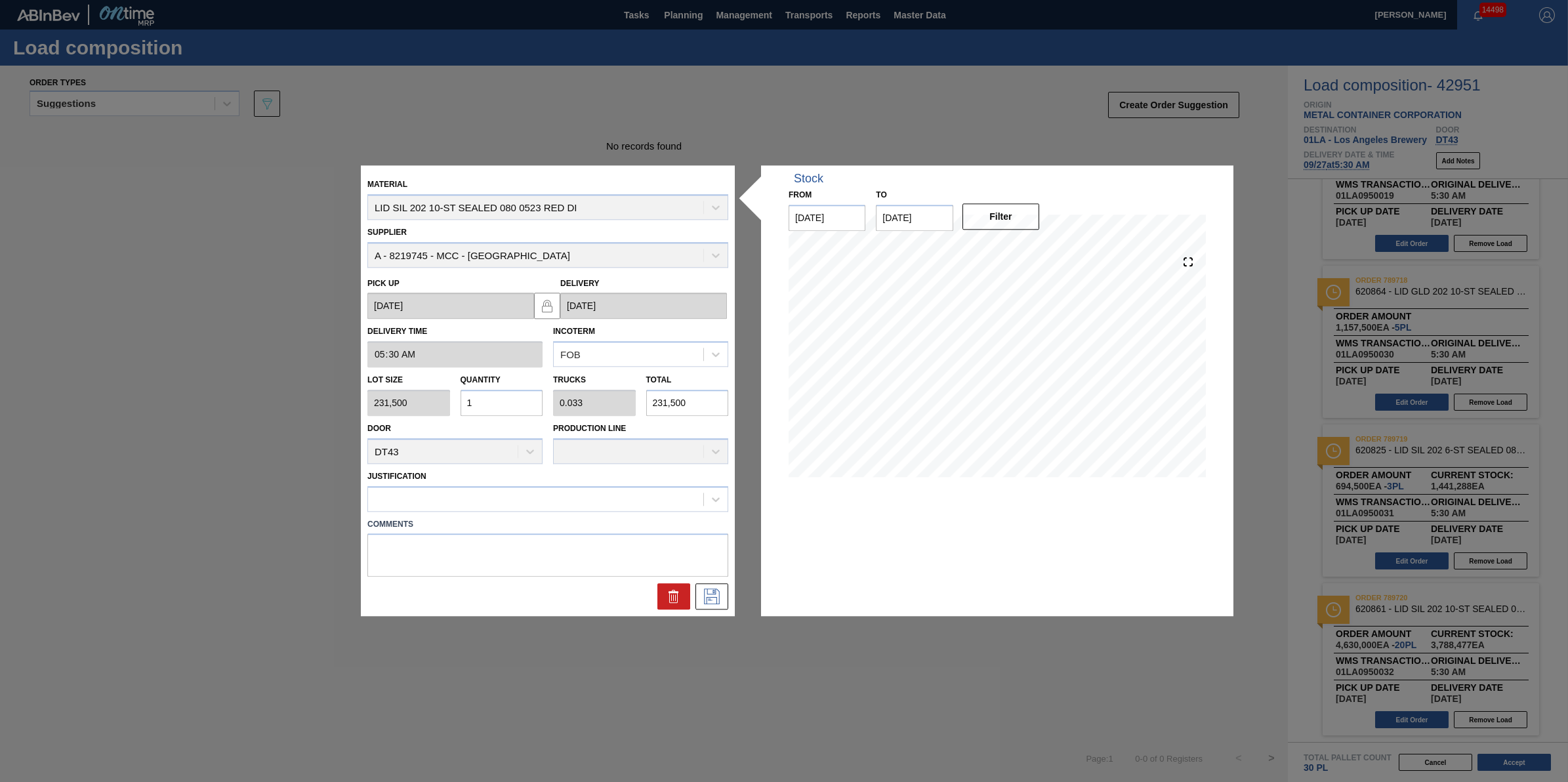
type input "18"
type input "0.6"
type input "4,167,000"
type input "18"
click at [710, 594] on icon at bounding box center [712, 597] width 21 height 16
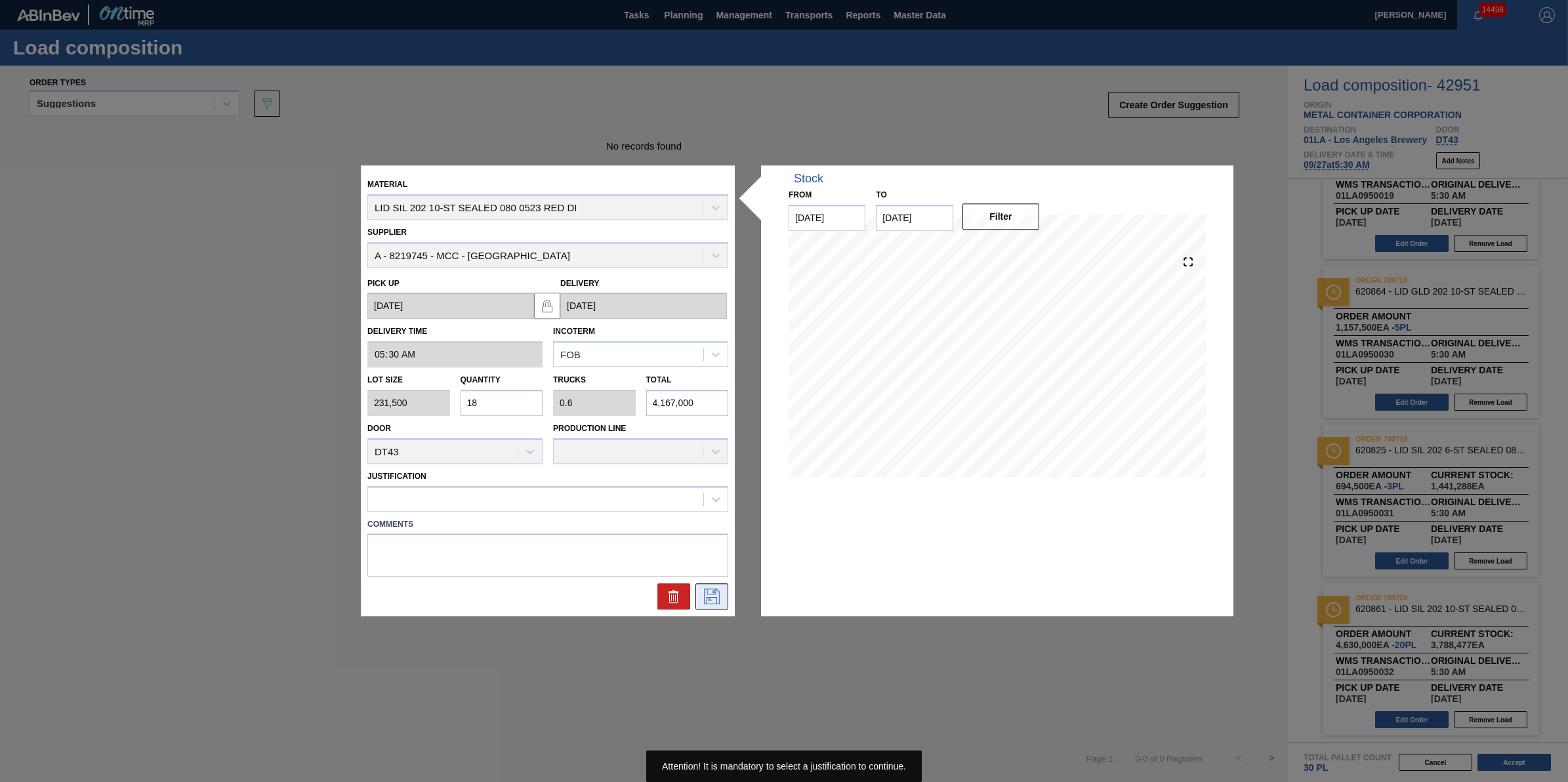
click at [704, 590] on icon at bounding box center [712, 597] width 16 height 16
click at [627, 486] on div at bounding box center [547, 498] width 361 height 25
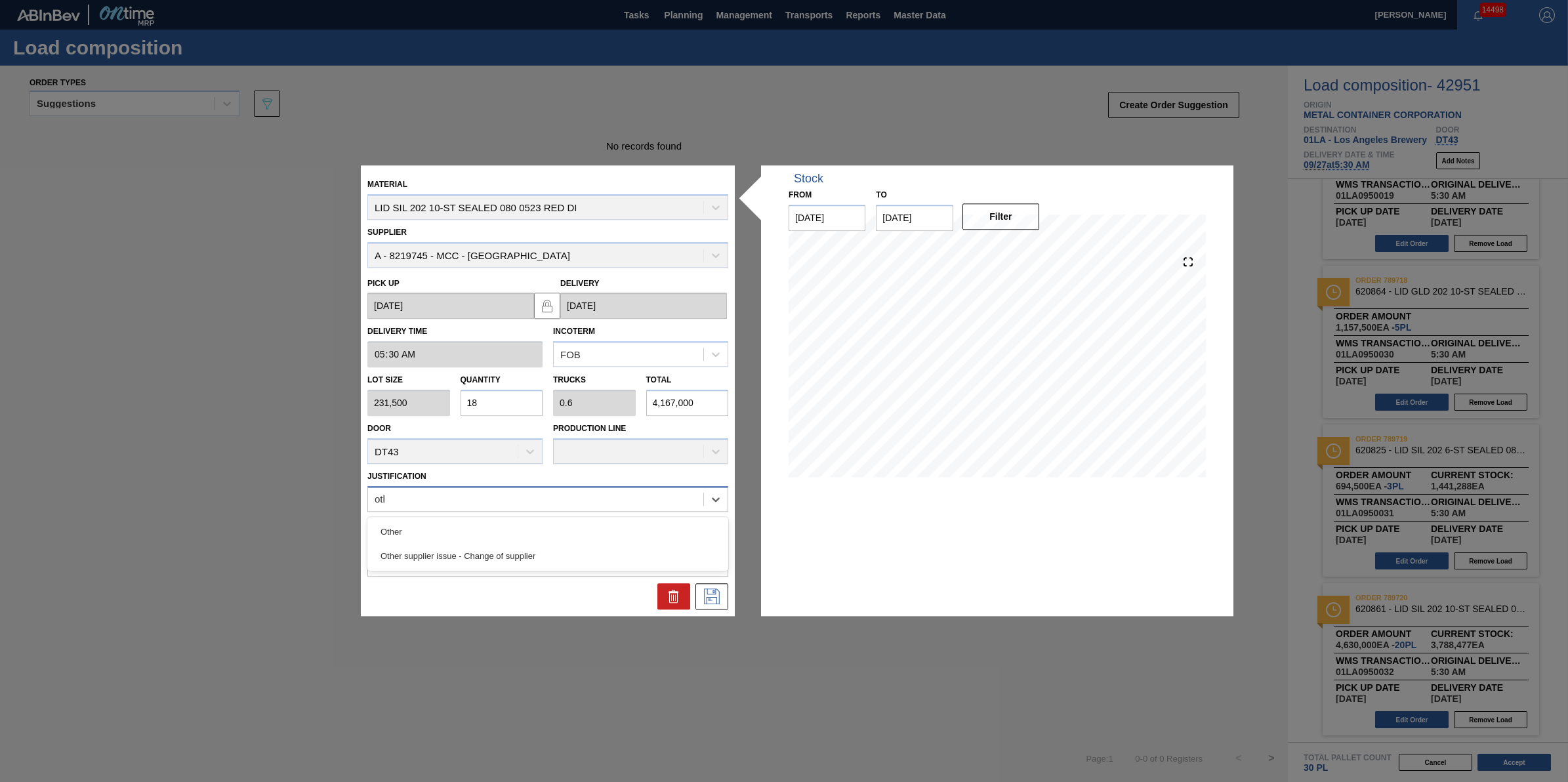
type input "other"
click at [631, 524] on div "Other" at bounding box center [547, 531] width 361 height 24
click at [708, 598] on icon at bounding box center [712, 595] width 7 height 10
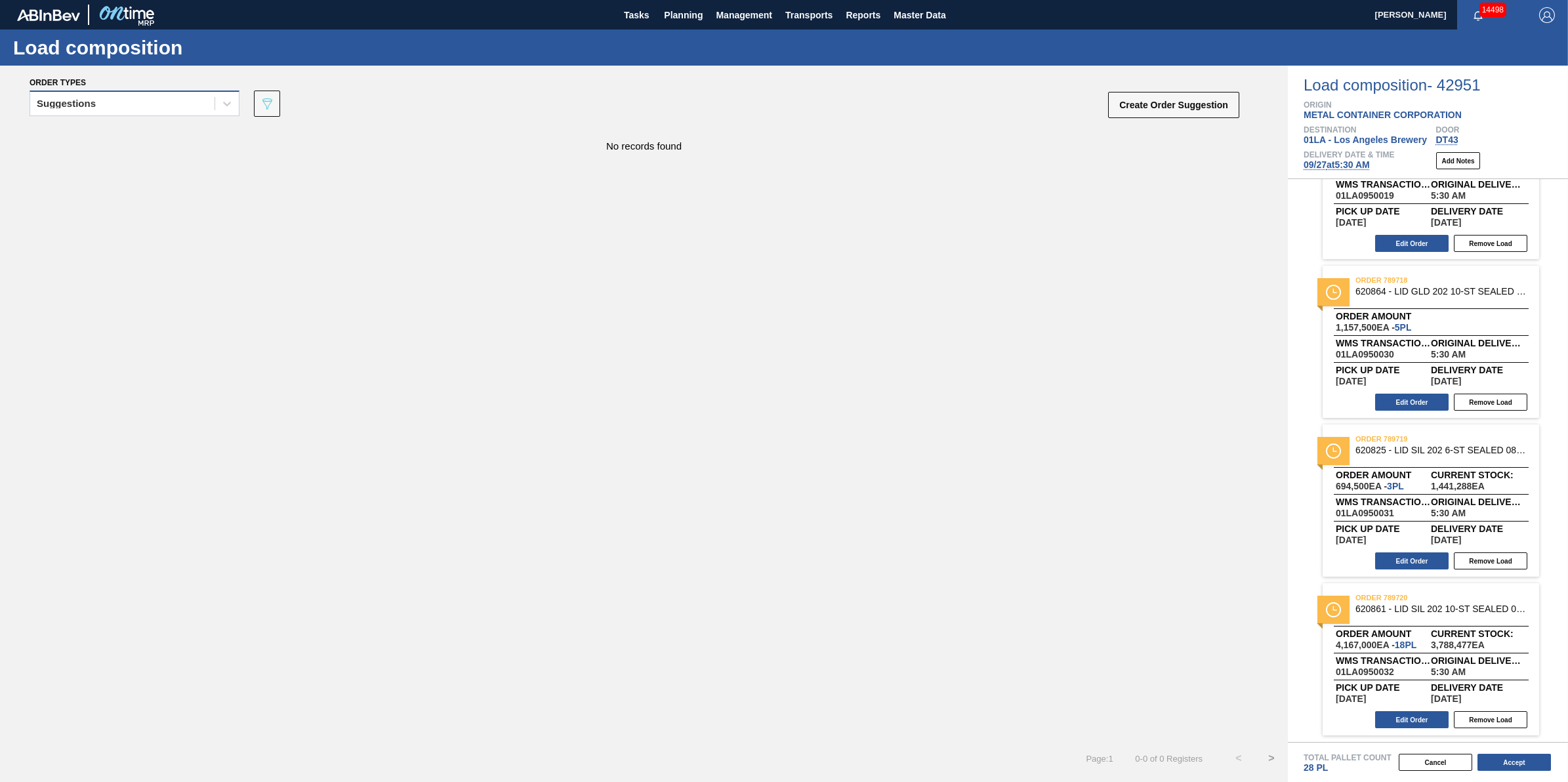
click at [185, 99] on div "Suggestions" at bounding box center [122, 104] width 184 height 19
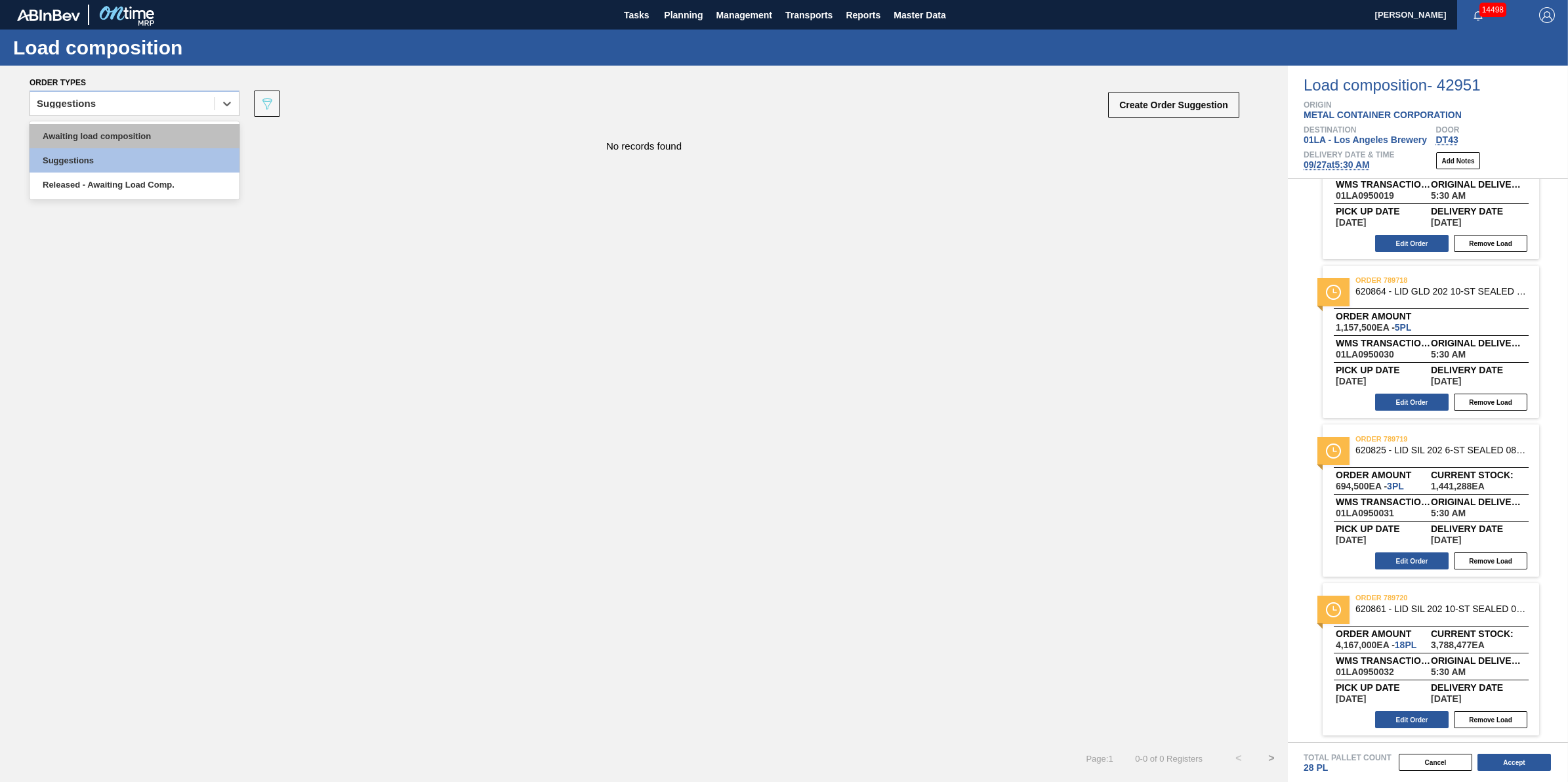
click at [172, 125] on div "Awaiting load composition" at bounding box center [134, 136] width 210 height 24
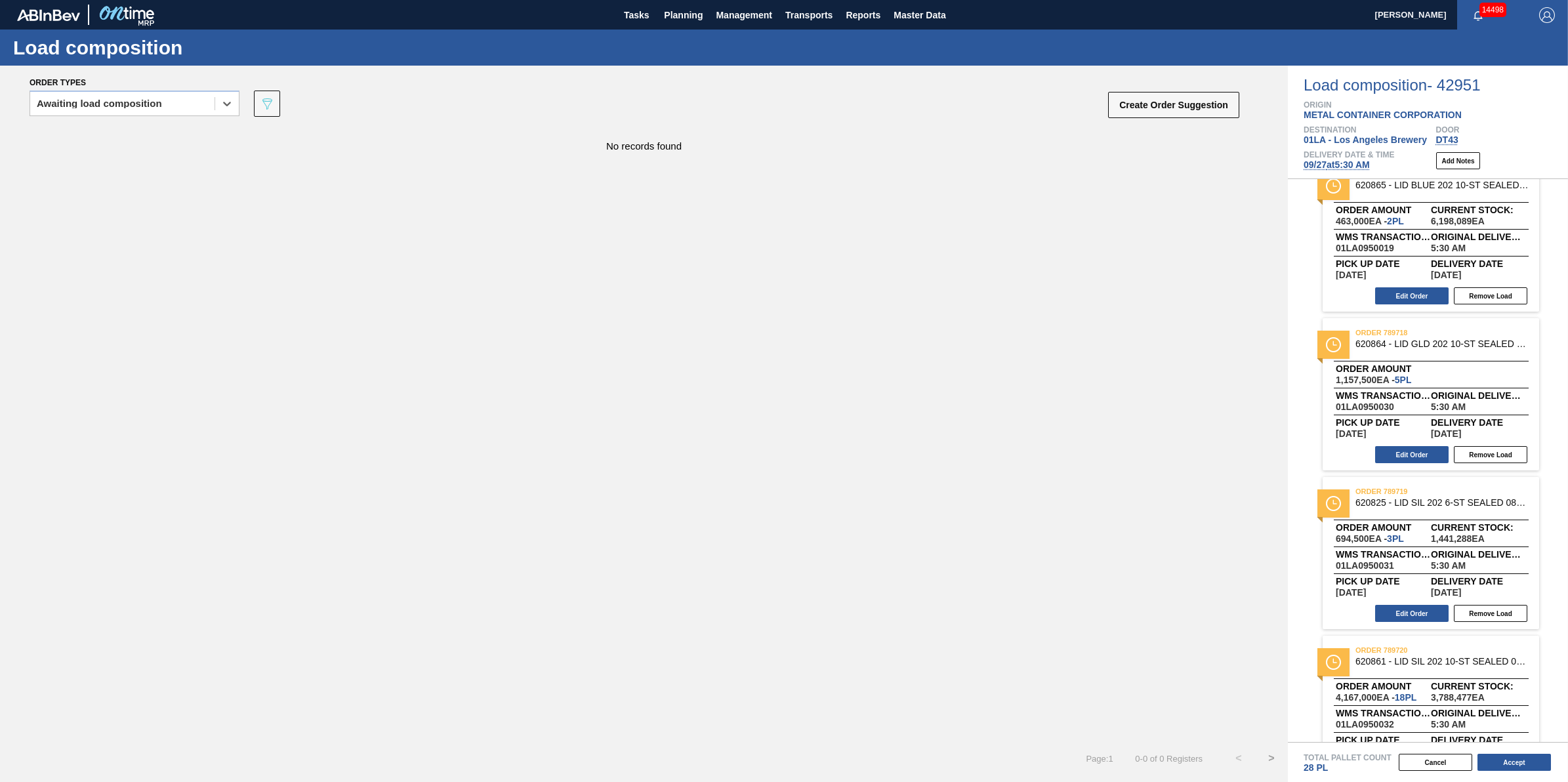
scroll to position [0, 0]
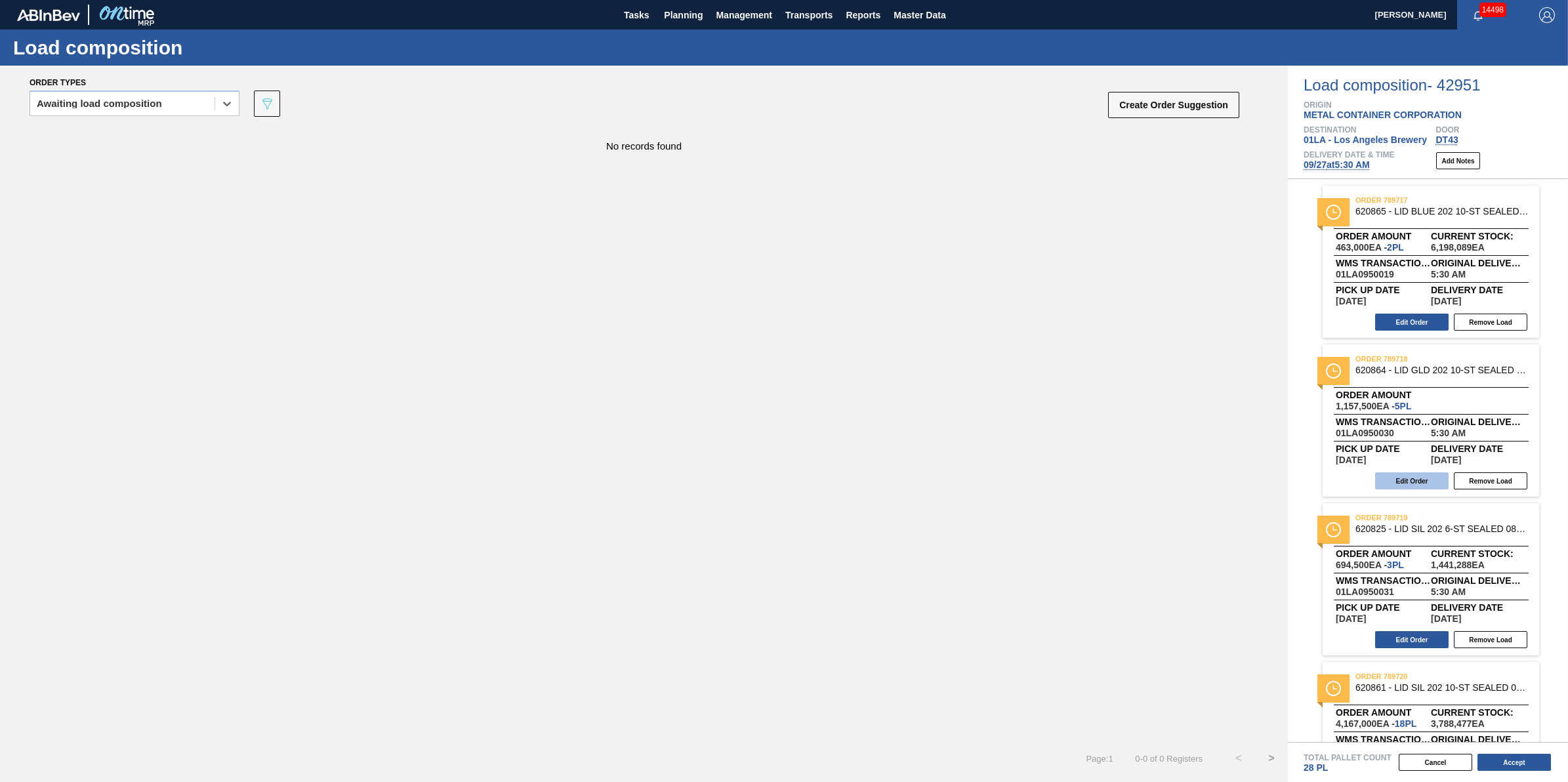
click at [1409, 480] on button "Edit Order" at bounding box center [1411, 481] width 73 height 17
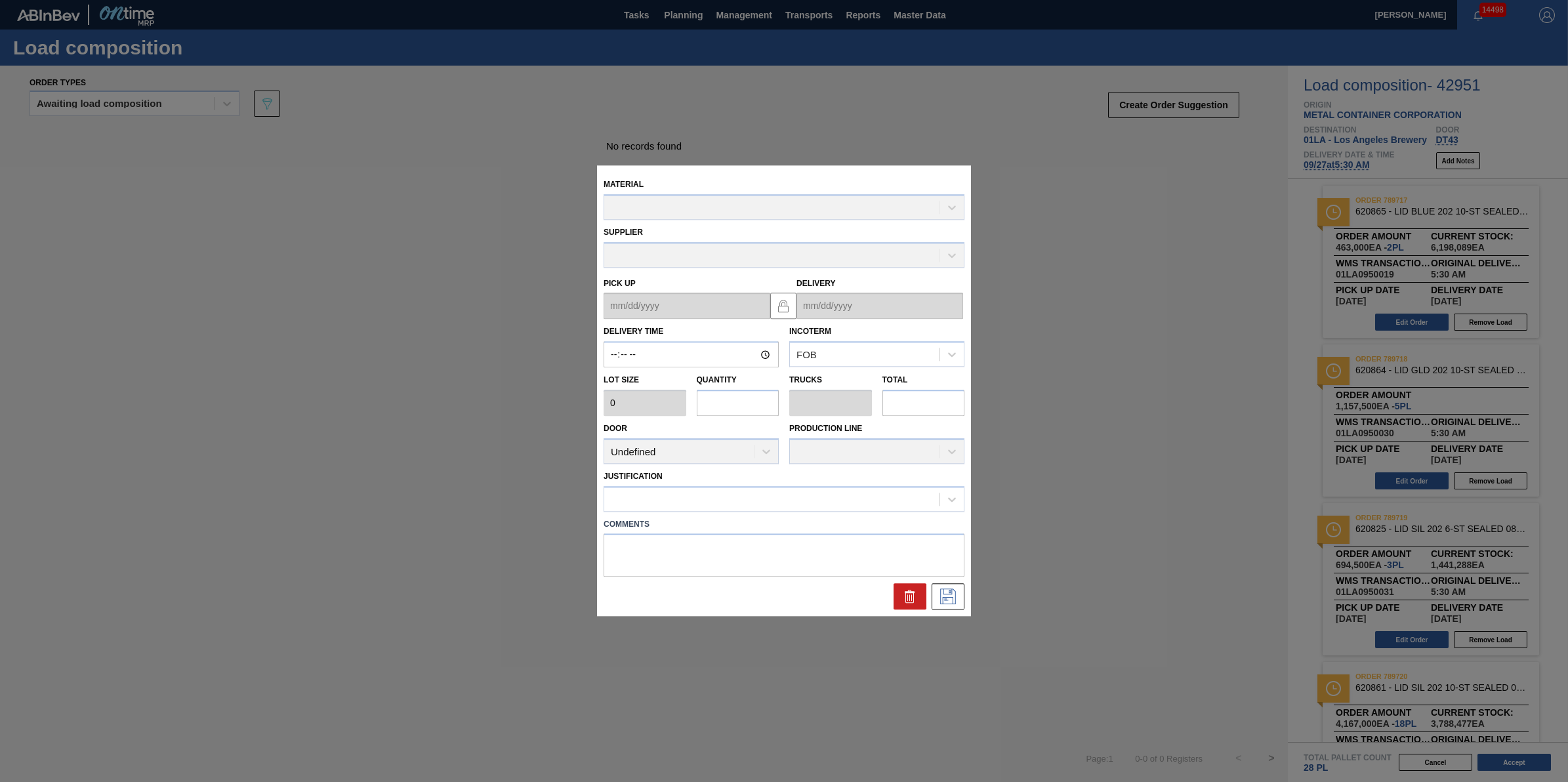
type input "05:30:00"
type input "231,500"
type input "5"
type input "0.156"
type input "1,157,500"
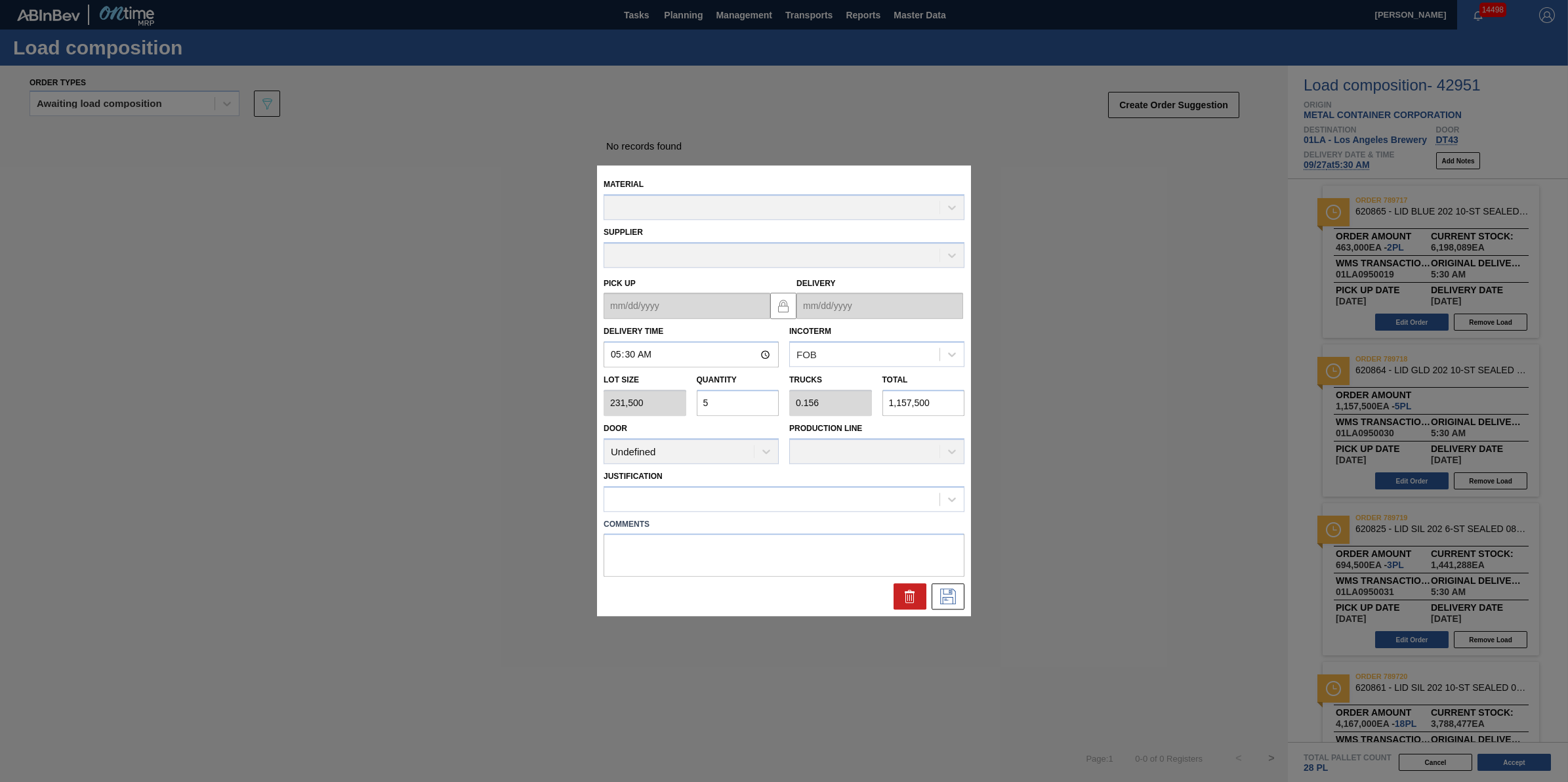
type up "[DATE]"
type input "[DATE]"
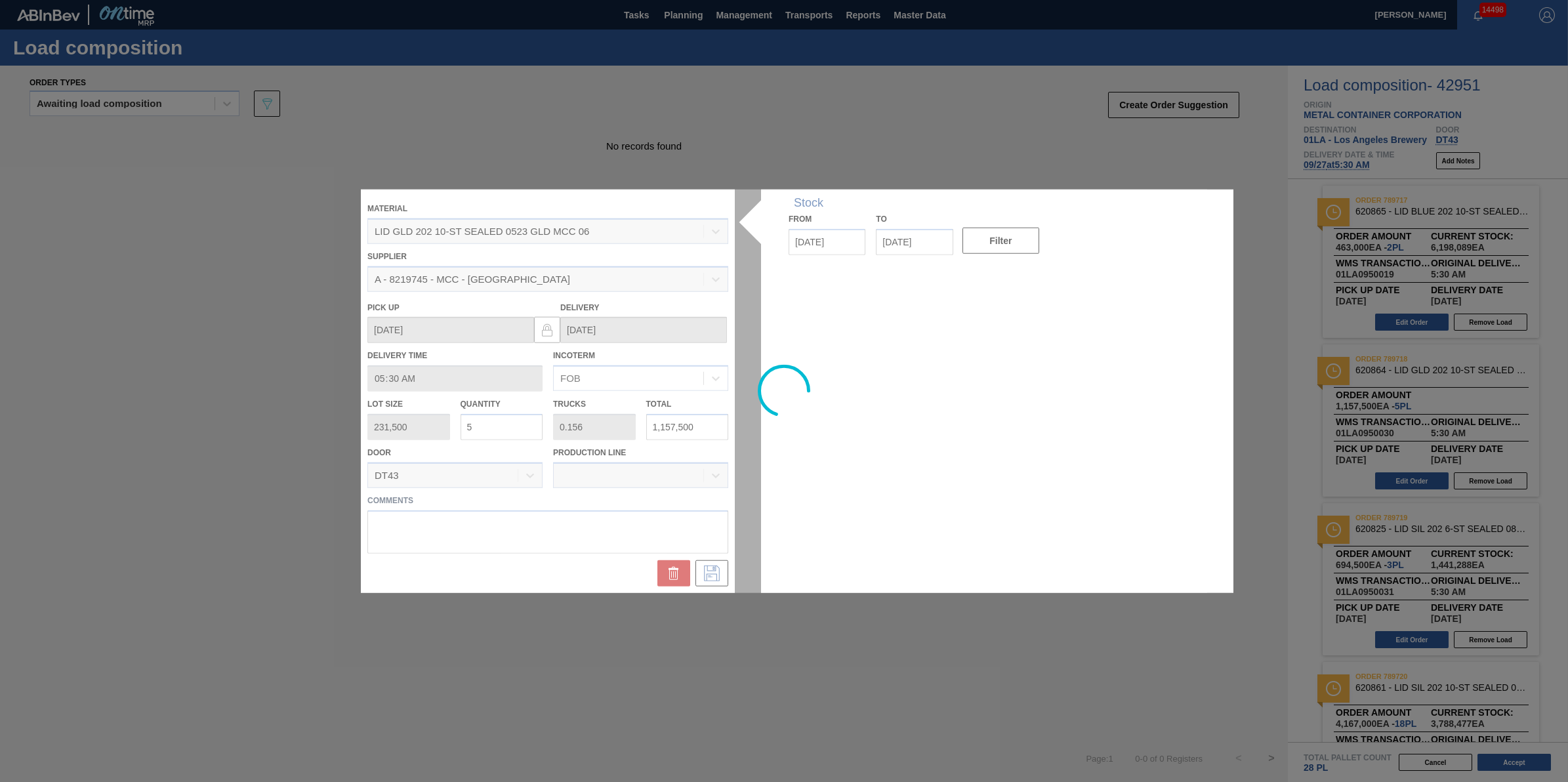
click at [510, 427] on div at bounding box center [784, 391] width 846 height 403
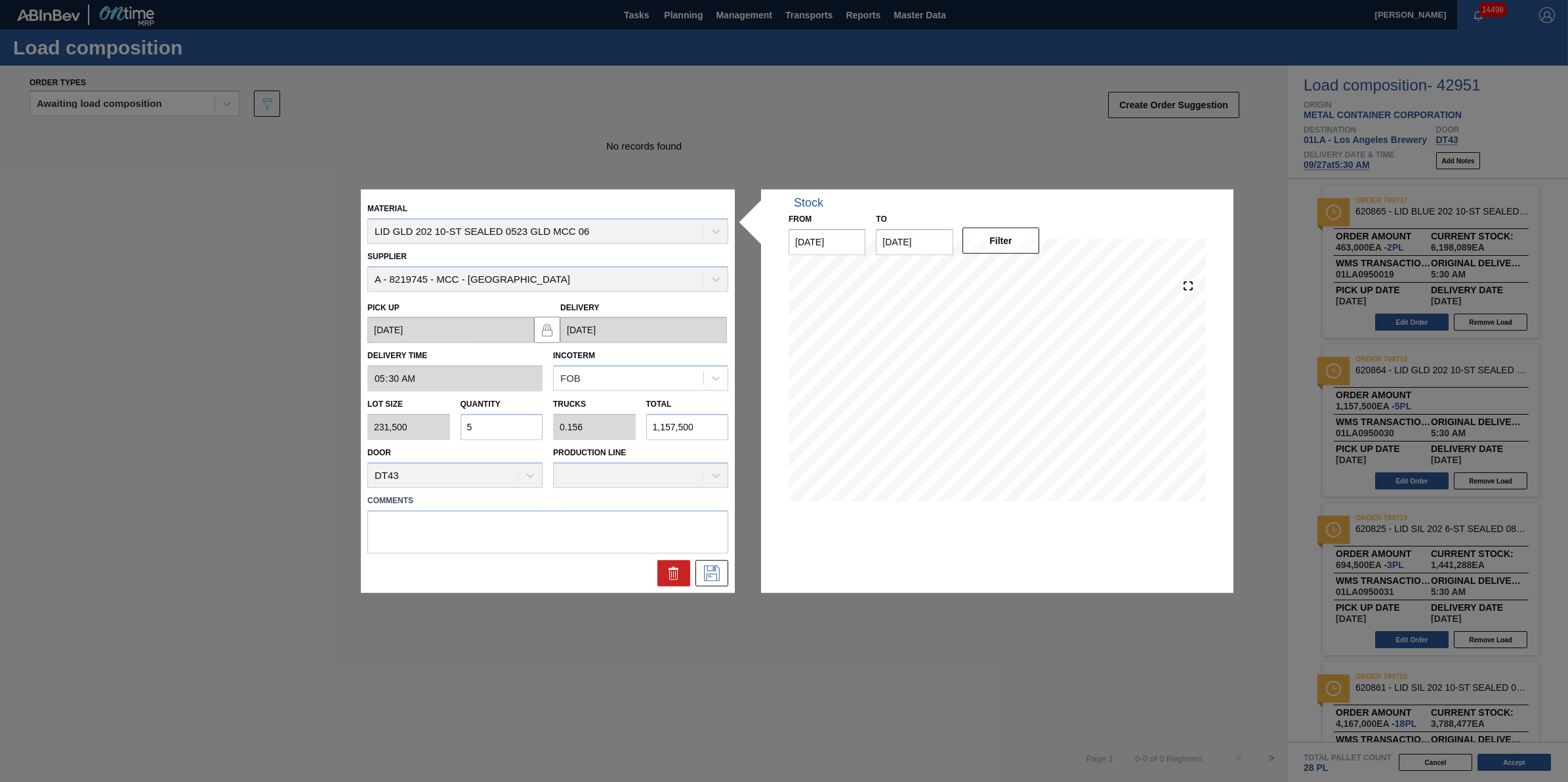
click at [512, 427] on input "5" at bounding box center [502, 427] width 83 height 26
type input "0"
type input "7"
type input "0.219"
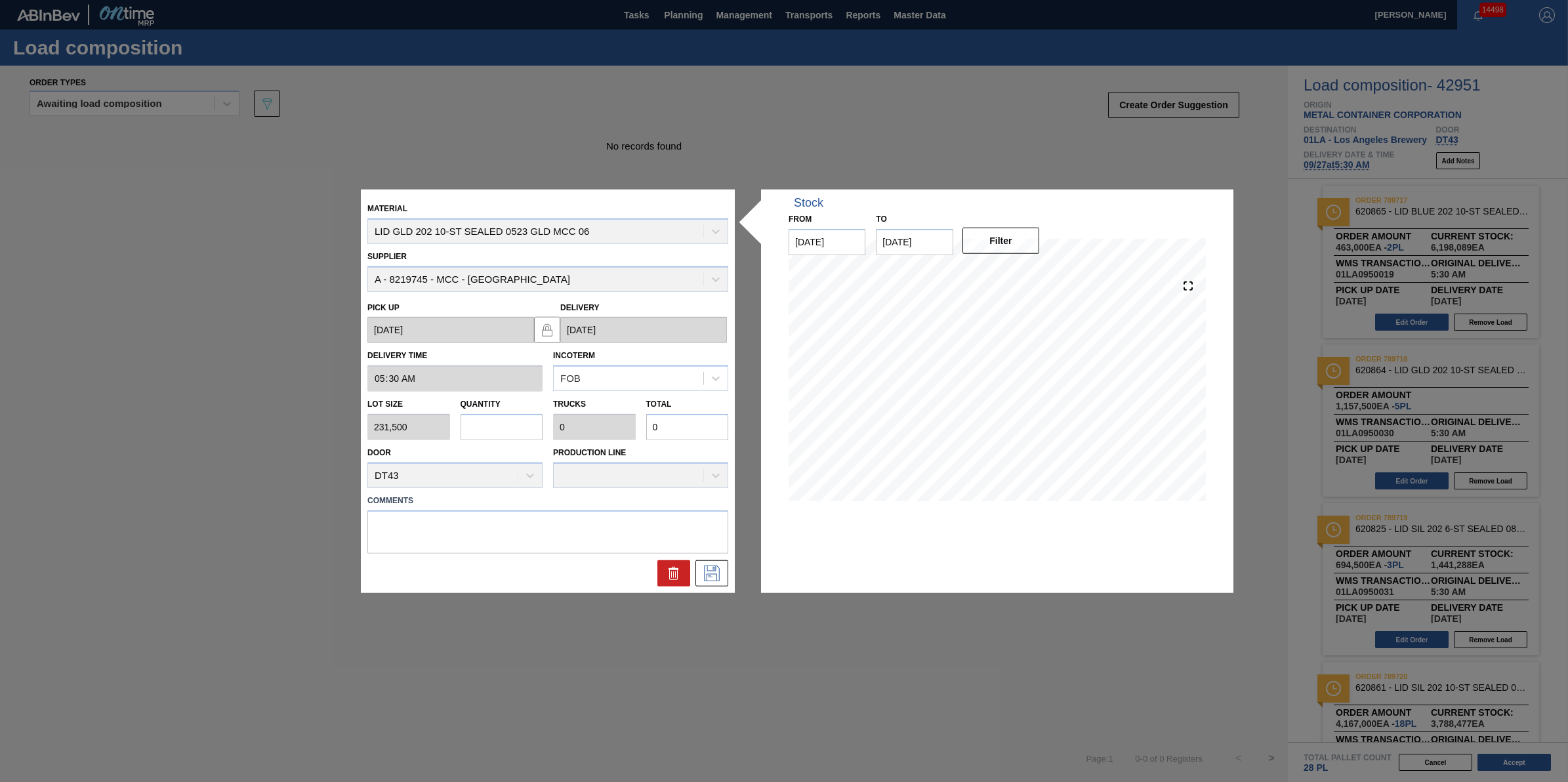
type input "1,620,500"
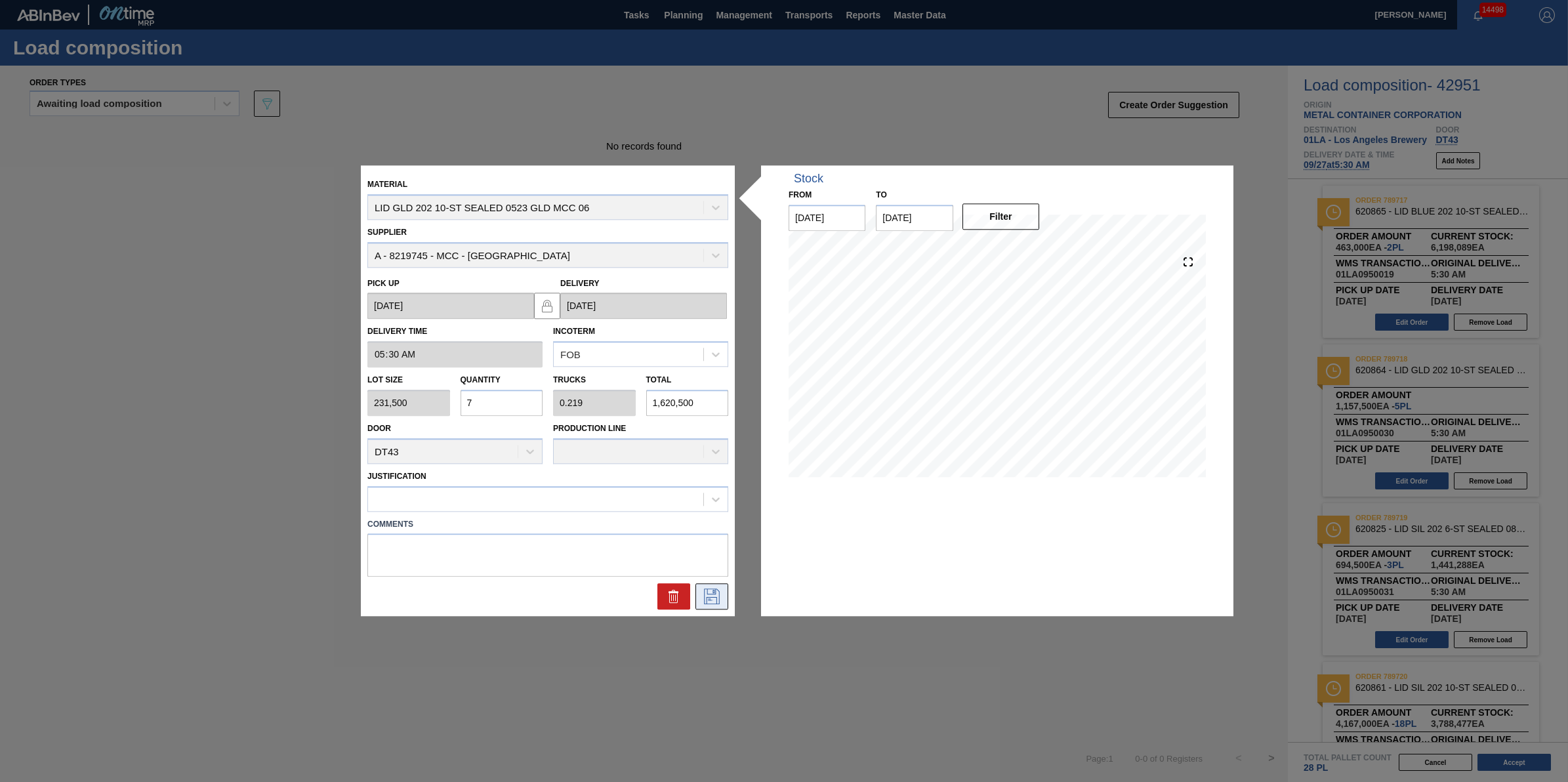
type input "7"
click at [717, 604] on button at bounding box center [712, 596] width 33 height 26
click at [594, 482] on div "Justification" at bounding box center [547, 489] width 361 height 45
click at [605, 507] on div at bounding box center [536, 498] width 335 height 19
type input "other"
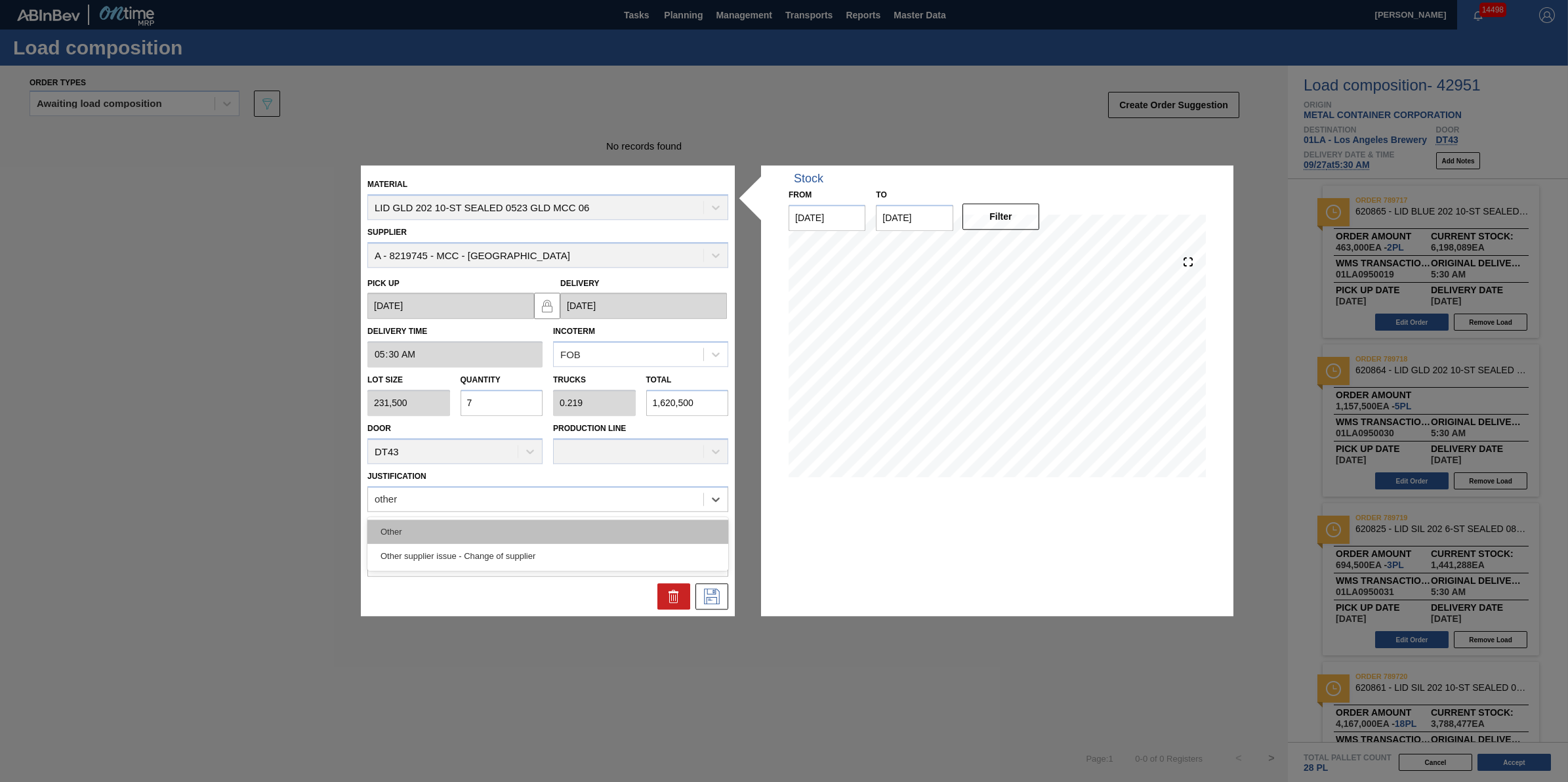
click at [607, 521] on div "Other" at bounding box center [547, 531] width 361 height 24
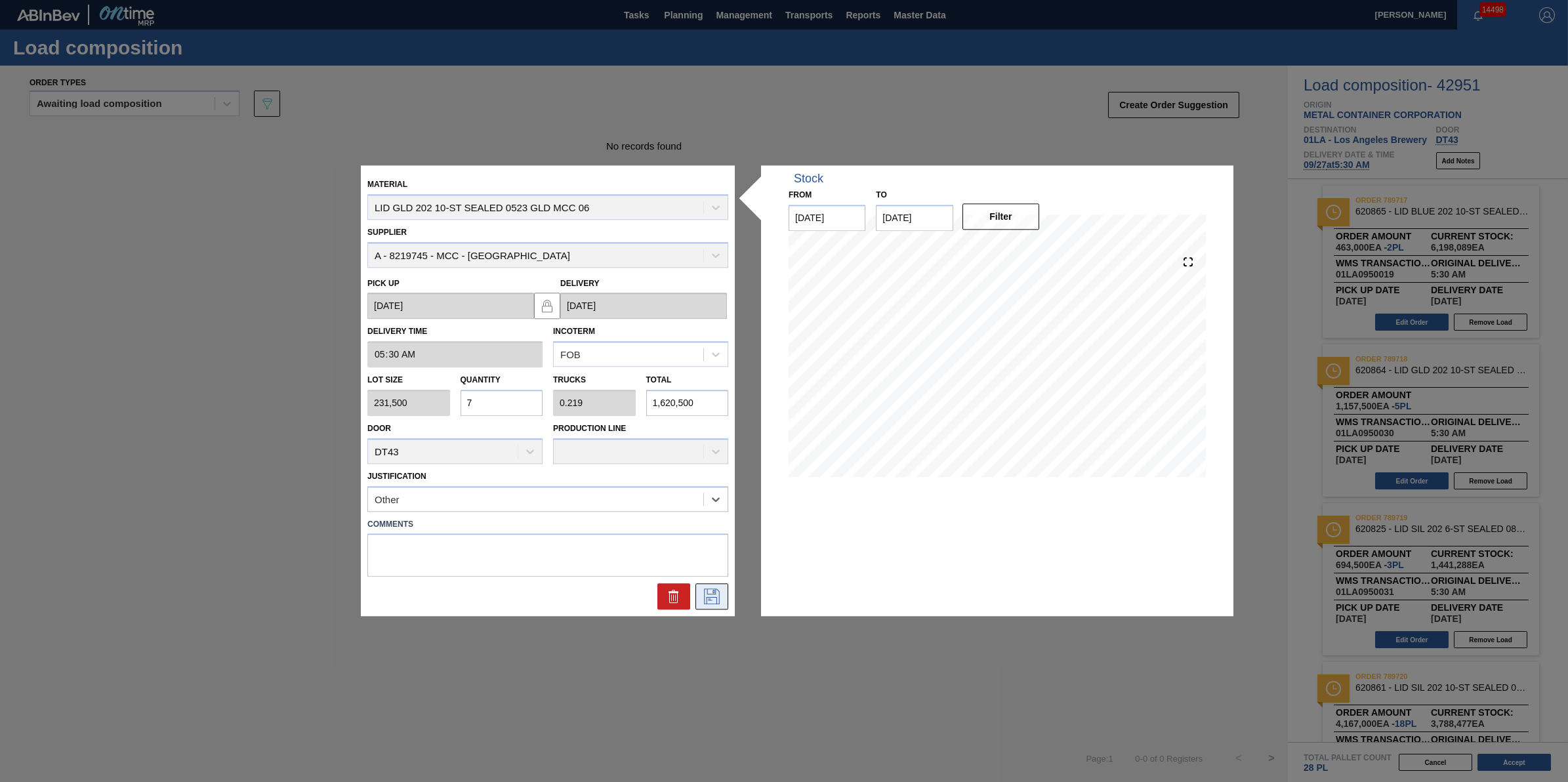
click at [708, 594] on icon at bounding box center [712, 597] width 21 height 16
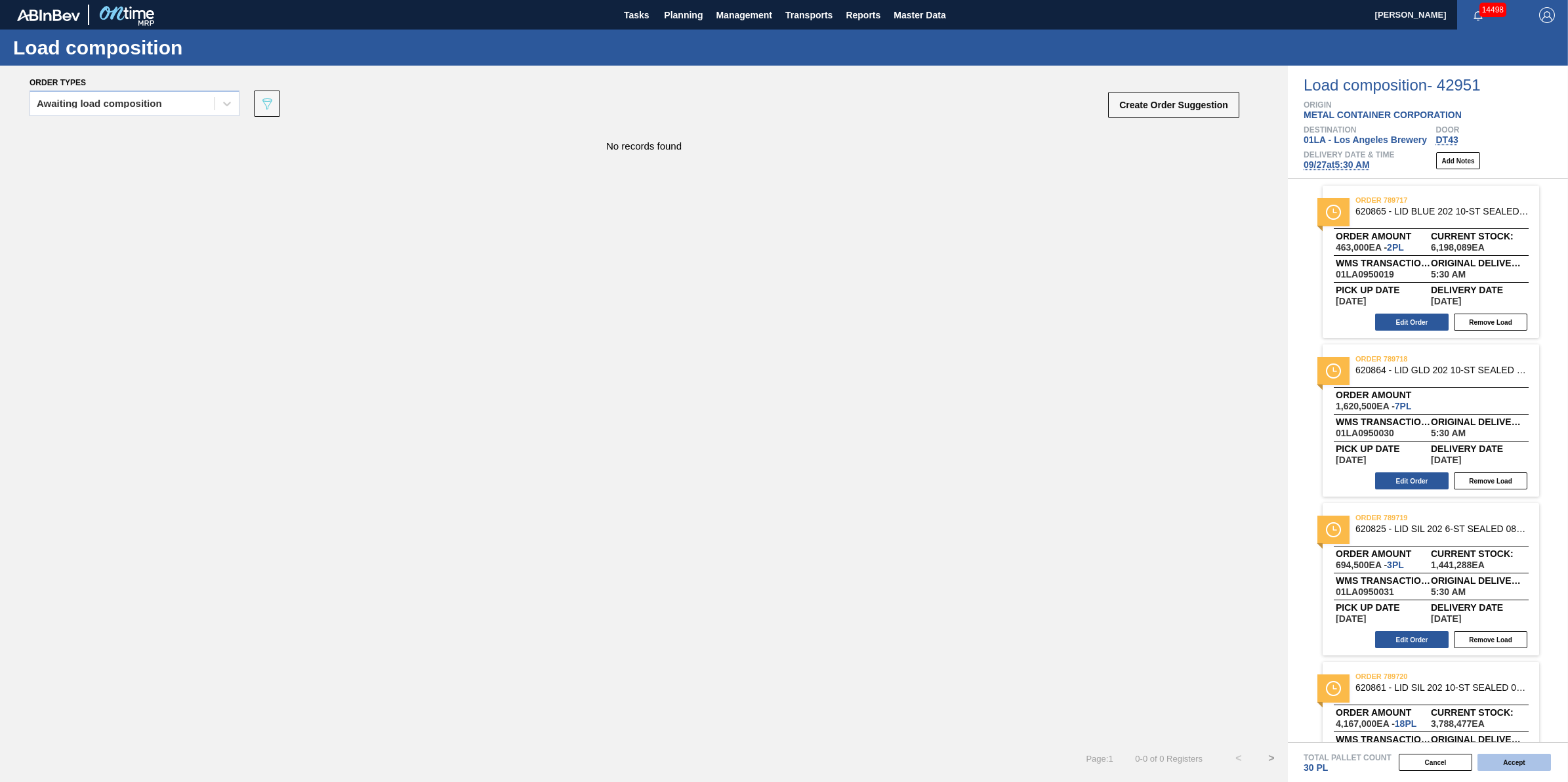
click at [1505, 762] on button "Accept" at bounding box center [1514, 762] width 73 height 17
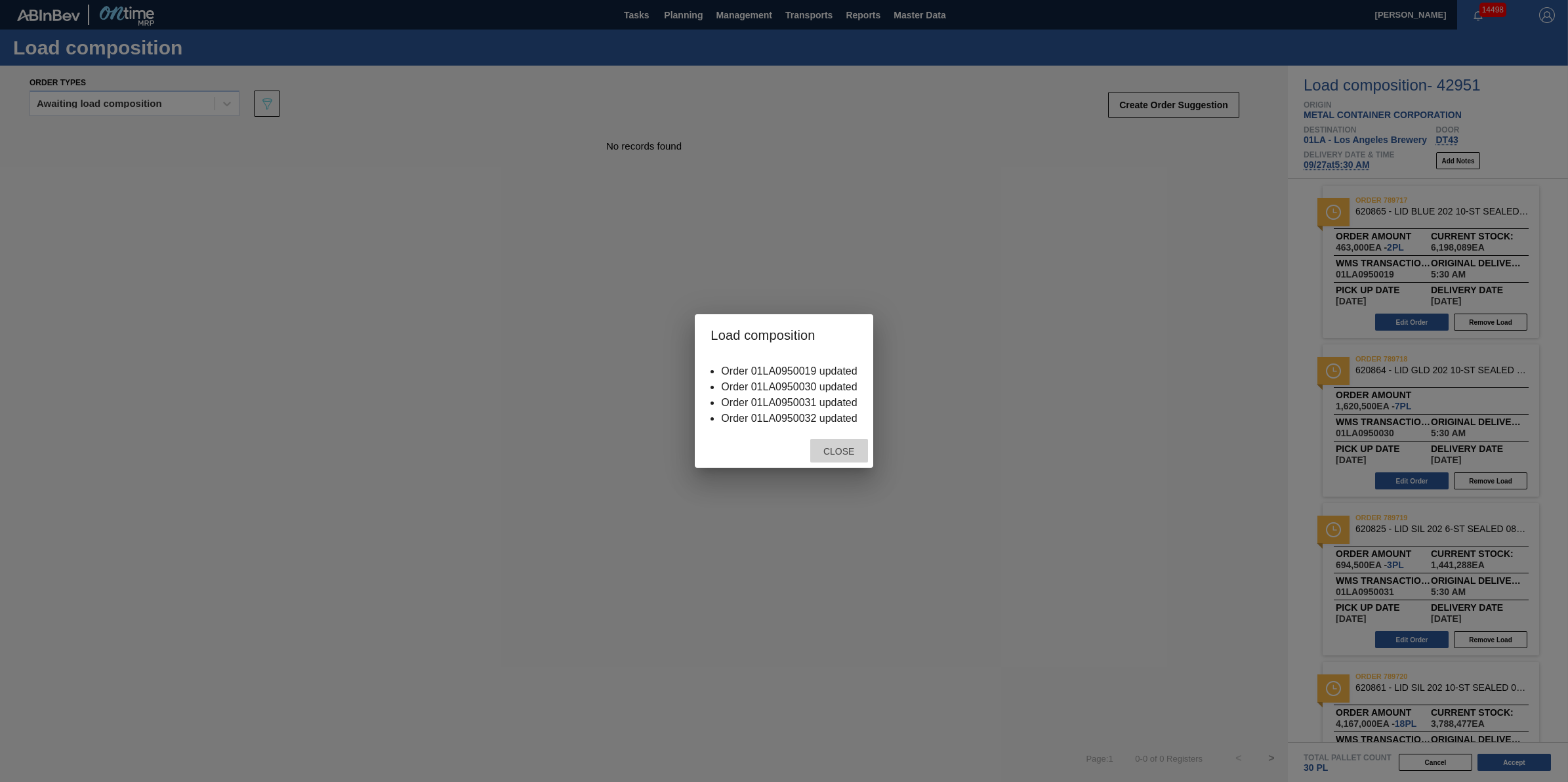
click at [847, 447] on span "Close" at bounding box center [839, 451] width 52 height 10
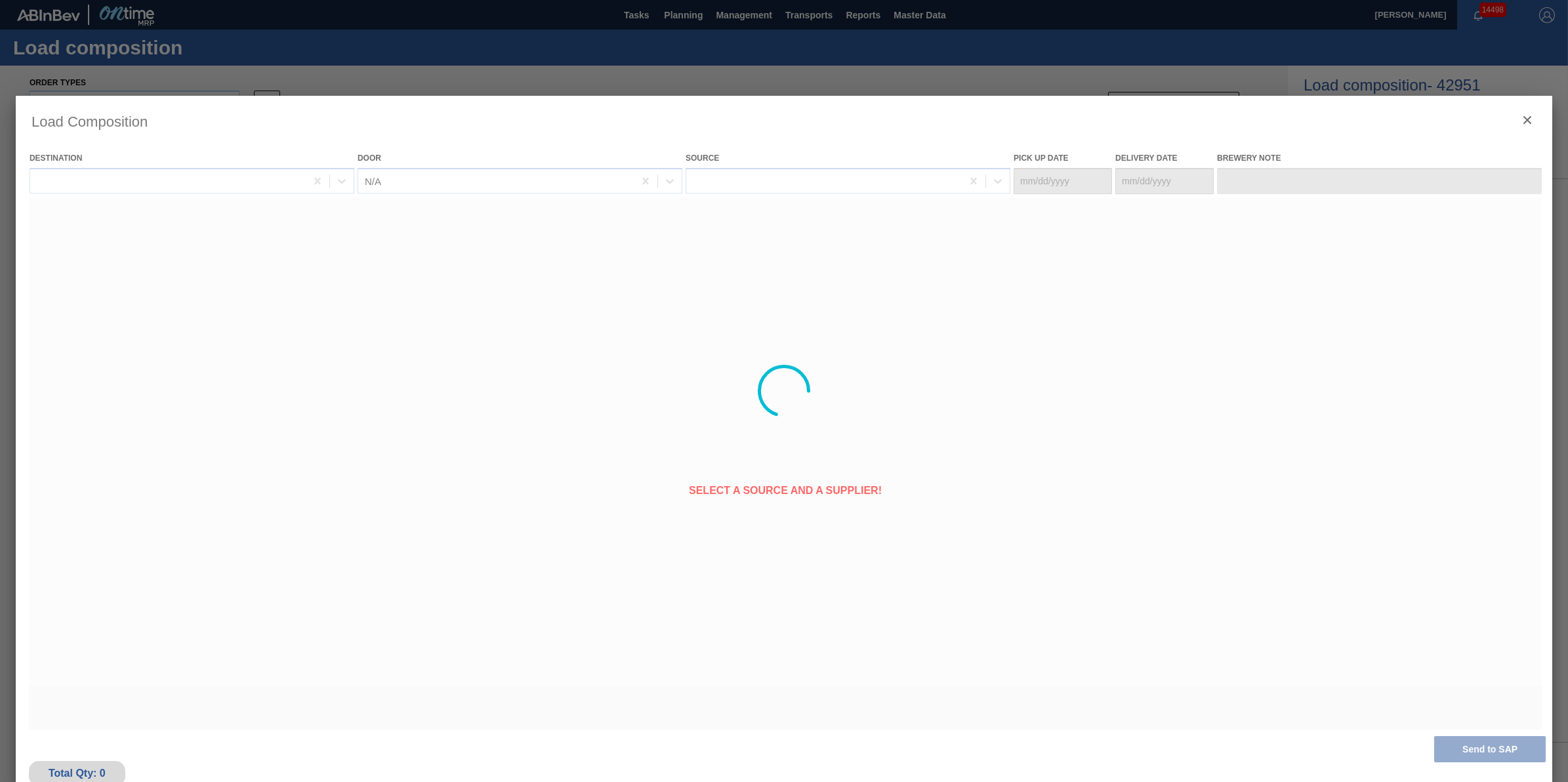
type Date "[DATE]"
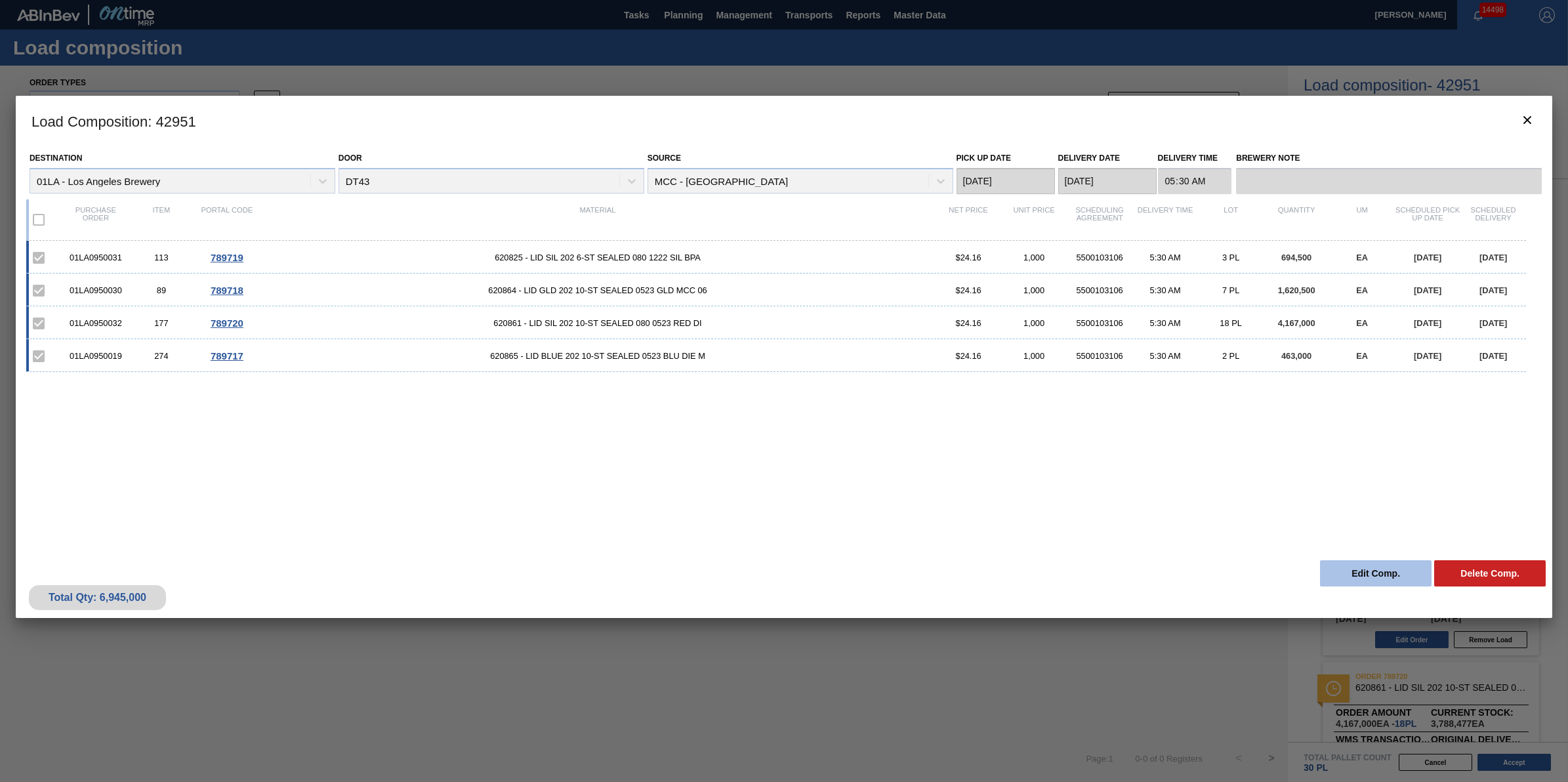
click at [1395, 563] on button "Edit Comp." at bounding box center [1376, 572] width 111 height 26
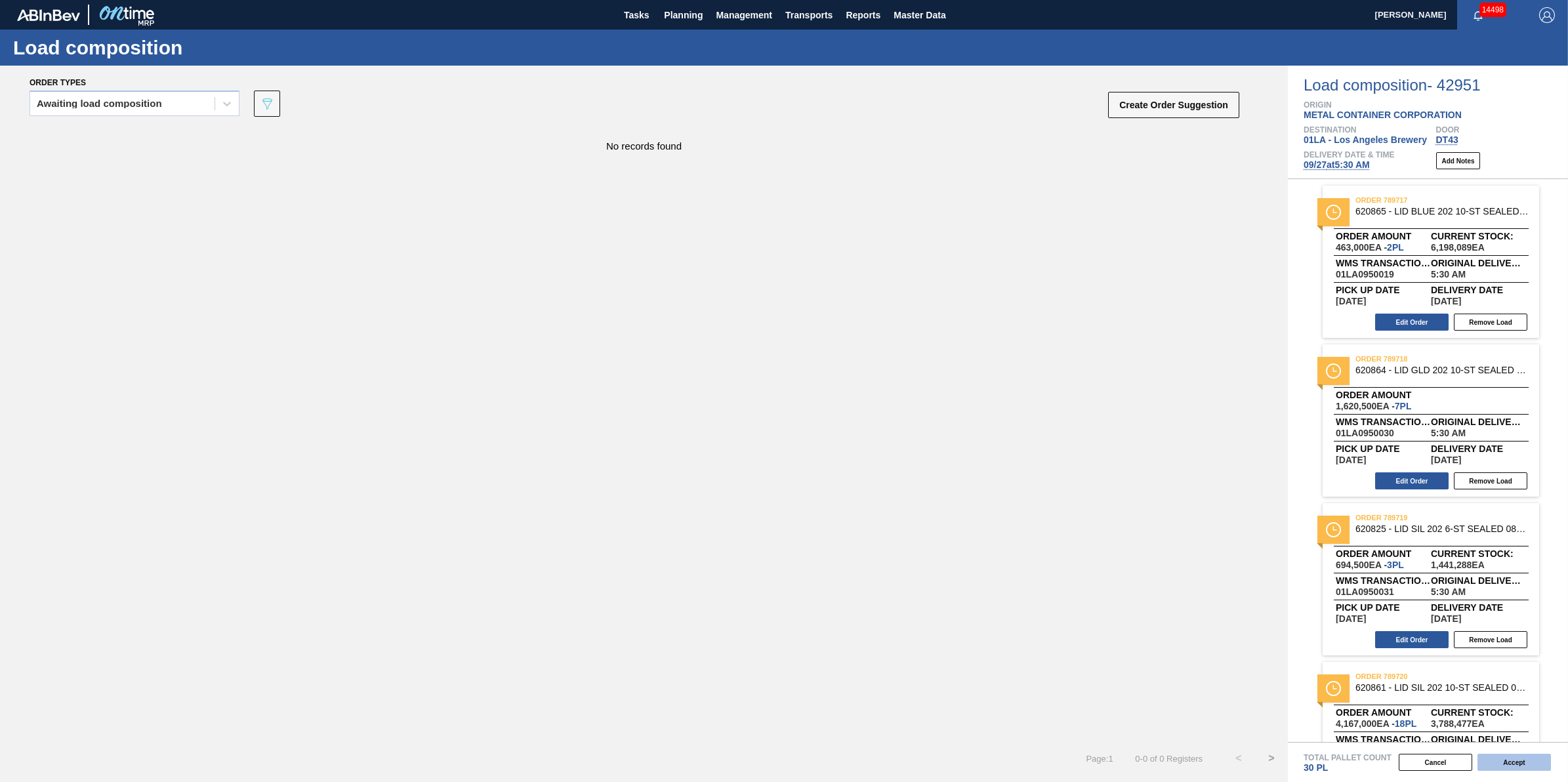
click at [1496, 755] on button "Accept" at bounding box center [1514, 762] width 73 height 17
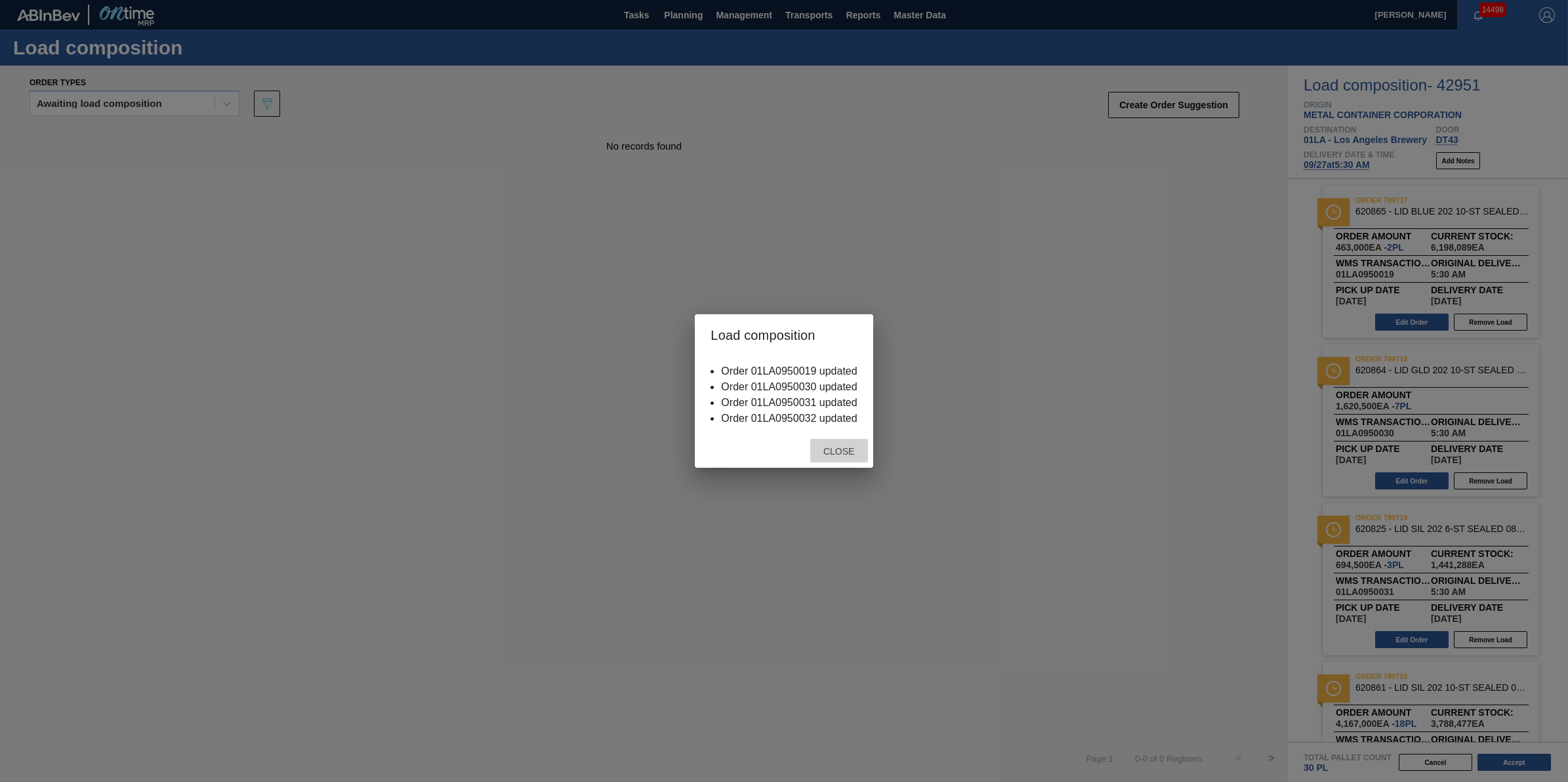
click at [845, 450] on span "Close" at bounding box center [839, 451] width 52 height 10
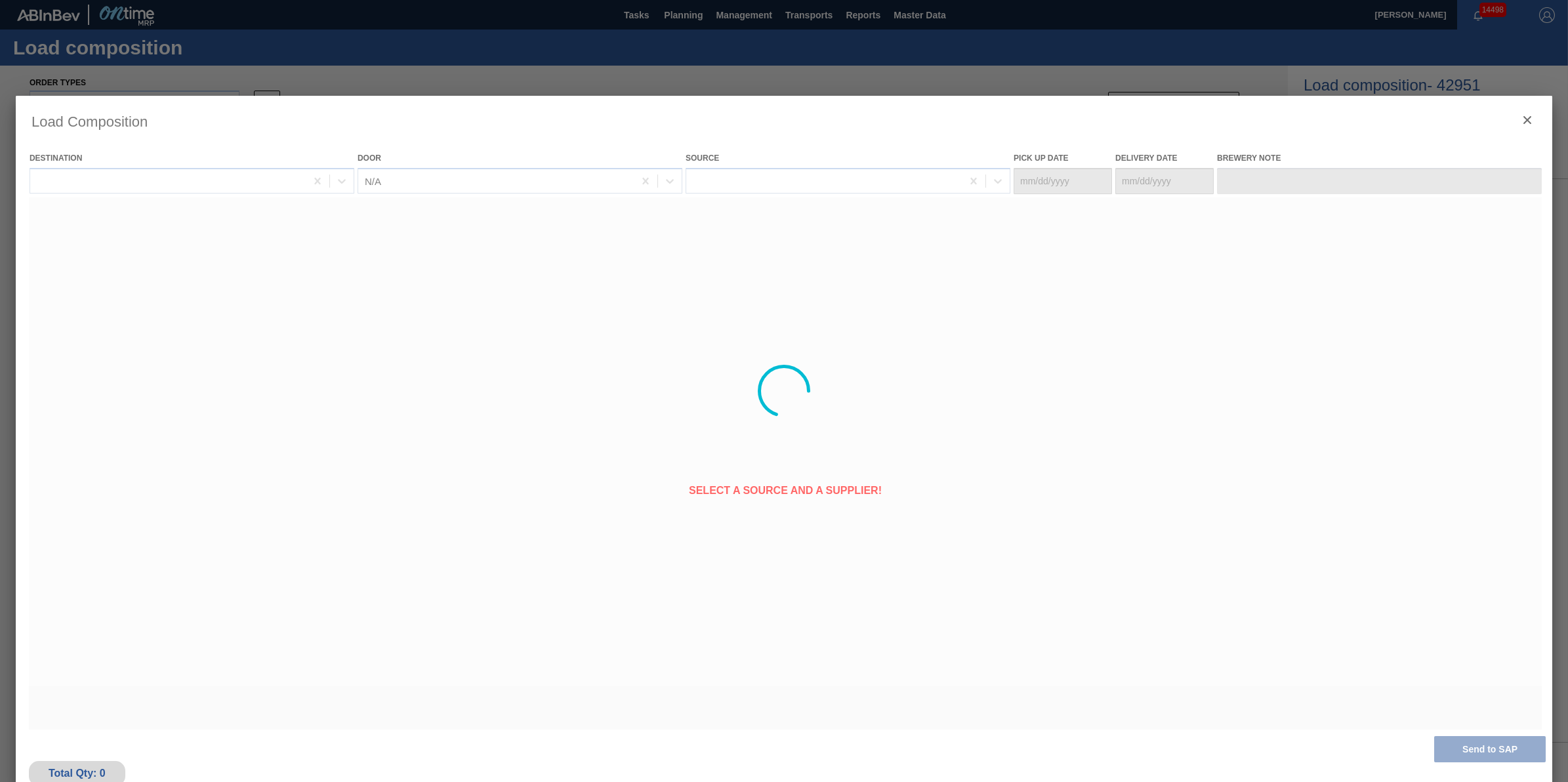
type Date "[DATE]"
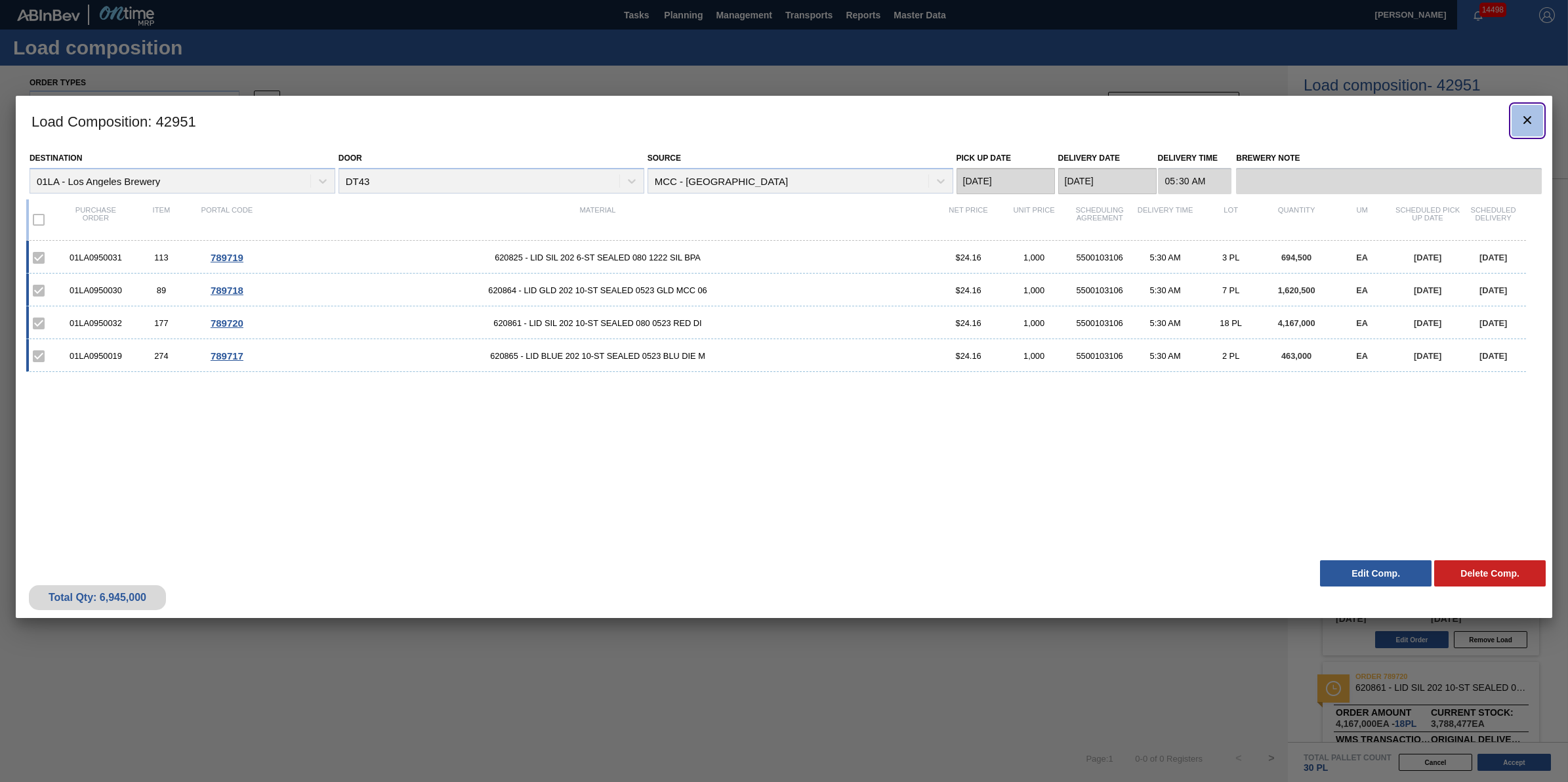
click at [1533, 117] on icon "botão de ícone" at bounding box center [1528, 120] width 16 height 16
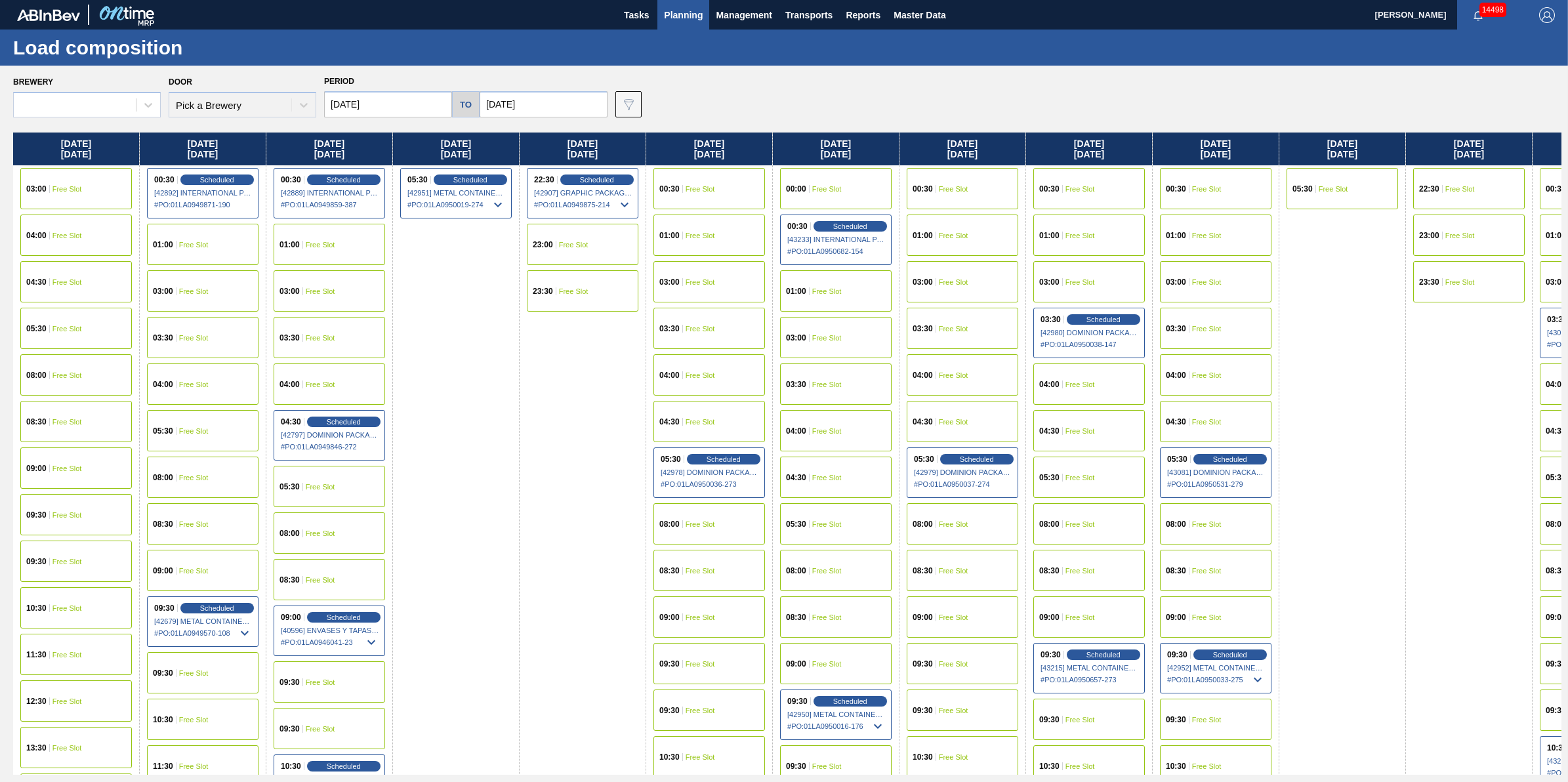
type input "[DATE]"
click at [1117, 652] on span "Scheduled" at bounding box center [1103, 654] width 37 height 8
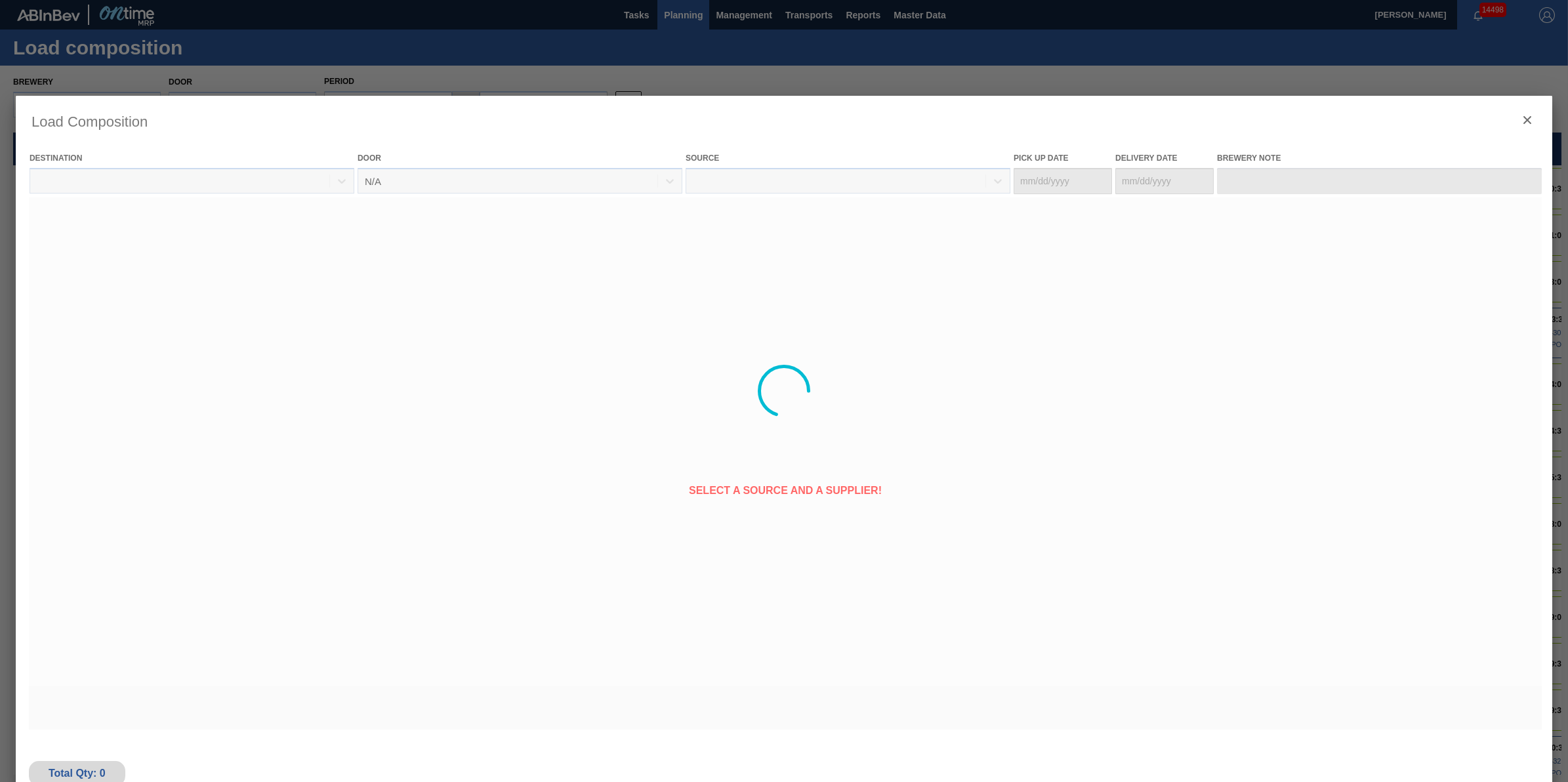
type Date "[DATE]"
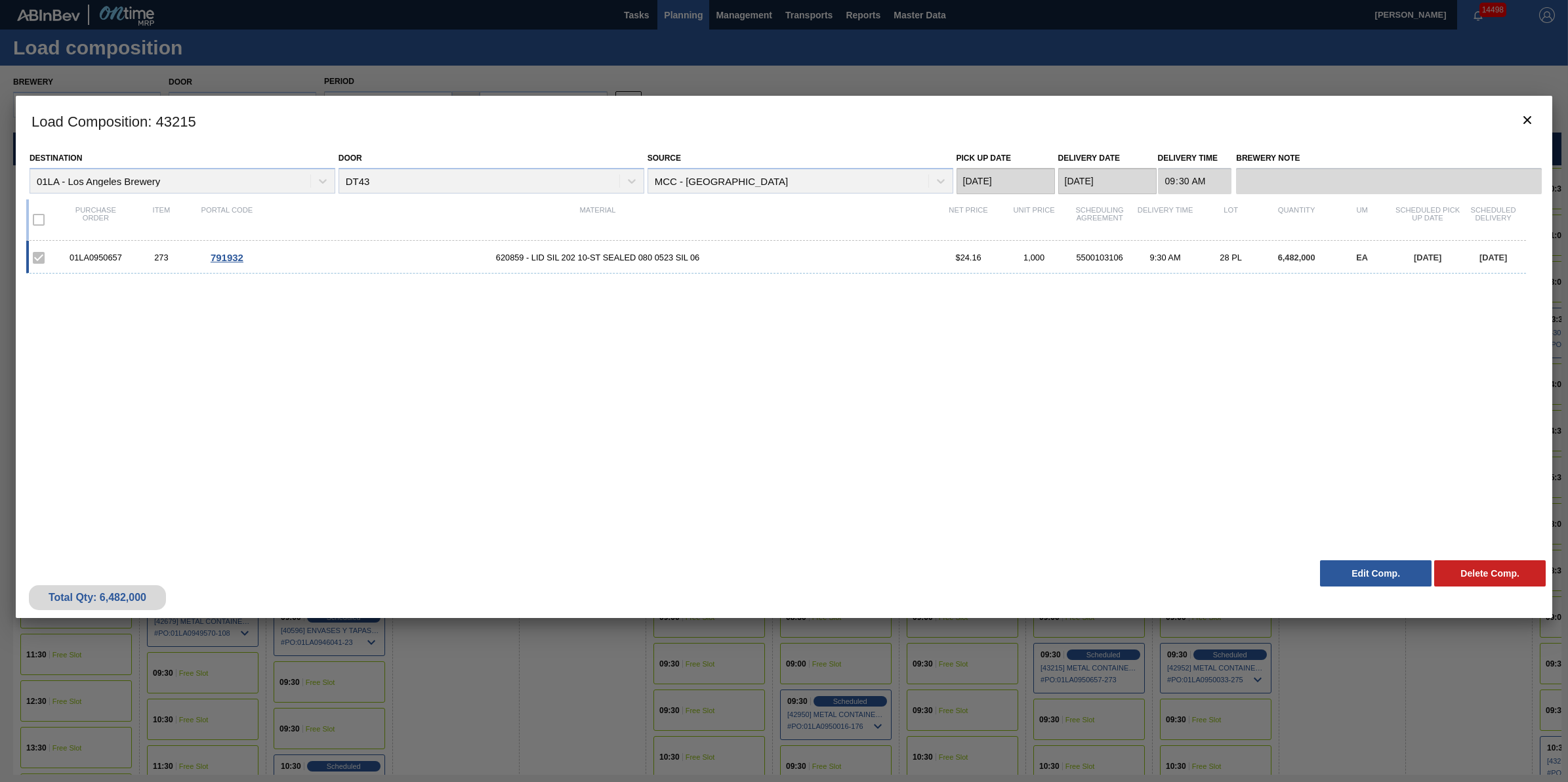
click at [1356, 572] on button "Edit Comp." at bounding box center [1376, 572] width 111 height 26
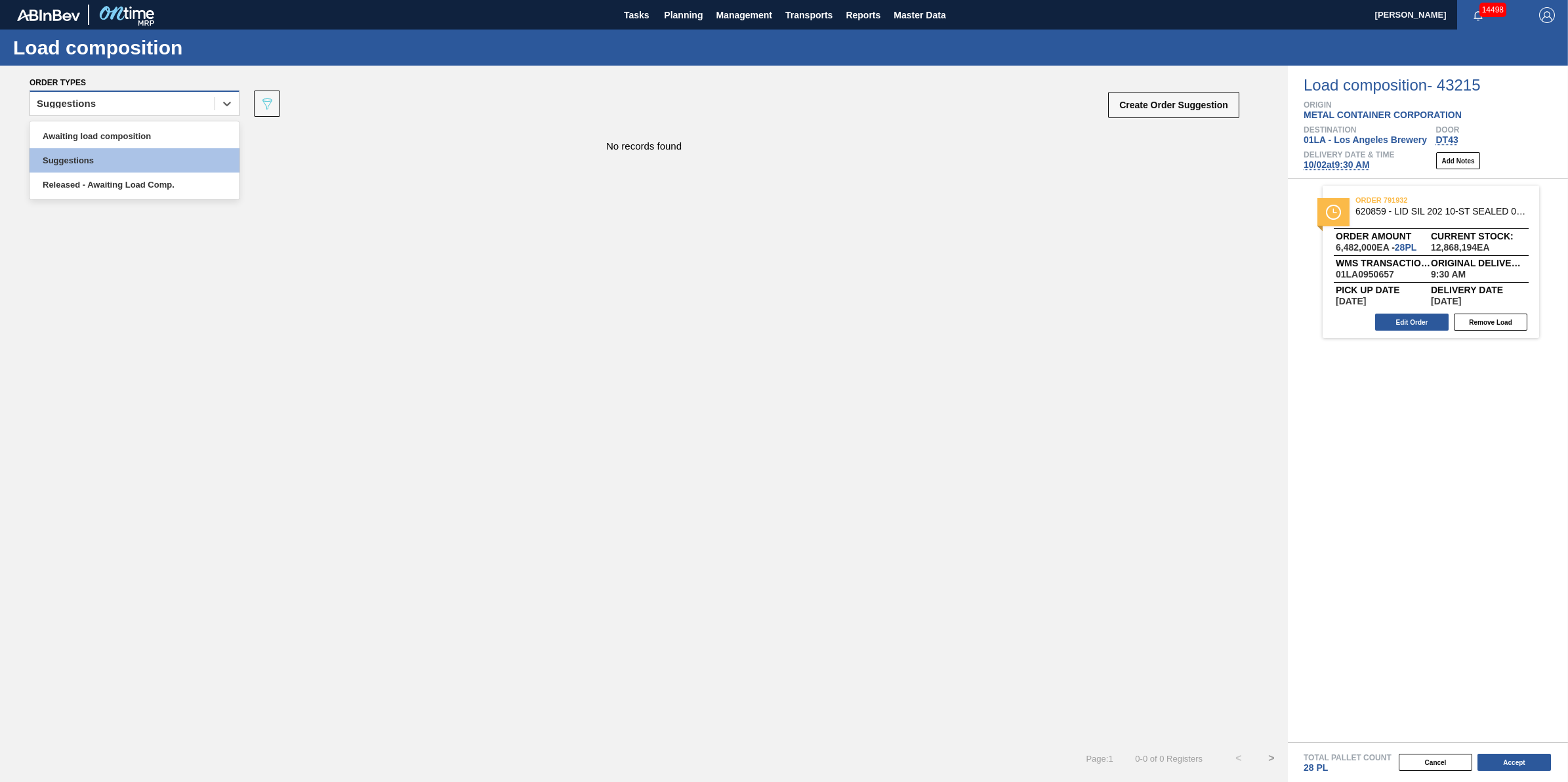
click at [177, 106] on div "Suggestions" at bounding box center [122, 104] width 184 height 19
click at [194, 185] on div "Released - Awaiting Load Comp." at bounding box center [134, 184] width 210 height 24
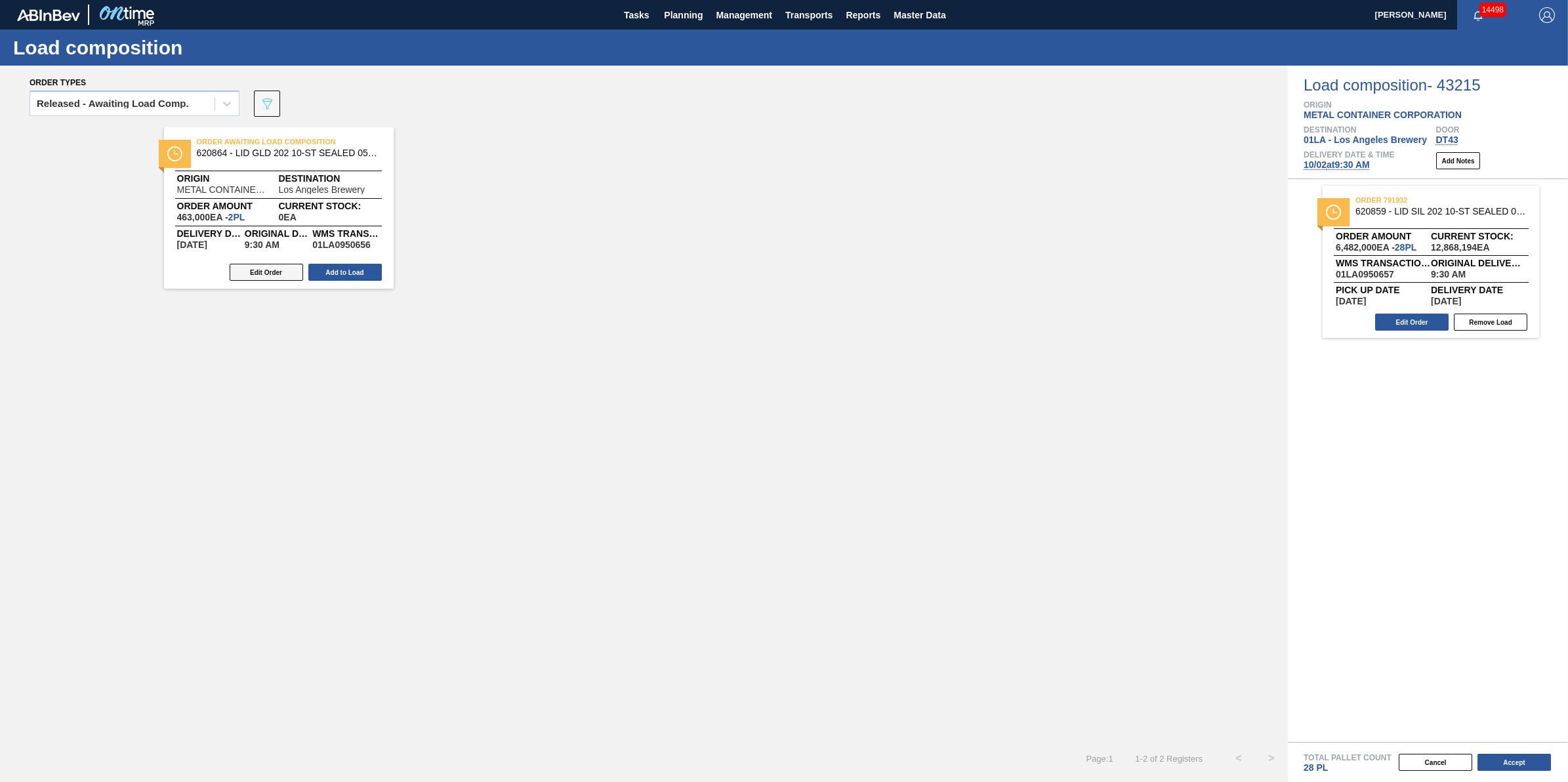
click at [269, 271] on button "Edit Order" at bounding box center [266, 272] width 73 height 17
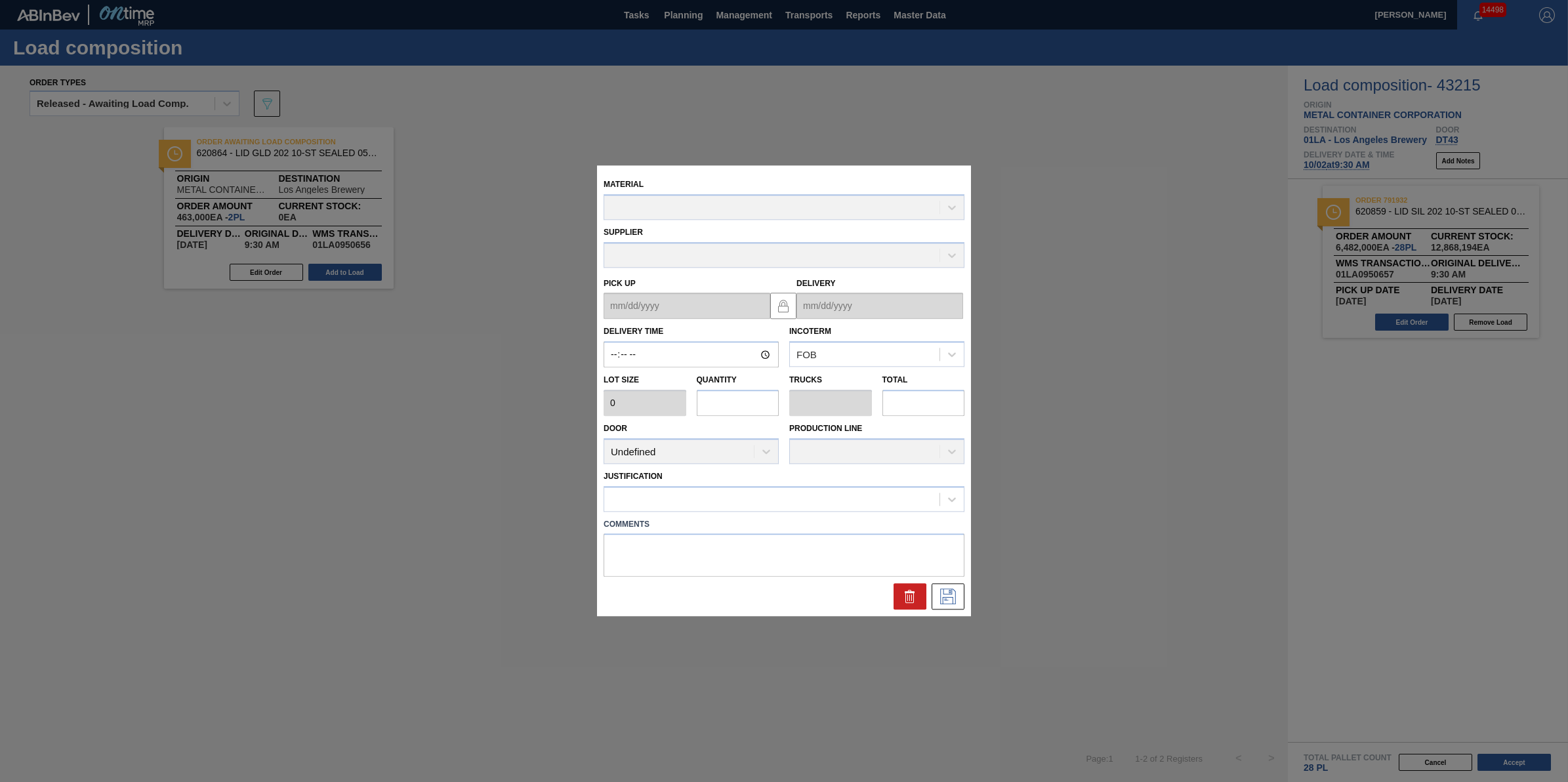
type input "09:30:00"
type input "231,500"
type input "2"
type input "0.062"
type input "463,000"
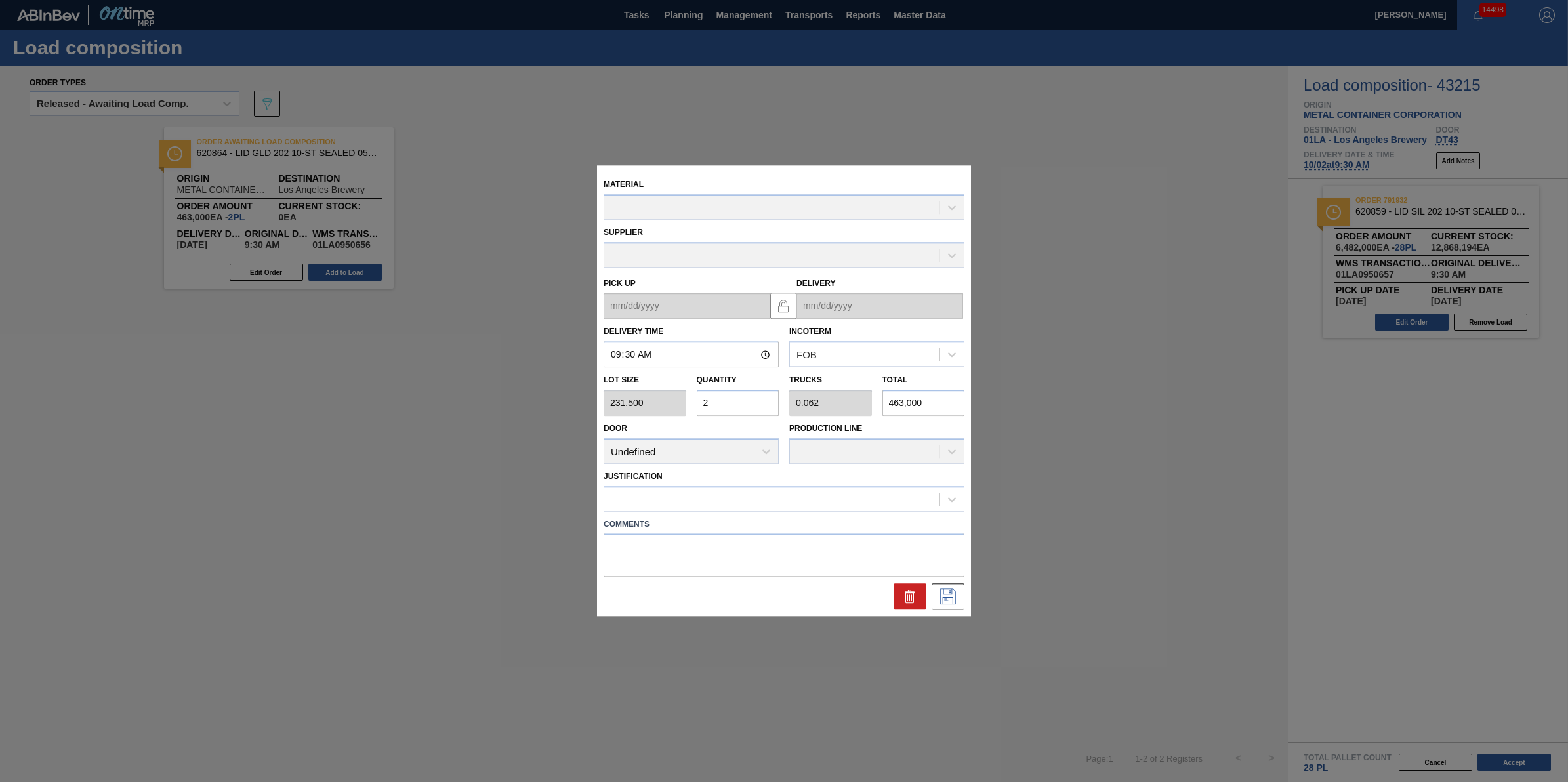
type up "[DATE]"
type input "[DATE]"
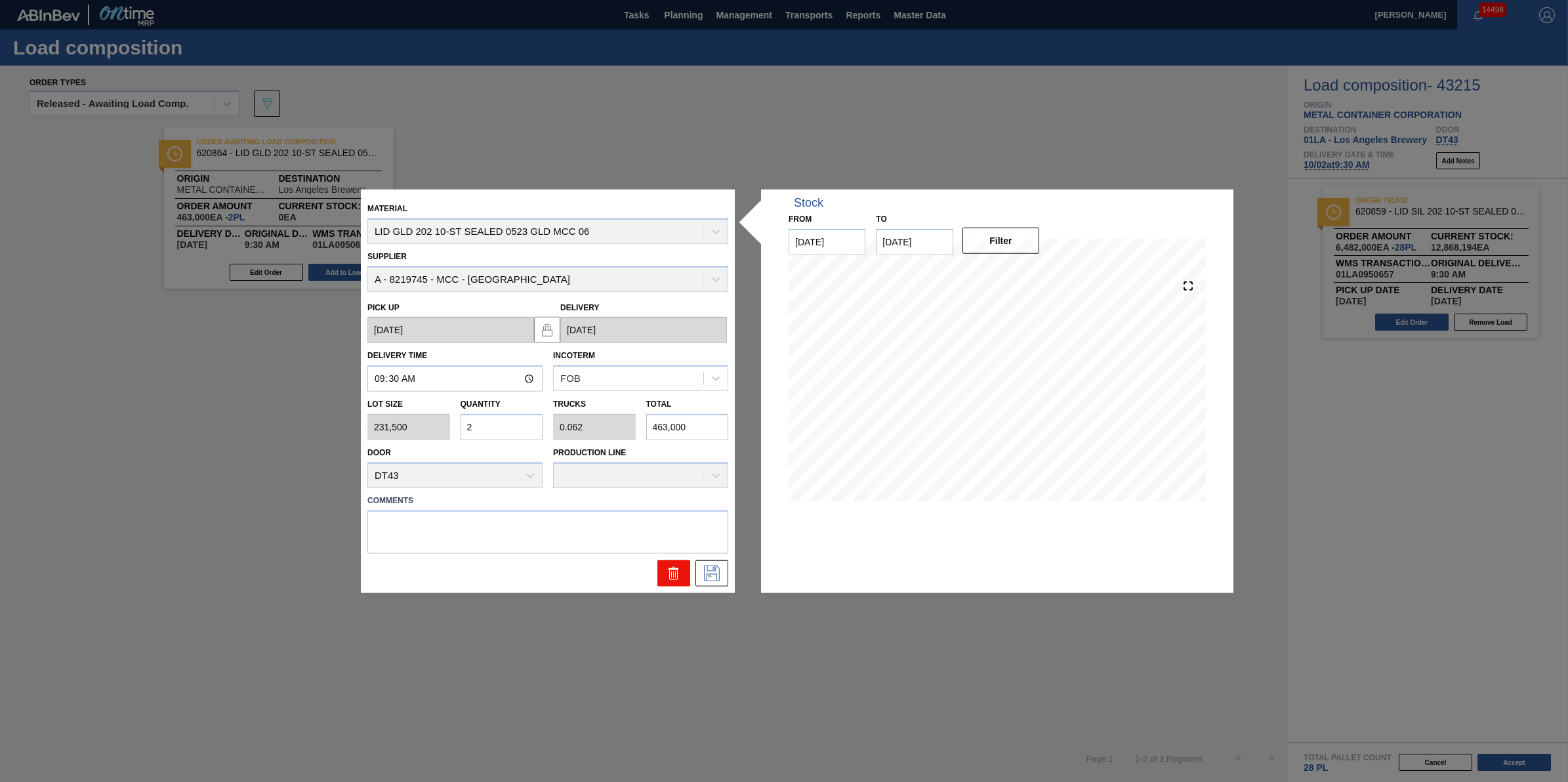
click at [664, 572] on button at bounding box center [674, 572] width 33 height 26
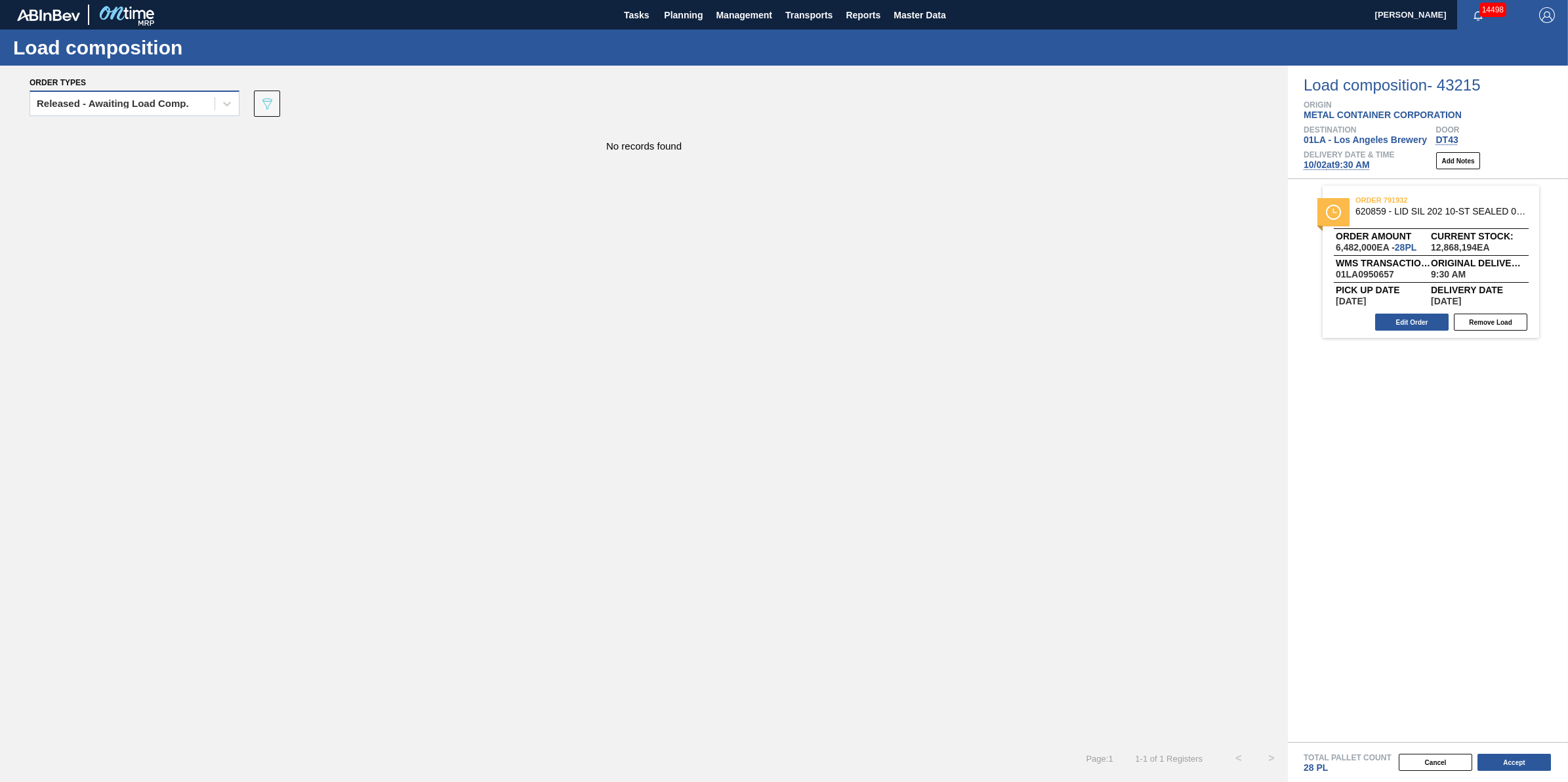
click at [184, 100] on div "Released - Awaiting Load Comp." at bounding box center [113, 104] width 152 height 9
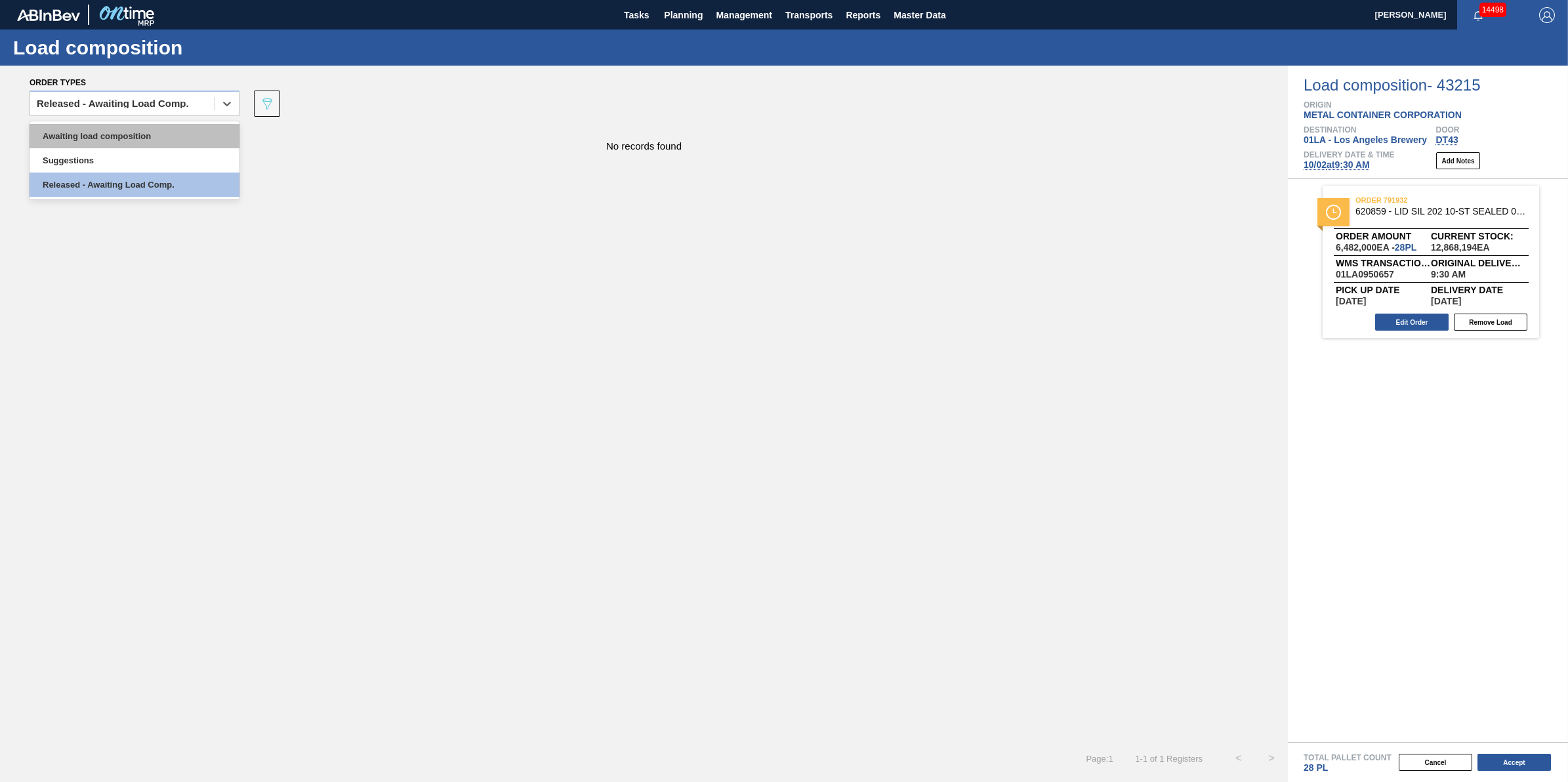
click at [179, 130] on div "Awaiting load composition" at bounding box center [134, 136] width 210 height 24
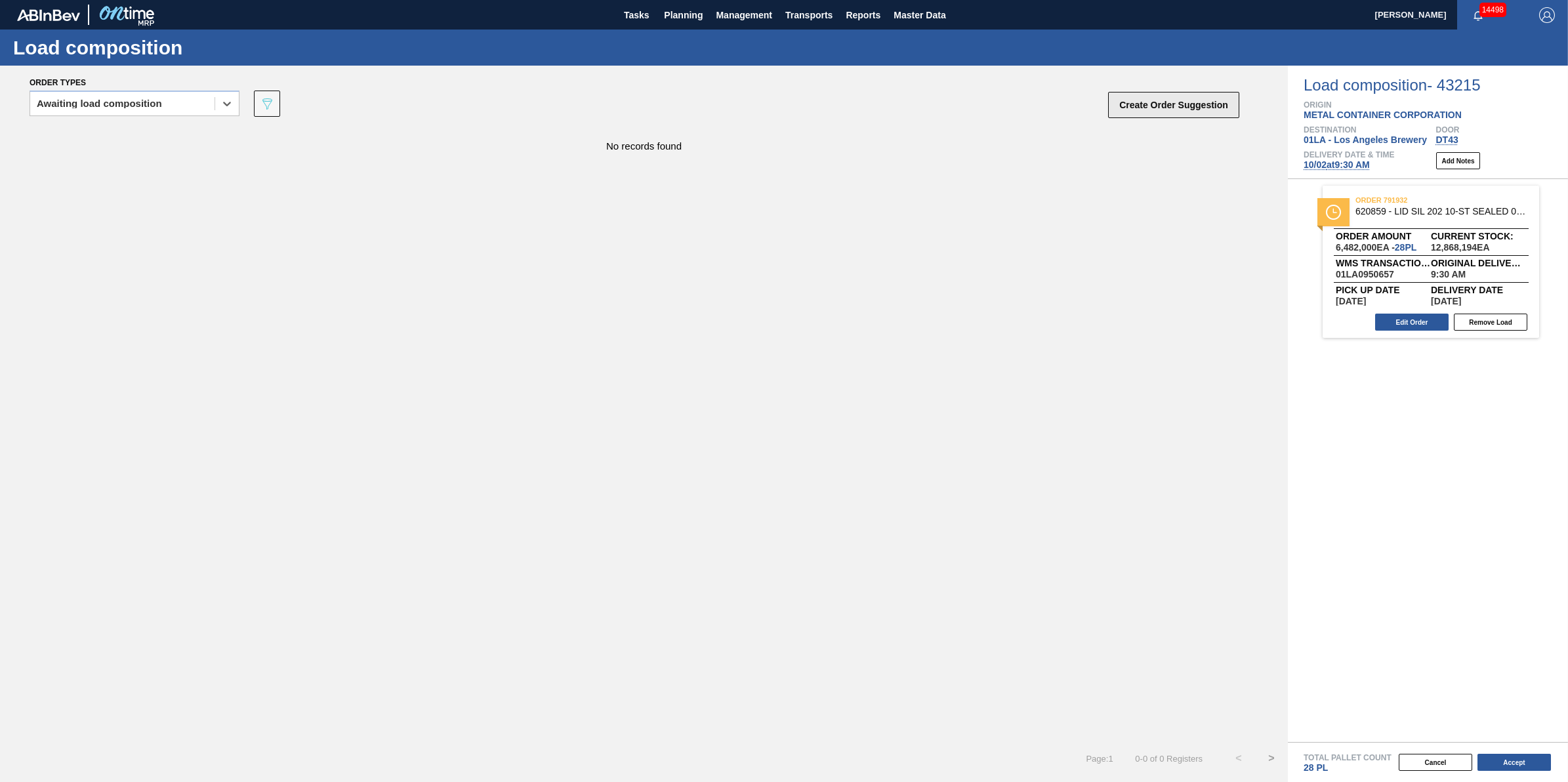
click at [1162, 110] on button "Create Order Suggestion" at bounding box center [1174, 104] width 131 height 26
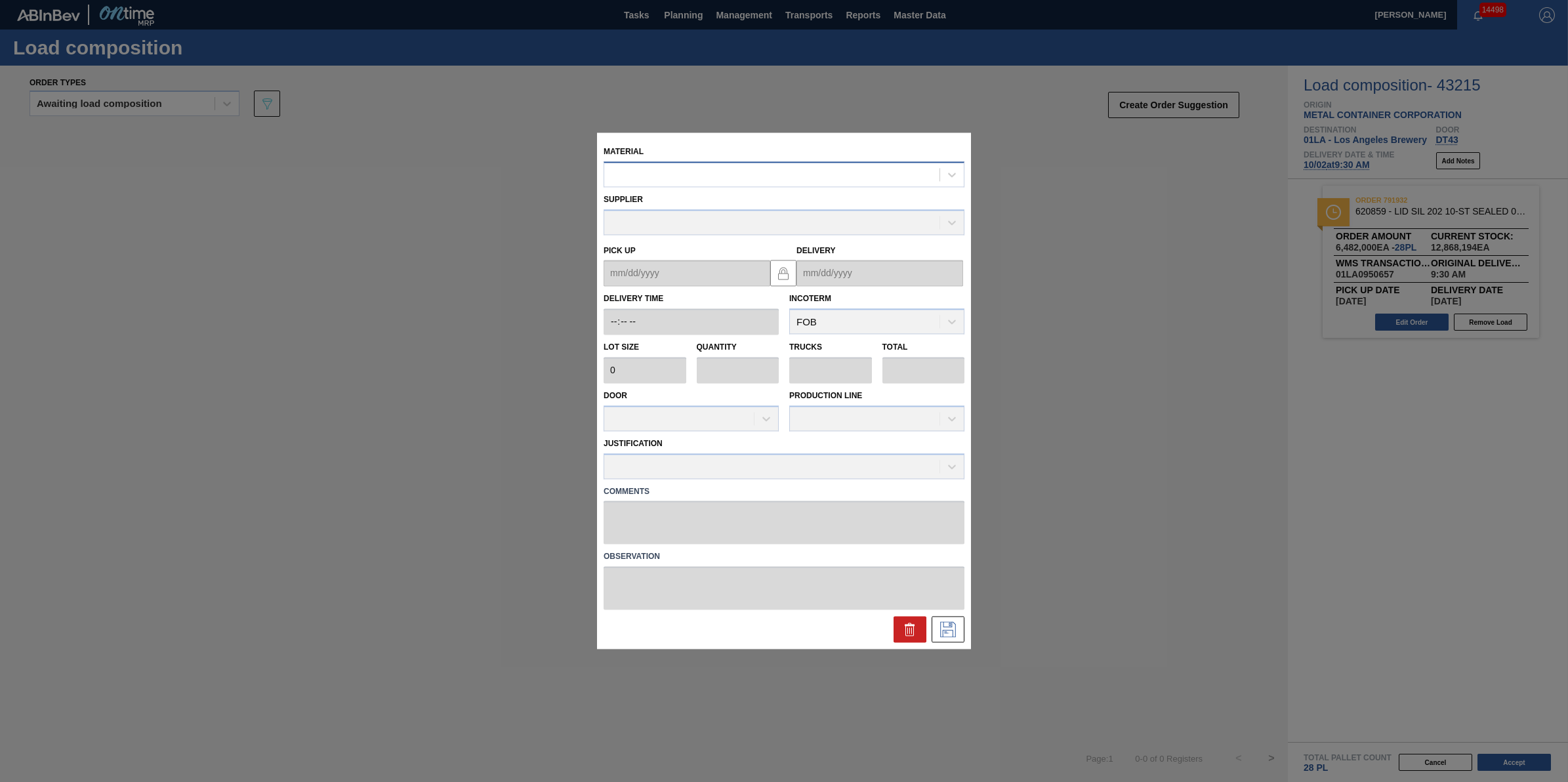
drag, startPoint x: 857, startPoint y: 152, endPoint x: 851, endPoint y: 168, distance: 17.1
click at [857, 152] on div "Material" at bounding box center [784, 164] width 361 height 45
click at [850, 173] on div at bounding box center [772, 174] width 335 height 19
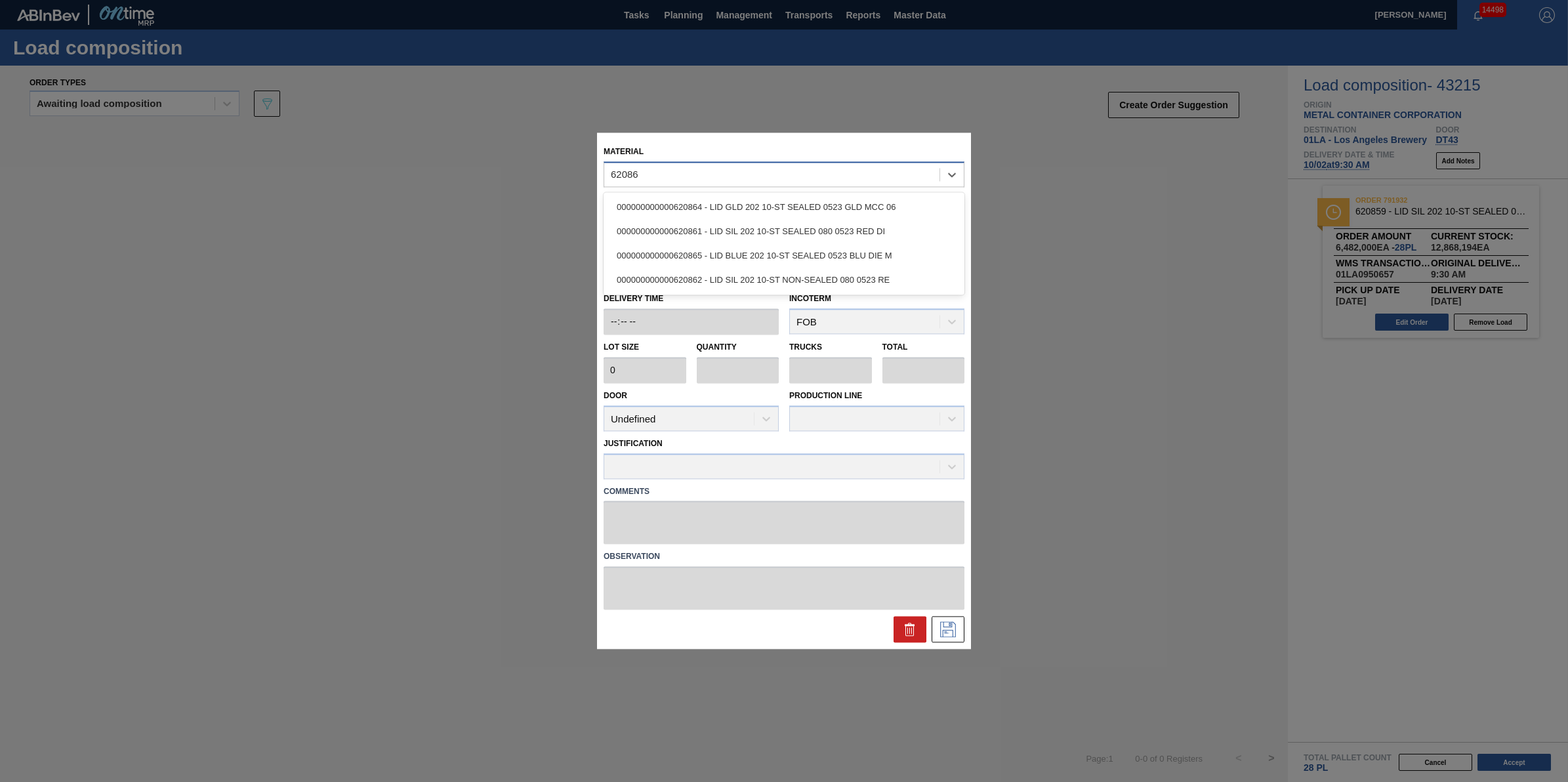
type input "620861"
click at [830, 200] on div "000000000000620861 - LID SIL 202 10-ST SEALED 080 0523 RED DI" at bounding box center [784, 206] width 361 height 24
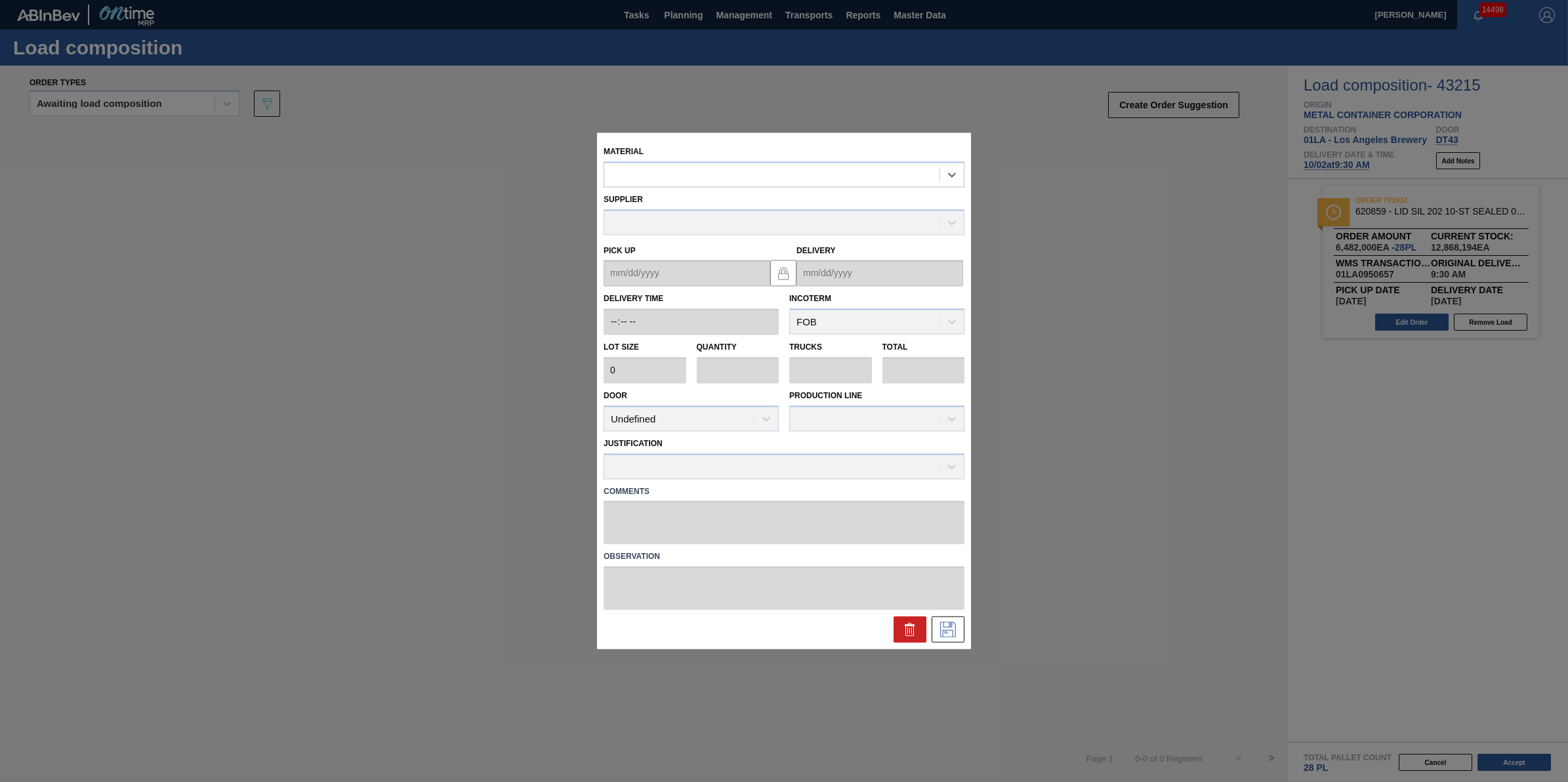
type input "231,500"
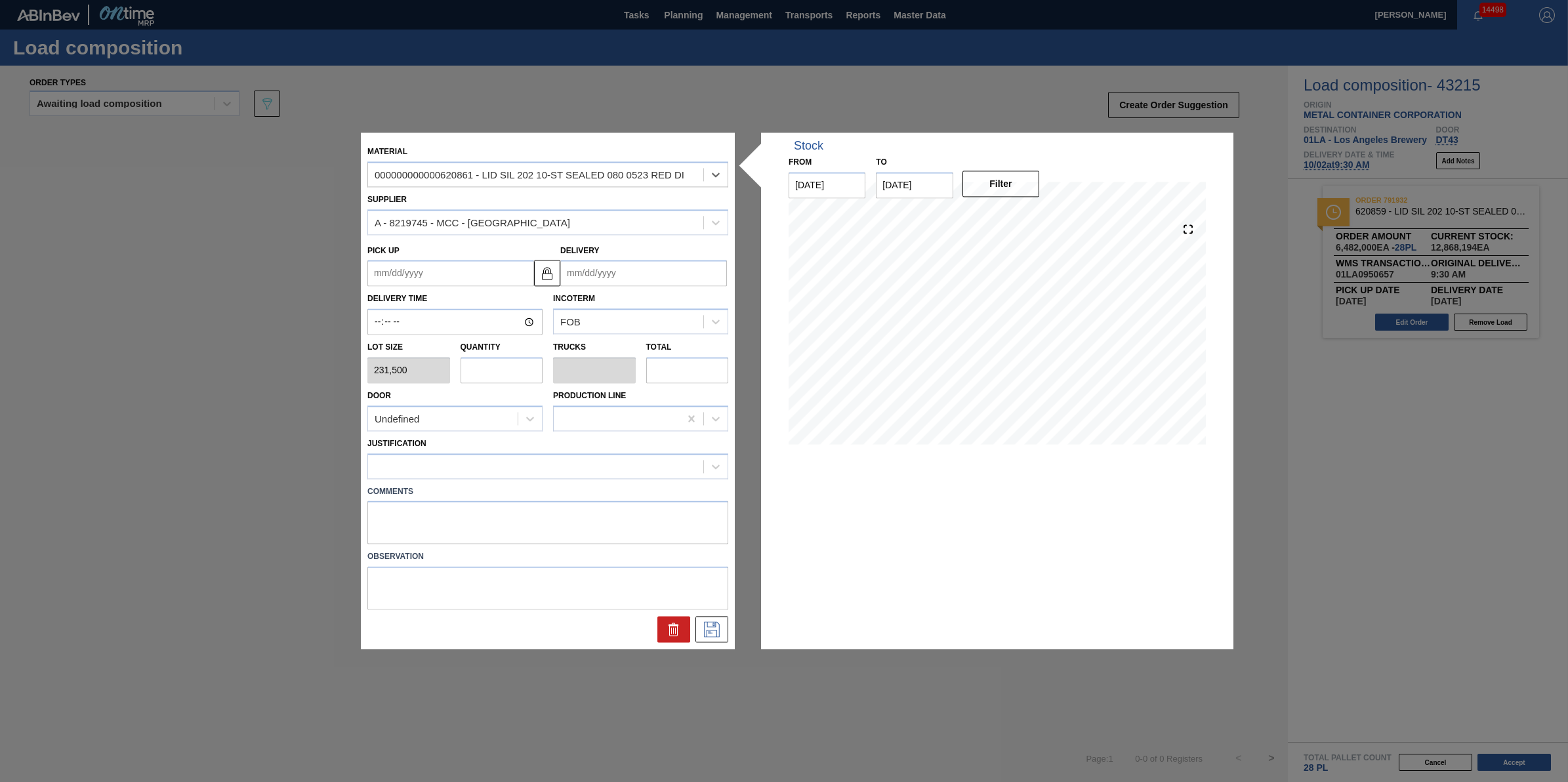
click at [509, 370] on input "text" at bounding box center [502, 370] width 83 height 26
type input "2"
type input "0.067"
type input "463,000"
type input "2"
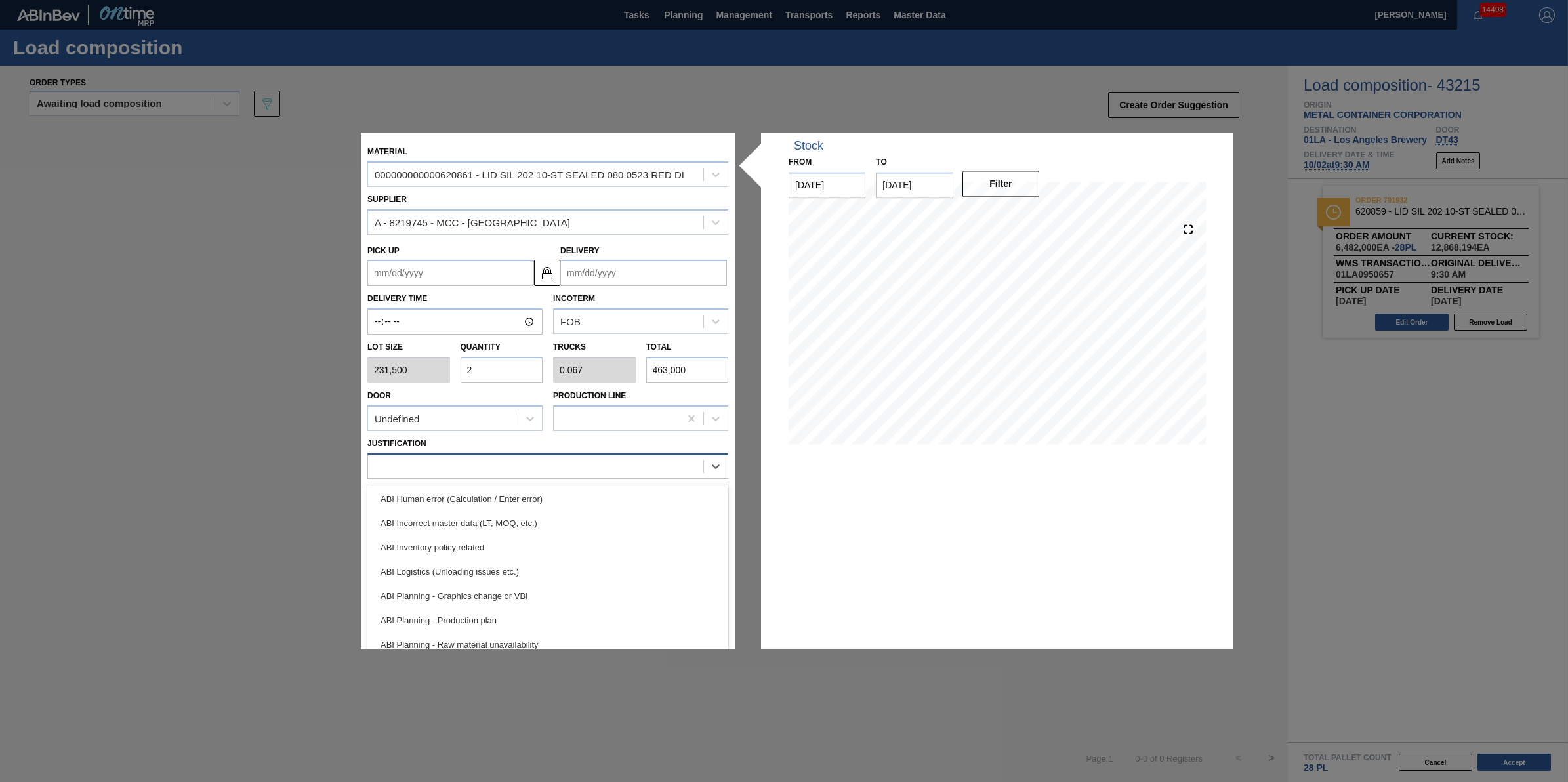
click at [531, 471] on div at bounding box center [536, 465] width 335 height 19
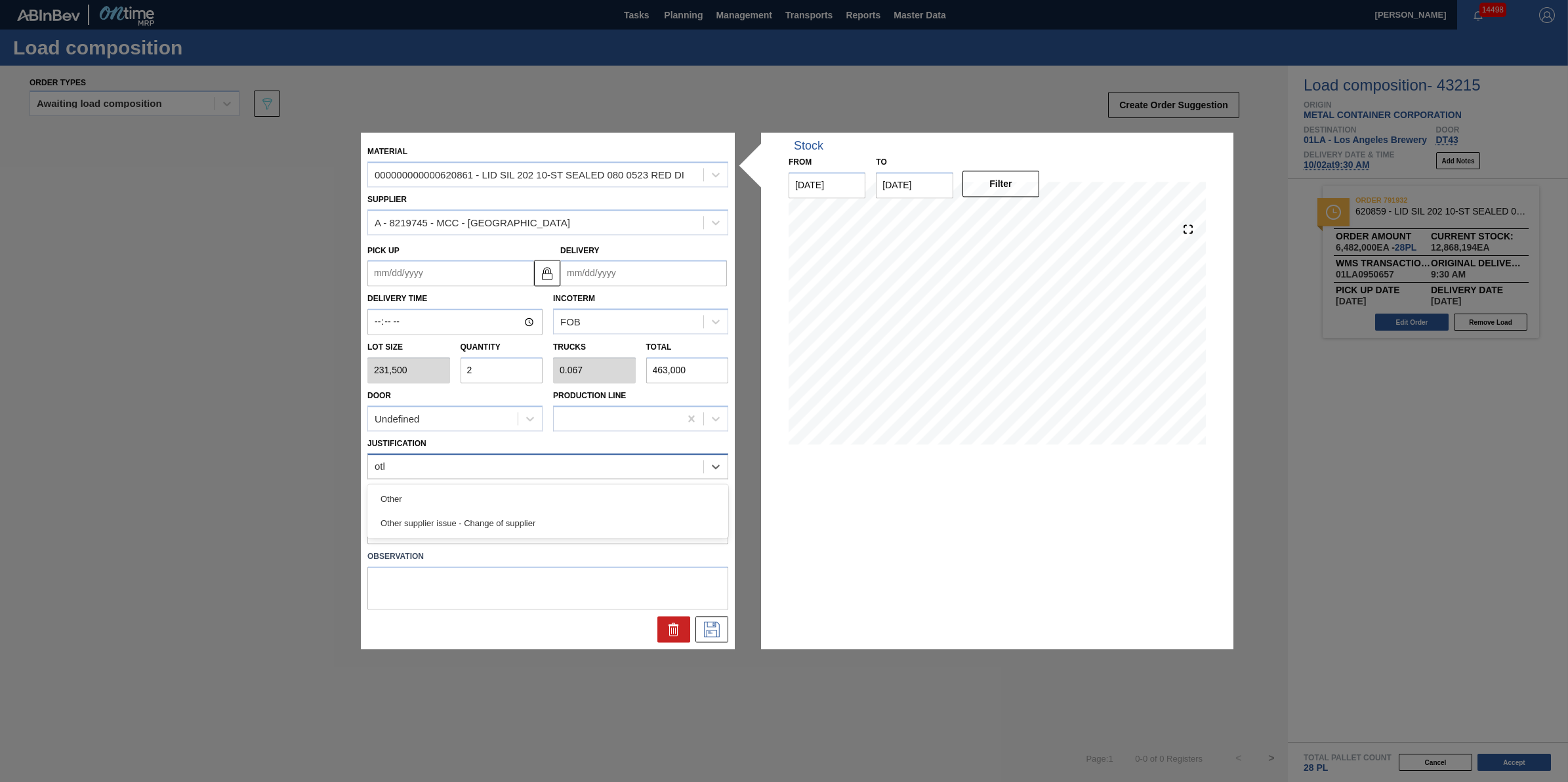
type input "other"
click at [520, 498] on div "Other" at bounding box center [547, 498] width 361 height 24
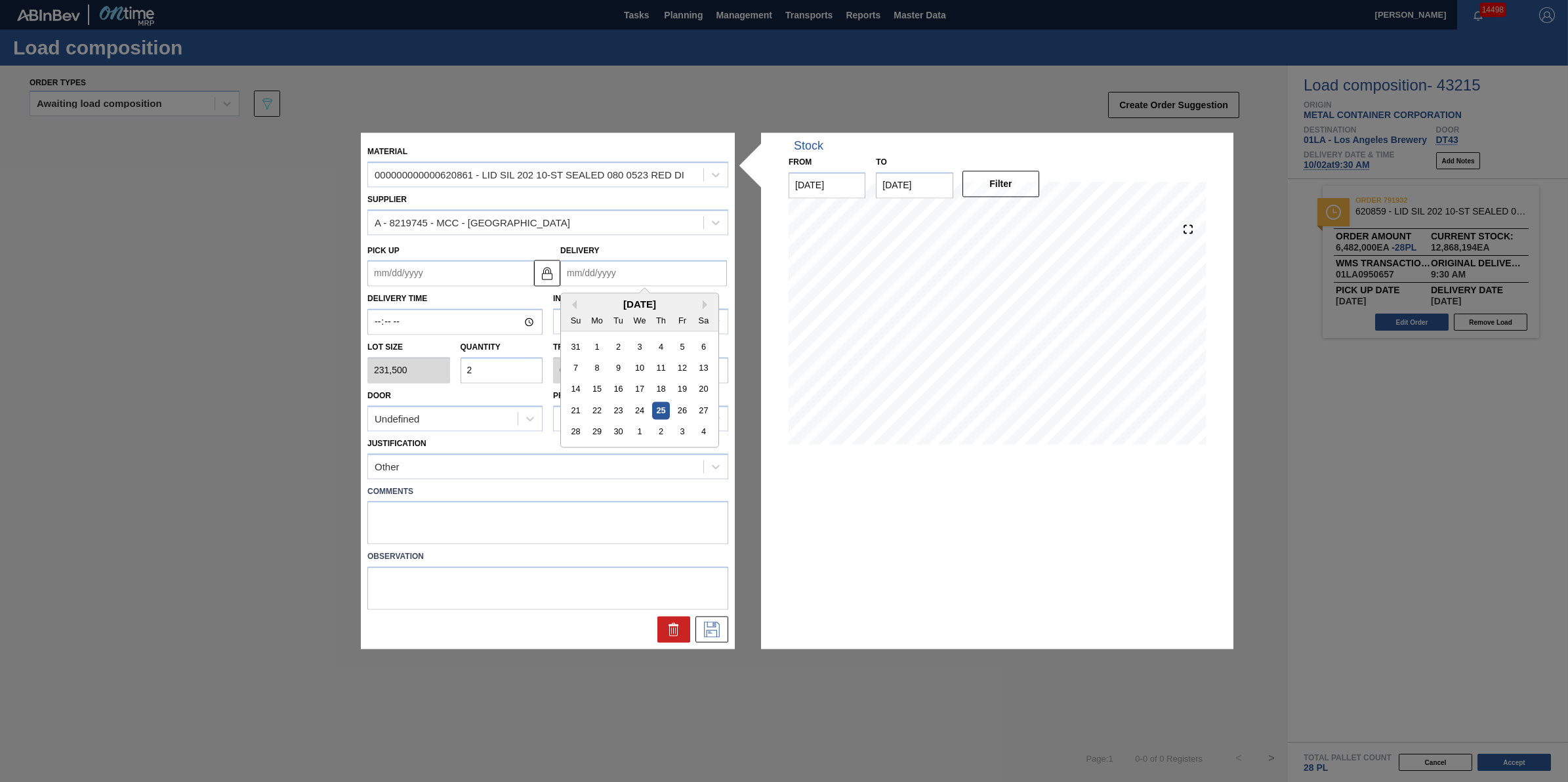
click at [669, 282] on input "Delivery" at bounding box center [643, 273] width 167 height 26
click at [696, 434] on div "4" at bounding box center [703, 432] width 18 height 18
type up "[DATE]"
type input "[DATE]"
click at [711, 625] on icon at bounding box center [712, 630] width 21 height 16
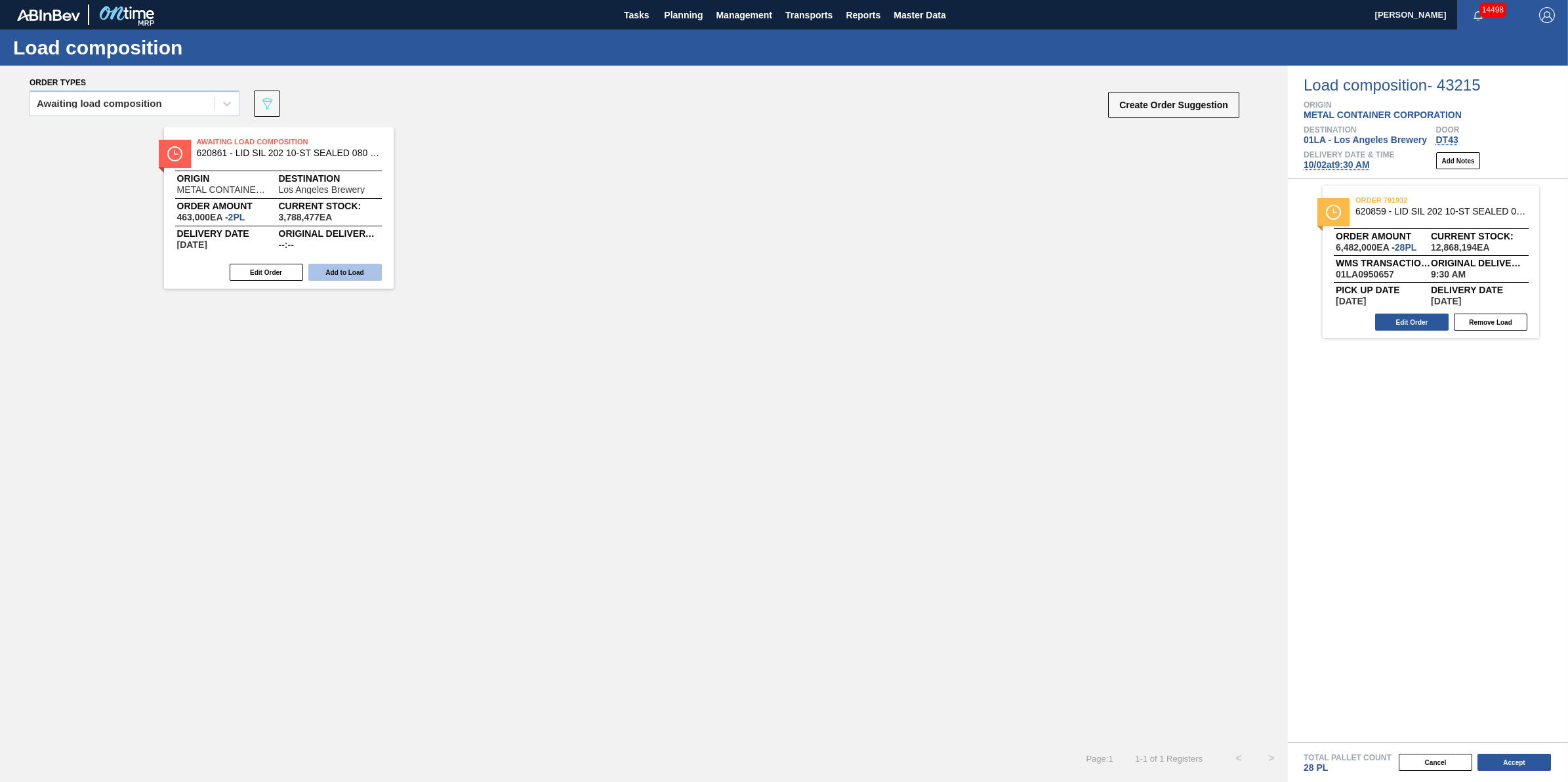
click at [367, 279] on button "Add to Load" at bounding box center [344, 272] width 73 height 17
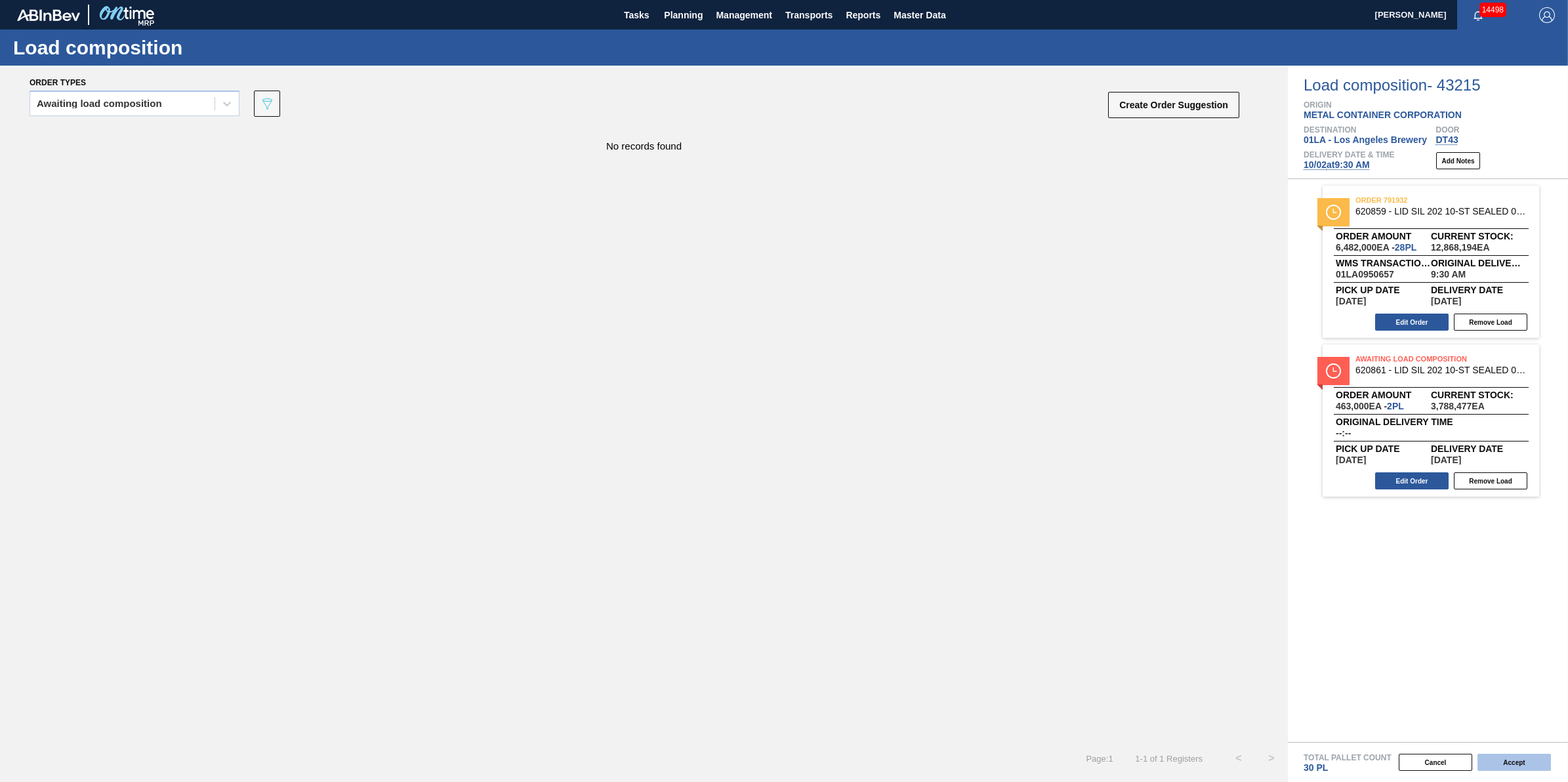
click at [1490, 754] on button "Accept" at bounding box center [1514, 762] width 73 height 17
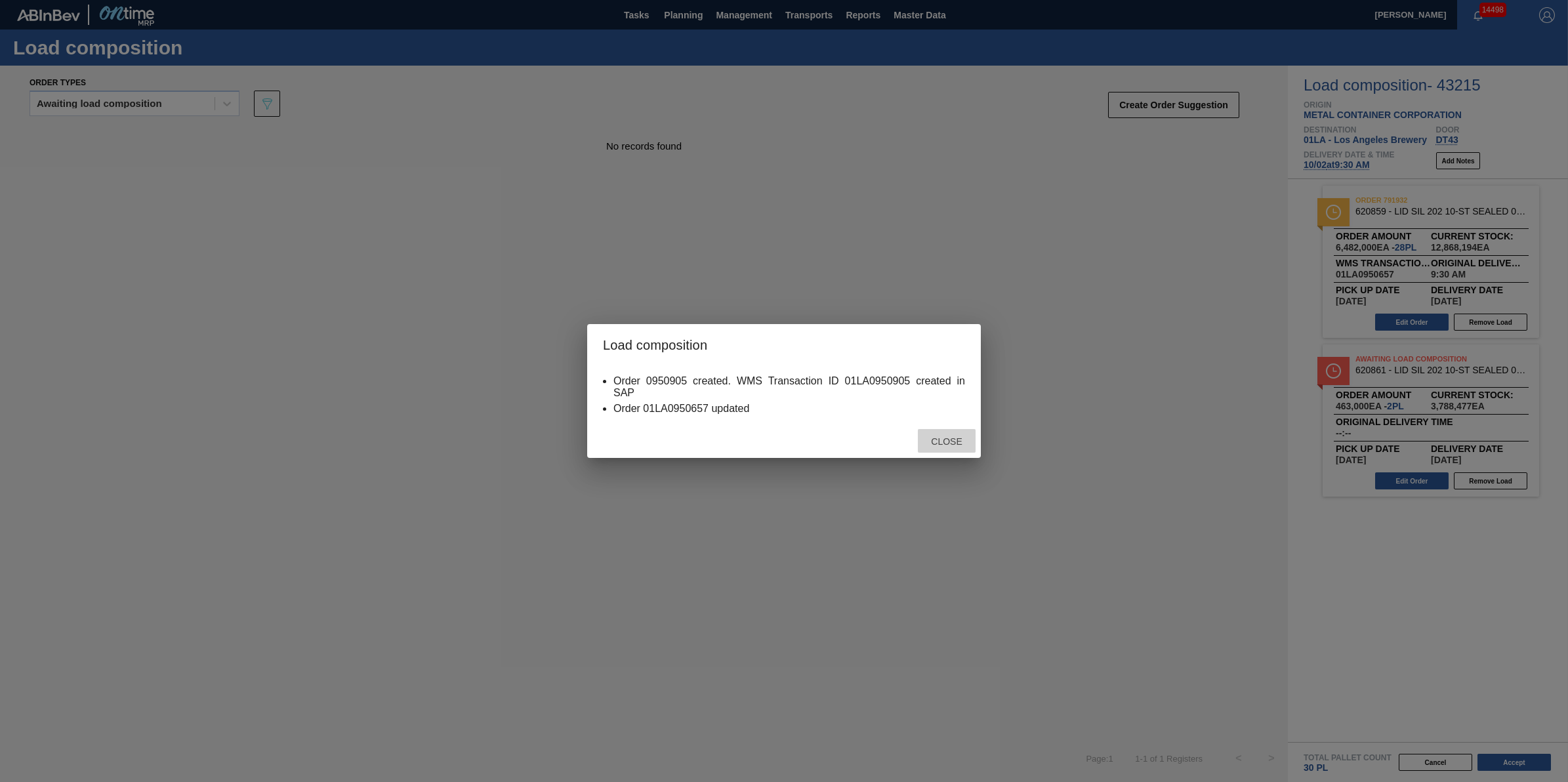
click at [956, 437] on span "Close" at bounding box center [947, 441] width 52 height 10
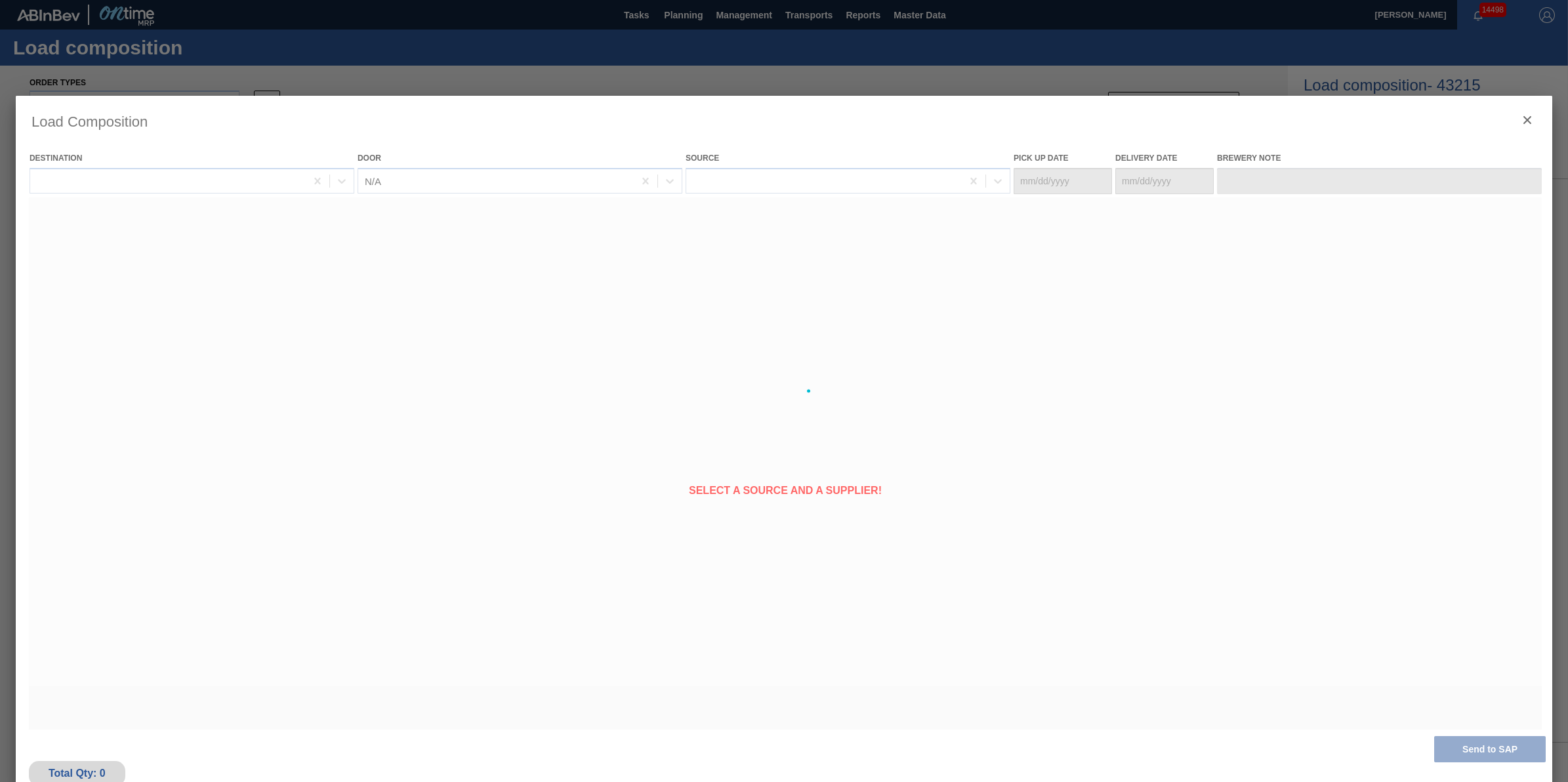
type Date "[DATE]"
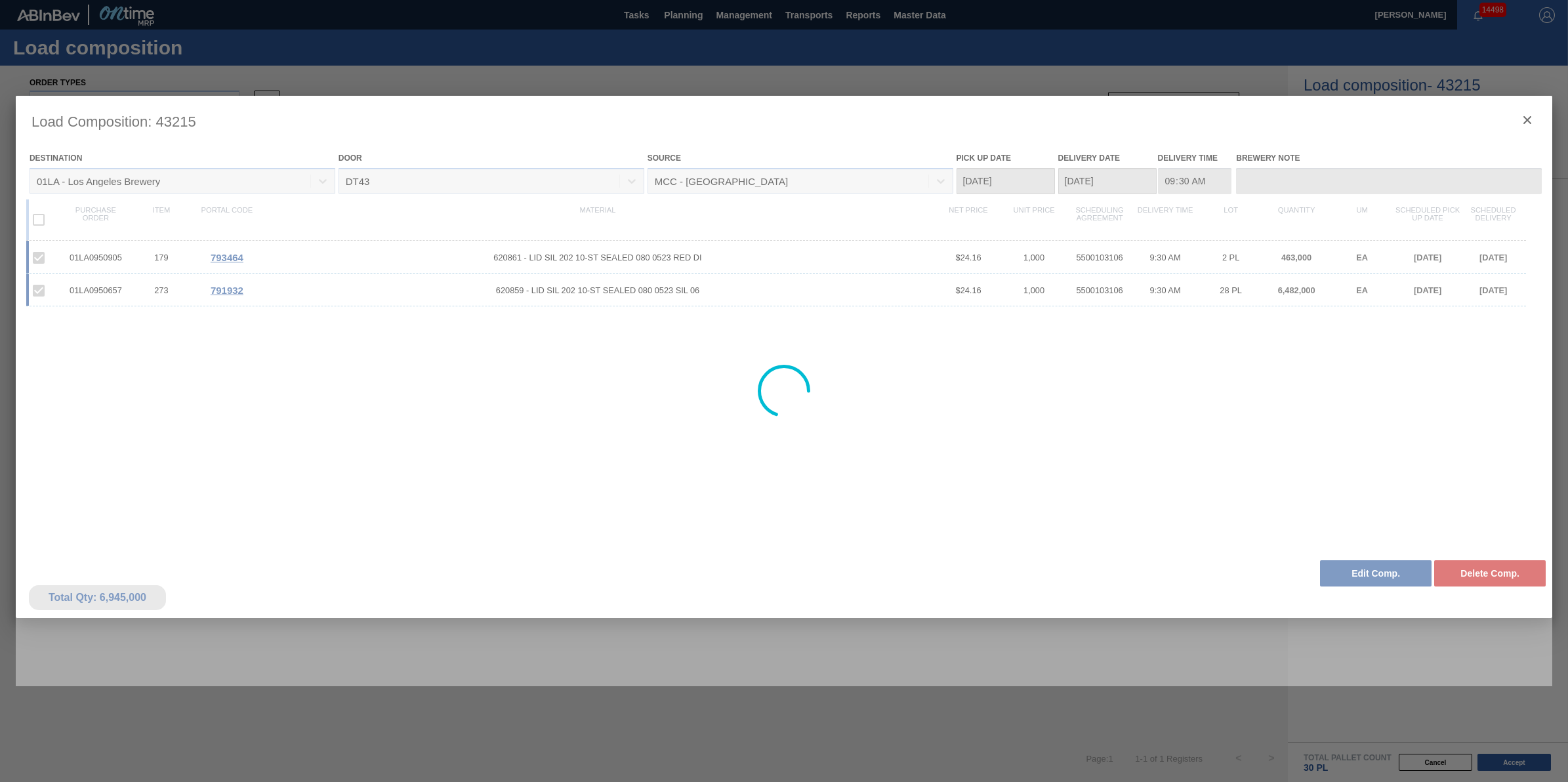
click at [444, 721] on div at bounding box center [784, 391] width 1568 height 782
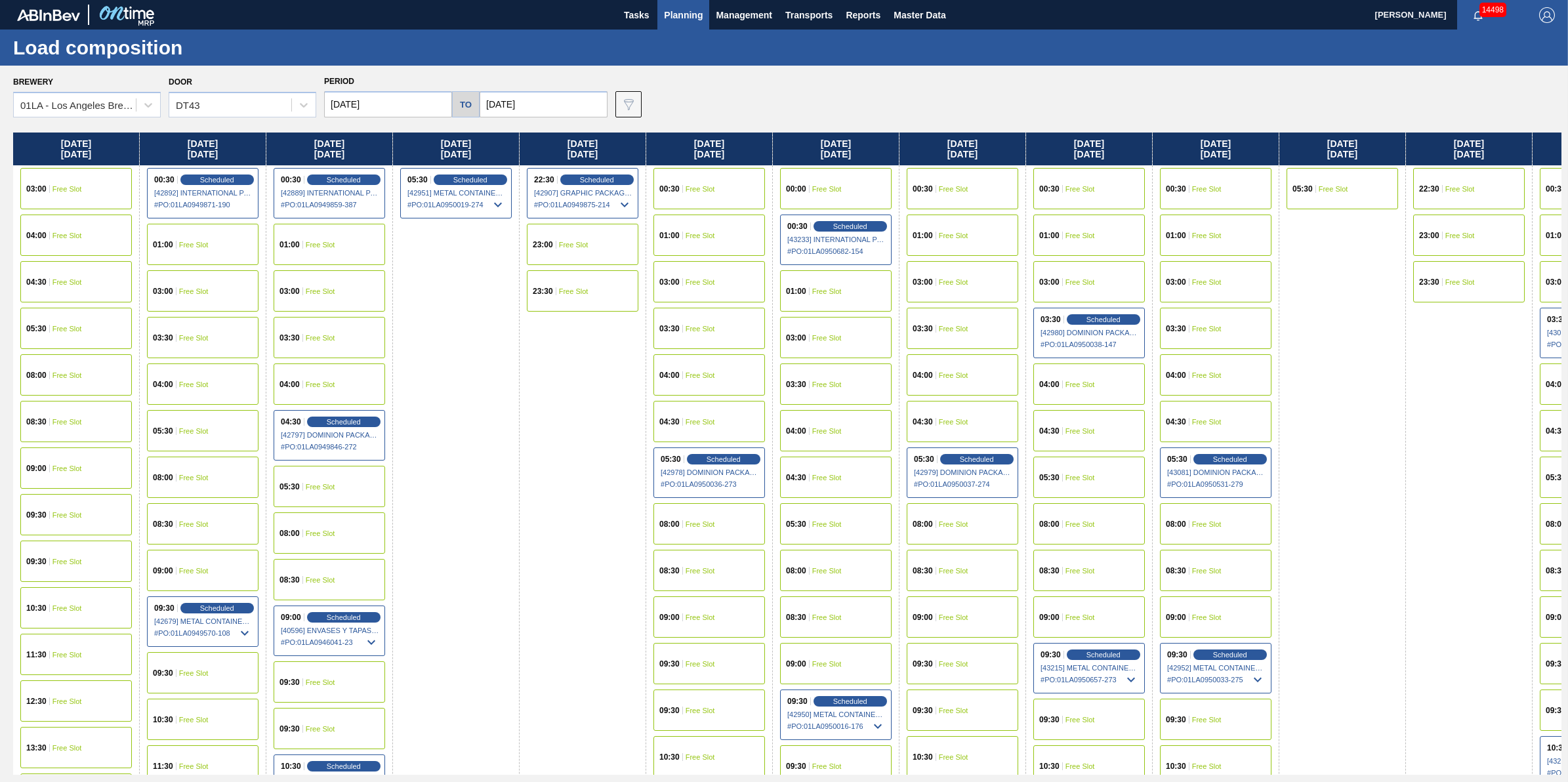
click at [1097, 646] on div "09:30 Scheduled [43215] METAL CONTAINER CORPORATION - 0008219745 # PO : 01LA095…" at bounding box center [1089, 668] width 111 height 51
click at [1100, 663] on span "[43215] METAL CONTAINER CORPORATION - 0008219745" at bounding box center [1090, 667] width 99 height 8
click at [1110, 652] on span "Scheduled" at bounding box center [1103, 654] width 37 height 8
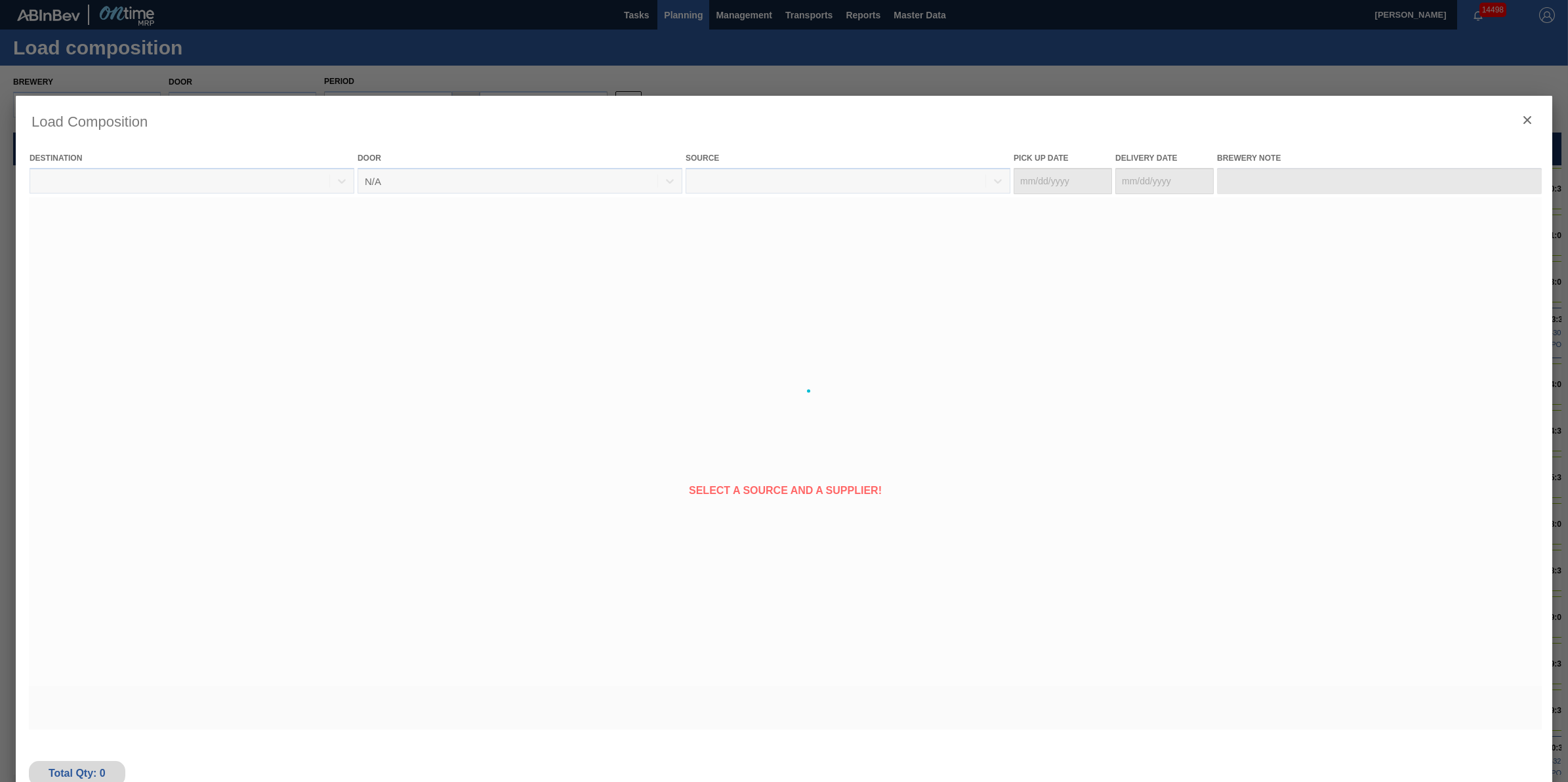
type Date "[DATE]"
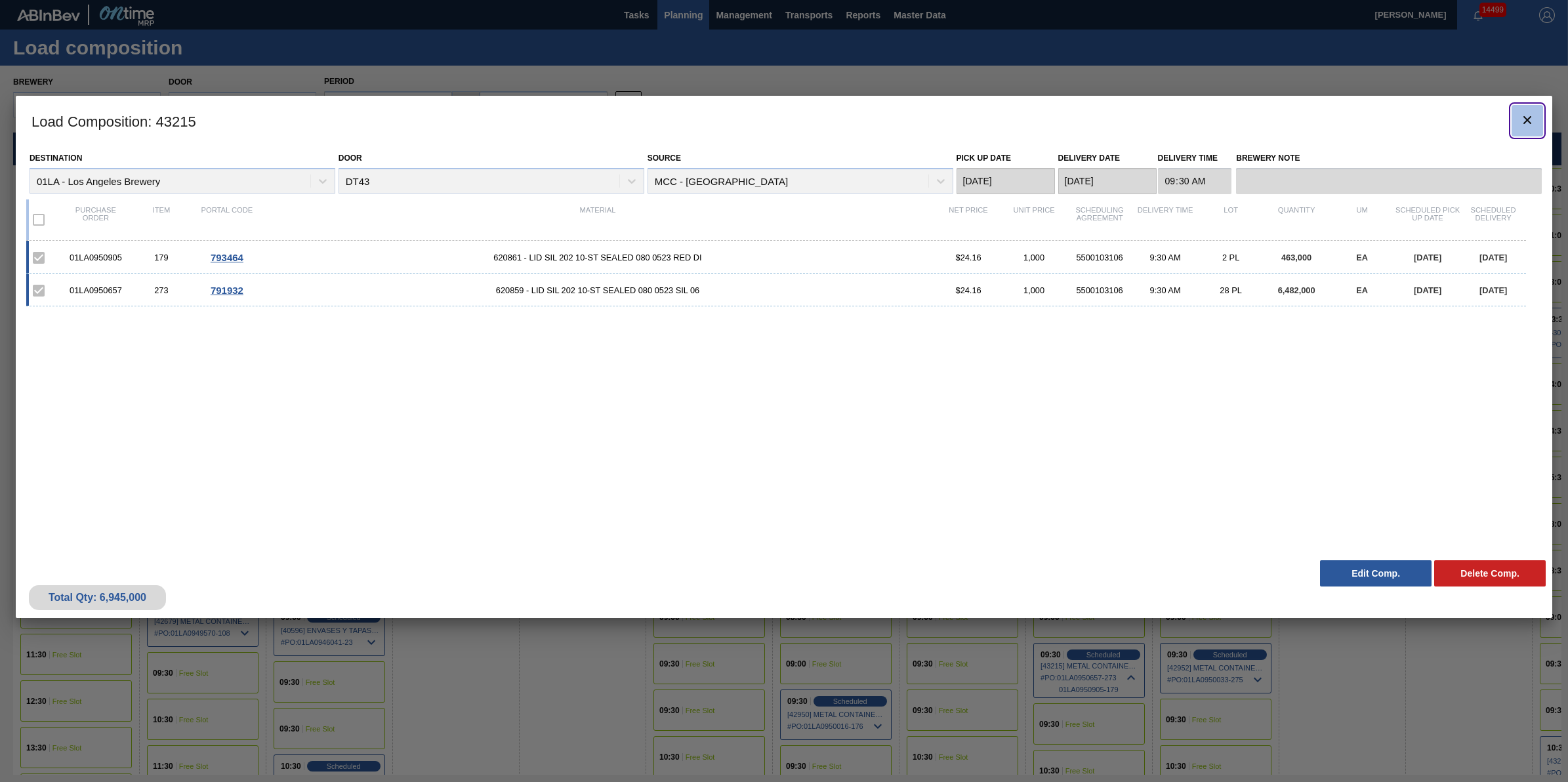
click at [1514, 117] on button "botão de ícone" at bounding box center [1527, 120] width 31 height 31
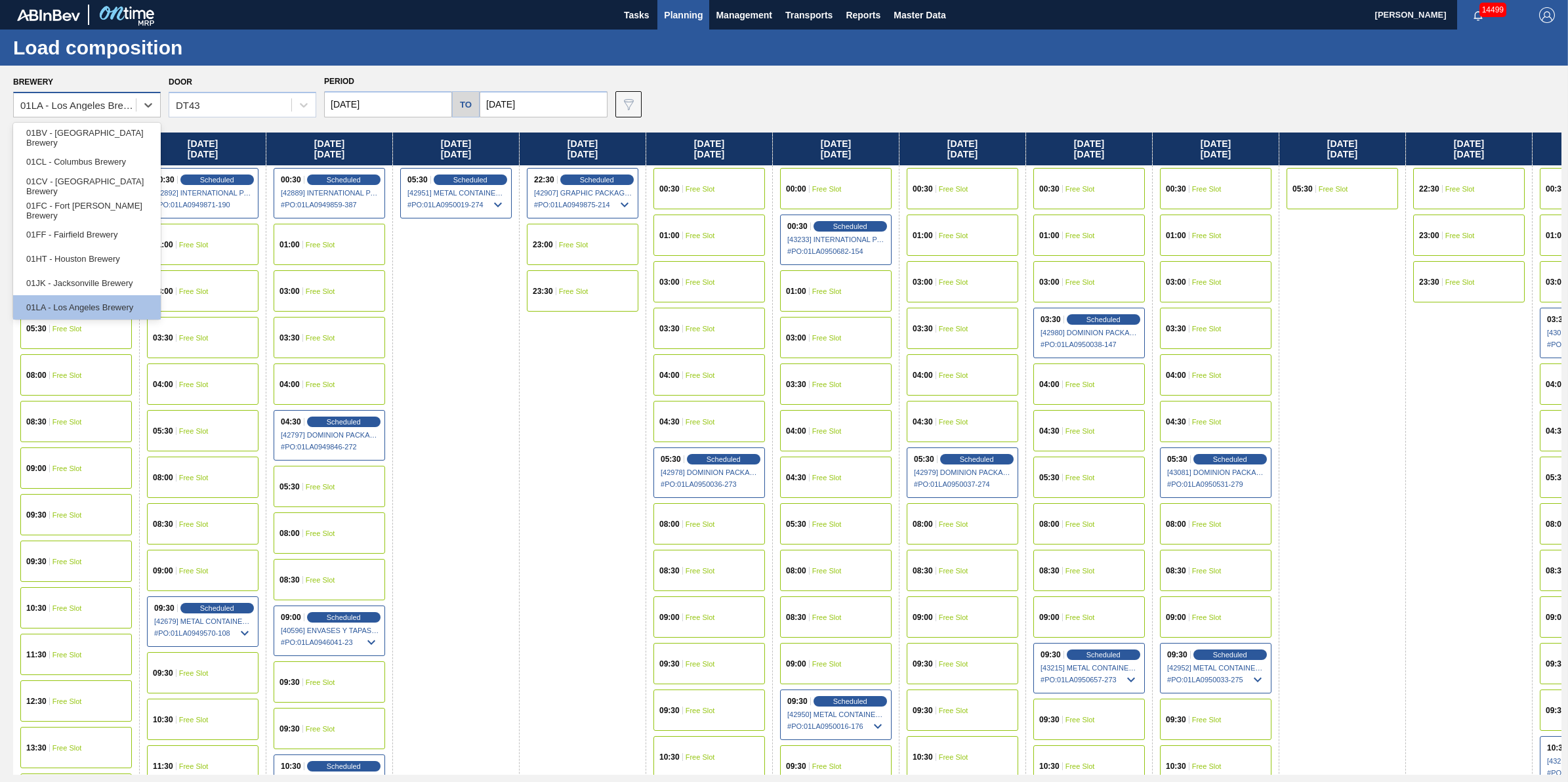
click at [110, 106] on div "01LA - Los Angeles Brewery" at bounding box center [78, 104] width 117 height 11
click at [119, 279] on div "01JK - Jacksonville Brewery" at bounding box center [87, 283] width 147 height 24
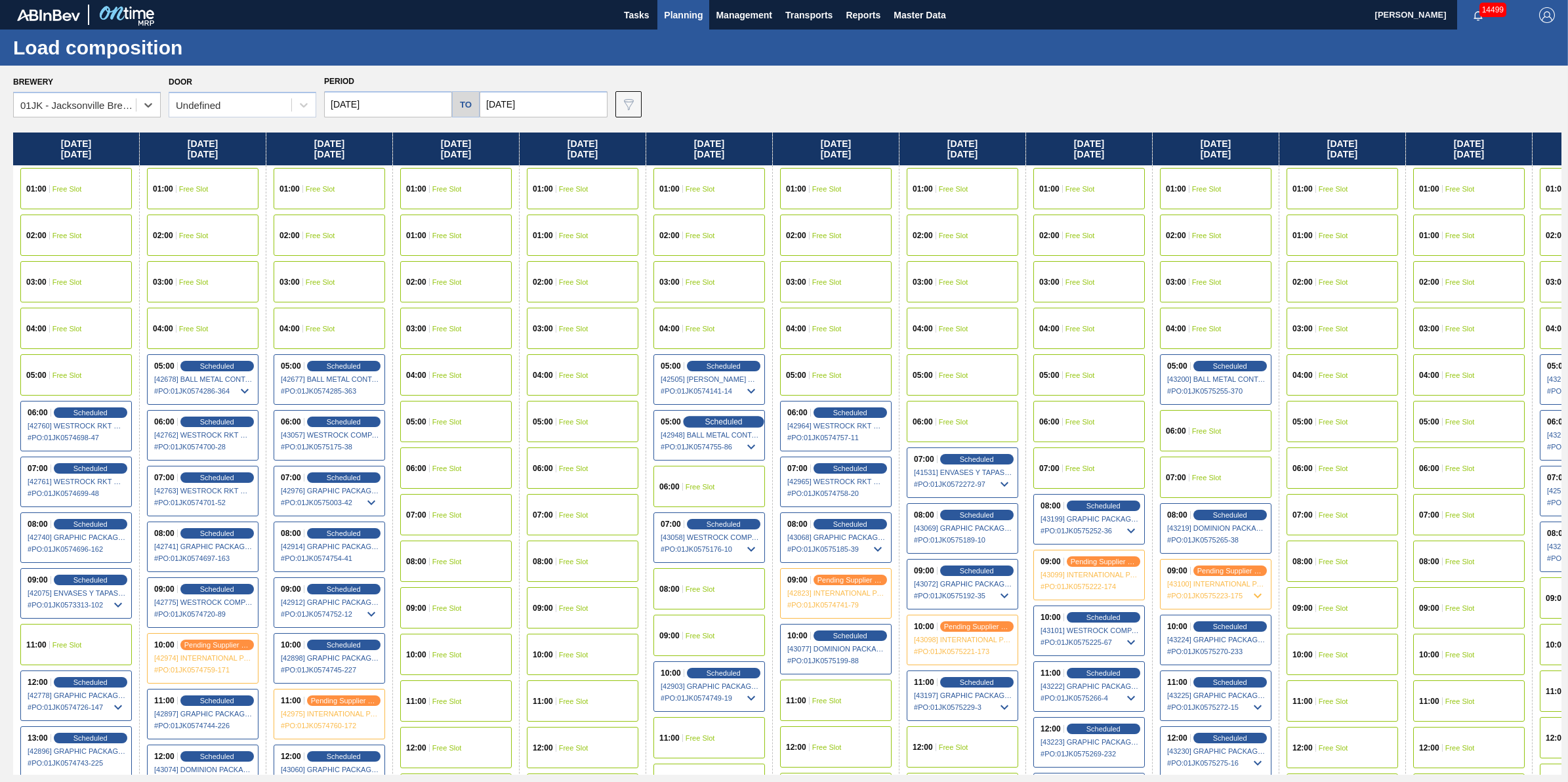
click at [730, 421] on span "Scheduled" at bounding box center [723, 422] width 37 height 8
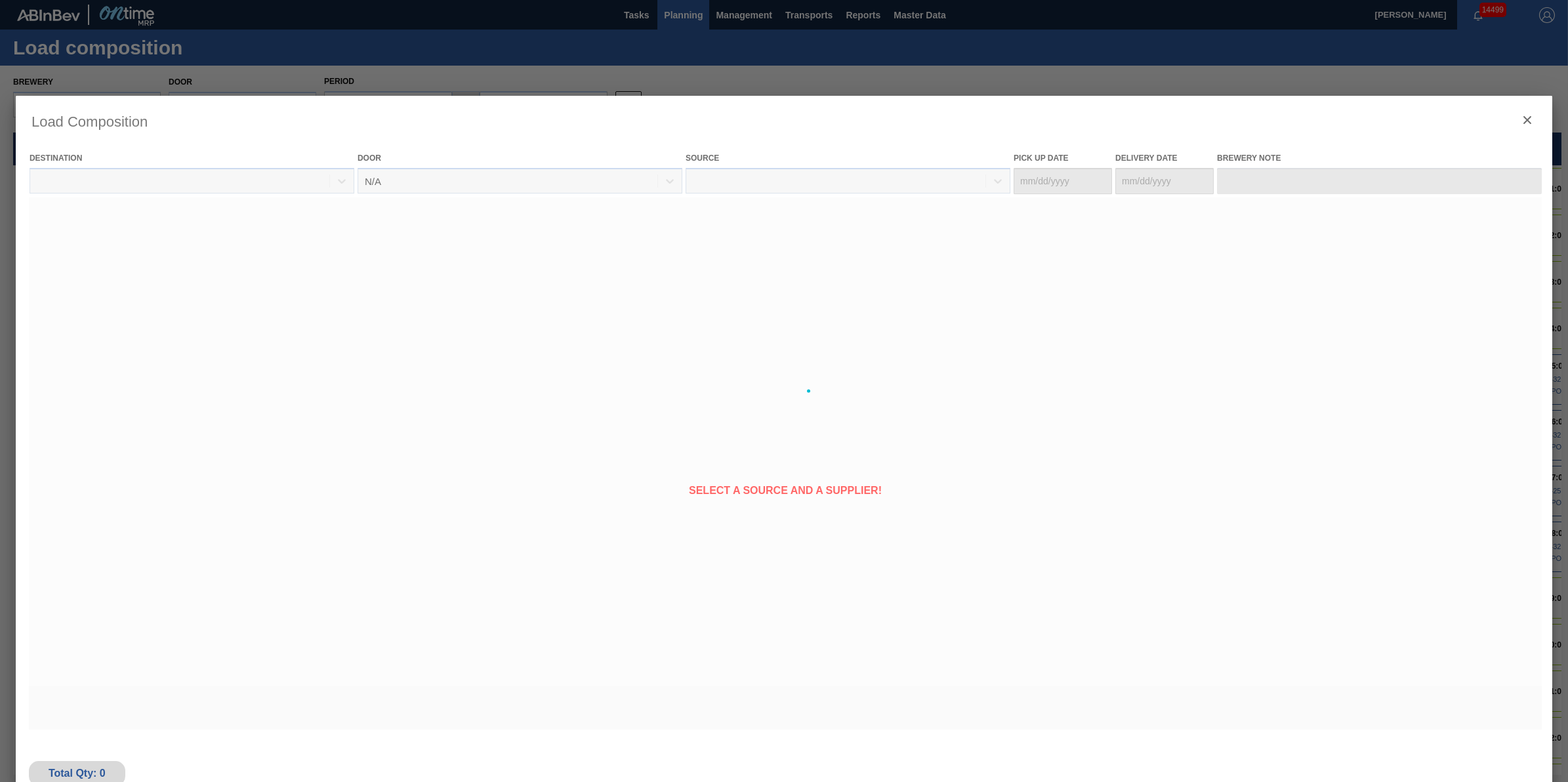
type Date "09/27/2025"
type Date "09/29/2025"
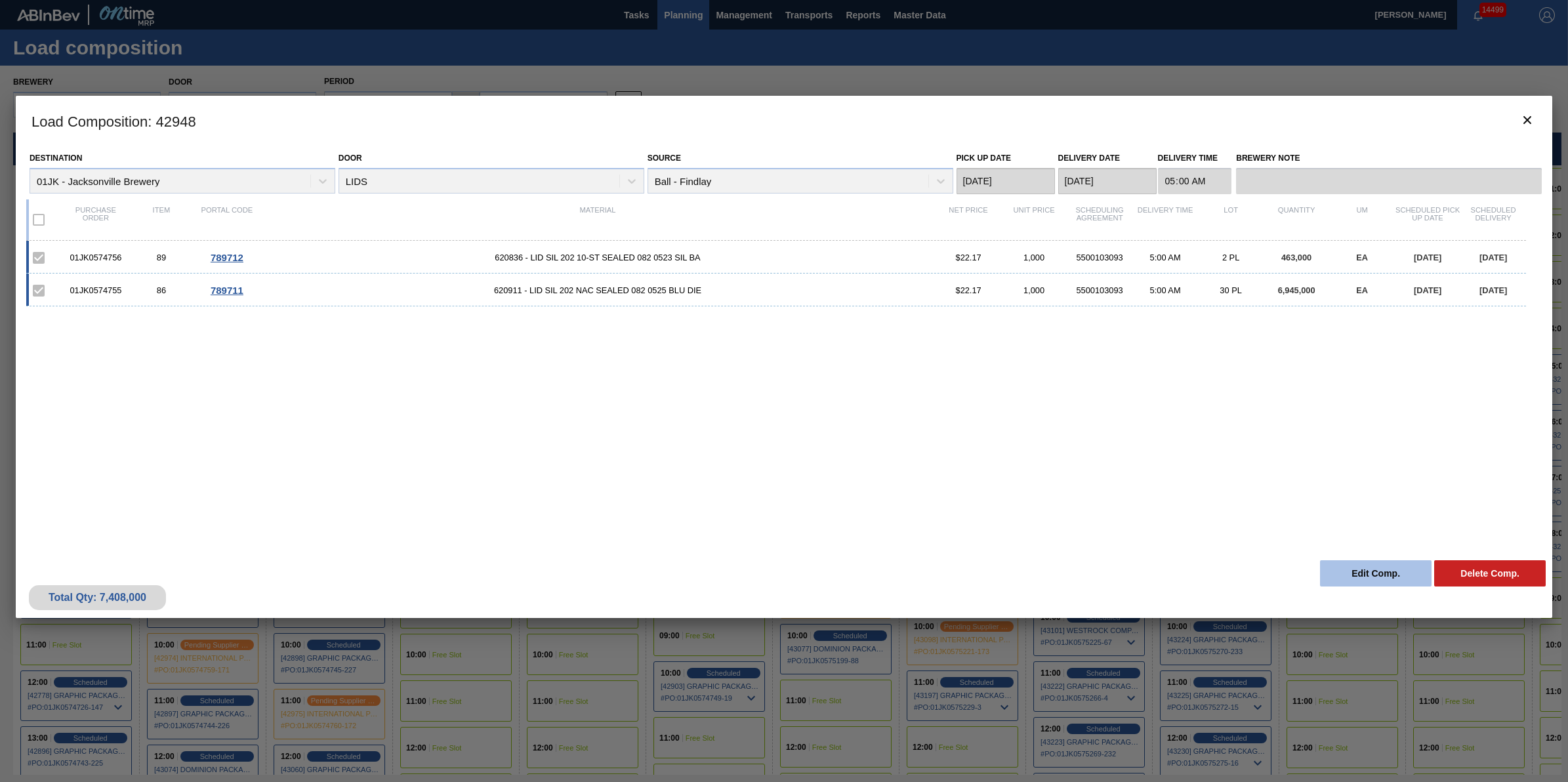
click at [1353, 575] on button "Edit Comp." at bounding box center [1376, 572] width 111 height 26
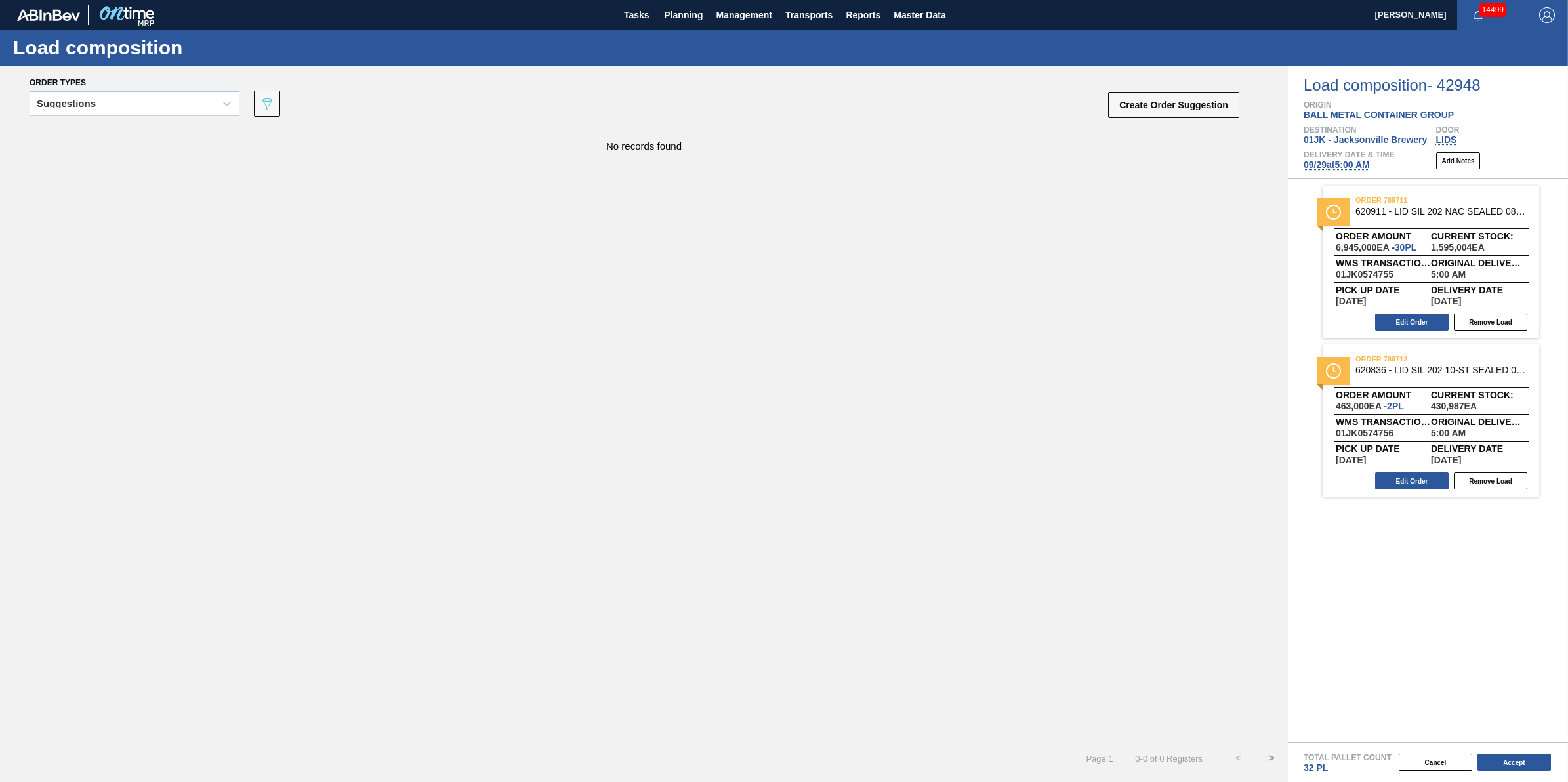
click at [1350, 165] on span "09/29 at 5:00 AM" at bounding box center [1336, 164] width 67 height 10
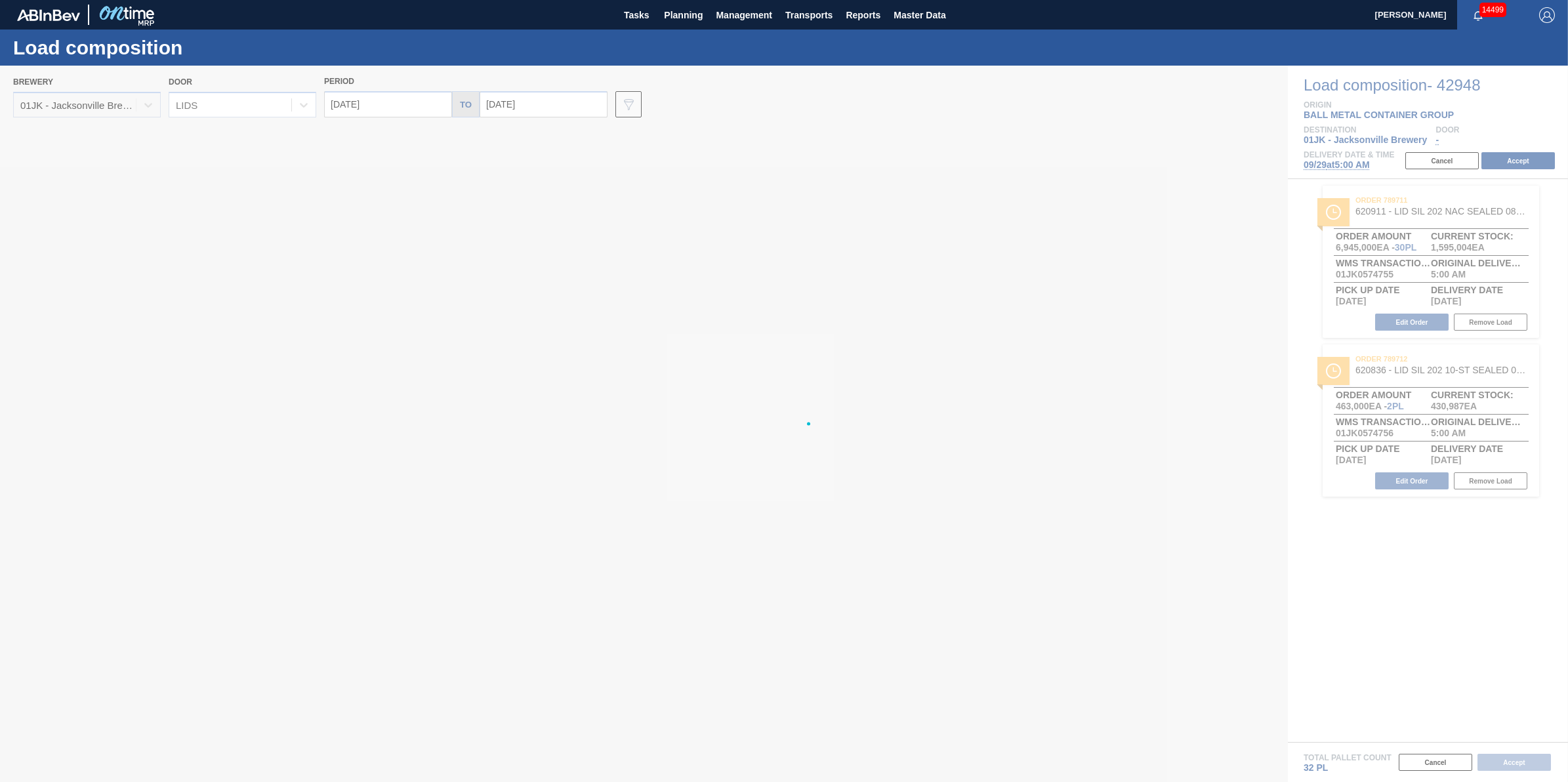
type input "09/29/2025"
type input "[DATE]"
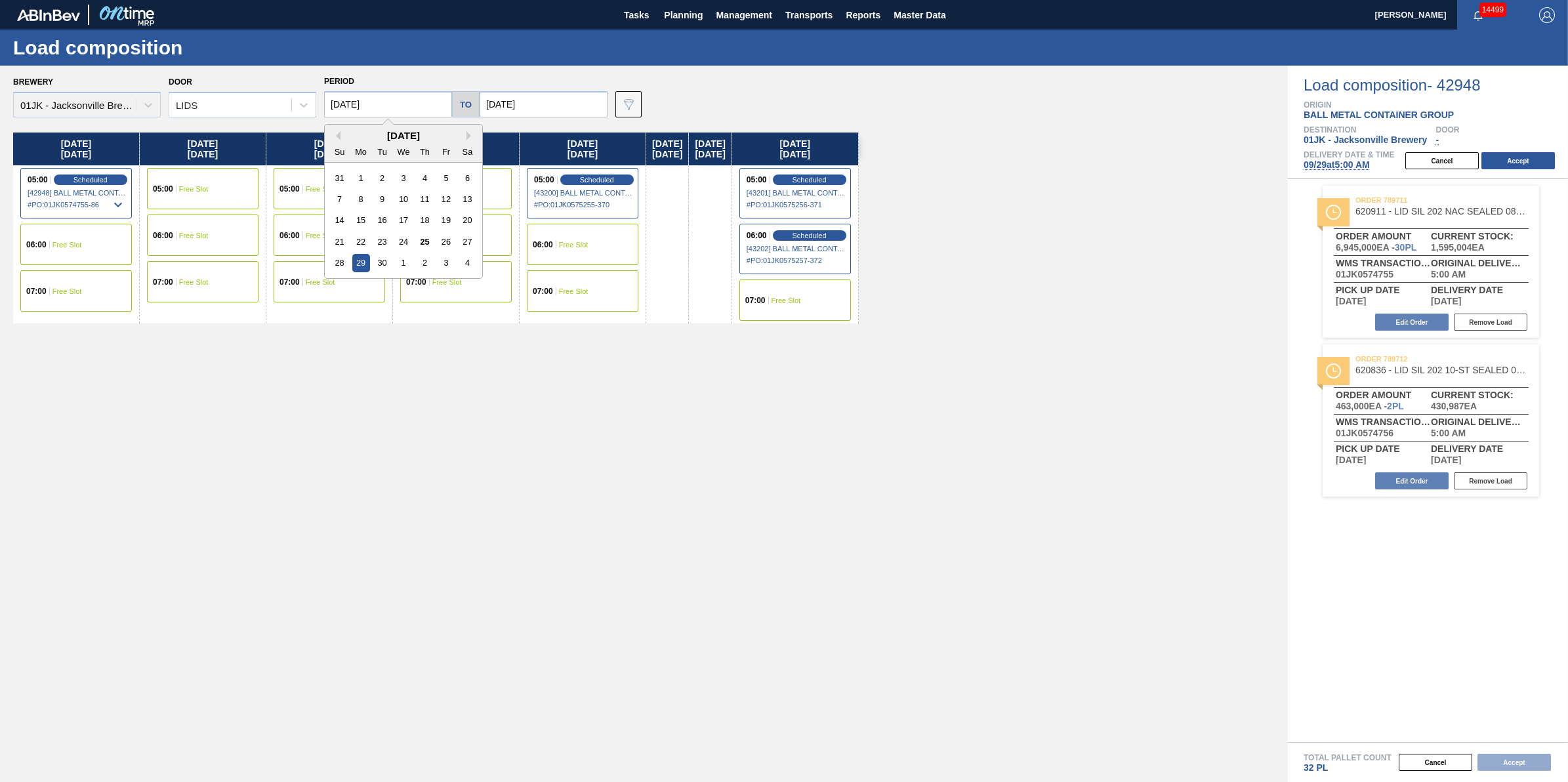
click at [420, 114] on input "09/29/2025" at bounding box center [388, 104] width 128 height 26
click at [459, 242] on div "27" at bounding box center [467, 242] width 18 height 18
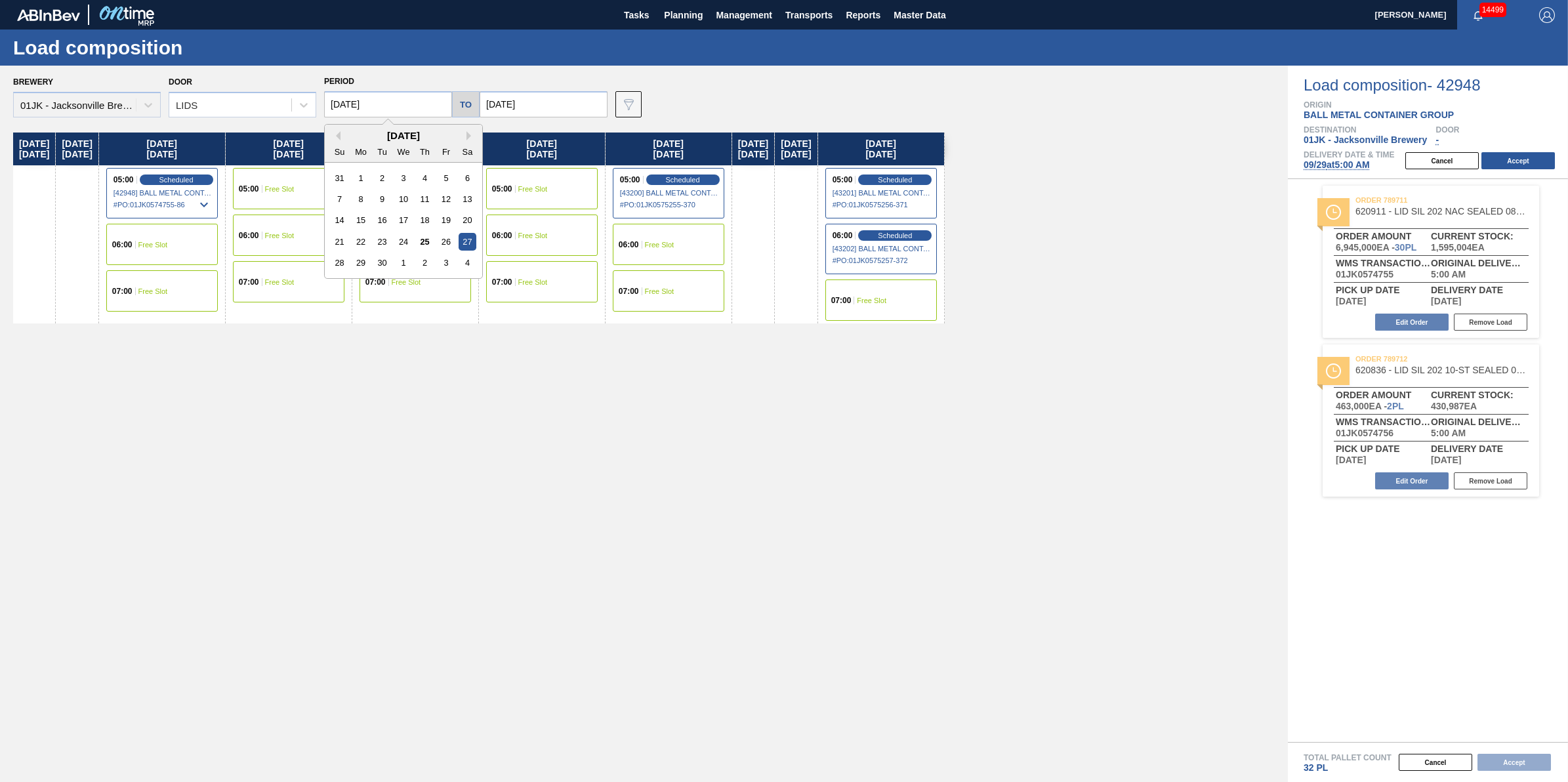
click at [426, 105] on input "09/27/2025" at bounding box center [388, 104] width 128 height 26
click at [446, 241] on div "26" at bounding box center [445, 242] width 18 height 18
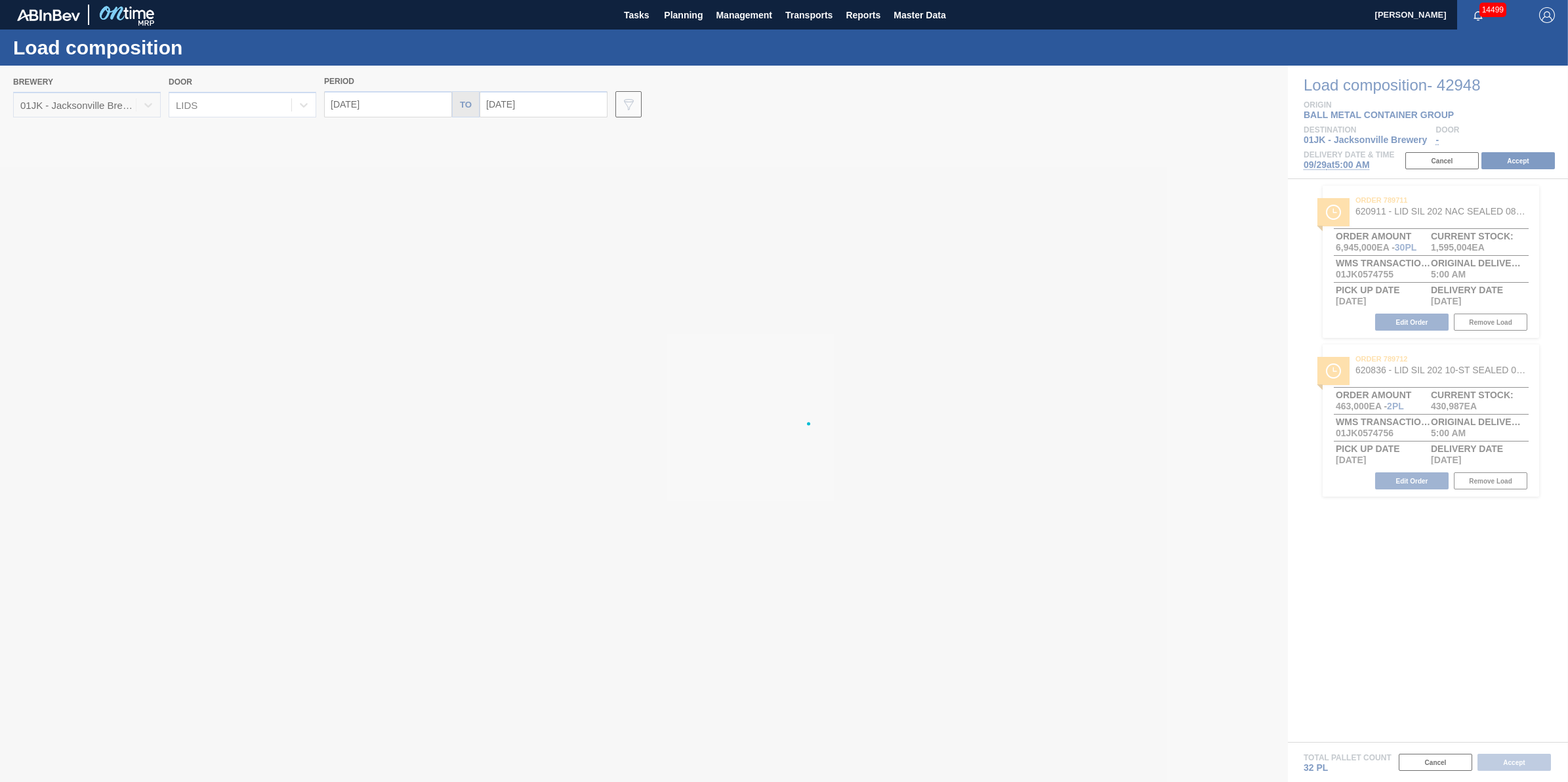
type input "[DATE]"
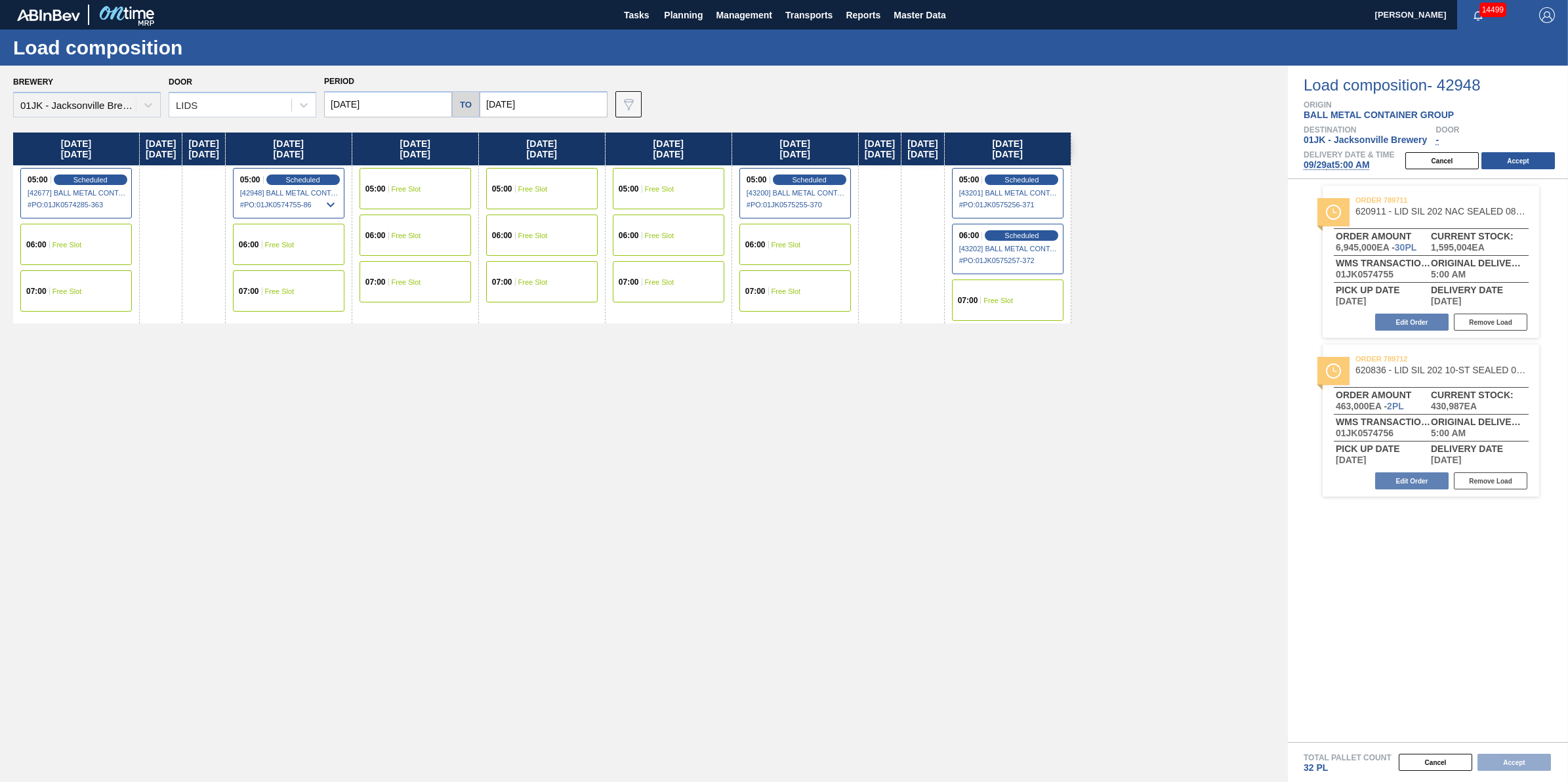
click at [702, 577] on div "Friday 09/26/2025 05:00 Scheduled [42677] BALL METAL CONTAINER GROUP - 00082216…" at bounding box center [648, 453] width 1268 height 642
click at [1512, 758] on div "Cancel Accept" at bounding box center [1412, 762] width 280 height 19
click at [301, 184] on div "05:00 Scheduled [42948] BALL METAL CONTAINER GROUP - 0008221649 # PO : 01JK0574…" at bounding box center [289, 193] width 111 height 51
click at [1103, 620] on div "Friday 09/26/2025 05:00 Scheduled [42677] BALL METAL CONTAINER GROUP - 00082216…" at bounding box center [648, 453] width 1268 height 642
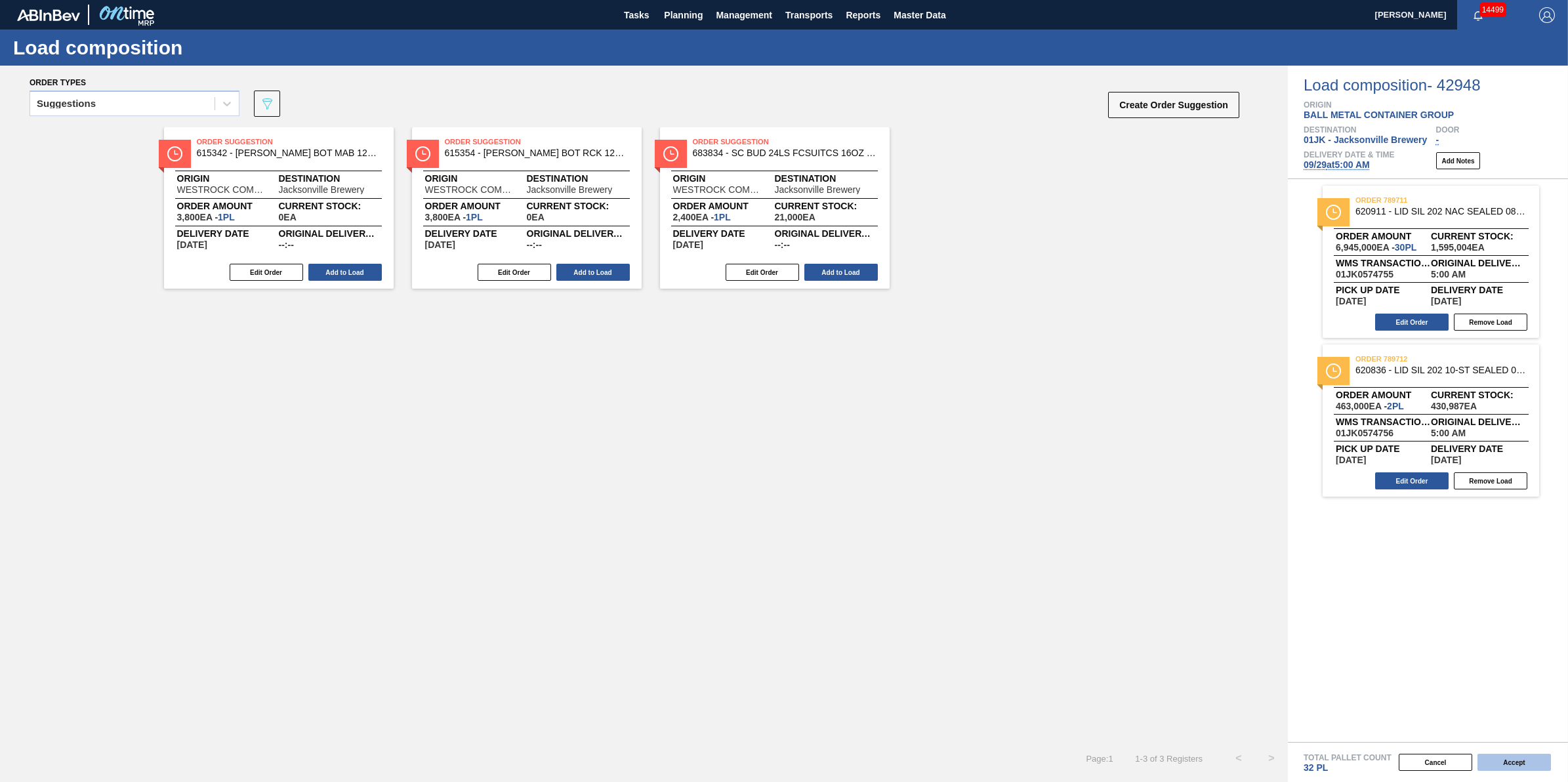
click at [1507, 758] on button "Accept" at bounding box center [1514, 762] width 73 height 17
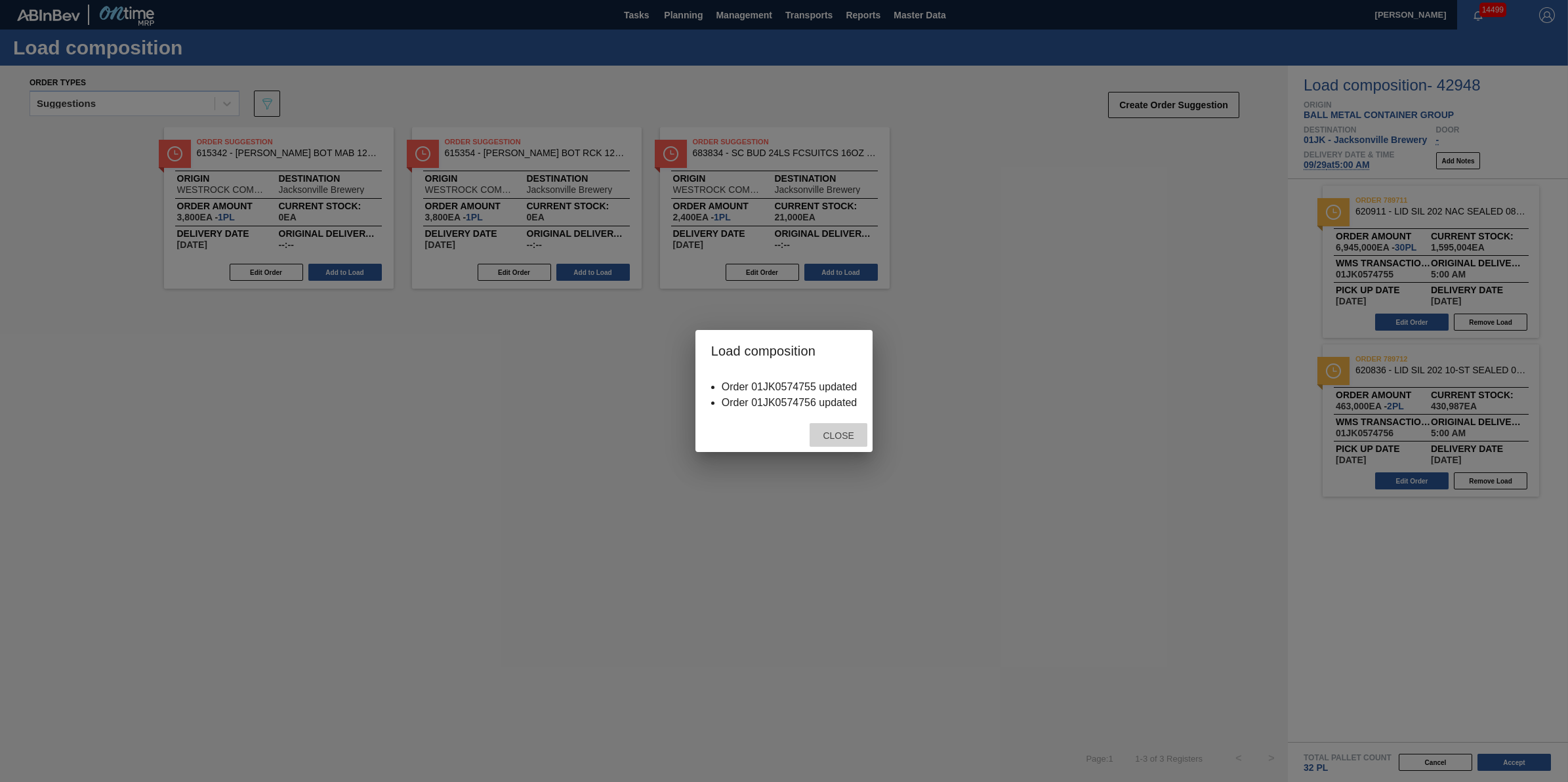
click at [855, 443] on div "Close" at bounding box center [838, 435] width 58 height 24
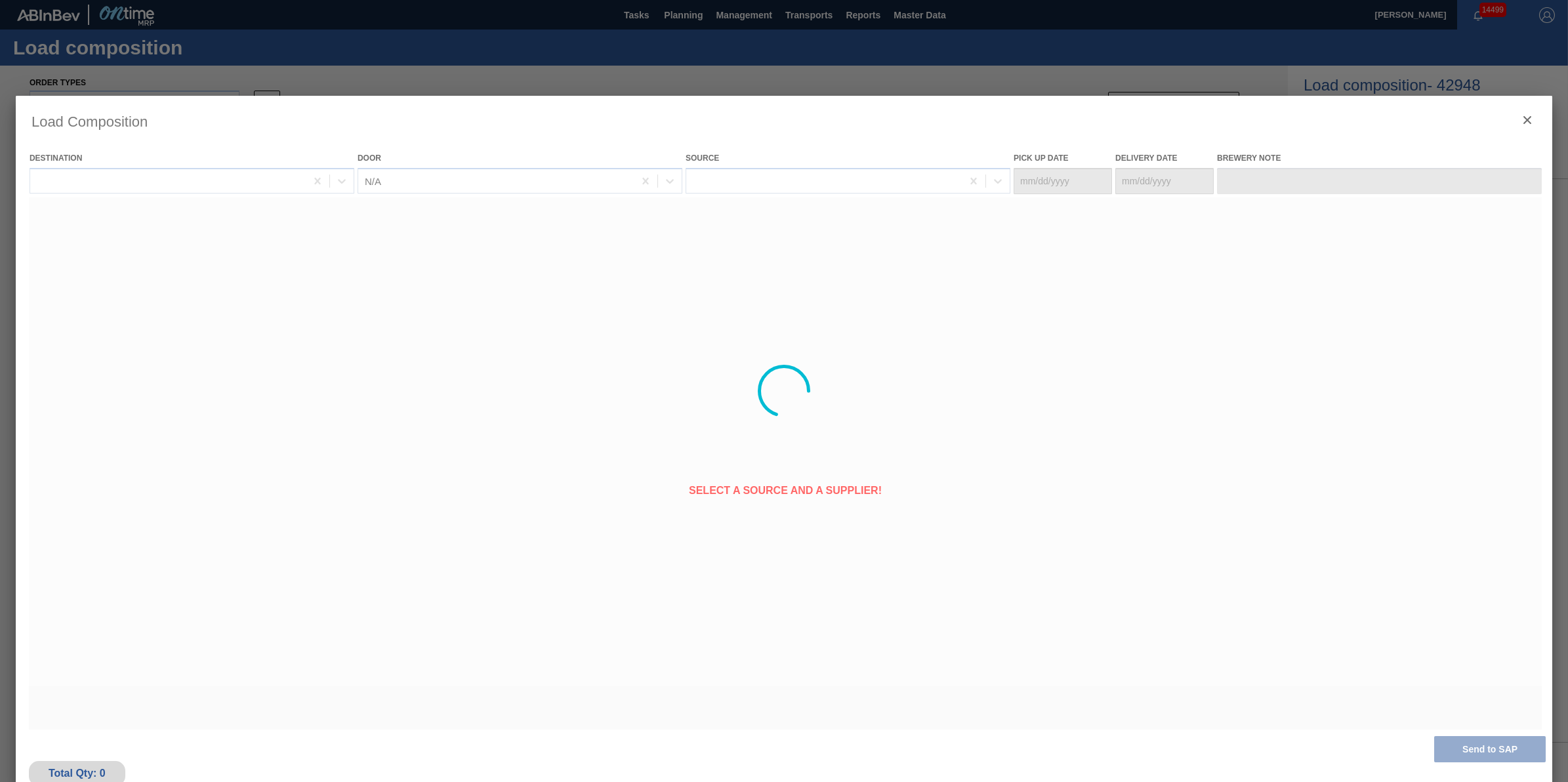
type Date "[DATE]"
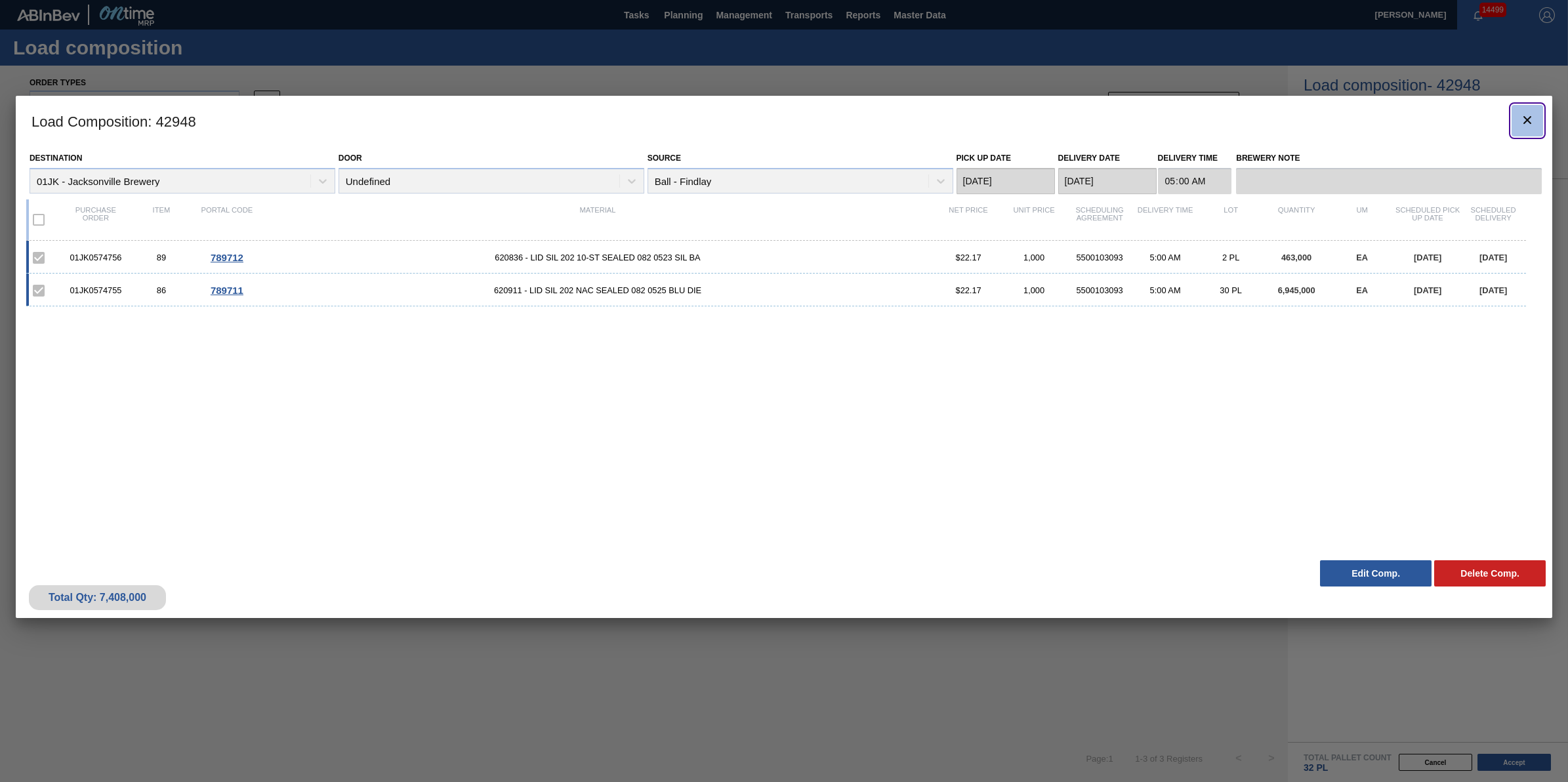
click at [1531, 126] on icon "botão de ícone" at bounding box center [1528, 120] width 16 height 16
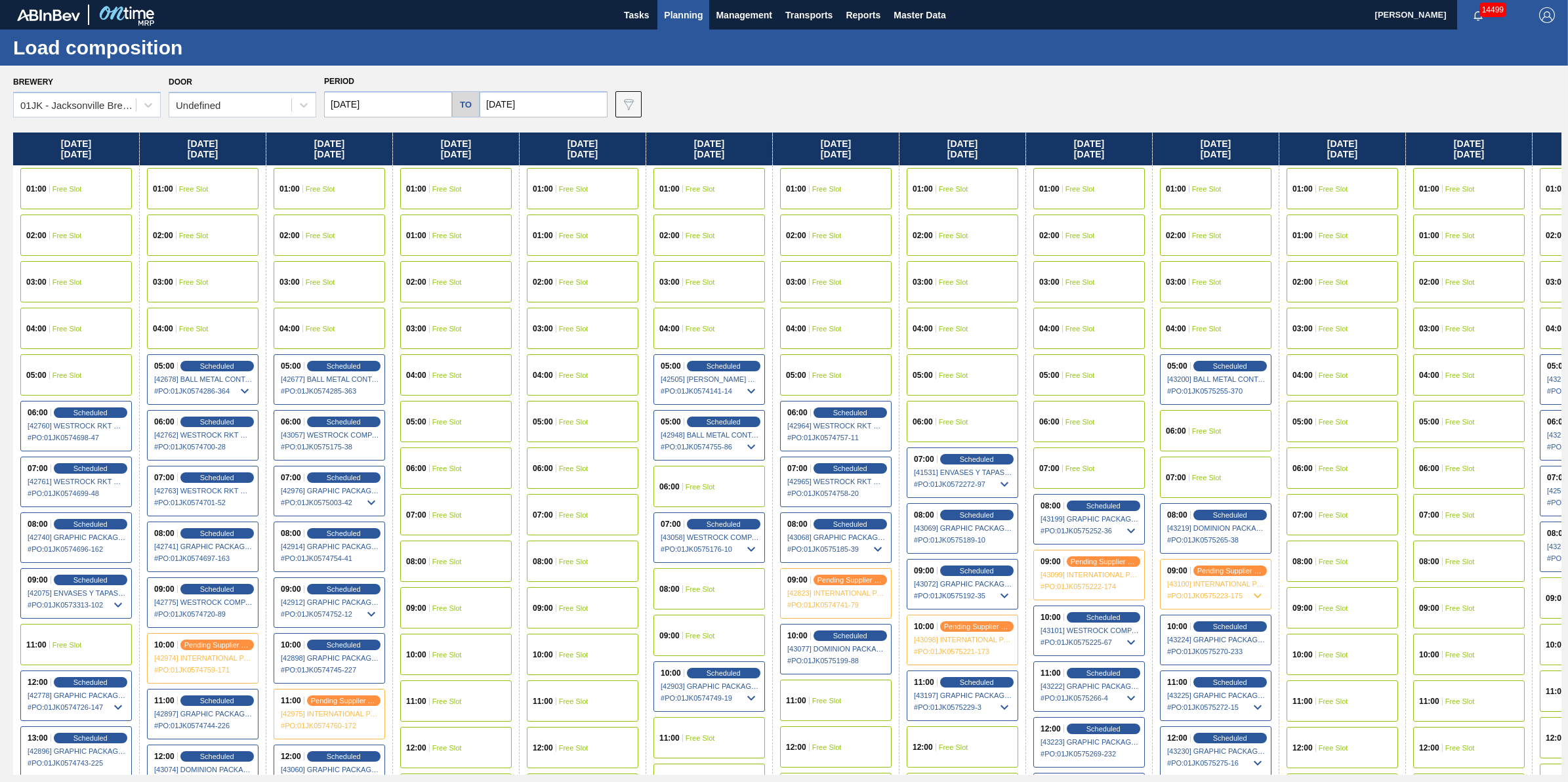
click at [106, 105] on div "01JK - Jacksonville Brewery" at bounding box center [78, 104] width 117 height 11
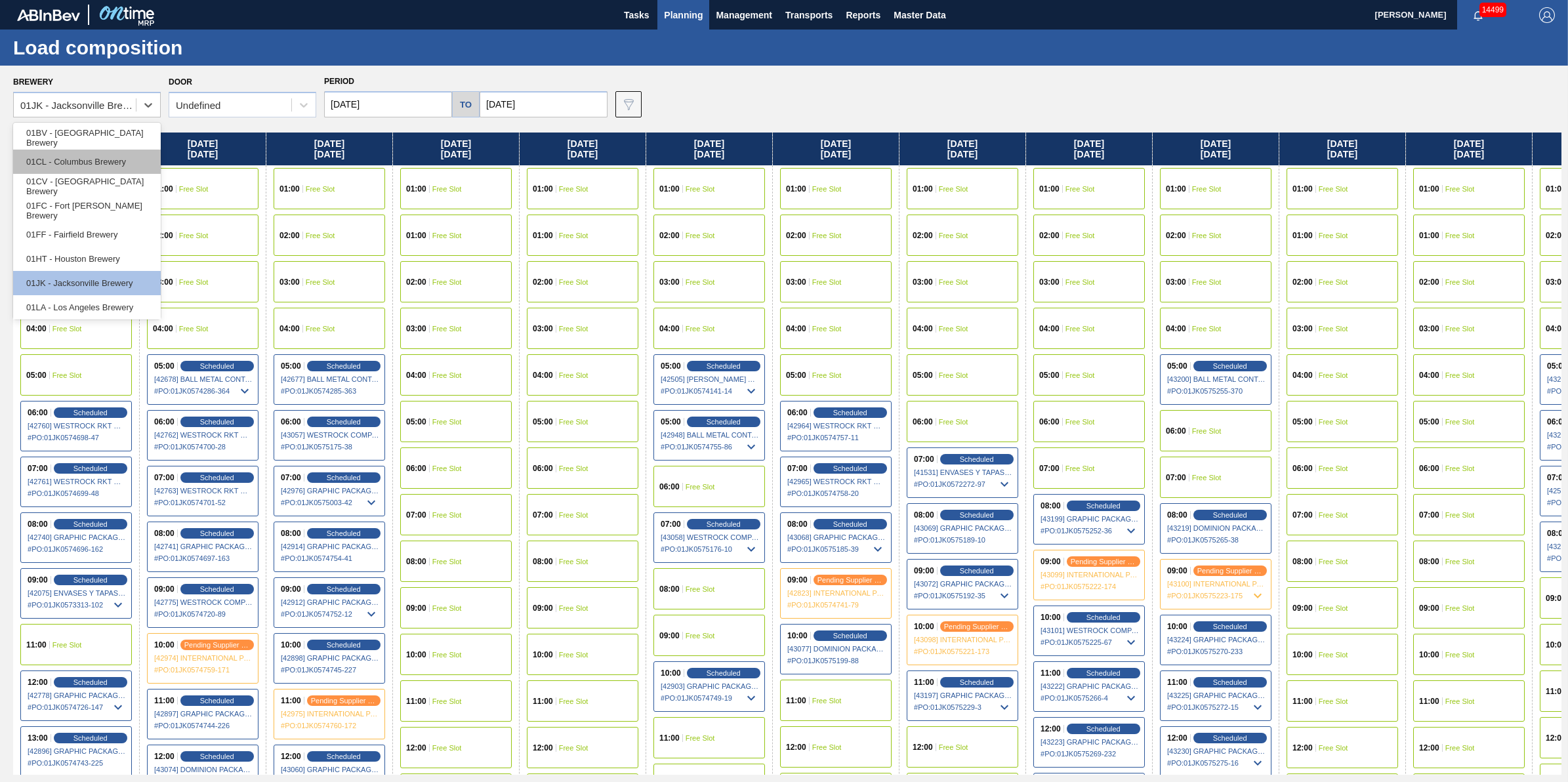
click at [115, 157] on div "01CL - Columbus Brewery" at bounding box center [87, 162] width 147 height 24
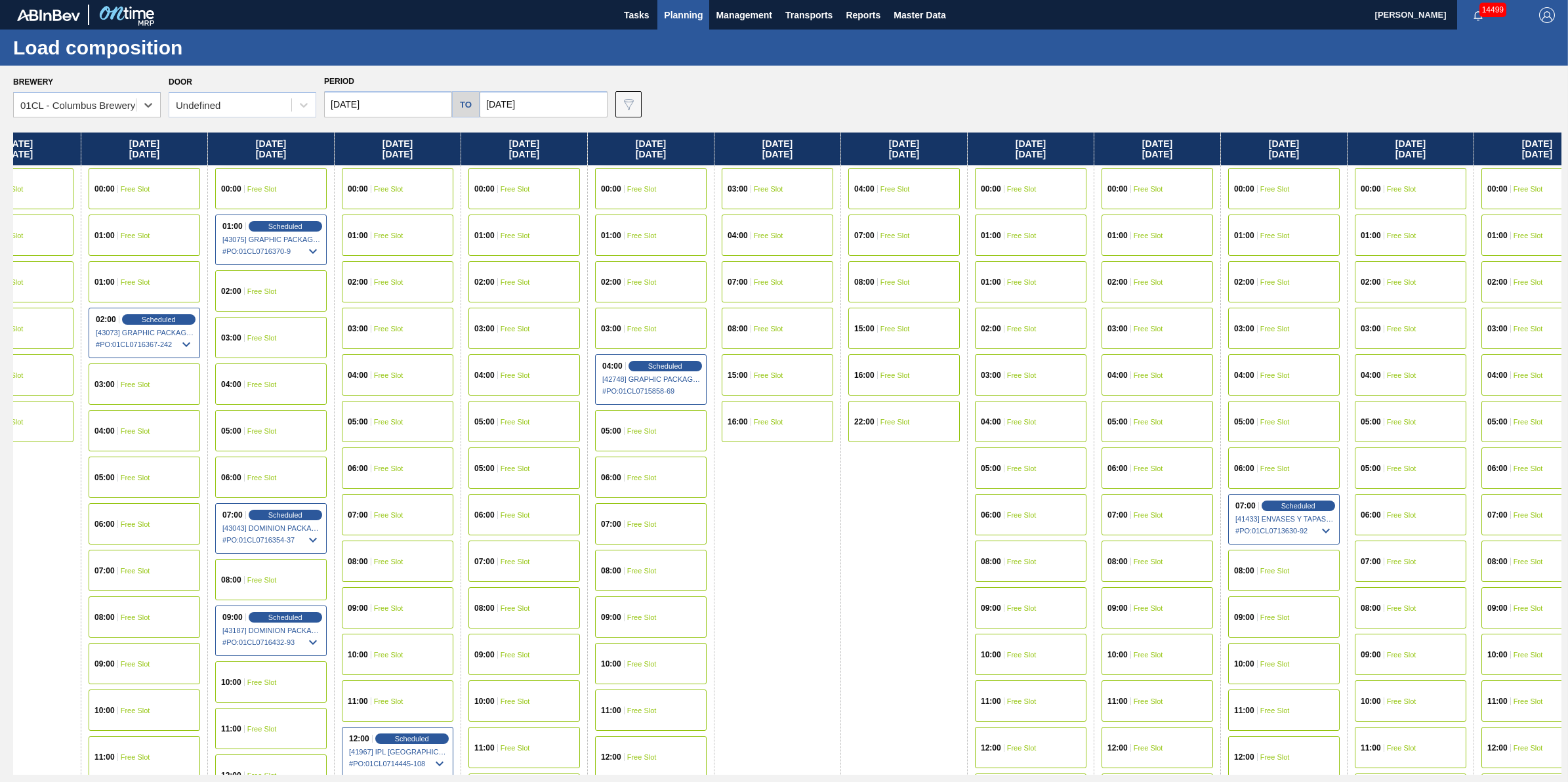
drag, startPoint x: 1041, startPoint y: 343, endPoint x: 586, endPoint y: 353, distance: 455.1
click at [586, 353] on div "[DATE] 00:00 Free Slot 01:00 Free Slot 03:00 Free Slot 05:00 Free Slot 06:00 Fr…" at bounding box center [787, 453] width 1549 height 642
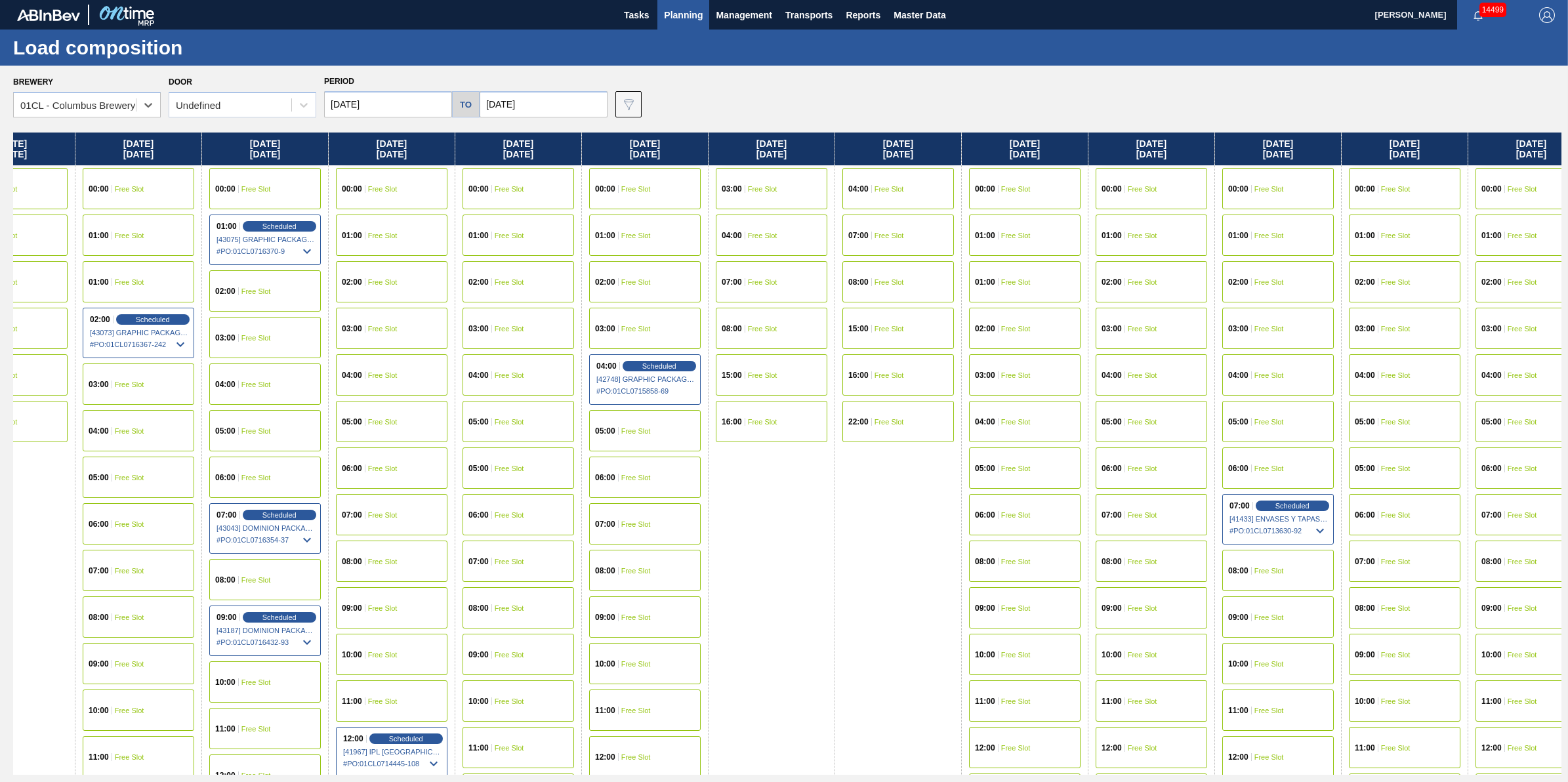
scroll to position [0, 611]
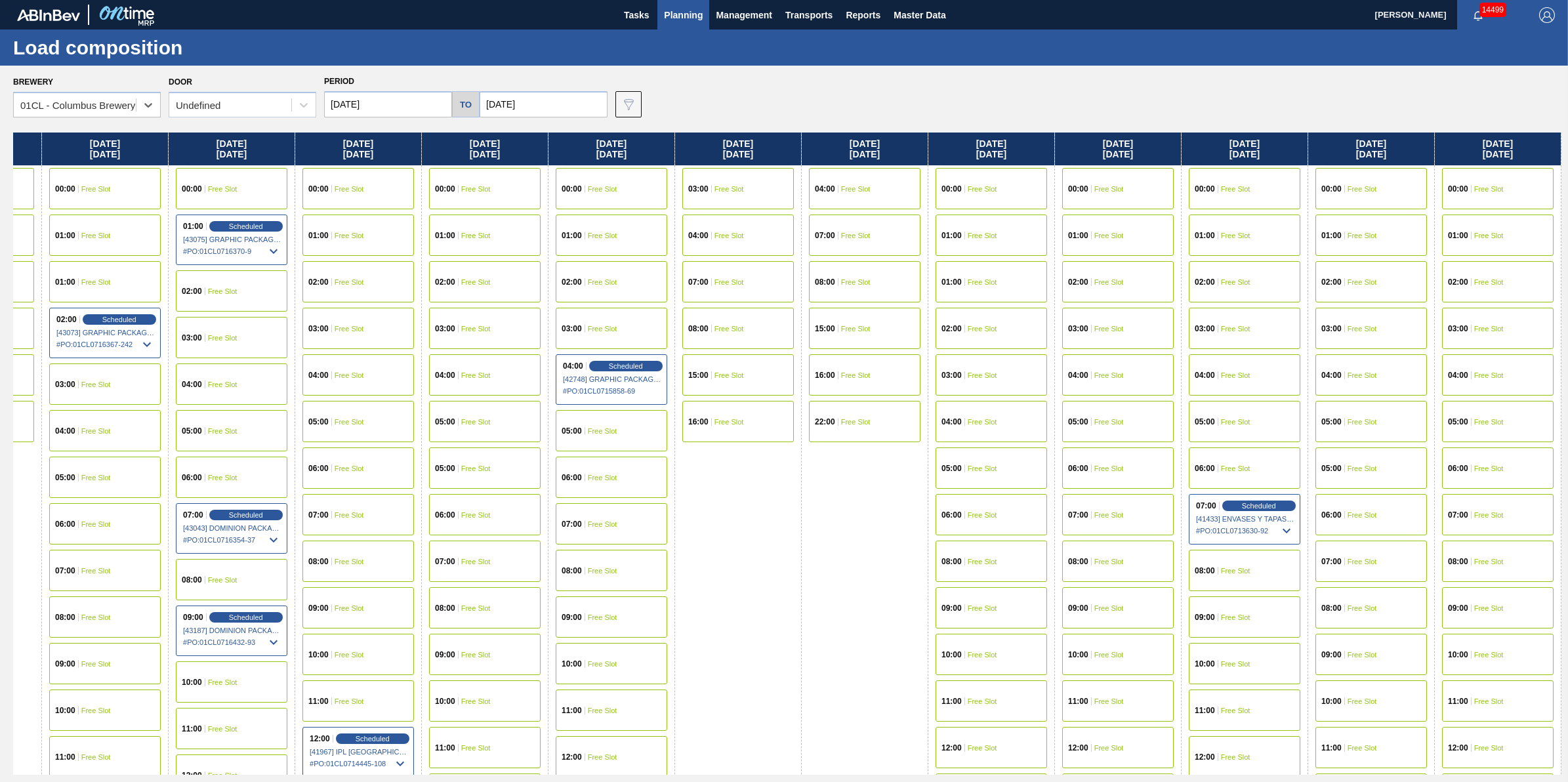
drag, startPoint x: 1149, startPoint y: 285, endPoint x: 719, endPoint y: 335, distance: 432.9
click at [719, 335] on div "[DATE] 00:00 Free Slot 01:00 Free Slot 03:00 Free Slot 05:00 Free Slot 06:00 Fr…" at bounding box center [787, 453] width 1549 height 642
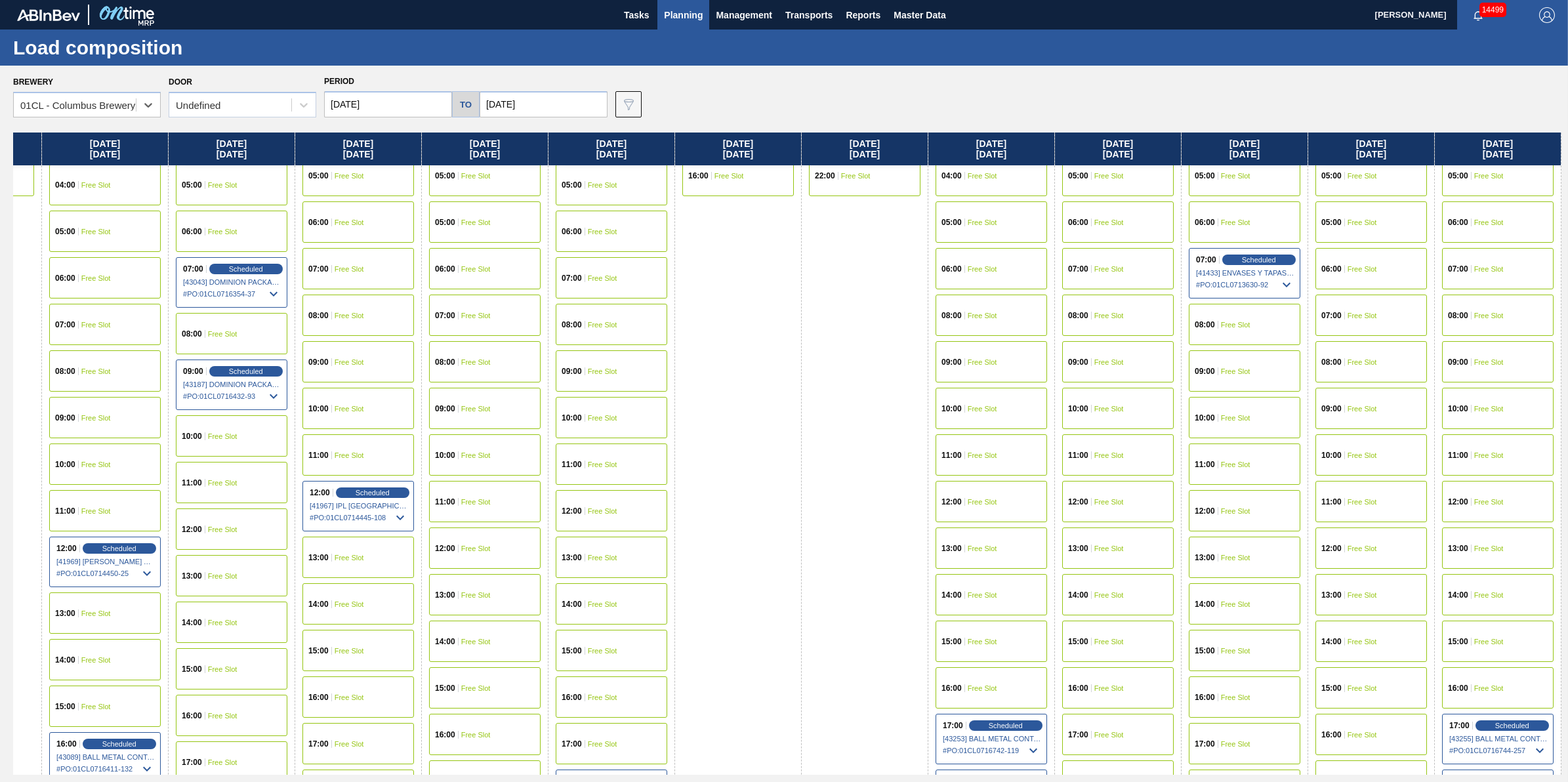
scroll to position [410, 611]
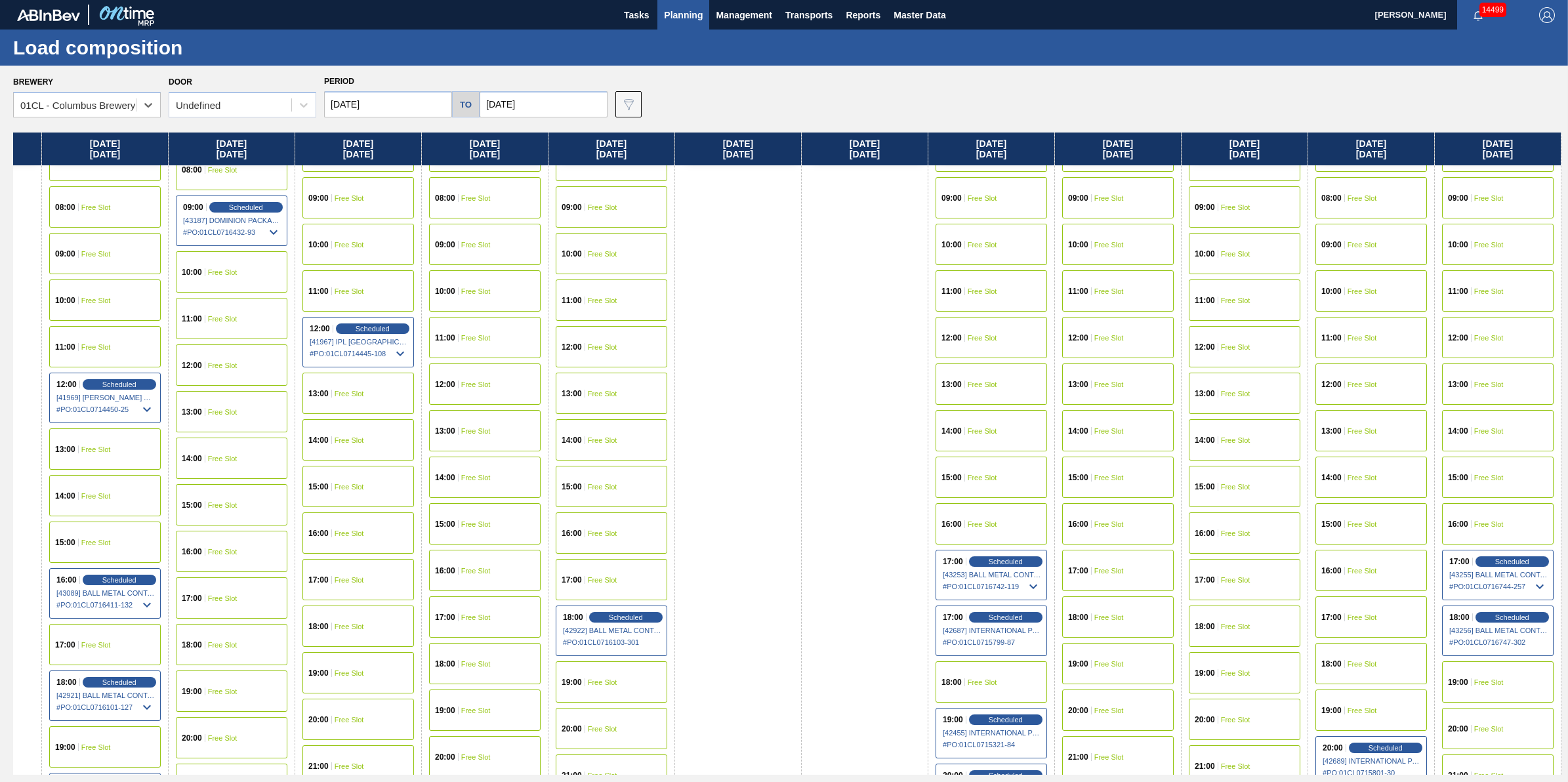
click at [1356, 614] on span "Free Slot" at bounding box center [1362, 617] width 29 height 8
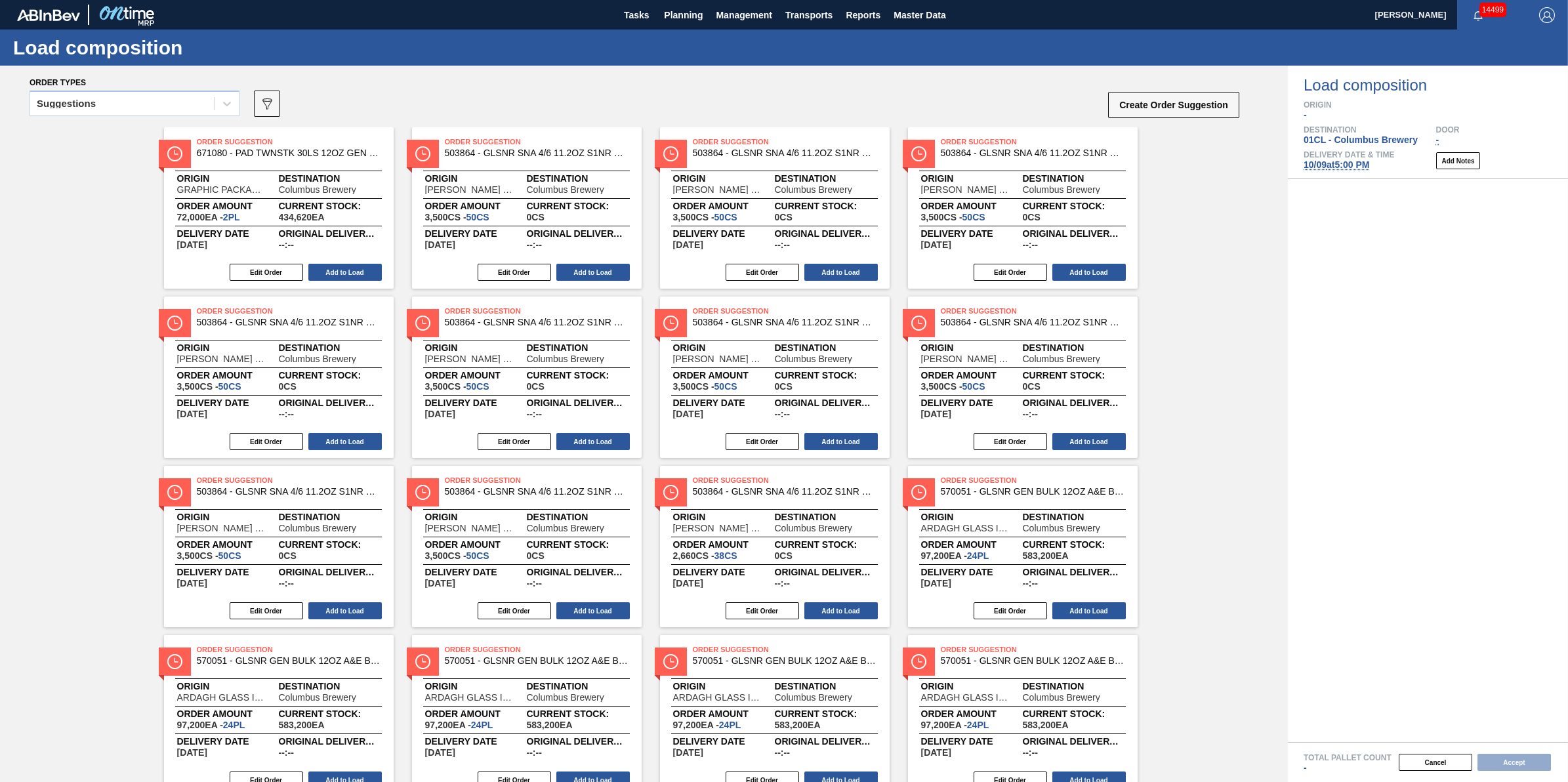
click at [195, 81] on div "Order types" at bounding box center [635, 82] width 1211 height 12
click at [191, 99] on div "Suggestions" at bounding box center [122, 104] width 184 height 19
click at [187, 136] on div "Awaiting load composition" at bounding box center [134, 136] width 210 height 24
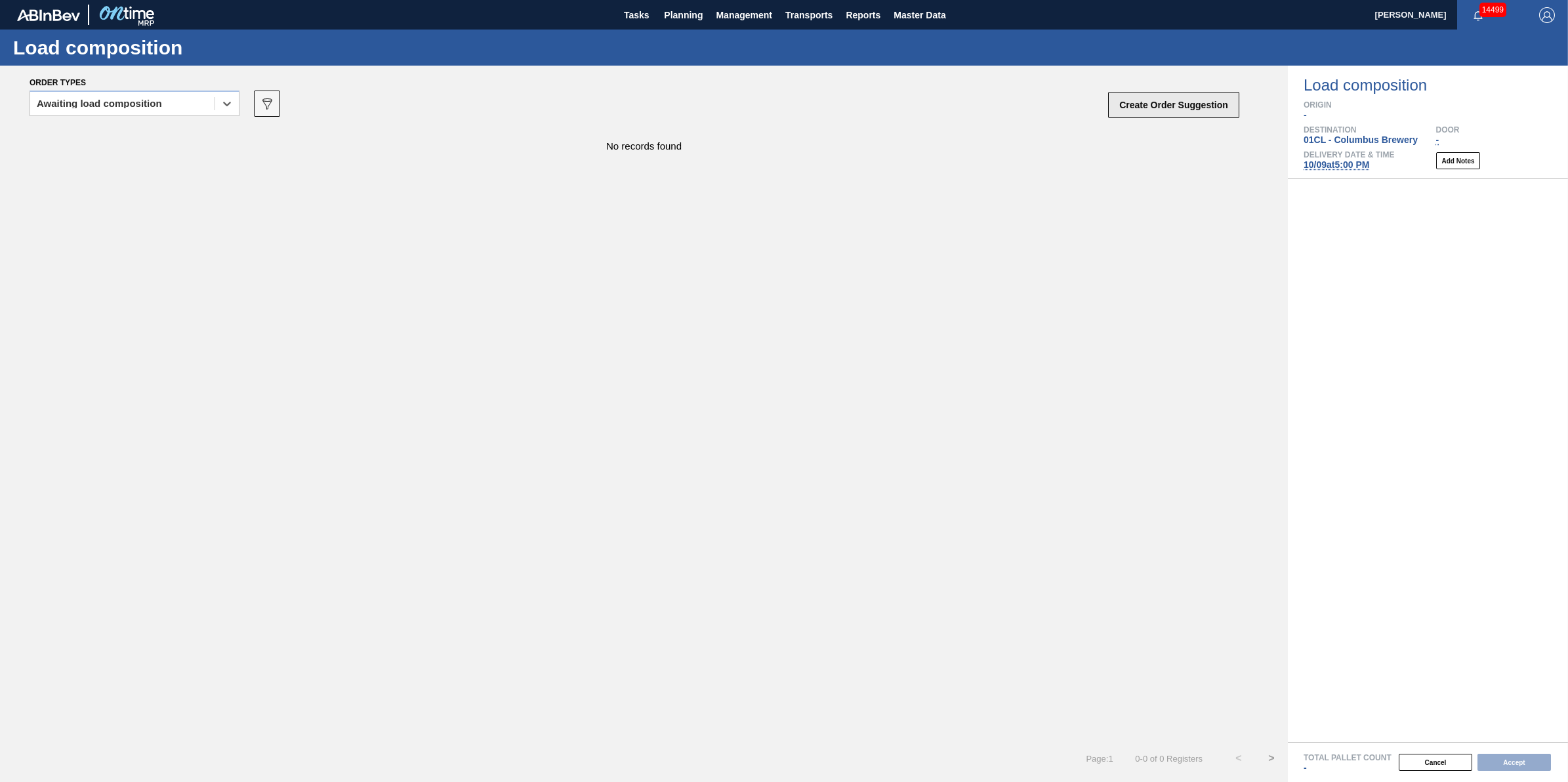
click at [1152, 103] on button "Create Order Suggestion" at bounding box center [1174, 104] width 131 height 26
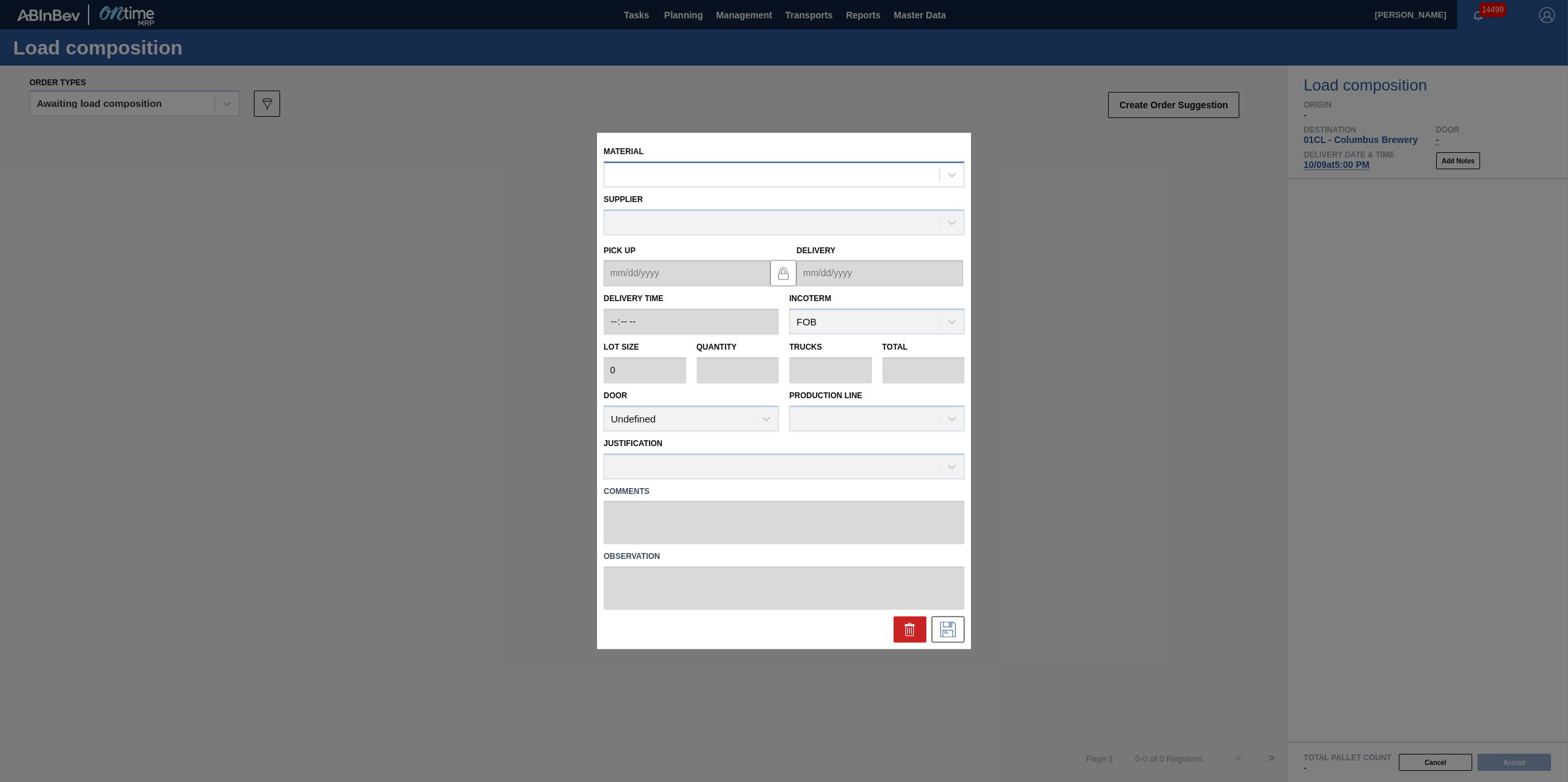
click at [794, 168] on div at bounding box center [772, 174] width 335 height 19
type input "620911"
click at [802, 198] on div "000000000000620911 - LID SIL 202 NAC SEALED 082 0525 BLU DIE" at bounding box center [784, 206] width 361 height 24
type input "231,500"
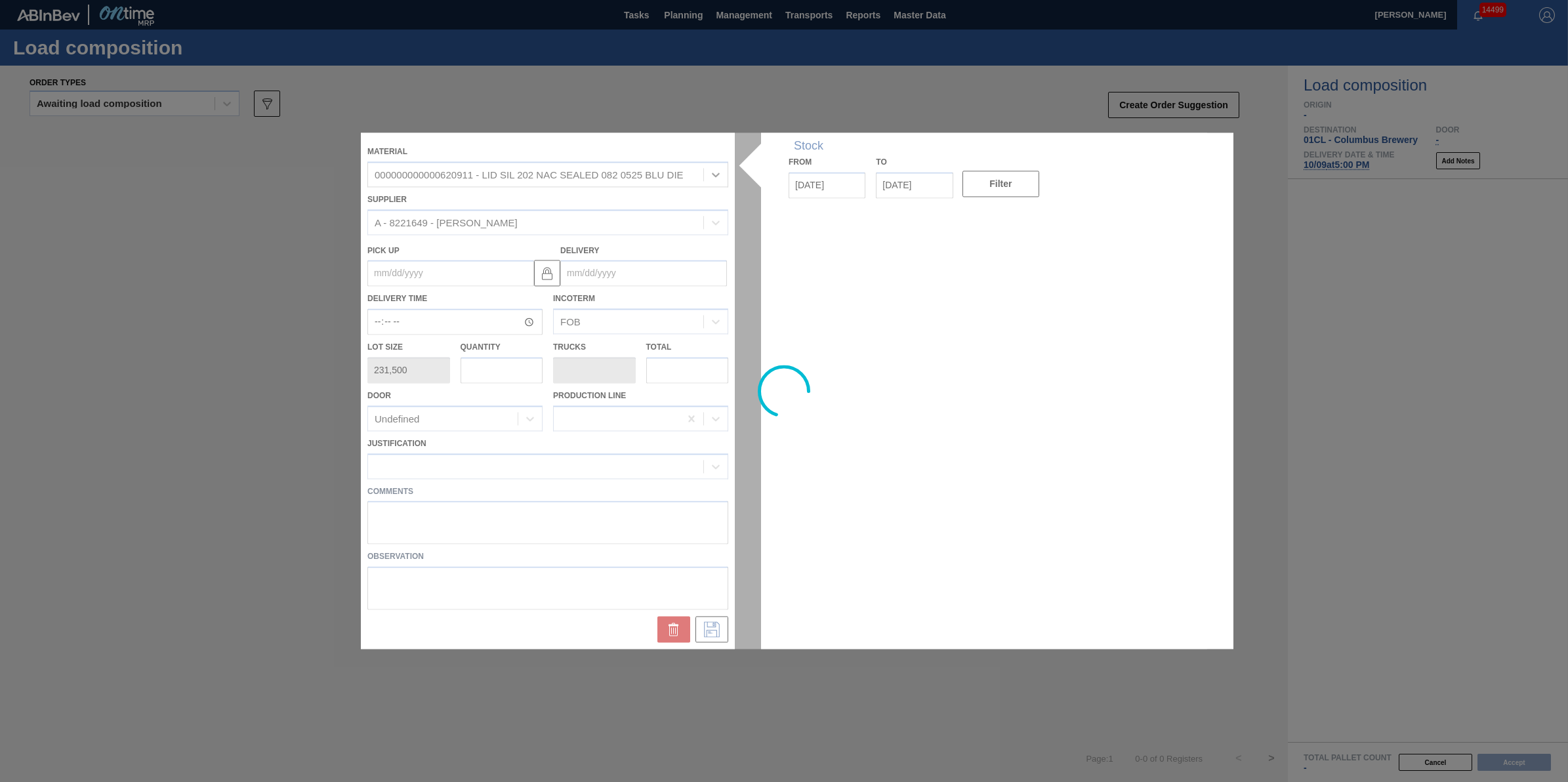
click at [507, 379] on input "text" at bounding box center [502, 370] width 83 height 26
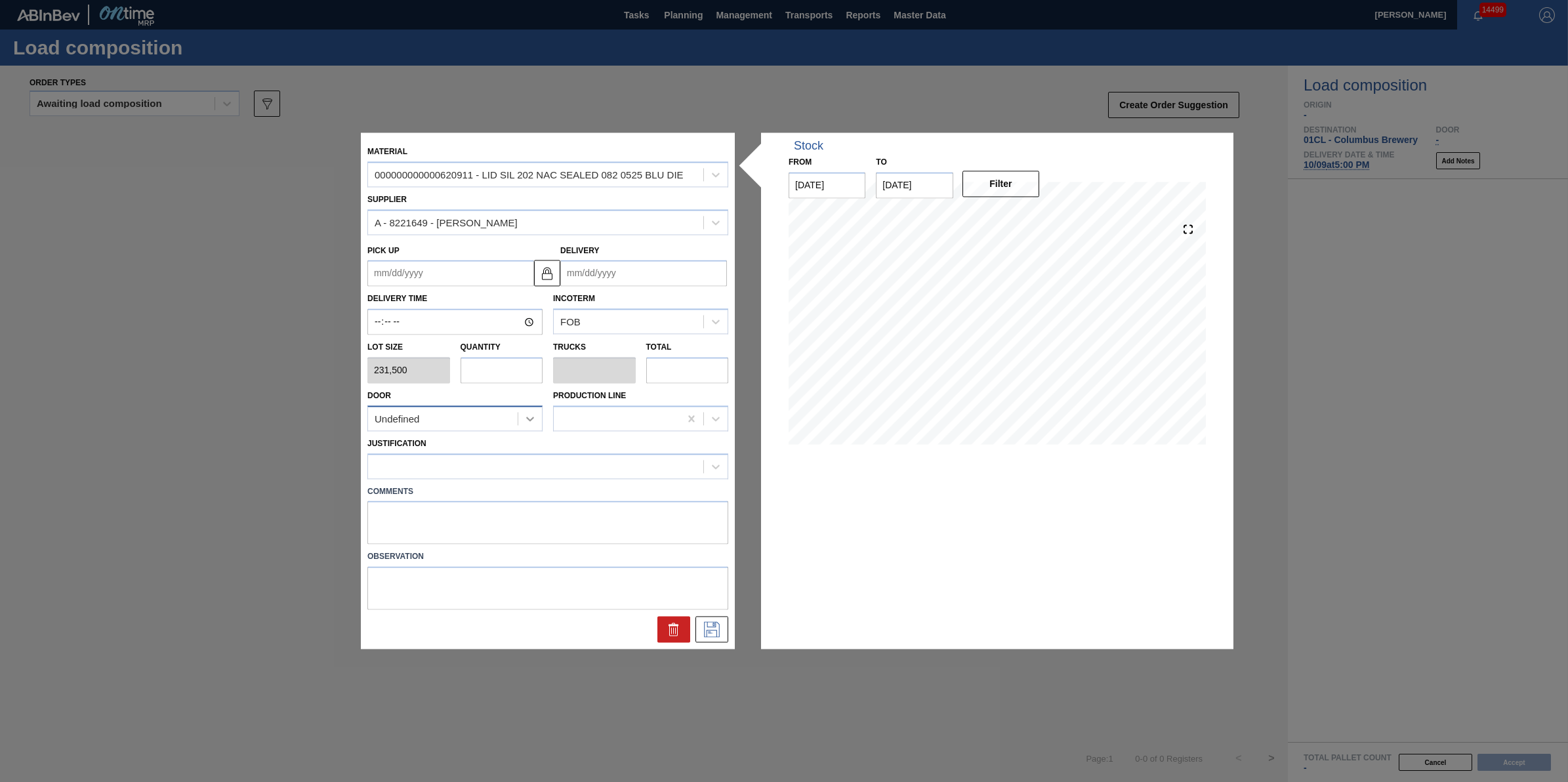
type input "3"
type input "0.094"
type input "694,500"
type input "32"
type input "1"
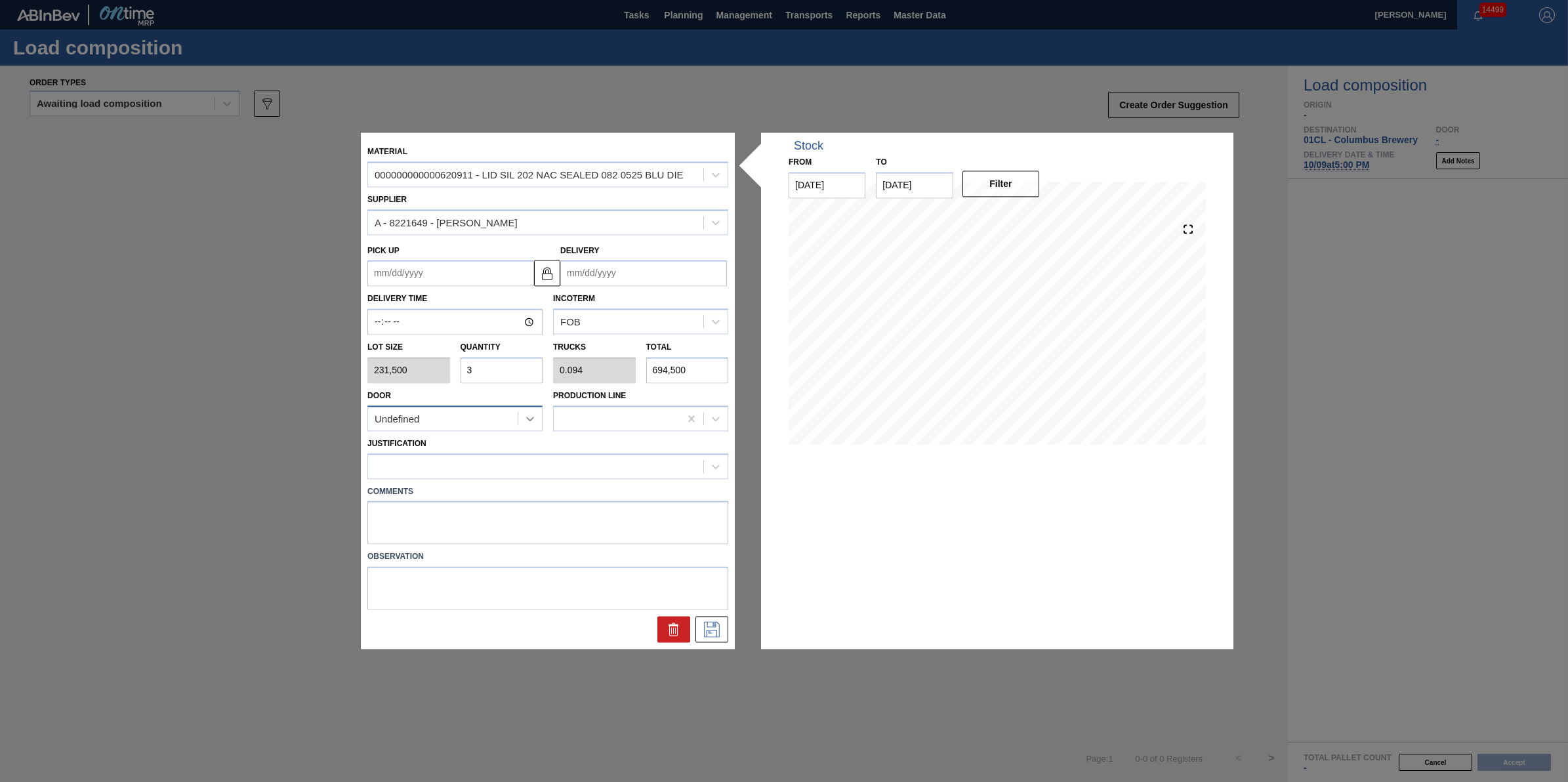
type input "7,408,000"
type input "32"
click at [541, 460] on div at bounding box center [536, 465] width 335 height 19
type input "other"
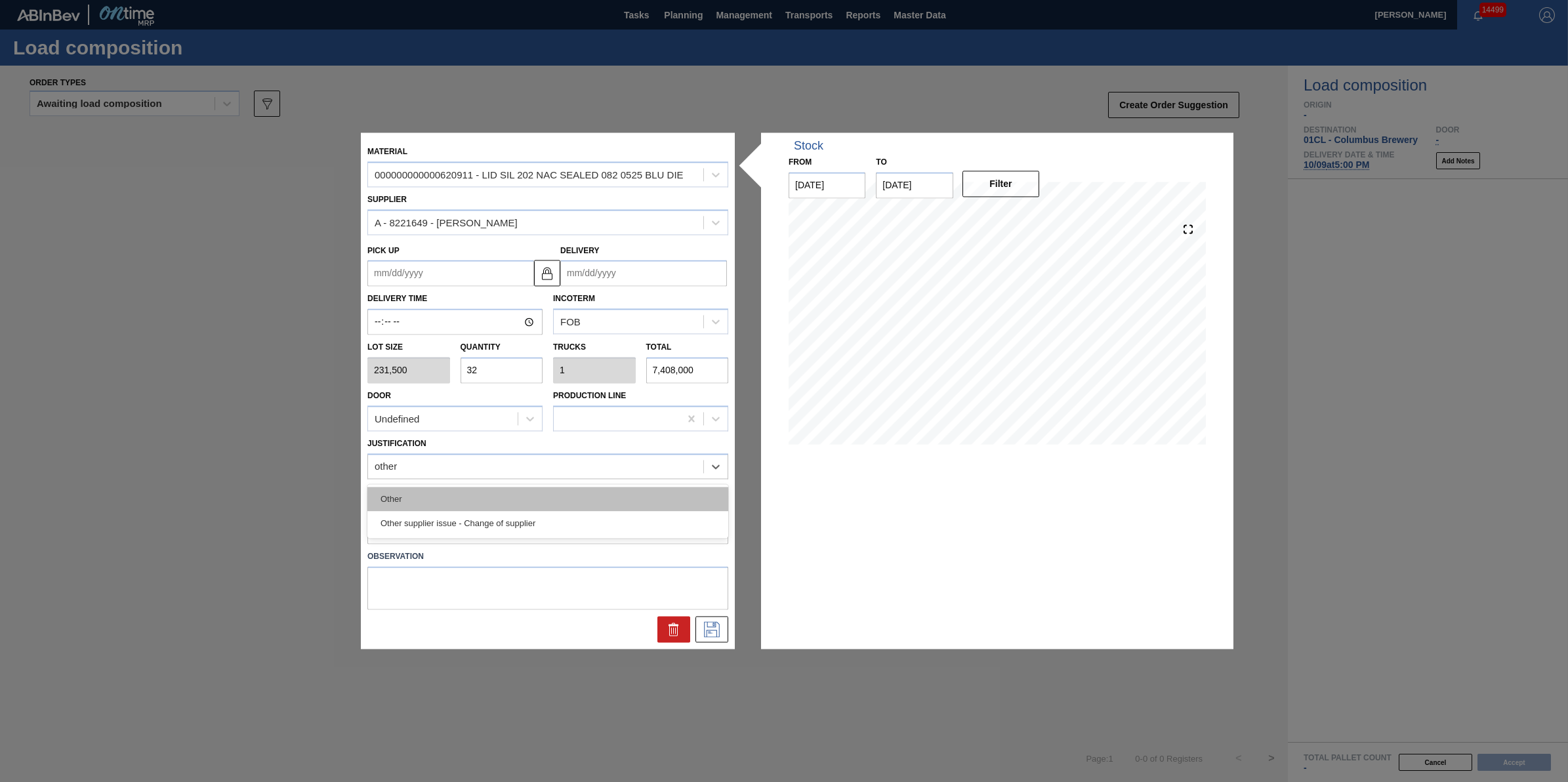
click at [545, 494] on div "Other" at bounding box center [547, 498] width 361 height 24
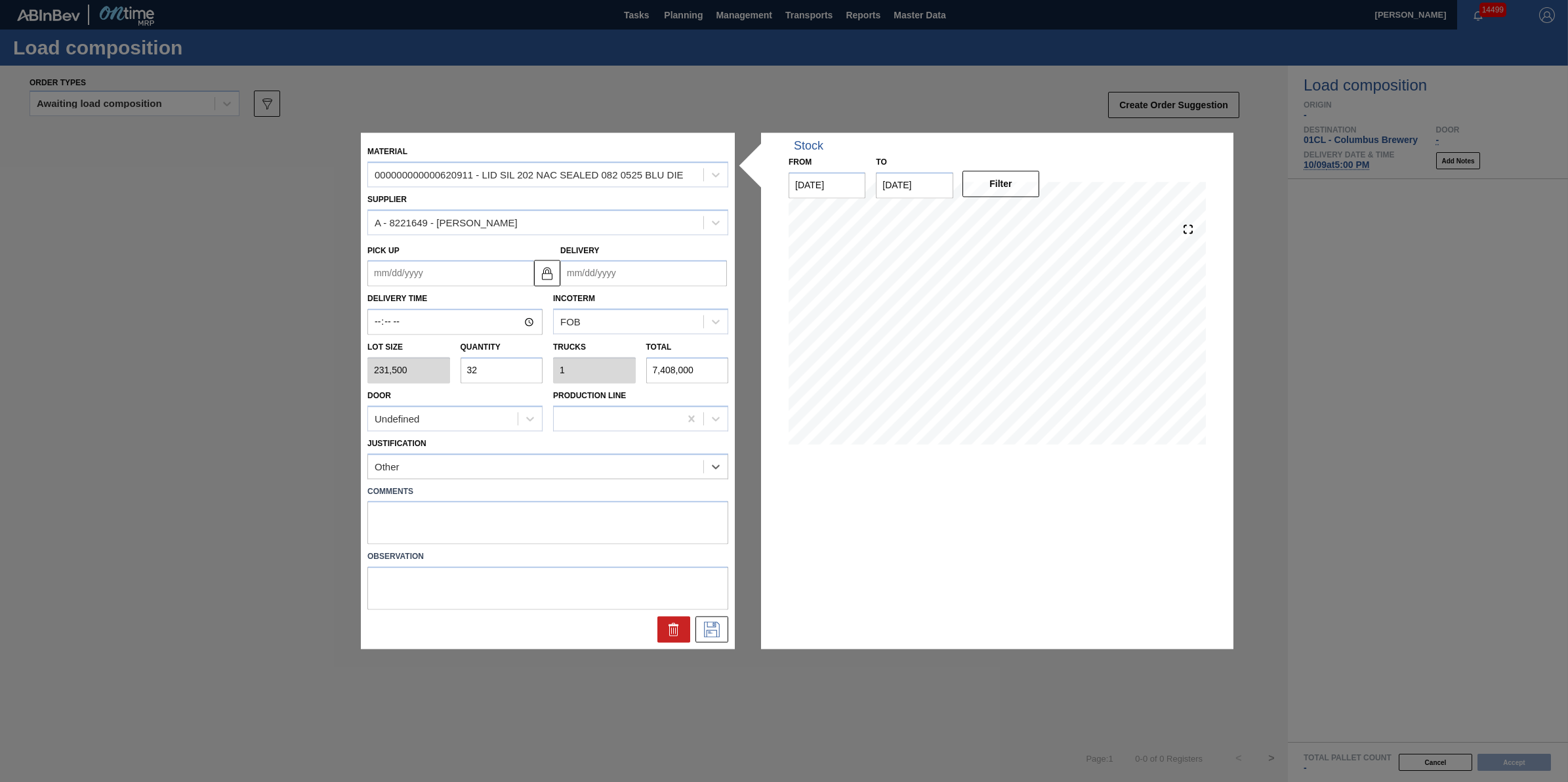
click at [664, 278] on input "Delivery" at bounding box center [643, 273] width 167 height 26
click at [702, 432] on div "4" at bounding box center [703, 432] width 18 height 18
type up "[DATE]"
type input "[DATE]"
click at [721, 637] on button at bounding box center [712, 629] width 33 height 26
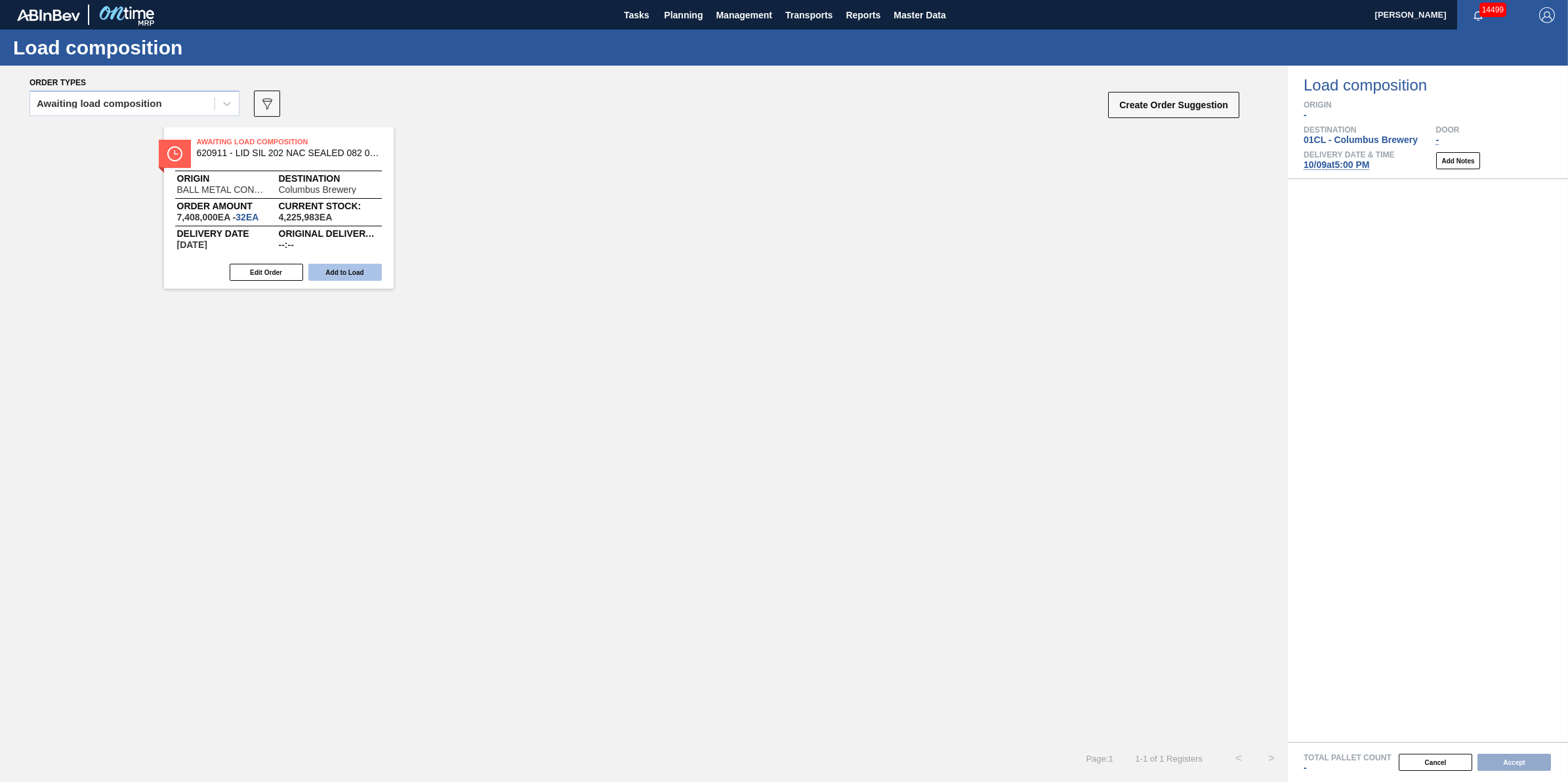
click at [342, 274] on button "Add to Load" at bounding box center [344, 272] width 73 height 17
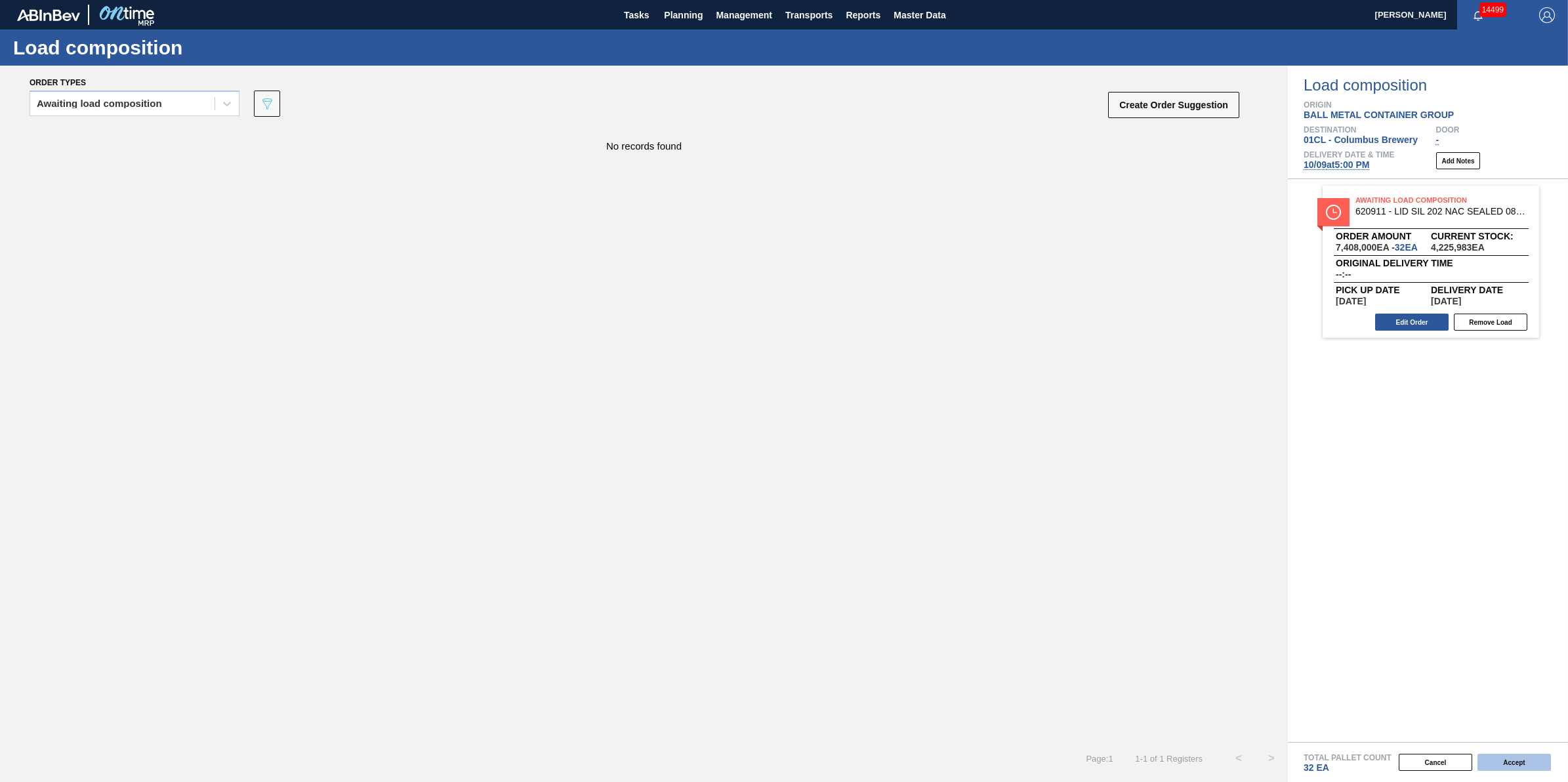
click at [1527, 768] on button "Accept" at bounding box center [1514, 762] width 73 height 17
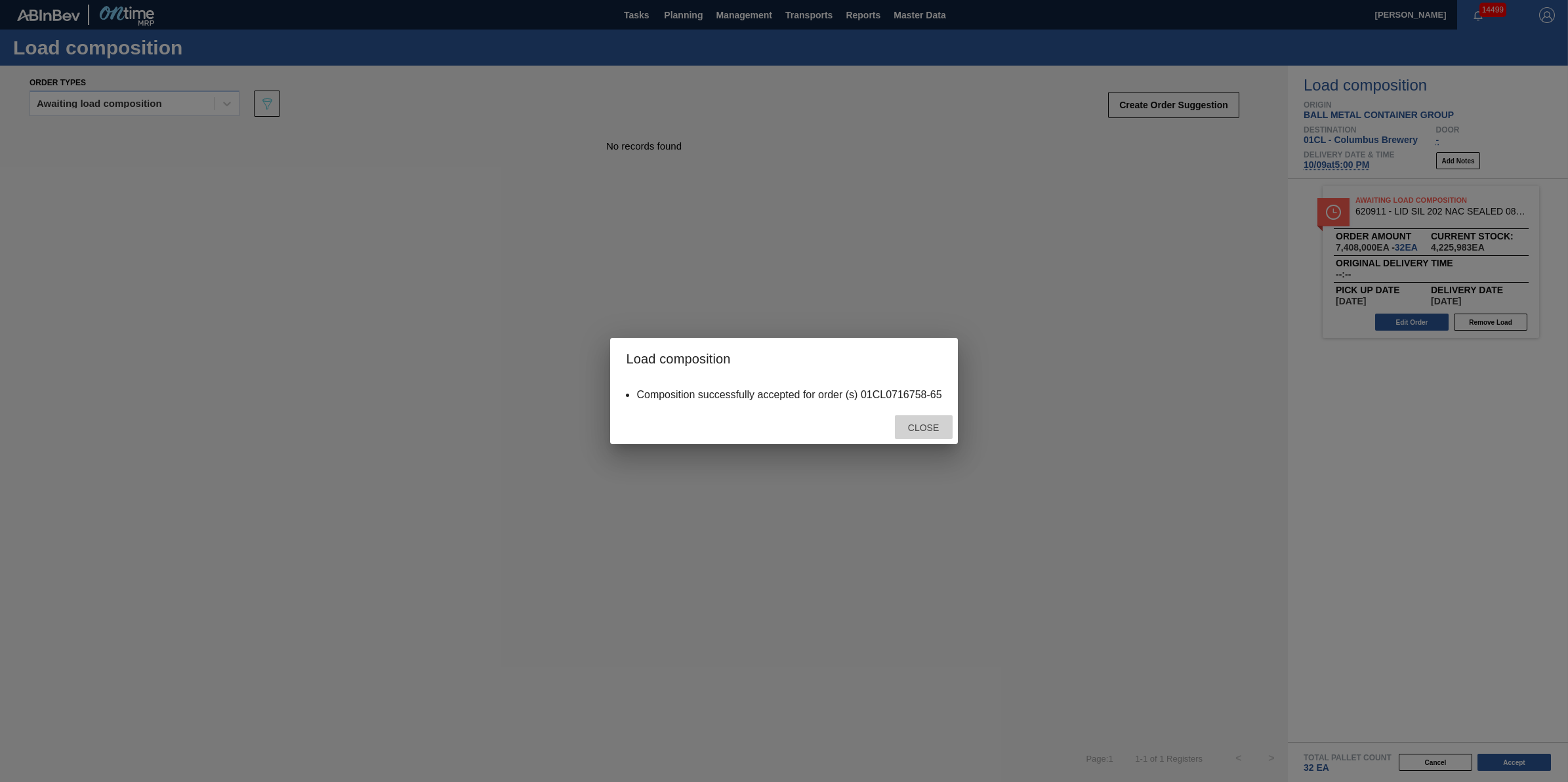
click at [897, 421] on div "Close" at bounding box center [924, 427] width 58 height 24
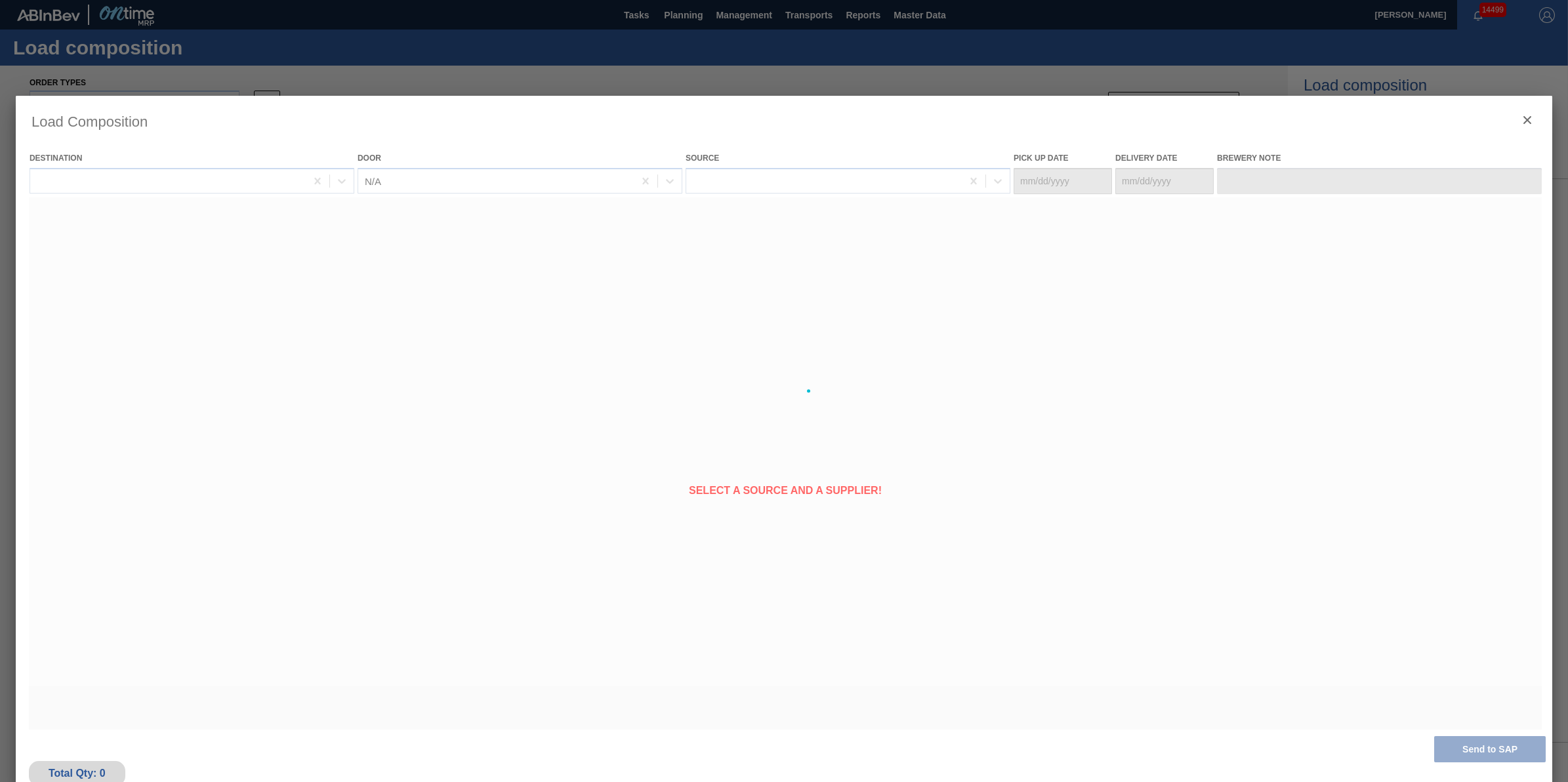
type Date "[DATE]"
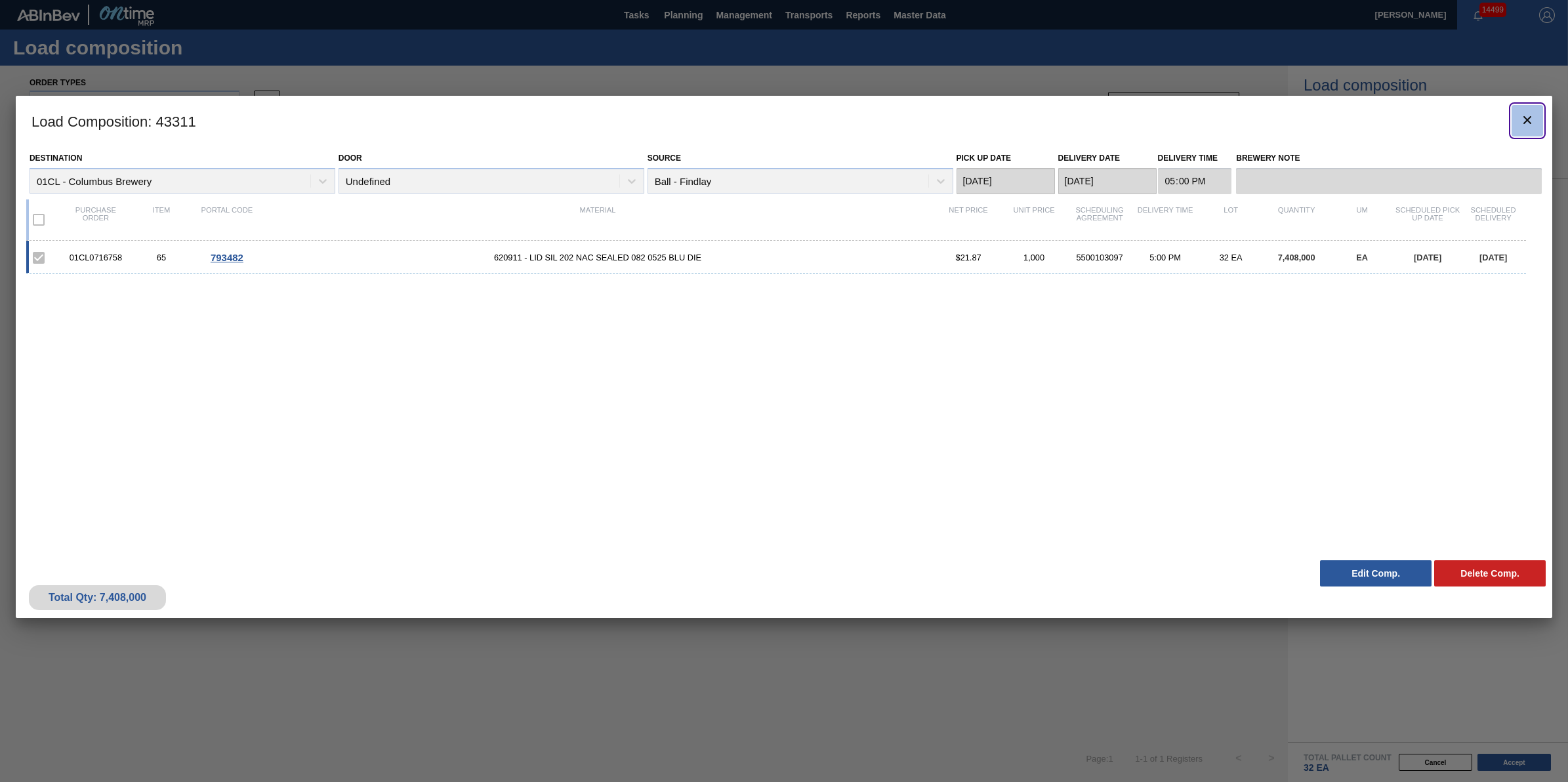
click at [1537, 119] on button "botão de ícone" at bounding box center [1527, 120] width 31 height 31
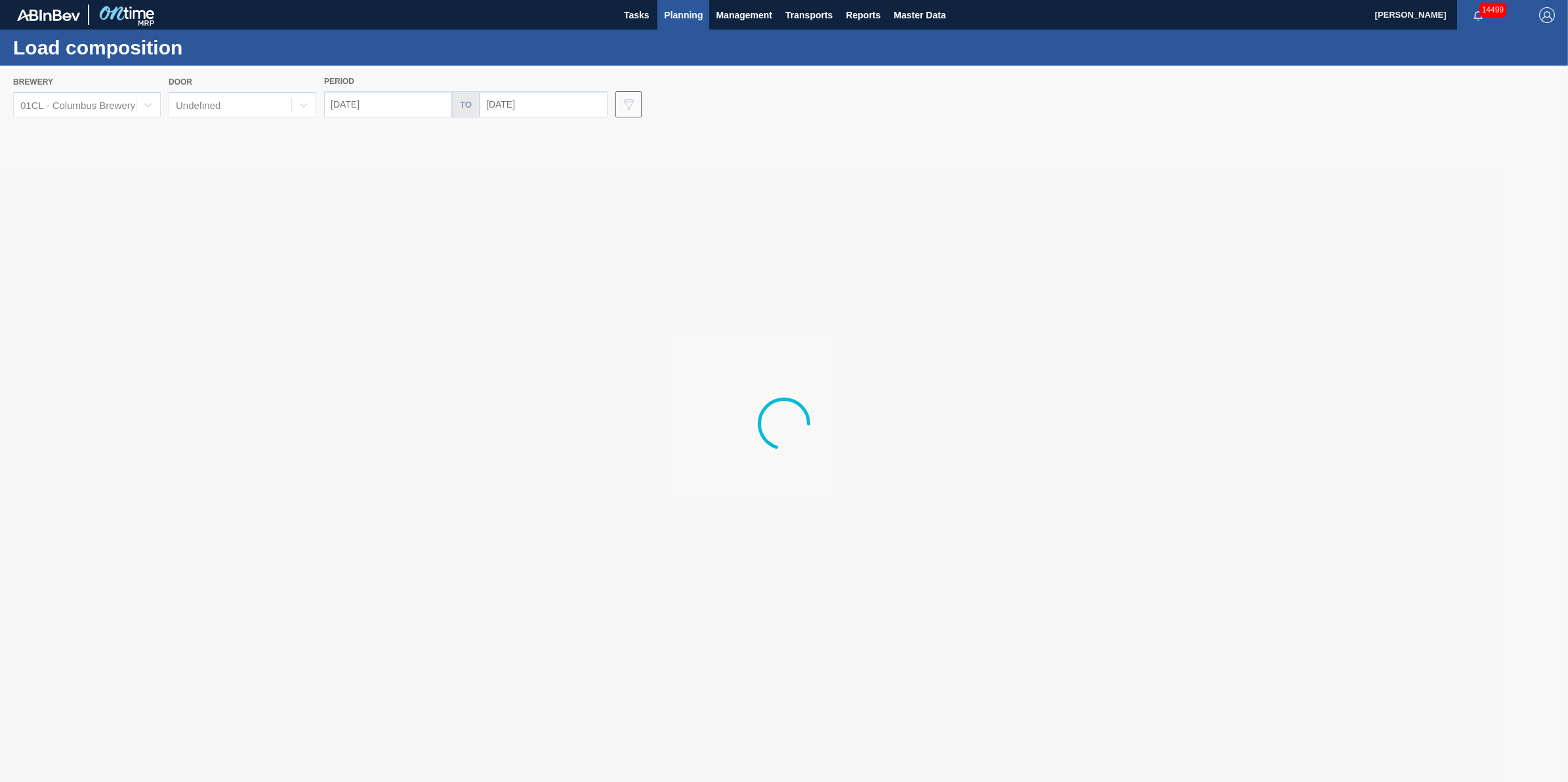
click at [794, 8] on span "Transports" at bounding box center [809, 15] width 47 height 16
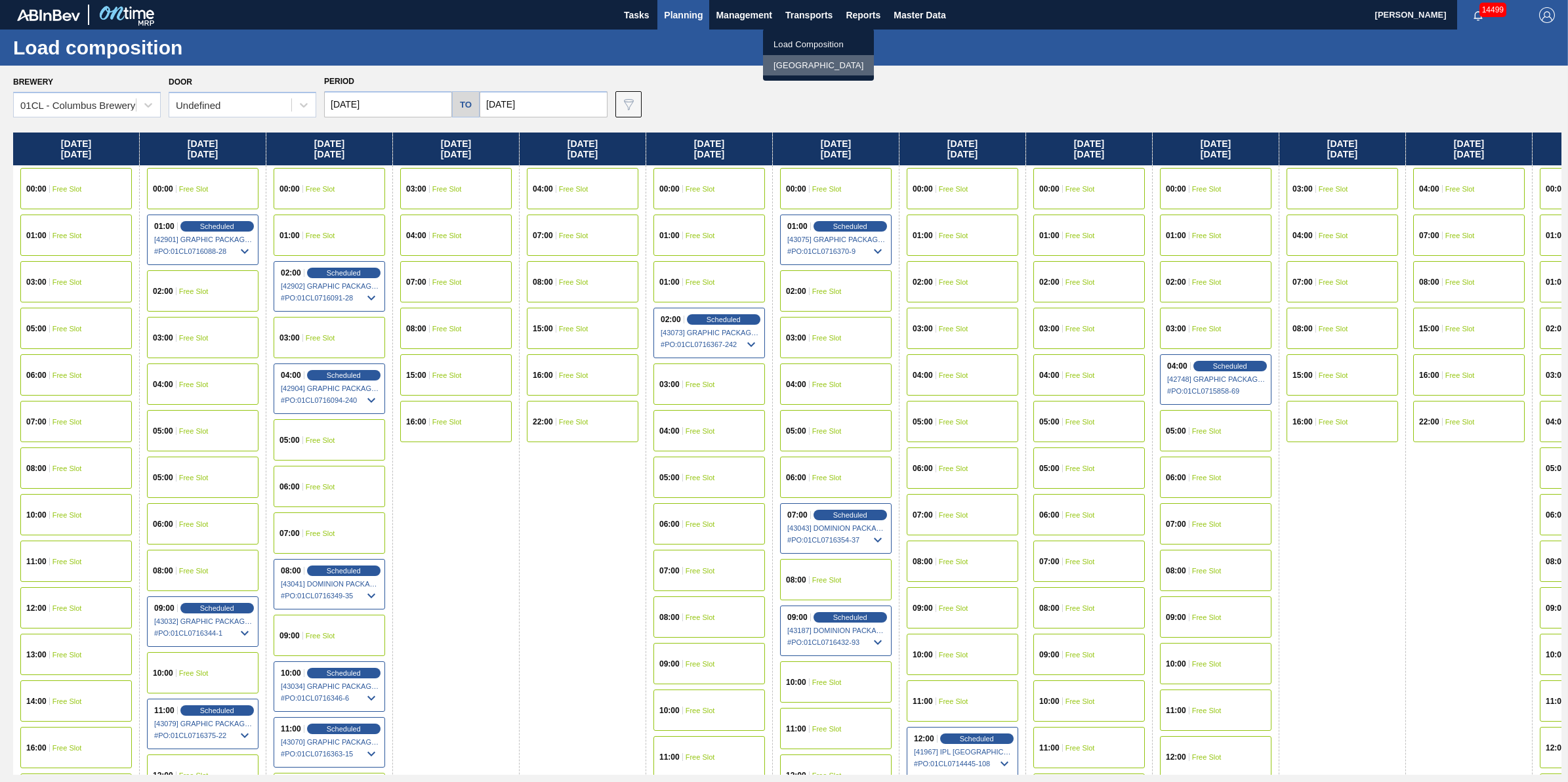
click at [821, 70] on li "[GEOGRAPHIC_DATA]" at bounding box center [819, 65] width 111 height 21
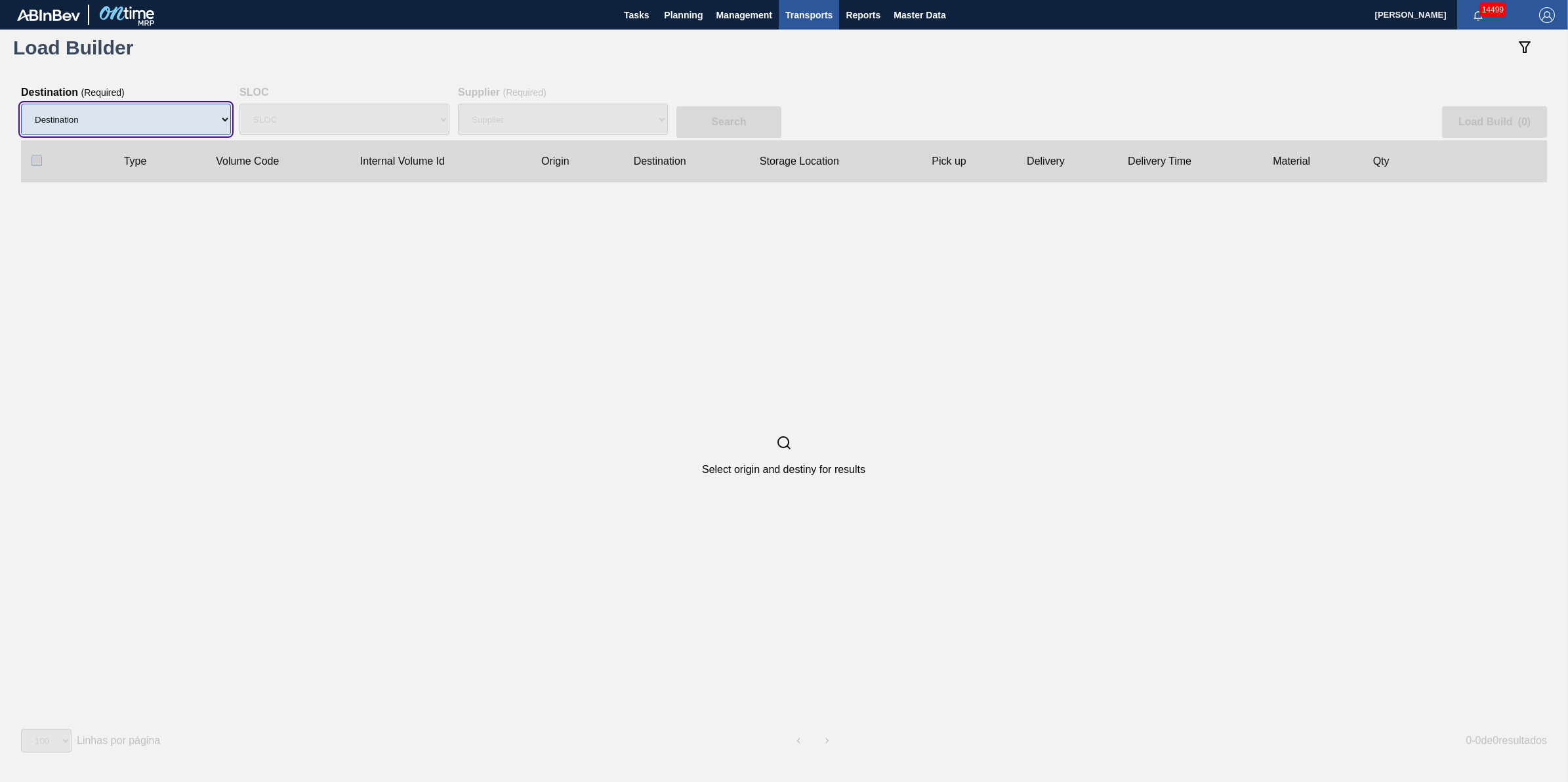
drag, startPoint x: 190, startPoint y: 116, endPoint x: 190, endPoint y: 131, distance: 15.0
click at [190, 116] on select "Destination 01BV - [GEOGRAPHIC_DATA] 01CL - [GEOGRAPHIC_DATA] 01CV - [GEOGRAPHI…" at bounding box center [125, 119] width 210 height 31
select select "1"
click at [21, 104] on select "Destination 01BV - [GEOGRAPHIC_DATA] 01CL - [GEOGRAPHIC_DATA] 01CV - [GEOGRAPHI…" at bounding box center [125, 119] width 210 height 31
select select
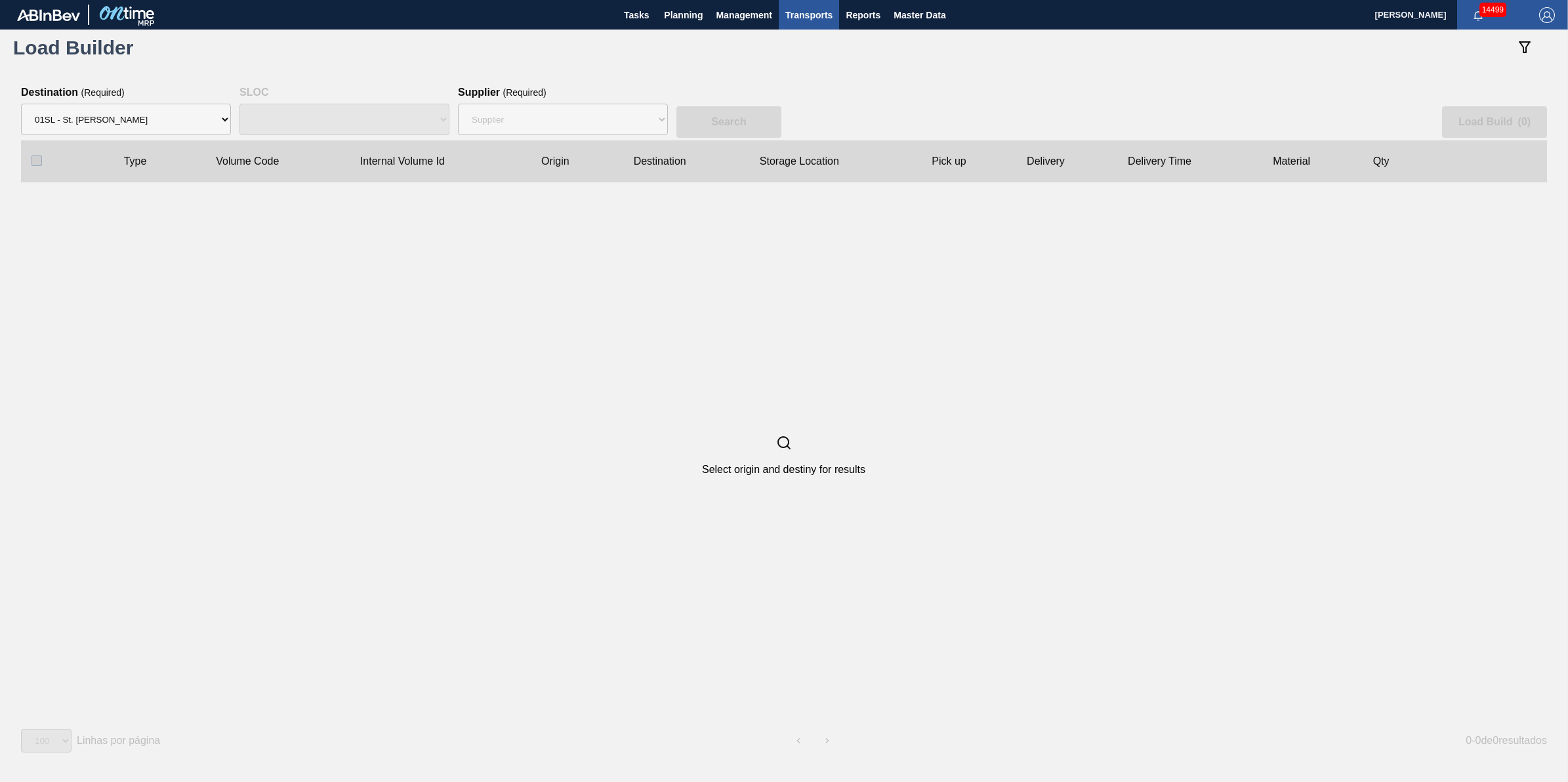
click at [397, 116] on div "SLOC" at bounding box center [344, 120] width 210 height 42
click at [513, 117] on select "Supplier 8221649 - BALL METAL CONTAINER GROUP 8342641 - BALL METAL CONTAINER GR…" at bounding box center [563, 119] width 210 height 31
select select "166"
click at [458, 104] on select "Supplier 8221649 - BALL METAL CONTAINER GROUP 8342641 - BALL METAL CONTAINER GR…" at bounding box center [563, 119] width 210 height 31
click at [751, 103] on div "Search Load Build ( 0 )" at bounding box center [784, 114] width 1526 height 54
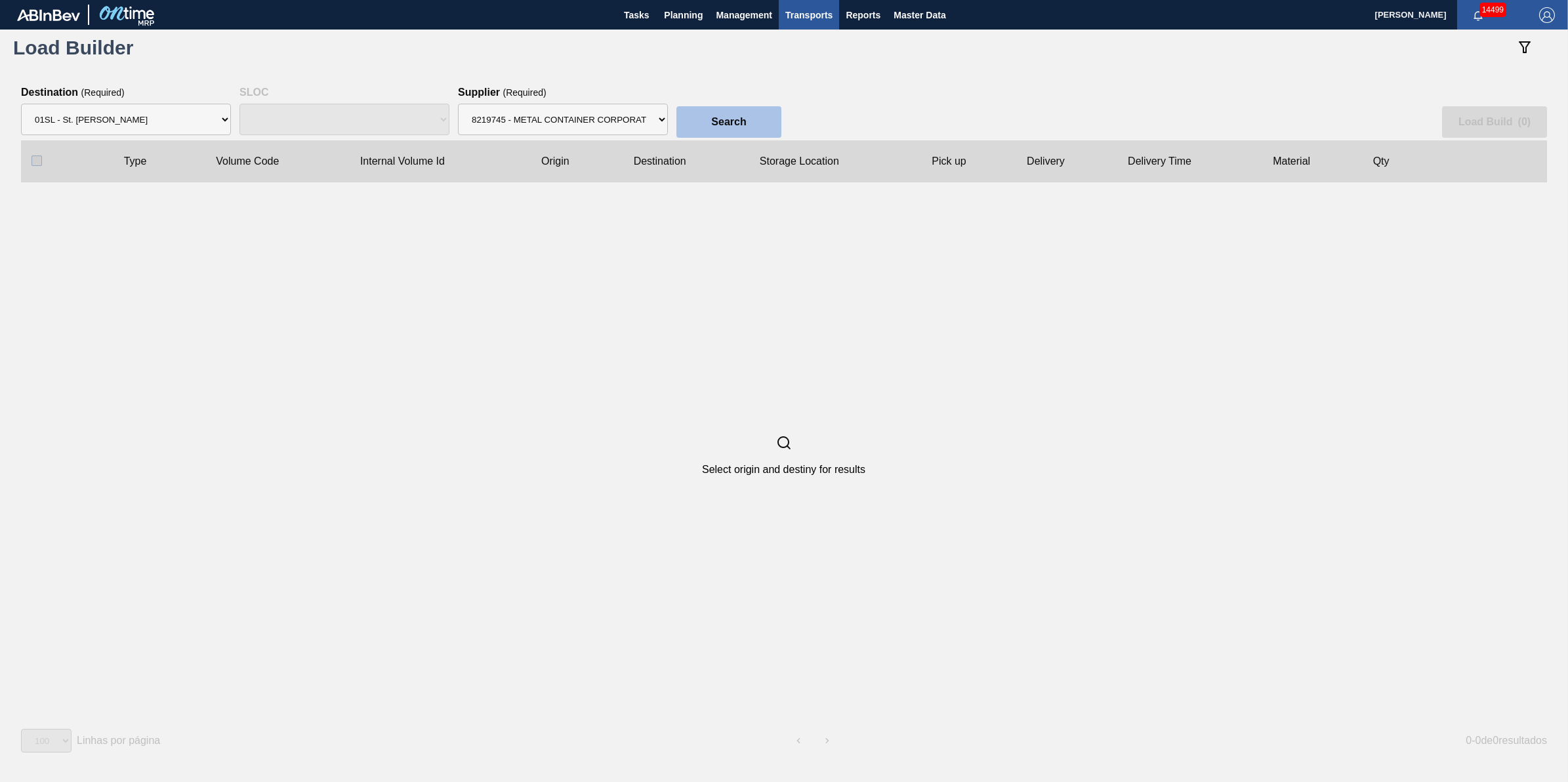
click at [750, 109] on button "Search" at bounding box center [728, 121] width 105 height 31
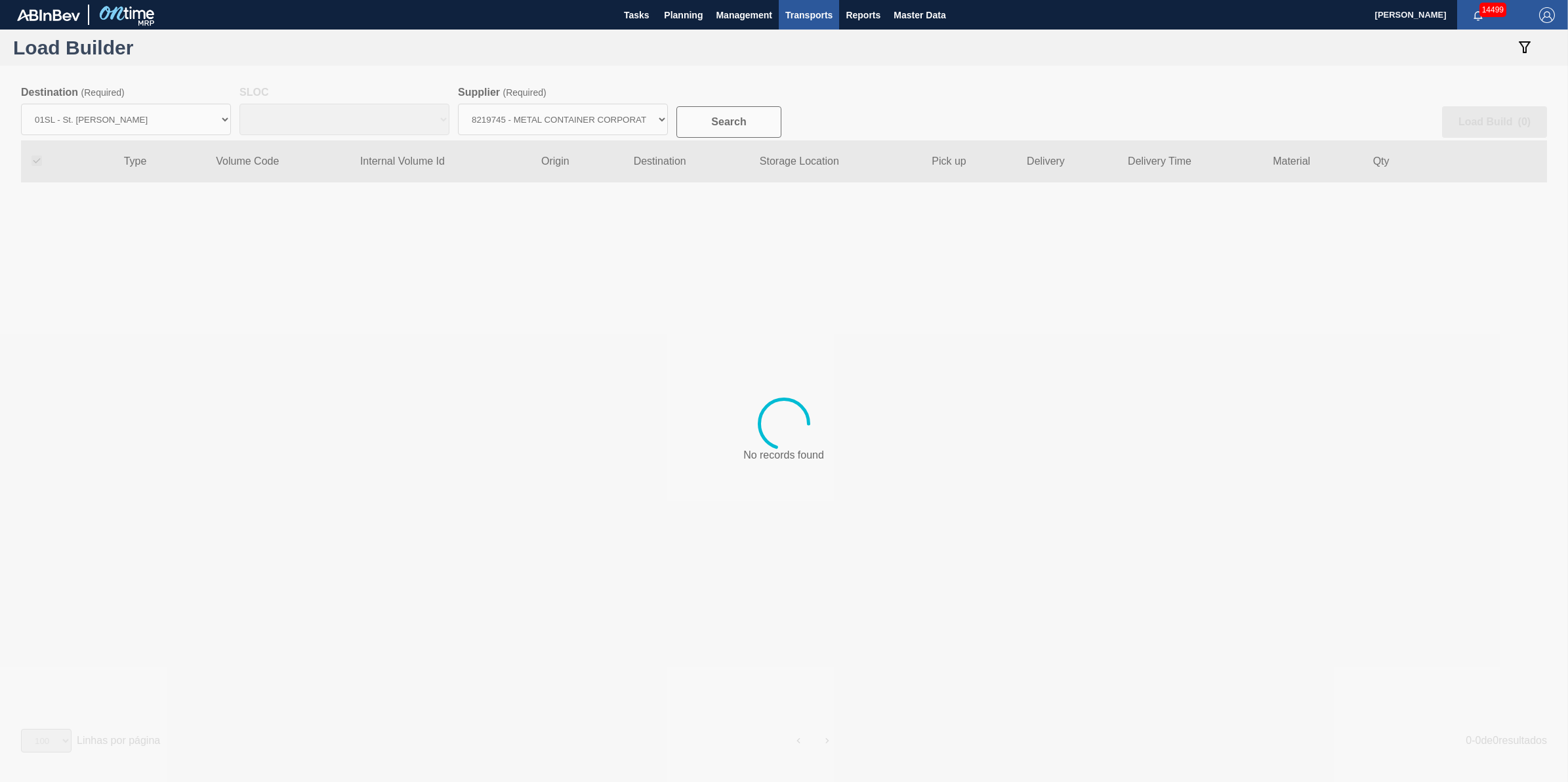
checkbox input "true"
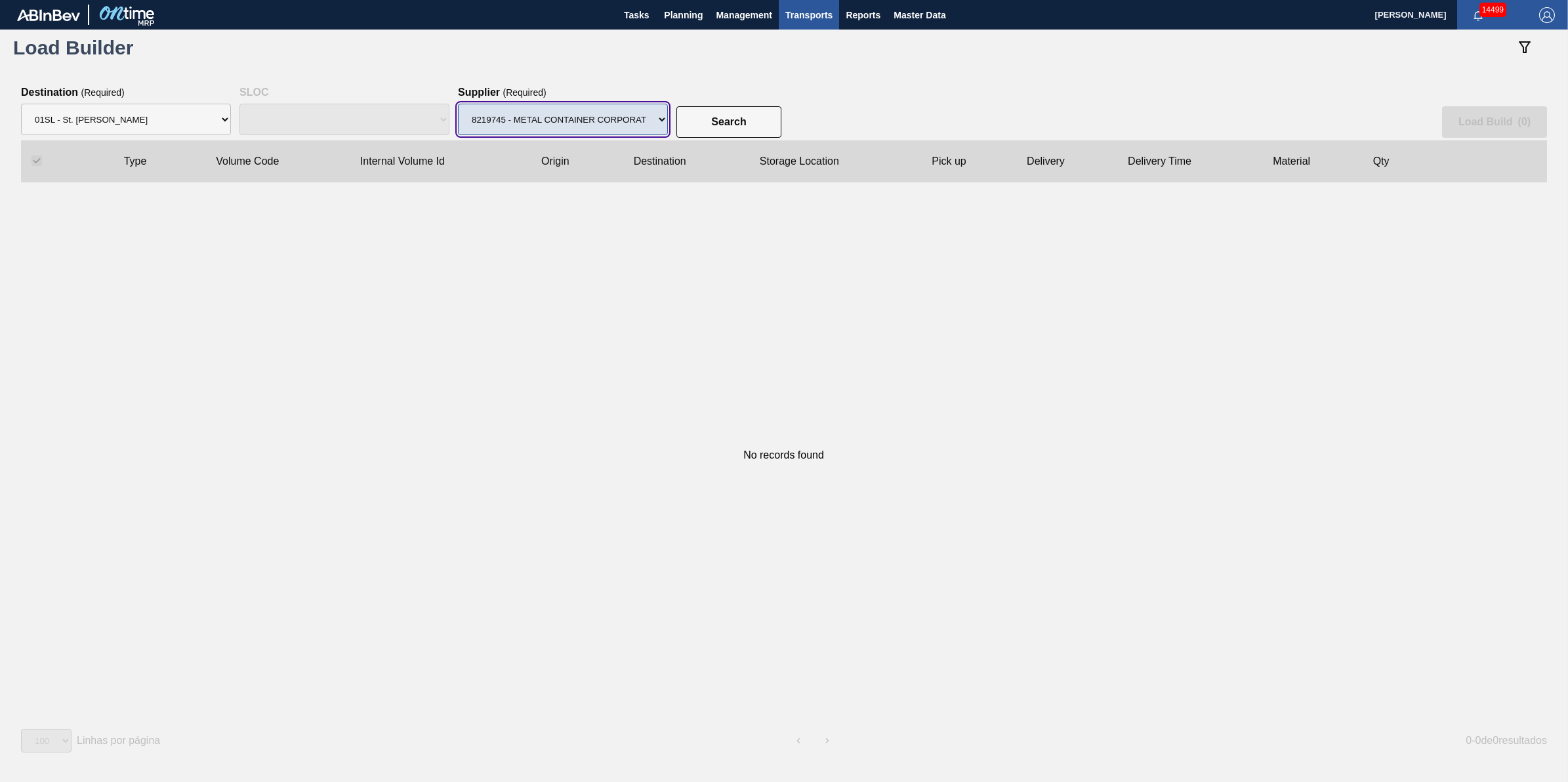
click at [611, 114] on select "Supplier 8221649 - BALL METAL CONTAINER GROUP 8342641 - BALL METAL CONTAINER GR…" at bounding box center [563, 119] width 210 height 31
select select "13"
click at [458, 104] on select "Supplier 8221649 - BALL METAL CONTAINER GROUP 8342641 - BALL METAL CONTAINER GR…" at bounding box center [563, 119] width 210 height 31
click at [747, 116] on button "Search" at bounding box center [728, 121] width 105 height 31
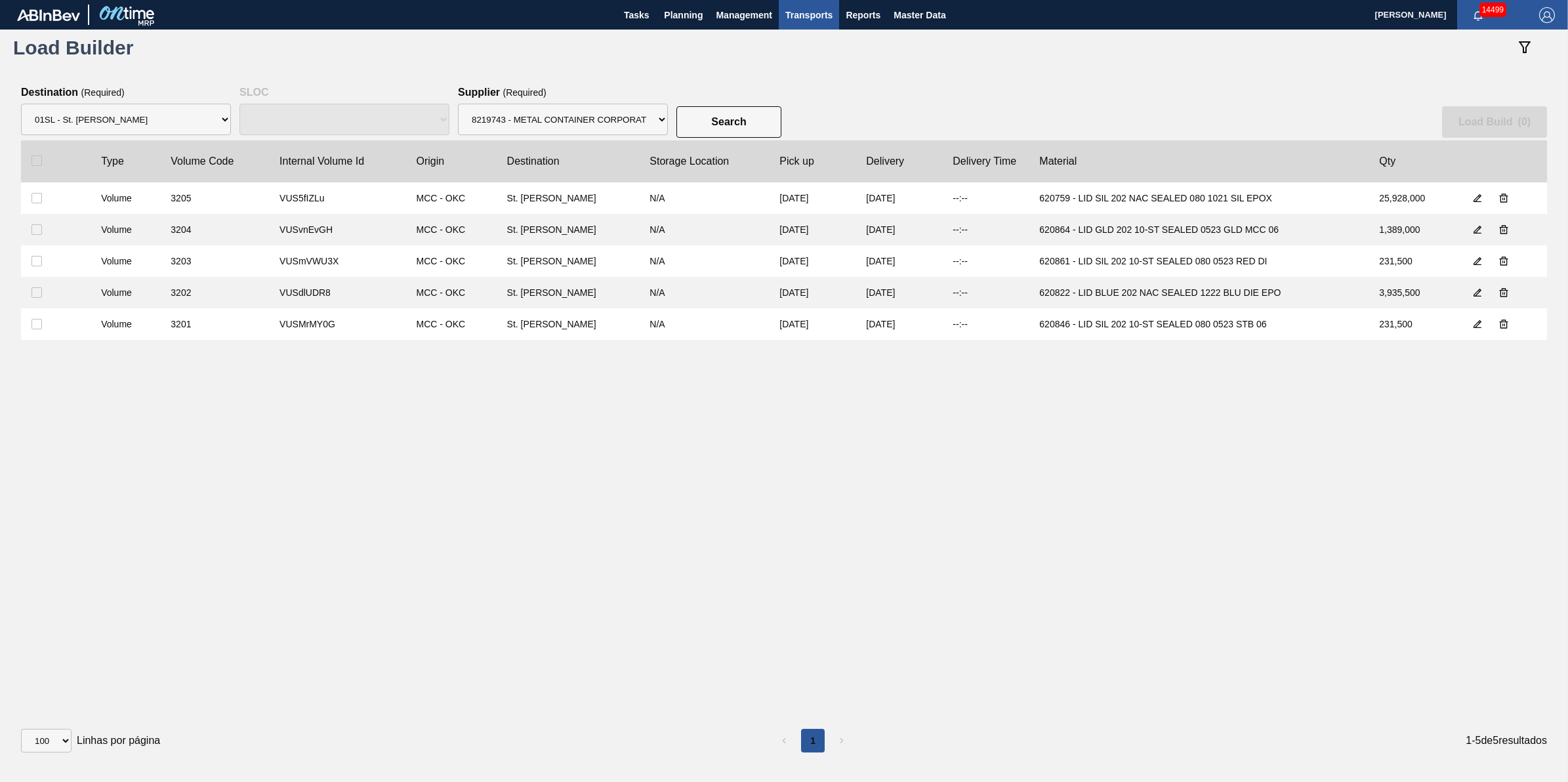
click at [29, 159] on clb-table-thead-cell at bounding box center [56, 162] width 70 height 42
click at [34, 157] on input "checkbox" at bounding box center [36, 161] width 10 height 10
checkbox input "true"
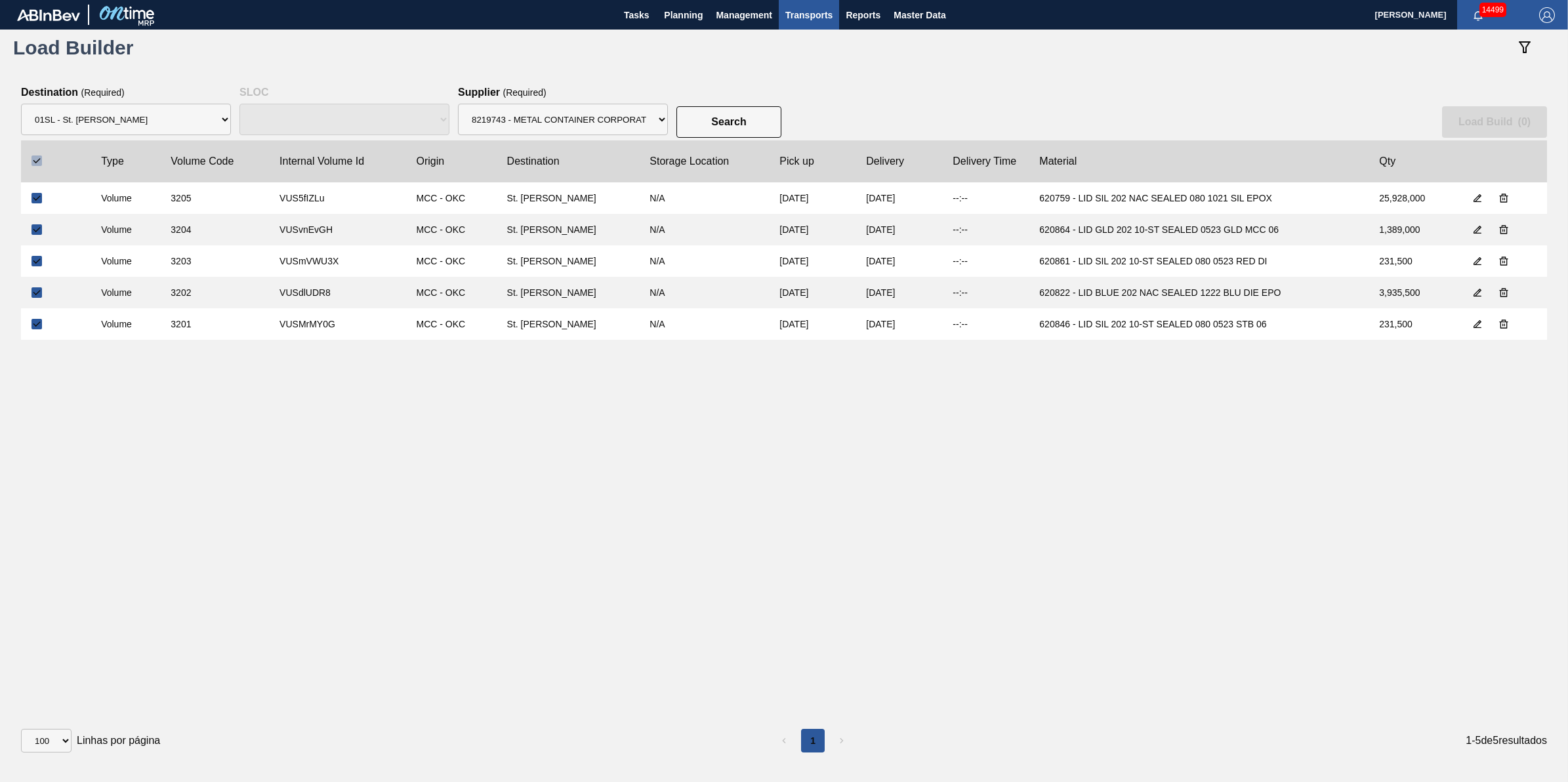
checkbox input "true"
click at [0, 0] on slot "Load Build ( 5 )" at bounding box center [0, 0] width 0 height 0
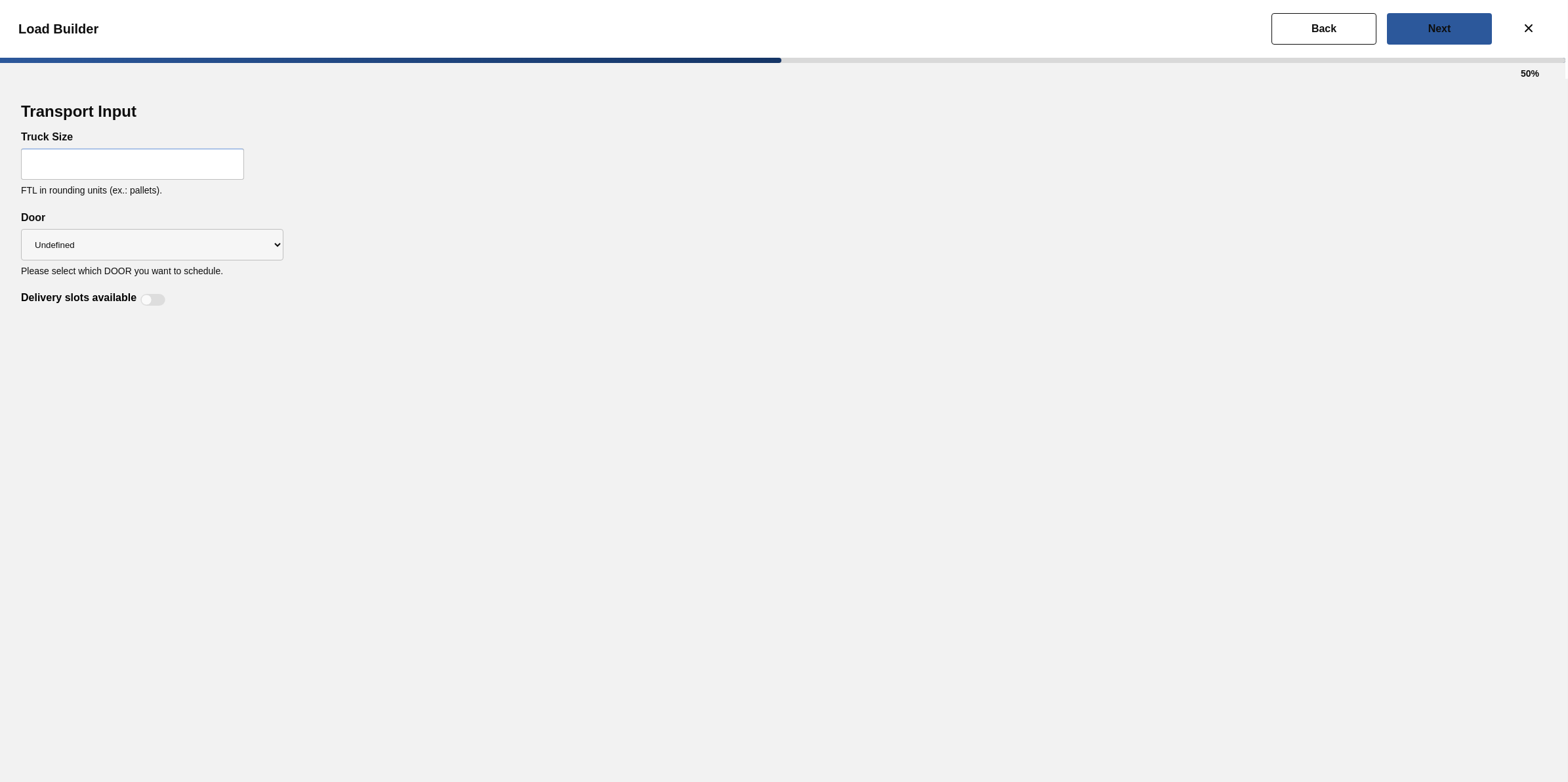
select select "Undefined"
click at [159, 169] on input "text" at bounding box center [132, 163] width 223 height 31
type input "32"
click at [569, 334] on div "Transport Input Truck Size 32 FTL in rounding units (ex.: pallets). Delivery sl…" at bounding box center [784, 429] width 1568 height 703
click at [221, 251] on select "Undefined DDR99 DDR104" at bounding box center [152, 244] width 263 height 31
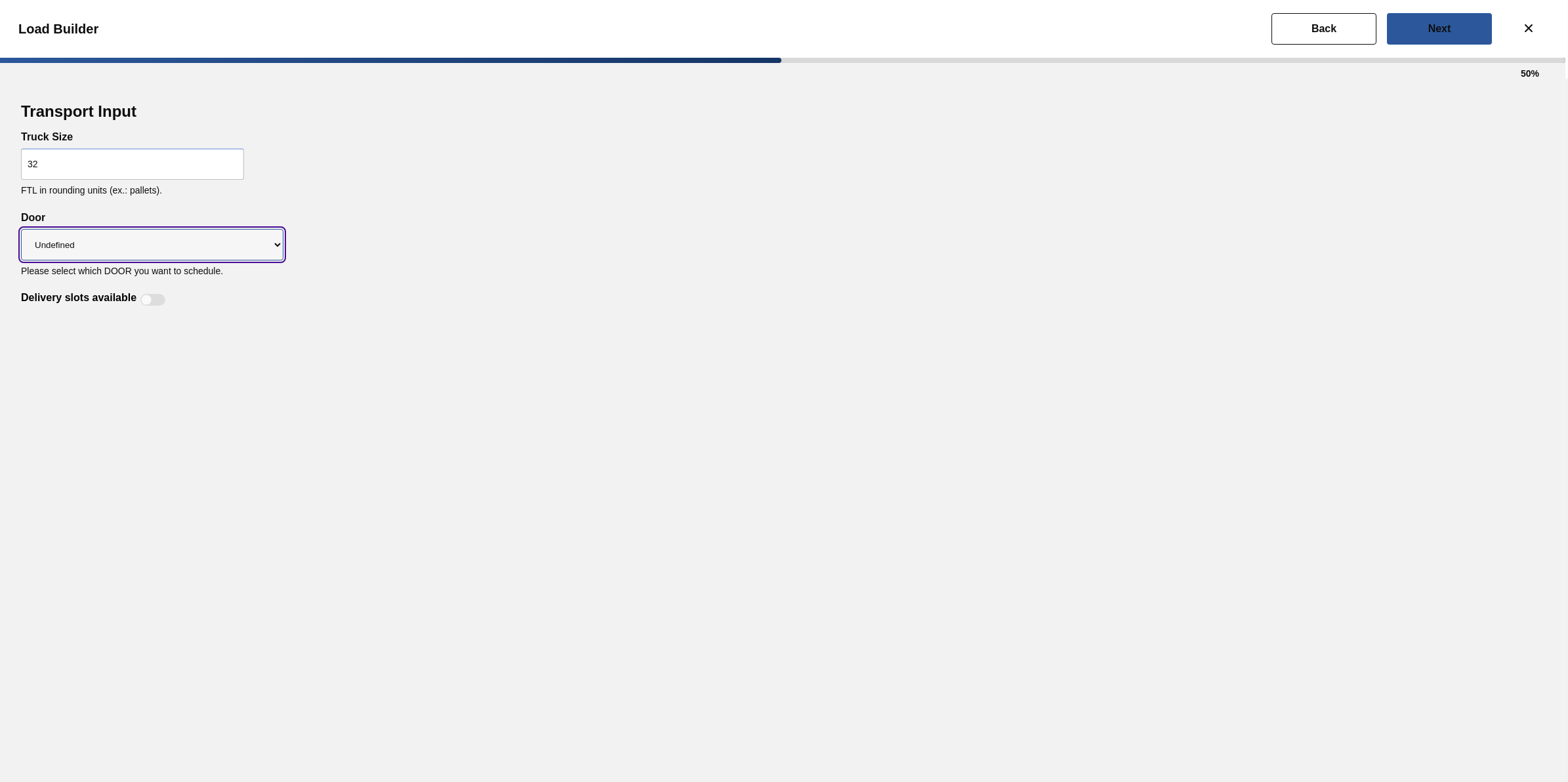
select select "DDR104"
click at [21, 229] on select "Undefined DDR99 DDR104" at bounding box center [152, 244] width 263 height 31
click at [179, 299] on div "Delivery slots available" at bounding box center [784, 291] width 1526 height 31
click at [143, 293] on div "Delivery slots available" at bounding box center [95, 300] width 148 height 16
click at [147, 295] on div at bounding box center [147, 300] width 11 height 11
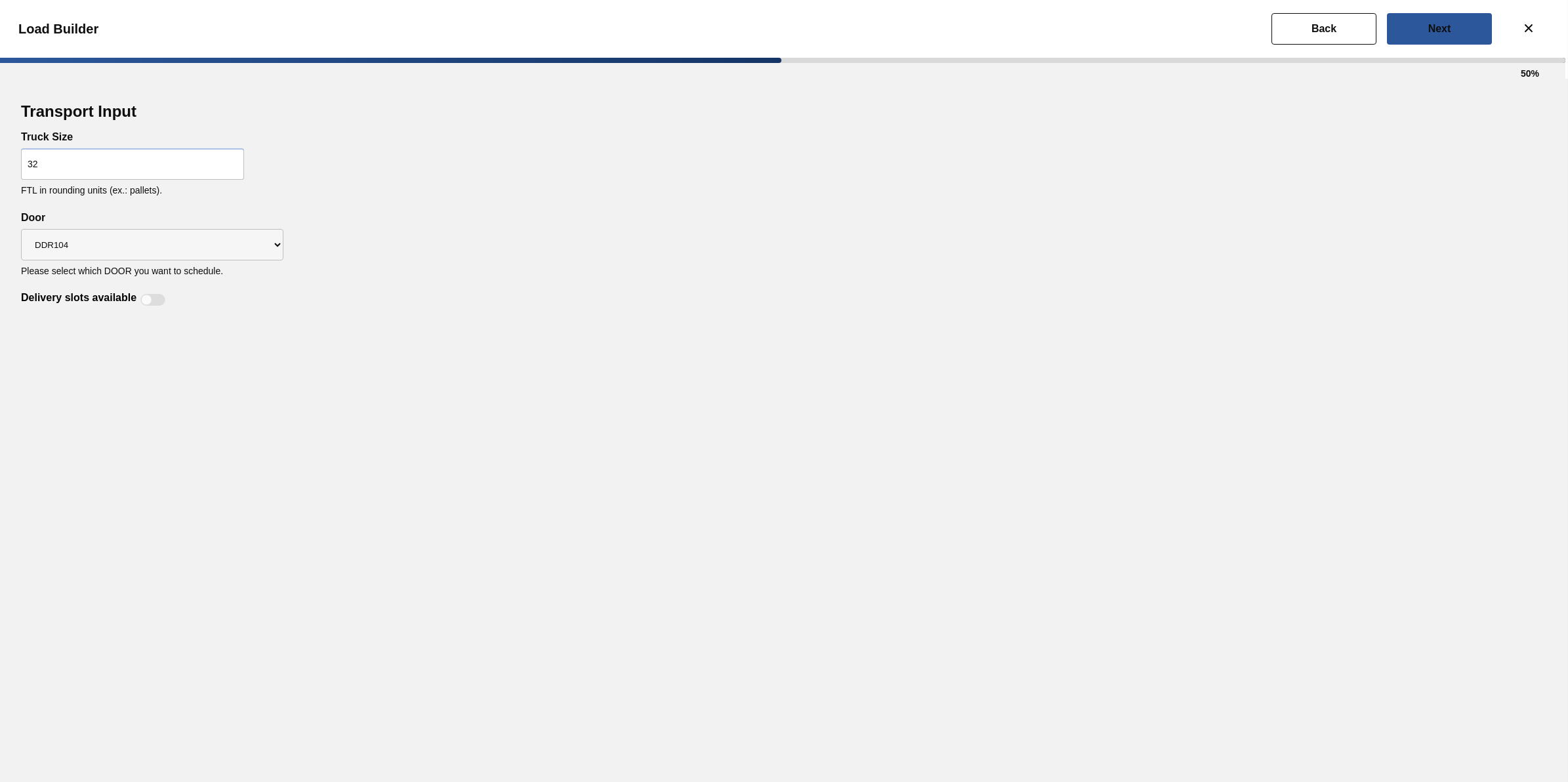
checkbox input "true"
click at [1415, 37] on button "Next" at bounding box center [1439, 29] width 105 height 31
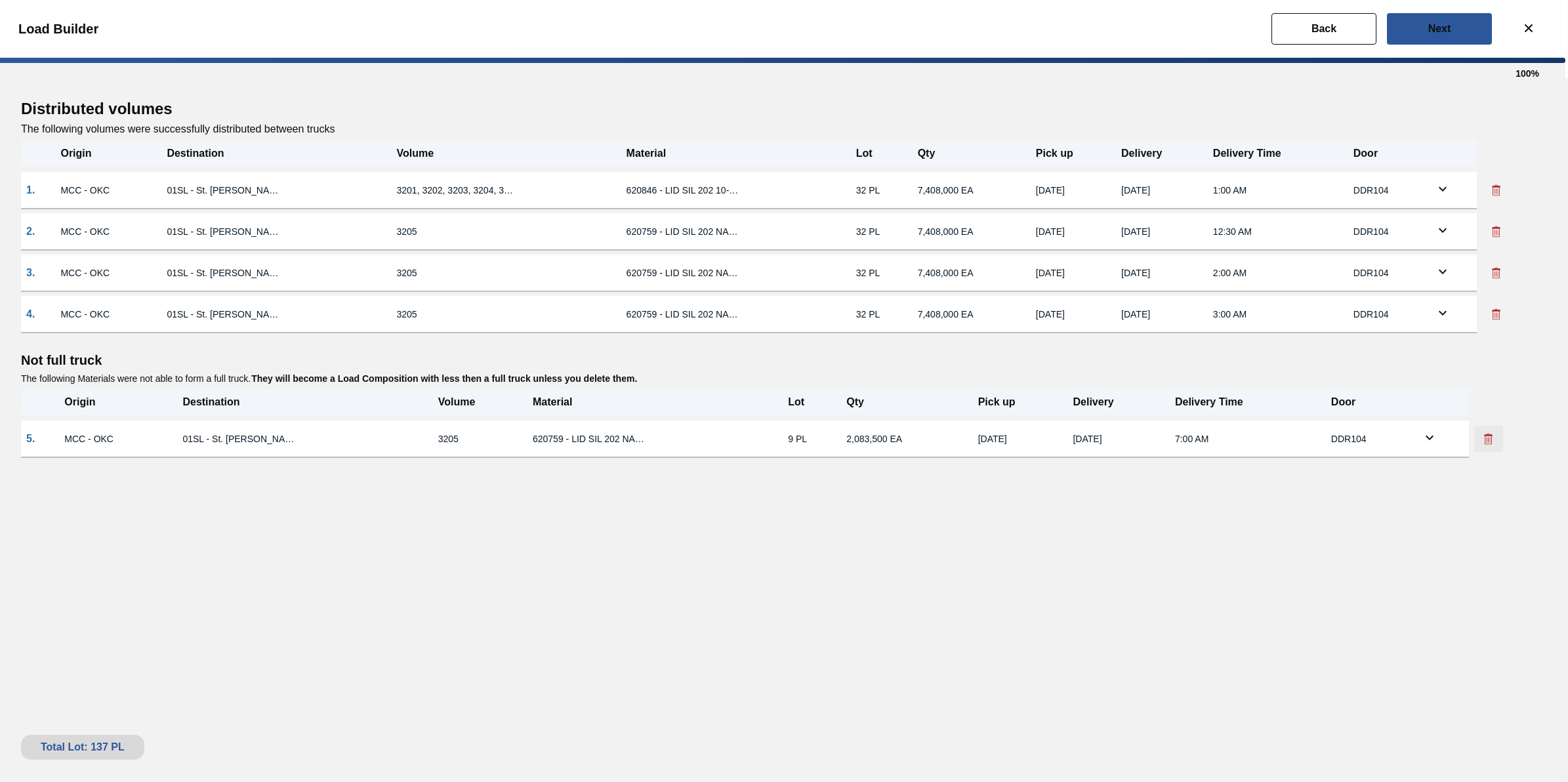
click at [1485, 437] on icon at bounding box center [1489, 439] width 13 height 13
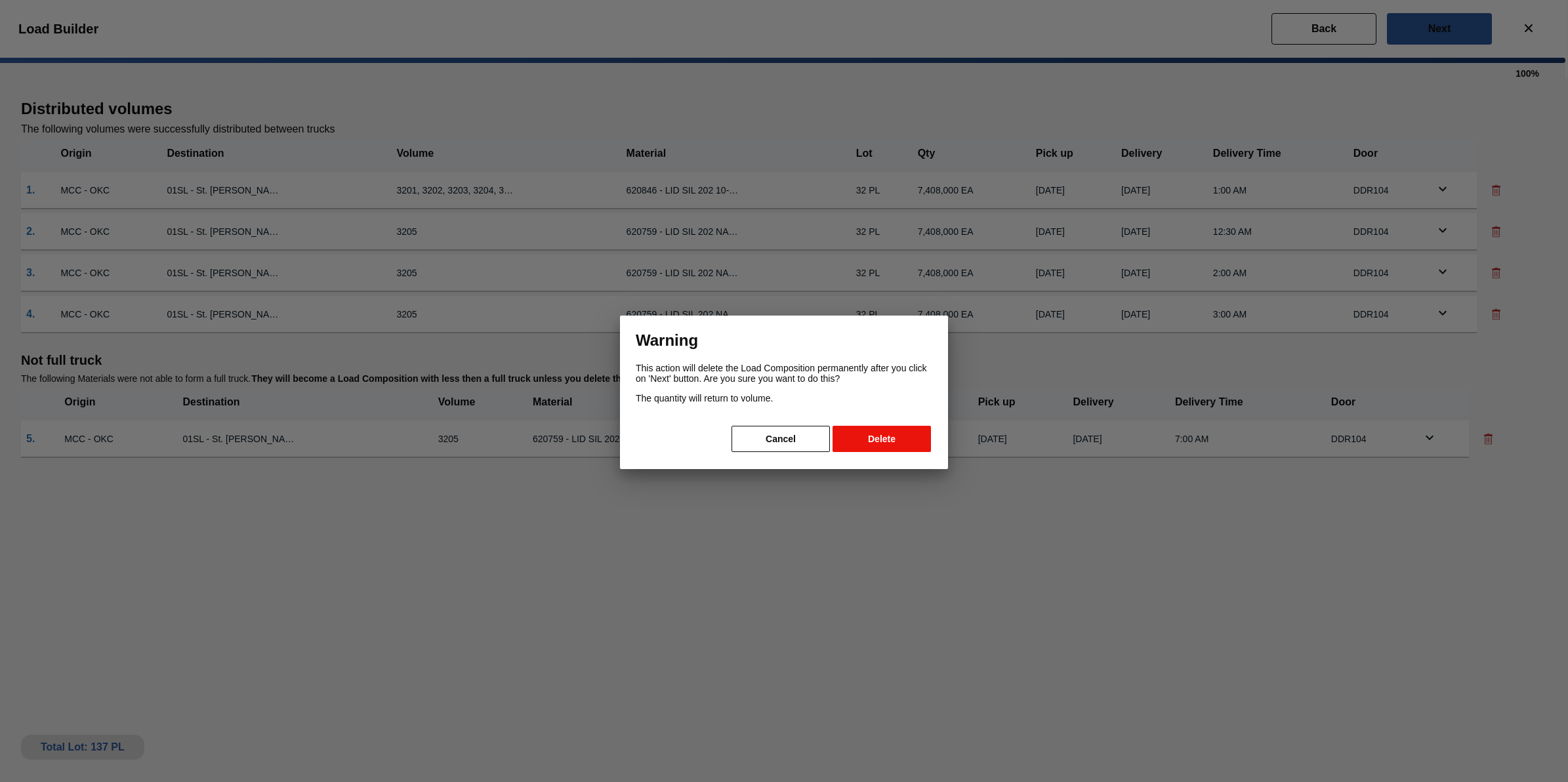
click at [904, 434] on button "Delete" at bounding box center [882, 439] width 99 height 26
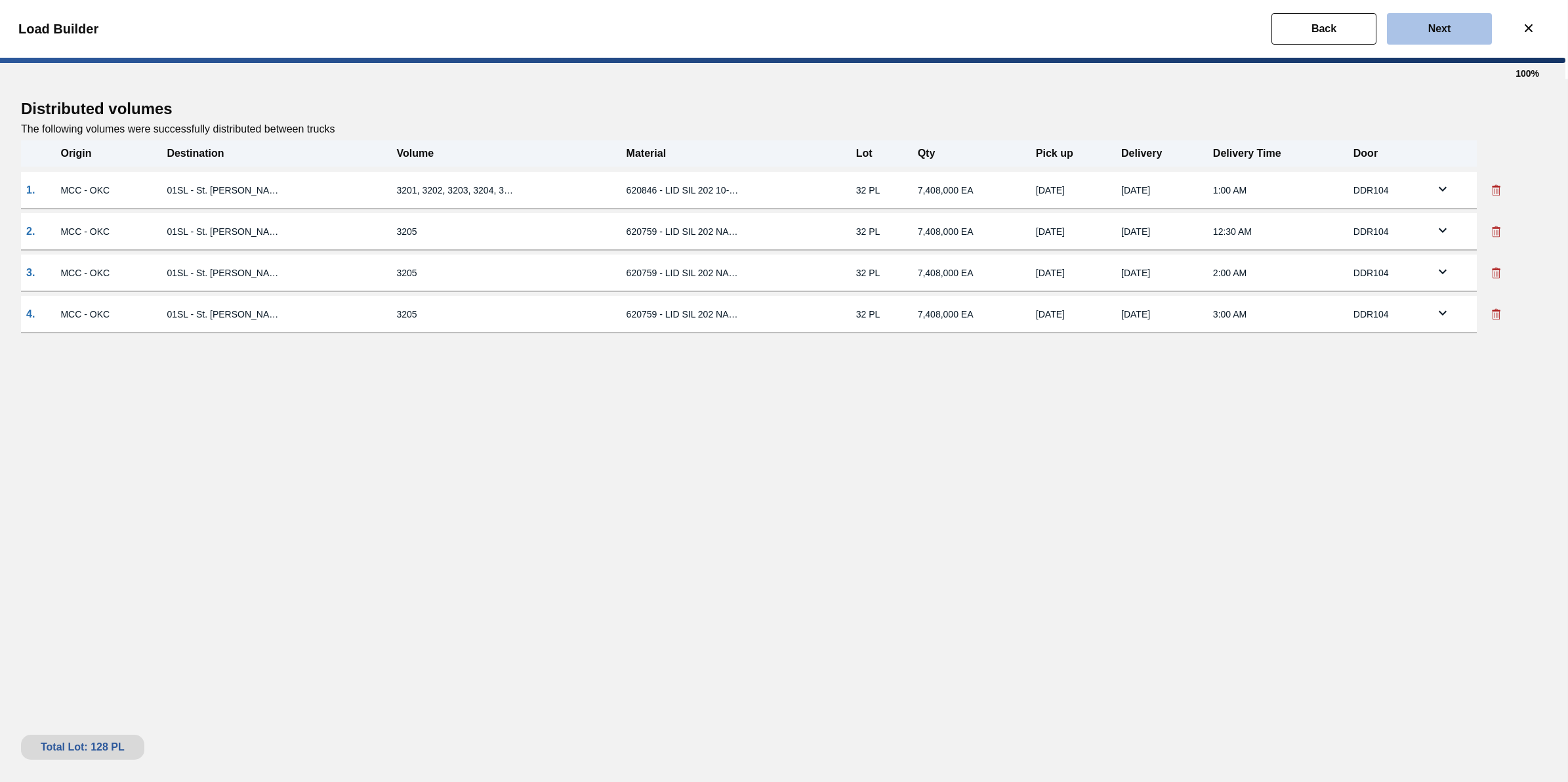
click at [1459, 43] on button "Next" at bounding box center [1439, 29] width 105 height 31
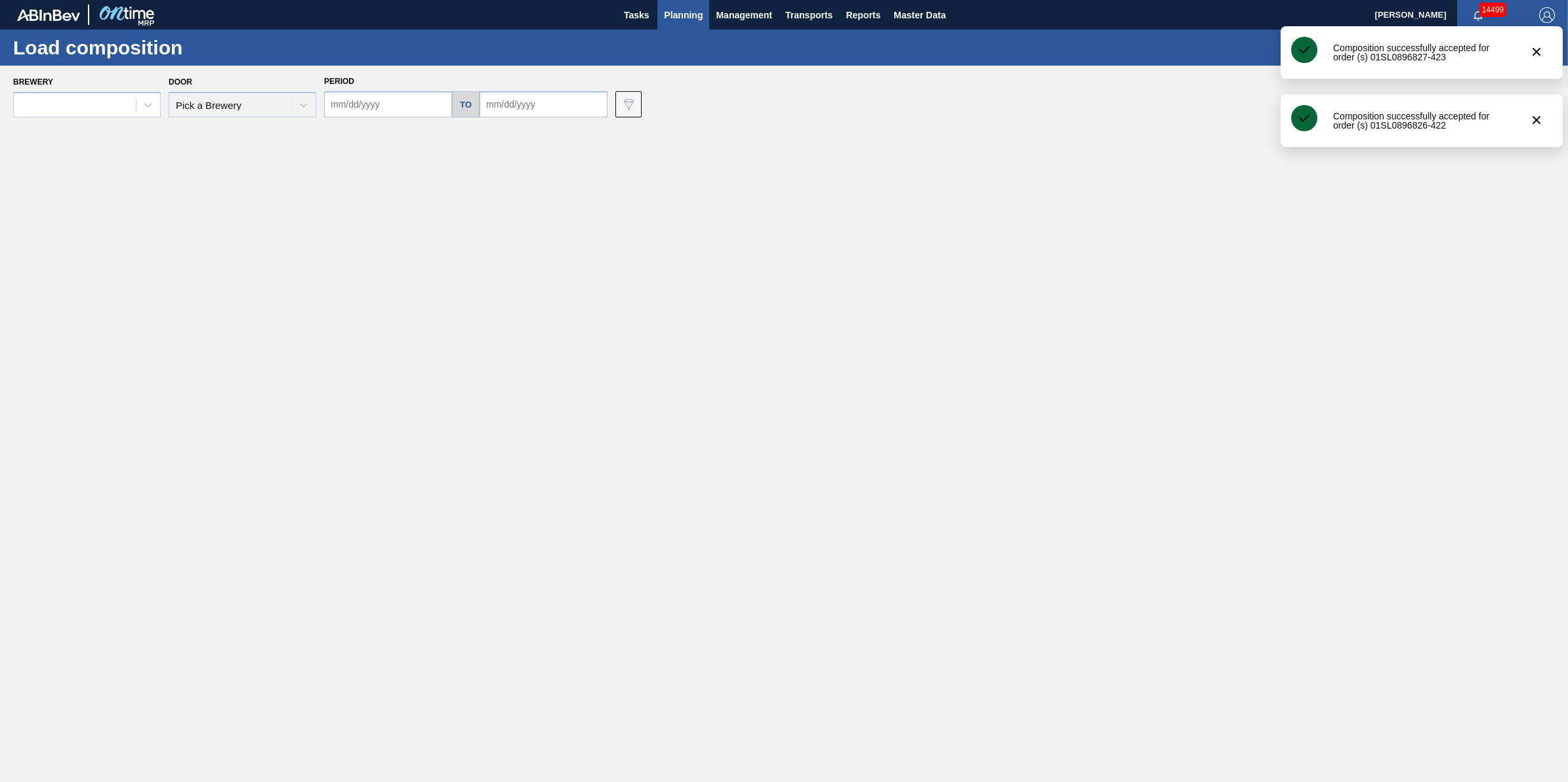
type input "[DATE]"
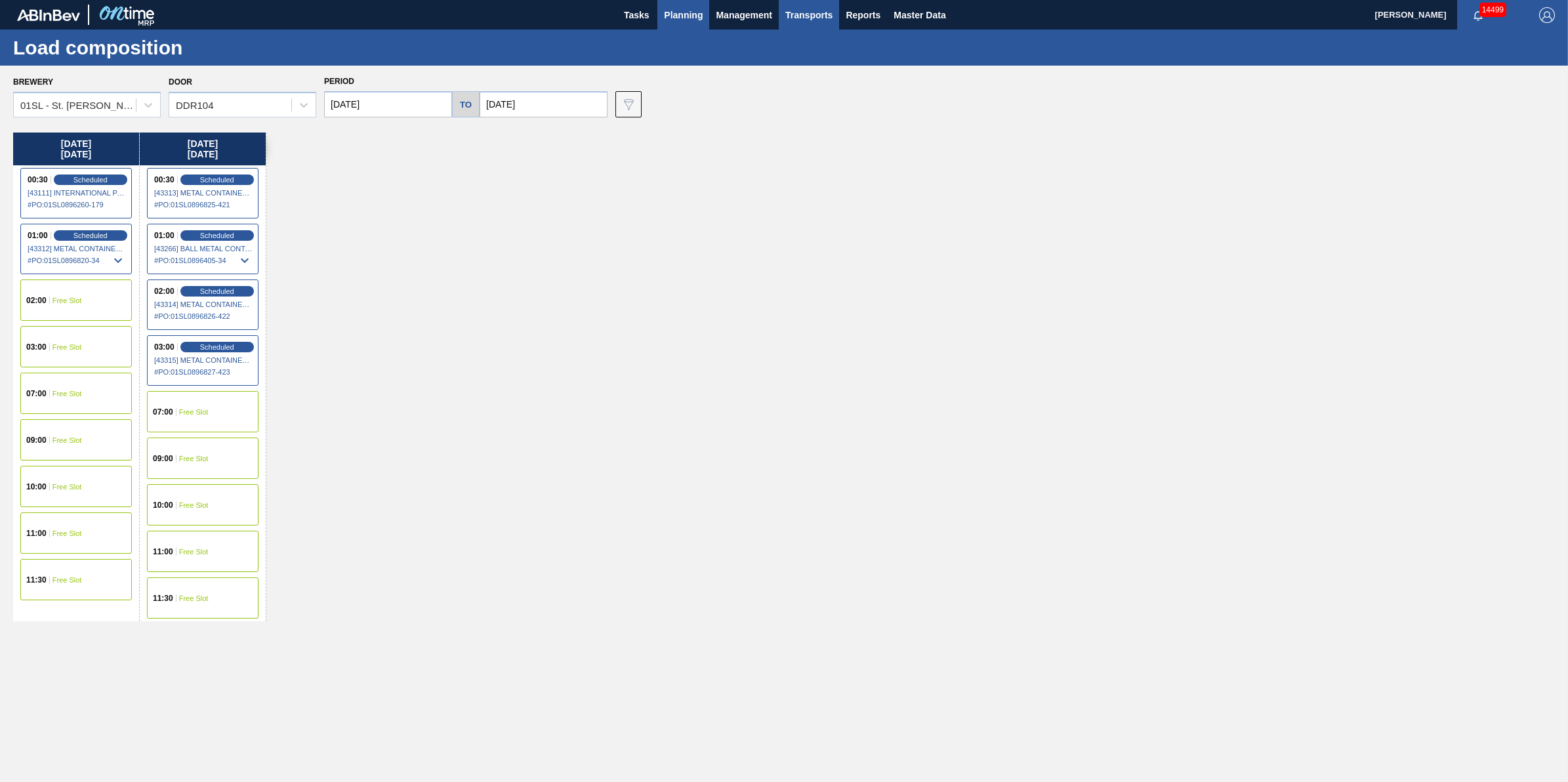
click at [814, 8] on span "Transports" at bounding box center [809, 15] width 47 height 16
click at [834, 71] on li "[GEOGRAPHIC_DATA]" at bounding box center [819, 65] width 111 height 21
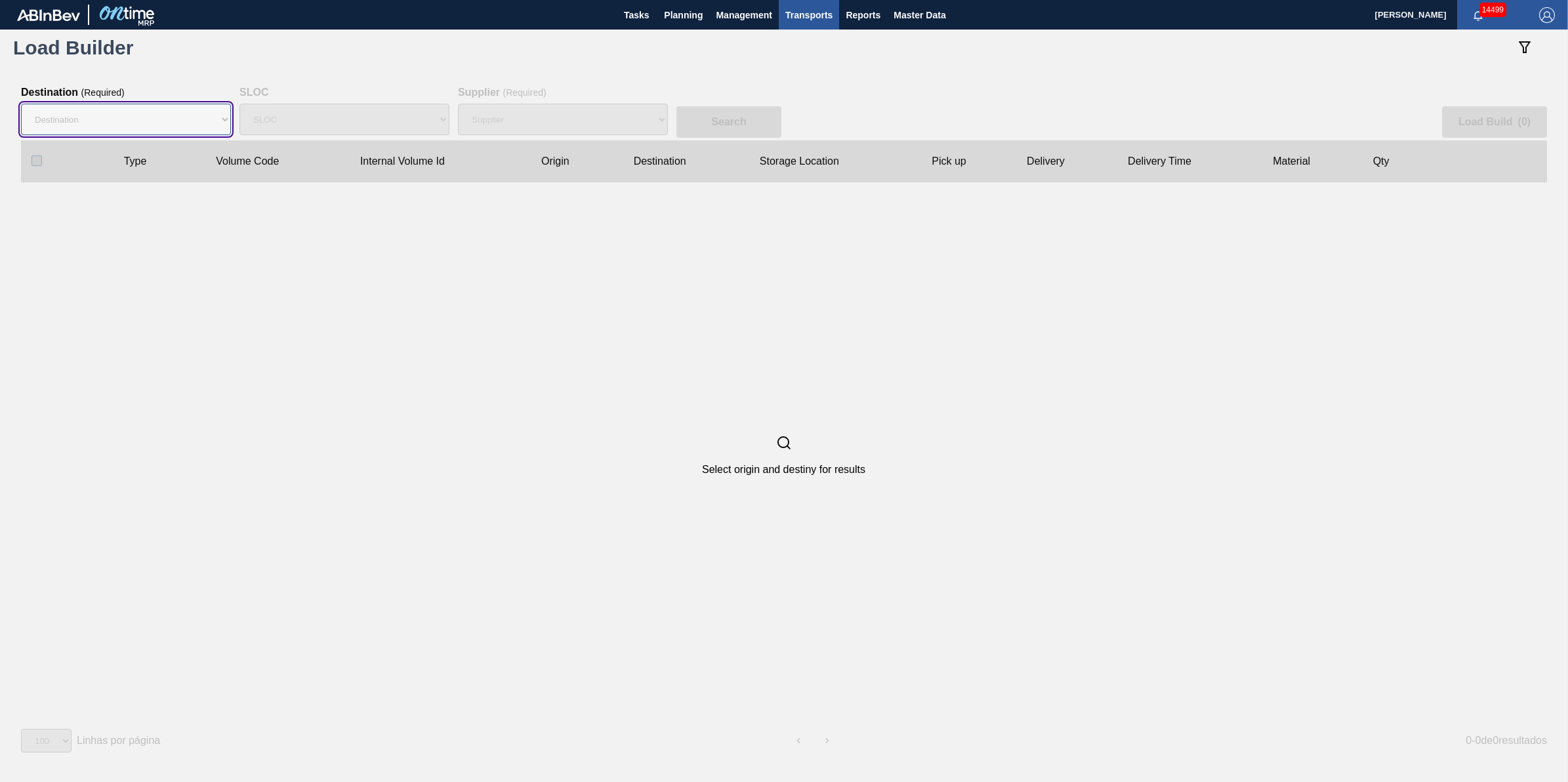
drag, startPoint x: 161, startPoint y: 119, endPoint x: 165, endPoint y: 138, distance: 19.4
click at [161, 119] on select "Destination 01BV - [GEOGRAPHIC_DATA] 01CL - [GEOGRAPHIC_DATA] 01CV - [GEOGRAPHI…" at bounding box center [125, 119] width 210 height 31
select select "2"
click at [21, 104] on select "Destination 01BV - [GEOGRAPHIC_DATA] 01CL - [GEOGRAPHIC_DATA] 01CV - [GEOGRAPHI…" at bounding box center [125, 119] width 210 height 31
select select
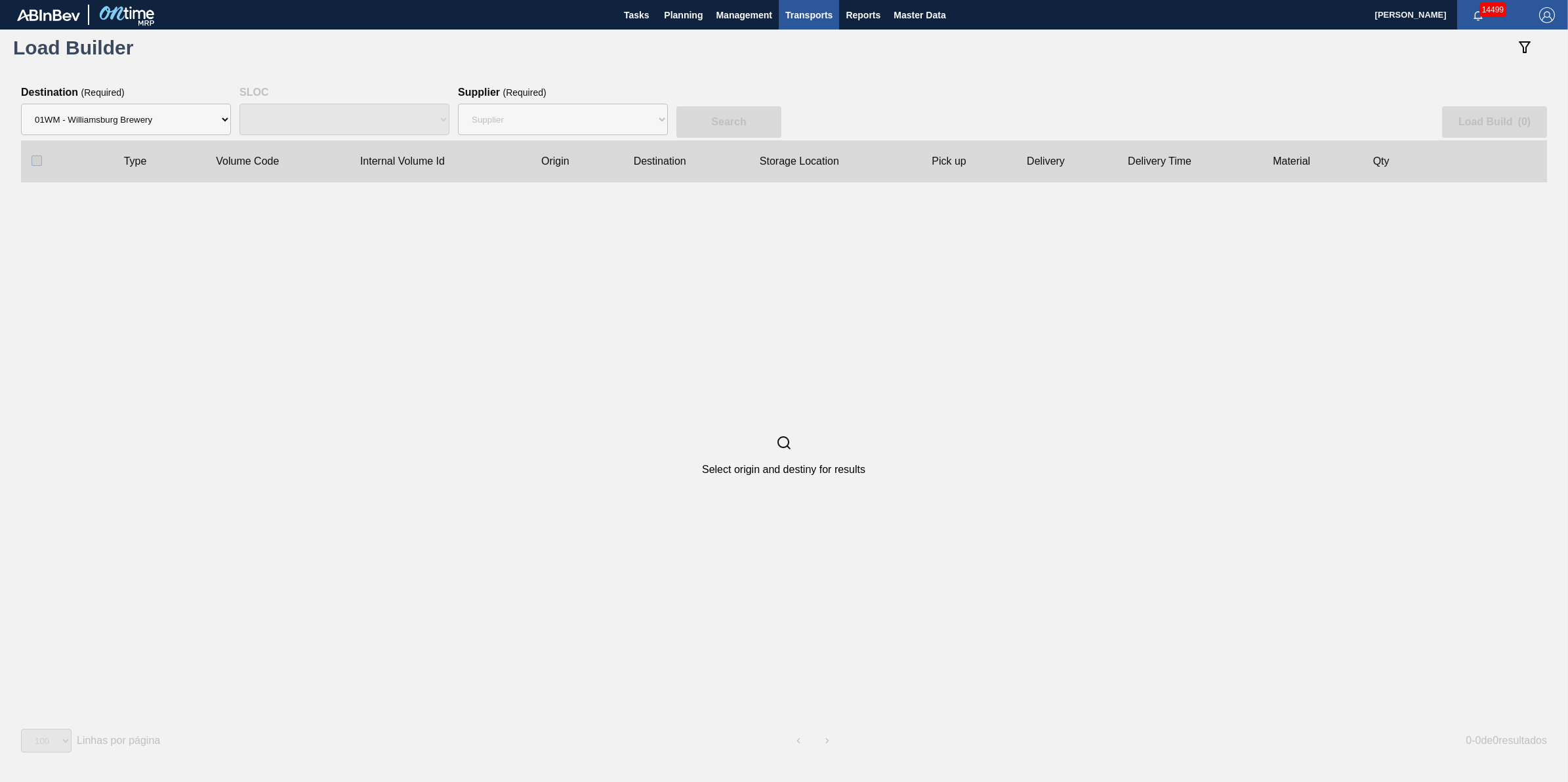
drag, startPoint x: 408, startPoint y: 97, endPoint x: 427, endPoint y: 97, distance: 19.0
click at [408, 97] on div "SLOC SLOC" at bounding box center [344, 114] width 210 height 54
click at [520, 109] on select "Supplier 8221649 - BALL METAL CONTAINER GROUP 8342641 - BALL METAL CONTAINER GR…" at bounding box center [563, 119] width 210 height 31
select select "13"
click at [458, 104] on select "Supplier 8221649 - BALL METAL CONTAINER GROUP 8342641 - BALL METAL CONTAINER GR…" at bounding box center [563, 119] width 210 height 31
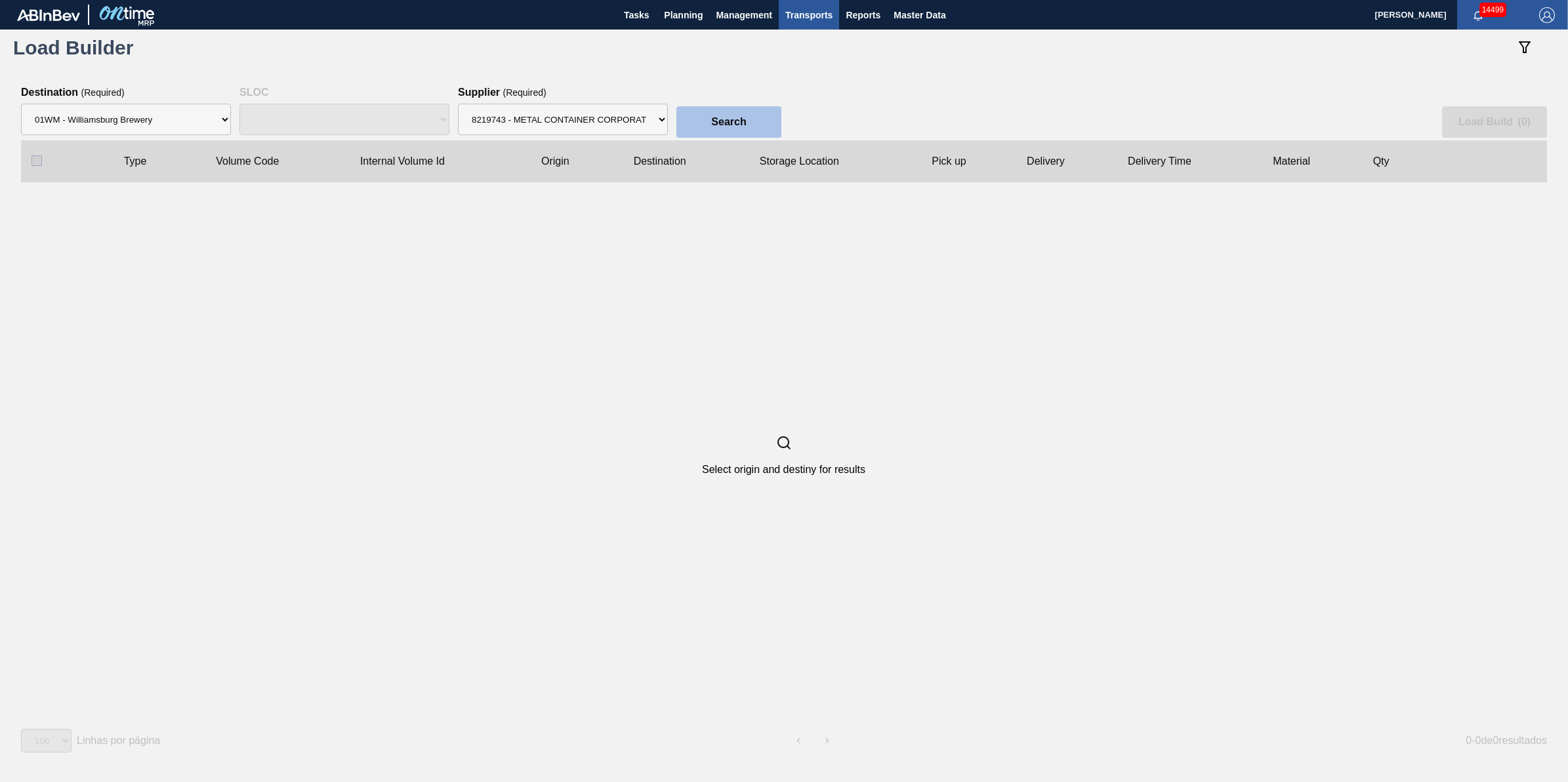
click at [708, 136] on button "Search" at bounding box center [728, 121] width 105 height 31
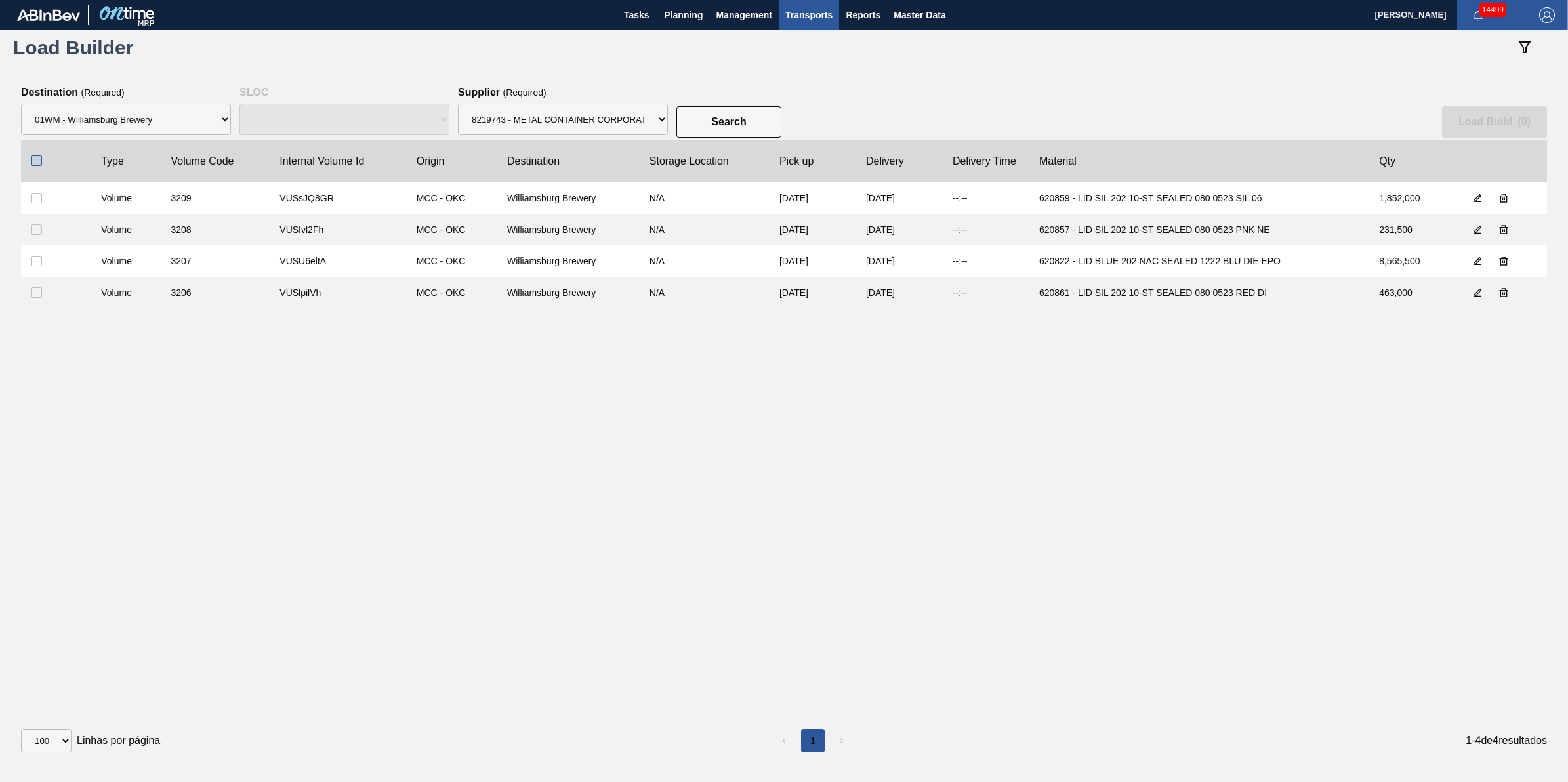
click at [31, 162] on input "checkbox" at bounding box center [36, 161] width 10 height 10
checkbox input "true"
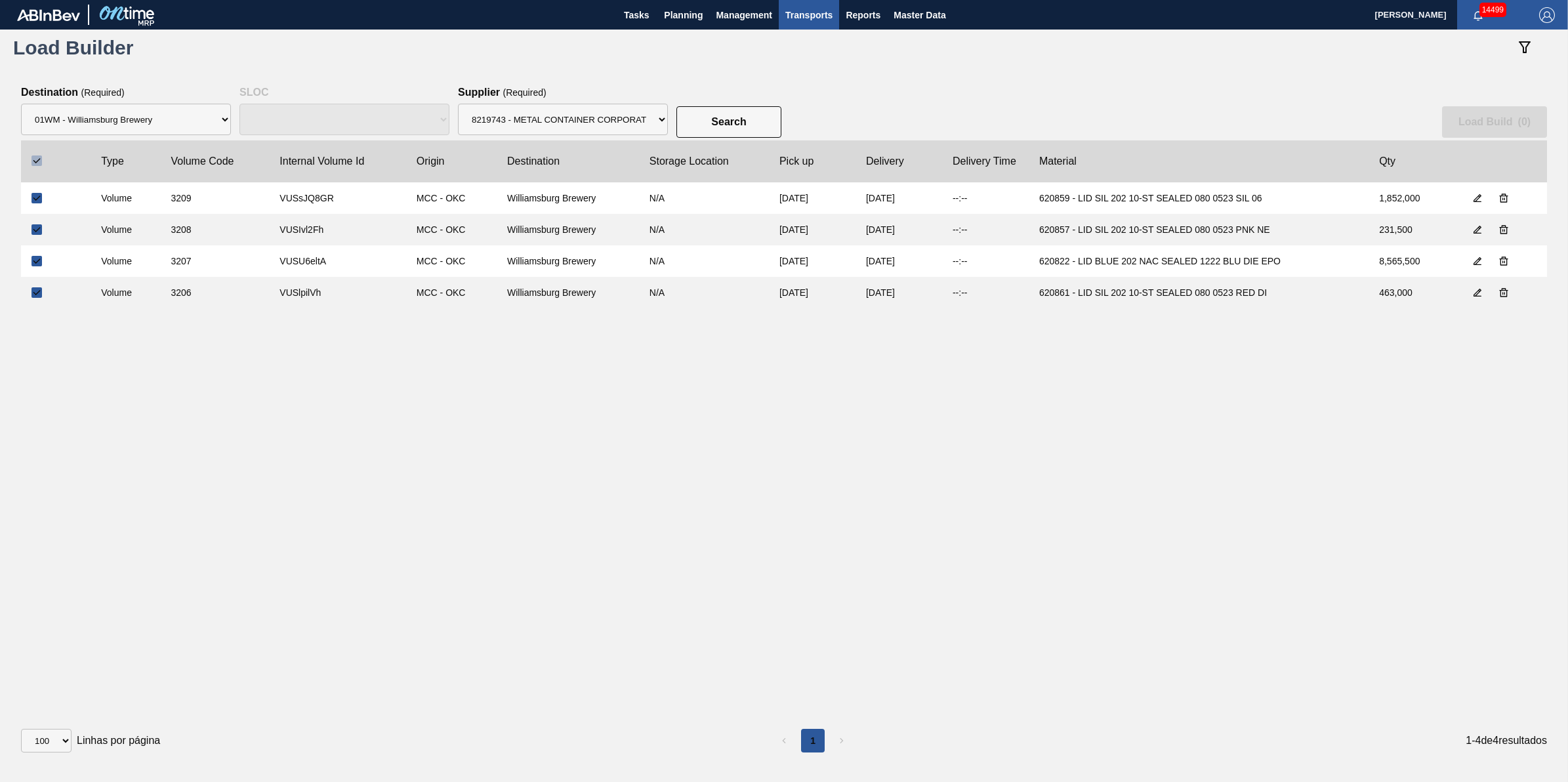
checkbox input "true"
click at [1477, 112] on button "Load Build ( 4 )" at bounding box center [1495, 121] width 105 height 31
select select "N/A"
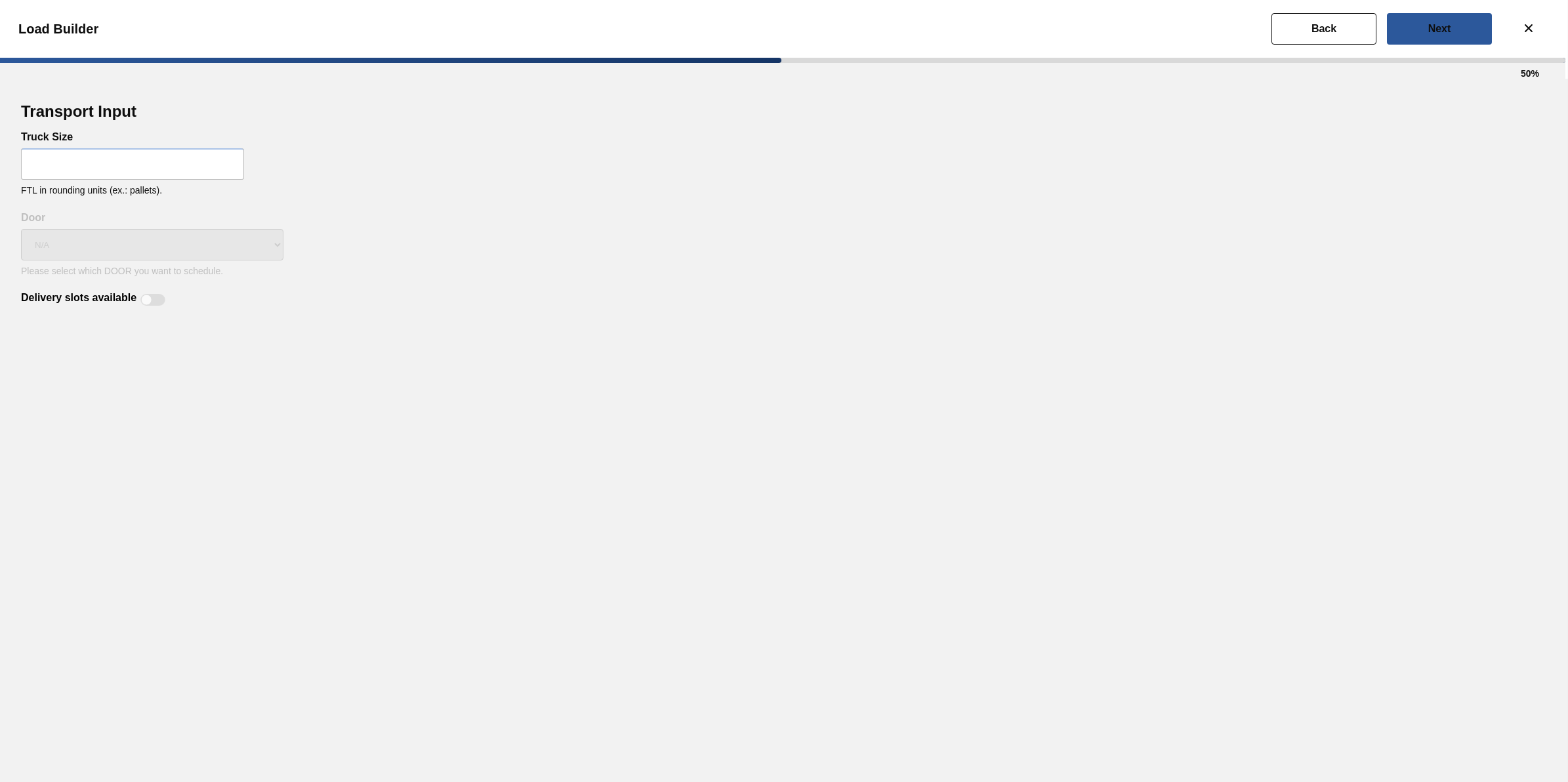
click at [146, 180] on div "Truck Size FTL in rounding units (ex.: pallets)." at bounding box center [784, 172] width 1526 height 81
click at [153, 159] on input "text" at bounding box center [132, 163] width 223 height 31
type input "32"
drag, startPoint x: 490, startPoint y: 384, endPoint x: 284, endPoint y: 370, distance: 206.5
click at [486, 387] on div "Transport Input Truck Size 32 FTL in rounding units (ex.: pallets). Delivery sl…" at bounding box center [784, 429] width 1568 height 703
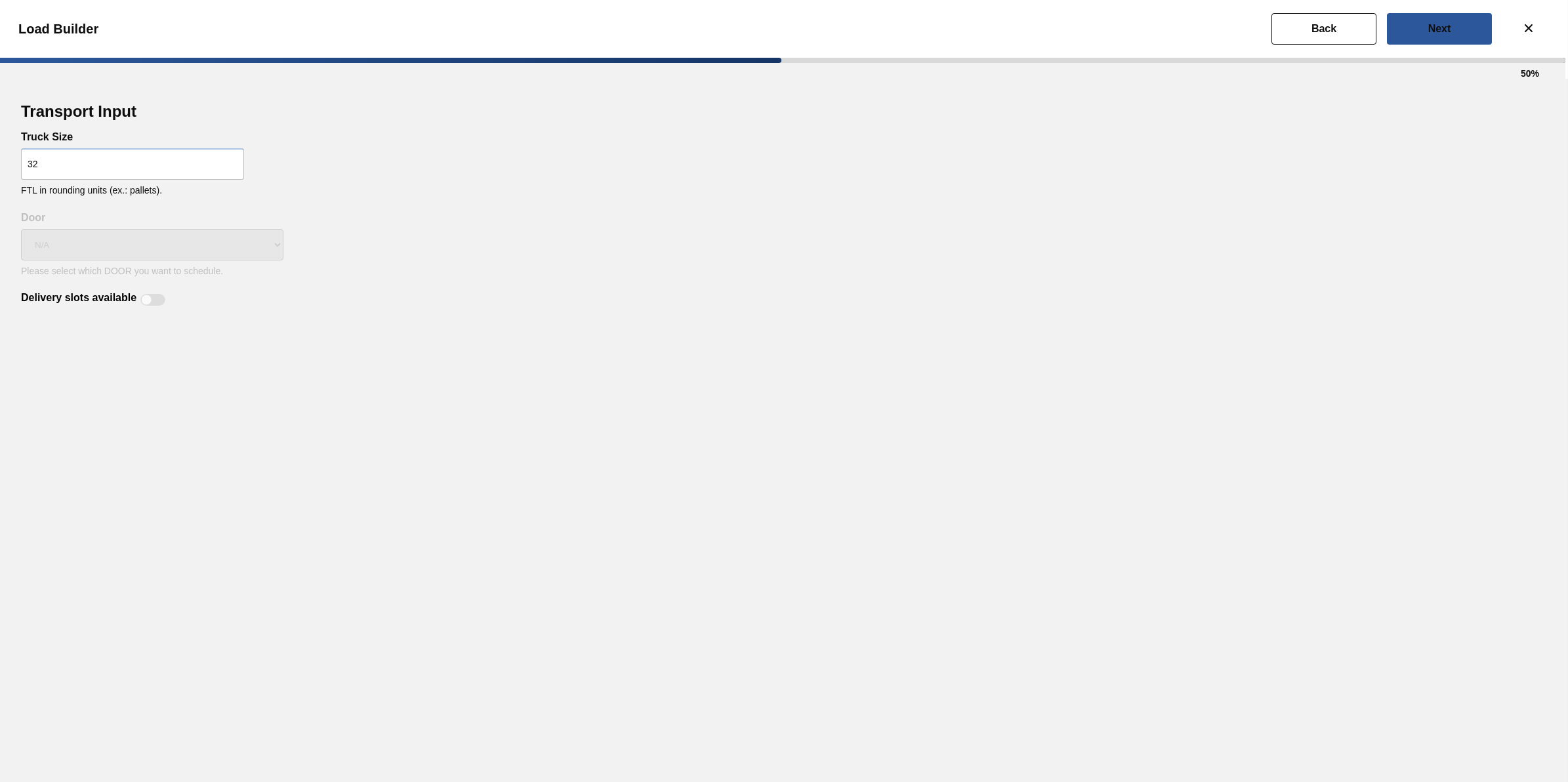
click at [145, 301] on div at bounding box center [147, 300] width 11 height 11
checkbox input "true"
click at [1442, 45] on div "Load Builder" at bounding box center [781, 29] width 1568 height 58
click at [1443, 37] on button "Next" at bounding box center [1439, 29] width 105 height 31
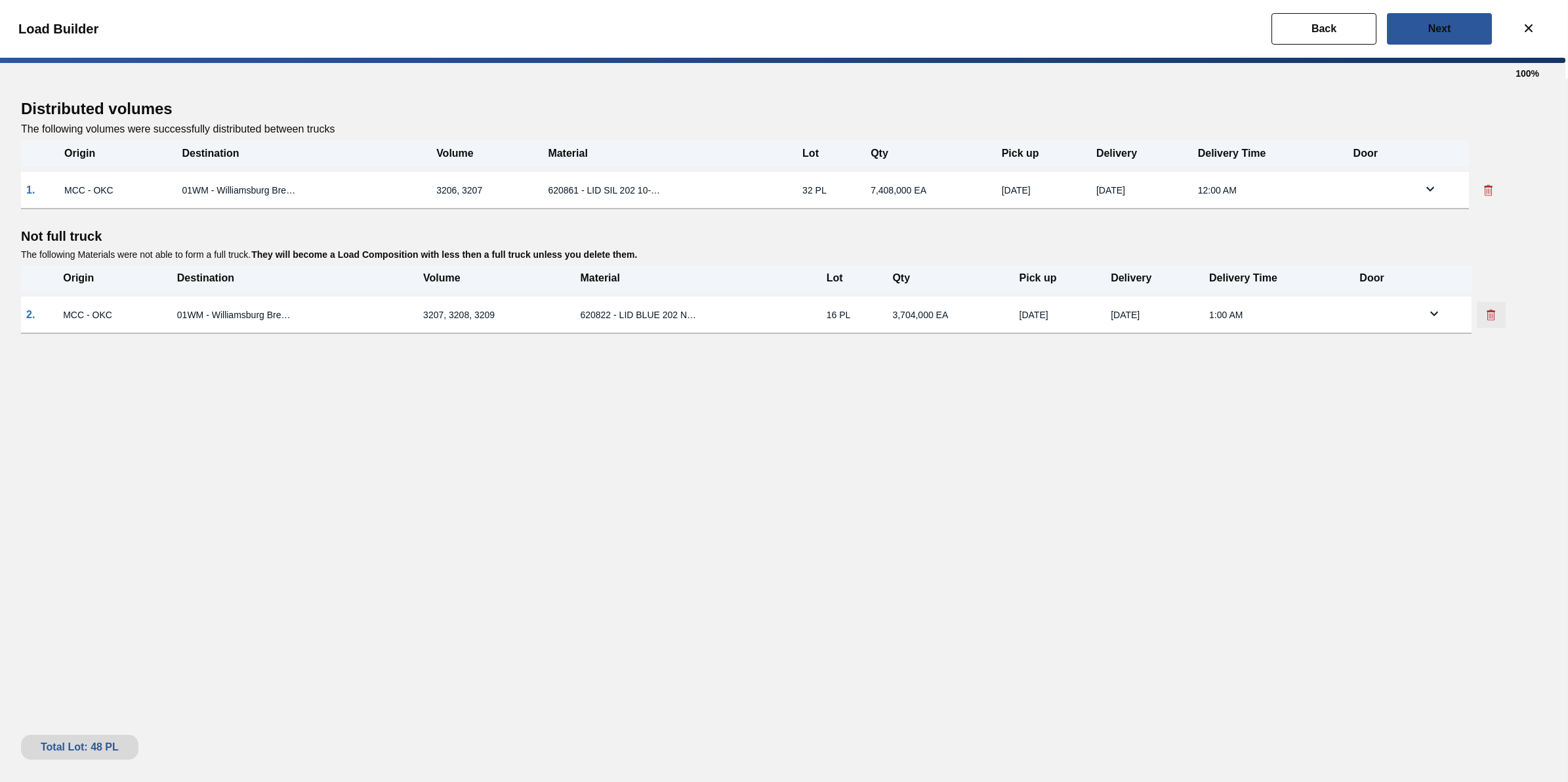
click at [1491, 318] on icon at bounding box center [1491, 315] width 13 height 13
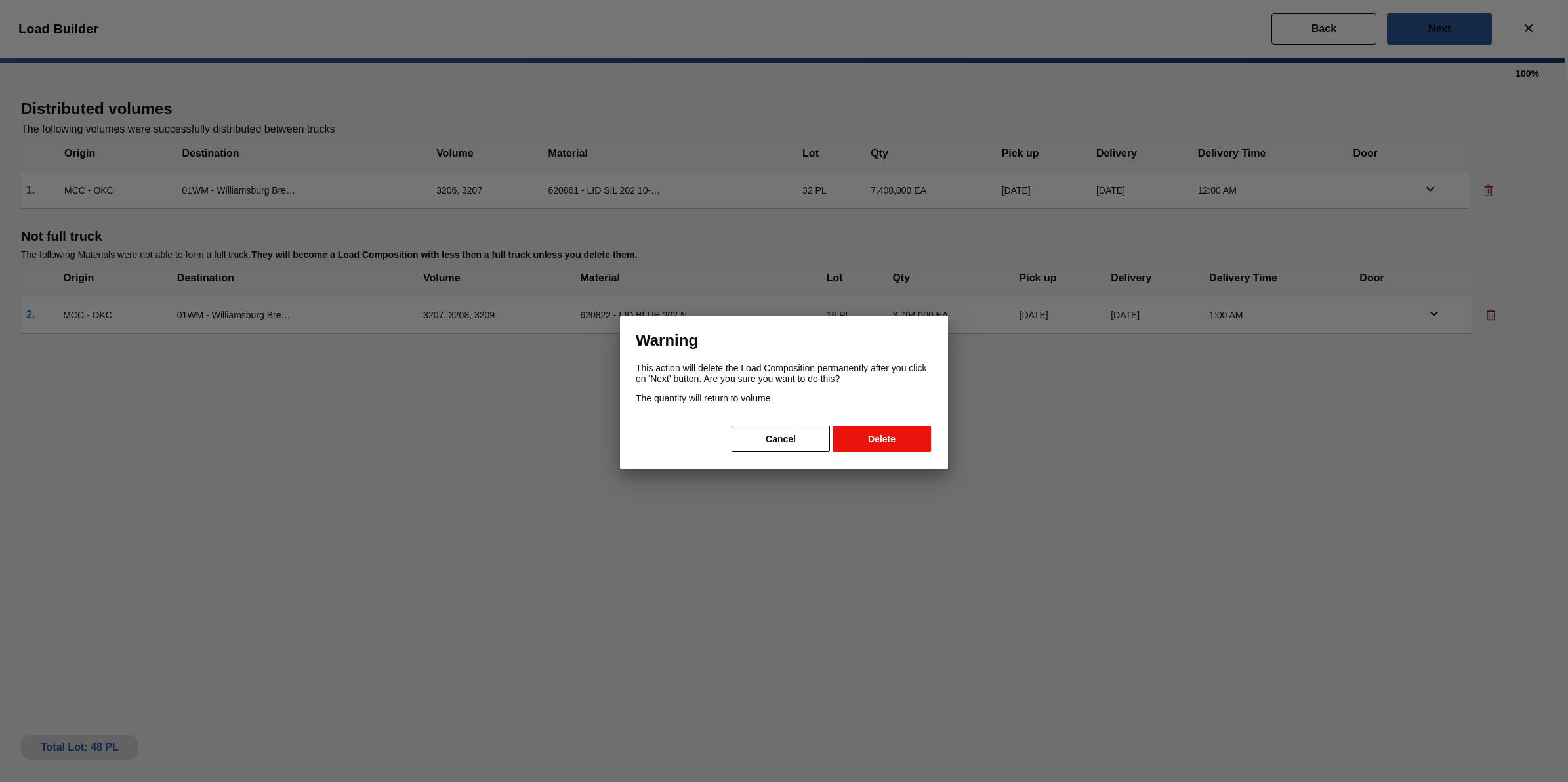
click at [886, 441] on button "Delete" at bounding box center [882, 439] width 99 height 26
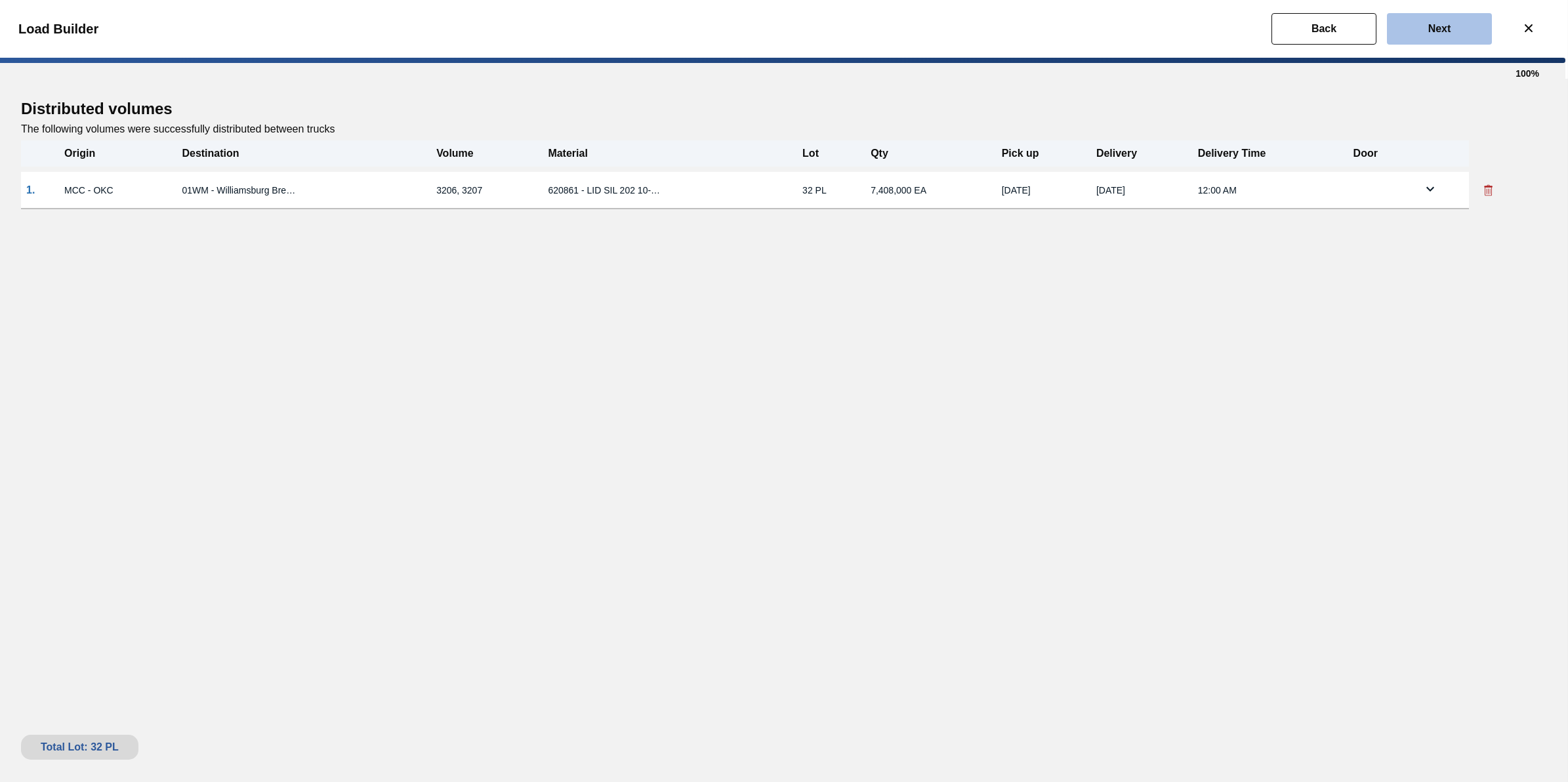
click at [1448, 37] on button "Next" at bounding box center [1439, 29] width 105 height 31
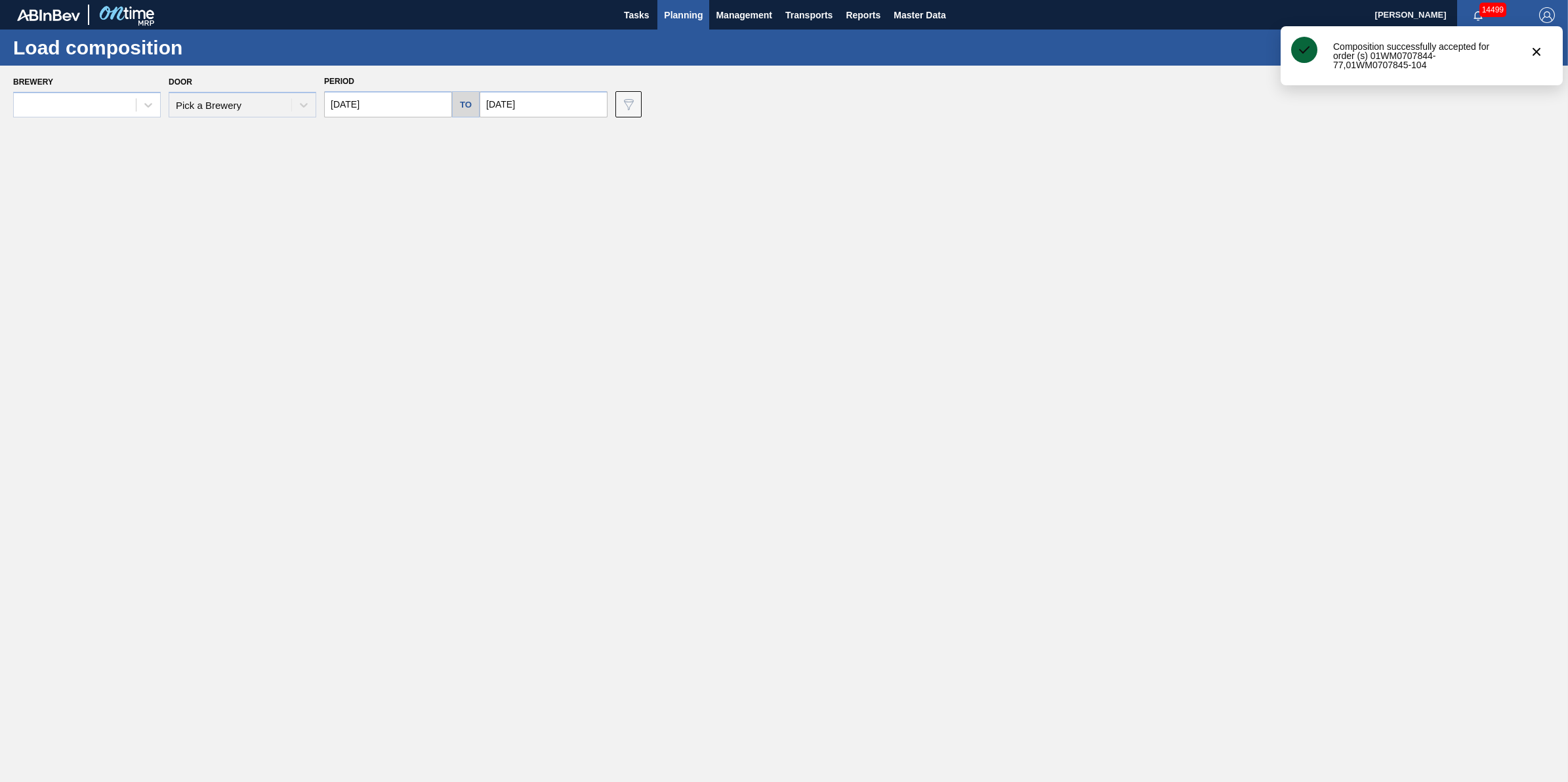
type input "[DATE]"
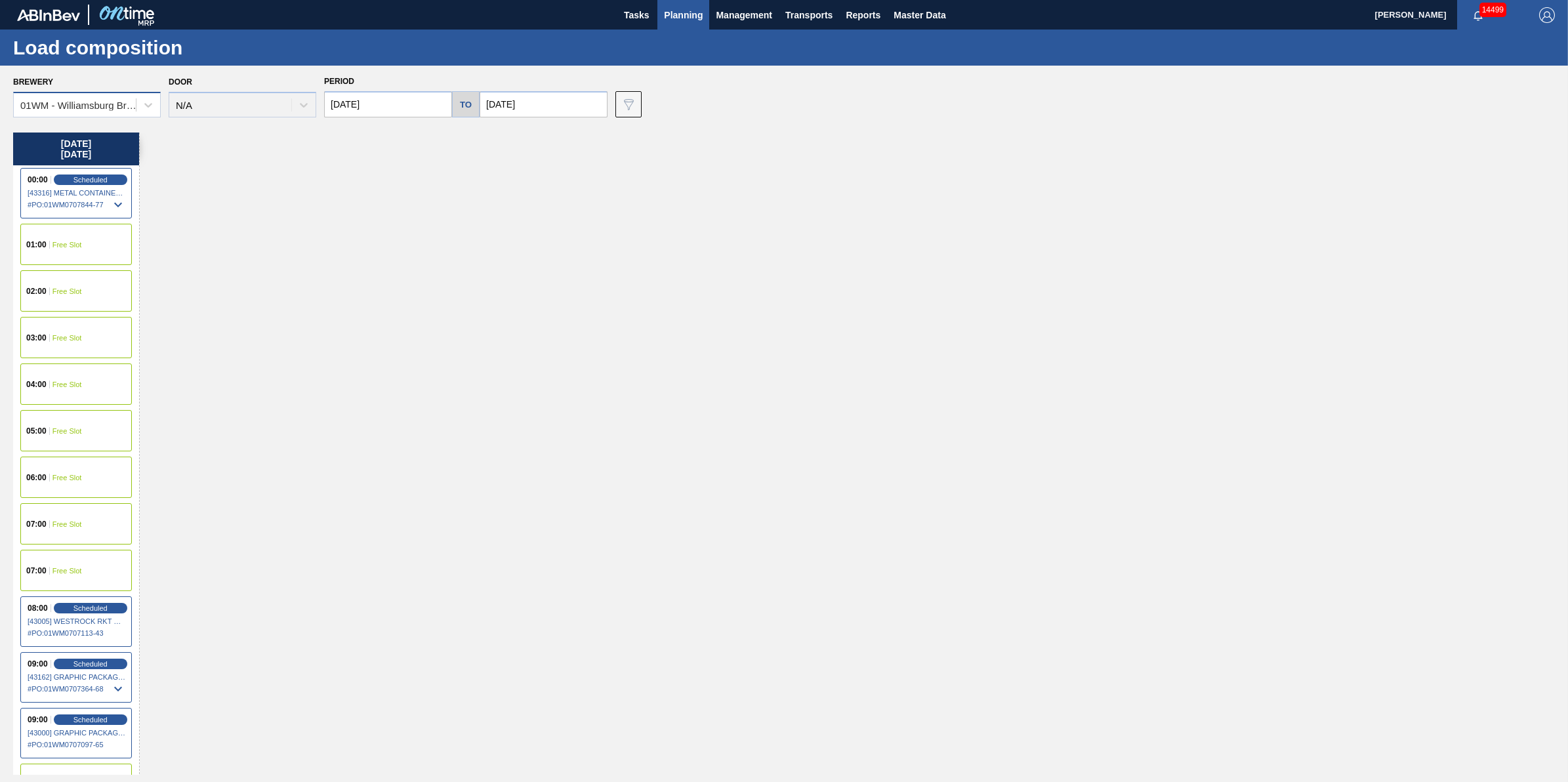
click at [125, 107] on div "01WM - Williamsburg Brewery" at bounding box center [78, 104] width 117 height 11
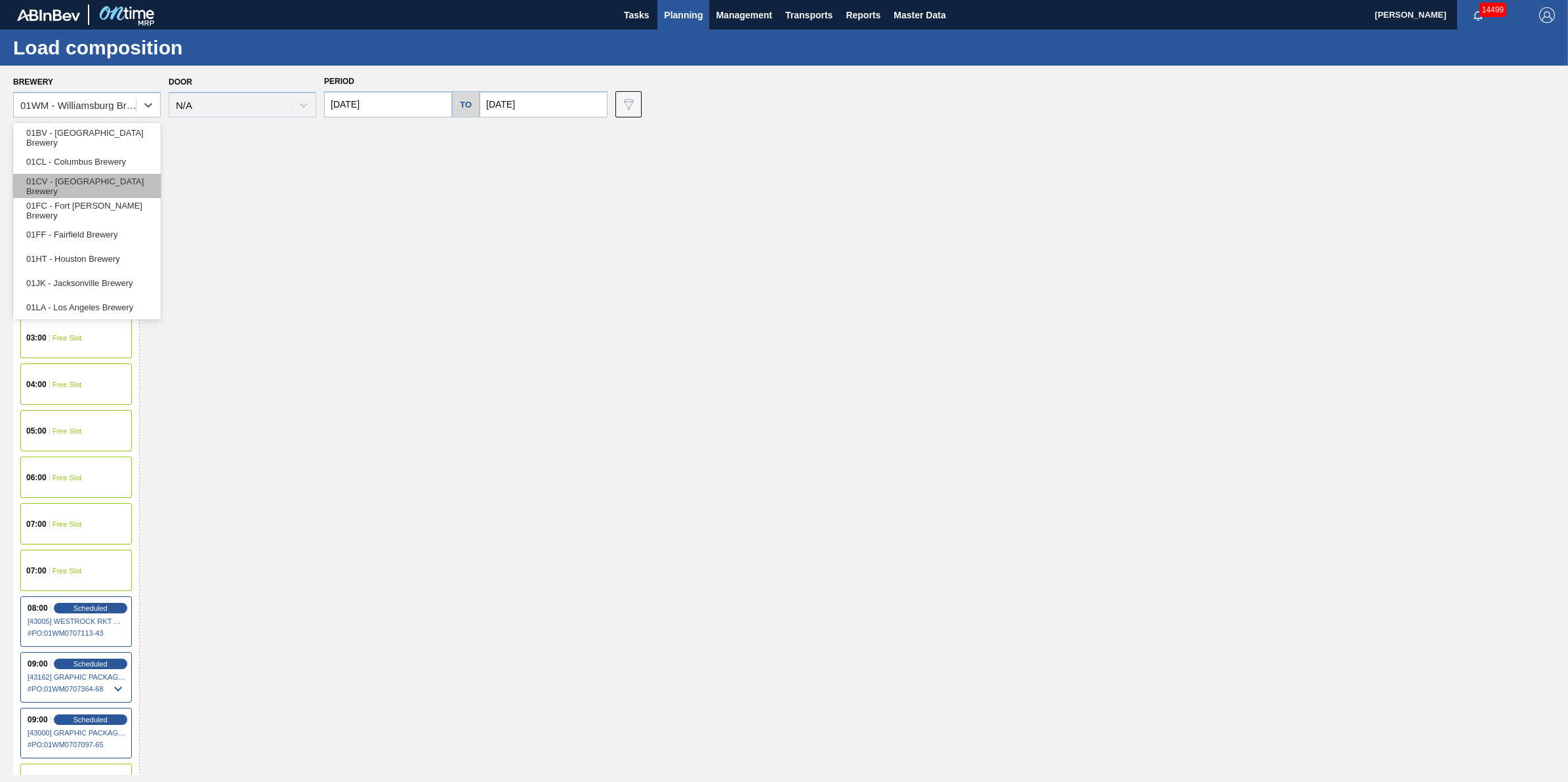
click at [120, 194] on div "01CV - [GEOGRAPHIC_DATA] Brewery" at bounding box center [87, 185] width 147 height 24
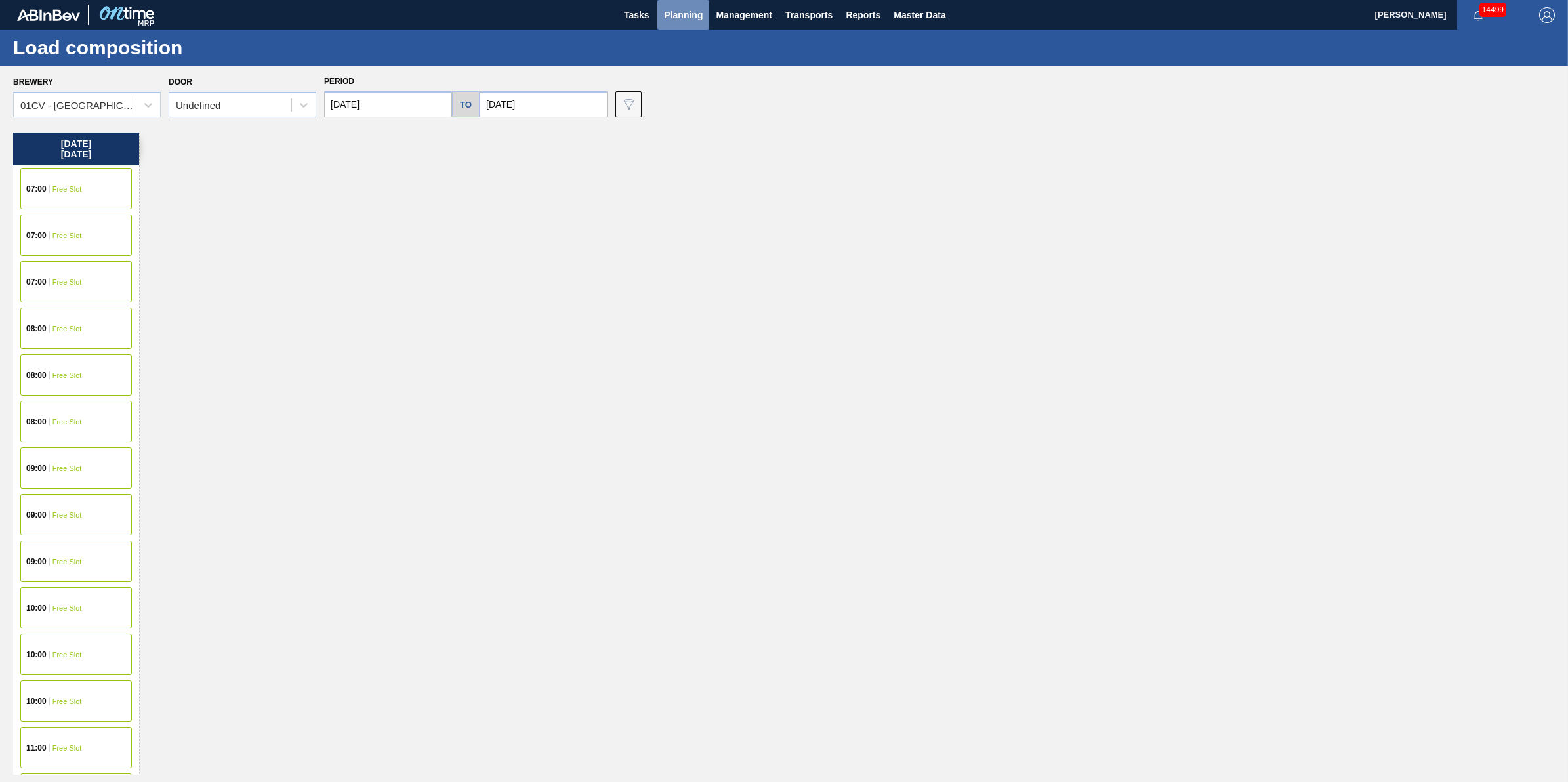
click at [690, 8] on span "Planning" at bounding box center [683, 15] width 39 height 16
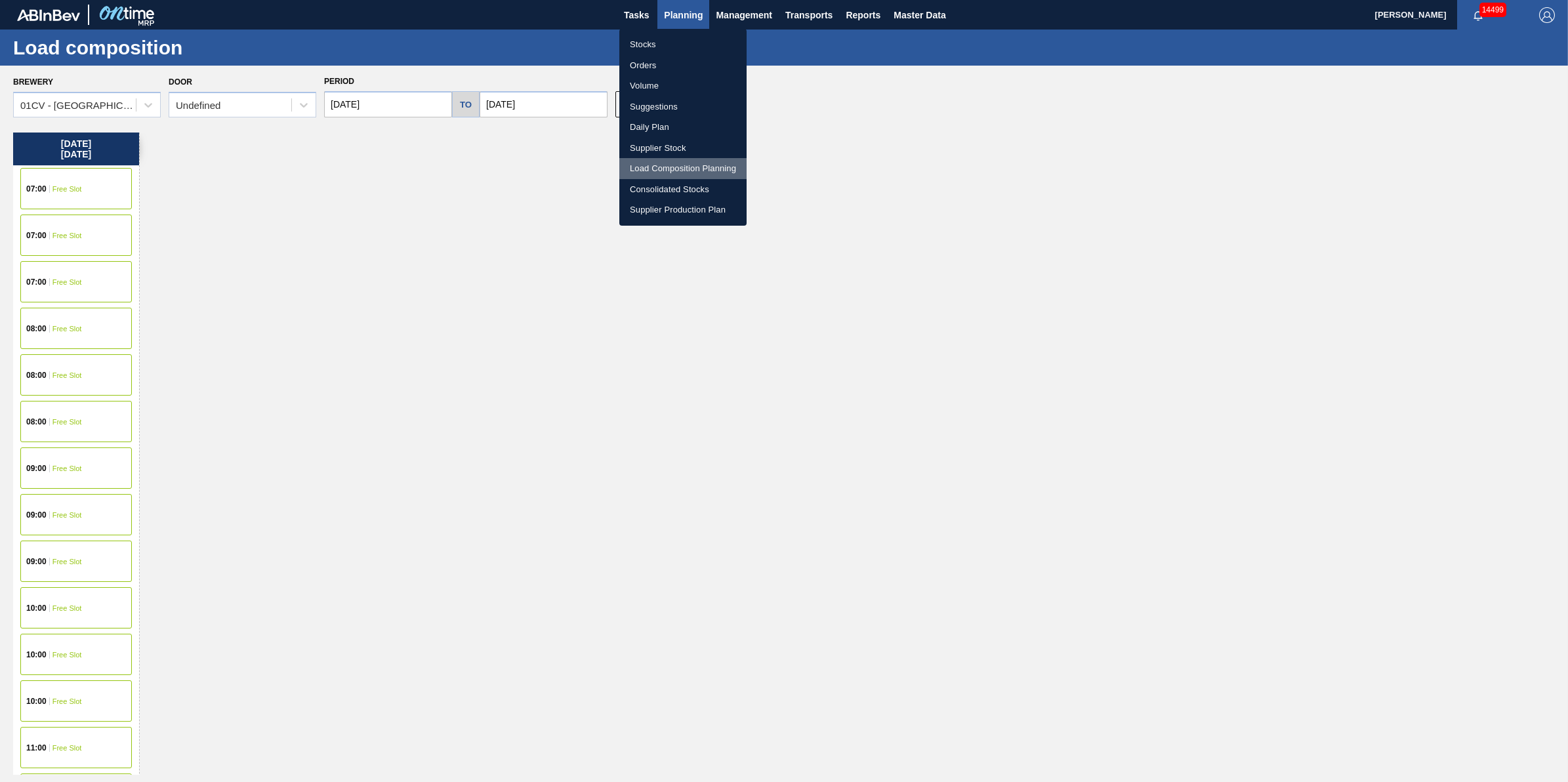
click at [713, 168] on li "Load Composition Planning" at bounding box center [683, 168] width 127 height 21
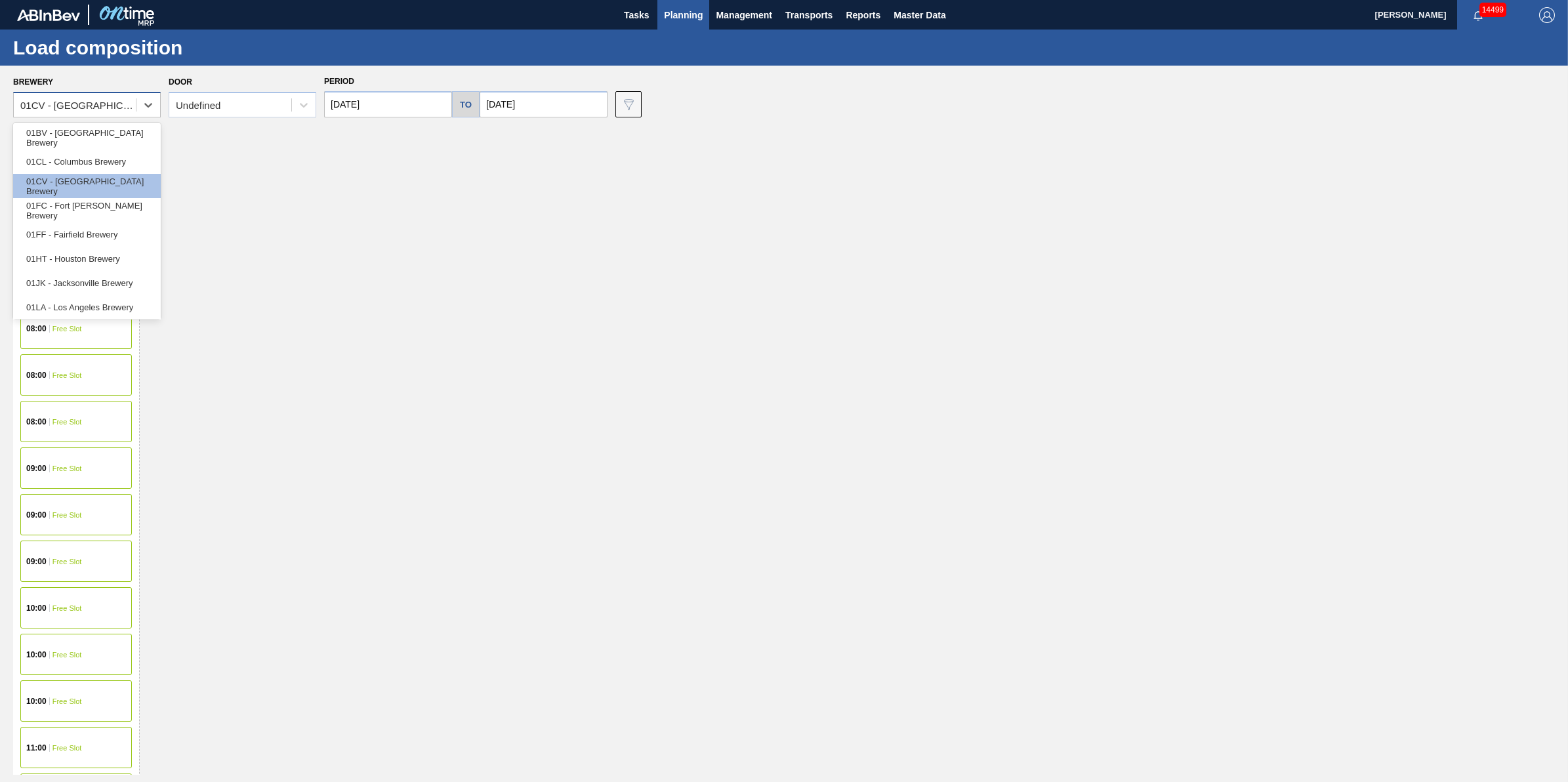
click at [96, 109] on div "01CV - [GEOGRAPHIC_DATA] Brewery" at bounding box center [78, 104] width 117 height 11
drag, startPoint x: 331, startPoint y: 168, endPoint x: 343, endPoint y: 168, distance: 12.0
click at [343, 168] on div "Saturday 10/11/2025 07:00 Free Slot 07:00 Free Slot 07:00 Free Slot 08:00 Free …" at bounding box center [787, 453] width 1549 height 642
click at [584, 120] on div "Brewery option 01CV - Cartersville Brewery, selected. option 01FC - Fort Collin…" at bounding box center [784, 423] width 1568 height 716
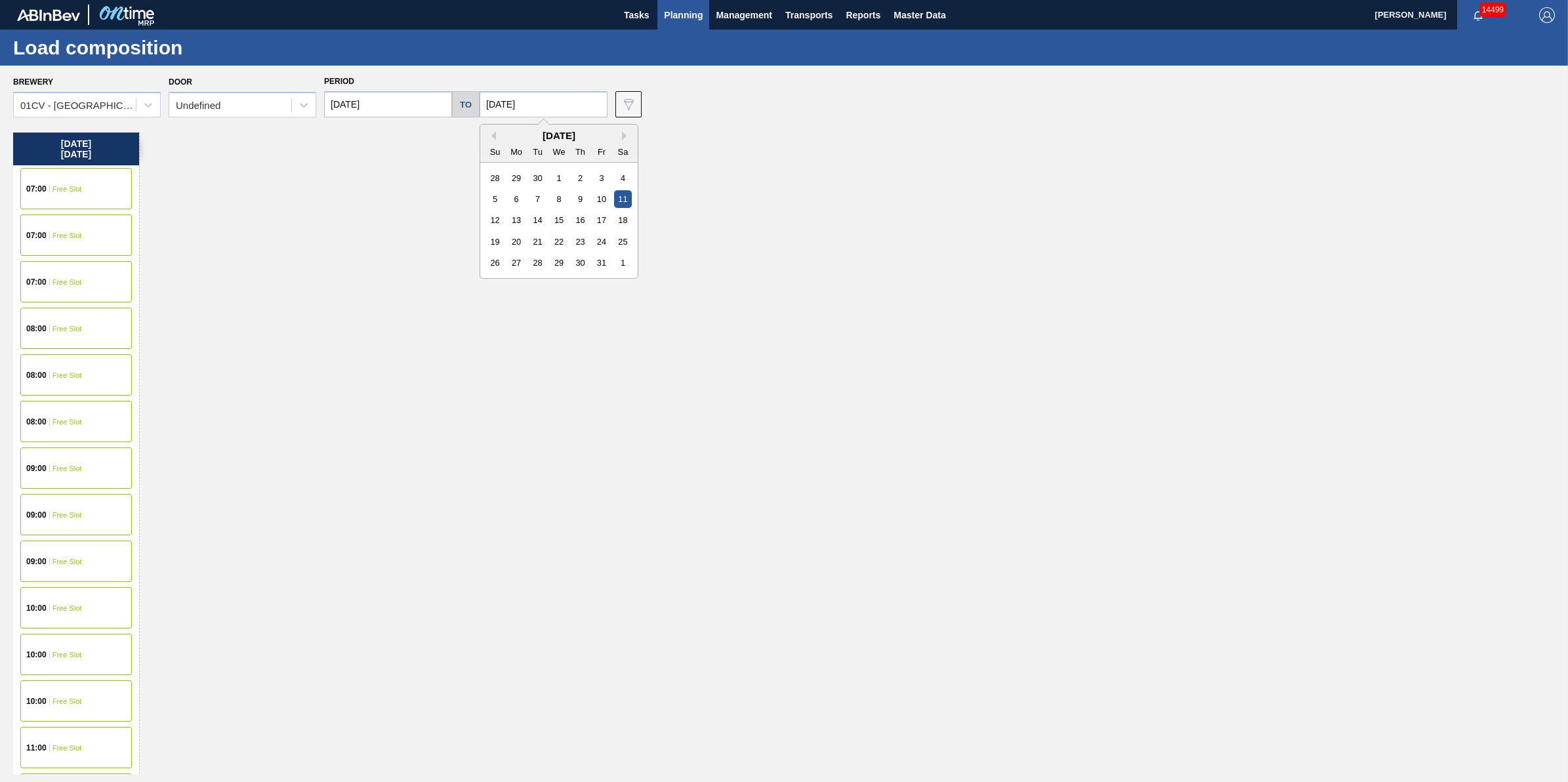
click at [584, 109] on input "[DATE]" at bounding box center [544, 104] width 128 height 26
click at [611, 204] on div "10" at bounding box center [601, 199] width 18 height 18
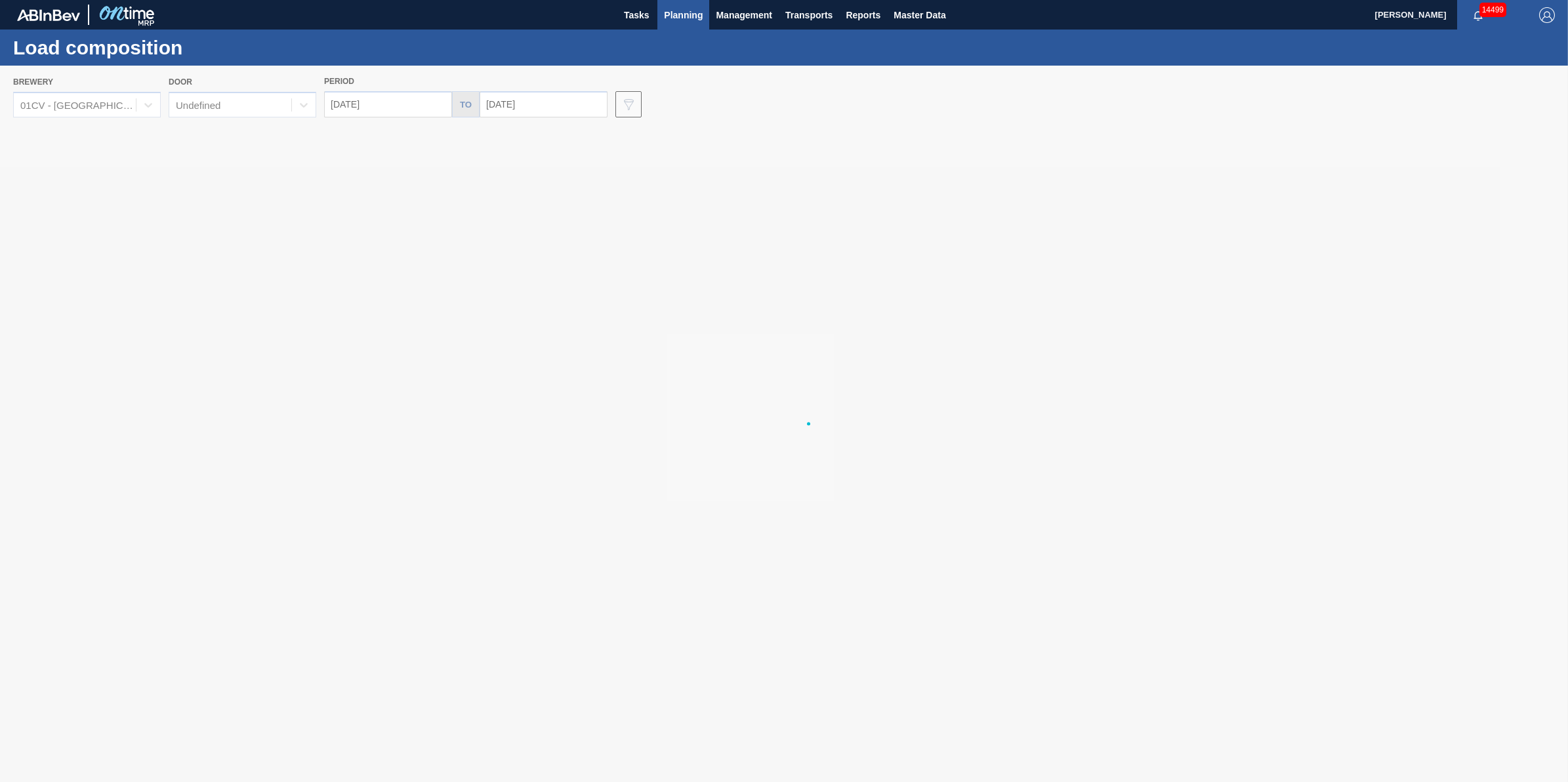
type input "[DATE]"
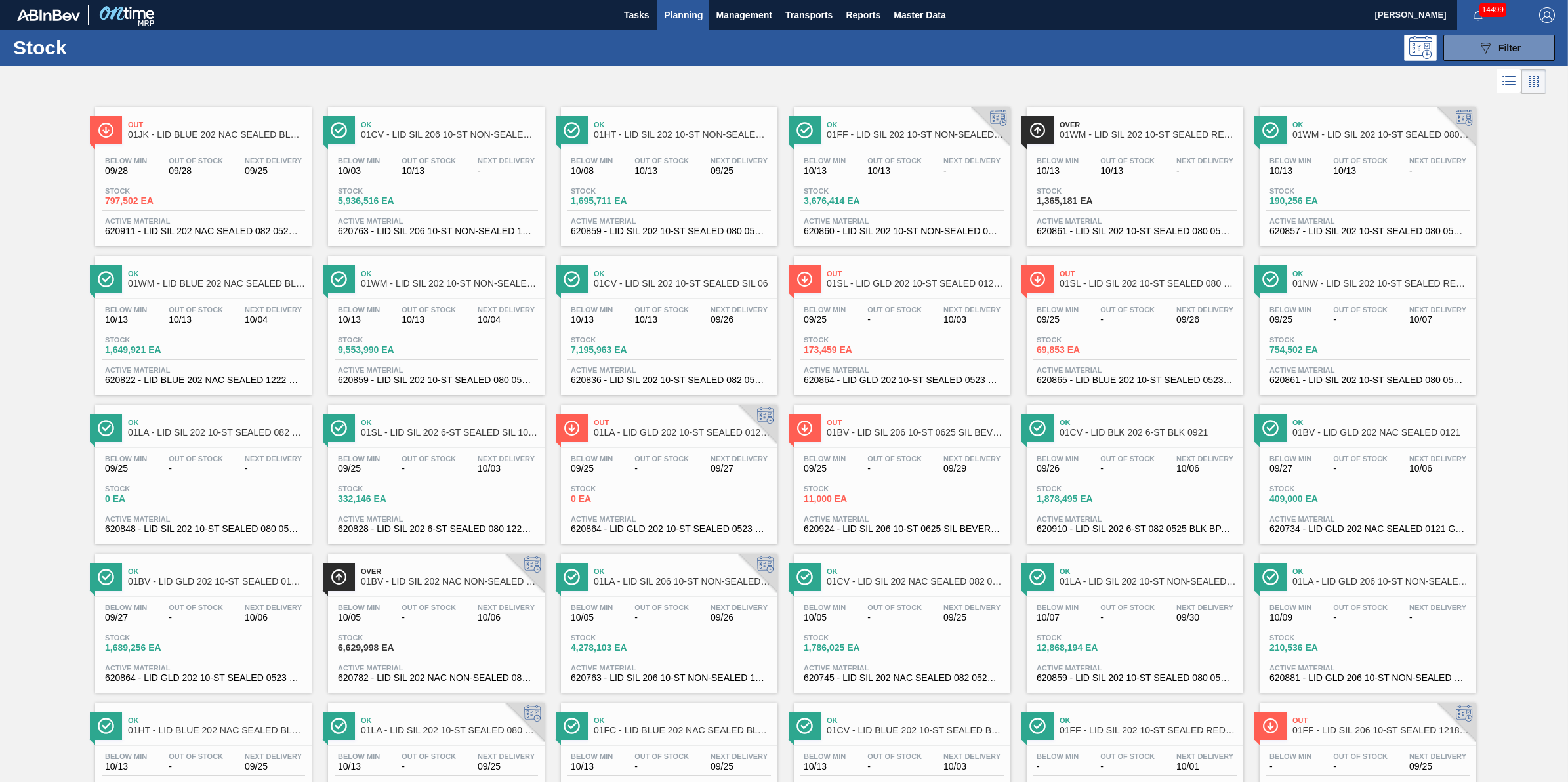
click at [673, 14] on span "Planning" at bounding box center [683, 15] width 39 height 16
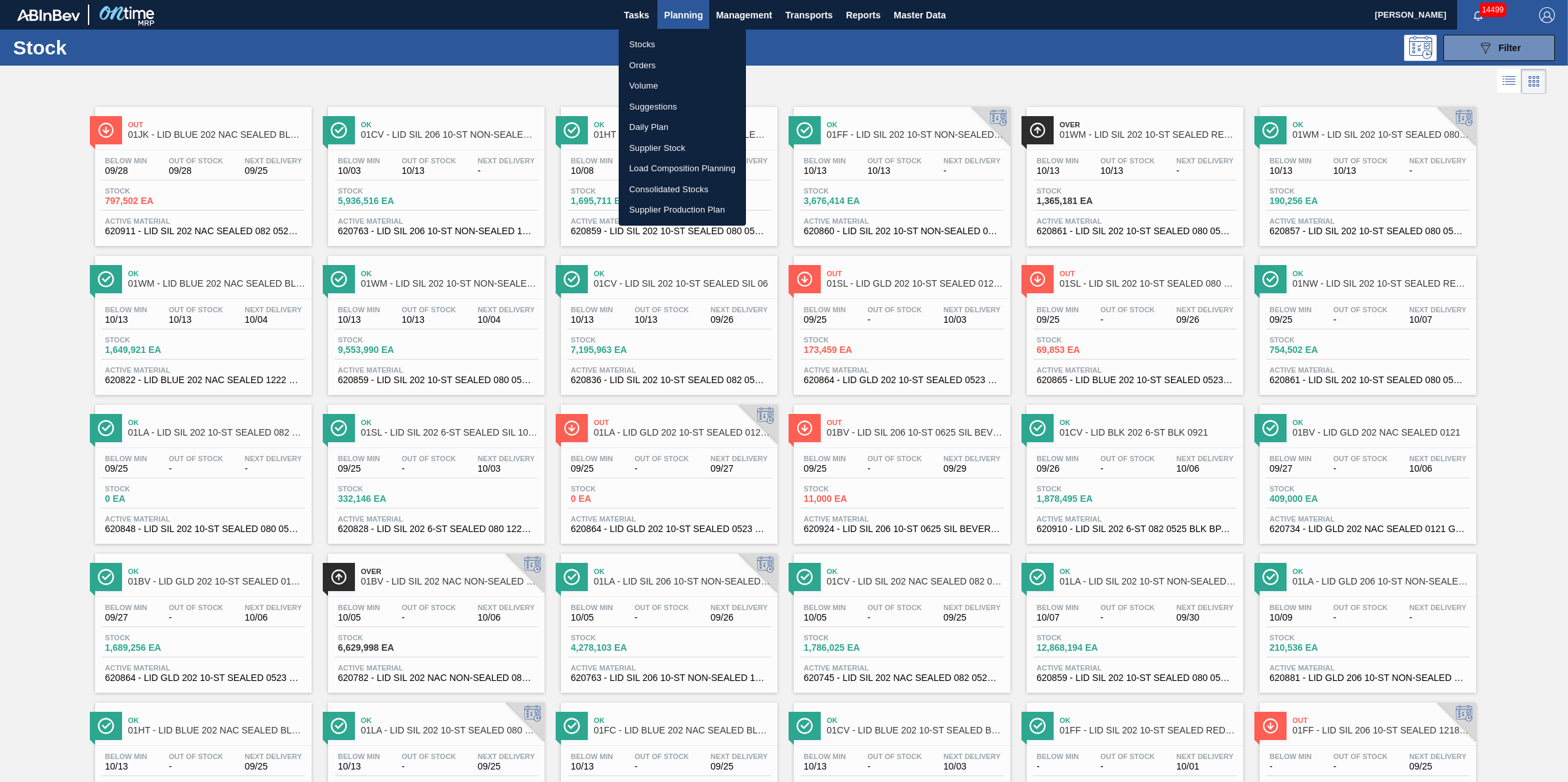
click at [681, 97] on li "Suggestions" at bounding box center [682, 107] width 127 height 21
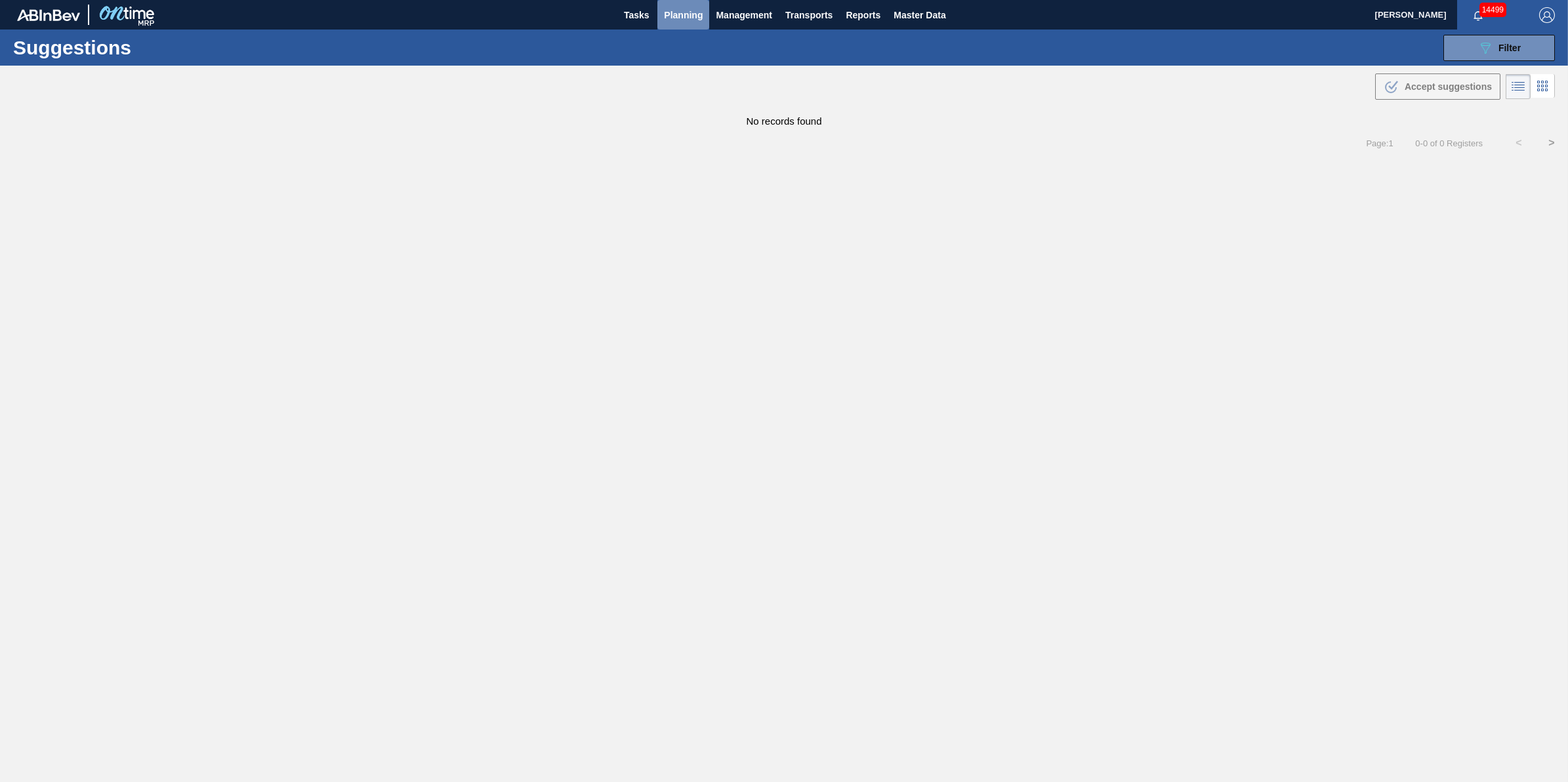
click at [688, 14] on span "Planning" at bounding box center [683, 15] width 39 height 16
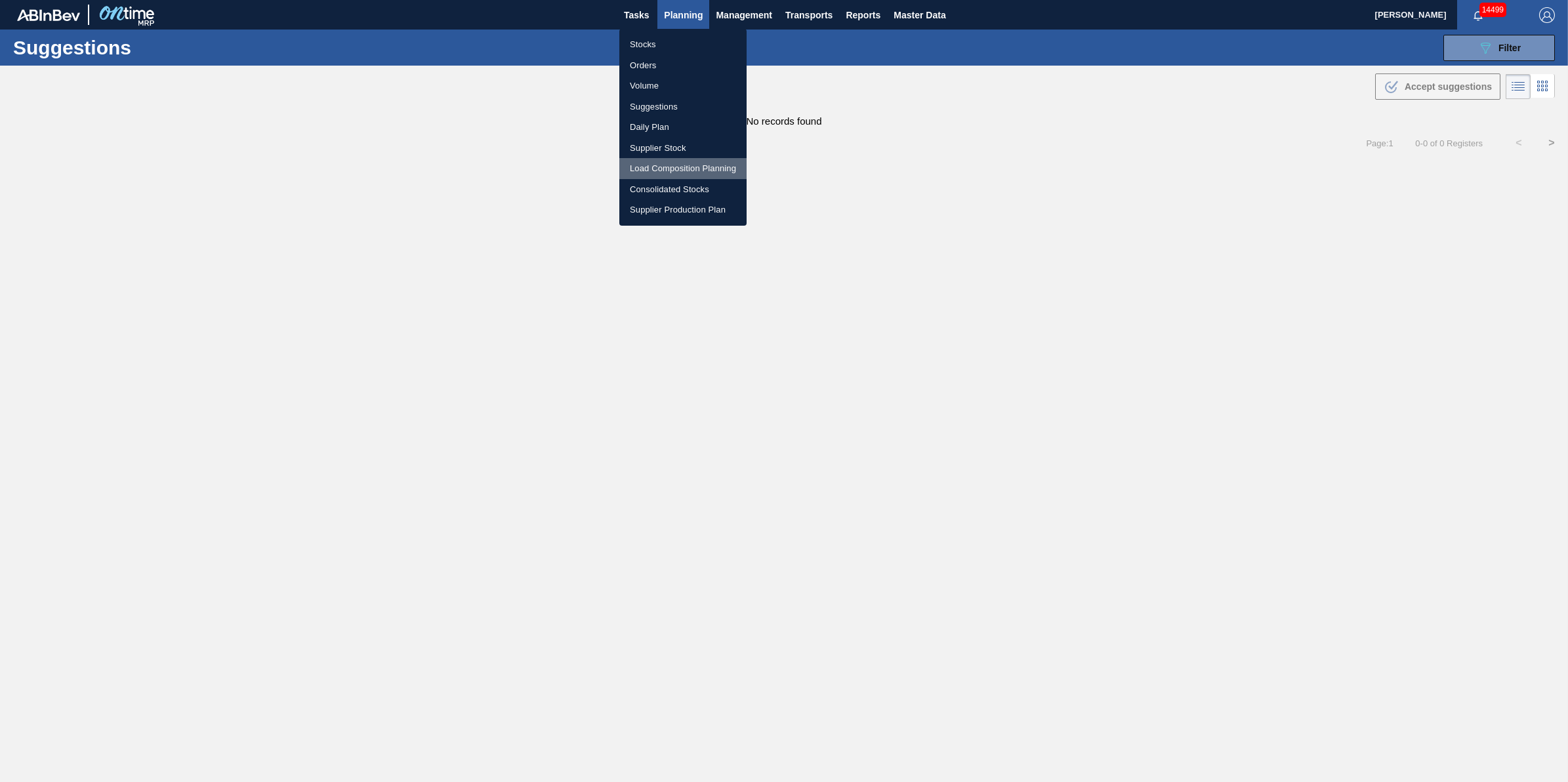
click at [673, 165] on li "Load Composition Planning" at bounding box center [683, 168] width 127 height 21
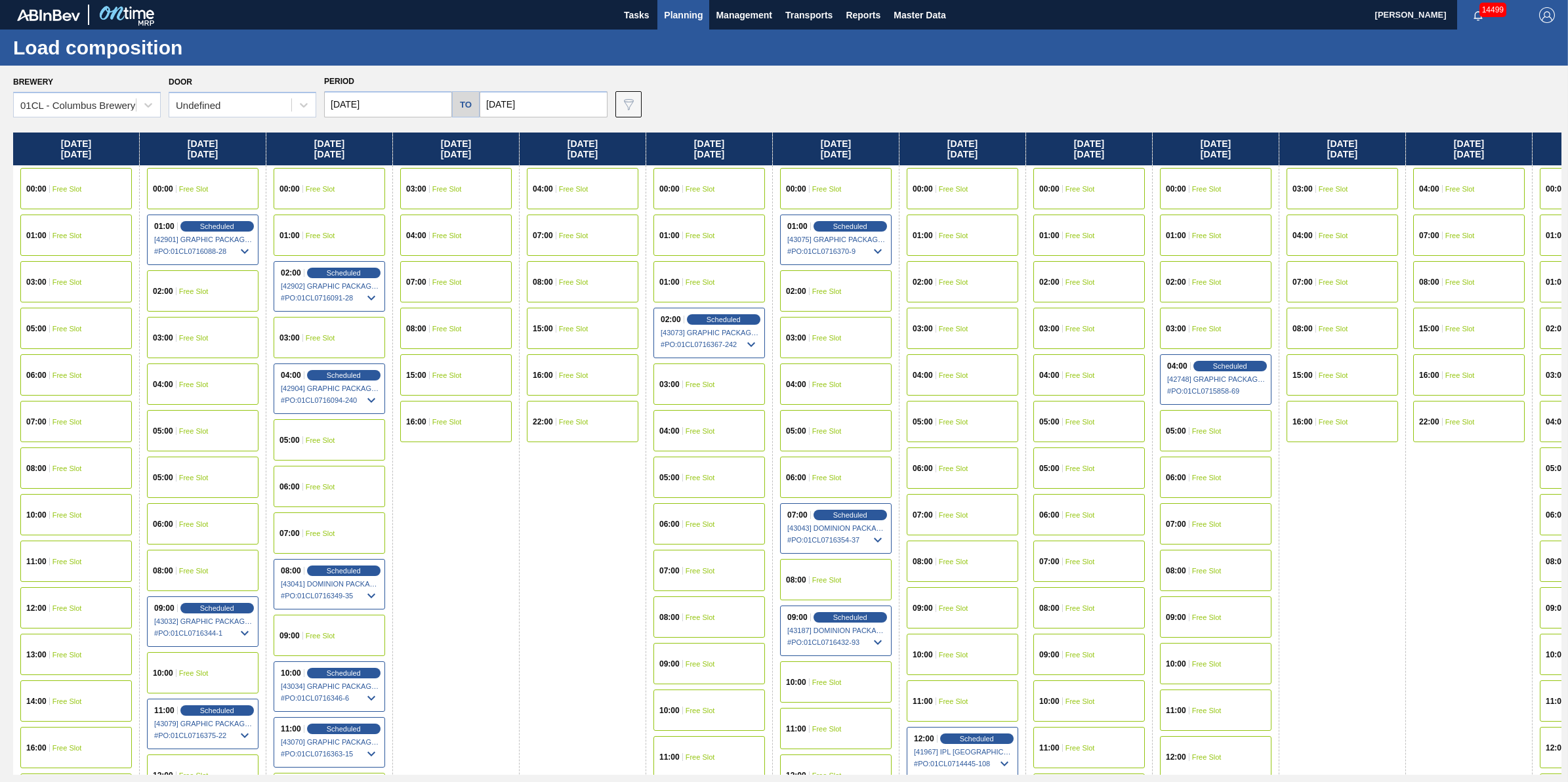
drag, startPoint x: 1007, startPoint y: 333, endPoint x: 1078, endPoint y: 418, distance: 110.8
click at [1078, 418] on div "Wednesday 09/24/2025 00:00 Free Slot 01:00 Free Slot 03:00 Free Slot 05:00 Free…" at bounding box center [787, 453] width 1549 height 642
drag, startPoint x: 349, startPoint y: 375, endPoint x: 572, endPoint y: 405, distance: 225.0
click at [572, 405] on div "Wednesday 09/24/2025 00:00 Free Slot 01:00 Free Slot 03:00 Free Slot 05:00 Free…" at bounding box center [787, 453] width 1549 height 642
click at [680, 10] on span "Planning" at bounding box center [683, 15] width 39 height 16
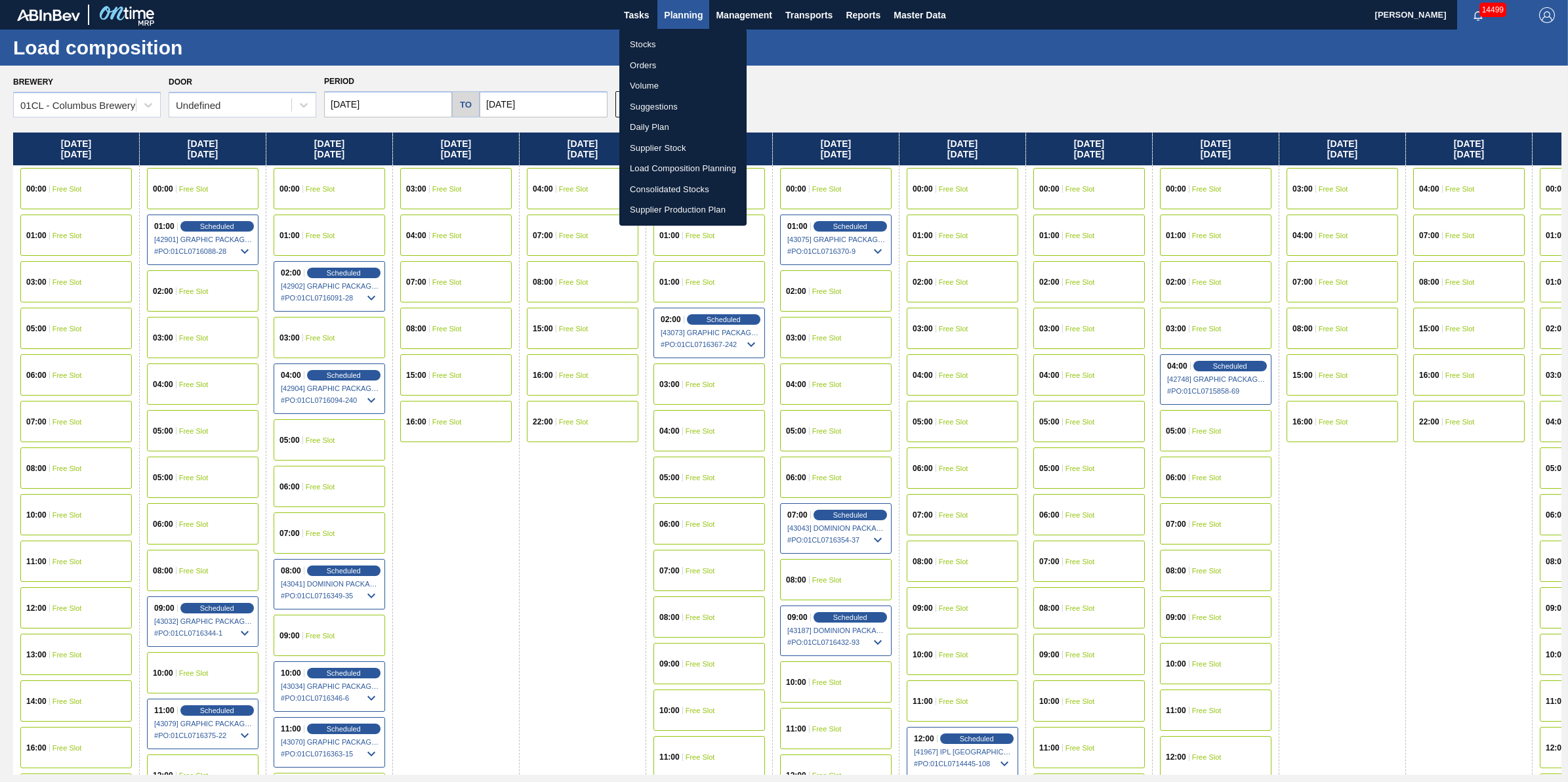
click at [685, 99] on li "Suggestions" at bounding box center [683, 107] width 127 height 21
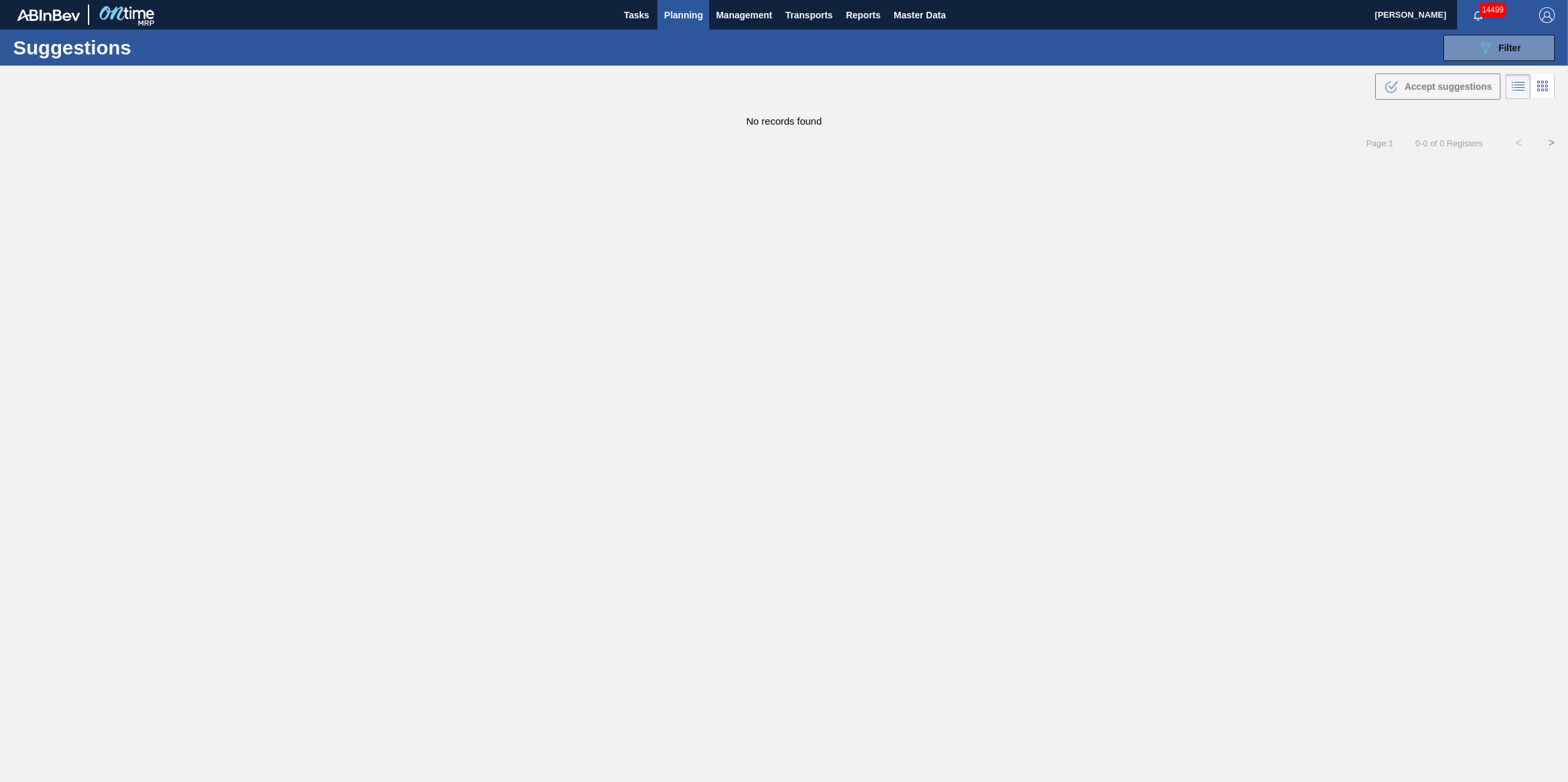
click at [670, 13] on span "Planning" at bounding box center [683, 15] width 39 height 16
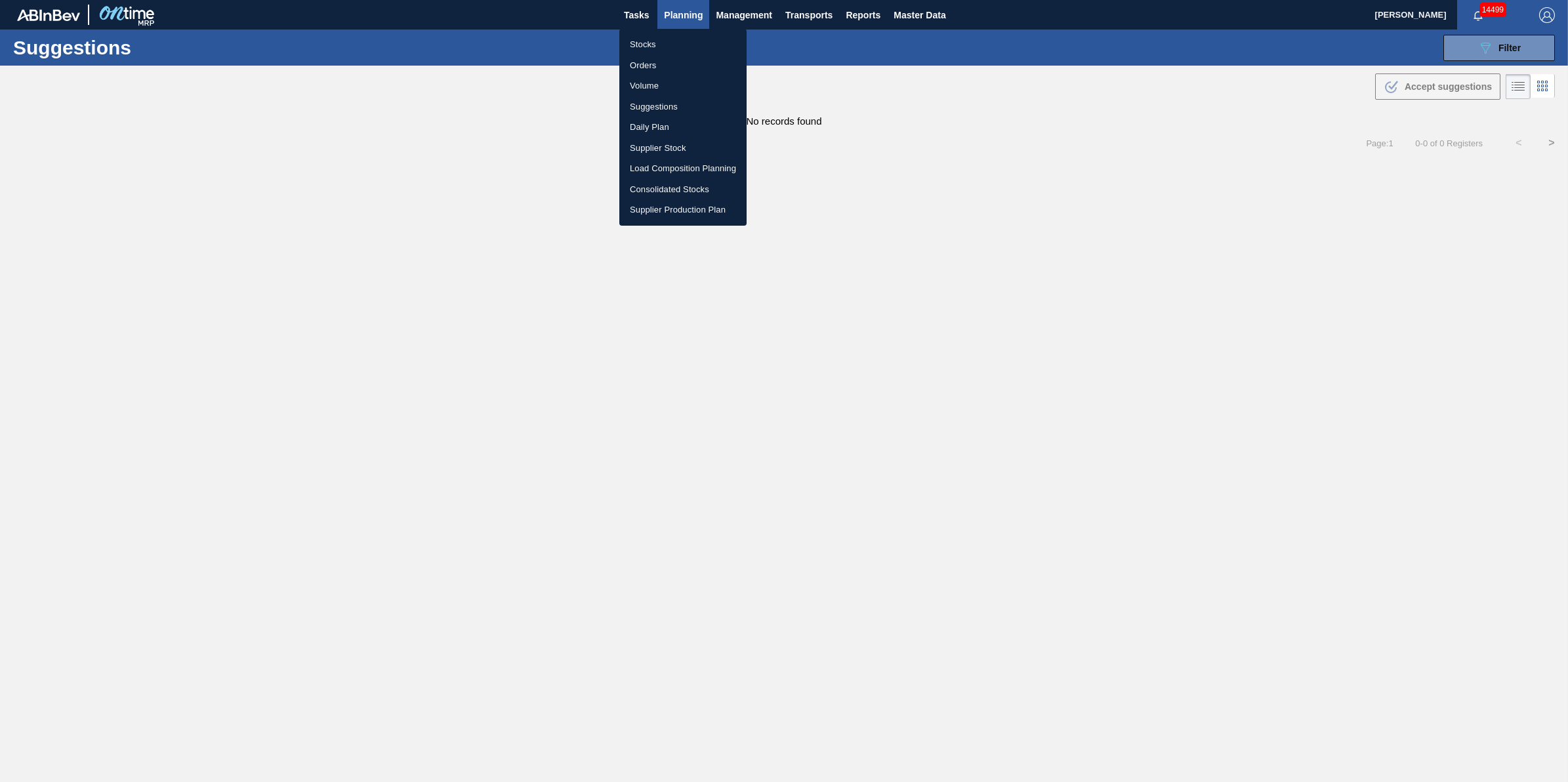
click at [682, 110] on li "Suggestions" at bounding box center [683, 107] width 127 height 21
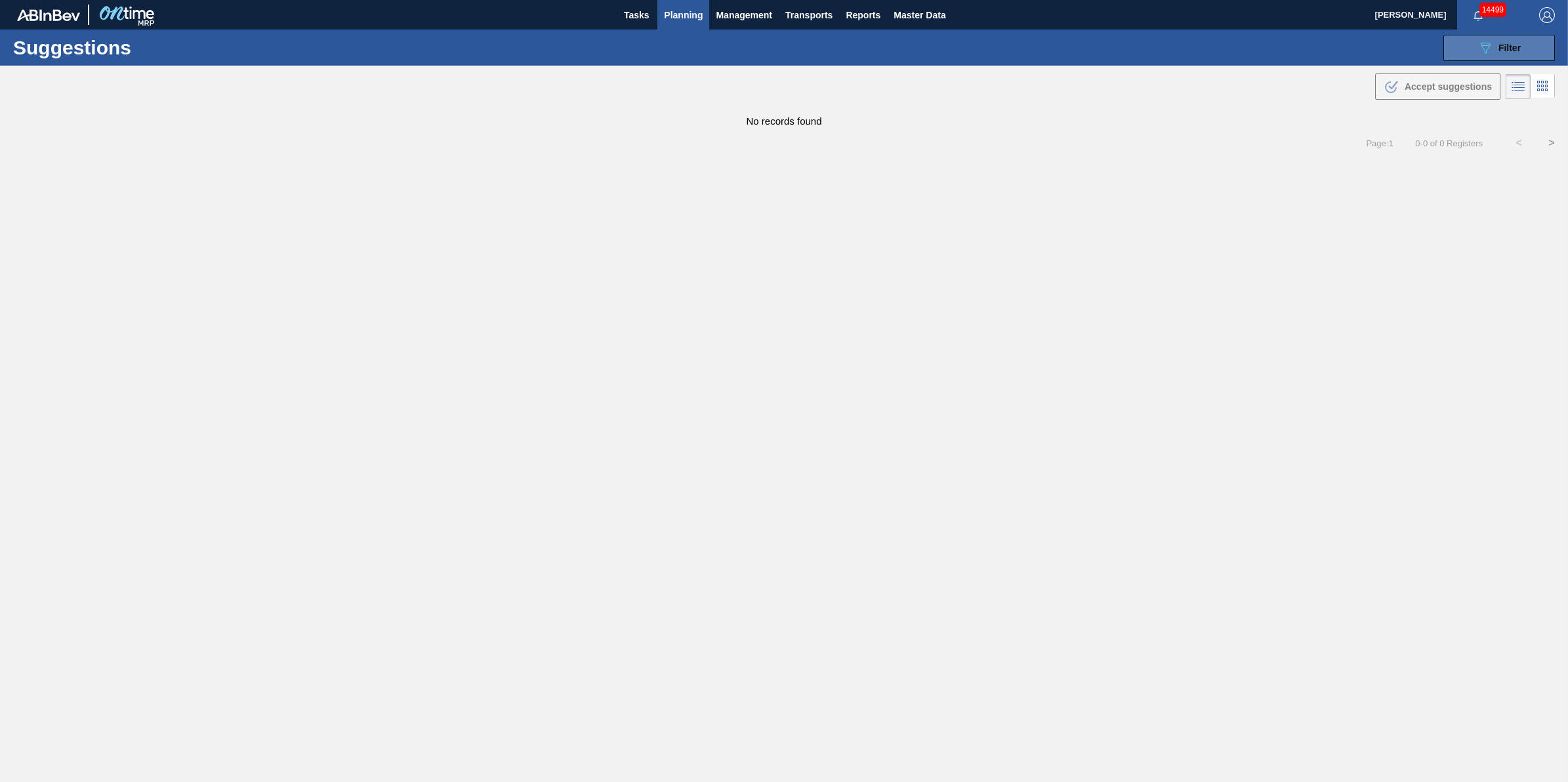
click at [1484, 38] on button "089F7B8B-B2A5-4AFE-B5C0-19BA573D28AC Filter" at bounding box center [1499, 47] width 111 height 26
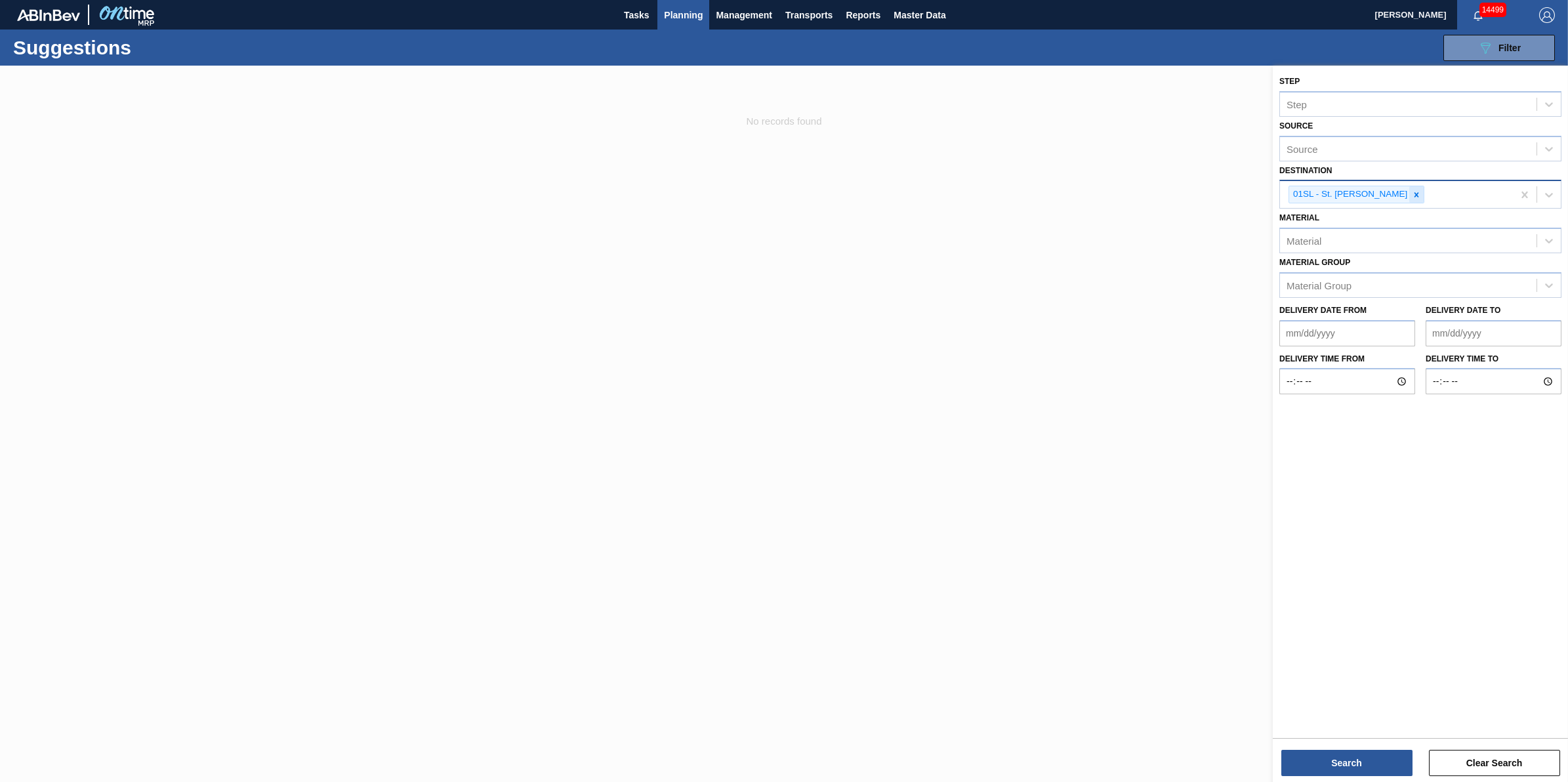
click at [1410, 198] on div at bounding box center [1416, 194] width 14 height 16
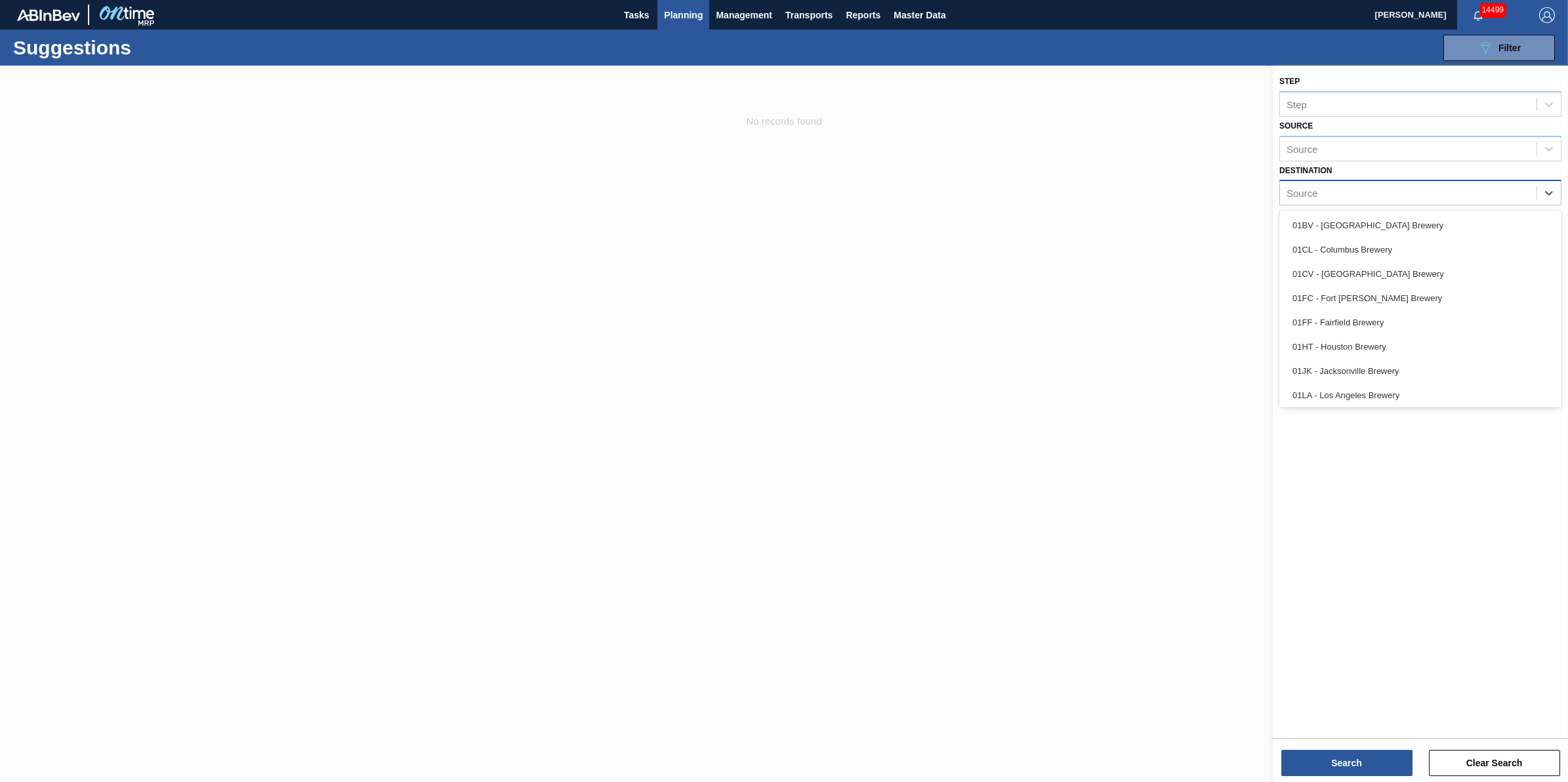
click at [1399, 197] on div "Source" at bounding box center [1408, 193] width 257 height 19
click at [1389, 387] on div "01WM - Williamsburg Brewery" at bounding box center [1420, 393] width 282 height 24
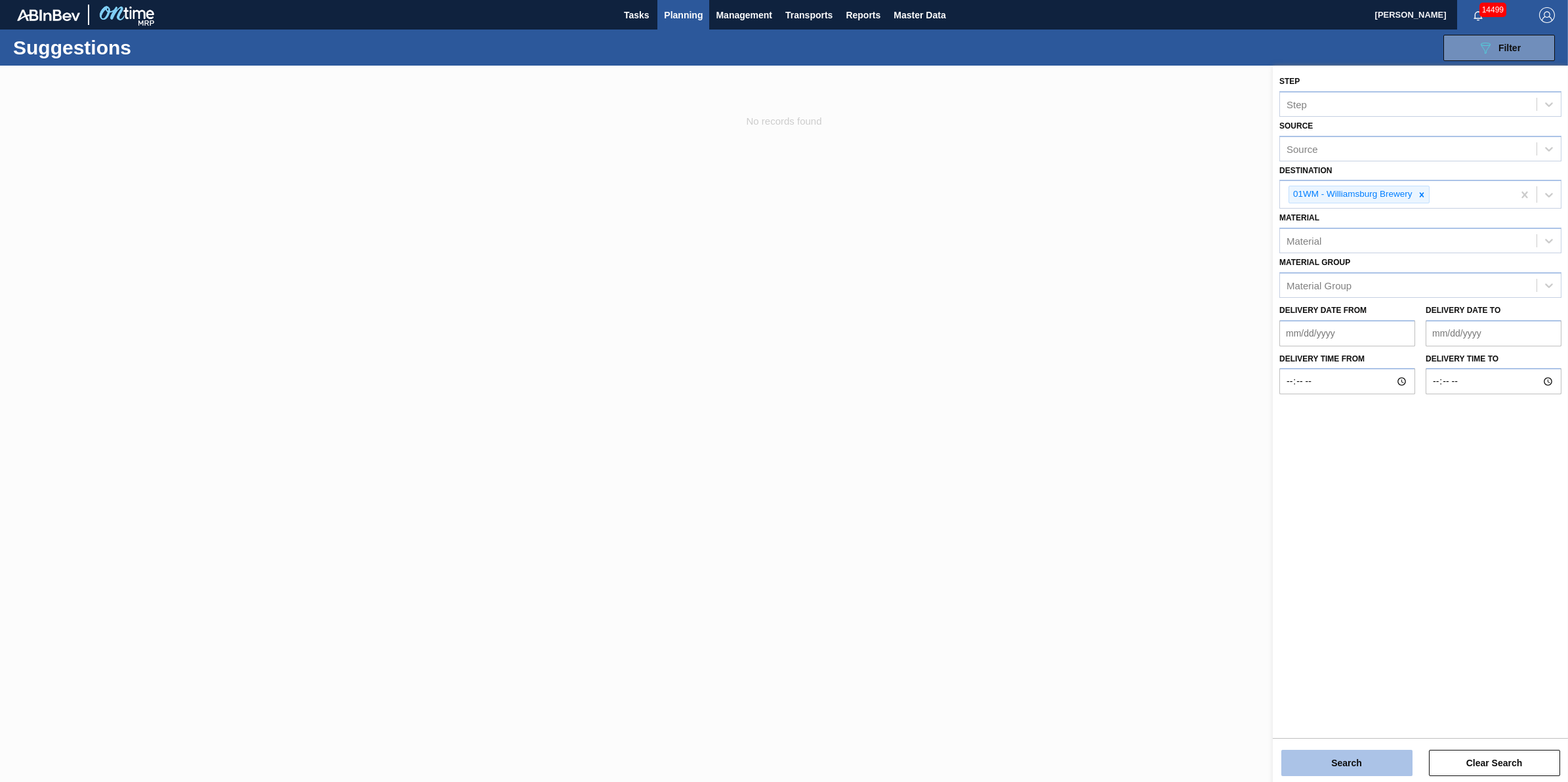
click at [1323, 762] on button "Search" at bounding box center [1347, 763] width 131 height 26
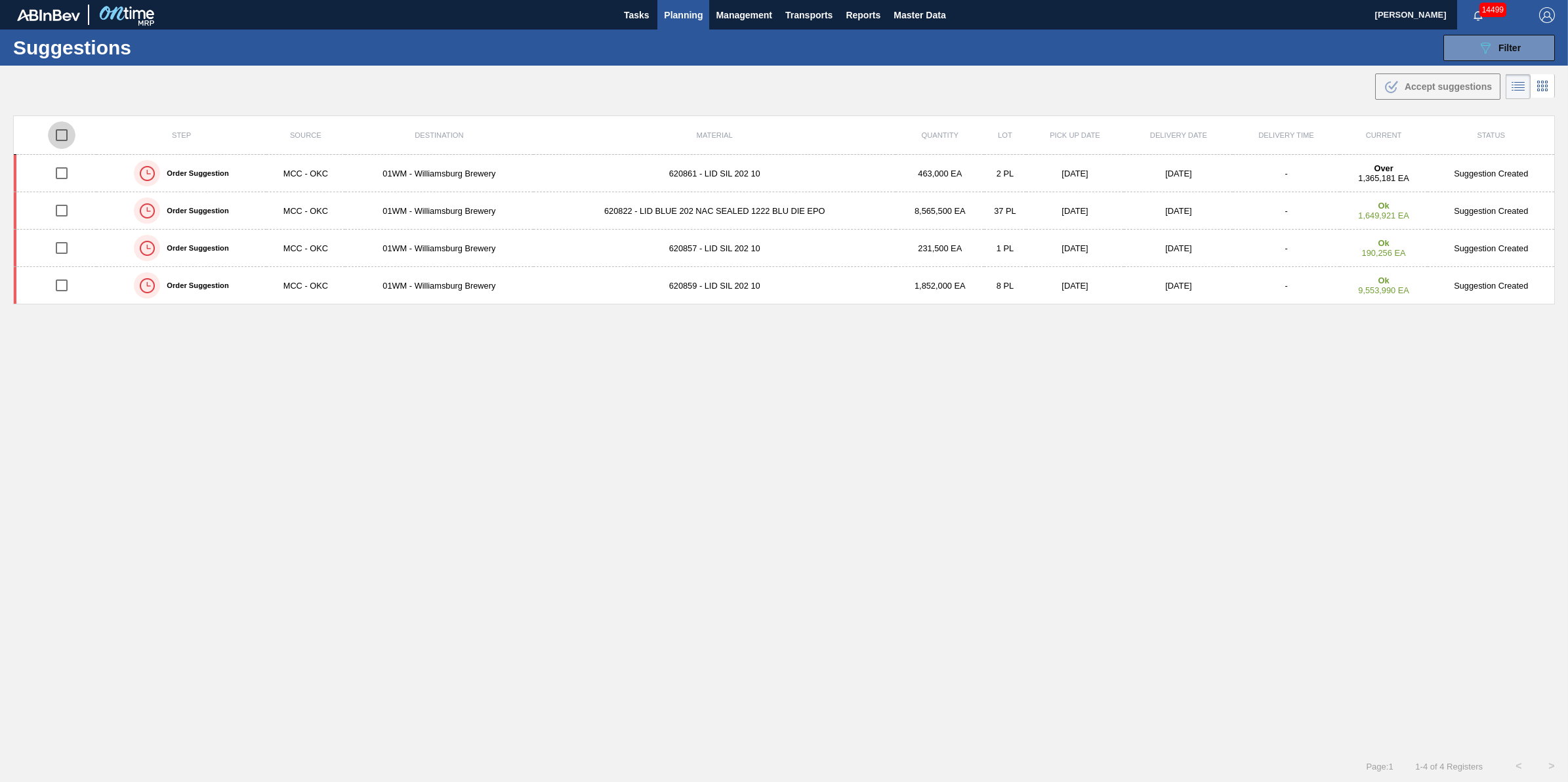
click at [64, 141] on input "checkbox" at bounding box center [61, 135] width 28 height 28
checkbox input "true"
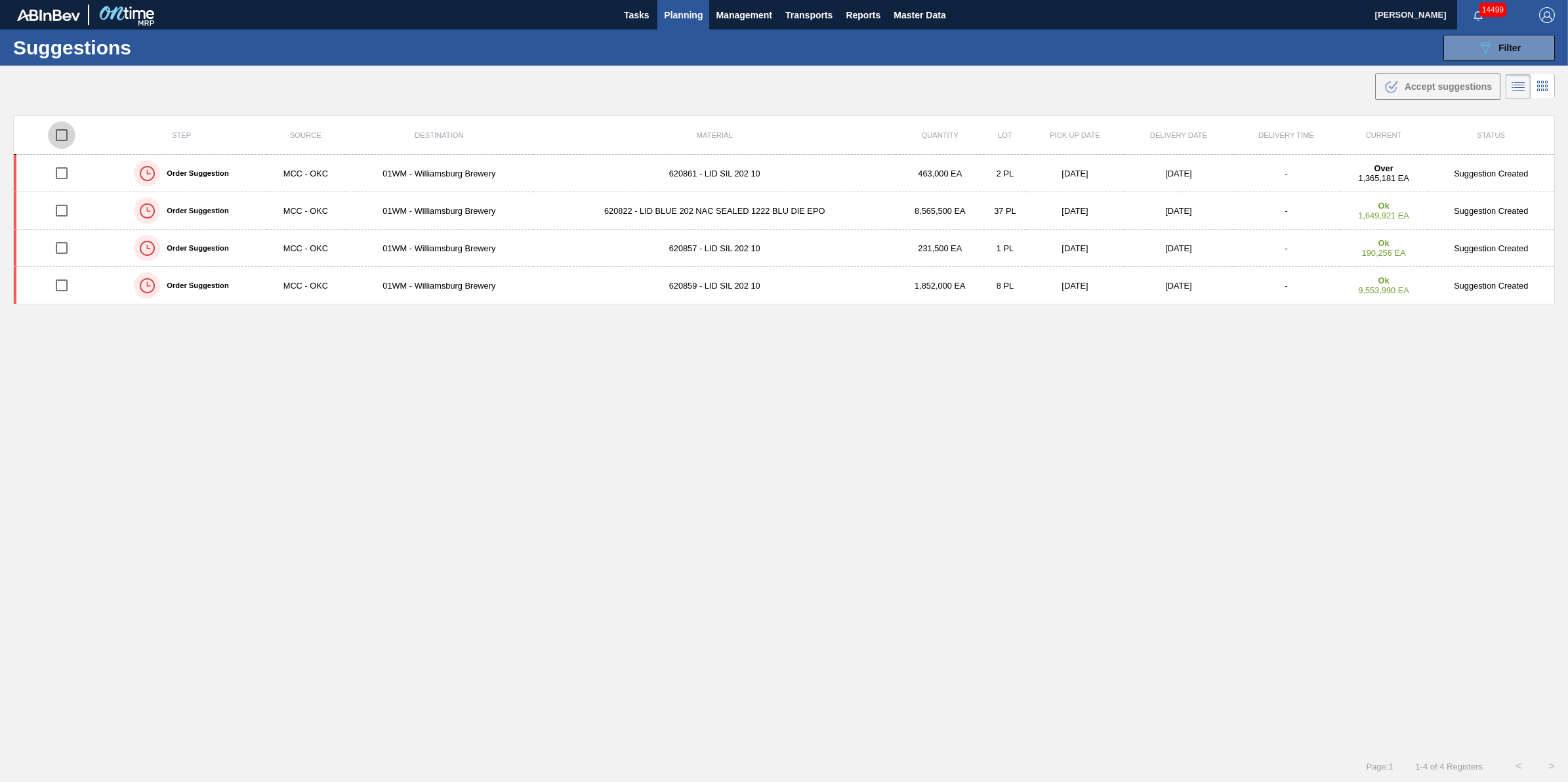
checkbox input "true"
click at [1428, 83] on span "Accept suggestions" at bounding box center [1448, 87] width 88 height 10
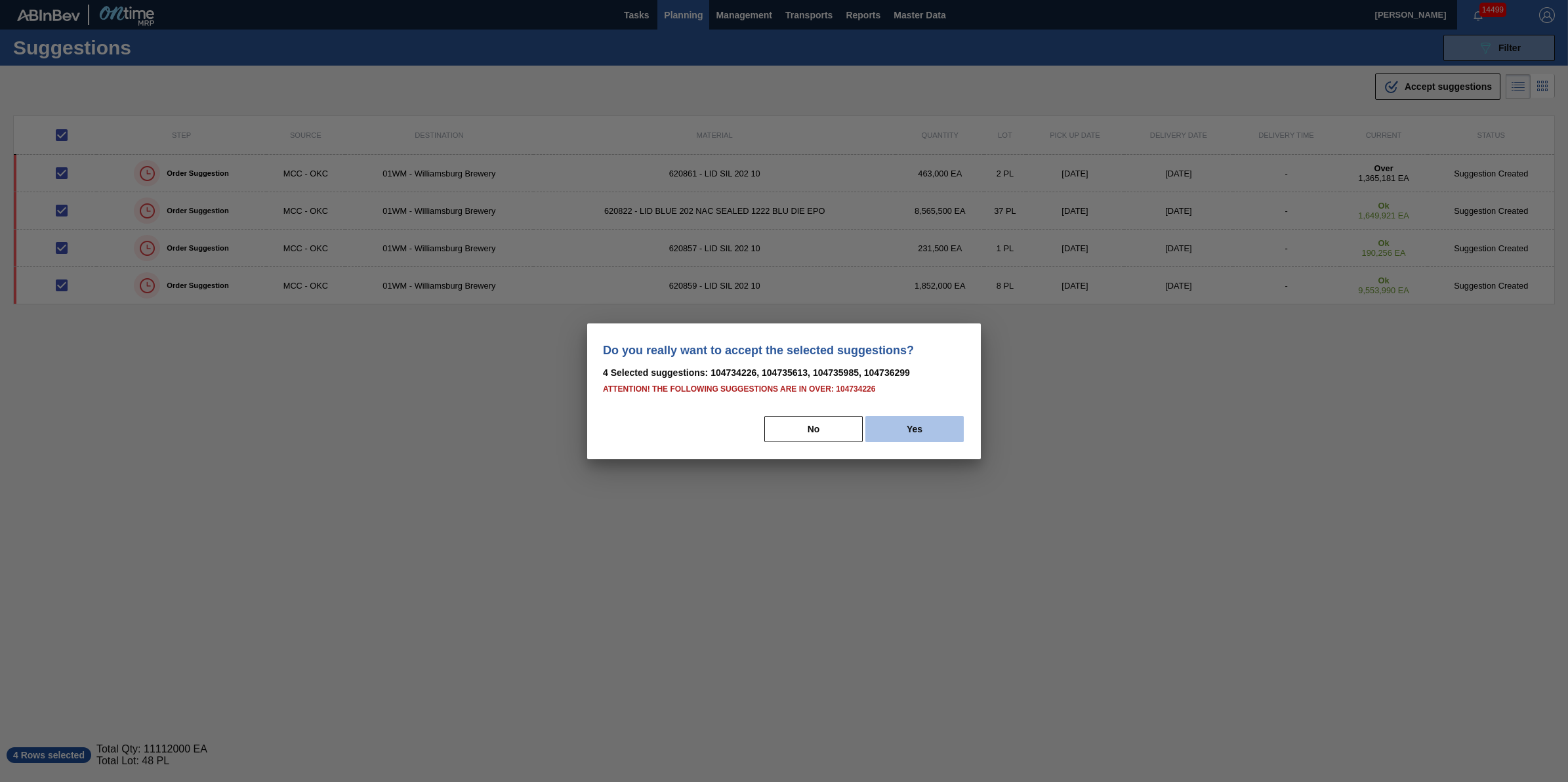
click at [910, 430] on button "Yes" at bounding box center [915, 428] width 99 height 26
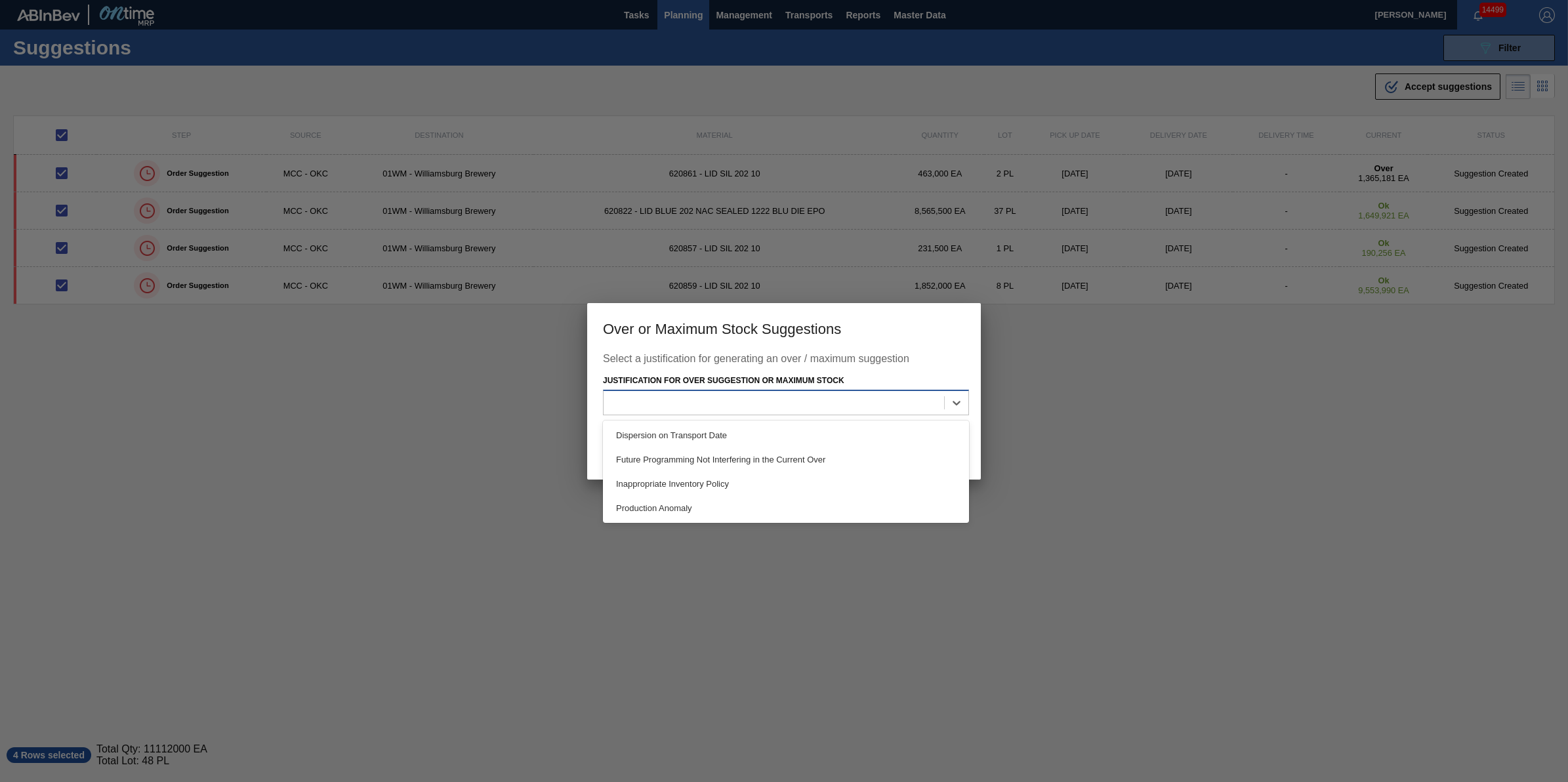
click at [899, 401] on div at bounding box center [774, 402] width 340 height 19
click at [881, 433] on div "Dispersion on Transport Date" at bounding box center [786, 435] width 366 height 24
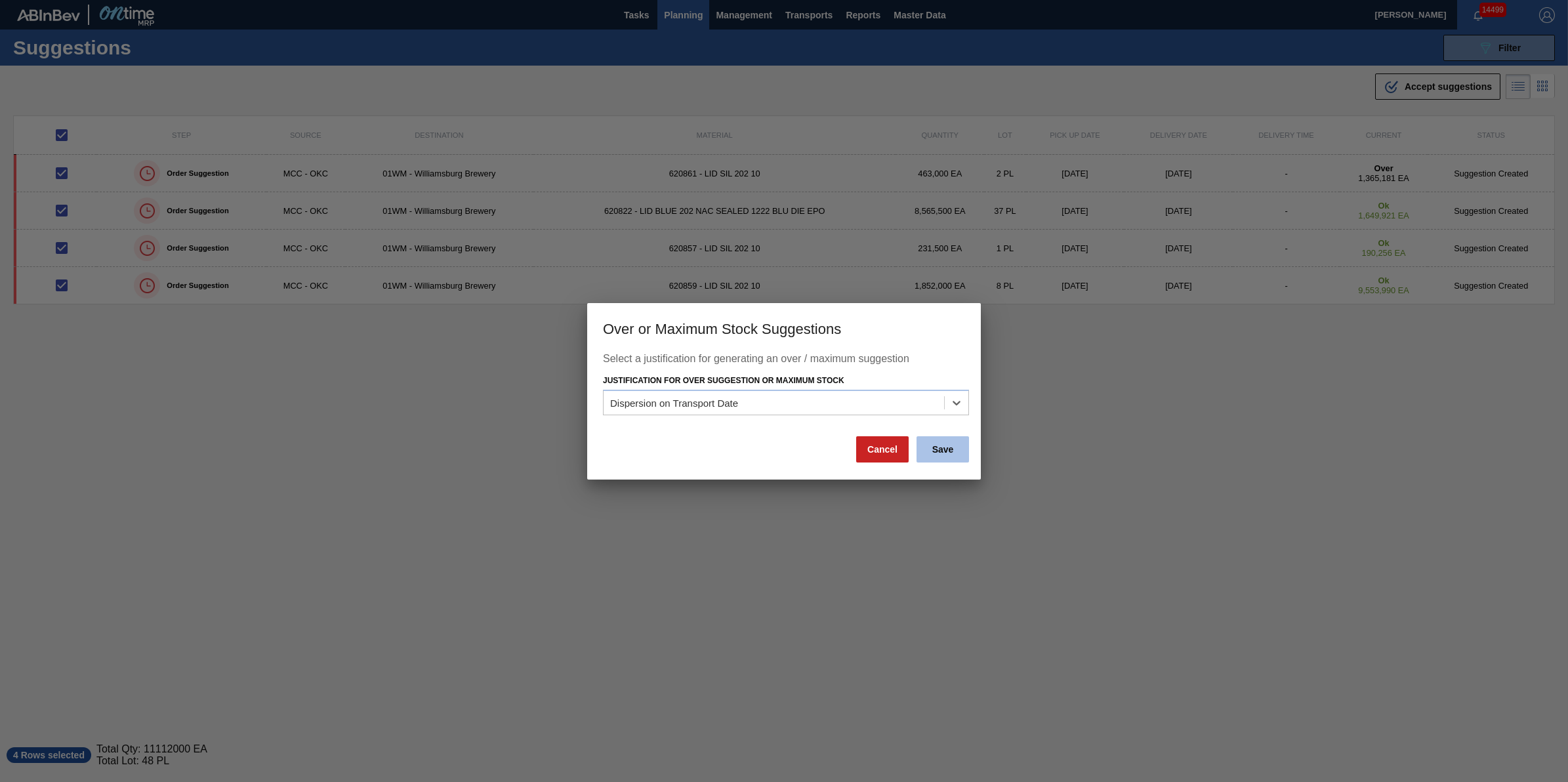
click at [949, 447] on button "Save" at bounding box center [942, 449] width 52 height 26
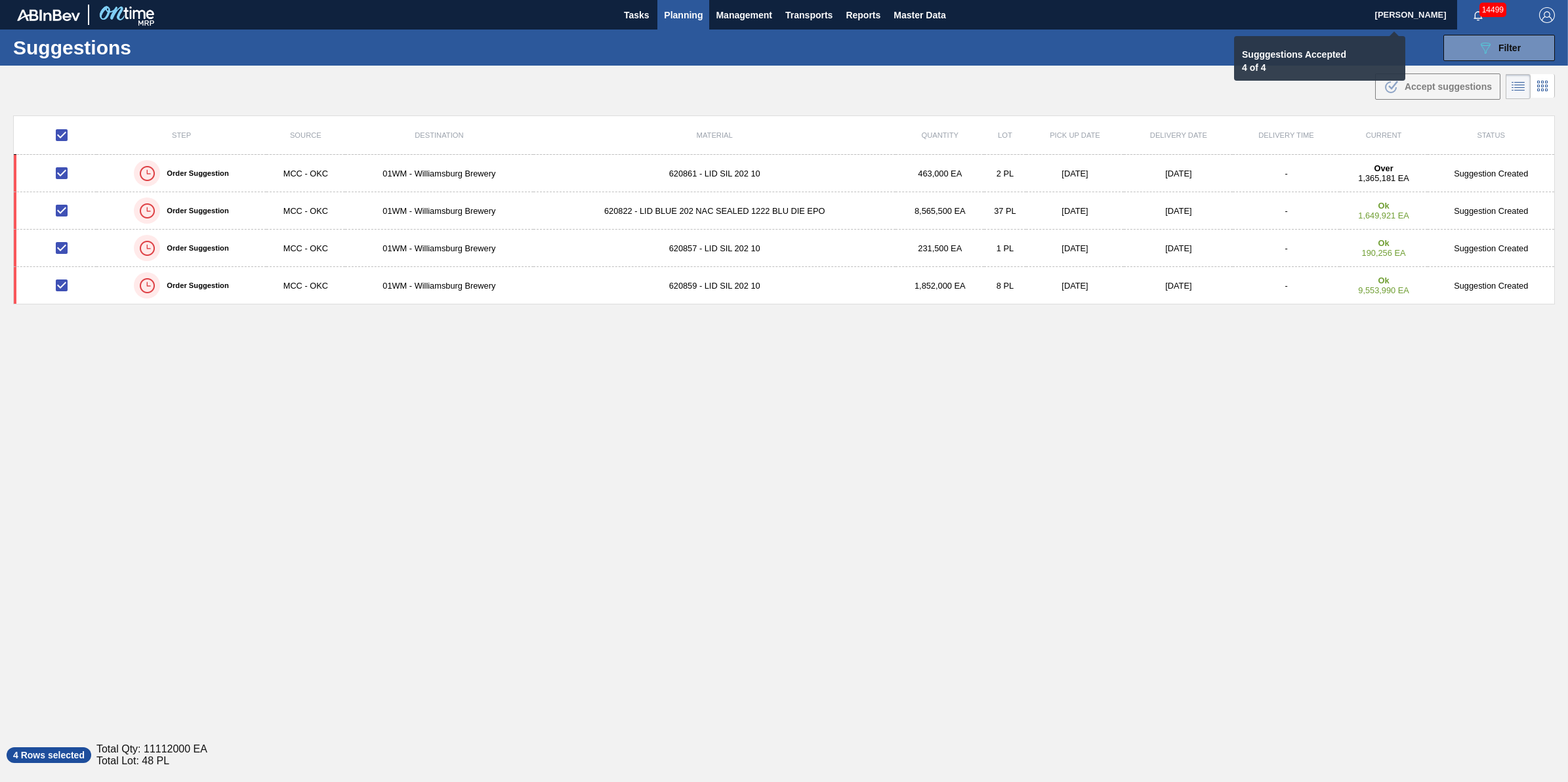
checkbox input "false"
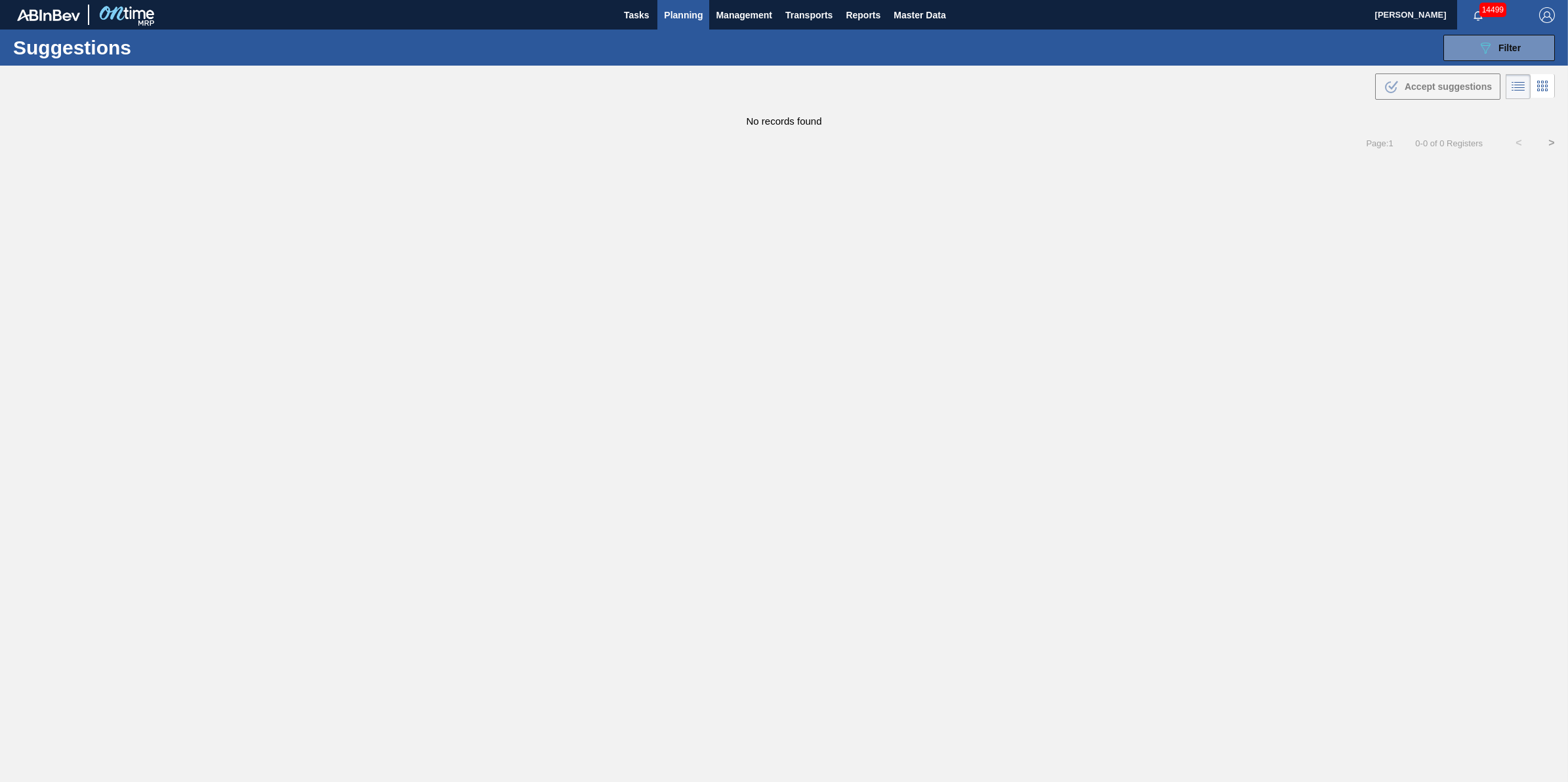
click at [691, 23] on button "Planning" at bounding box center [684, 14] width 52 height 29
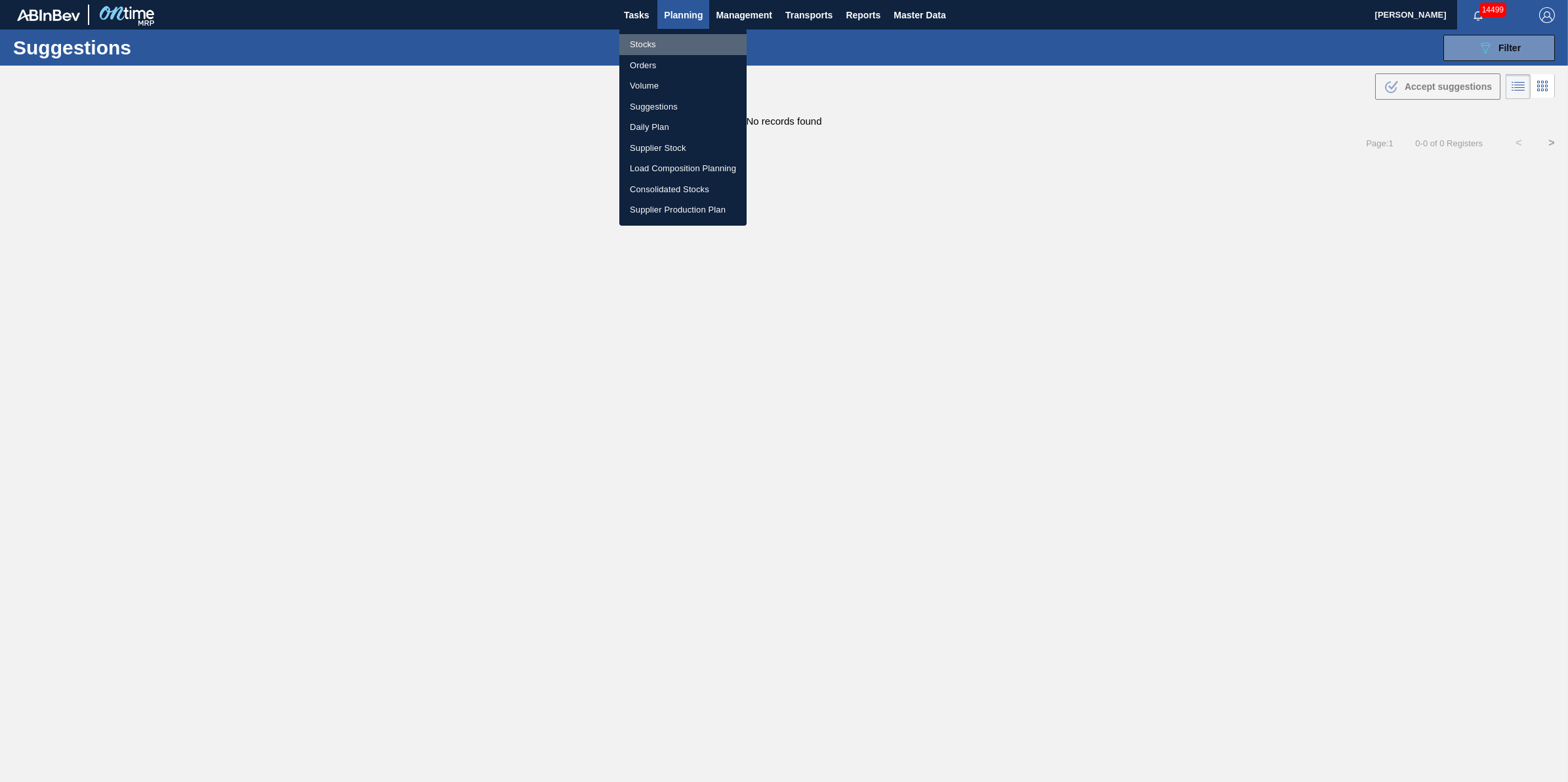
click at [681, 36] on li "Stocks" at bounding box center [683, 45] width 127 height 21
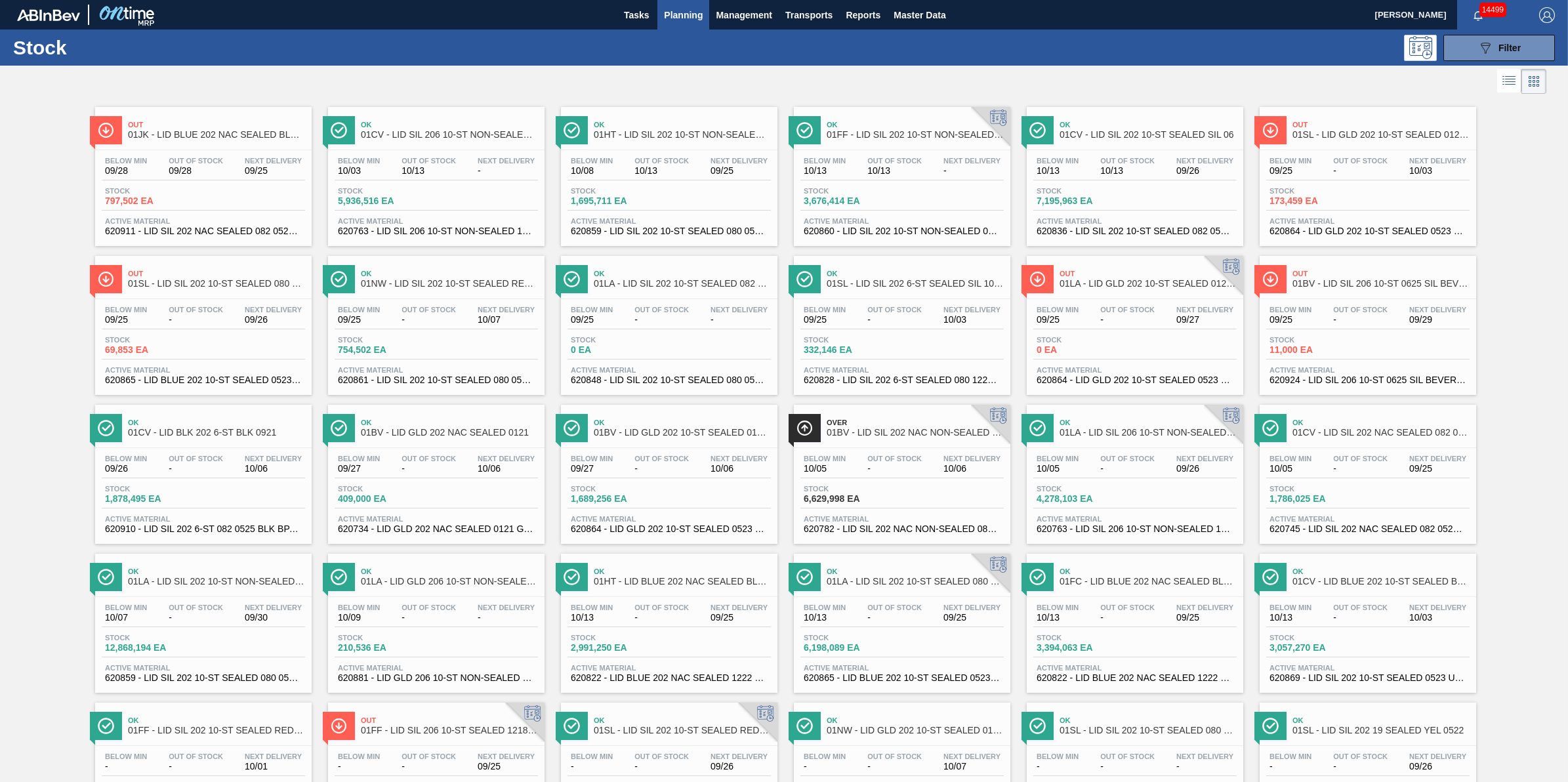
click at [500, 135] on span "01CV - LID SIL 206 10-ST NON-SEALED 1218 GRN 20" at bounding box center [450, 135] width 177 height 10
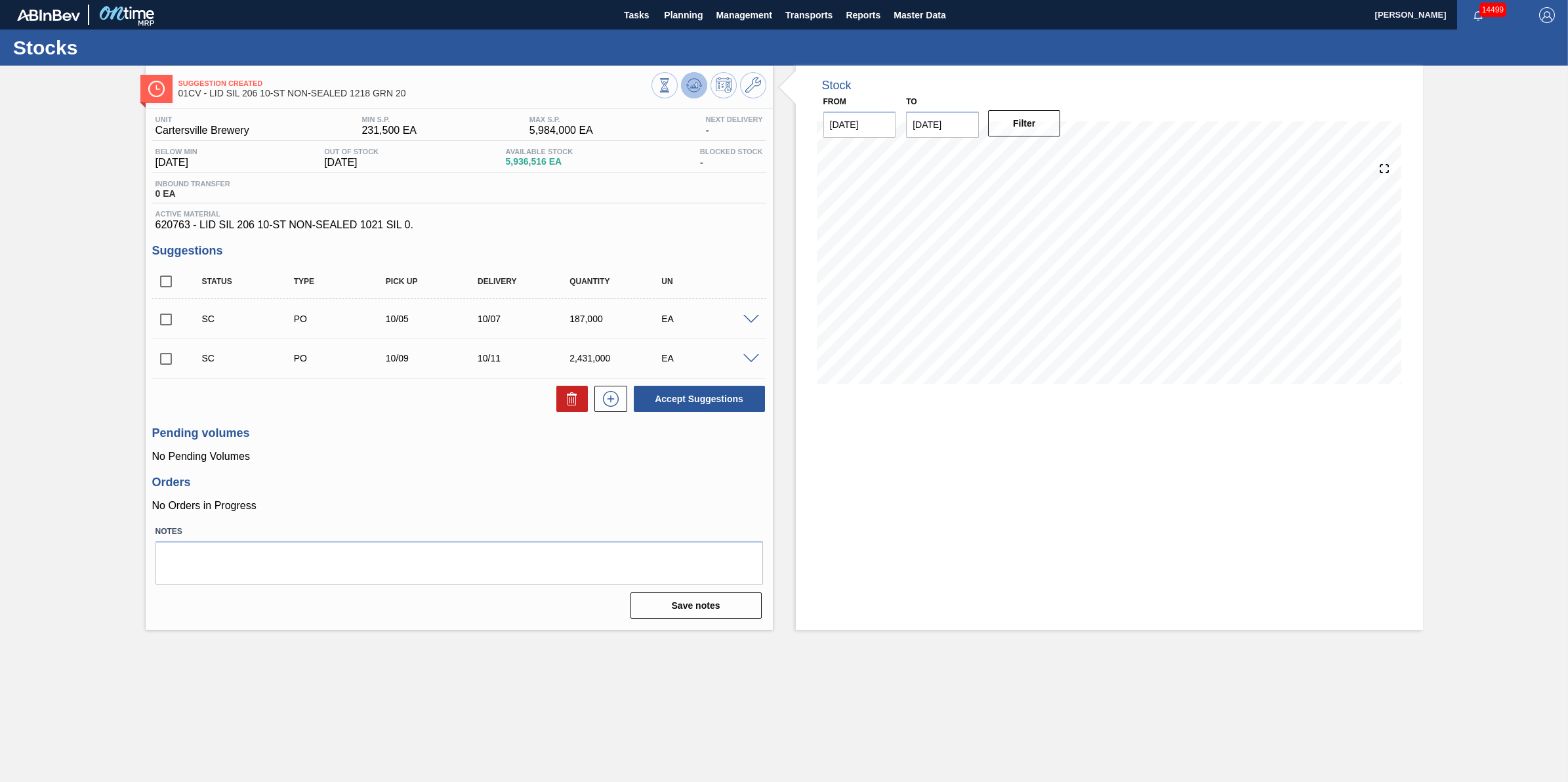
click at [692, 86] on icon at bounding box center [694, 84] width 8 height 6
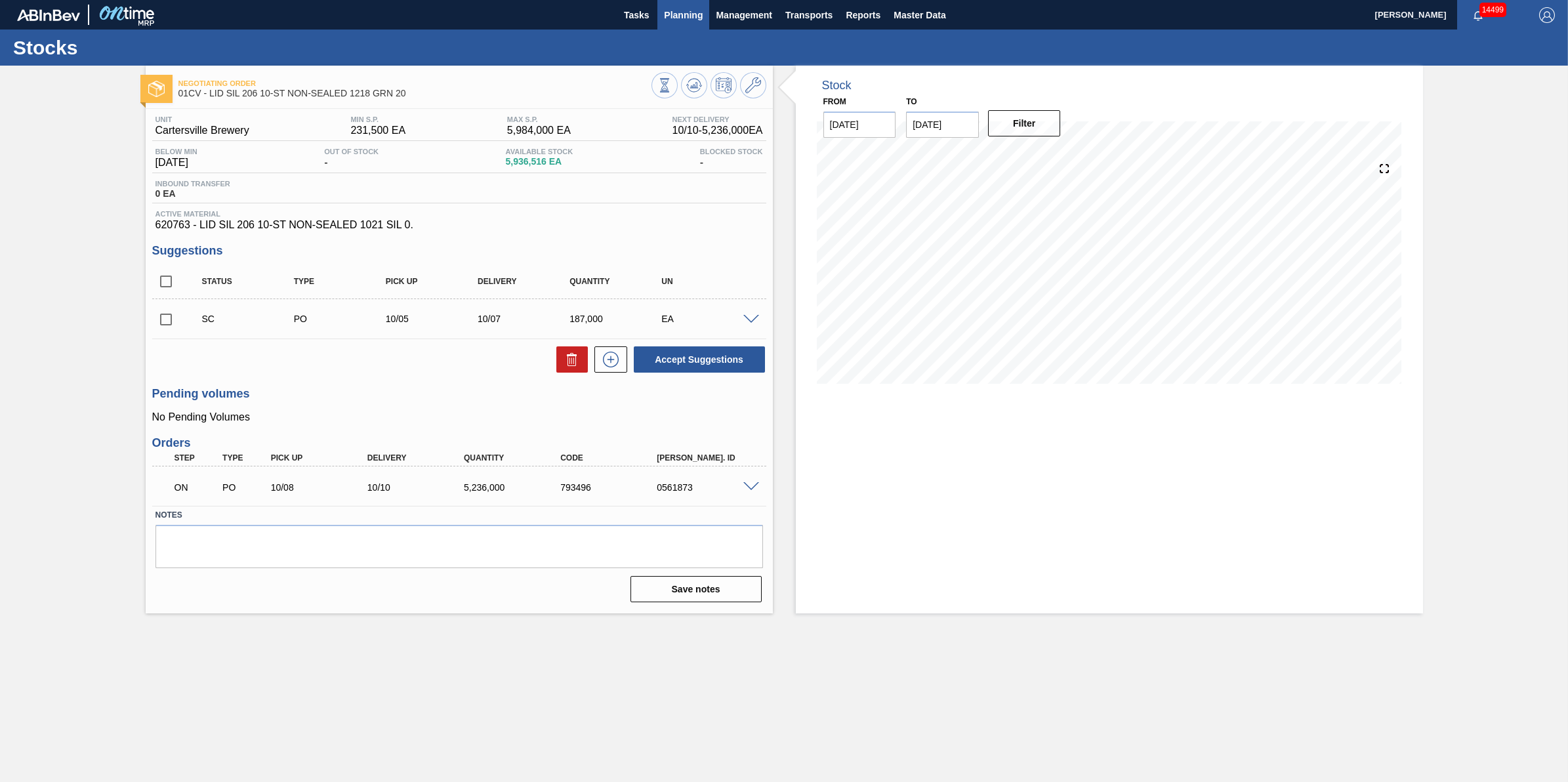
click at [677, 13] on span "Planning" at bounding box center [683, 15] width 39 height 16
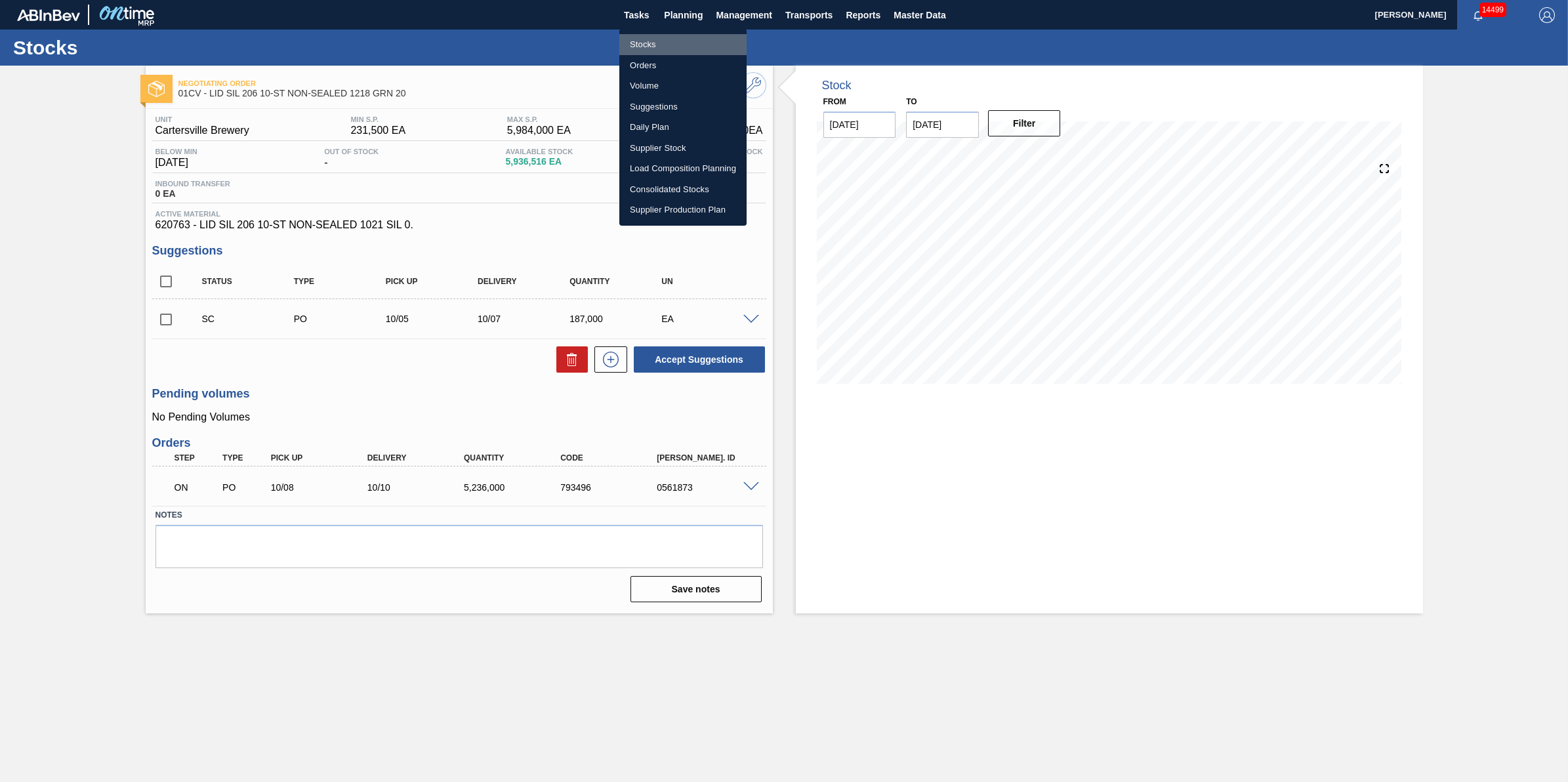
click at [673, 46] on li "Stocks" at bounding box center [683, 45] width 127 height 21
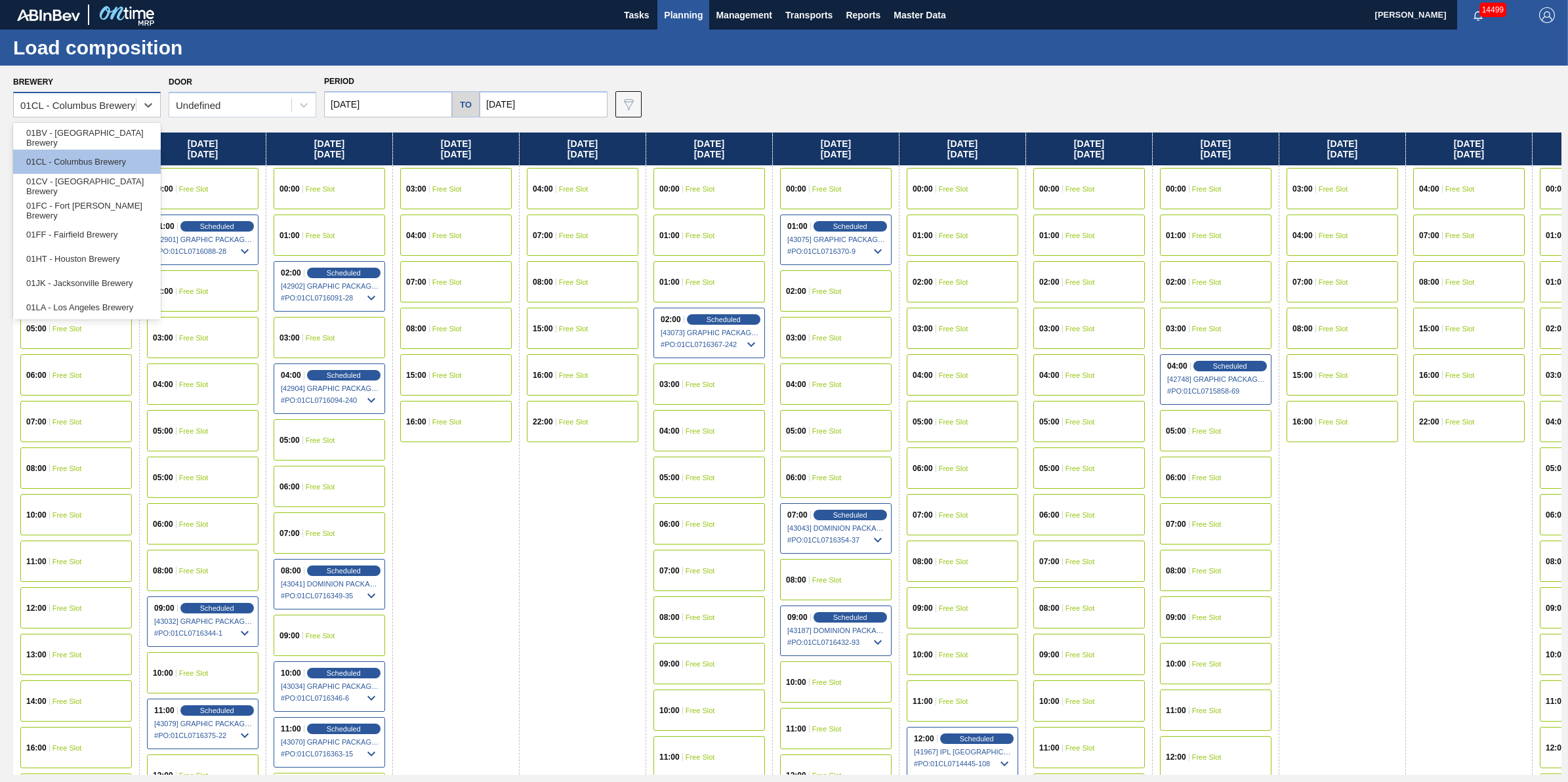
click at [125, 99] on div "01CL - Columbus Brewery" at bounding box center [77, 104] width 115 height 11
click at [131, 184] on div "01CV - [GEOGRAPHIC_DATA] Brewery" at bounding box center [87, 185] width 147 height 24
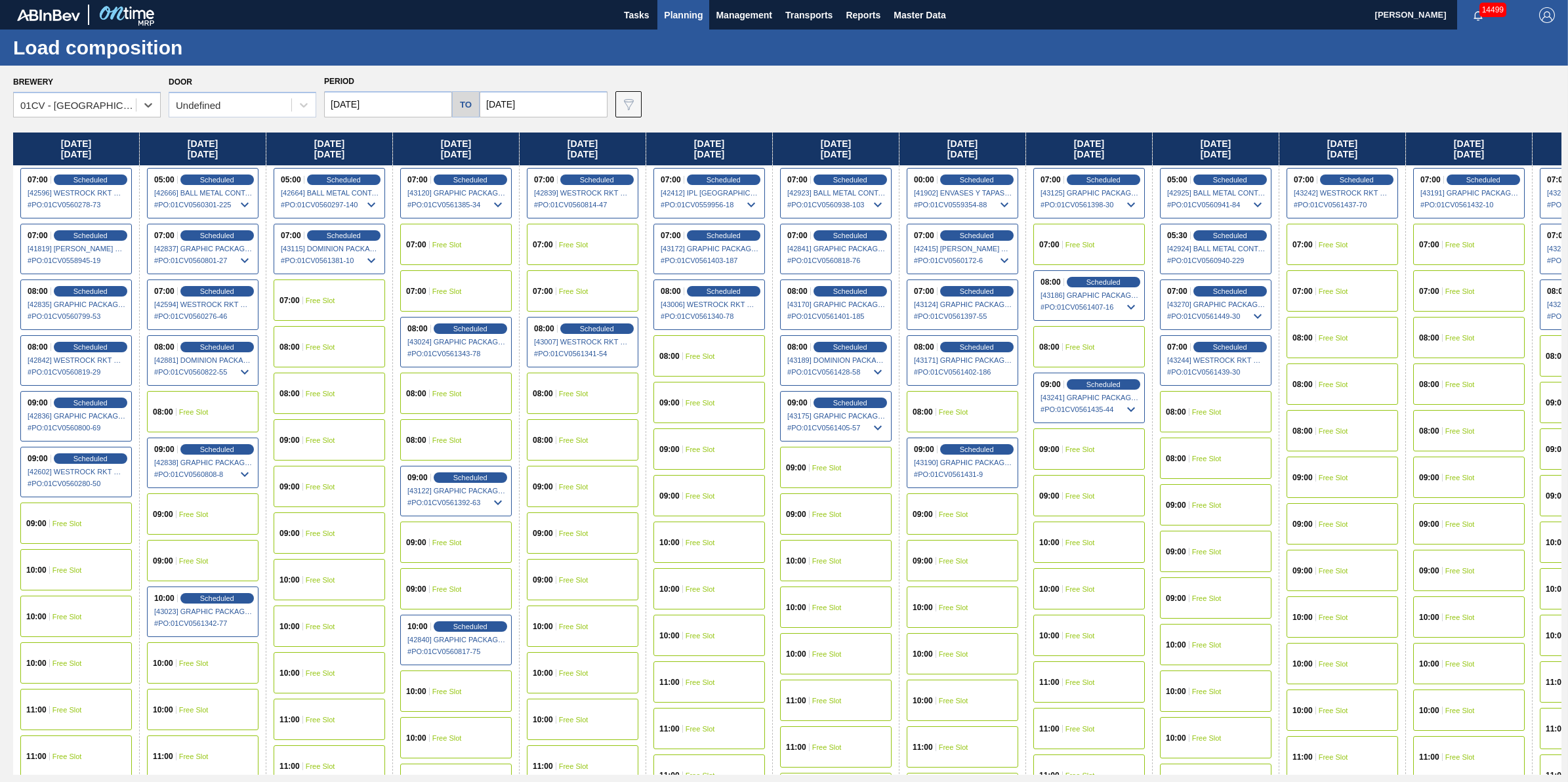
scroll to position [0, 611]
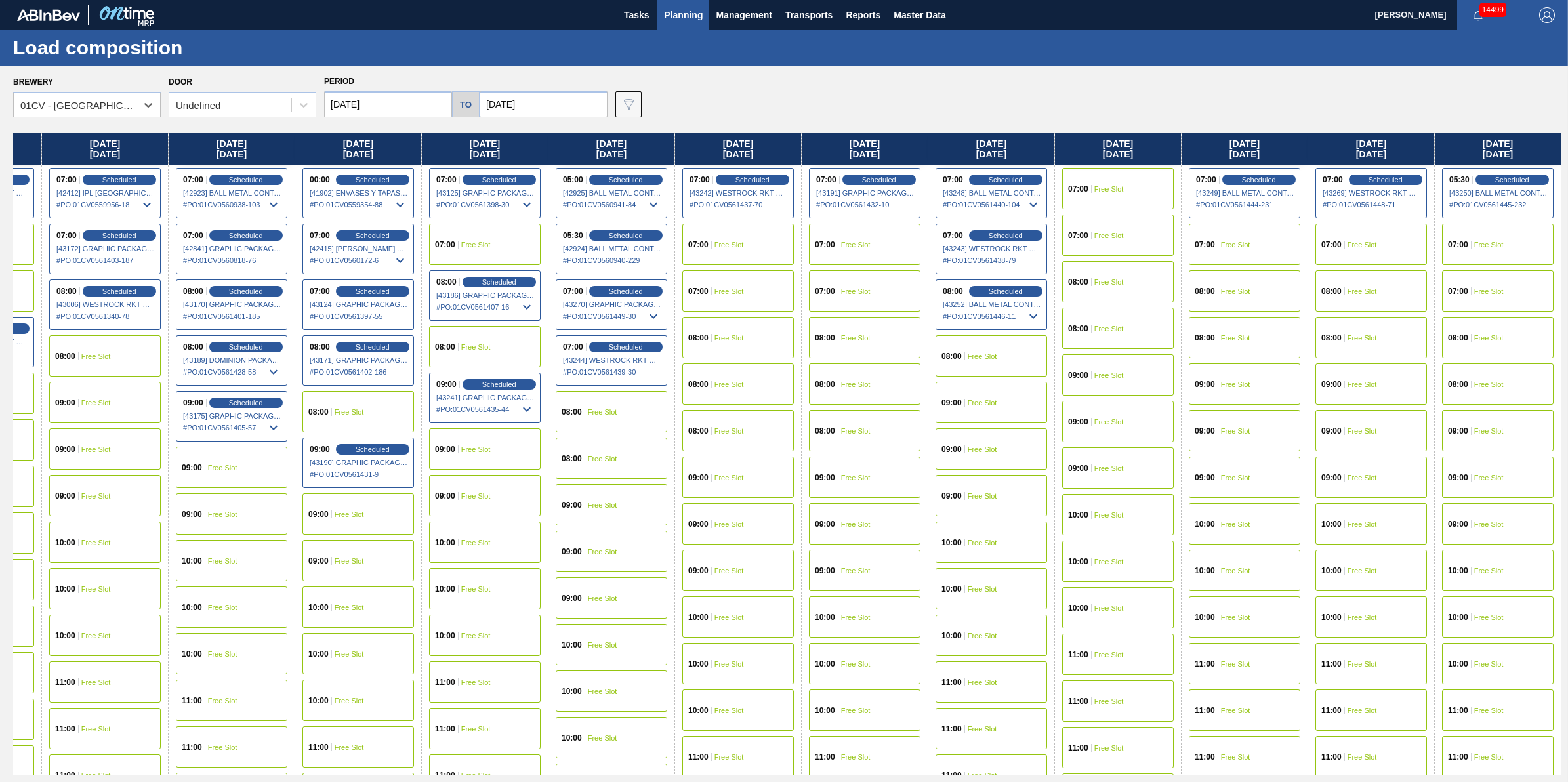
drag, startPoint x: 1214, startPoint y: 364, endPoint x: 136, endPoint y: 465, distance: 1082.7
click at [136, 465] on div "Wednesday 09/24/2025 07:00 Scheduled [42596] WESTROCK RKT COMPANY CORRUGATE - 0…" at bounding box center [787, 453] width 1549 height 642
click at [1474, 329] on div "08:00 Free Slot" at bounding box center [1498, 337] width 111 height 41
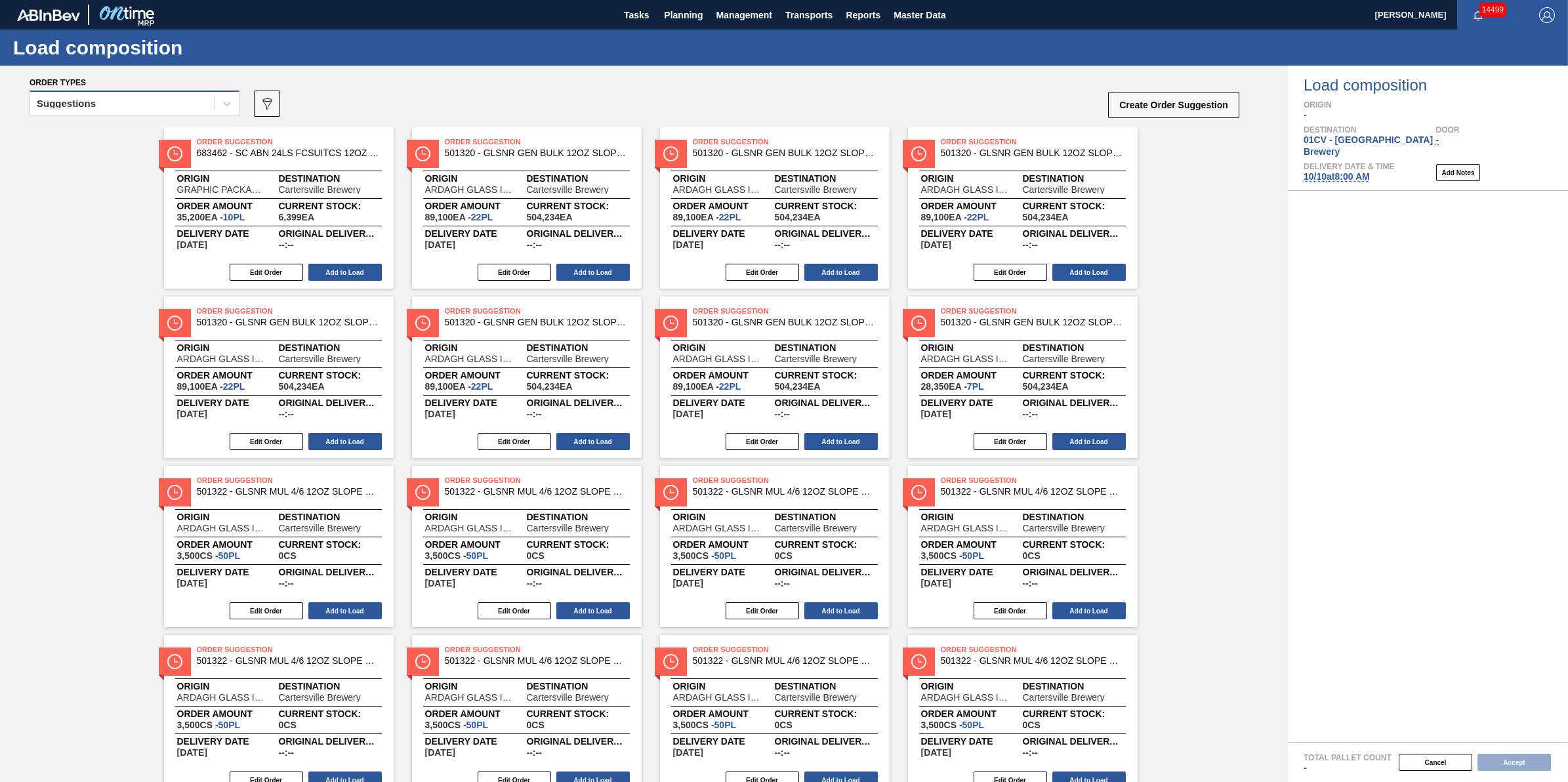
click at [202, 107] on div "Suggestions" at bounding box center [122, 104] width 184 height 19
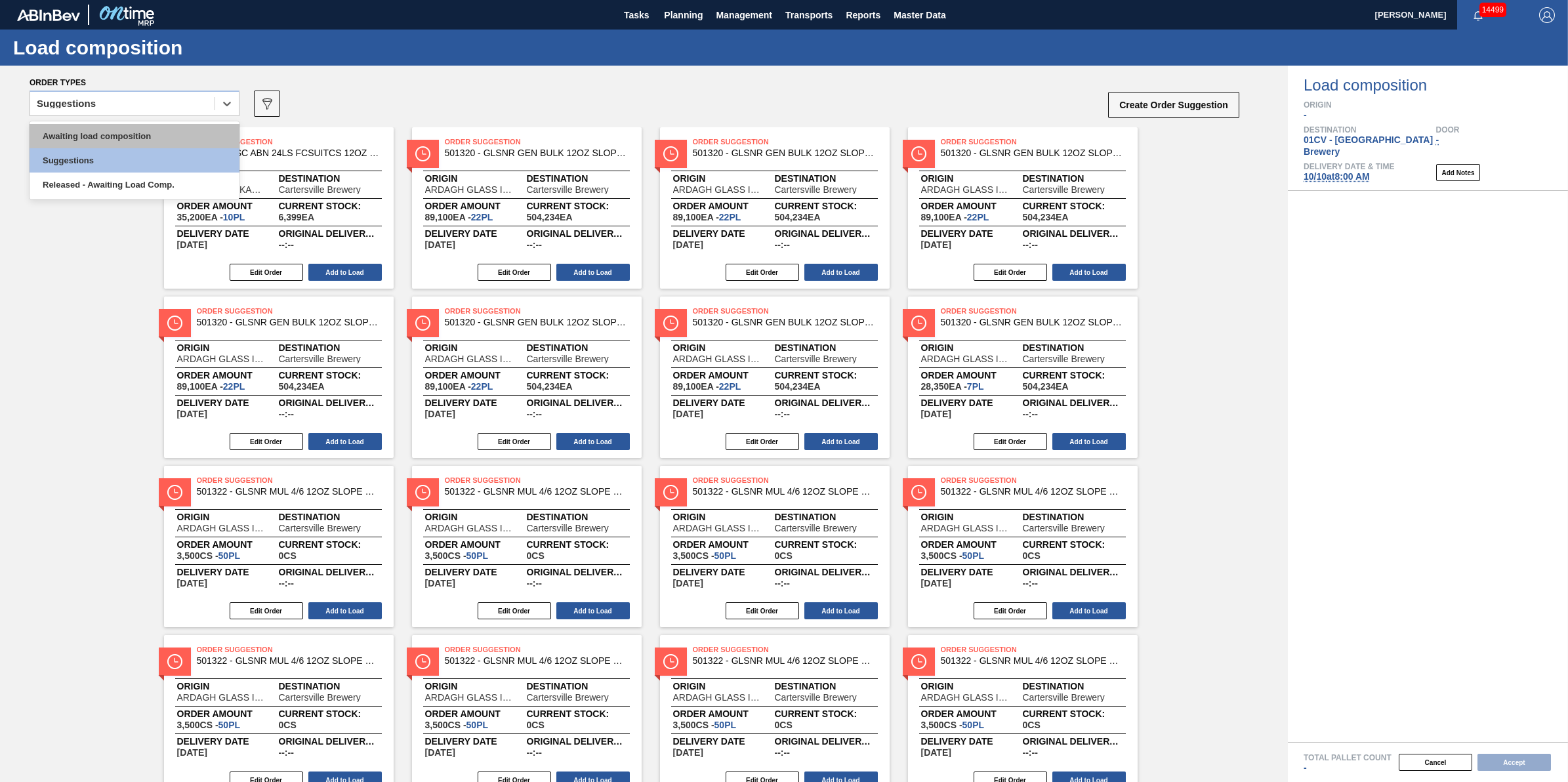
click at [182, 133] on div "Awaiting load composition" at bounding box center [134, 136] width 210 height 24
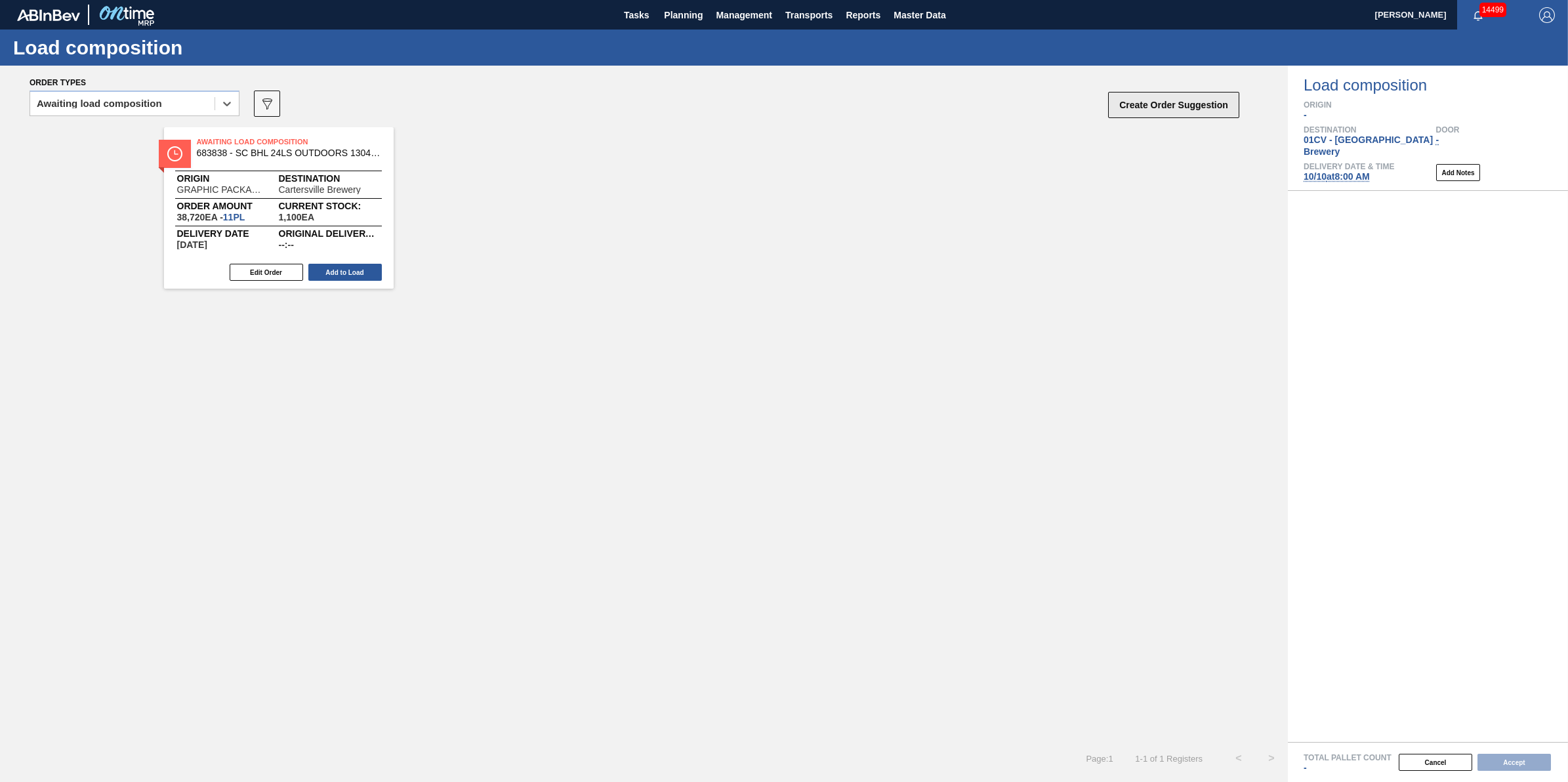
click at [1140, 102] on button "Create Order Suggestion" at bounding box center [1174, 104] width 131 height 26
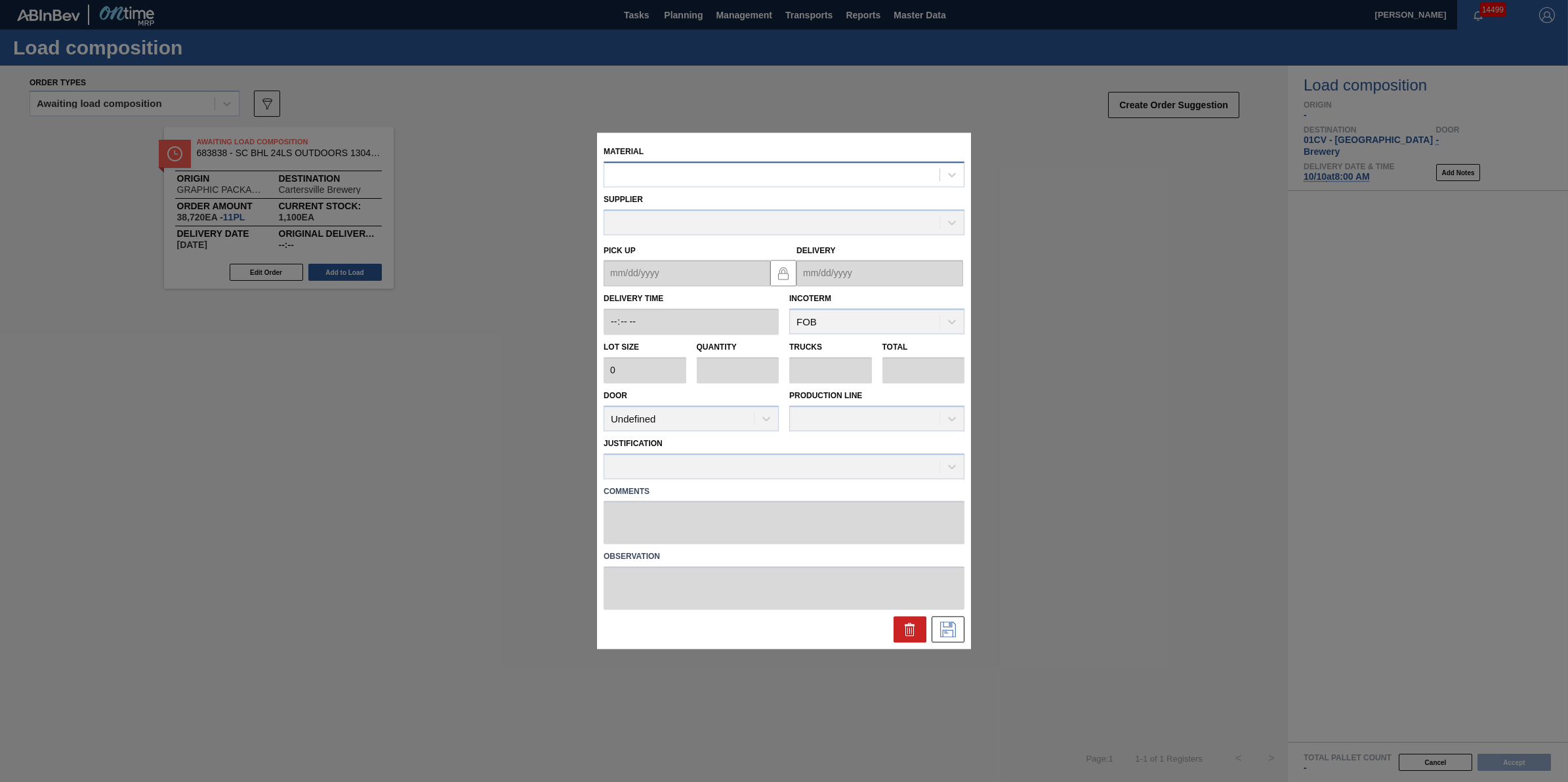
click at [805, 162] on div at bounding box center [784, 174] width 361 height 25
type input "620763"
click at [794, 201] on div "000000000000620763 - LID SIL 206 10-ST NON-SEALED 1021 SIL 0." at bounding box center [784, 206] width 361 height 24
type input "187,000"
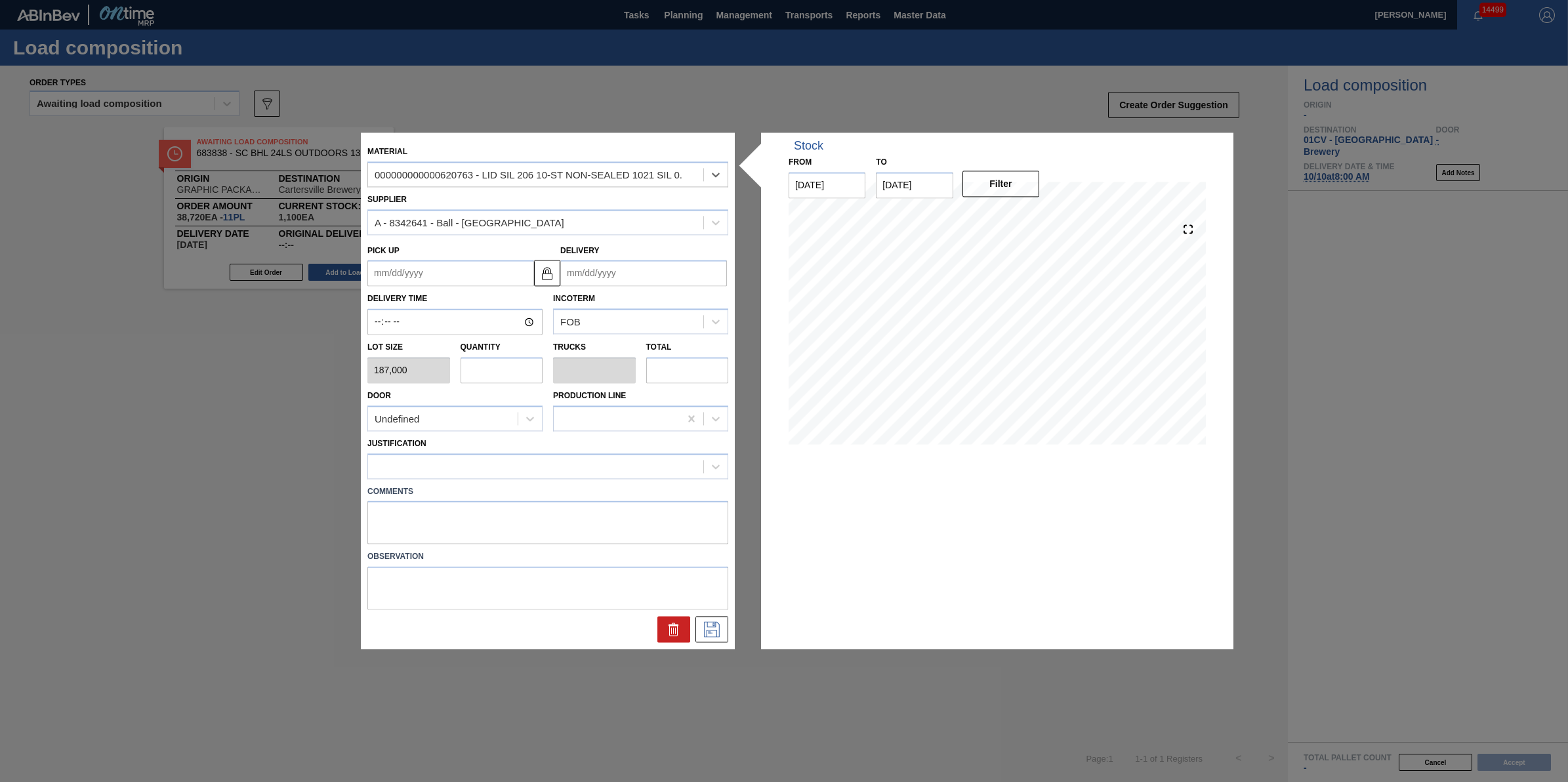
click at [488, 364] on input "text" at bounding box center [502, 370] width 83 height 26
type input "2"
type input "0.071"
type input "374,000"
type input "28"
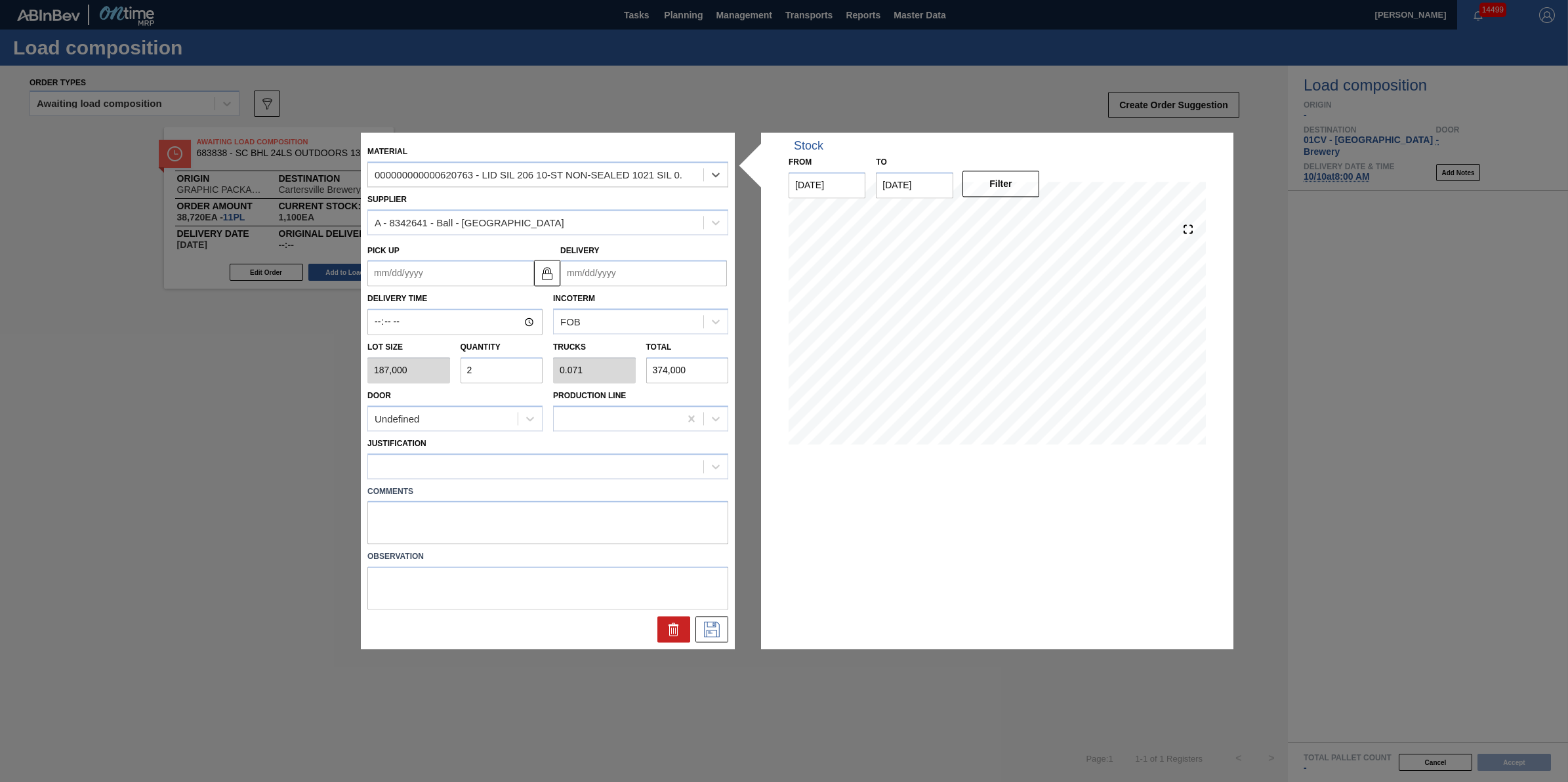
type input "1"
type input "5,236,000"
type input "28"
drag, startPoint x: 519, startPoint y: 433, endPoint x: 520, endPoint y: 441, distance: 8.1
click at [519, 434] on div "Justification" at bounding box center [547, 455] width 371 height 48
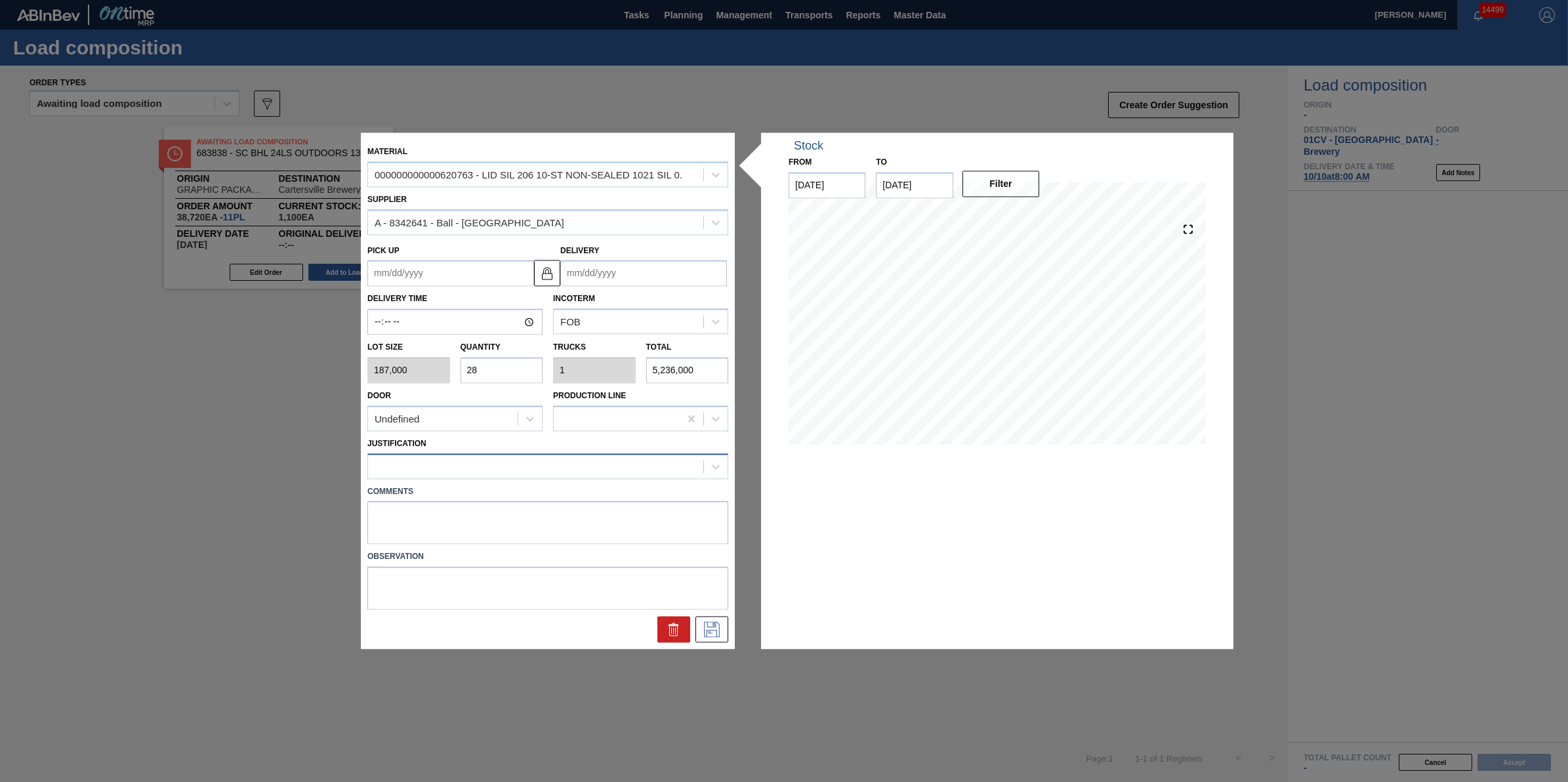
click at [527, 472] on div at bounding box center [536, 465] width 335 height 19
type input "other"
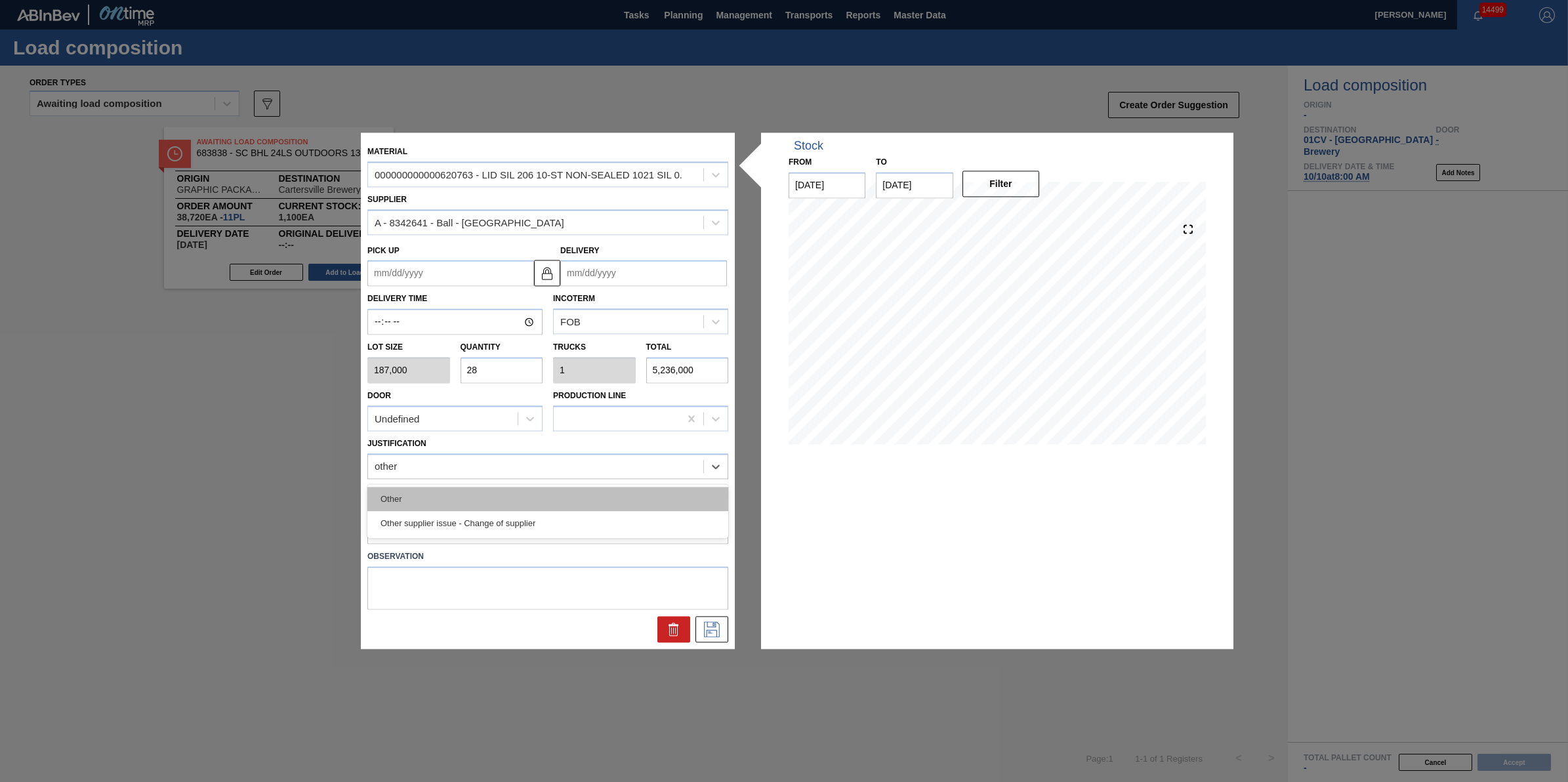
click at [522, 499] on div "Other" at bounding box center [547, 498] width 361 height 24
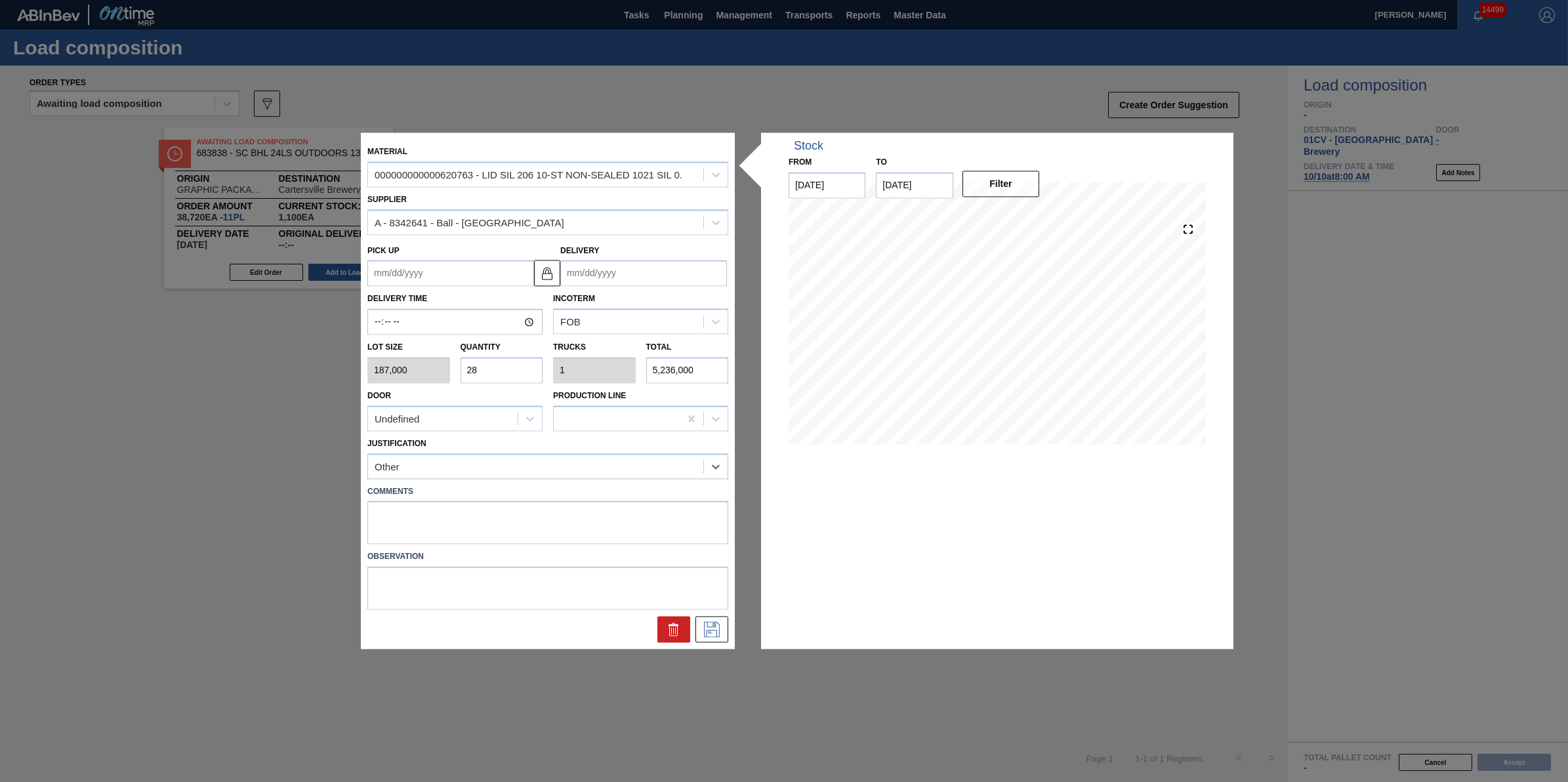
click at [640, 268] on input "Delivery" at bounding box center [643, 273] width 167 height 26
click at [703, 427] on div "4" at bounding box center [703, 432] width 18 height 18
type up "[DATE]"
type input "[DATE]"
click at [723, 624] on button at bounding box center [712, 629] width 33 height 26
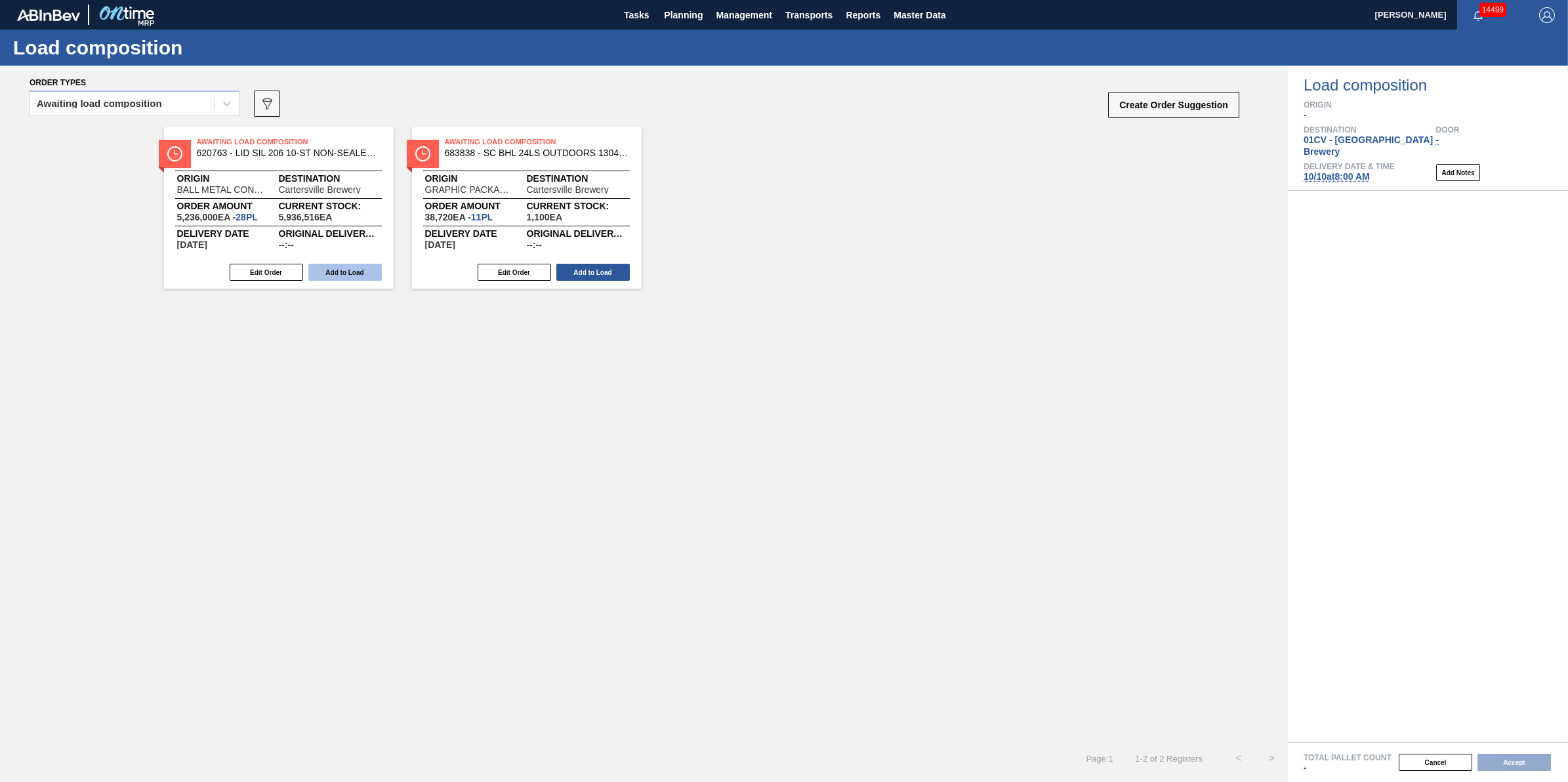
click at [344, 277] on button "Add to Load" at bounding box center [344, 272] width 73 height 17
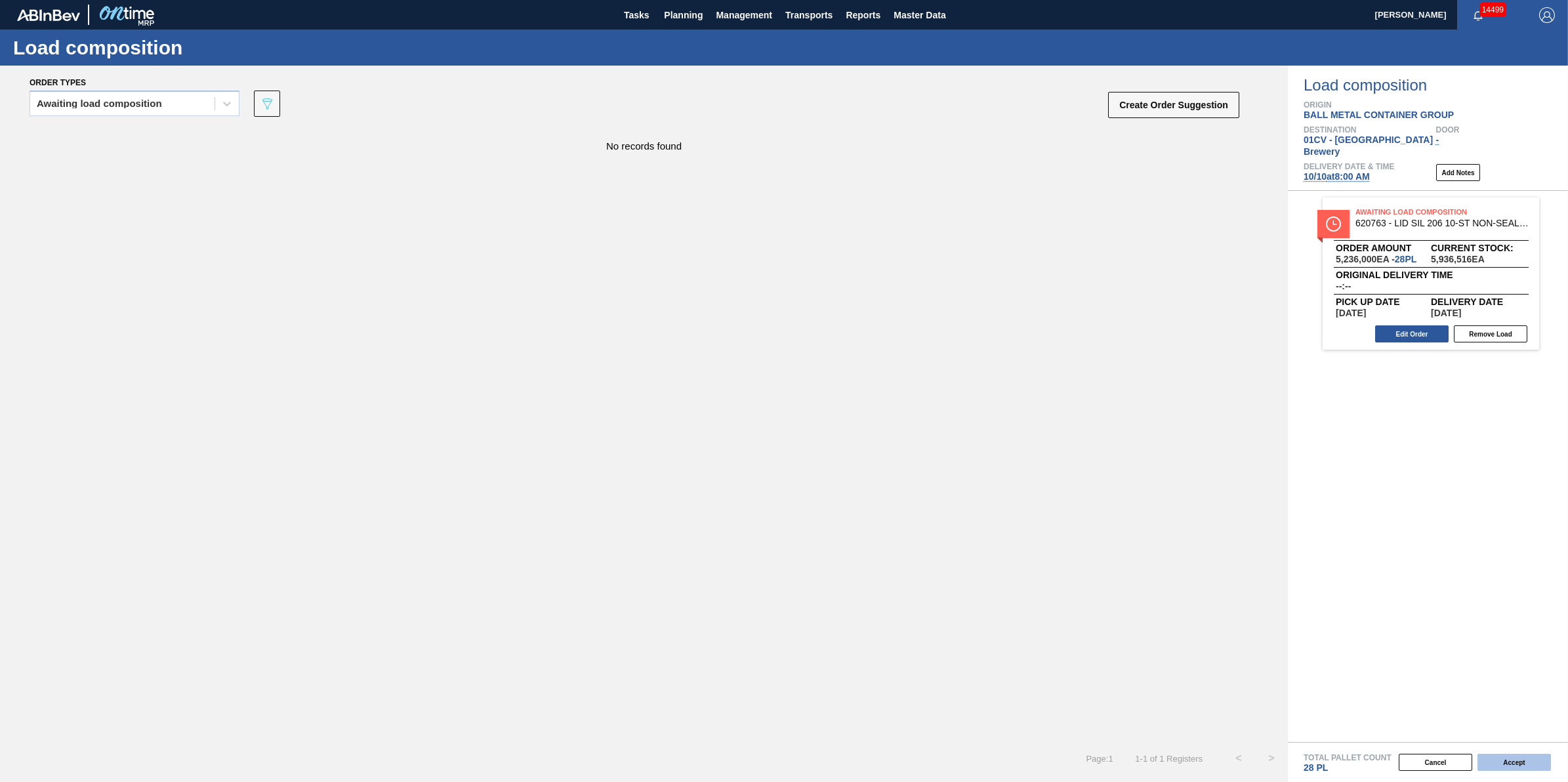
click at [1507, 762] on button "Accept" at bounding box center [1514, 762] width 73 height 17
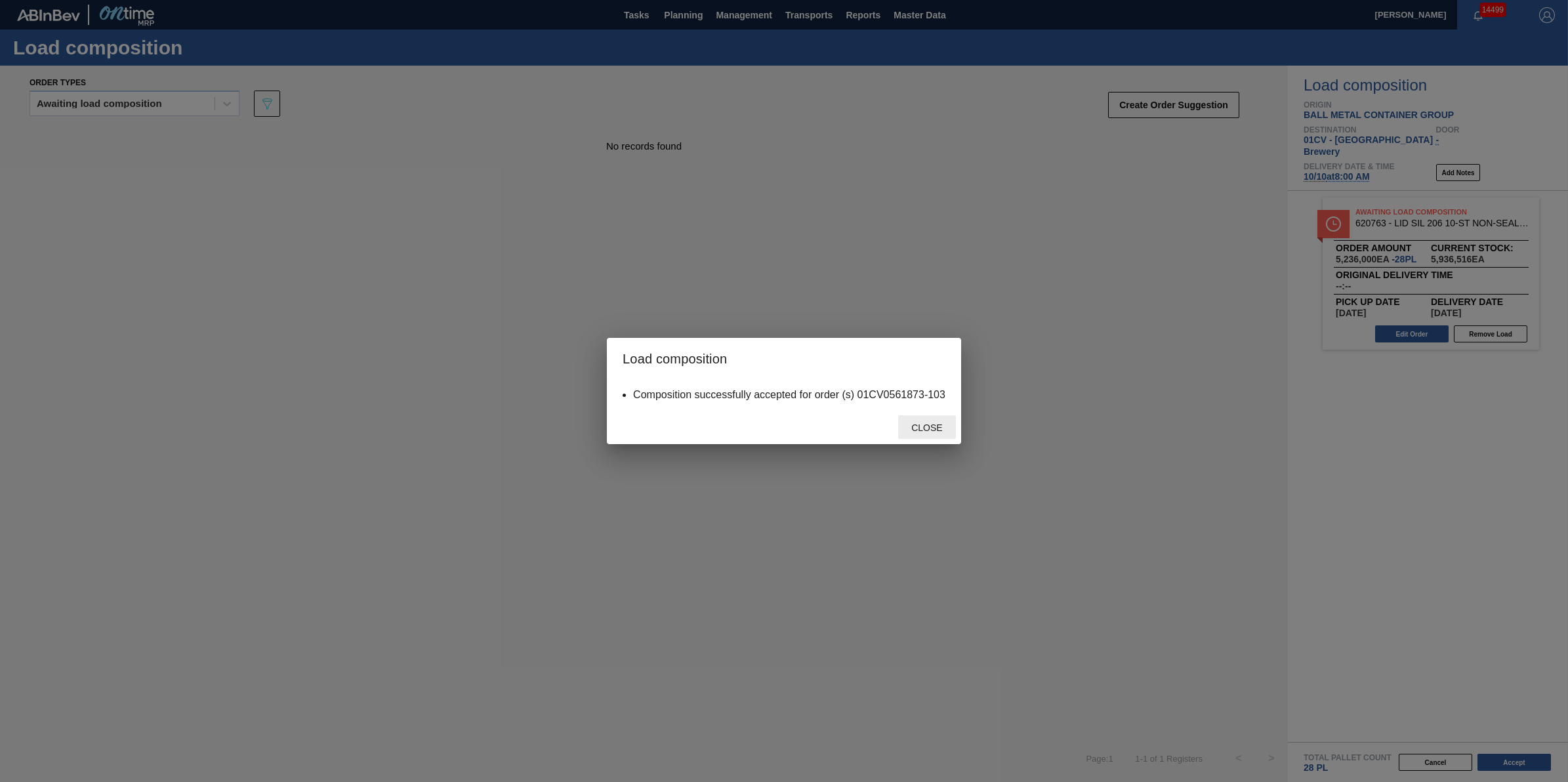
click at [929, 433] on div "Close" at bounding box center [927, 427] width 58 height 24
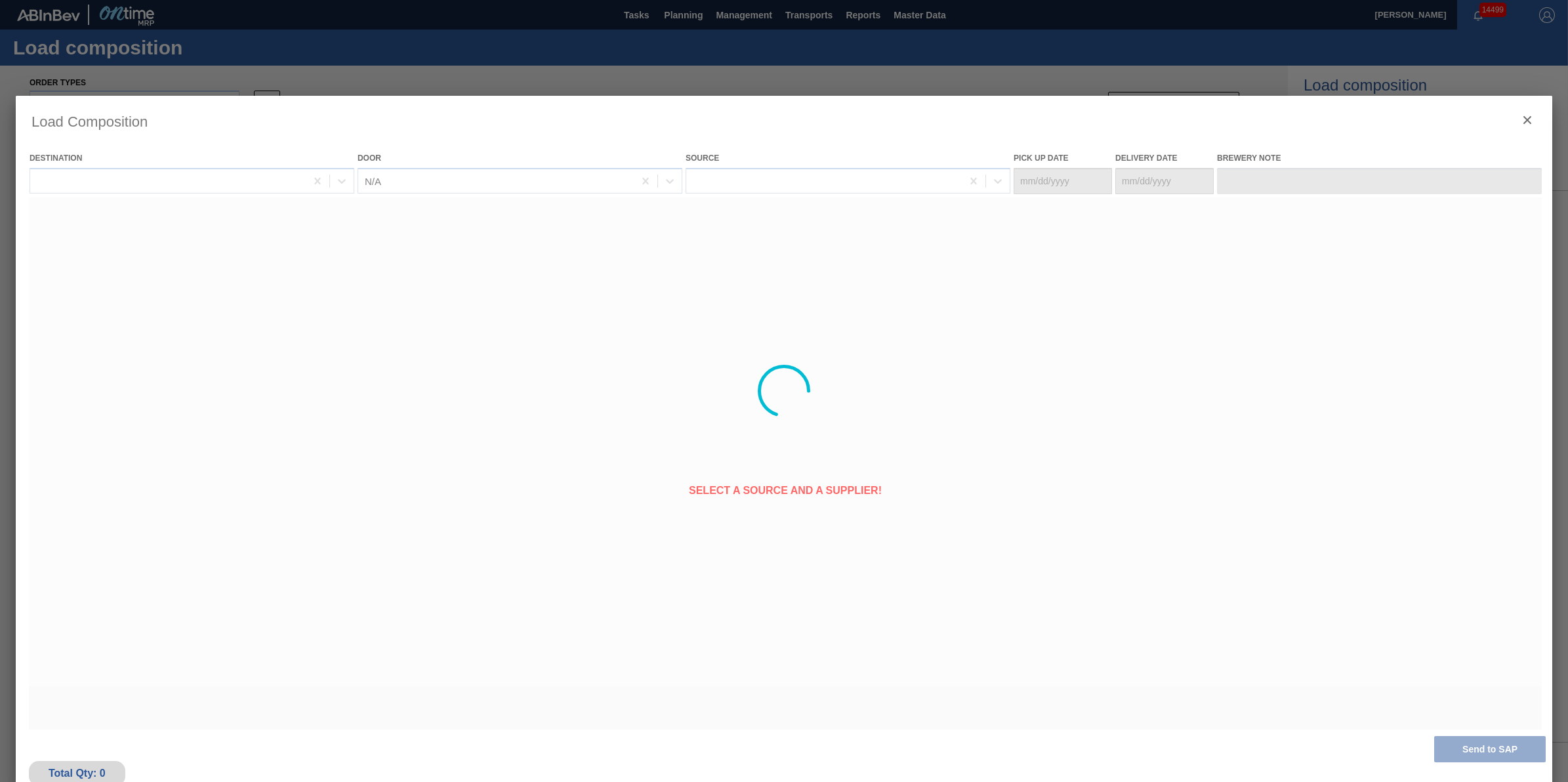
type Date "[DATE]"
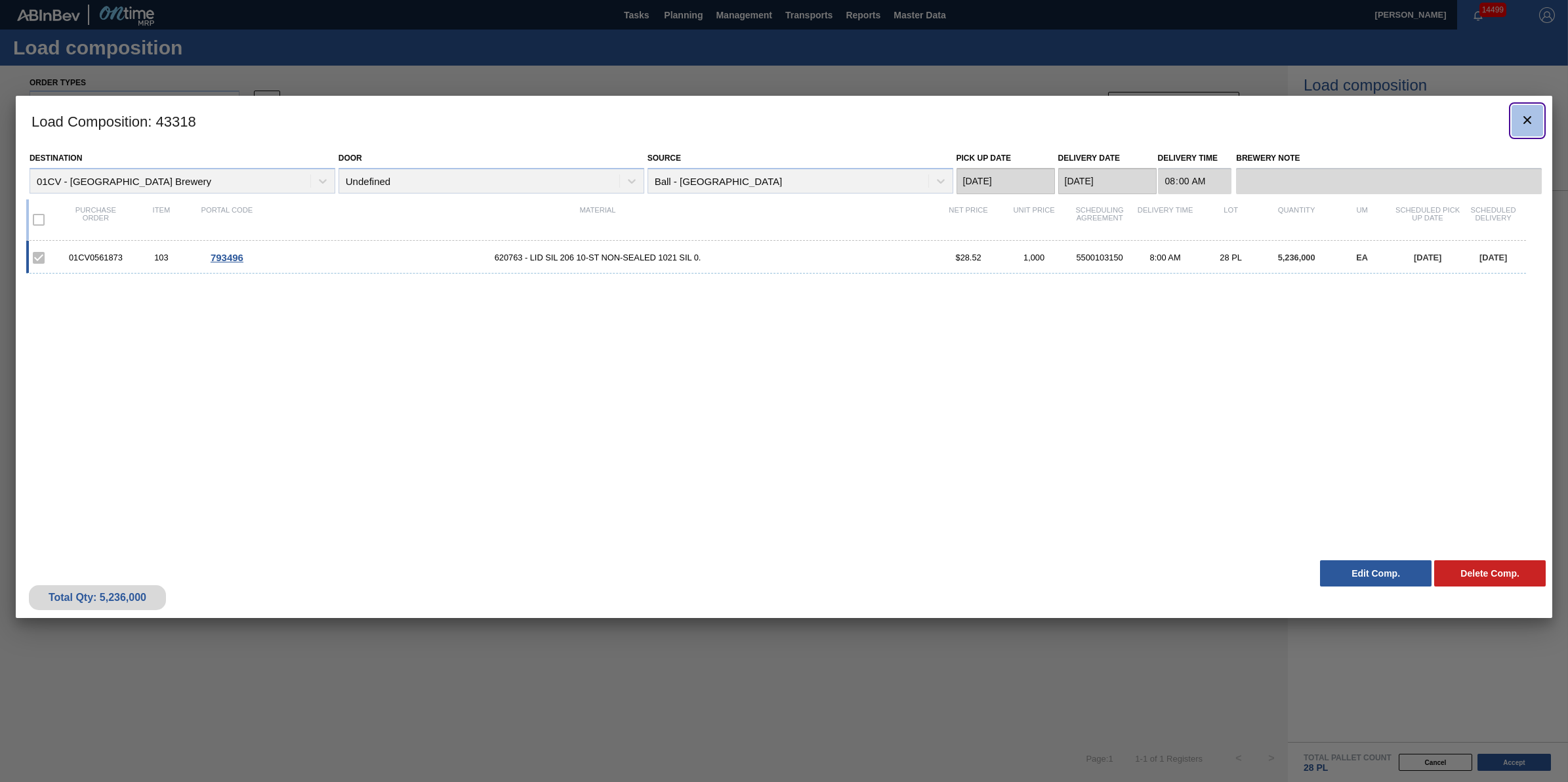
click at [1536, 123] on button "botão de ícone" at bounding box center [1527, 120] width 31 height 31
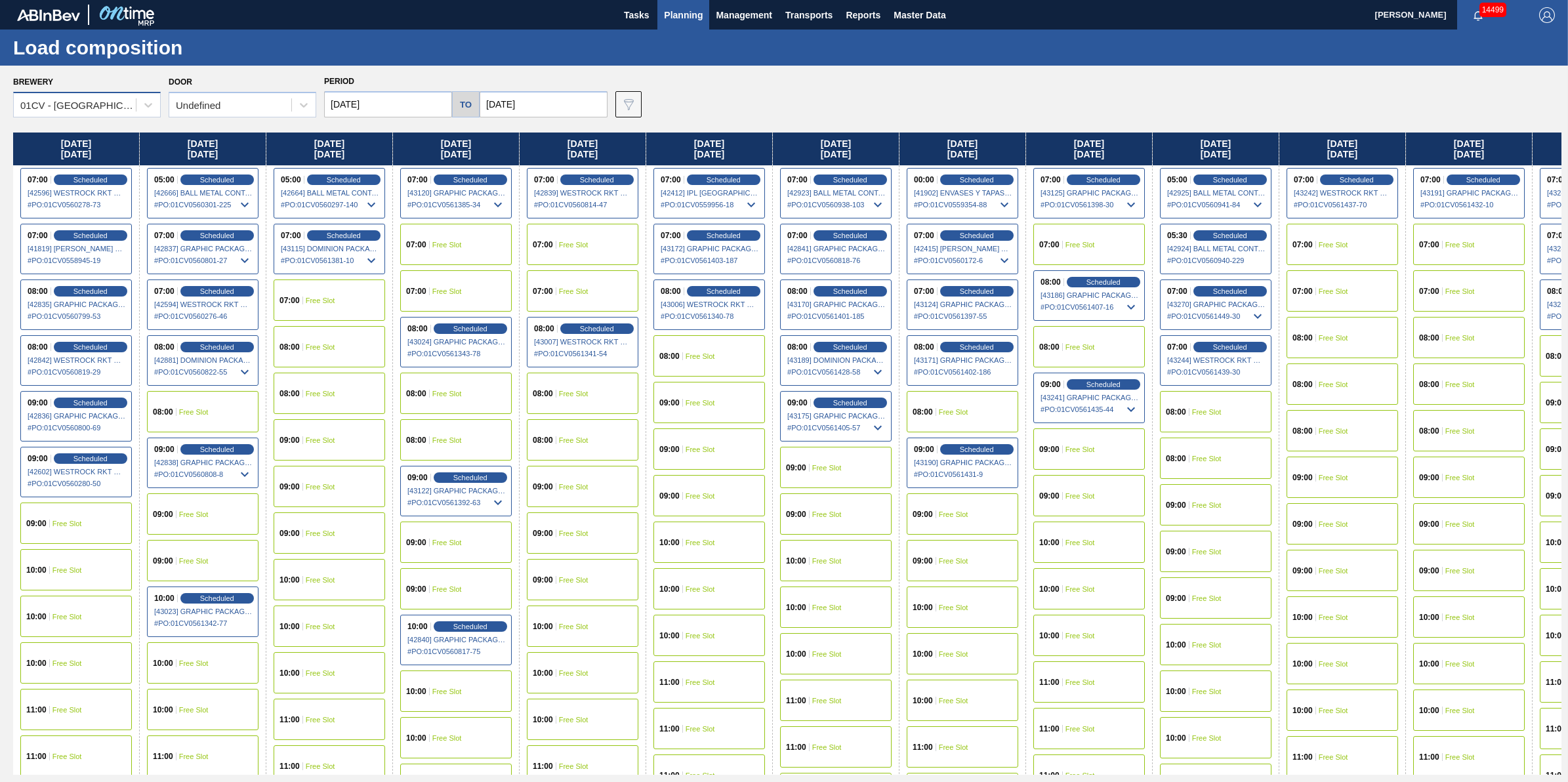
click at [133, 114] on div "01CV - Cartersville Brewery" at bounding box center [87, 104] width 147 height 25
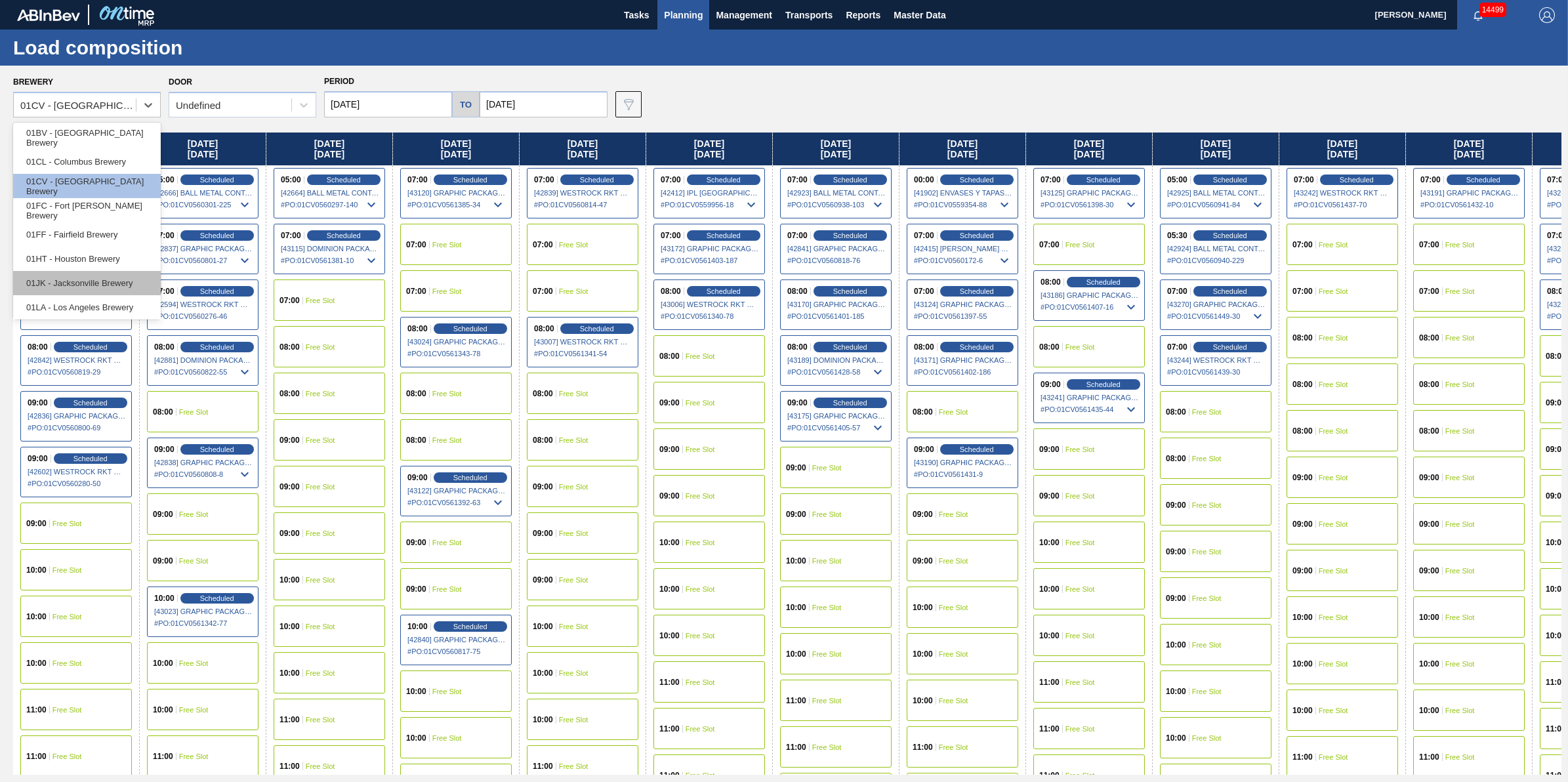
click at [132, 278] on div "01JK - Jacksonville Brewery" at bounding box center [87, 283] width 147 height 24
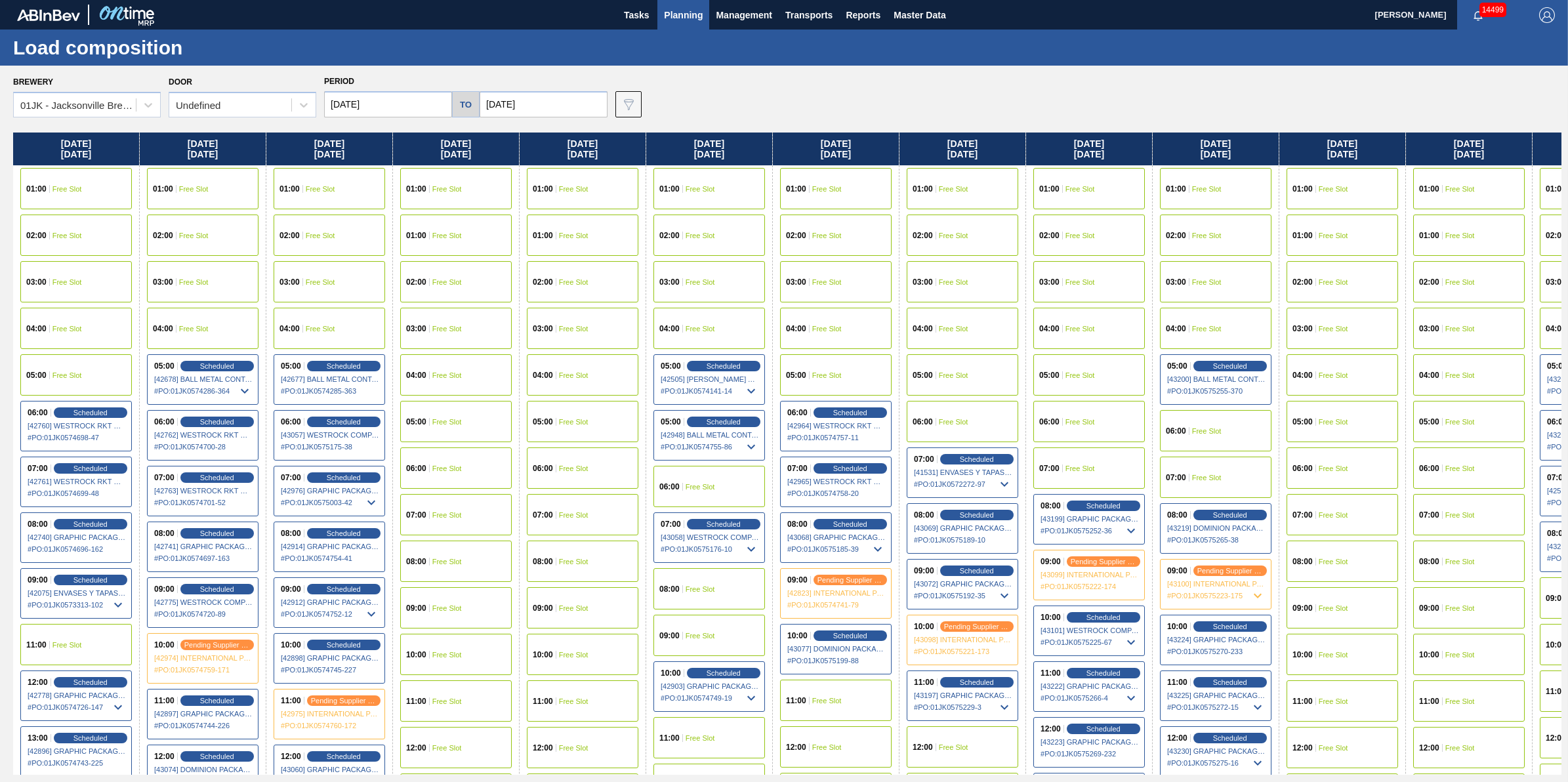
click at [709, 417] on div "Scheduled" at bounding box center [723, 422] width 73 height 10
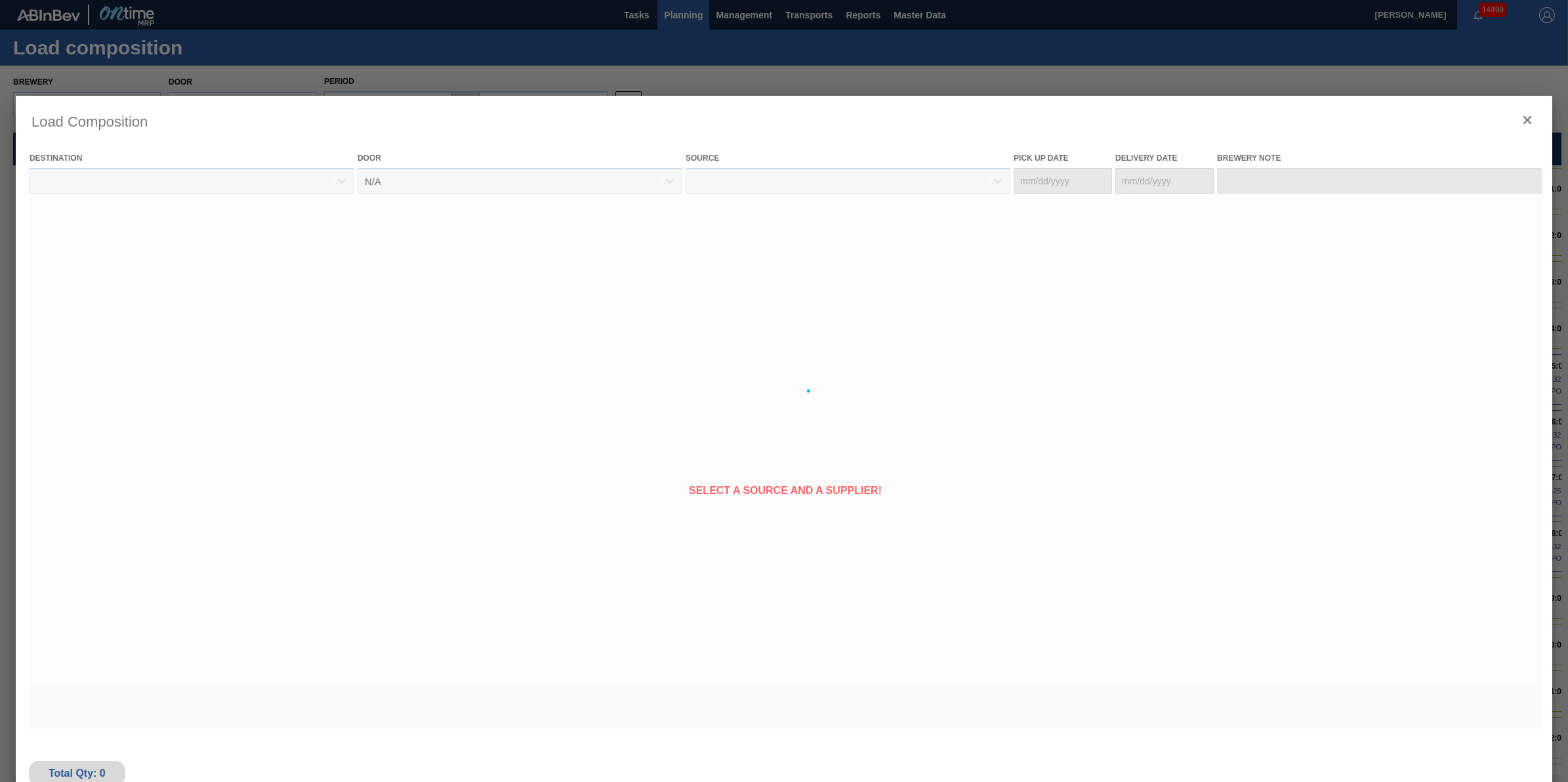
type Date "09/27/2025"
type Date "09/29/2025"
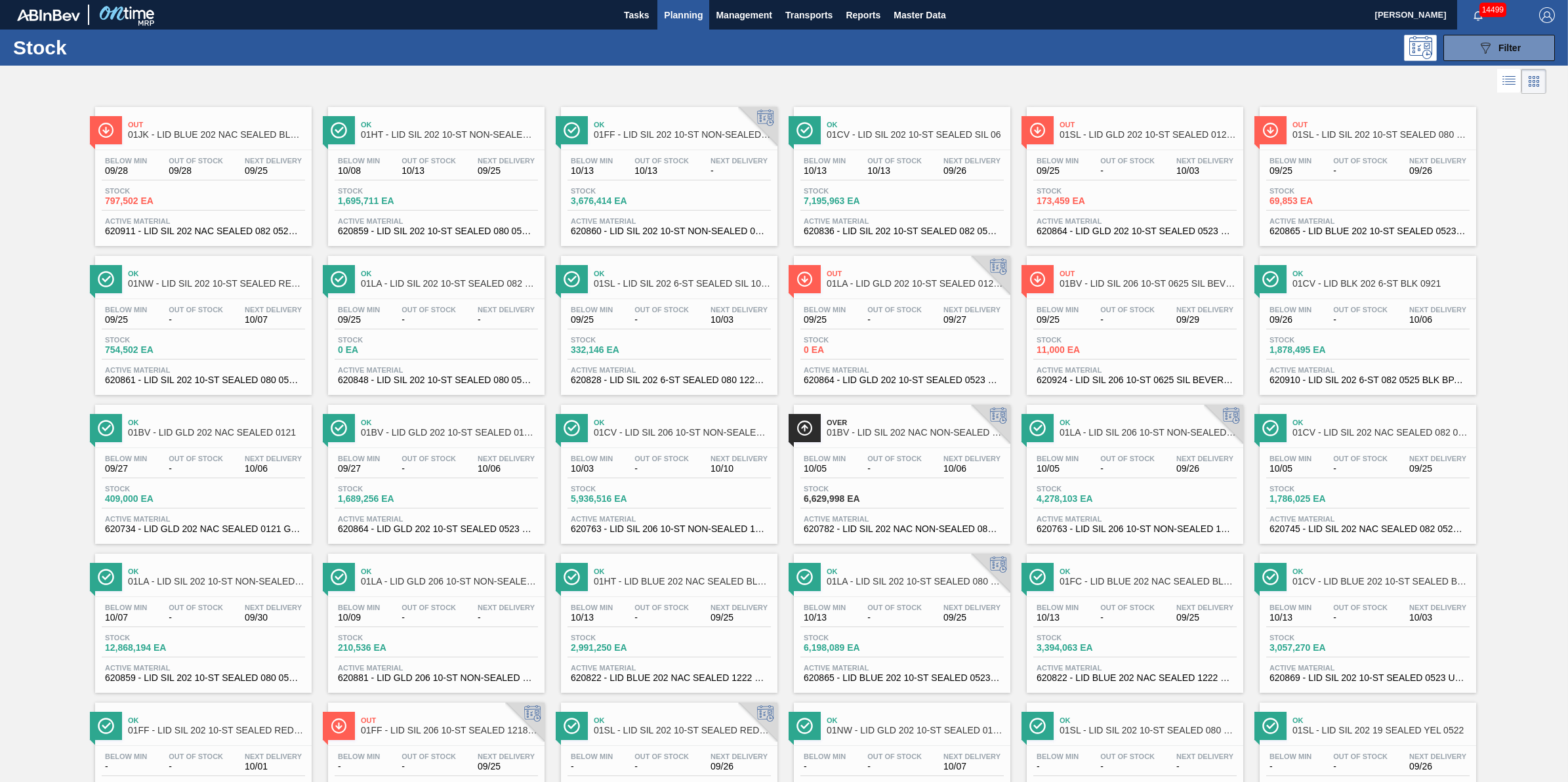
click at [856, 190] on span "Stock" at bounding box center [849, 190] width 92 height 8
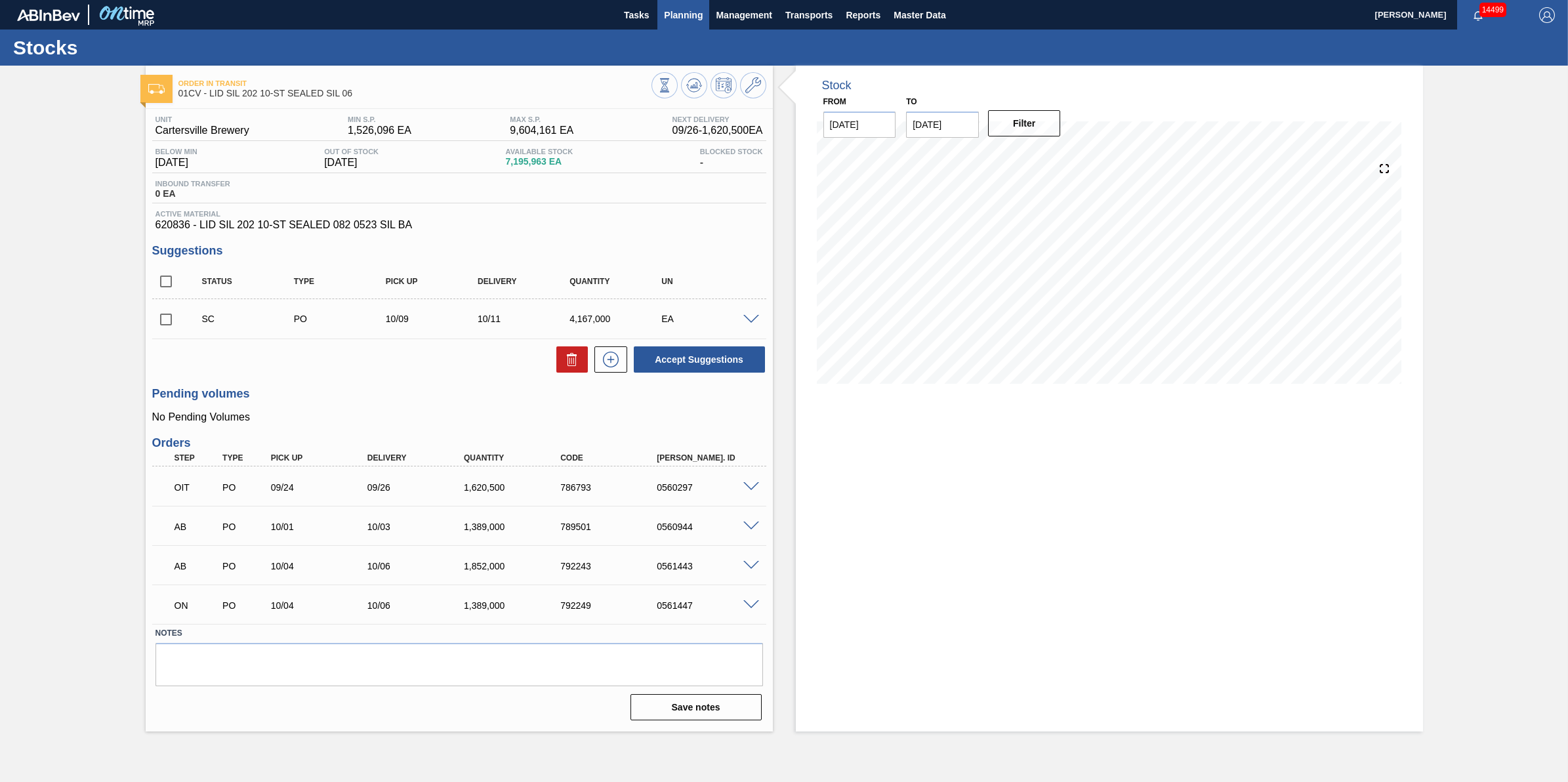
click at [684, 8] on span "Planning" at bounding box center [683, 15] width 39 height 16
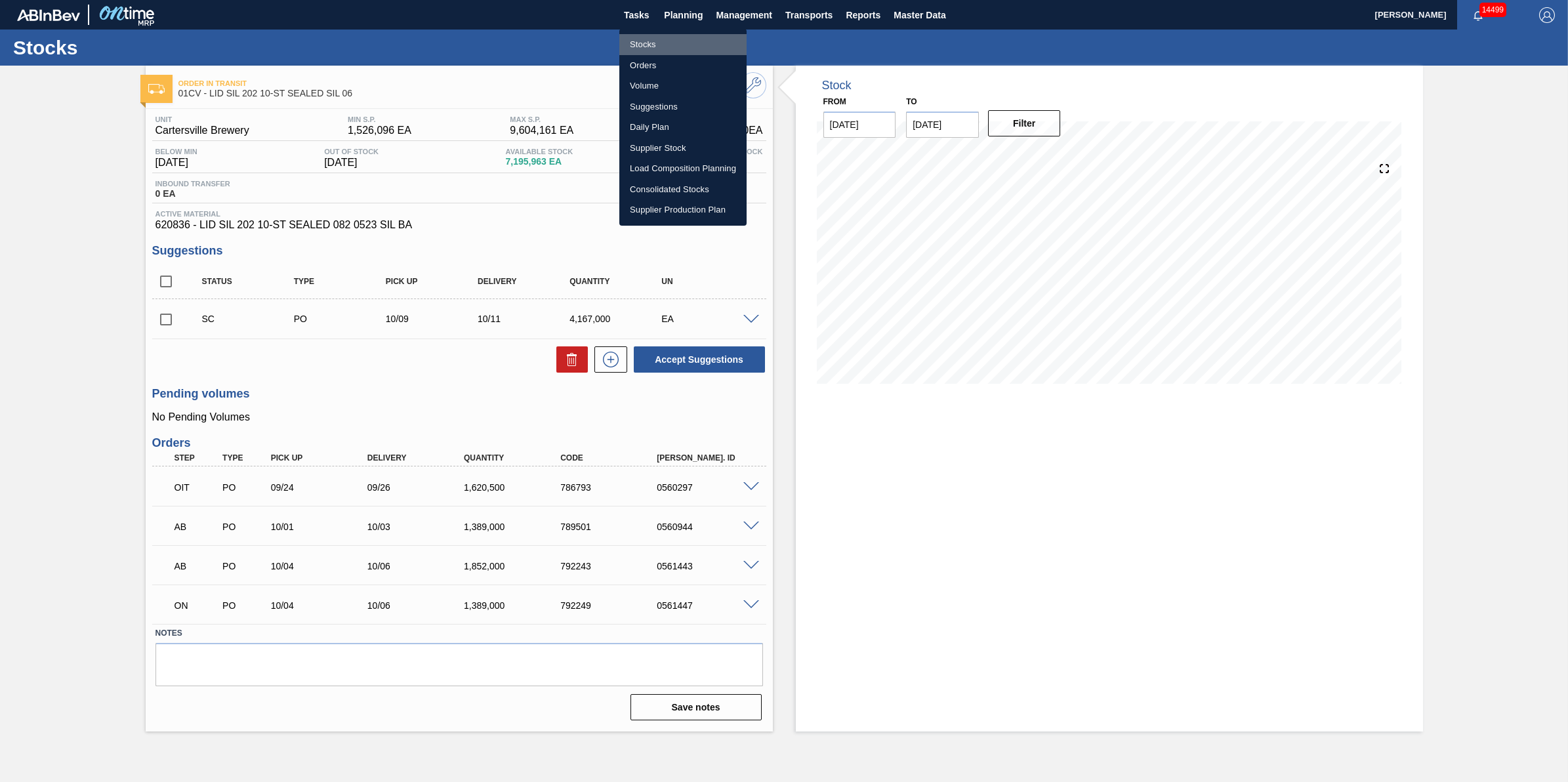
click at [685, 40] on li "Stocks" at bounding box center [683, 45] width 127 height 21
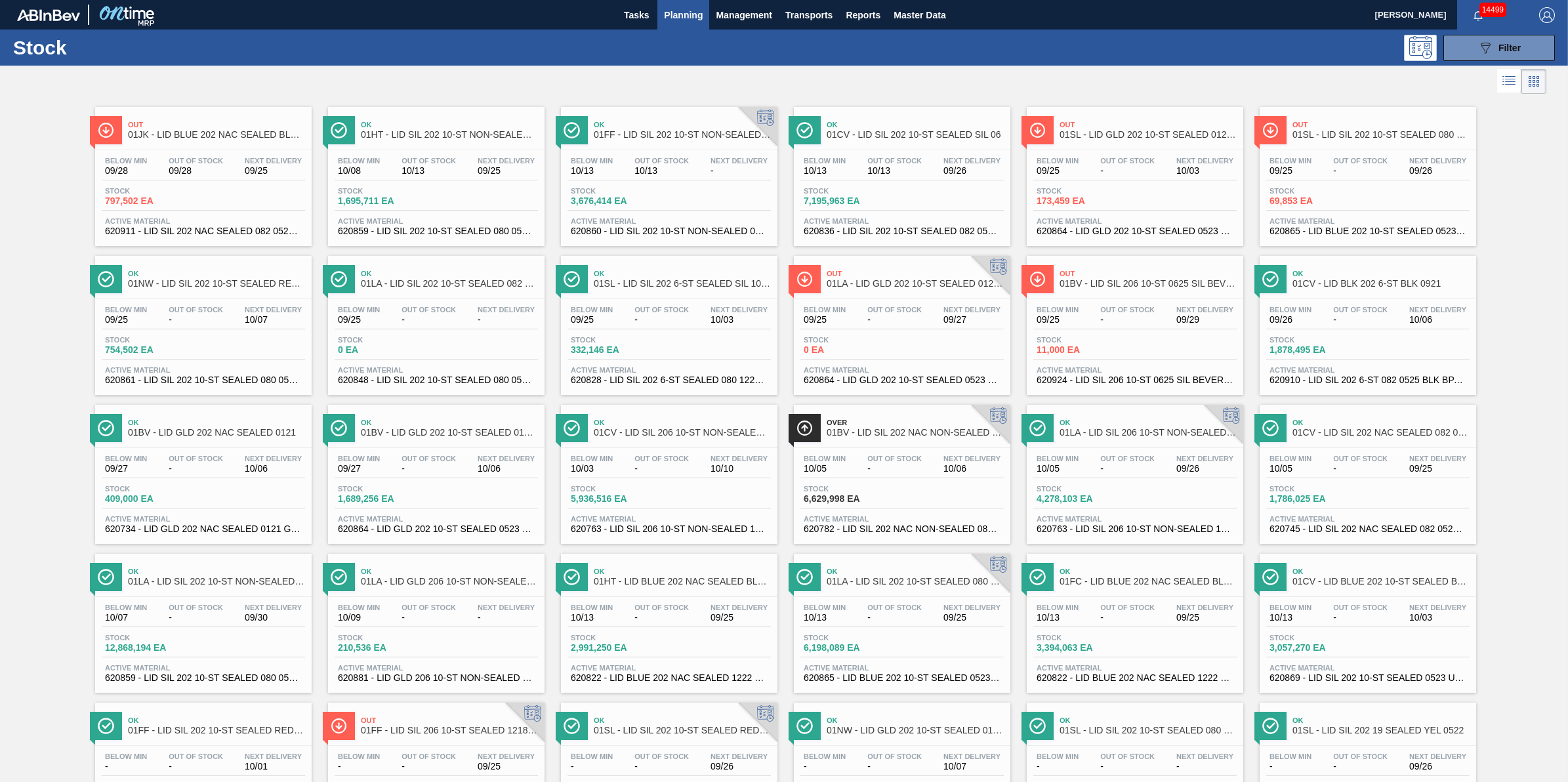
click at [411, 182] on div "Below Min 10/08 Out Of Stock 10/13 Next Delivery 09/25 Stock 1,695,711 EA Activ…" at bounding box center [436, 194] width 216 height 89
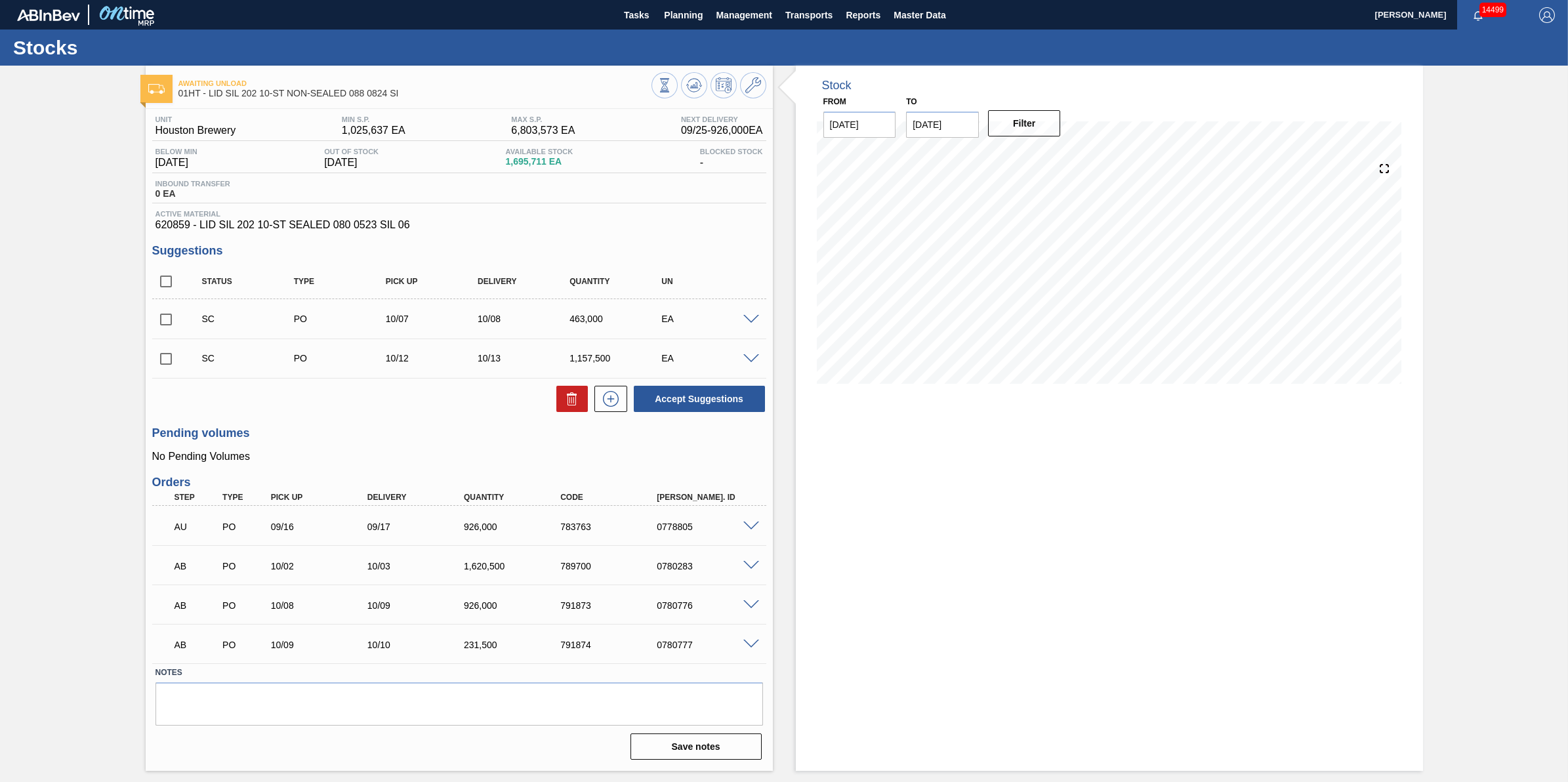
click at [153, 332] on input "checkbox" at bounding box center [166, 319] width 28 height 28
click at [572, 399] on icon at bounding box center [572, 398] width 16 height 16
checkbox input "false"
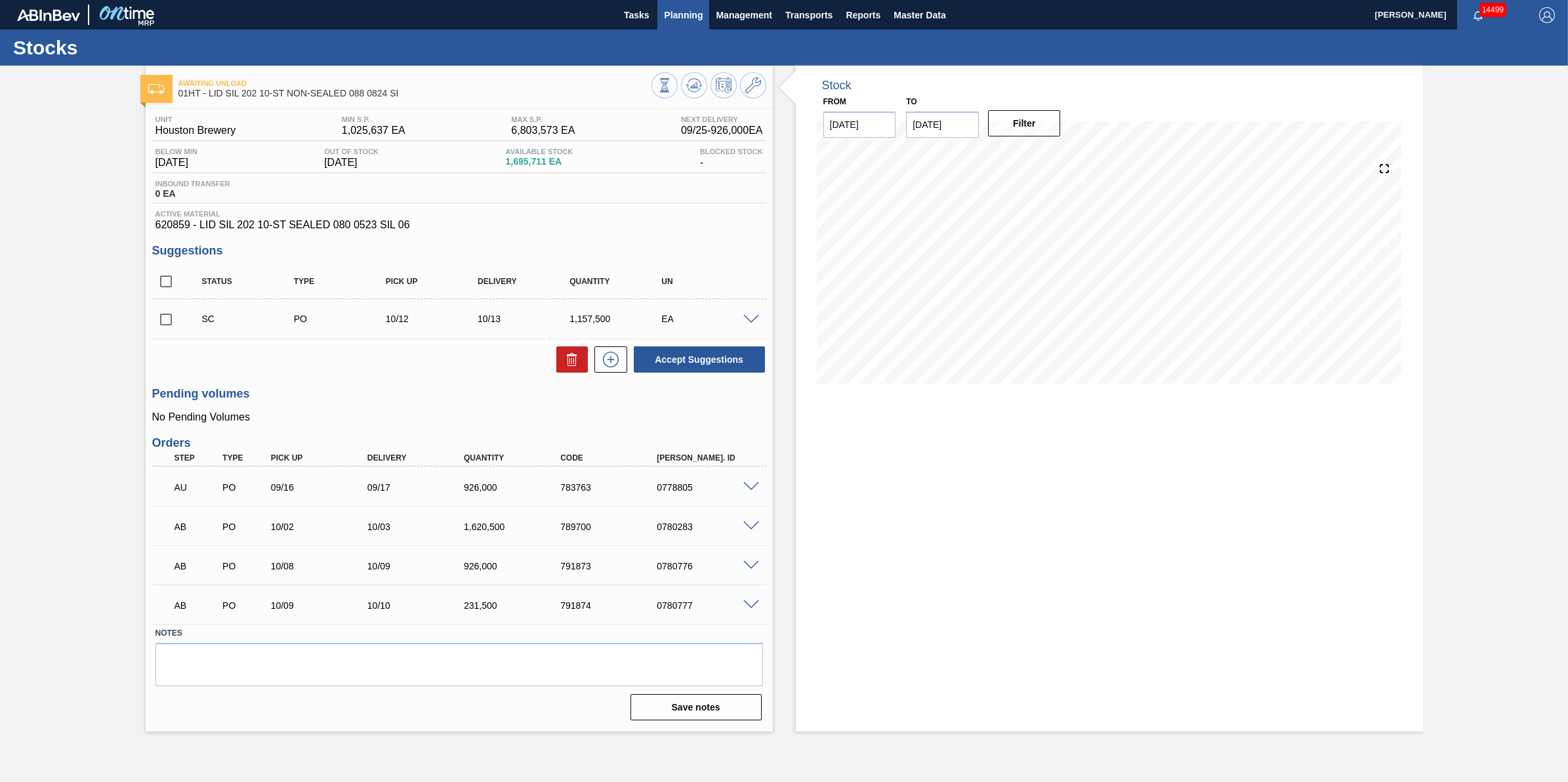
click at [694, 28] on button "Planning" at bounding box center [684, 14] width 52 height 29
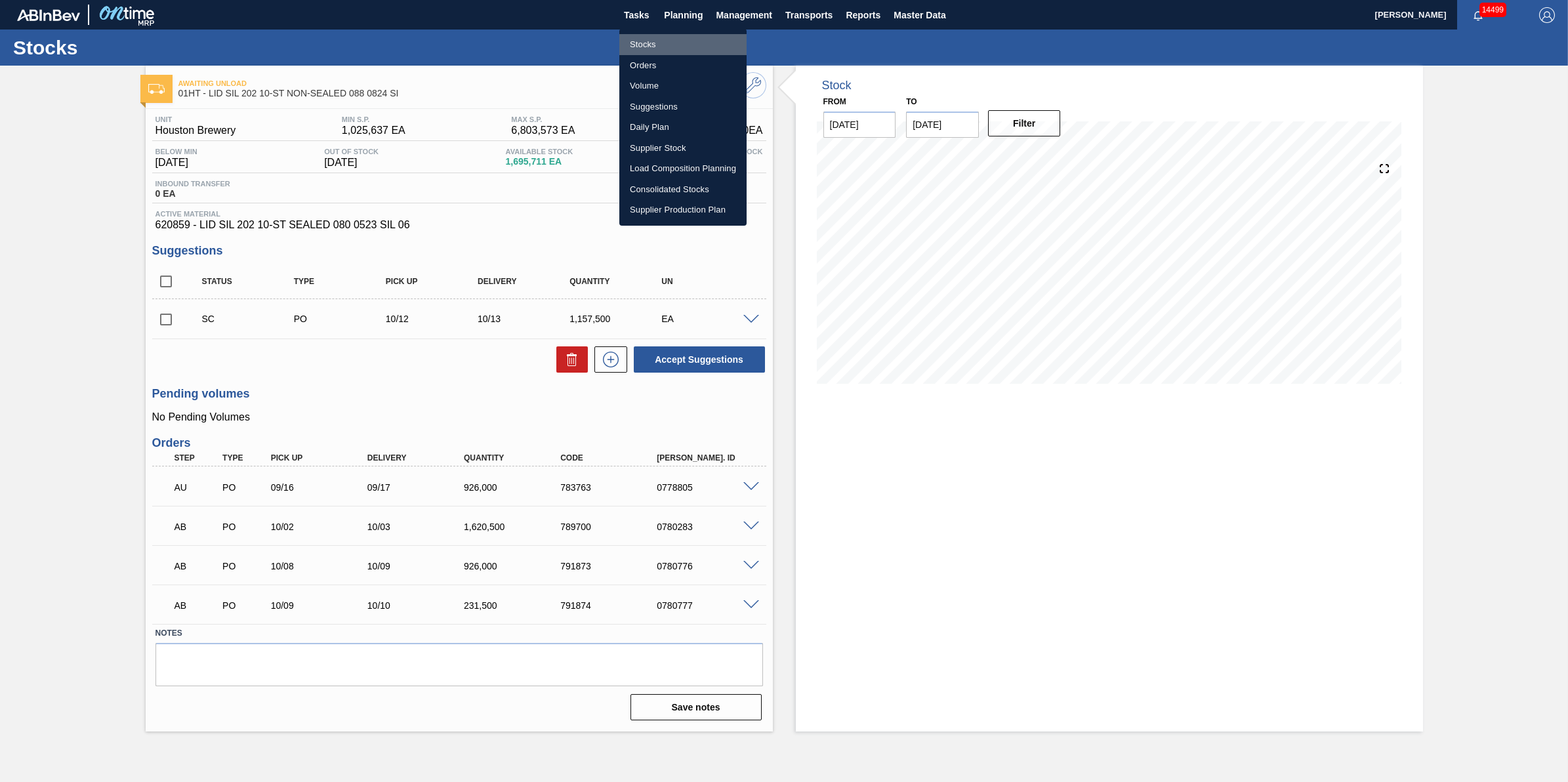
click at [694, 50] on li "Stocks" at bounding box center [683, 45] width 127 height 21
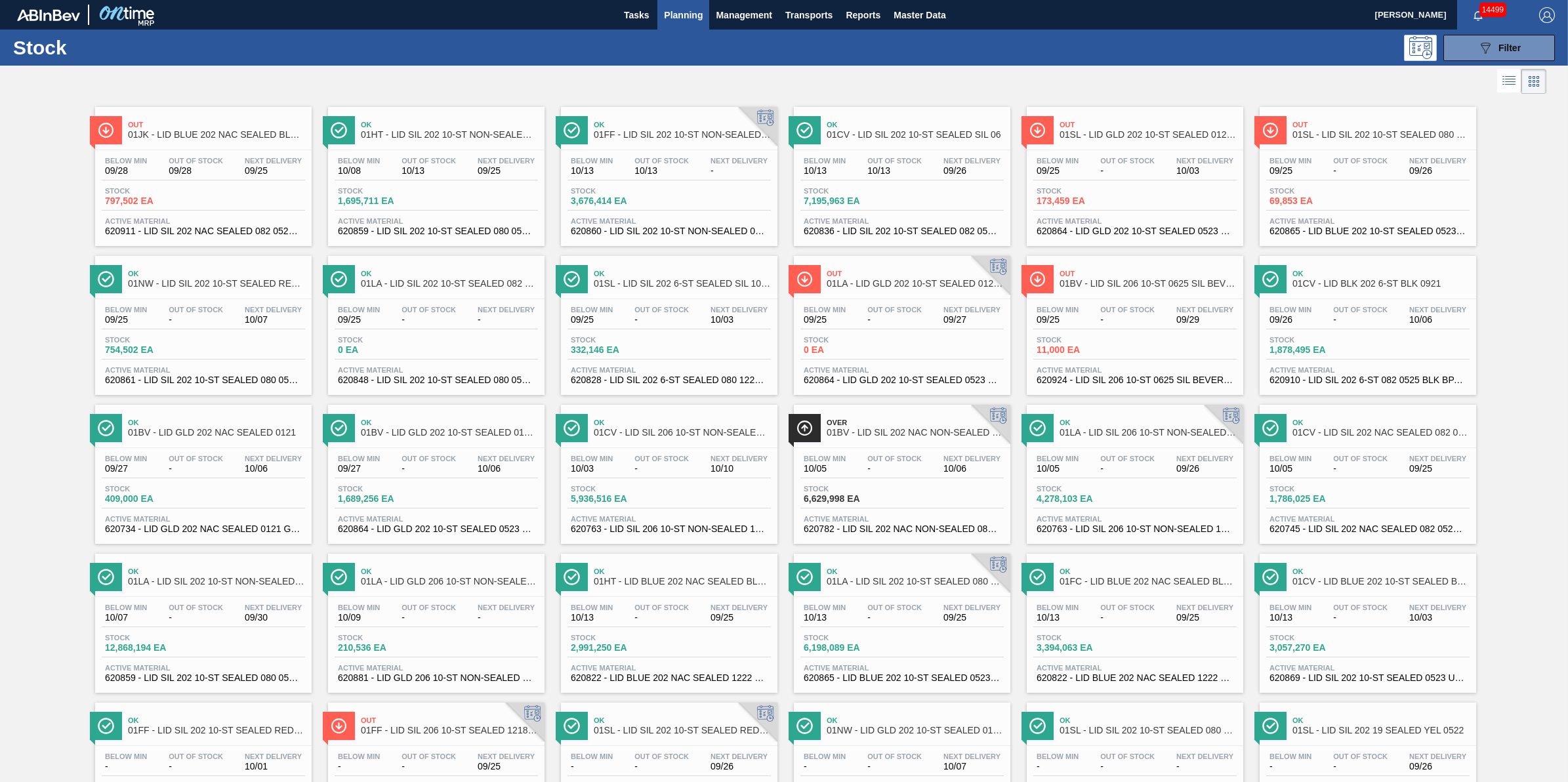
click at [1494, 33] on div "Stock 089F7B8B-B2A5-4AFE-B5C0-19BA573D28AC Filter" at bounding box center [784, 47] width 1568 height 36
click at [1472, 48] on button "089F7B8B-B2A5-4AFE-B5C0-19BA573D28AC Filter" at bounding box center [1499, 47] width 111 height 26
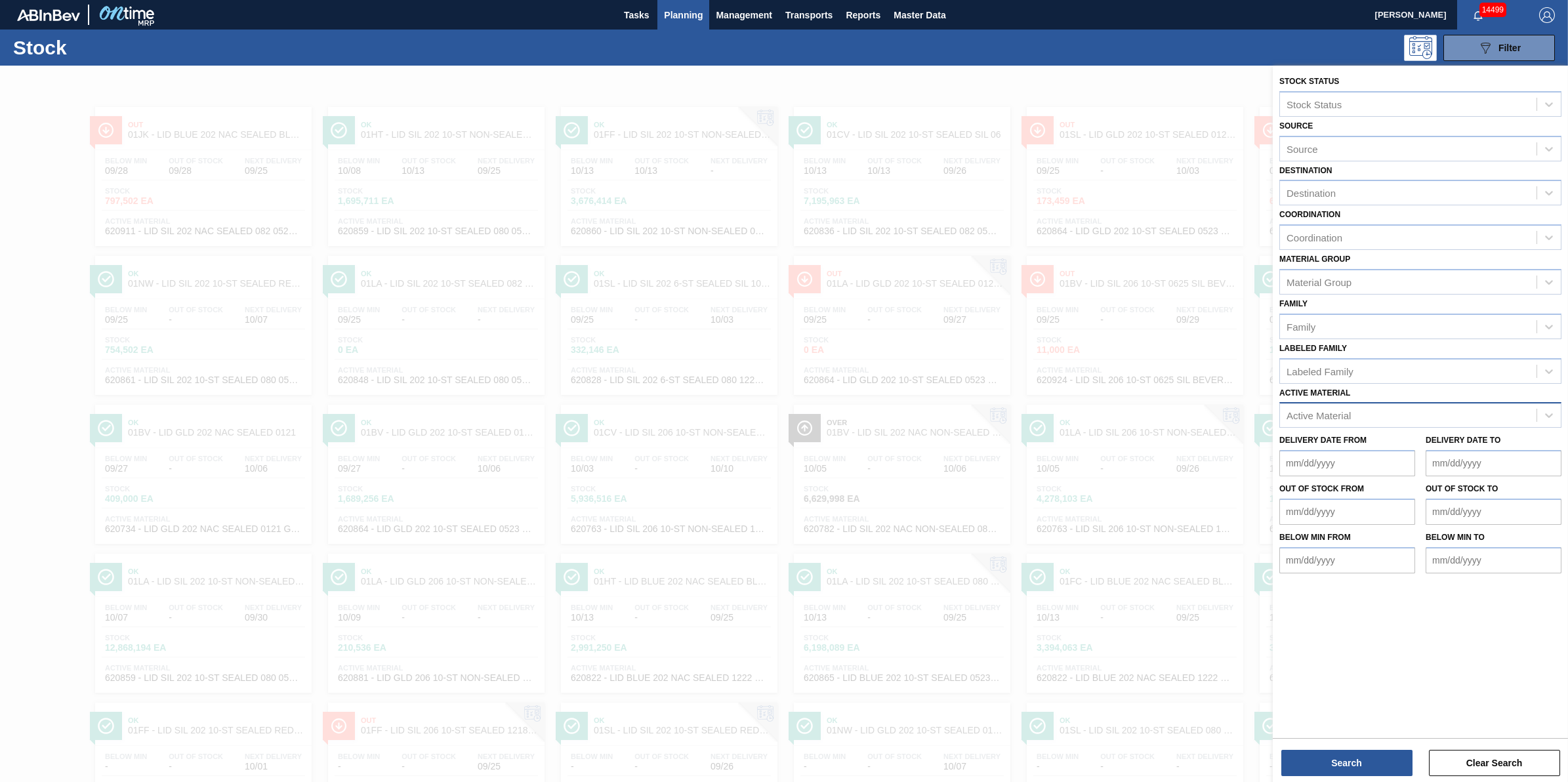
click at [1391, 406] on div "Active Material" at bounding box center [1408, 415] width 257 height 19
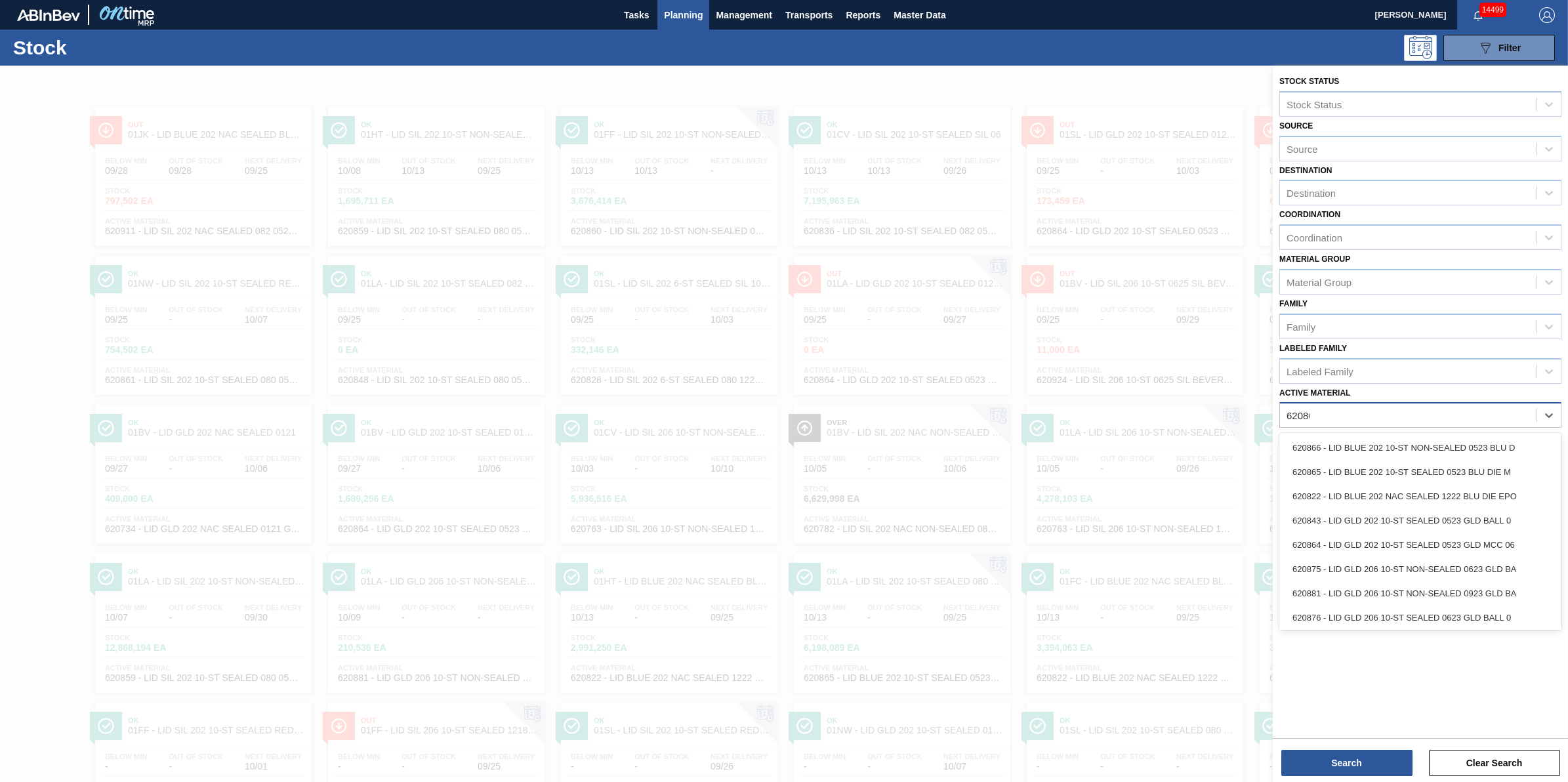
type Material "620805"
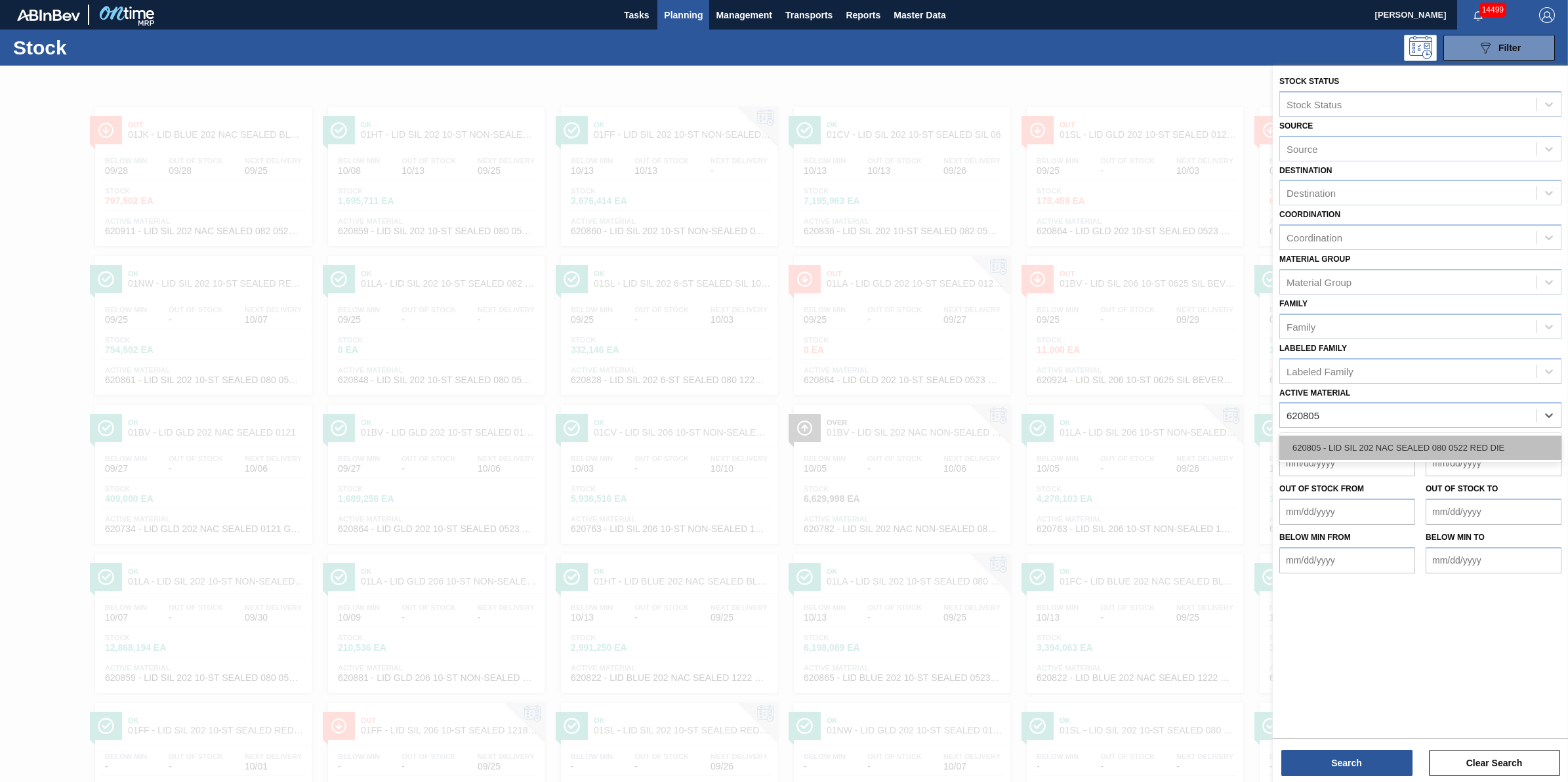
click at [1431, 441] on div "620805 - LID SIL 202 NAC SEALED 080 0522 RED DIE" at bounding box center [1420, 447] width 282 height 24
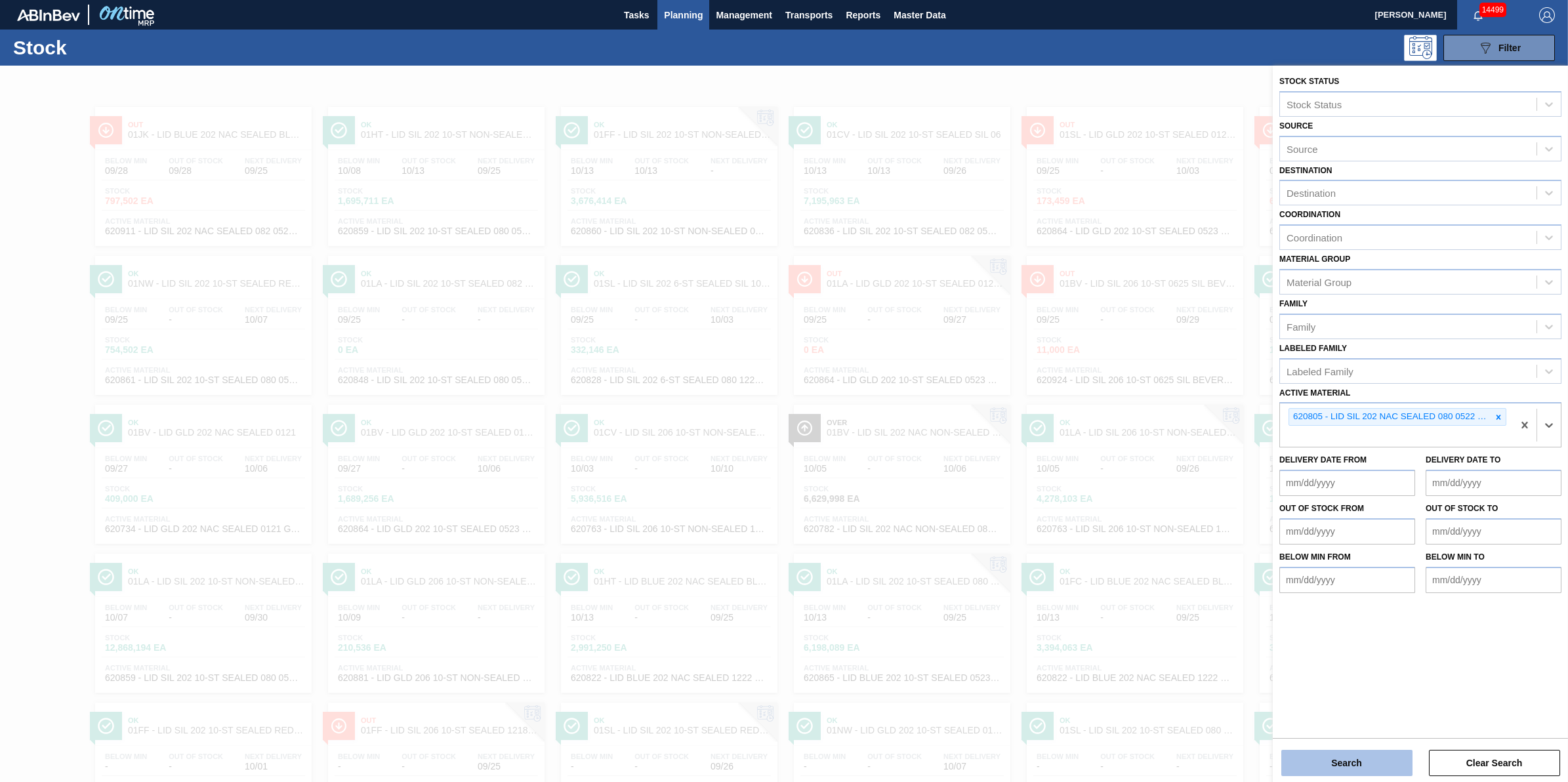
click at [1313, 755] on button "Search" at bounding box center [1347, 763] width 131 height 26
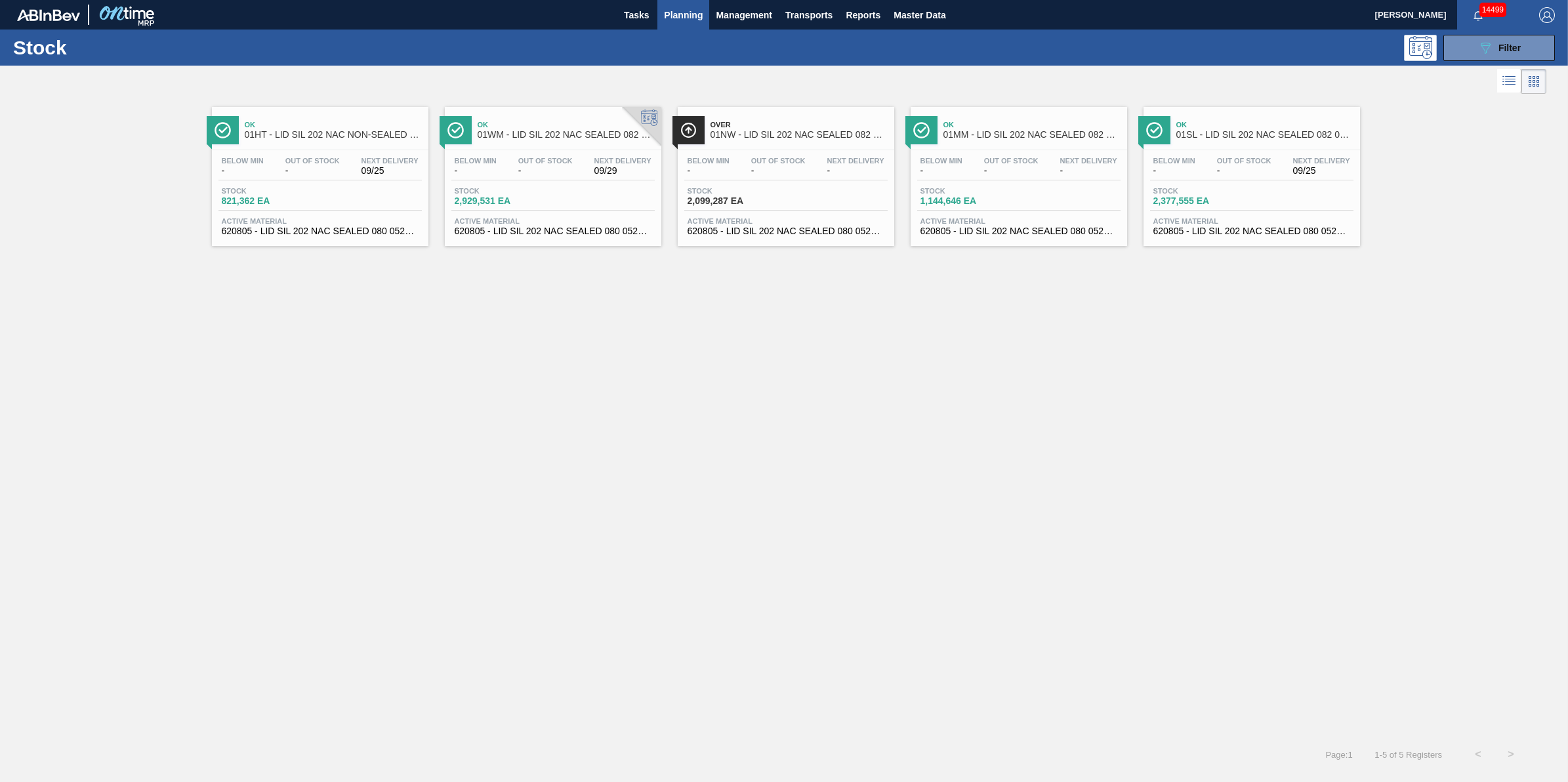
click at [786, 218] on span "Active Material" at bounding box center [787, 221] width 197 height 8
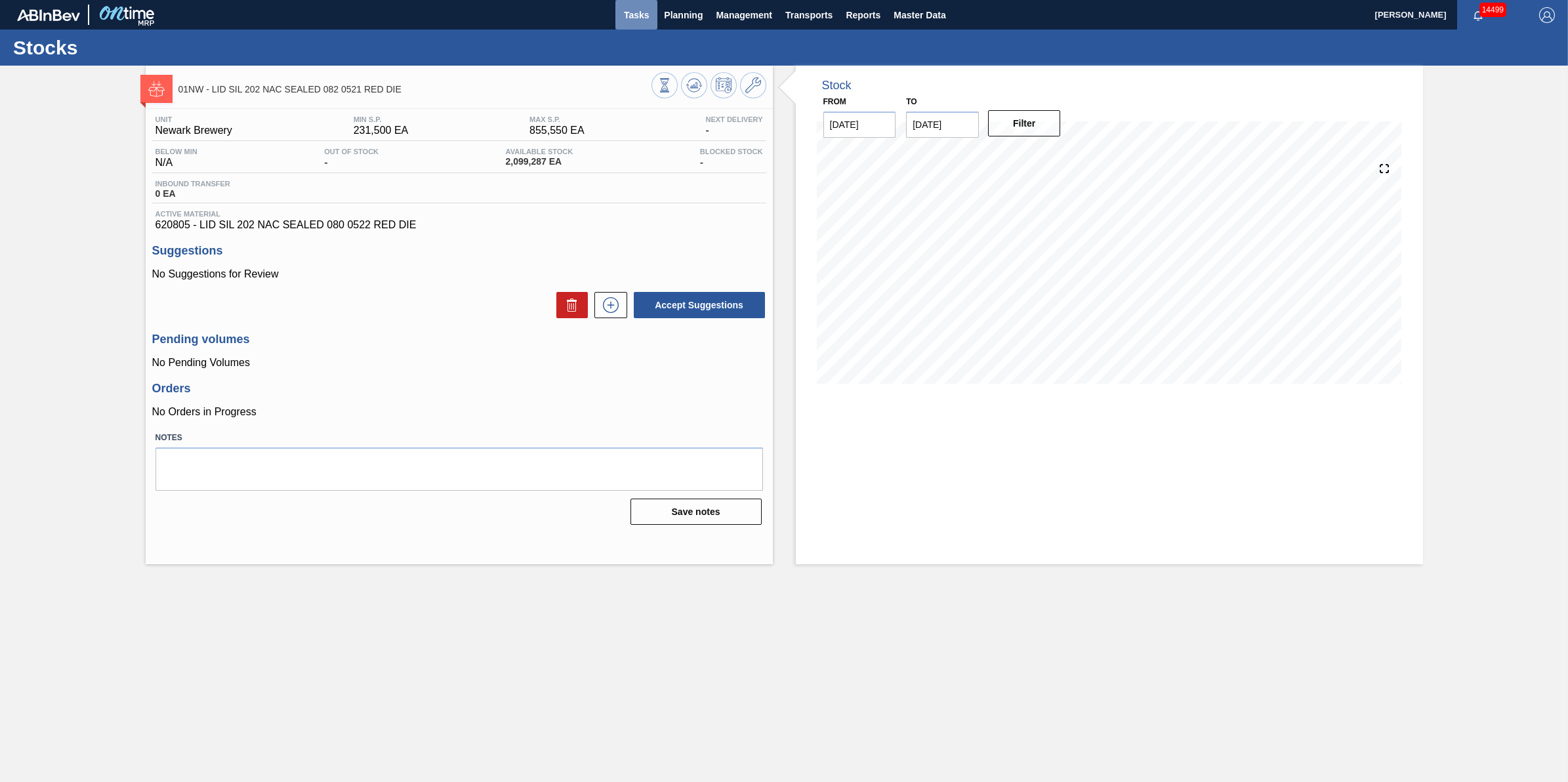
click at [640, 0] on button "Tasks" at bounding box center [637, 14] width 42 height 29
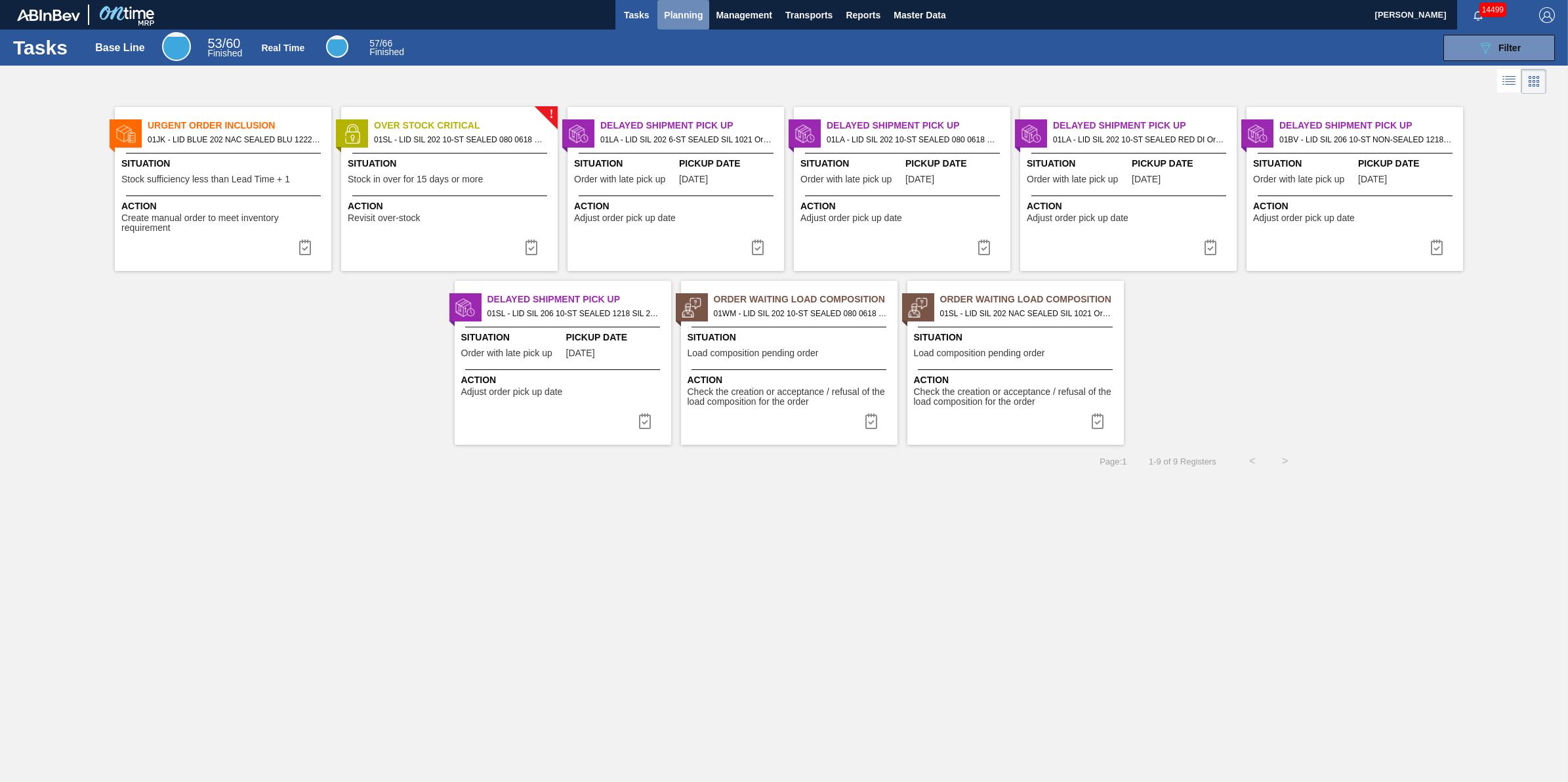
click at [671, 17] on span "Planning" at bounding box center [683, 15] width 39 height 16
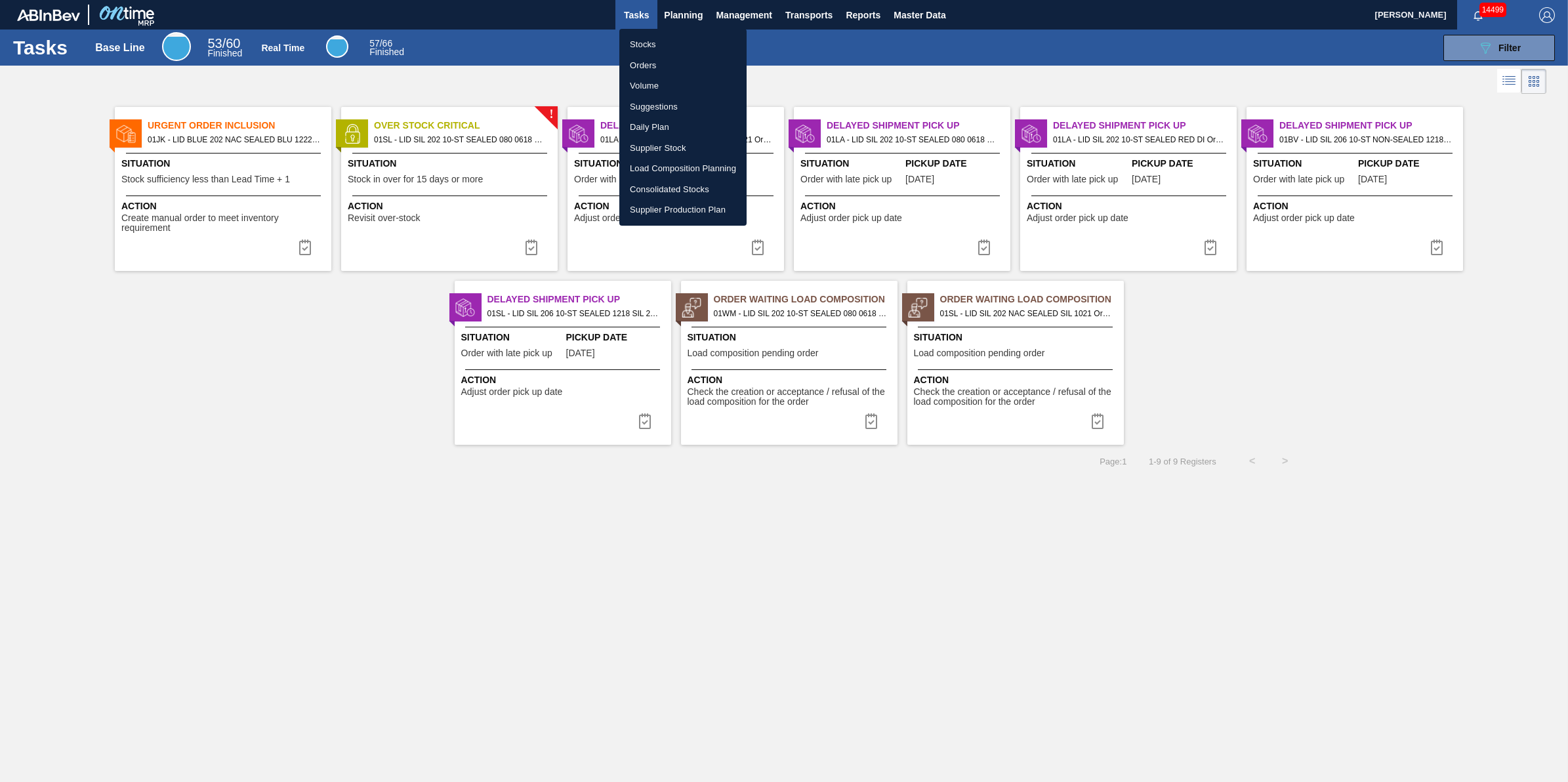
click at [688, 49] on li "Stocks" at bounding box center [683, 45] width 127 height 21
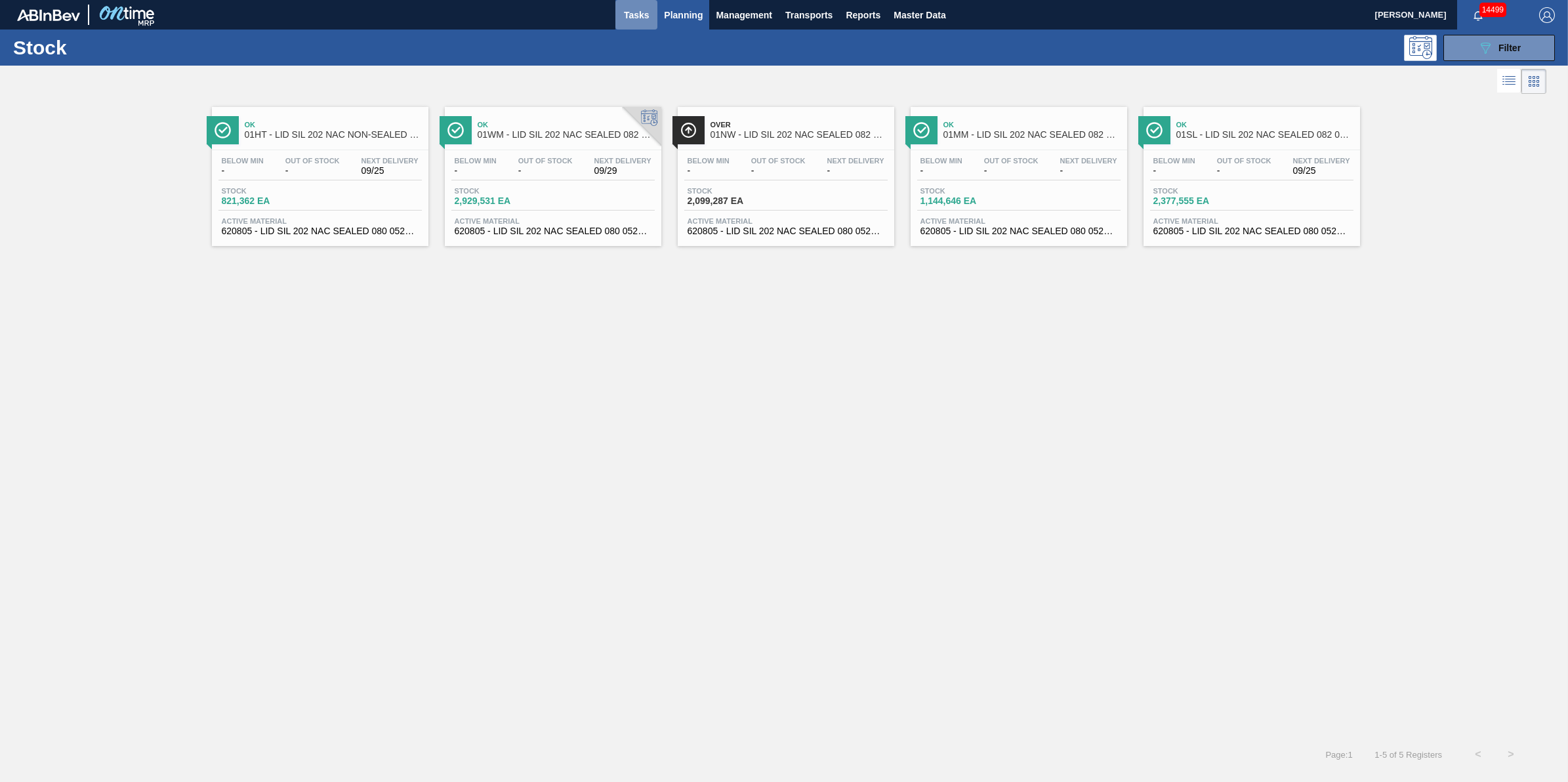
click at [647, 21] on span "Tasks" at bounding box center [637, 15] width 29 height 16
